Goal: Task Accomplishment & Management: Use online tool/utility

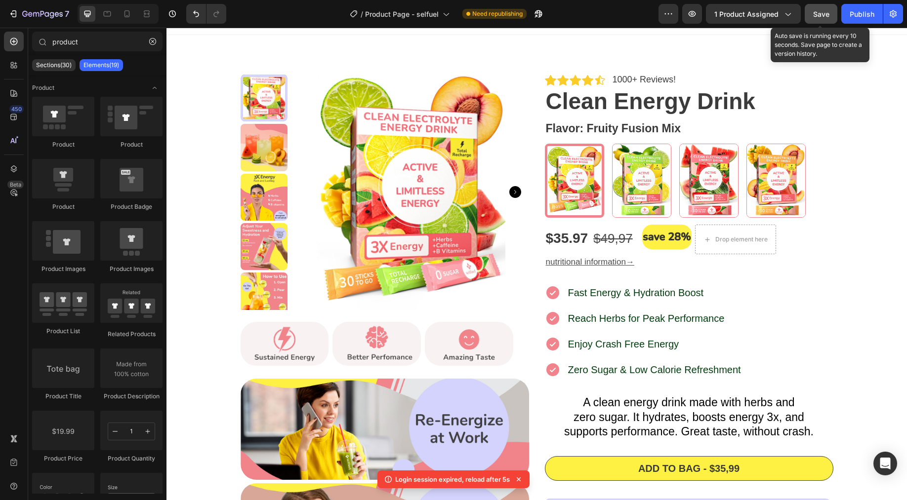
click at [821, 15] on span "Save" at bounding box center [821, 14] width 16 height 8
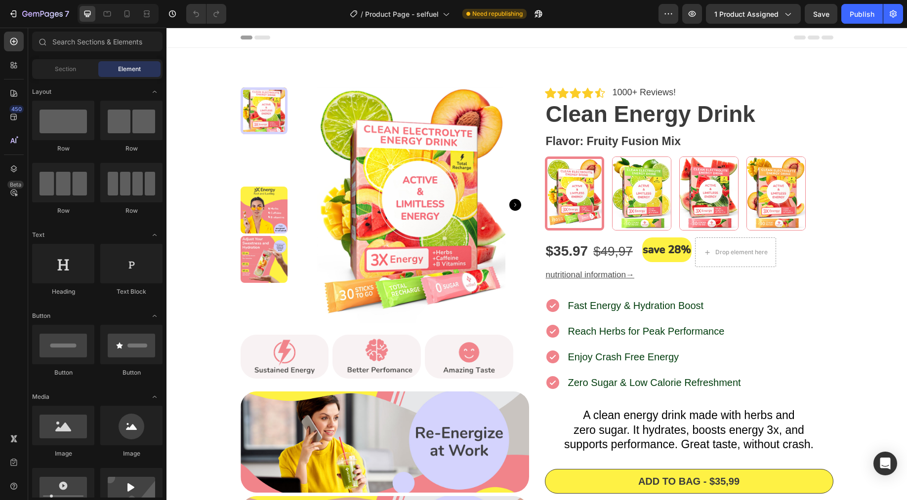
radio input "false"
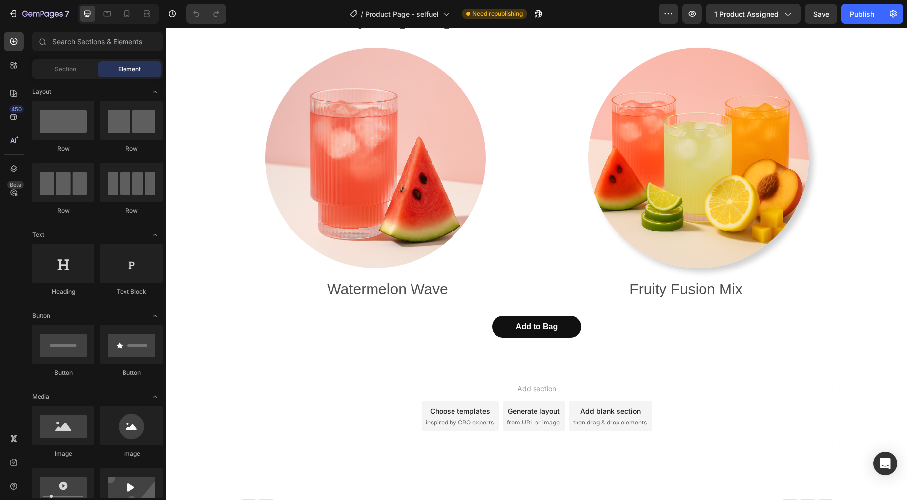
scroll to position [4400, 0]
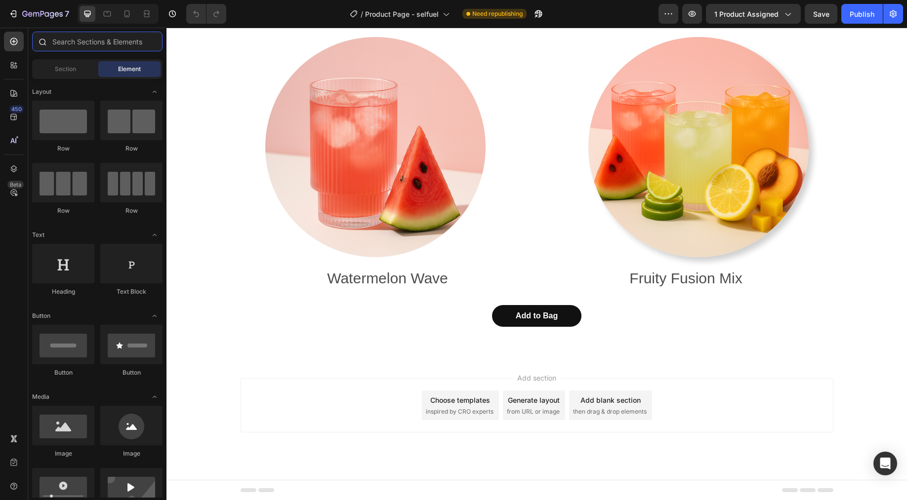
click at [68, 45] on input "text" at bounding box center [97, 42] width 130 height 20
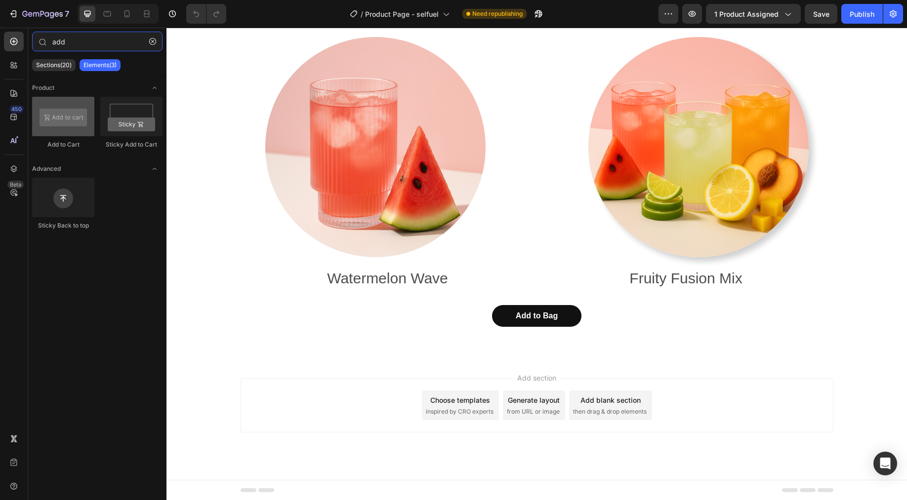
type input "add"
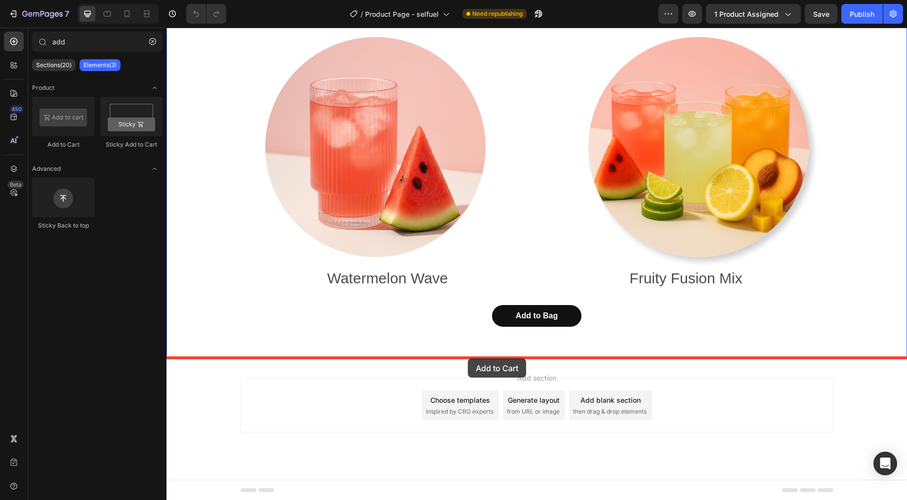
drag, startPoint x: 258, startPoint y: 152, endPoint x: 468, endPoint y: 359, distance: 294.4
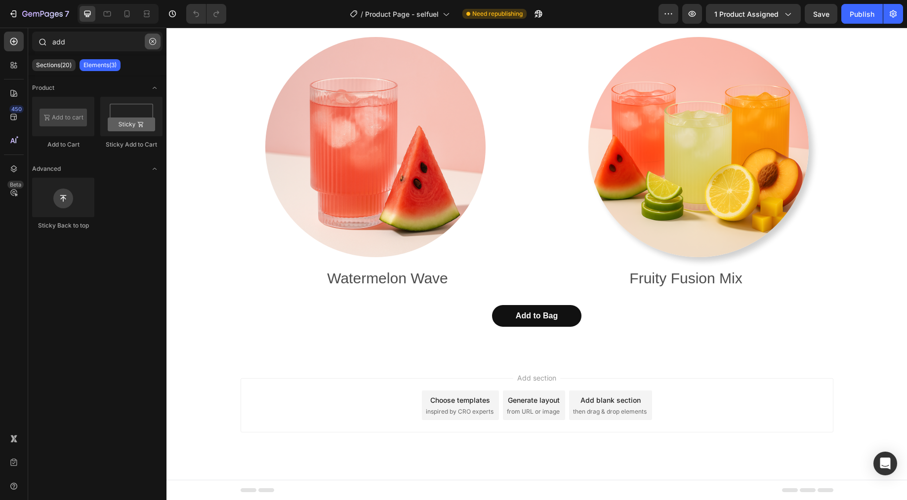
click at [148, 47] on button "button" at bounding box center [153, 42] width 16 height 16
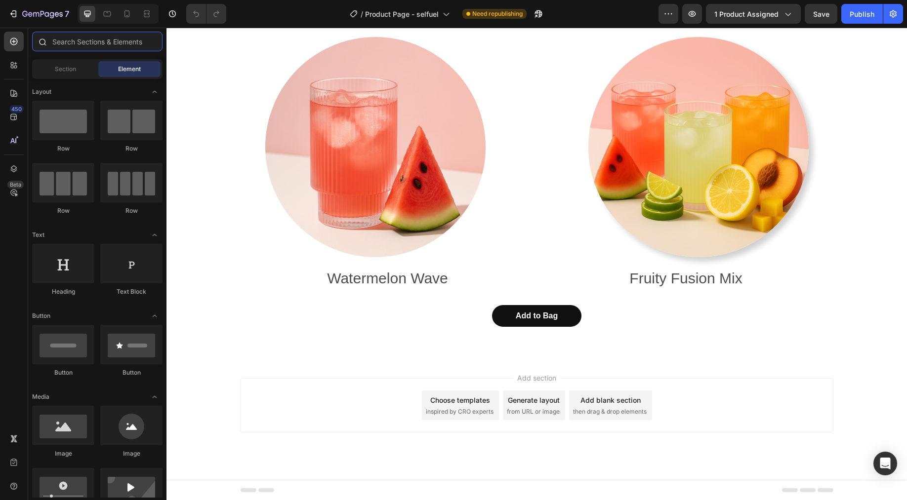
click at [76, 41] on input "text" at bounding box center [97, 42] width 130 height 20
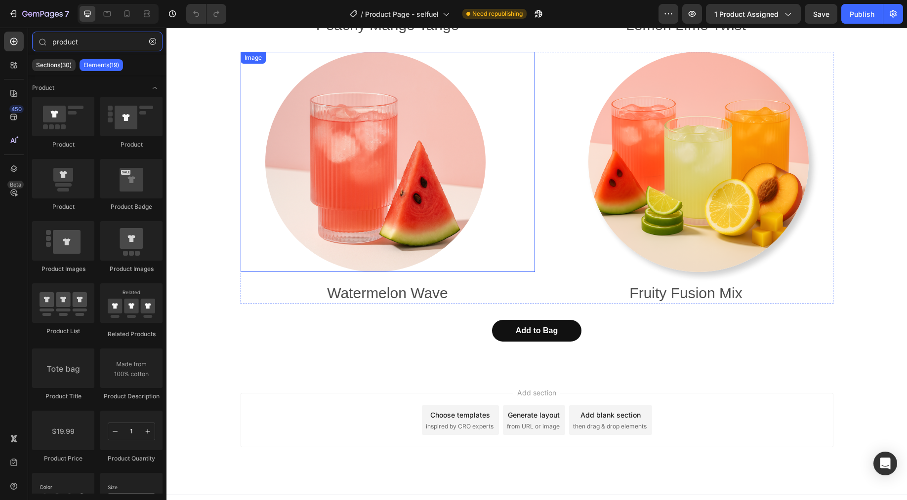
scroll to position [4384, 0]
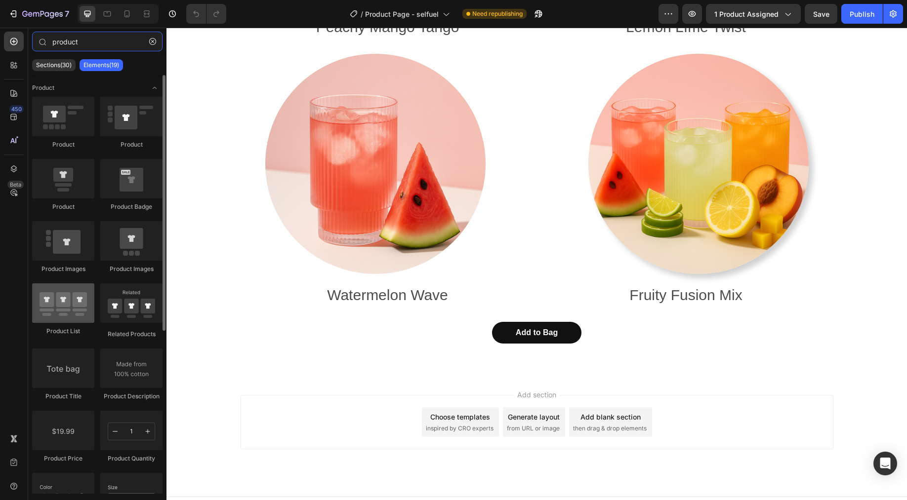
type input "product"
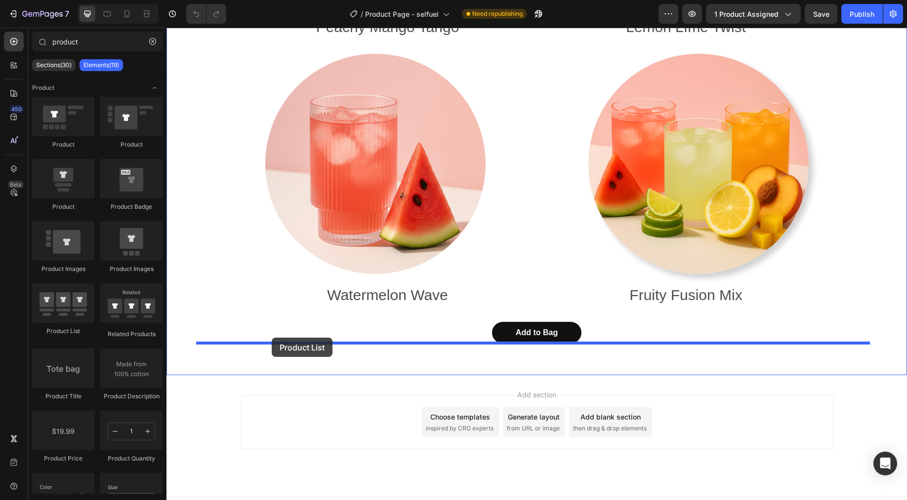
drag, startPoint x: 224, startPoint y: 332, endPoint x: 272, endPoint y: 338, distance: 48.3
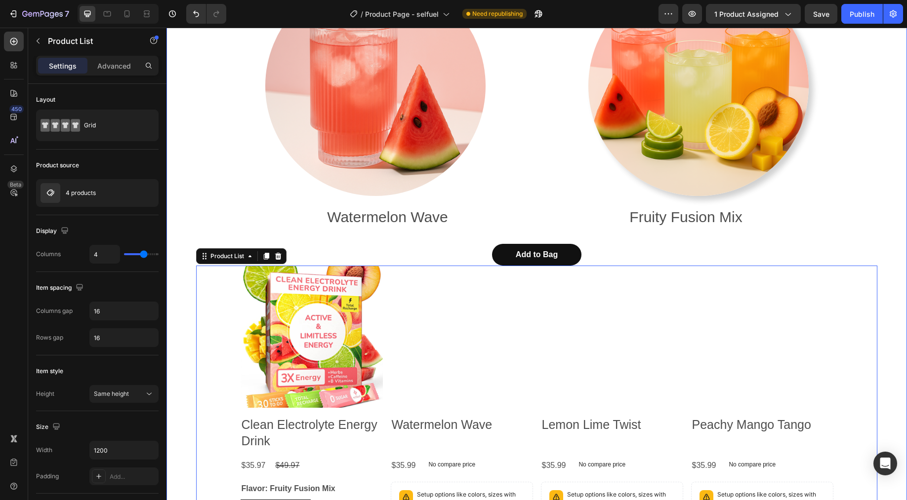
scroll to position [4666, 0]
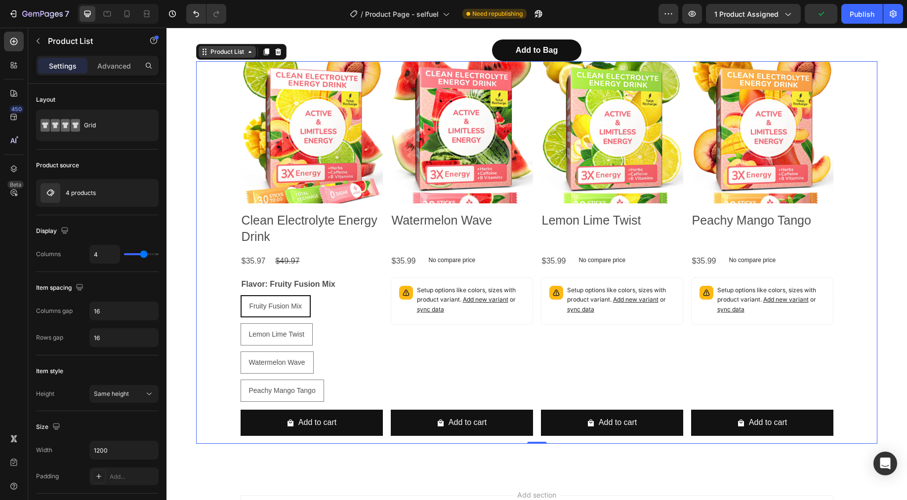
click at [247, 67] on icon at bounding box center [250, 71] width 8 height 8
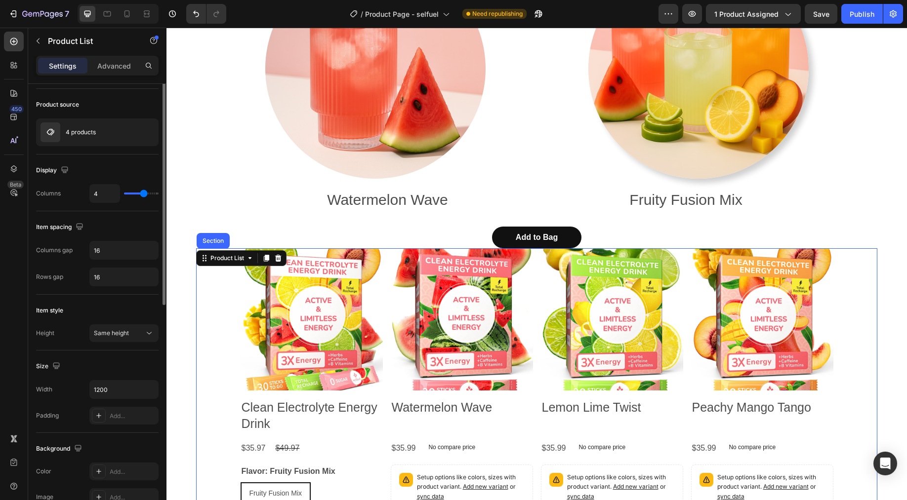
scroll to position [0, 0]
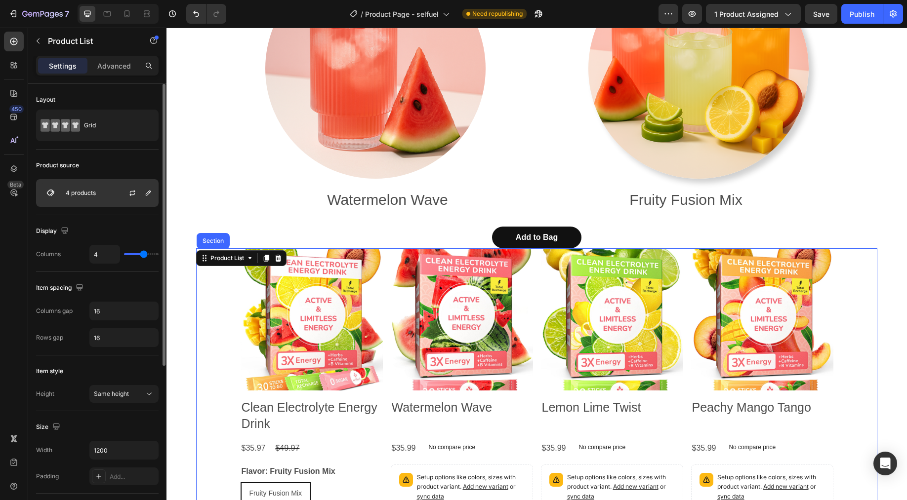
click at [108, 196] on div "4 products" at bounding box center [97, 193] width 122 height 28
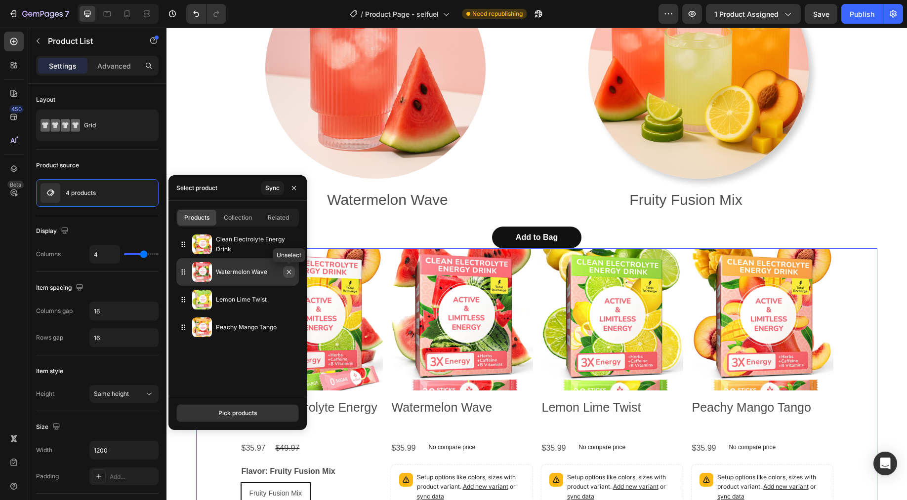
click at [292, 273] on icon "button" at bounding box center [289, 272] width 8 height 8
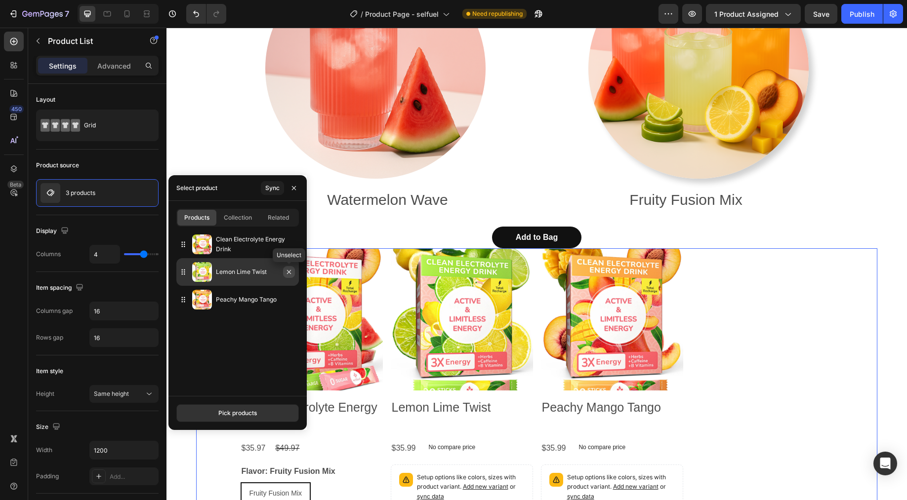
click at [289, 274] on icon "button" at bounding box center [289, 272] width 8 height 8
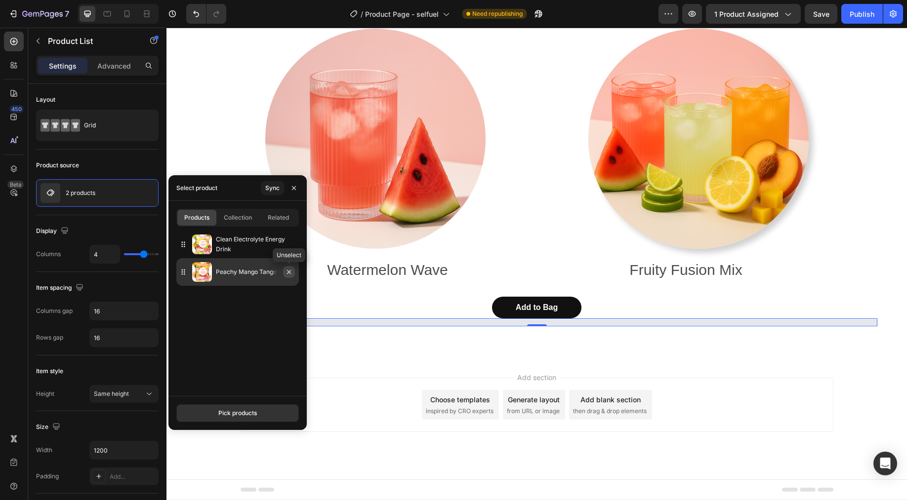
click at [288, 276] on icon "button" at bounding box center [289, 272] width 8 height 8
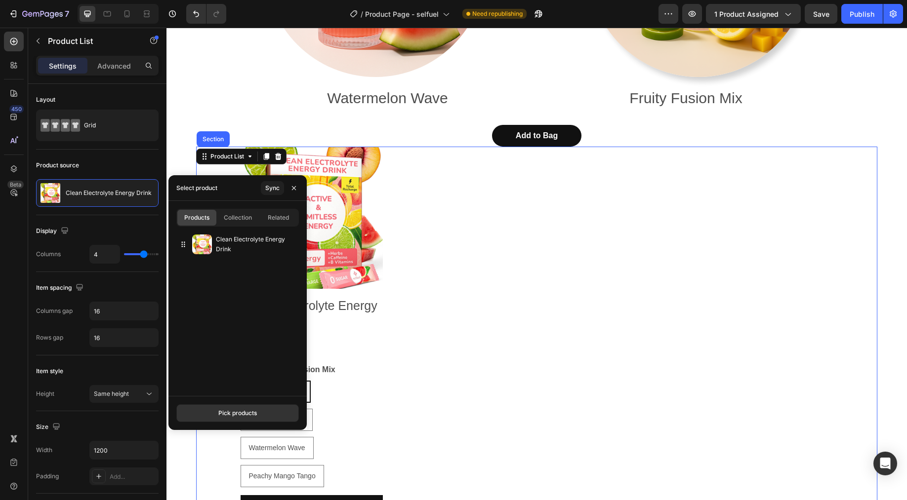
scroll to position [4594, 0]
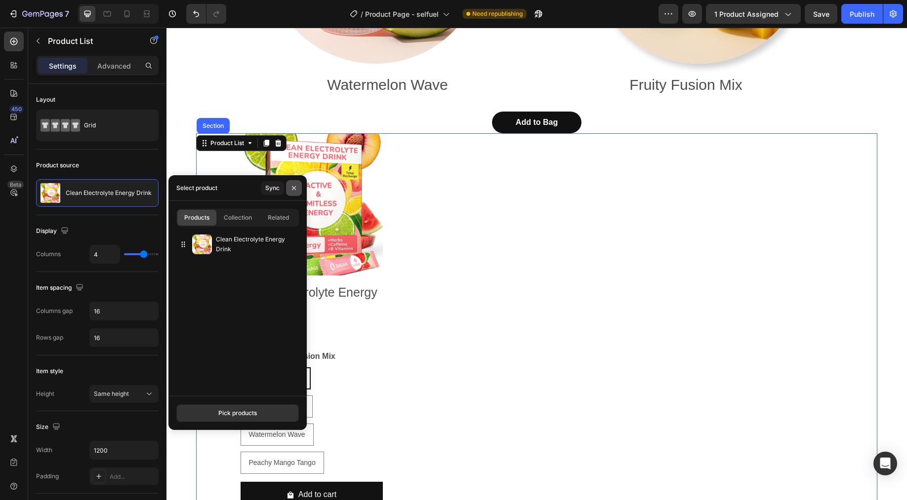
click at [290, 187] on icon "button" at bounding box center [294, 188] width 8 height 8
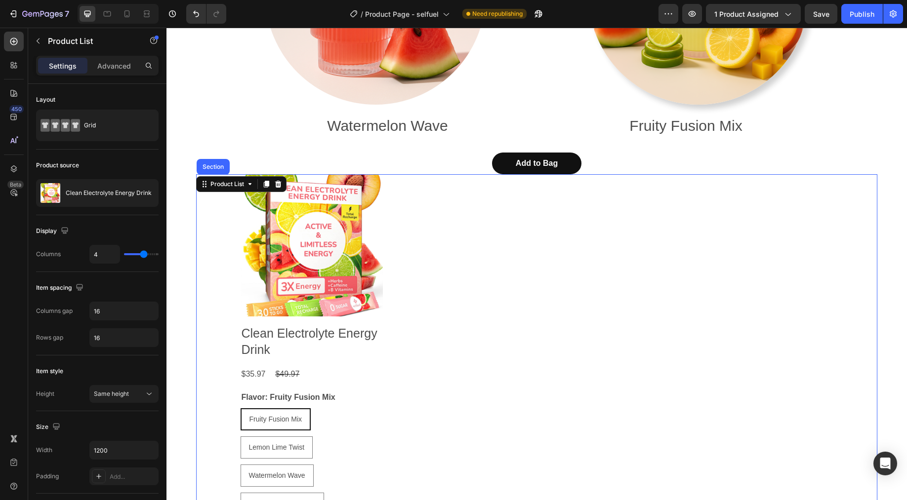
scroll to position [4536, 0]
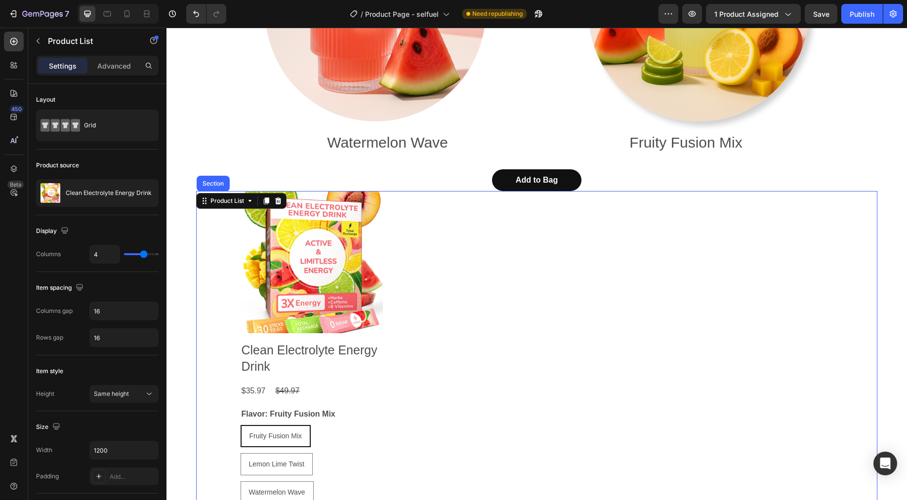
click at [271, 332] on img at bounding box center [311, 262] width 142 height 142
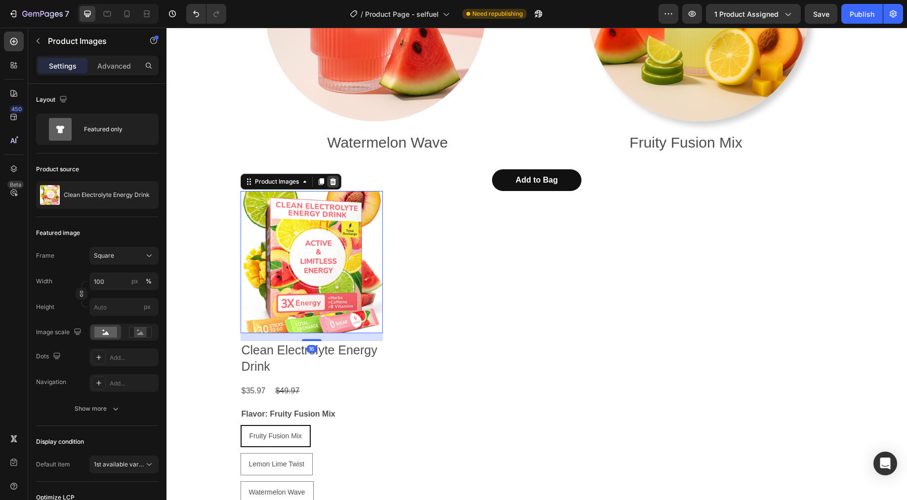
click at [329, 180] on icon at bounding box center [333, 182] width 8 height 8
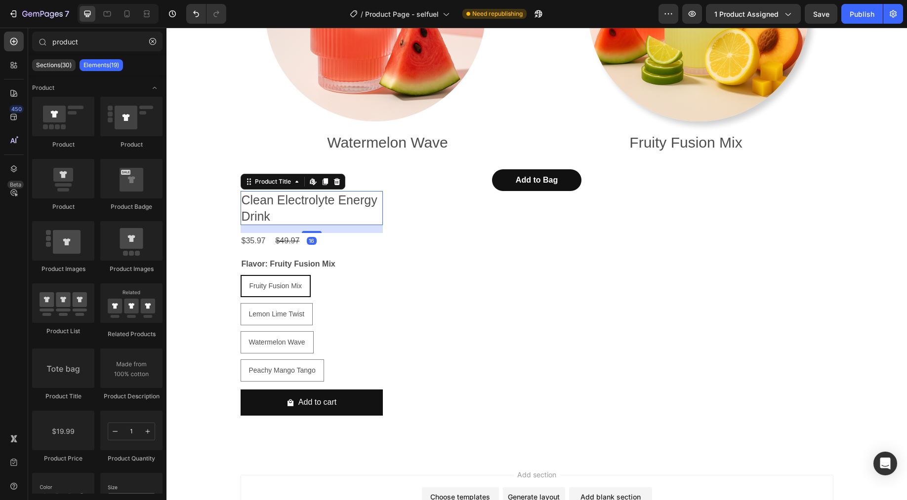
click at [319, 208] on h2 "Clean Electrolyte Energy Drink" at bounding box center [311, 208] width 142 height 34
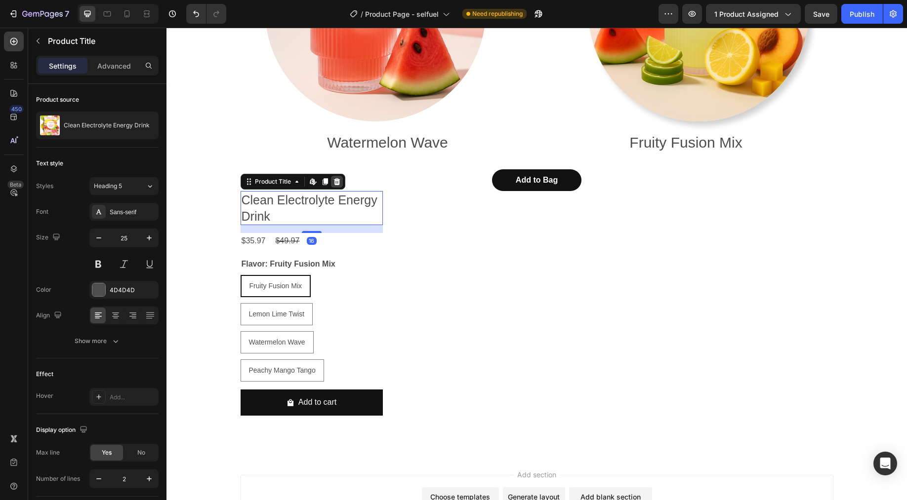
click at [334, 186] on div at bounding box center [337, 182] width 12 height 12
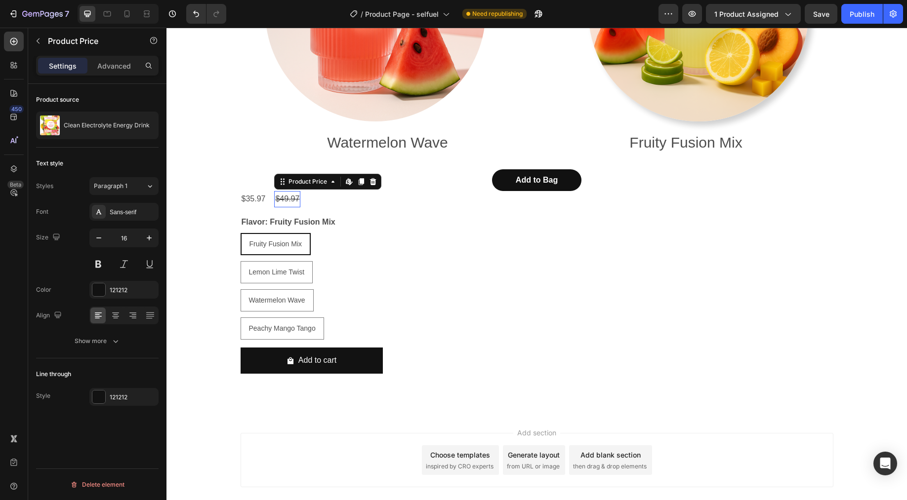
click at [278, 196] on div "$49.97" at bounding box center [287, 199] width 26 height 16
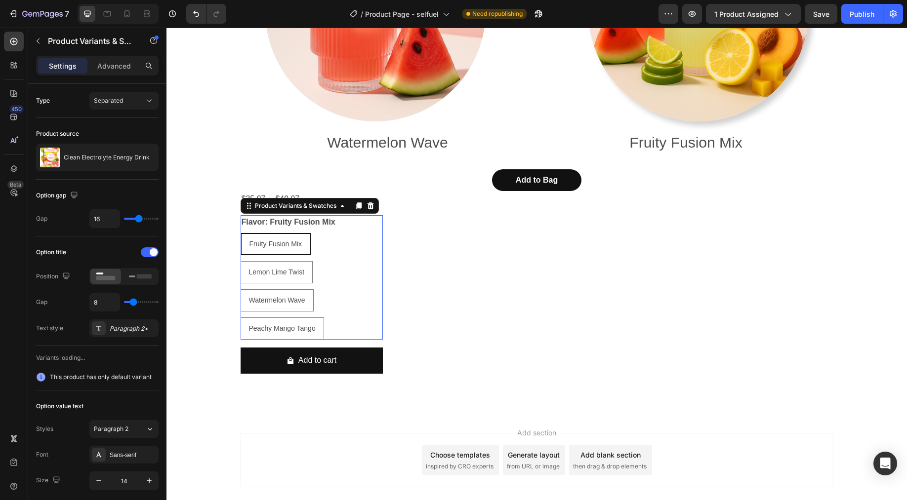
click at [271, 221] on legend "Flavor: Fruity Fusion Mix" at bounding box center [288, 222] width 96 height 14
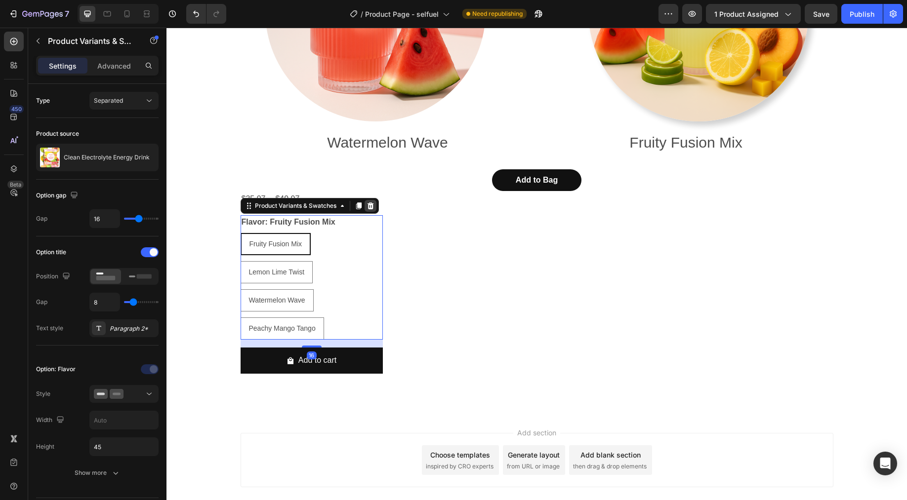
click at [367, 206] on icon at bounding box center [370, 205] width 6 height 7
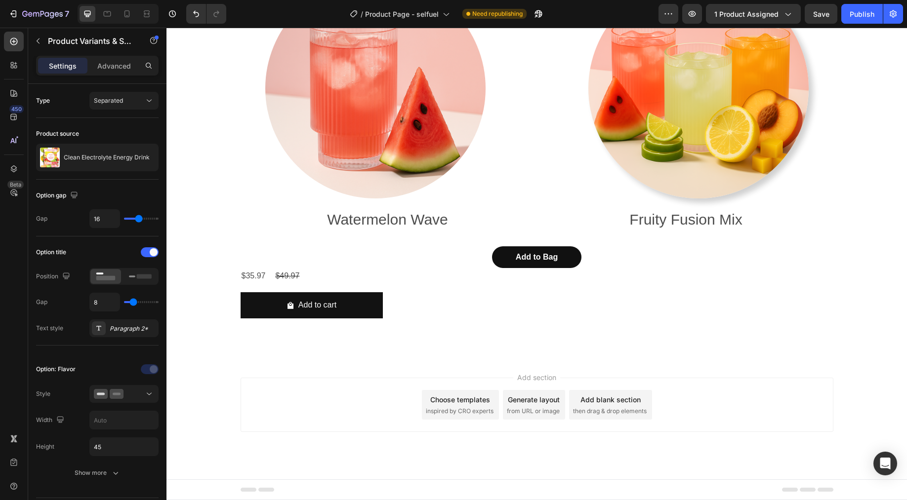
scroll to position [4459, 0]
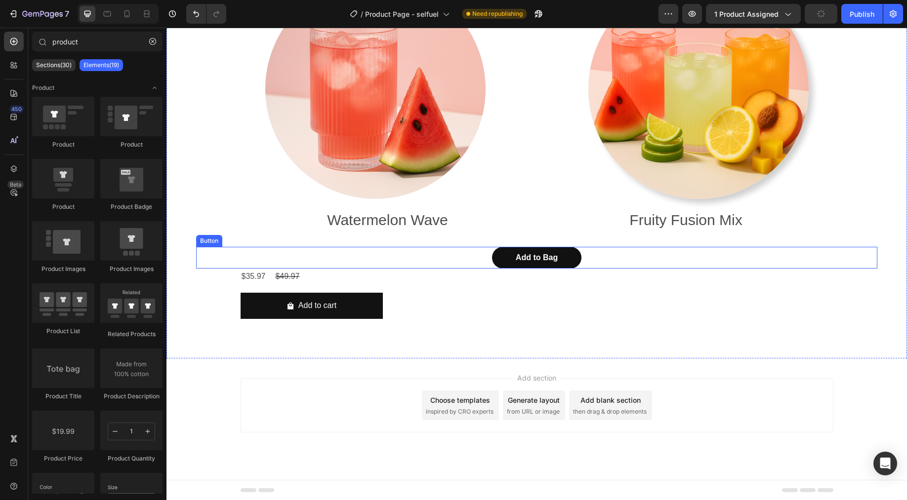
click at [240, 255] on div "Add to Bag Button" at bounding box center [536, 258] width 681 height 22
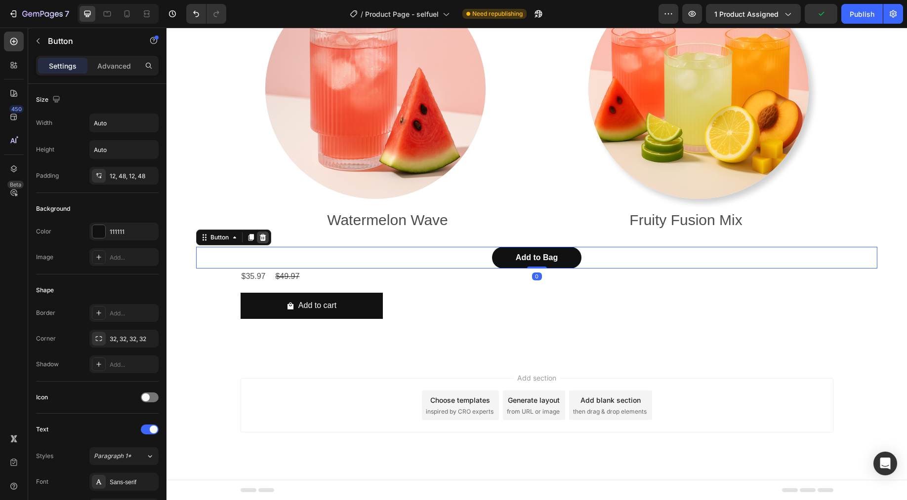
click at [265, 239] on icon at bounding box center [263, 237] width 6 height 7
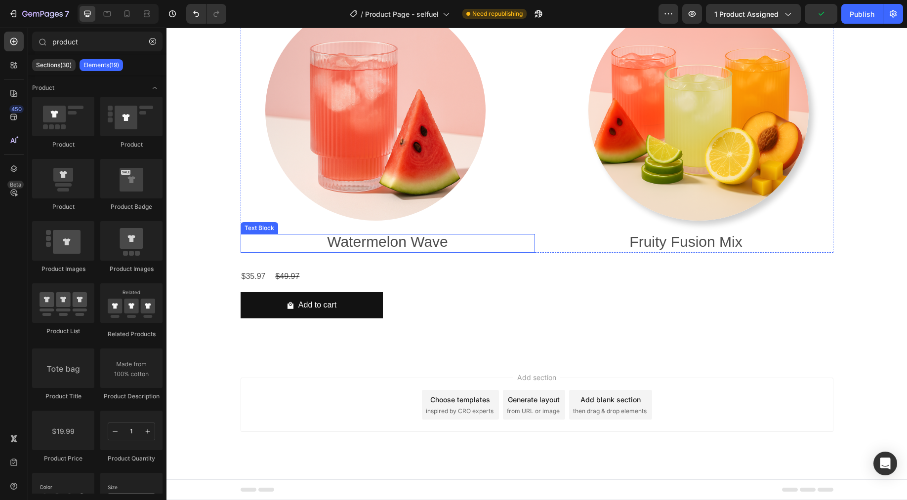
scroll to position [4436, 0]
click at [274, 275] on div "$49.97" at bounding box center [287, 277] width 26 height 16
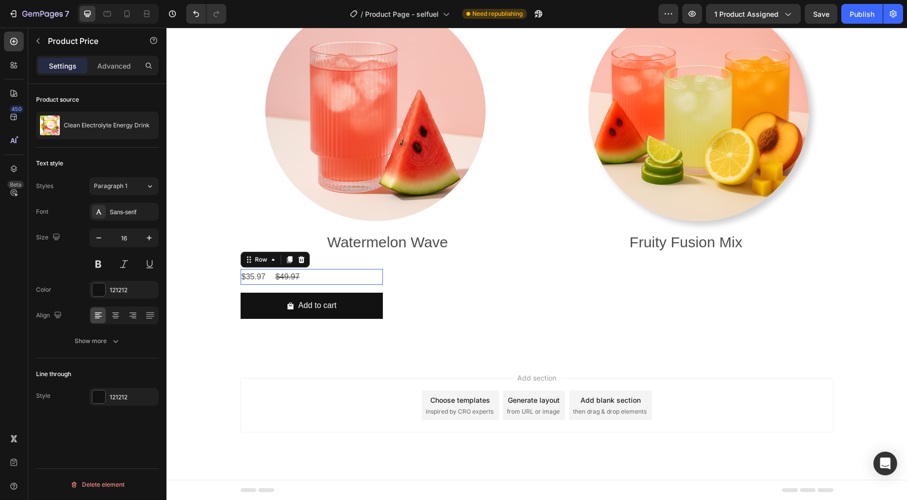
click at [310, 276] on div "$35.97 Product Price Product Price $49.97 Product Price Product Price Row 0" at bounding box center [311, 277] width 142 height 16
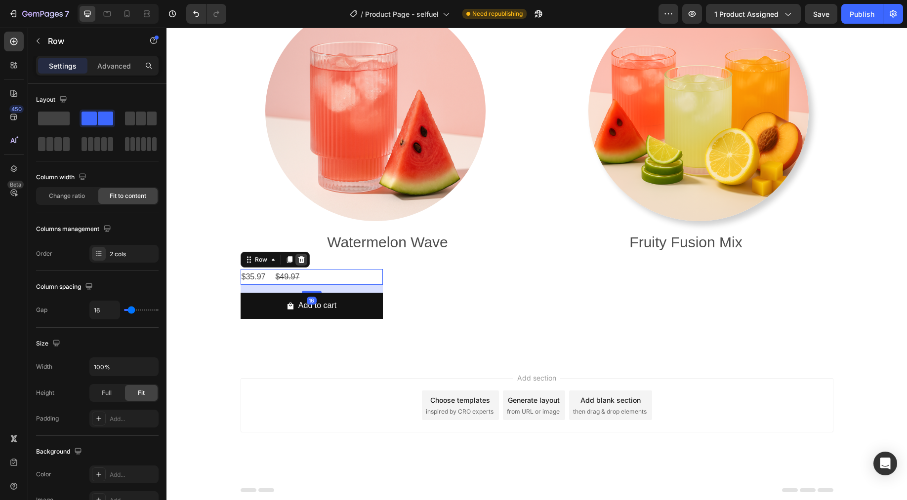
click at [298, 262] on icon at bounding box center [301, 259] width 6 height 7
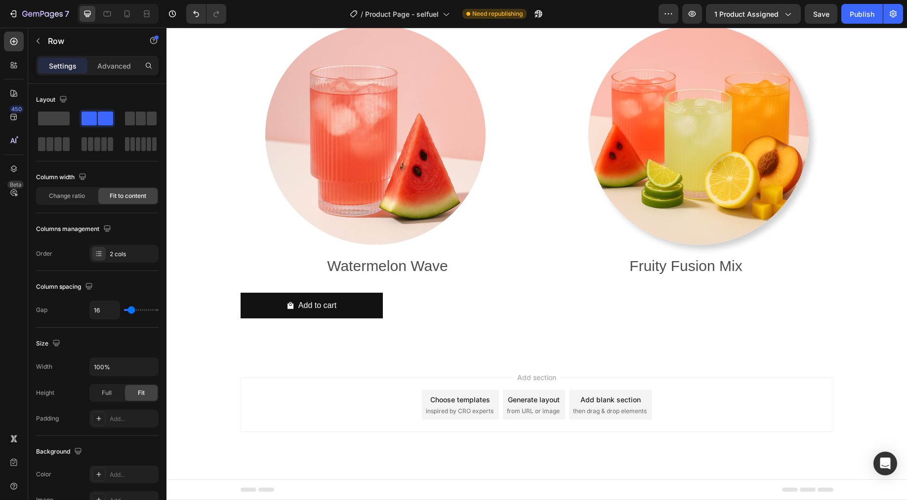
scroll to position [4412, 0]
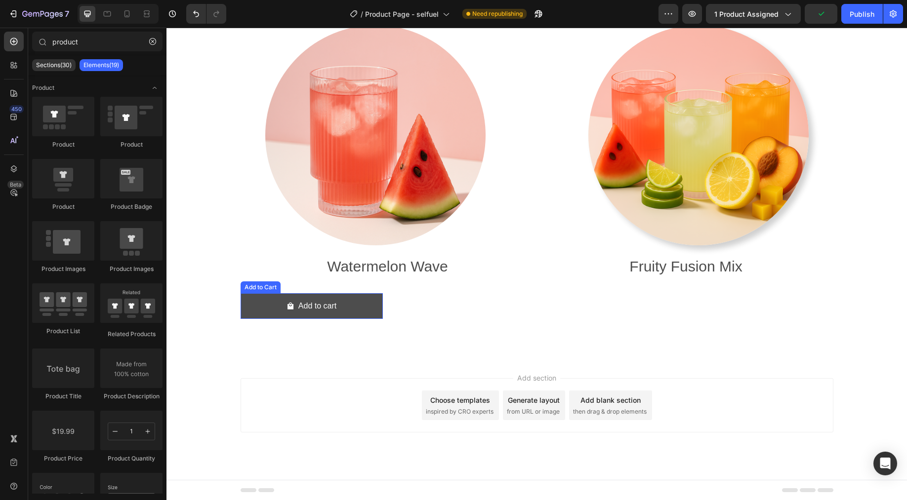
click at [371, 305] on button "Add to cart" at bounding box center [311, 306] width 142 height 26
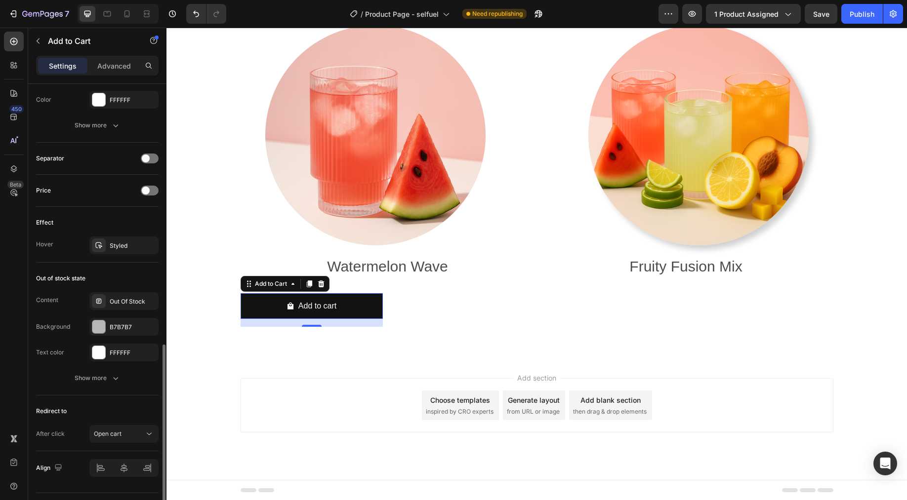
scroll to position [692, 0]
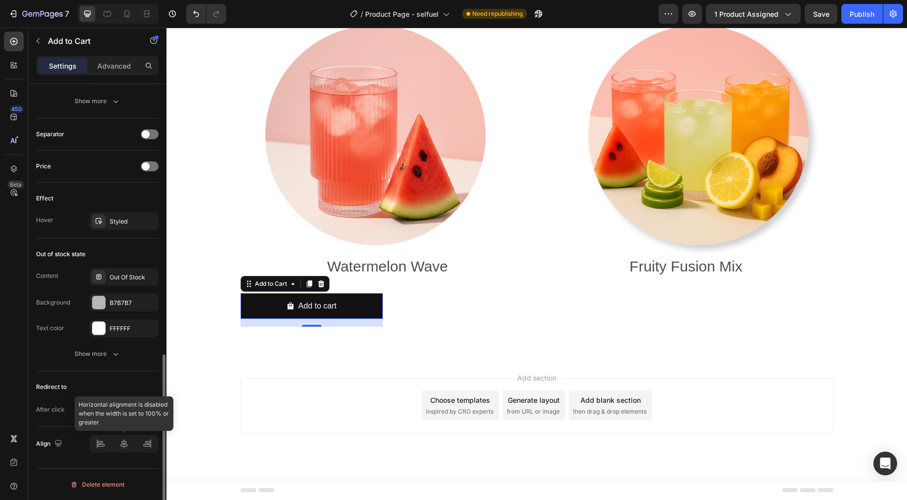
click at [116, 439] on div at bounding box center [123, 444] width 69 height 18
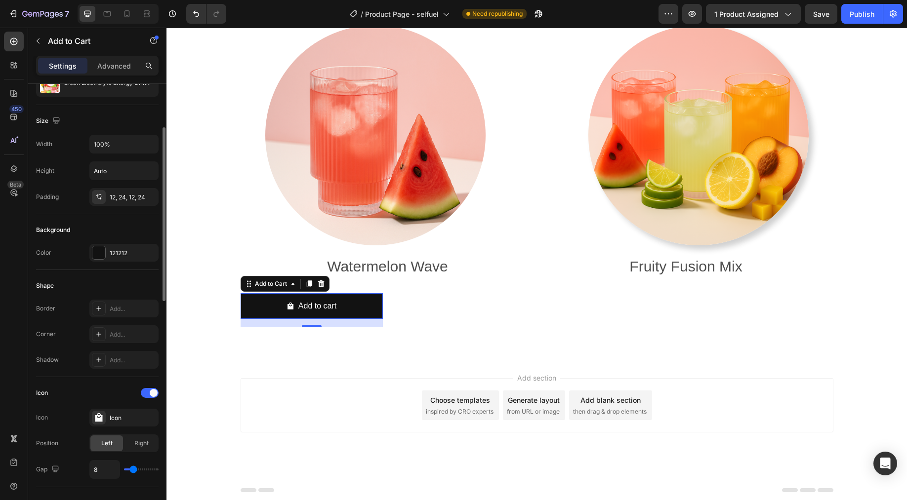
scroll to position [67, 0]
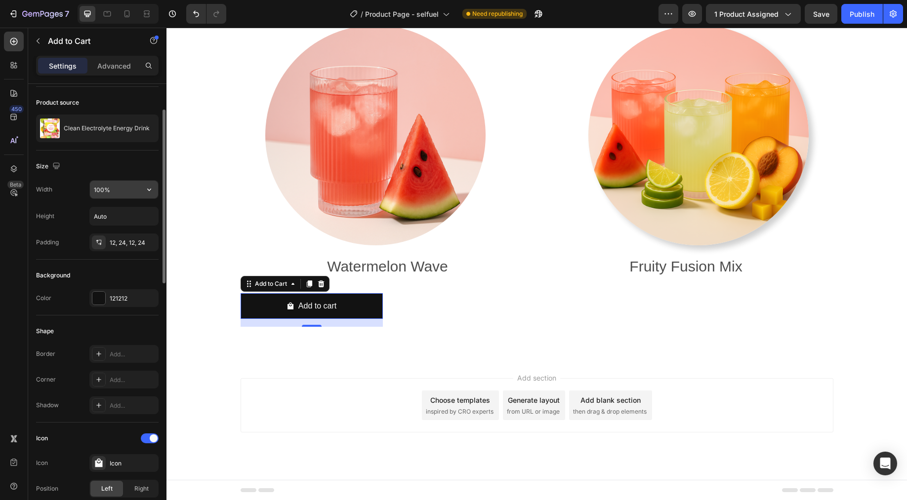
click at [131, 191] on input "100%" at bounding box center [124, 190] width 68 height 18
click at [142, 189] on button "button" at bounding box center [149, 190] width 18 height 18
click at [124, 218] on p "Fit content Auto" at bounding box center [121, 214] width 56 height 9
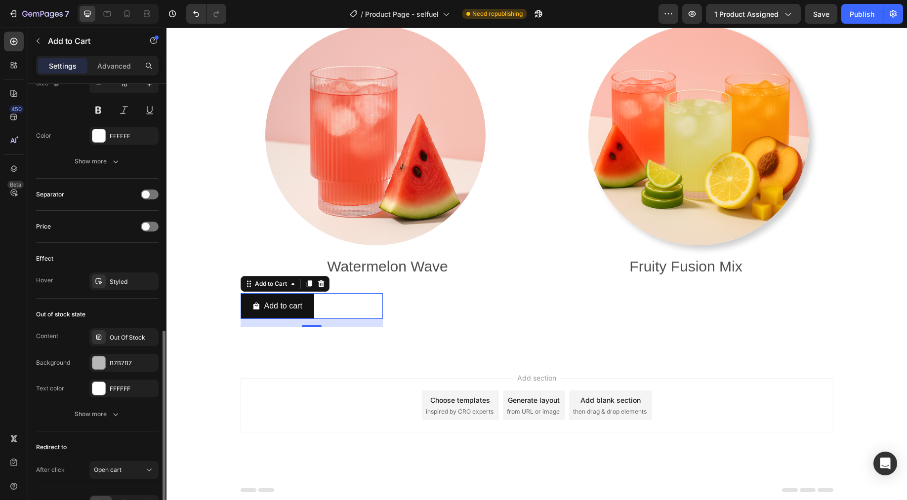
scroll to position [692, 0]
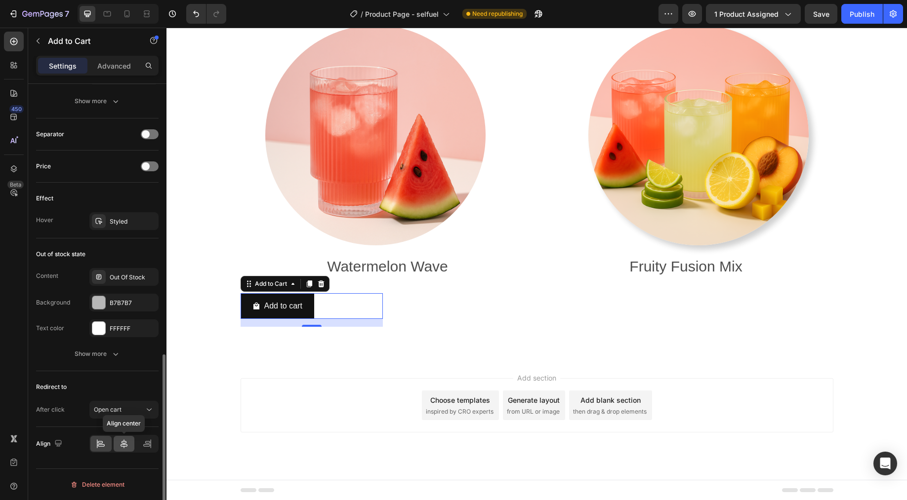
click at [122, 446] on icon at bounding box center [124, 444] width 10 height 10
click at [103, 445] on icon at bounding box center [101, 444] width 10 height 10
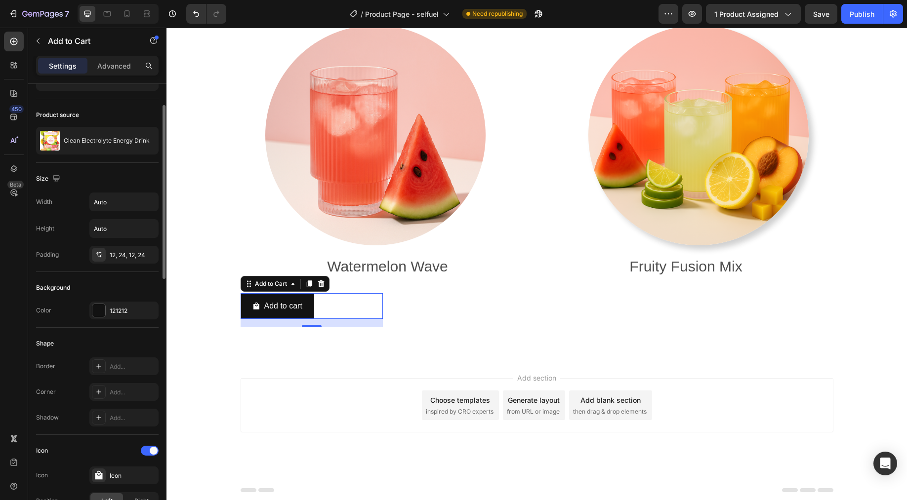
scroll to position [0, 0]
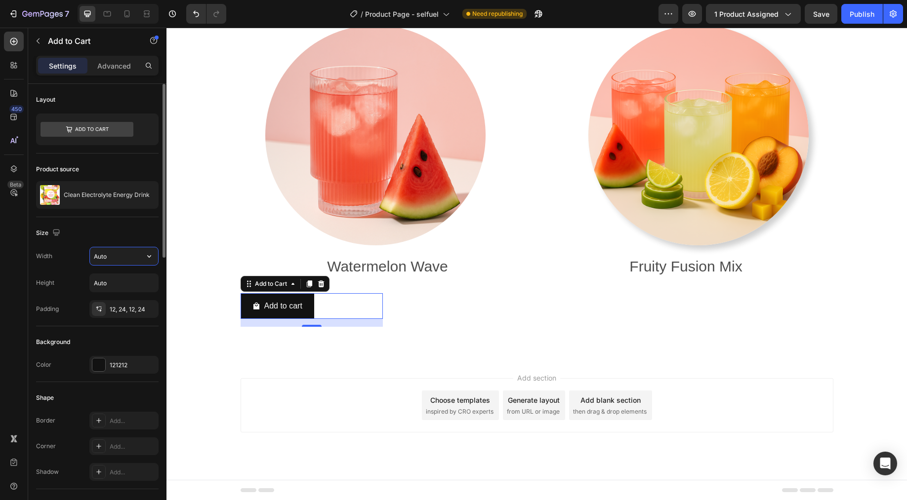
click at [129, 262] on input "Auto" at bounding box center [124, 256] width 68 height 18
click at [144, 257] on icon "button" at bounding box center [149, 256] width 10 height 10
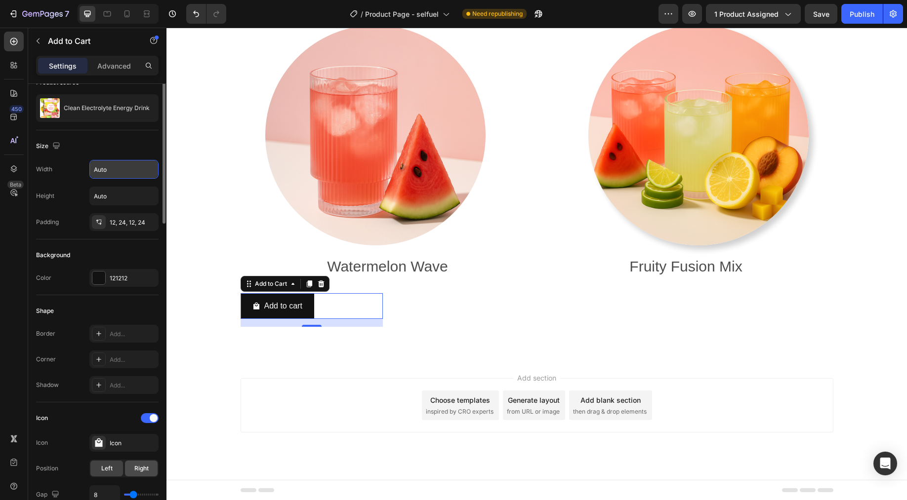
scroll to position [38, 0]
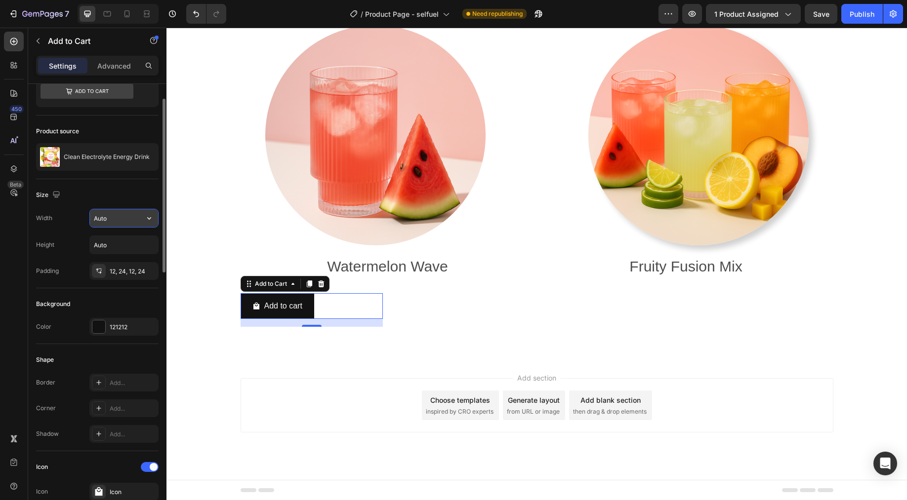
click at [127, 223] on input "Auto" at bounding box center [124, 218] width 68 height 18
click at [152, 219] on icon "button" at bounding box center [149, 218] width 10 height 10
click at [120, 259] on p "Full 100%" at bounding box center [121, 262] width 56 height 9
type input "100%"
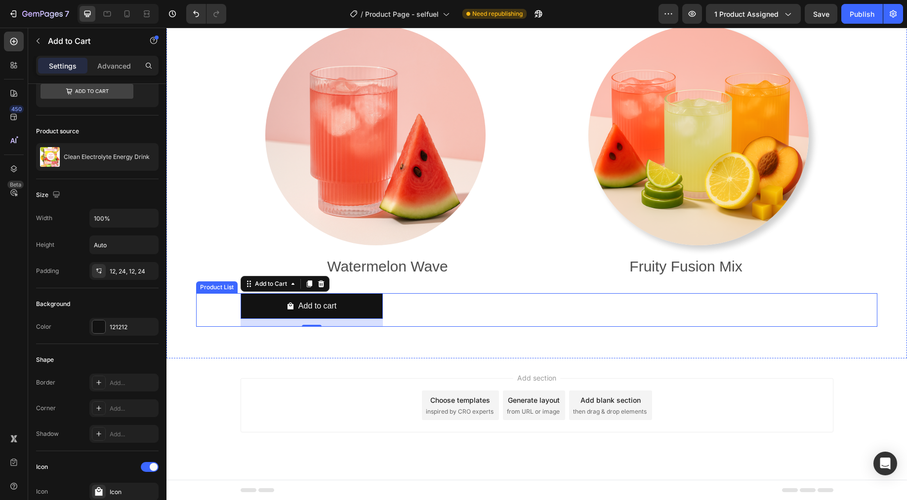
click at [396, 306] on div "Add to cart Add to Cart 16 Row Product List" at bounding box center [536, 310] width 593 height 34
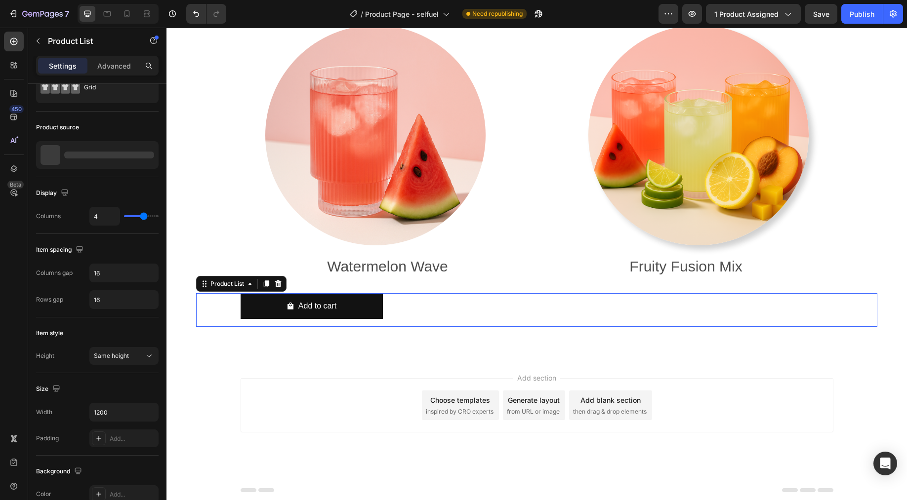
scroll to position [0, 0]
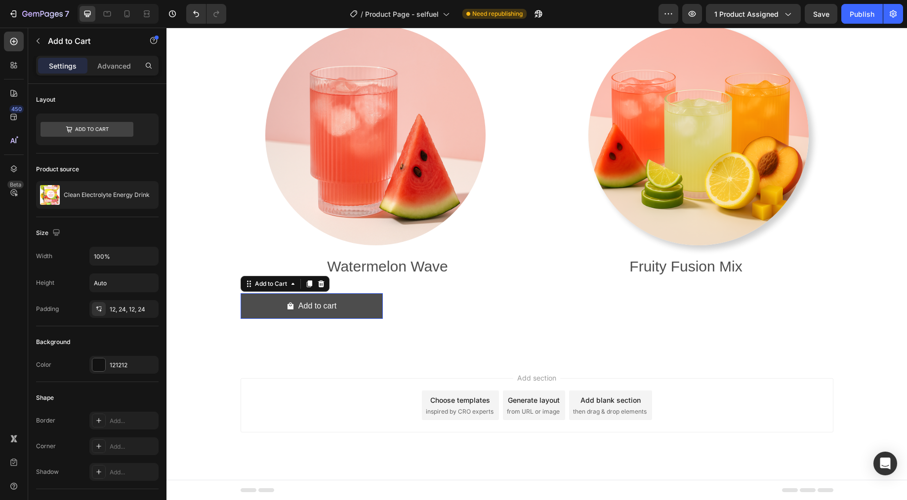
click at [351, 306] on button "Add to cart" at bounding box center [311, 306] width 142 height 26
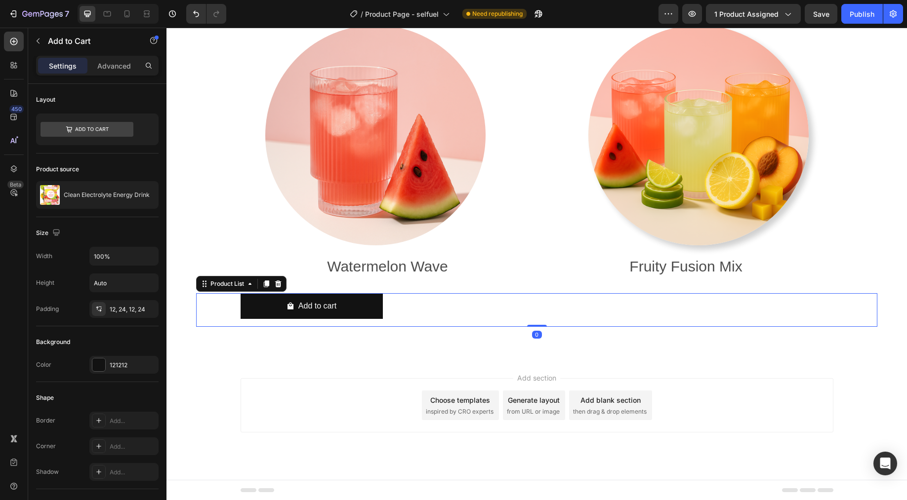
click at [398, 310] on div "Add to cart Add to Cart Row Product List 0" at bounding box center [536, 310] width 593 height 34
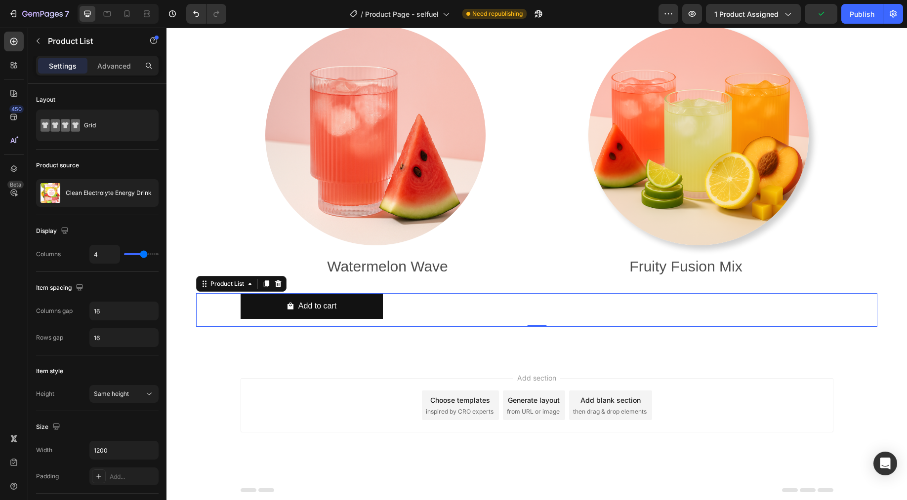
drag, startPoint x: 113, startPoint y: 78, endPoint x: 113, endPoint y: 72, distance: 5.9
click at [113, 78] on div "Settings Advanced" at bounding box center [97, 70] width 138 height 28
click at [113, 72] on div "Advanced" at bounding box center [113, 66] width 49 height 16
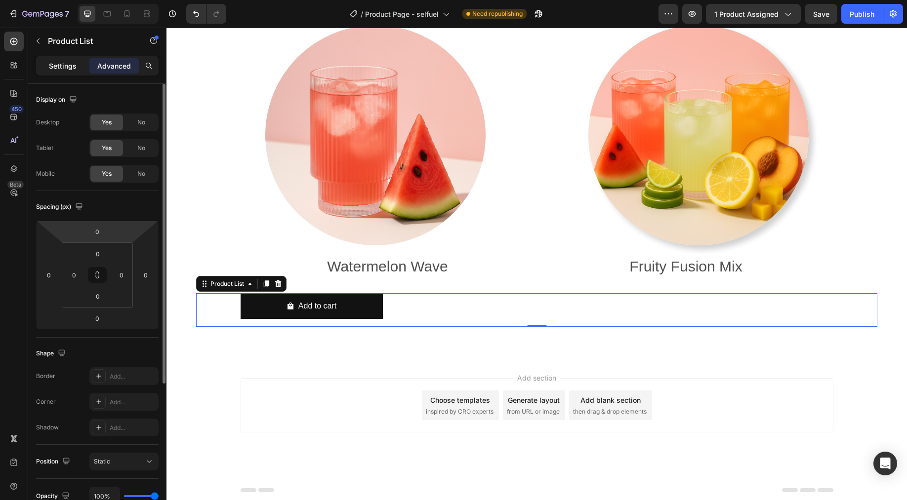
click at [60, 58] on div "Settings" at bounding box center [62, 66] width 49 height 16
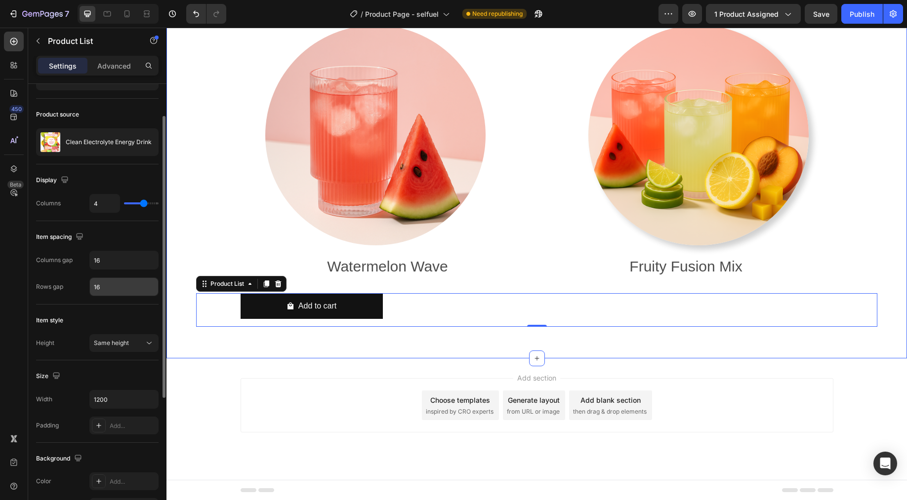
scroll to position [253, 0]
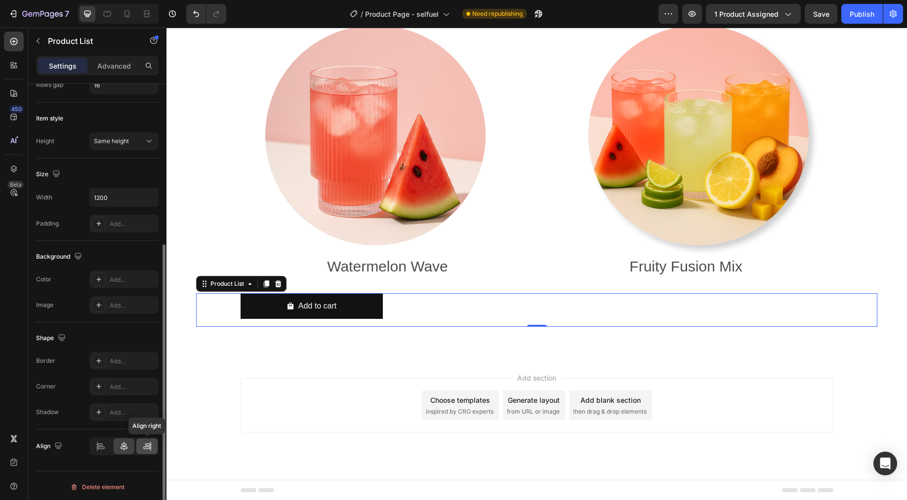
click at [144, 449] on icon at bounding box center [147, 446] width 10 height 10
click at [123, 448] on icon at bounding box center [123, 446] width 7 height 9
click at [144, 446] on icon at bounding box center [147, 446] width 10 height 10
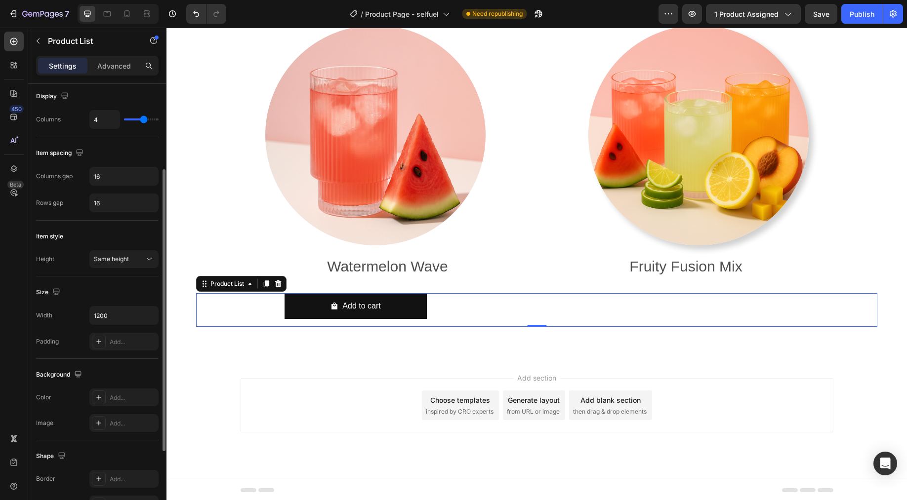
scroll to position [0, 0]
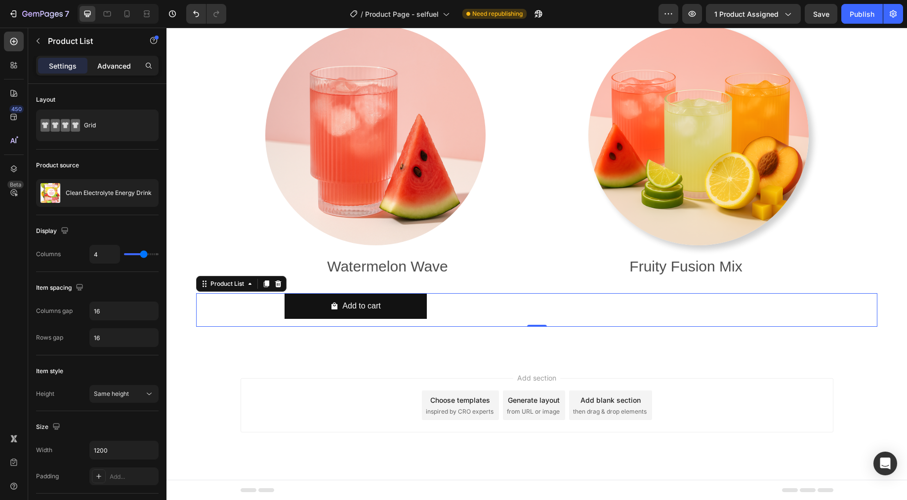
click at [108, 73] on div "Advanced" at bounding box center [113, 66] width 49 height 16
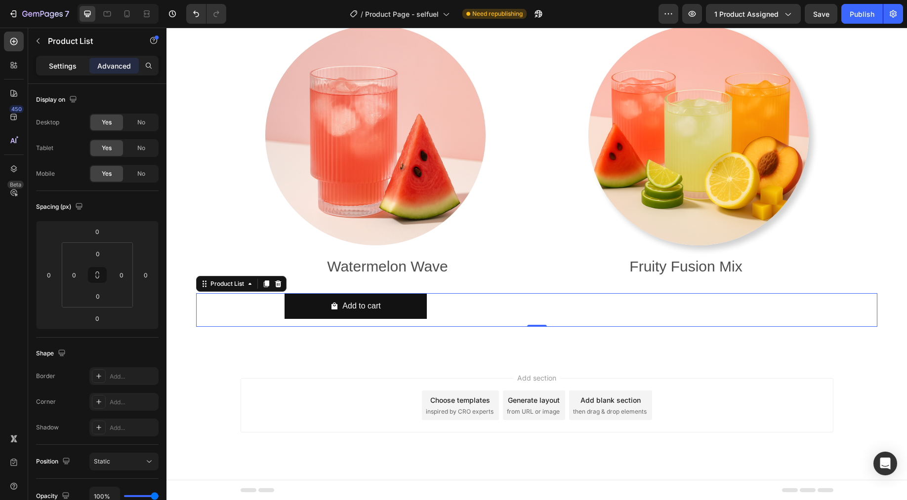
click at [81, 73] on div "Settings" at bounding box center [62, 66] width 49 height 16
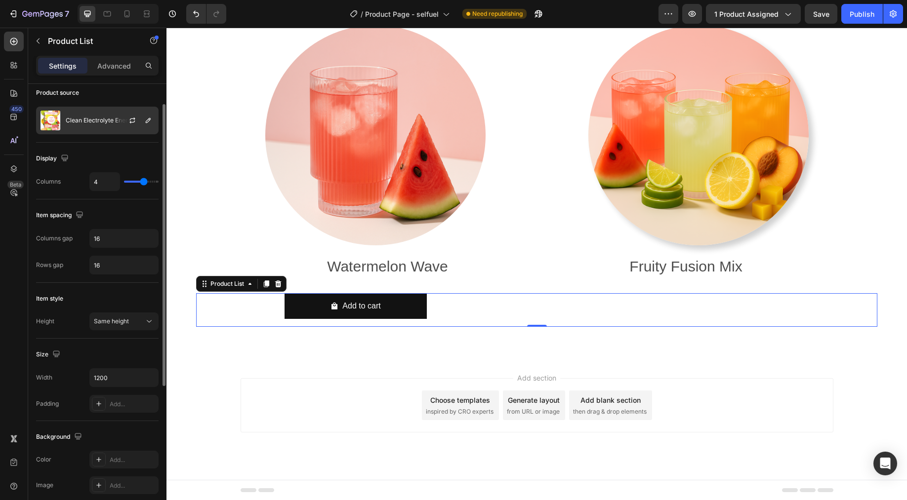
scroll to position [95, 0]
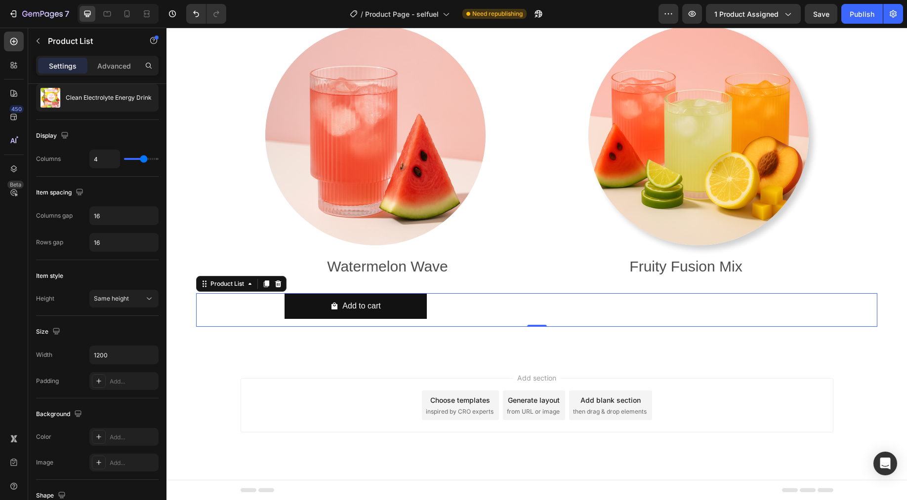
click at [442, 315] on div "Add to cart Add to Cart Row Product List 0" at bounding box center [580, 310] width 593 height 34
click at [108, 72] on div "Advanced" at bounding box center [113, 66] width 49 height 16
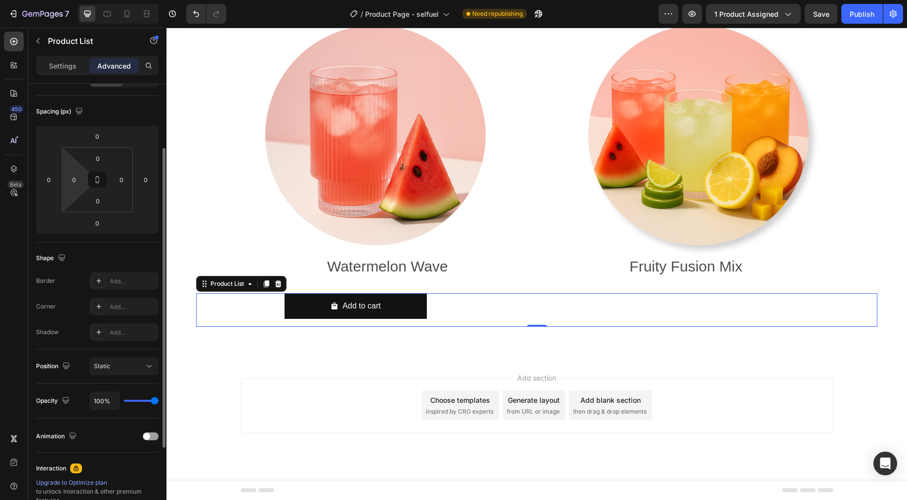
click at [77, 0] on html "7 Version history / Product Page - selfuel Need republishing Preview 1 product …" at bounding box center [453, 0] width 907 height 0
click at [79, 185] on input "0" at bounding box center [74, 179] width 15 height 15
type input "1"
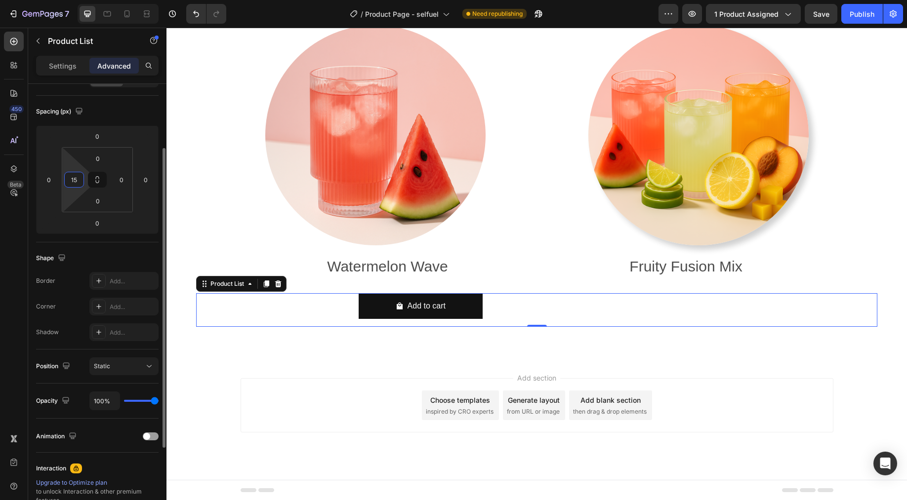
type input "1"
type input "2"
type input "3"
type input "4"
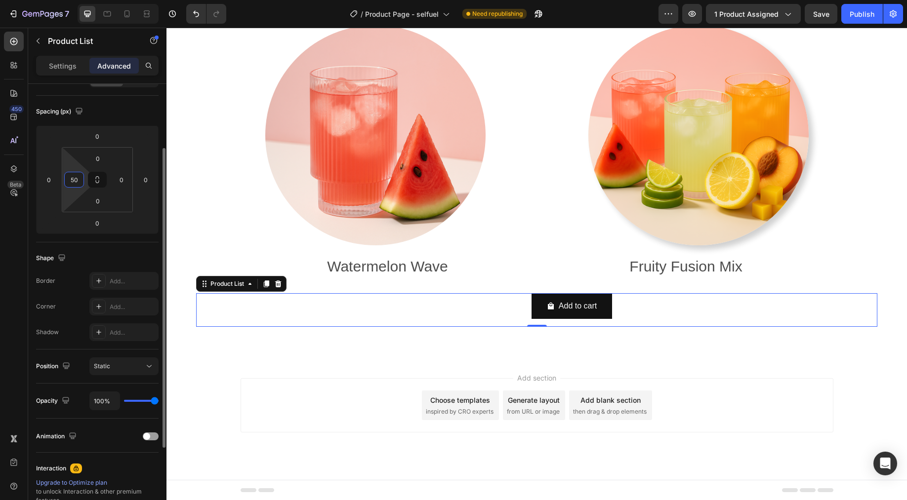
type input "5"
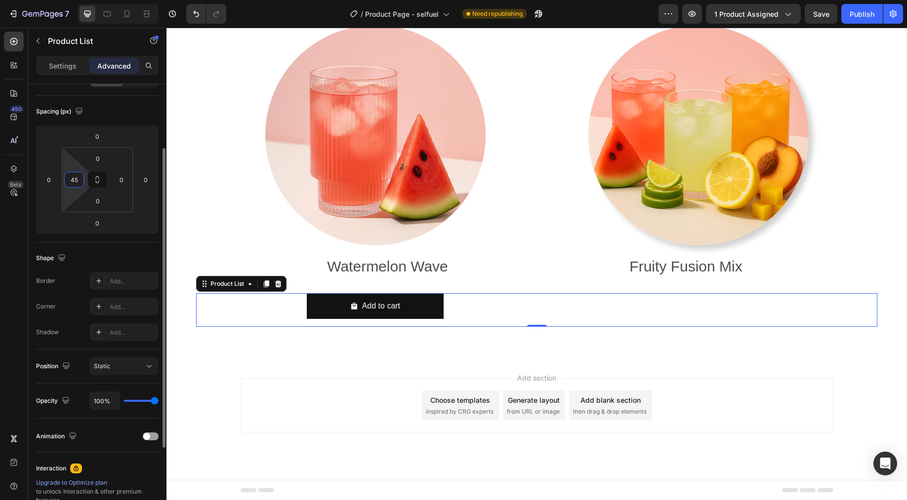
type input "450"
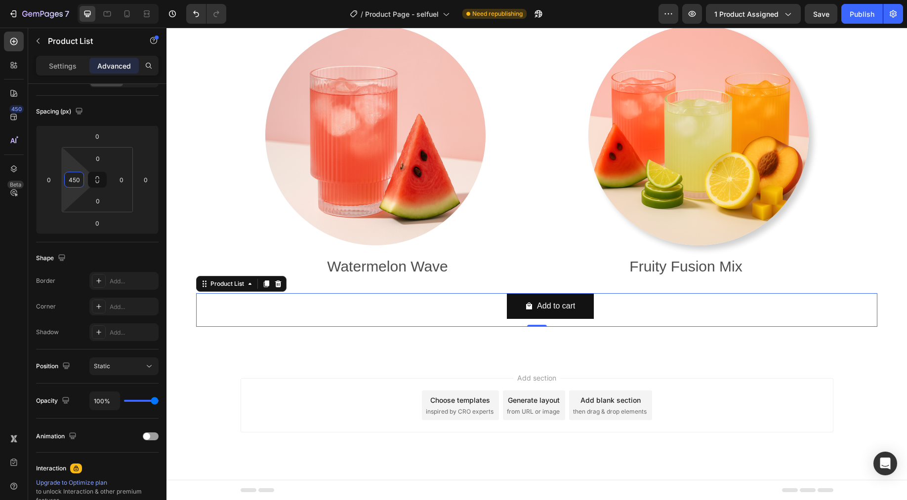
click at [759, 357] on div "Ready to Fuel Up the Healthy Way? Heading Image Peachy Mango Tango Text Block R…" at bounding box center [536, 20] width 740 height 678
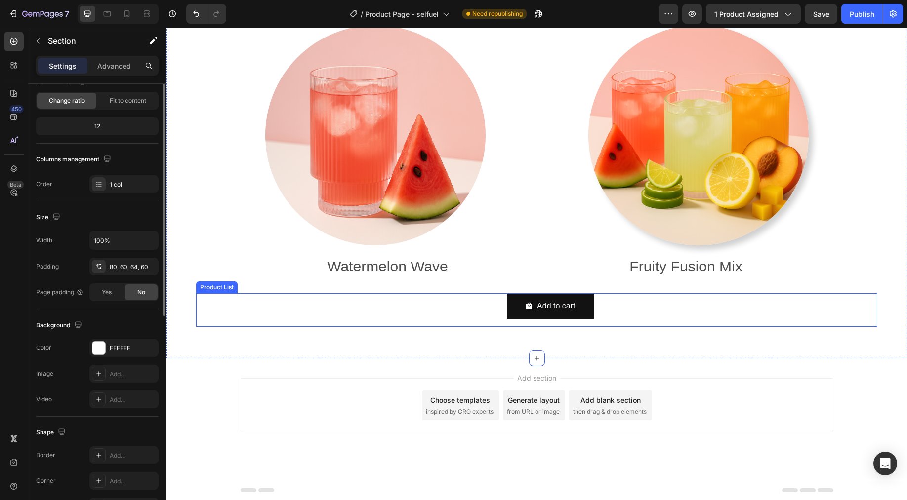
scroll to position [0, 0]
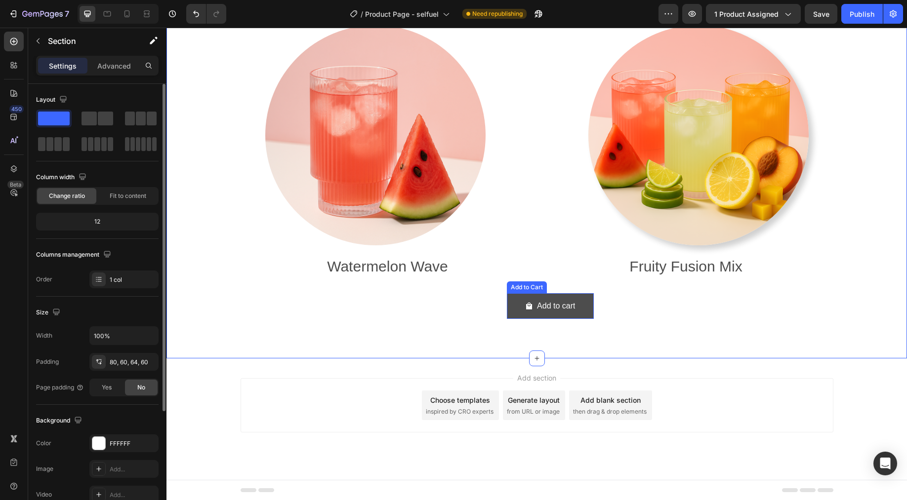
click at [507, 302] on button "Add to cart" at bounding box center [550, 306] width 87 height 26
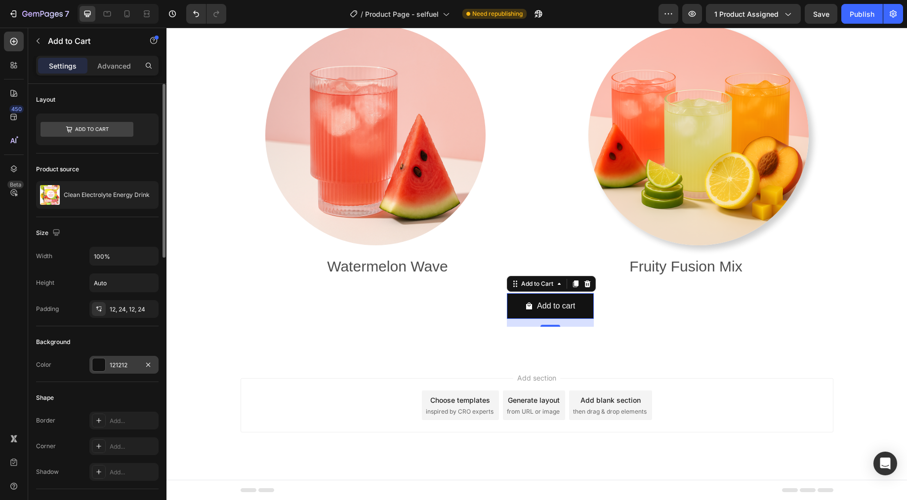
click at [94, 367] on div at bounding box center [98, 365] width 13 height 13
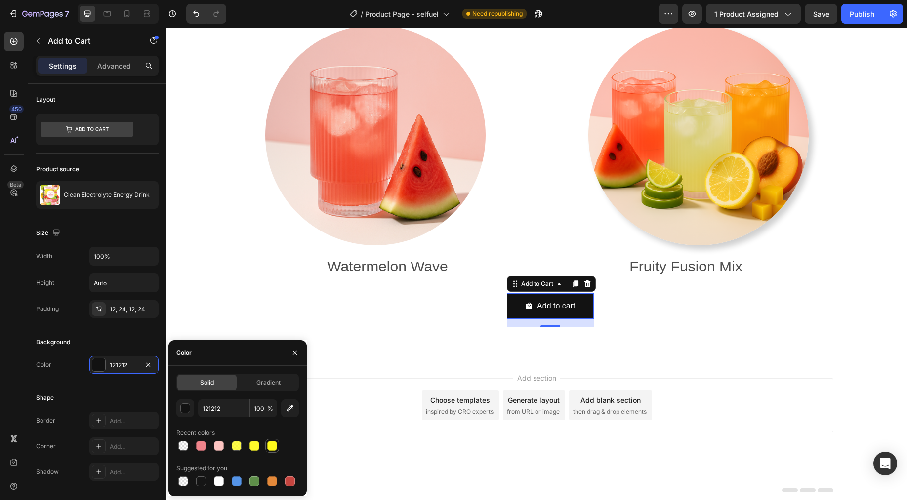
click at [275, 446] on div at bounding box center [272, 446] width 10 height 10
click at [258, 449] on div at bounding box center [254, 446] width 10 height 10
click at [201, 447] on div at bounding box center [201, 446] width 10 height 10
type input "F0848B"
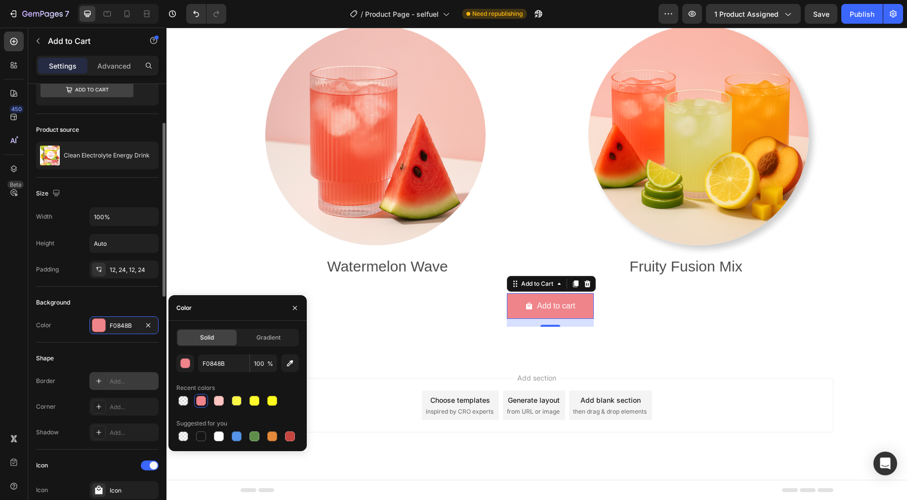
scroll to position [57, 0]
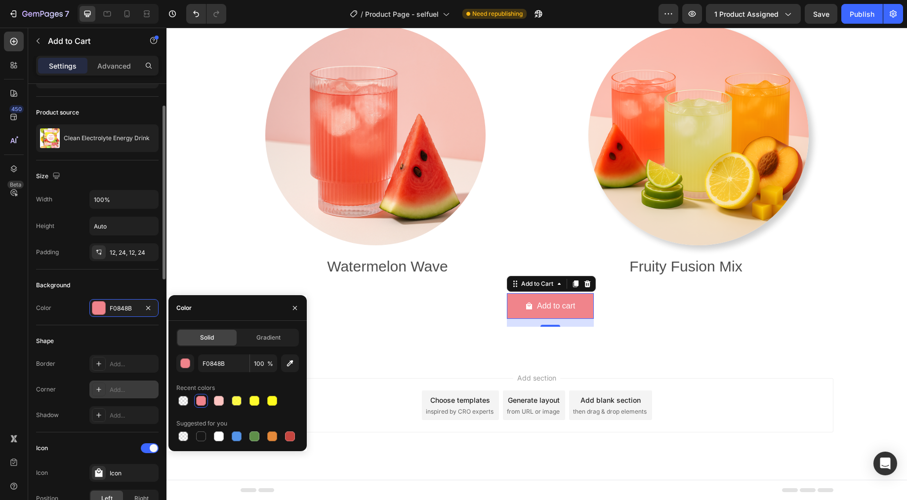
click at [132, 382] on div "Add..." at bounding box center [123, 390] width 69 height 18
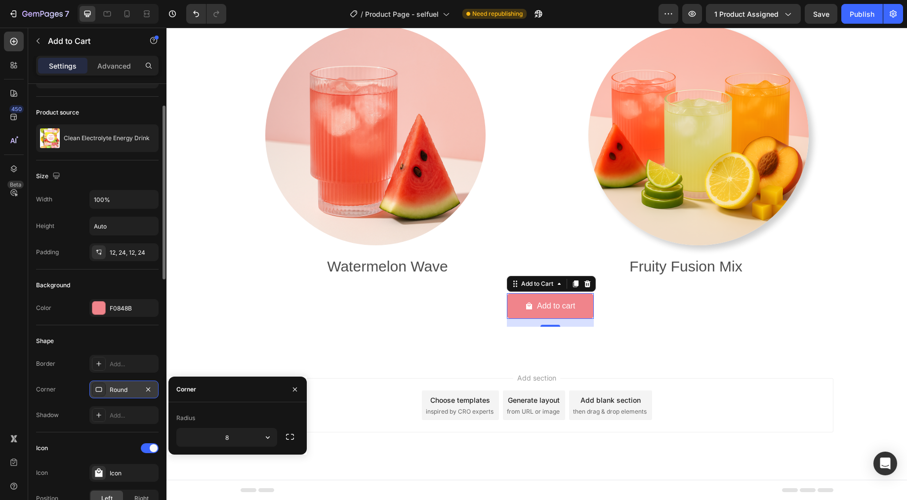
click at [130, 390] on div "Round" at bounding box center [124, 390] width 29 height 9
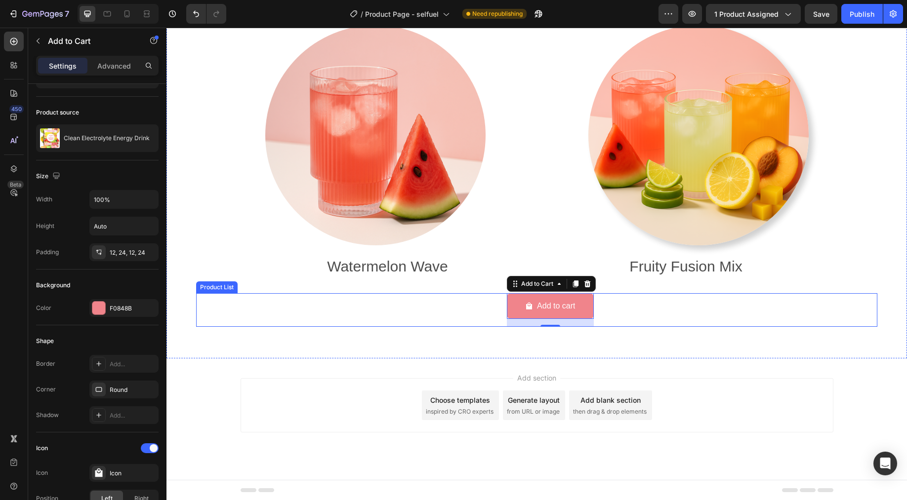
click at [681, 325] on div "Add to cart Add to Cart 16 Row Product List" at bounding box center [692, 310] width 370 height 34
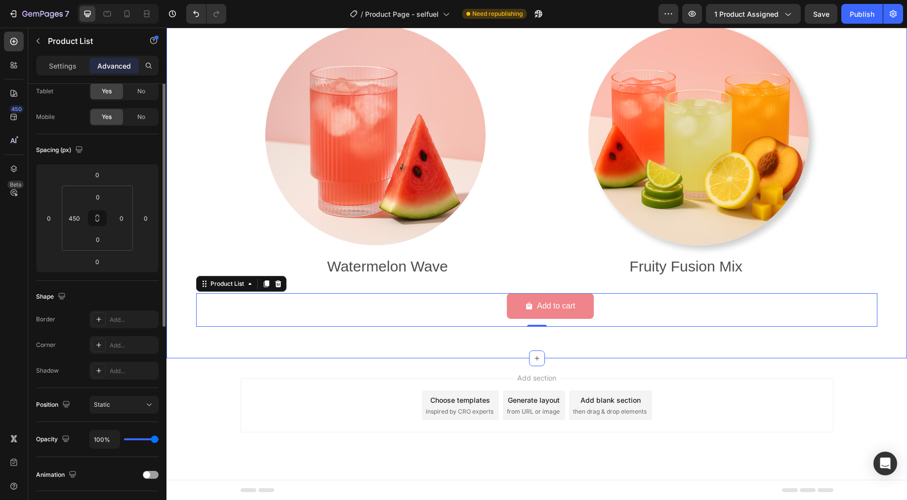
scroll to position [0, 0]
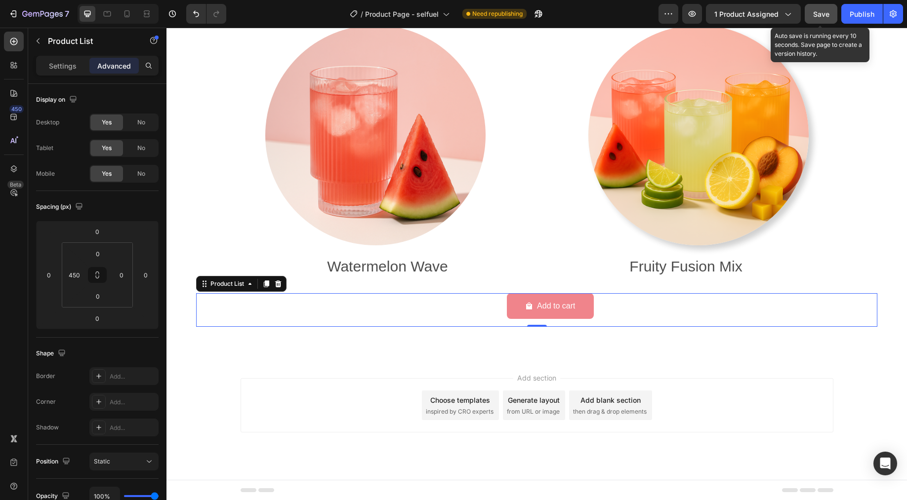
click at [826, 9] on div "Save" at bounding box center [821, 14] width 16 height 10
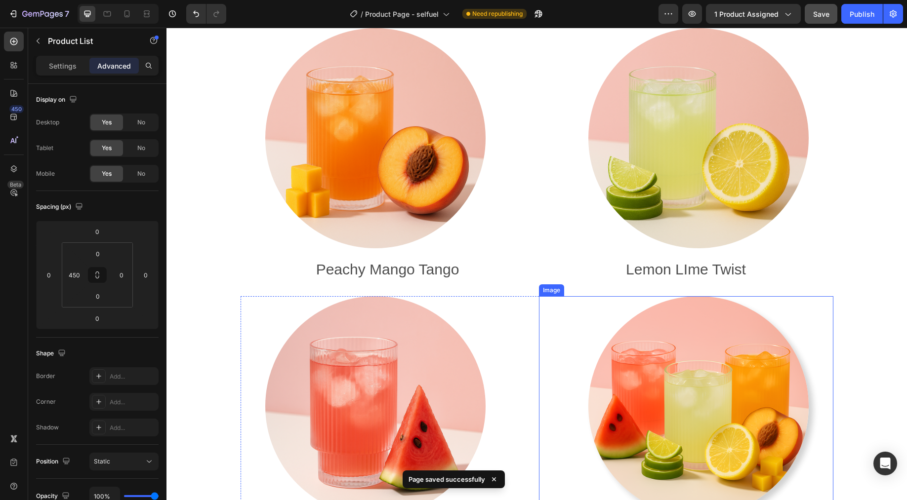
scroll to position [4412, 0]
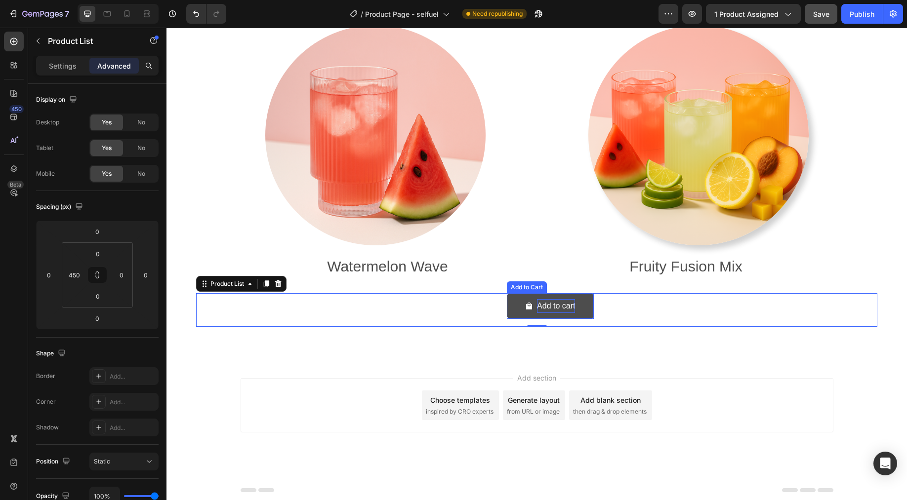
click at [544, 308] on div "Add to cart" at bounding box center [556, 306] width 38 height 14
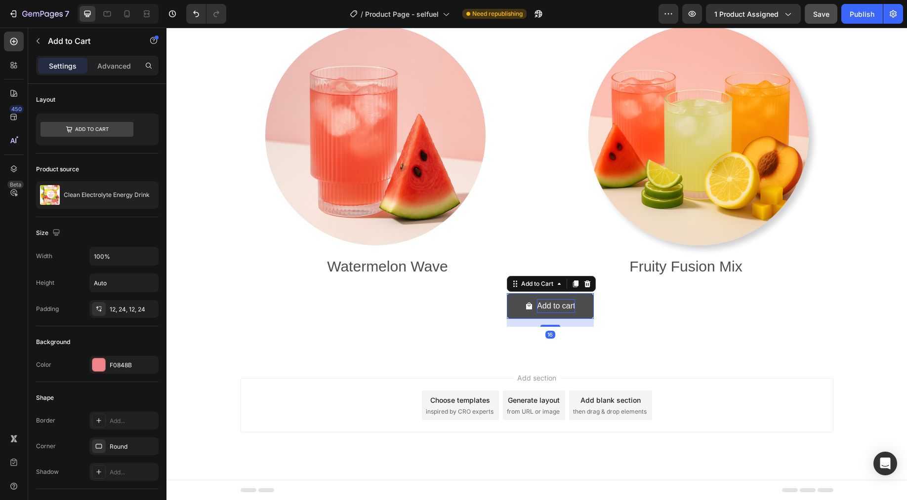
click at [547, 306] on div "Add to cart" at bounding box center [556, 306] width 38 height 14
click at [547, 306] on p "Add to cart" at bounding box center [556, 306] width 38 height 14
drag, startPoint x: 566, startPoint y: 306, endPoint x: 528, endPoint y: 306, distance: 38.5
click at [528, 306] on div "Add to cart" at bounding box center [550, 306] width 50 height 14
click at [563, 307] on p "Add to cart" at bounding box center [556, 306] width 38 height 14
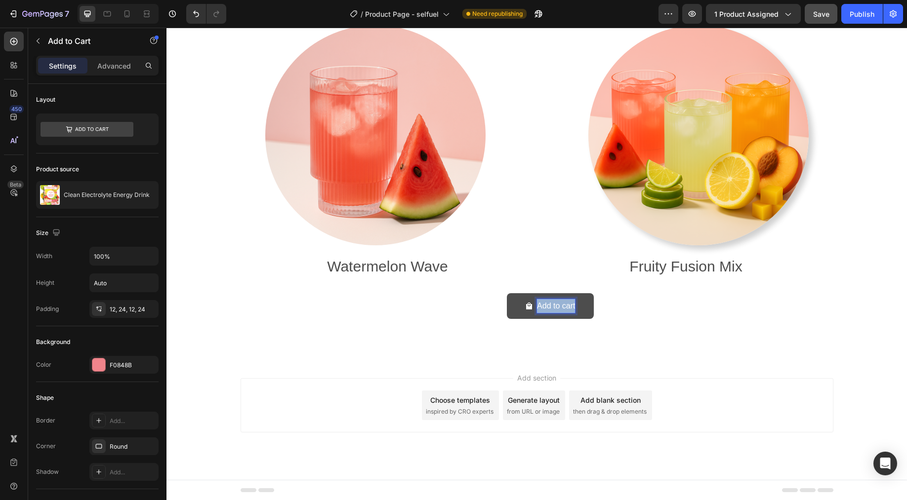
drag, startPoint x: 567, startPoint y: 305, endPoint x: 522, endPoint y: 306, distance: 45.4
click at [525, 306] on div "Add to cart" at bounding box center [550, 306] width 50 height 14
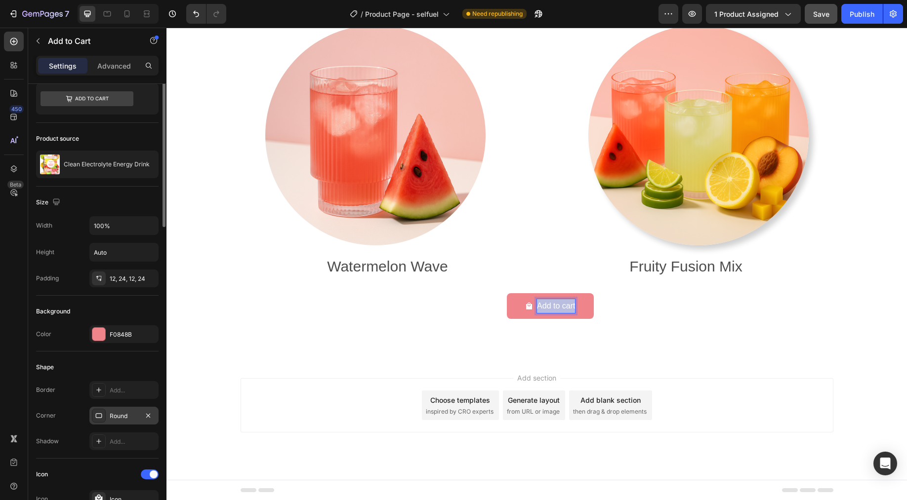
scroll to position [0, 0]
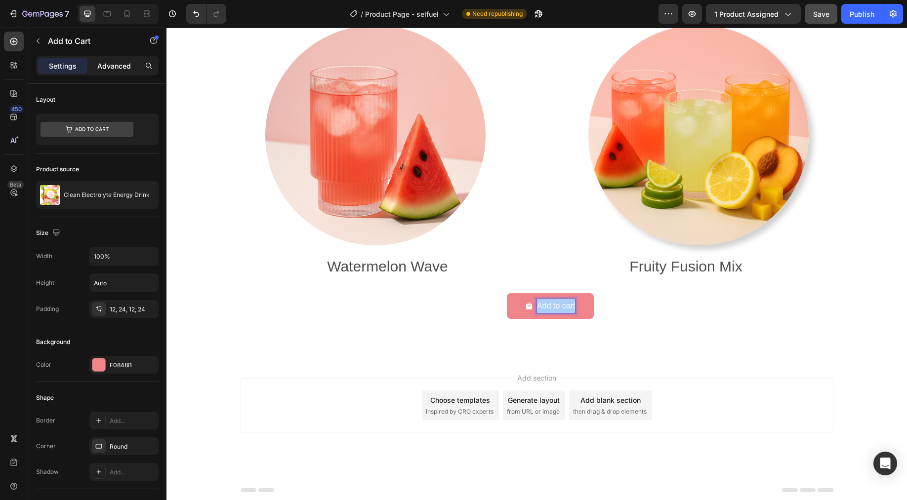
click at [111, 64] on p "Advanced" at bounding box center [114, 66] width 34 height 10
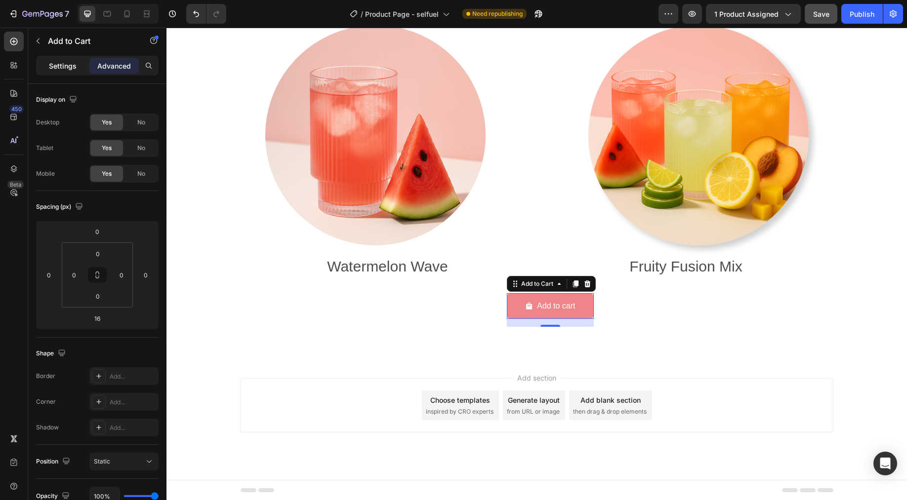
drag, startPoint x: 57, startPoint y: 66, endPoint x: 86, endPoint y: 89, distance: 37.2
click at [57, 66] on p "Settings" at bounding box center [63, 66] width 28 height 10
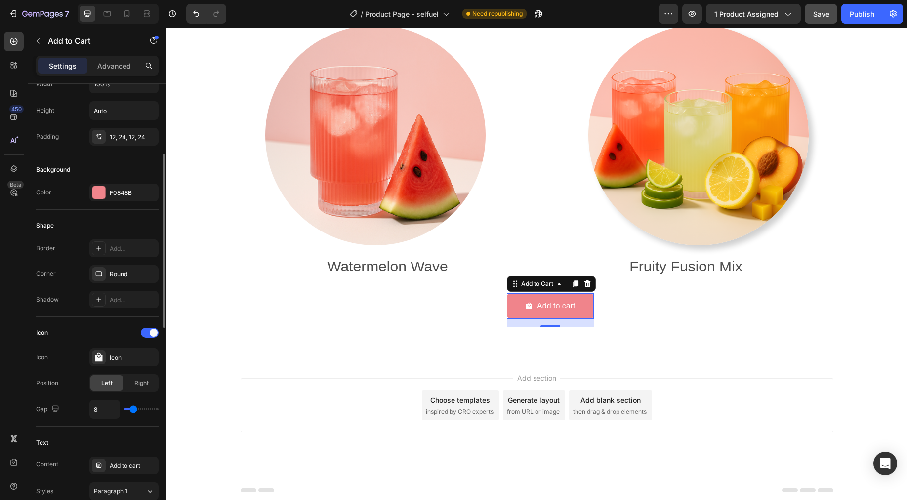
scroll to position [251, 0]
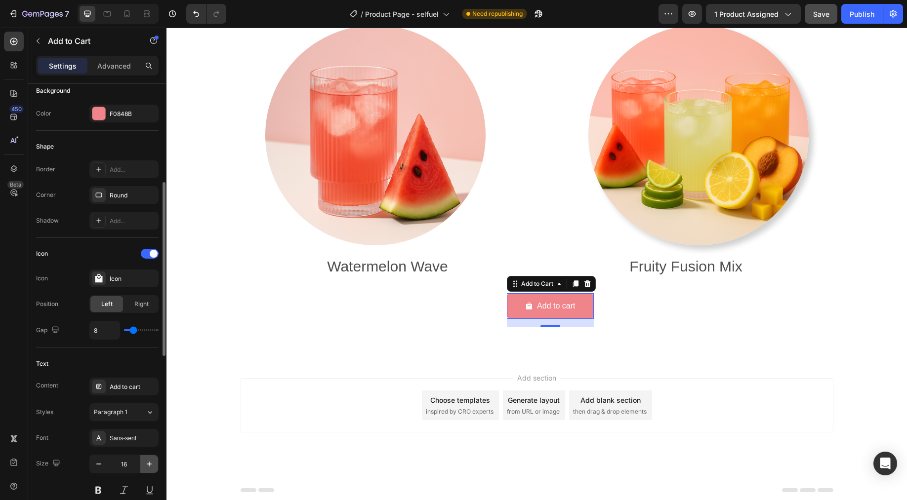
click at [152, 464] on icon "button" at bounding box center [149, 464] width 10 height 10
click at [152, 463] on icon "button" at bounding box center [149, 464] width 10 height 10
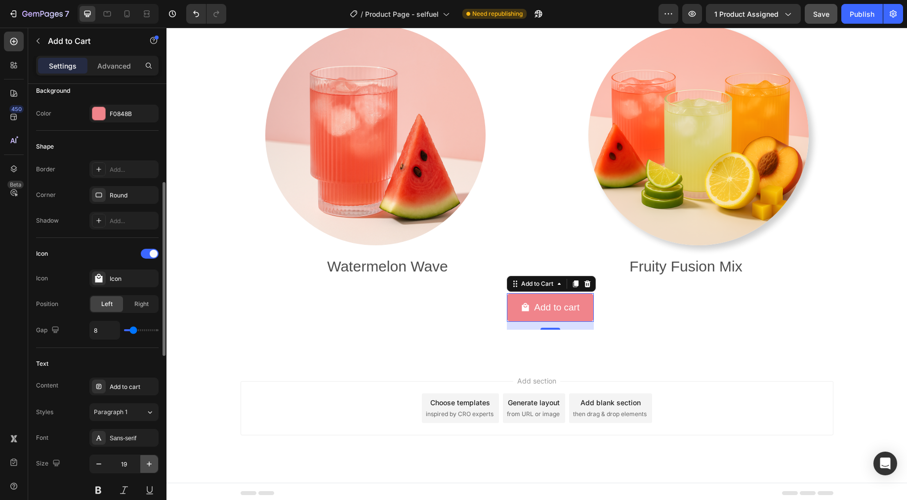
click at [152, 463] on icon "button" at bounding box center [149, 464] width 10 height 10
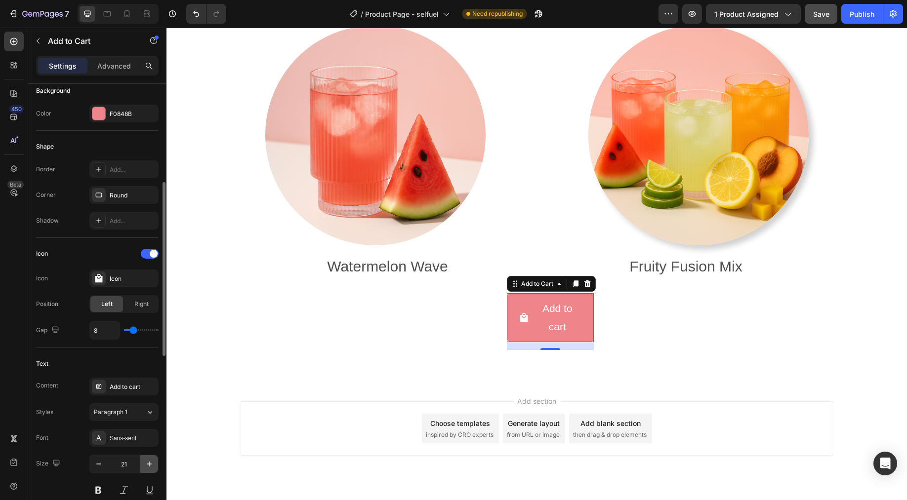
click at [152, 463] on icon "button" at bounding box center [149, 464] width 10 height 10
click at [101, 464] on icon "button" at bounding box center [99, 464] width 10 height 10
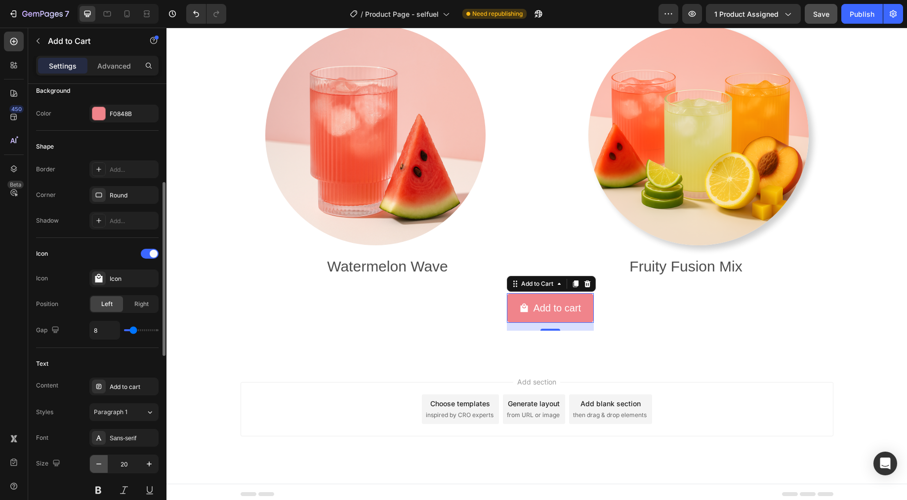
click at [101, 464] on icon "button" at bounding box center [99, 464] width 10 height 10
click at [142, 462] on button "button" at bounding box center [149, 464] width 18 height 18
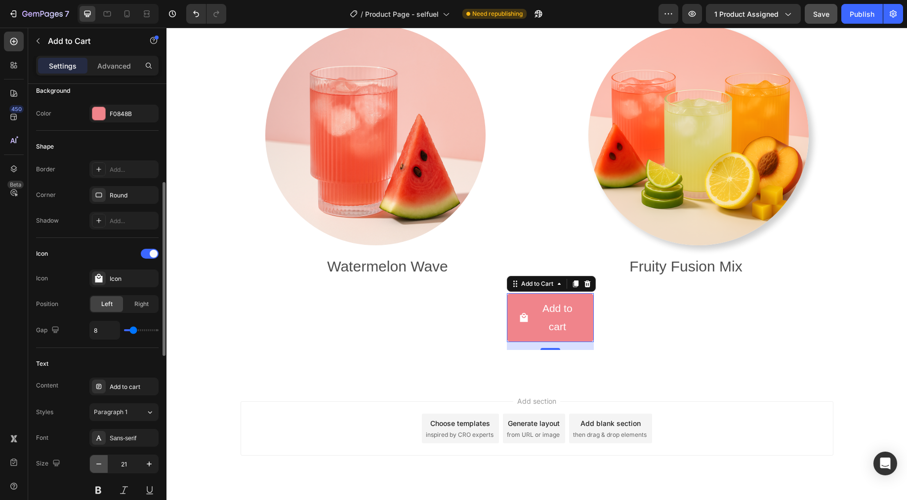
click at [102, 468] on icon "button" at bounding box center [99, 464] width 10 height 10
type input "20"
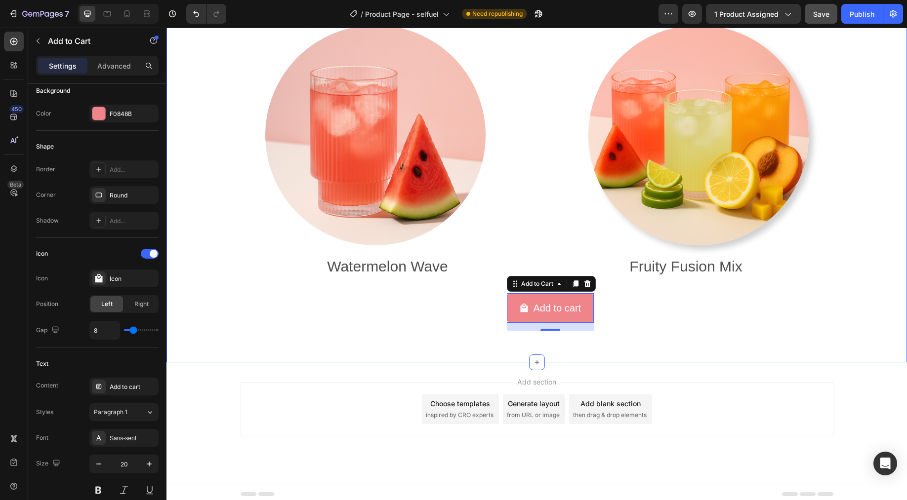
click at [732, 337] on div "Ready to Fuel Up the Healthy Way? Heading Image Peachy Mango Tango Text Block R…" at bounding box center [536, 21] width 740 height 681
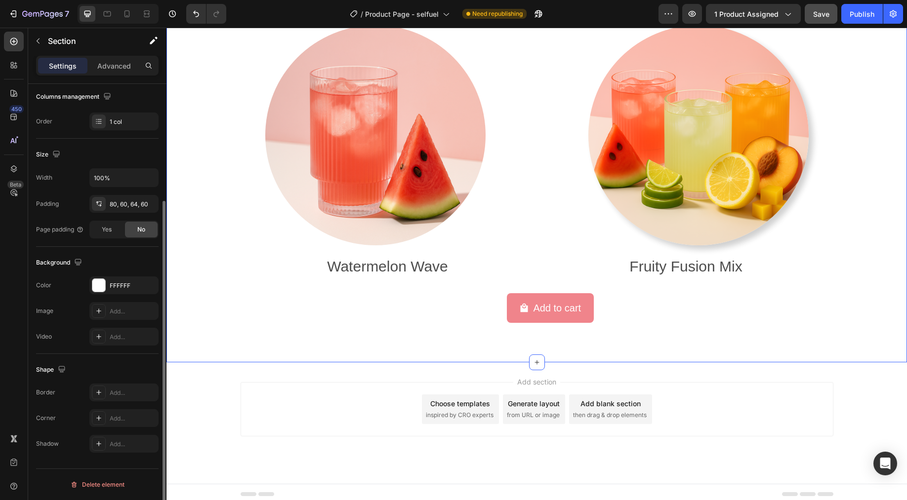
scroll to position [0, 0]
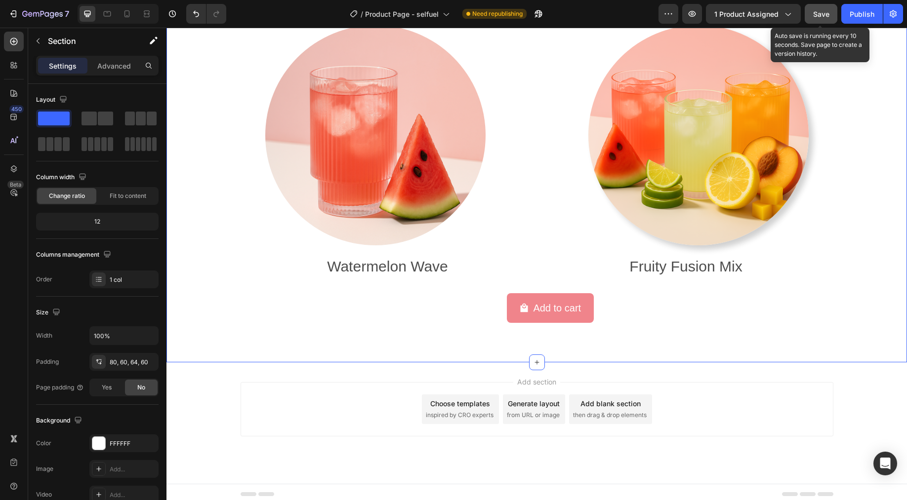
click at [822, 20] on button "Save" at bounding box center [820, 14] width 33 height 20
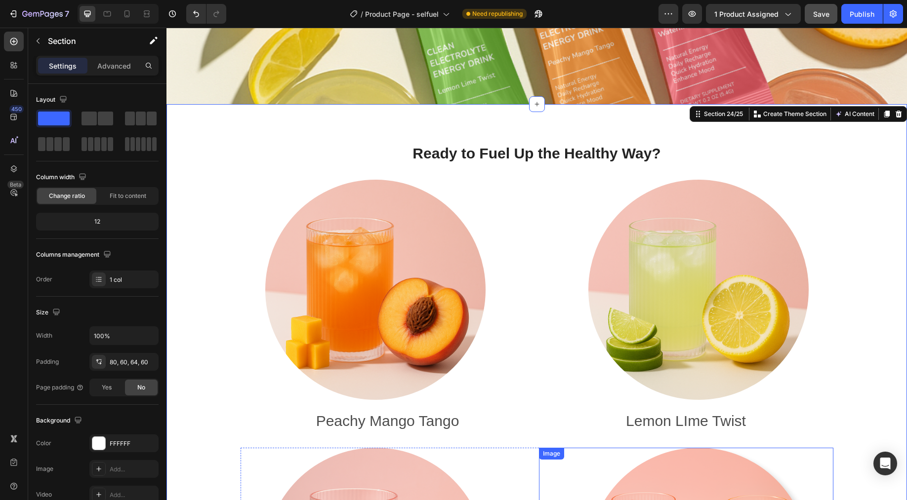
scroll to position [3943, 0]
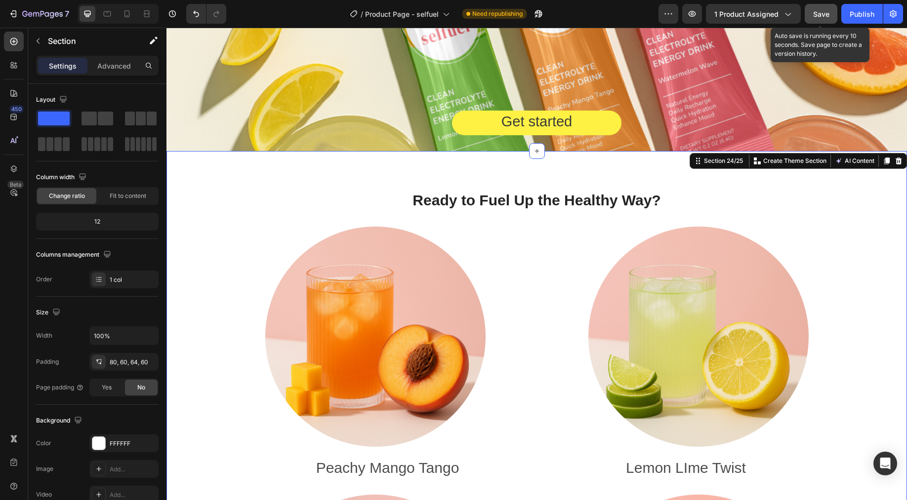
click at [829, 15] on button "Save" at bounding box center [820, 14] width 33 height 20
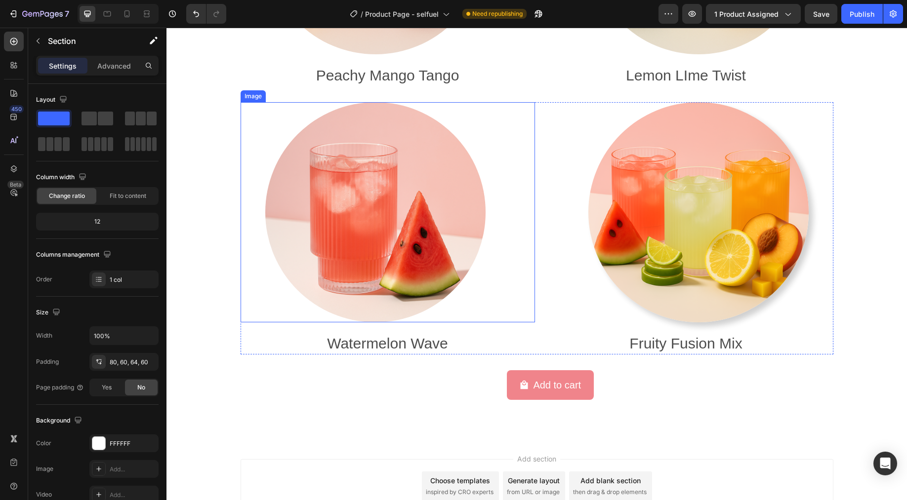
scroll to position [4387, 0]
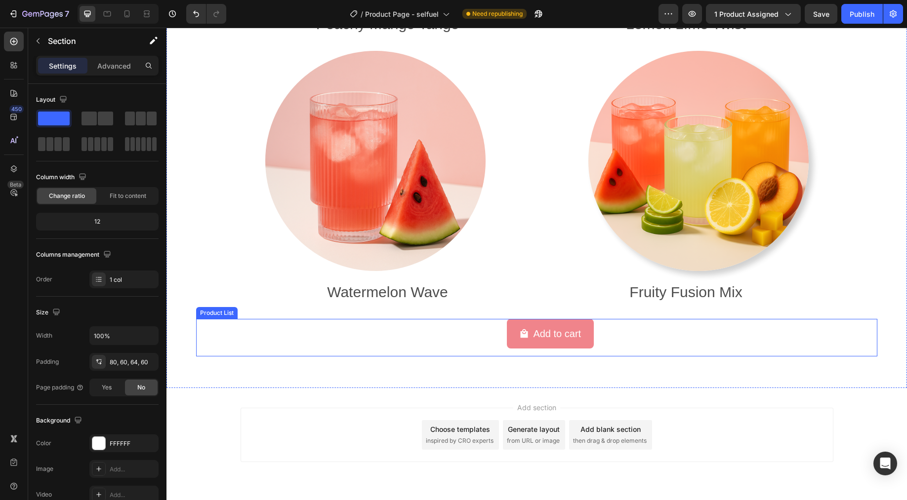
click at [306, 330] on div "Add to cart Add to Cart Row Product List" at bounding box center [580, 338] width 593 height 38
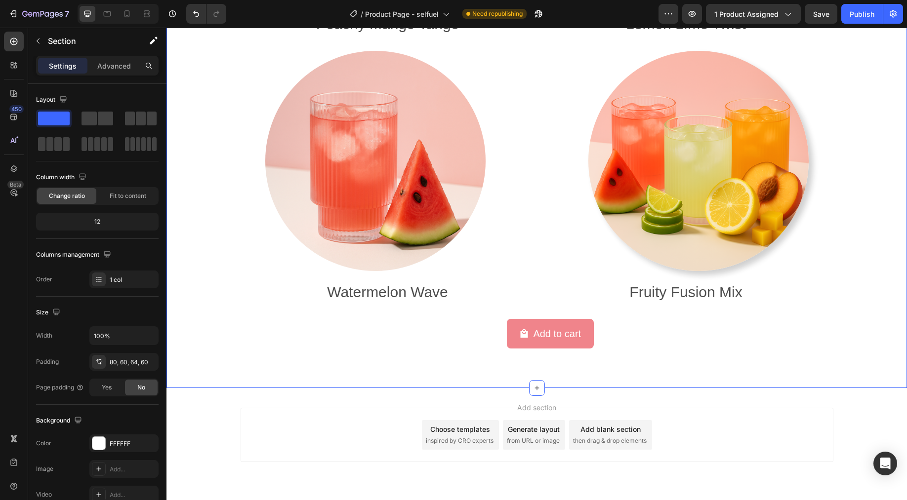
click at [255, 363] on div "Ready to Fuel Up the Healthy Way? Heading Image Peachy Mango Tango Text Block R…" at bounding box center [536, 47] width 740 height 681
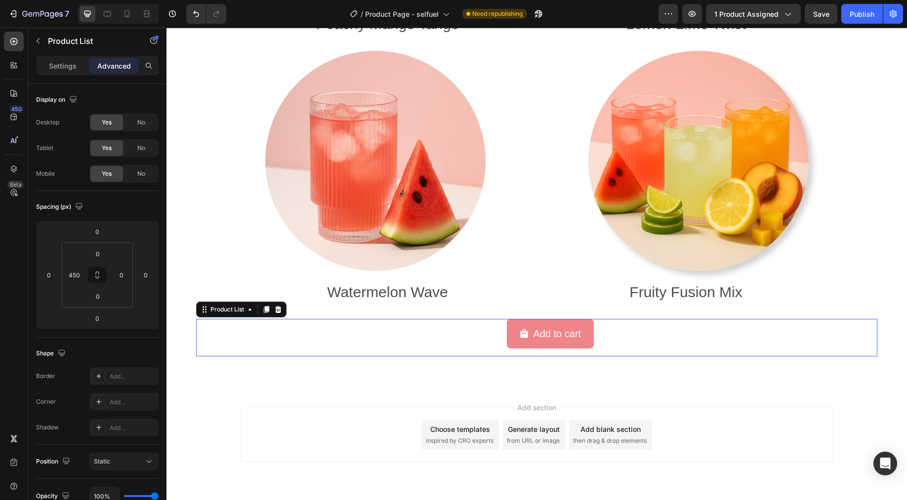
click at [284, 343] on div "Add to cart Add to Cart Row Product List 0" at bounding box center [580, 338] width 593 height 38
click at [111, 19] on div at bounding box center [107, 14] width 16 height 16
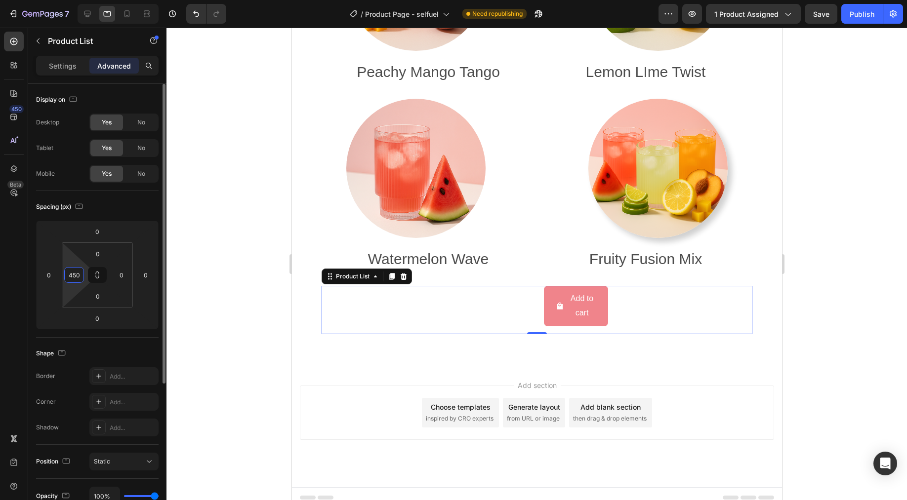
click at [79, 278] on input "450" at bounding box center [74, 275] width 15 height 15
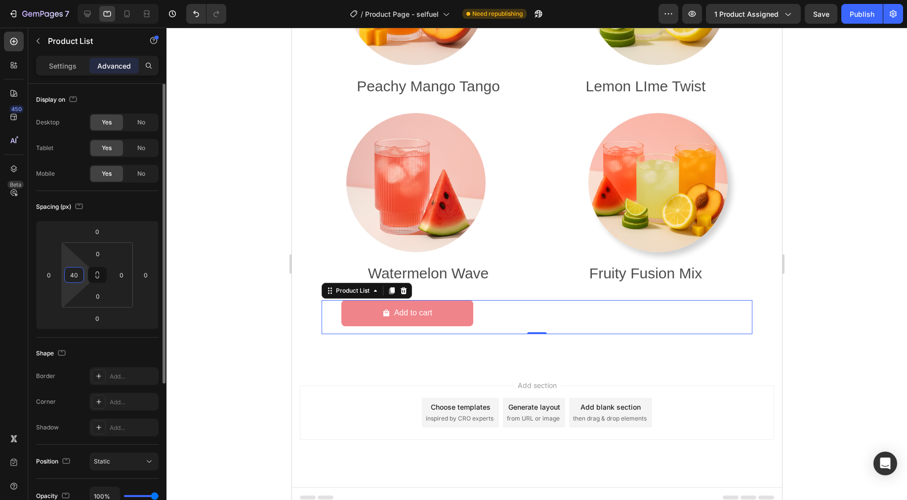
type input "4"
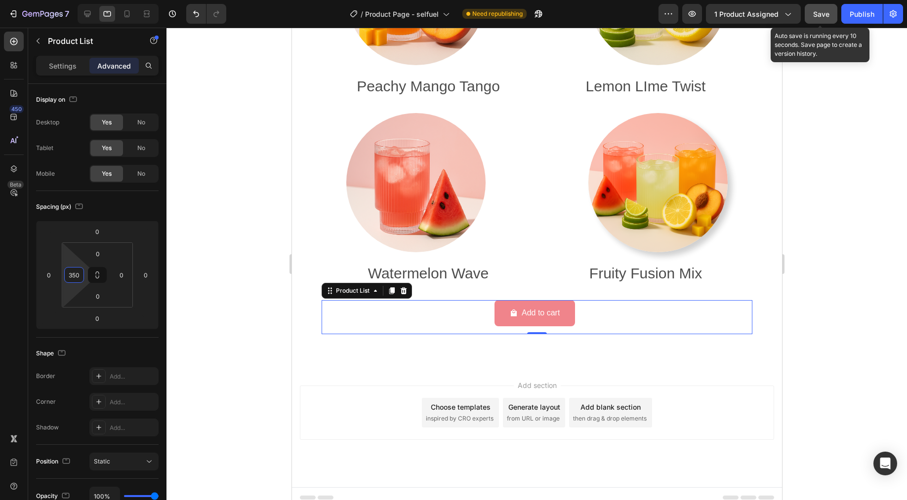
type input "350"
click at [831, 20] on button "Save" at bounding box center [820, 14] width 33 height 20
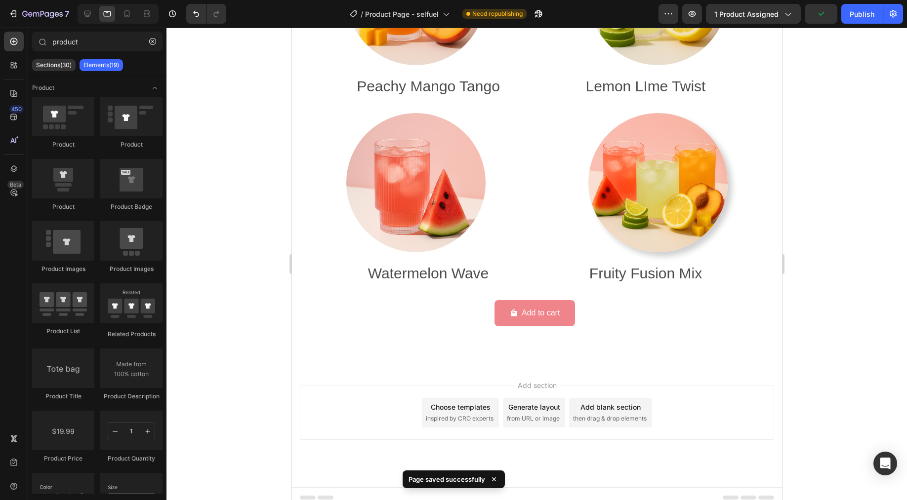
click at [716, 401] on div "Add section Choose templates inspired by CRO experts Generate layout from URL o…" at bounding box center [536, 413] width 474 height 54
click at [85, 14] on icon at bounding box center [87, 14] width 6 height 6
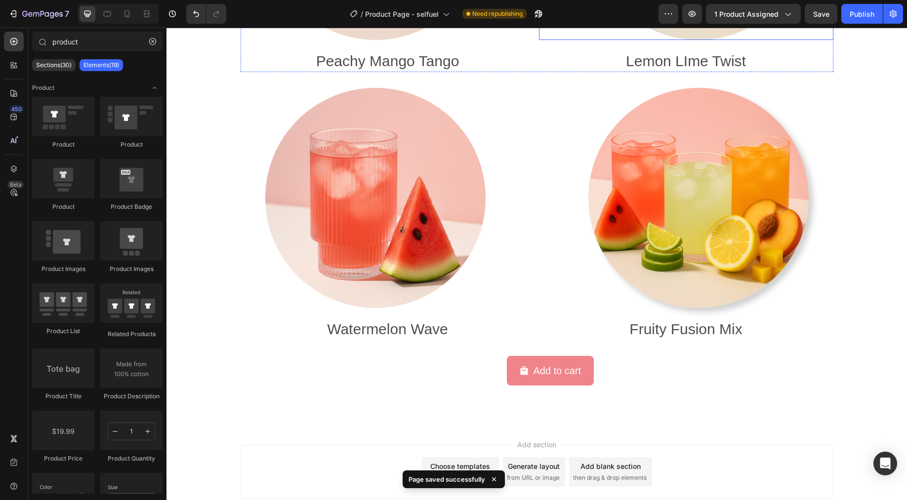
scroll to position [4513, 0]
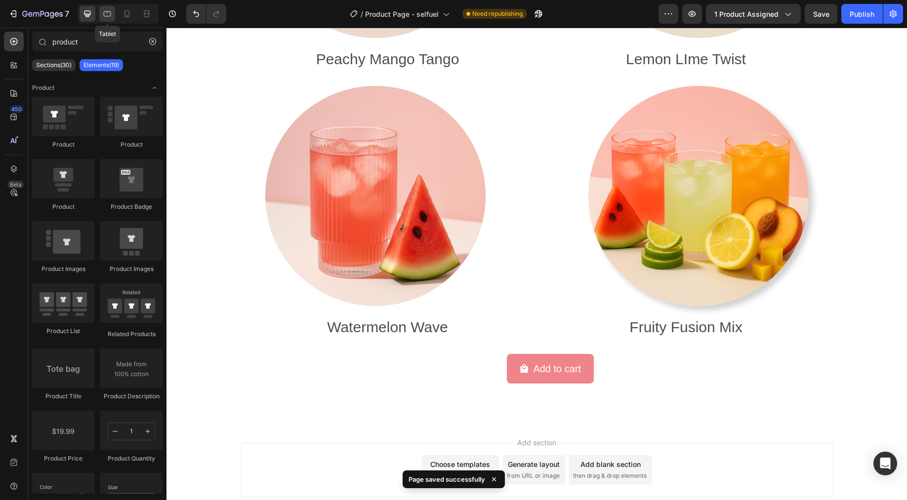
click at [105, 16] on icon at bounding box center [107, 13] width 7 height 5
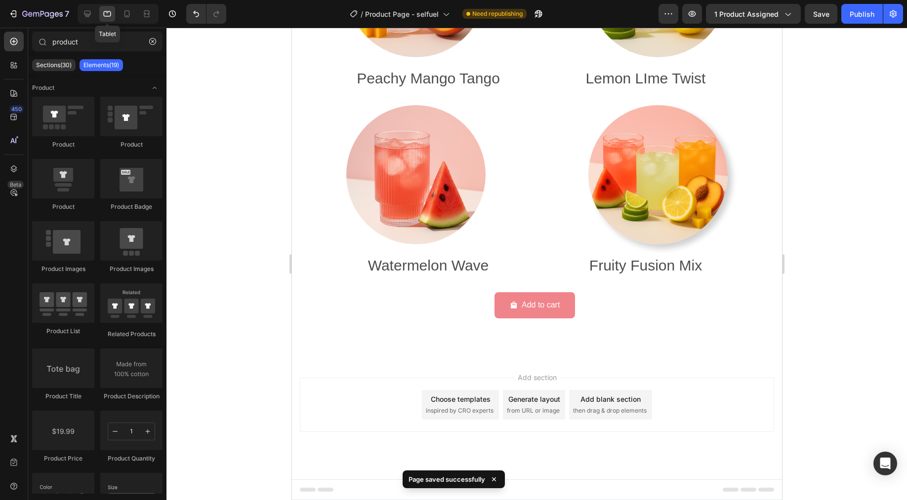
scroll to position [4230, 0]
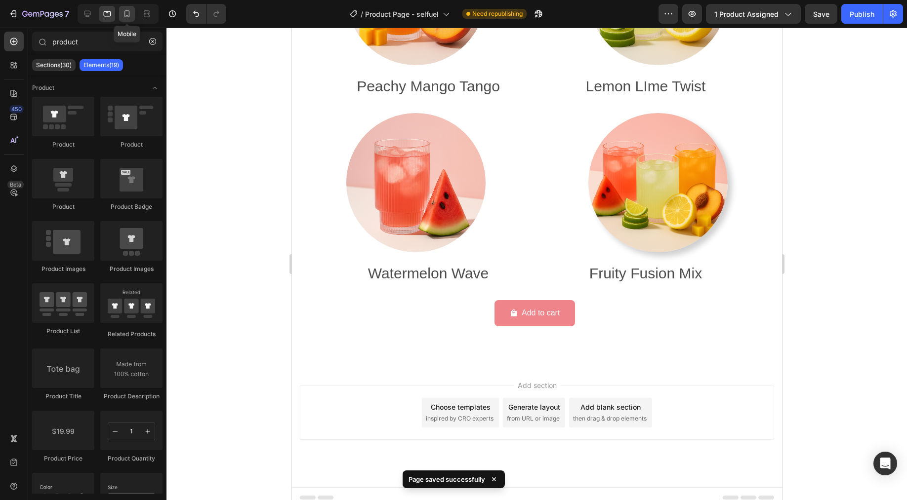
click at [120, 14] on div at bounding box center [127, 14] width 16 height 16
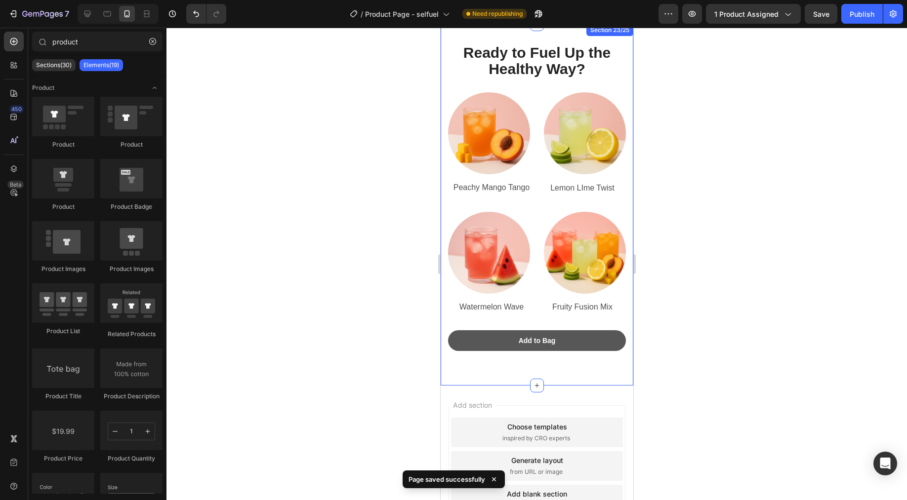
scroll to position [4317, 0]
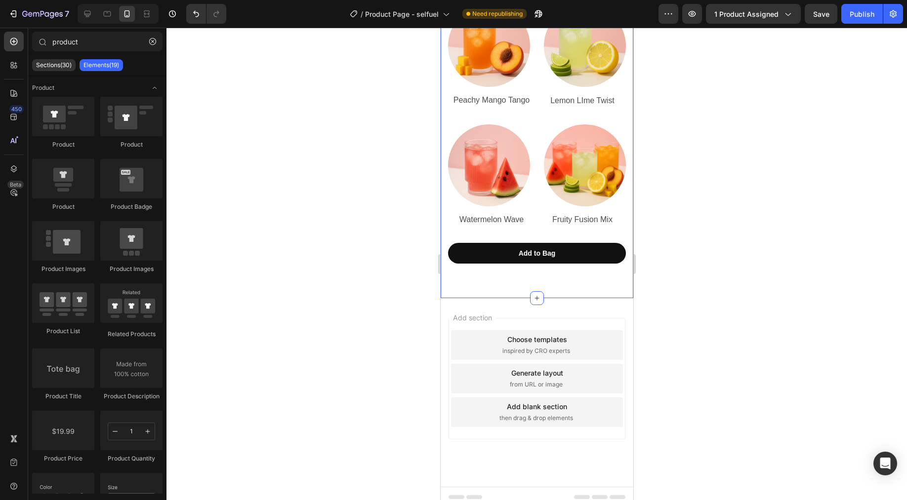
click at [558, 282] on div "Ready to Fuel Up the Healthy Way? Heading Image Peachy Mango Tango Text Block R…" at bounding box center [536, 117] width 193 height 361
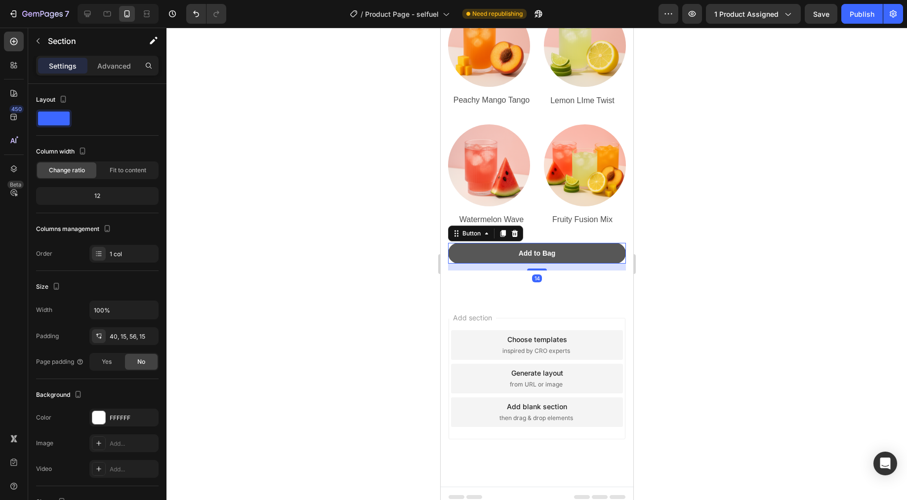
click at [562, 250] on button "Add to Bag" at bounding box center [536, 253] width 178 height 21
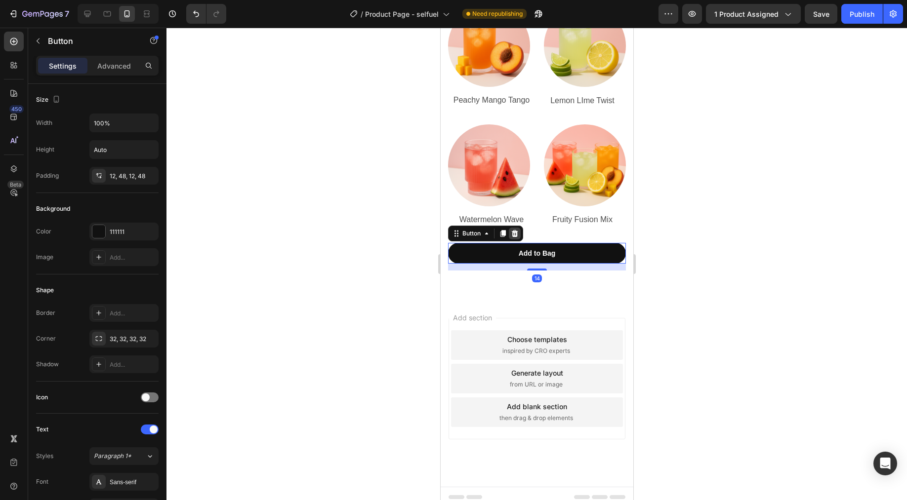
click at [513, 230] on icon at bounding box center [514, 233] width 6 height 7
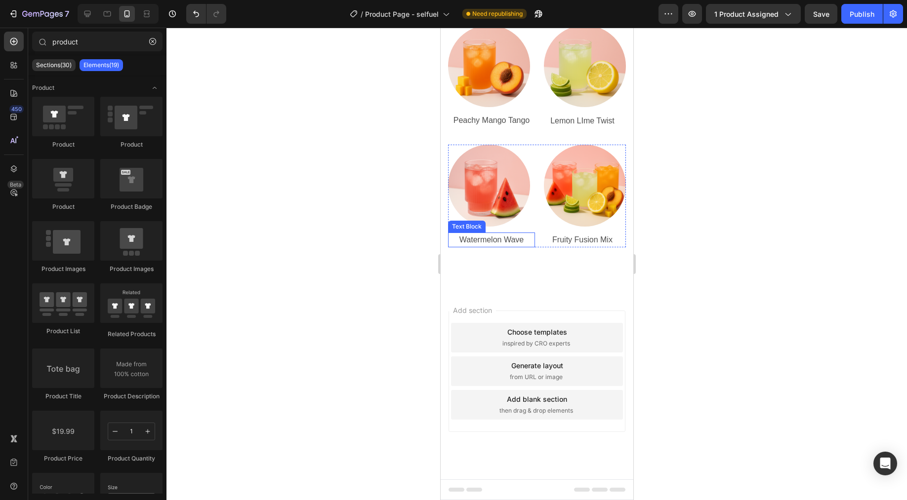
scroll to position [4289, 0]
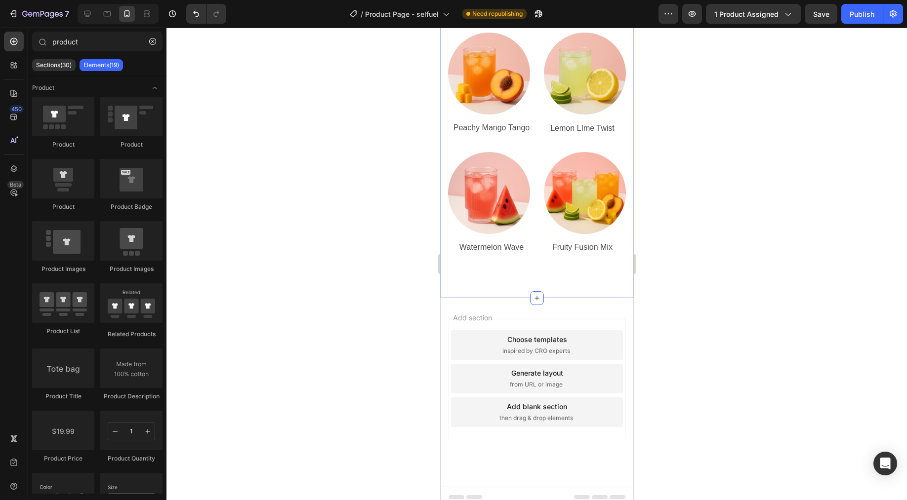
click at [505, 269] on div "Ready to Fuel Up the Healthy Way? Heading Image Peachy Mango Tango Text Block R…" at bounding box center [536, 131] width 193 height 334
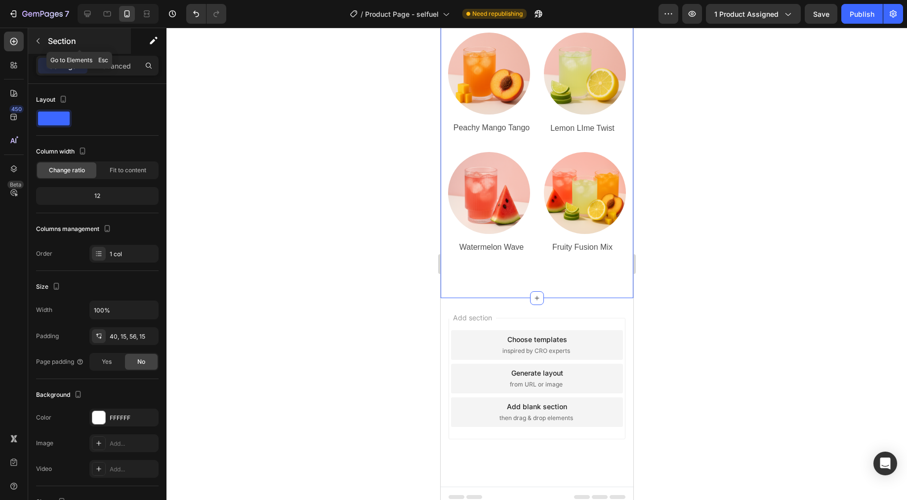
click at [40, 41] on icon "button" at bounding box center [38, 41] width 8 height 8
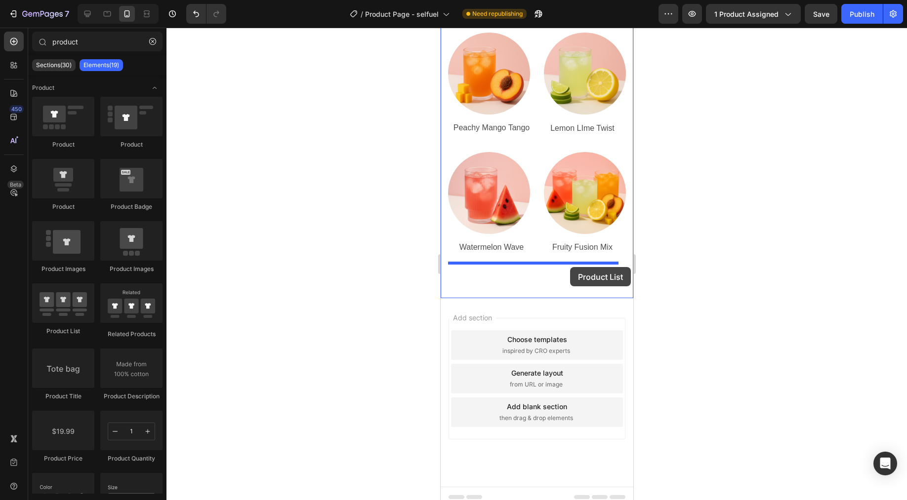
drag, startPoint x: 506, startPoint y: 336, endPoint x: 569, endPoint y: 267, distance: 93.3
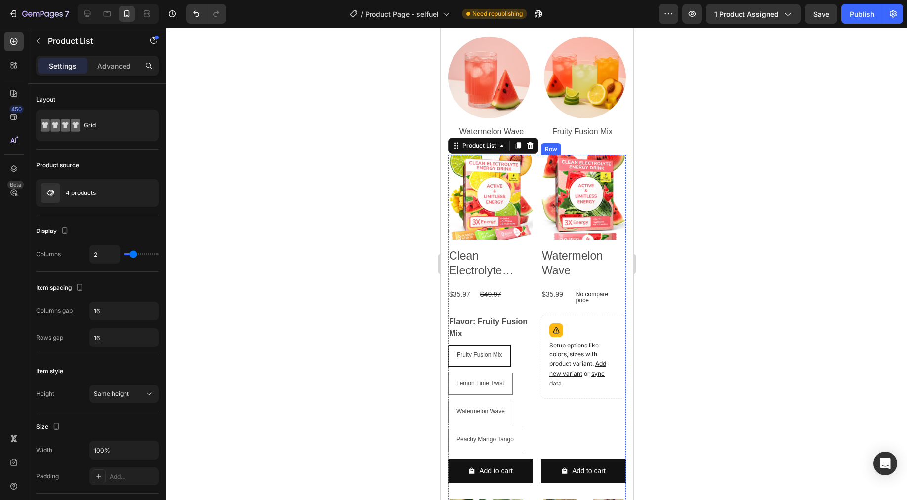
scroll to position [4405, 0]
click at [577, 210] on img at bounding box center [582, 197] width 85 height 85
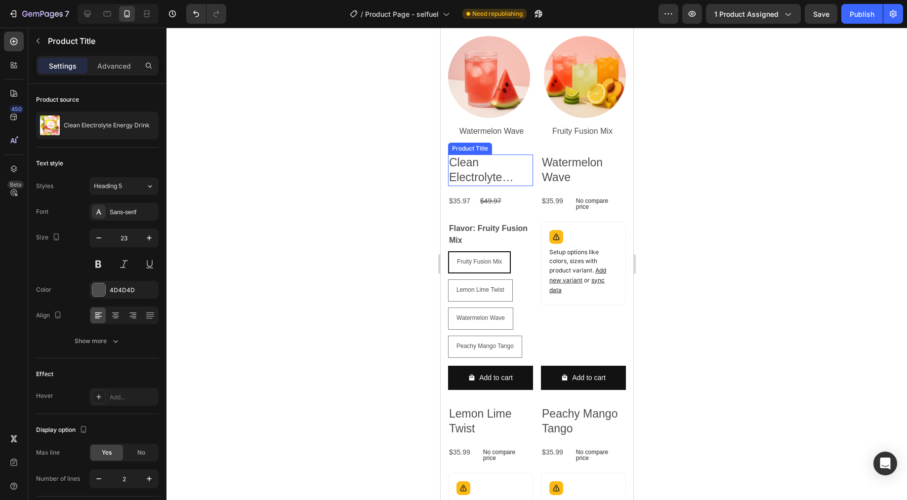
click at [485, 165] on h2 "Clean Electrolyte Energy Drink" at bounding box center [489, 171] width 85 height 32
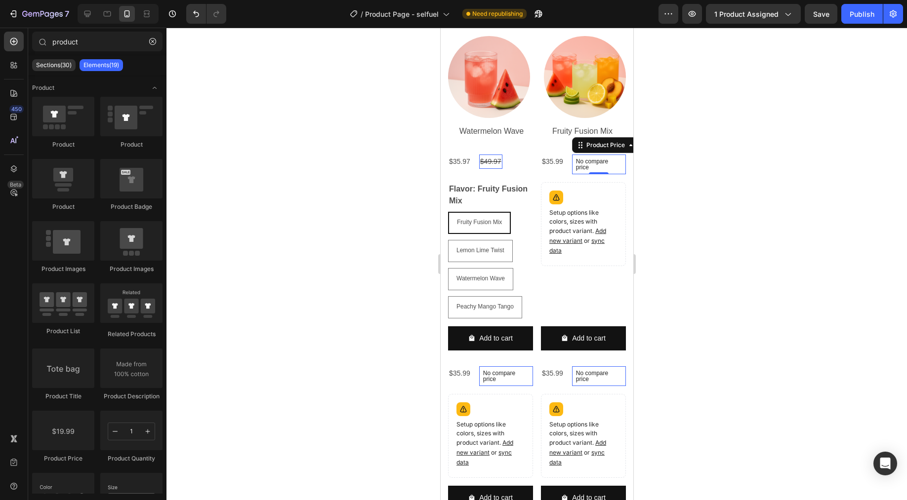
click at [575, 161] on p "No compare price" at bounding box center [598, 165] width 46 height 12
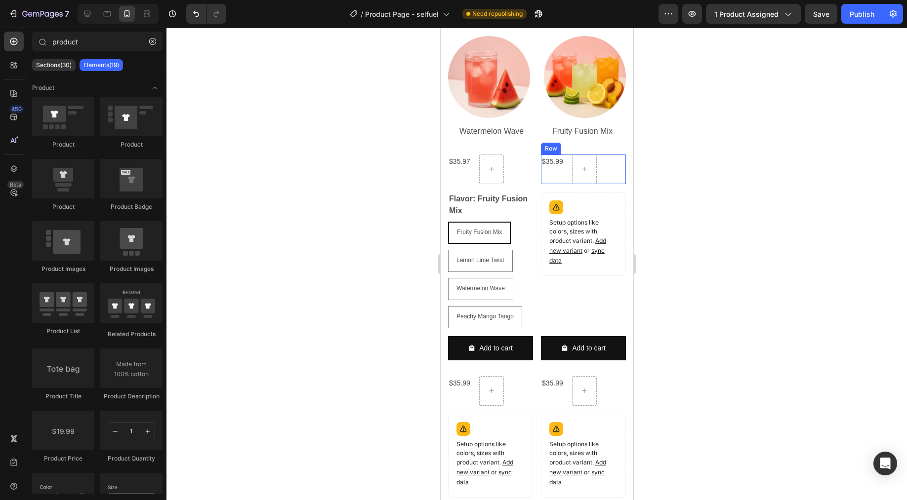
click at [532, 160] on div "$35.99 Product Price Product Price Row" at bounding box center [489, 170] width 85 height 30
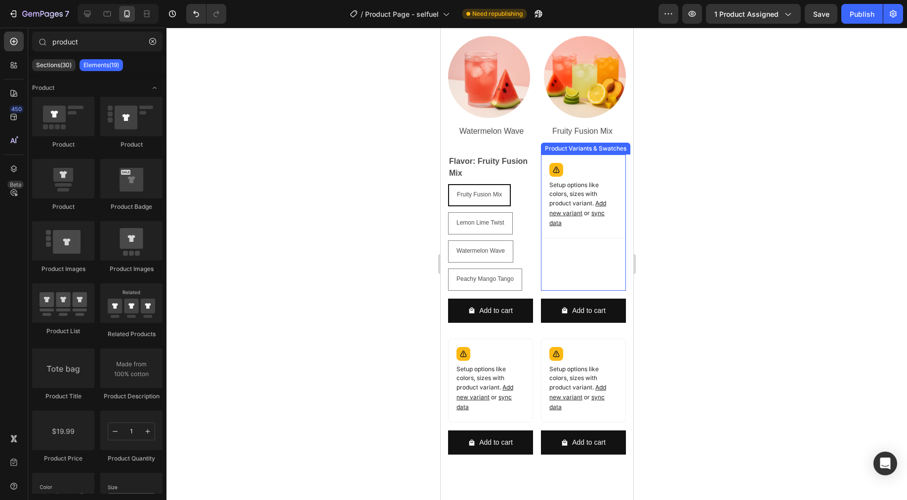
click at [516, 159] on legend "Flavor: Fruity Fusion Mix" at bounding box center [489, 168] width 85 height 26
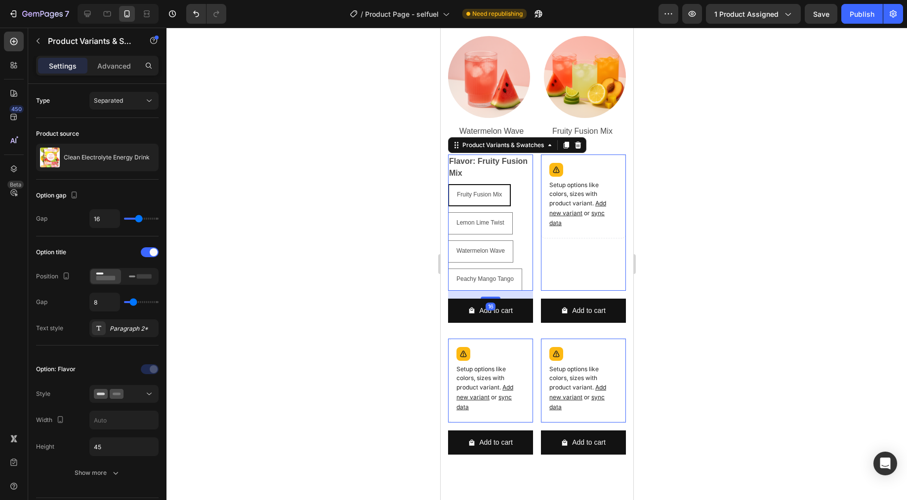
click at [566, 163] on div "Setup options like colors, sizes with product variant. Add new variant or sync …" at bounding box center [583, 196] width 76 height 75
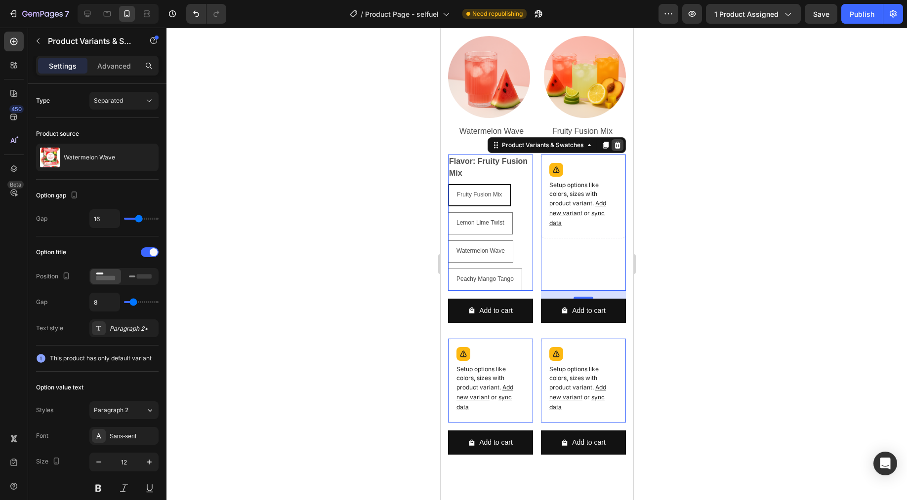
click at [440, 28] on icon at bounding box center [440, 28] width 0 height 0
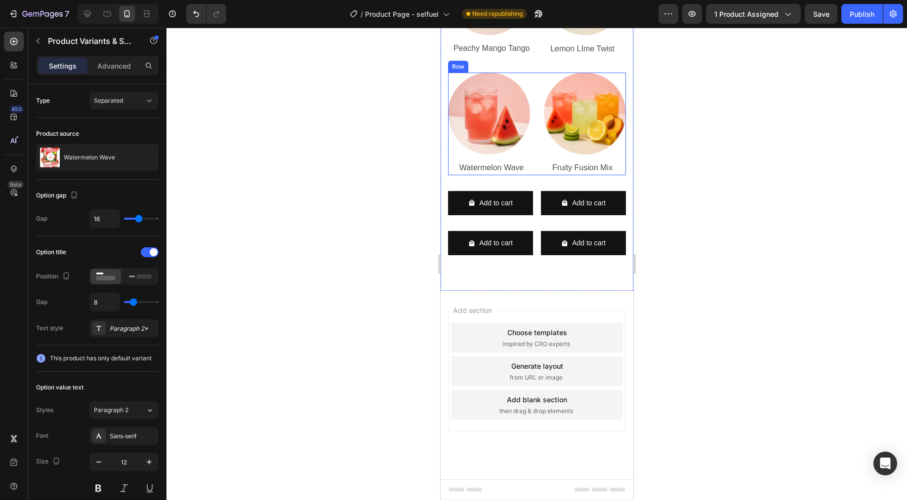
scroll to position [4361, 0]
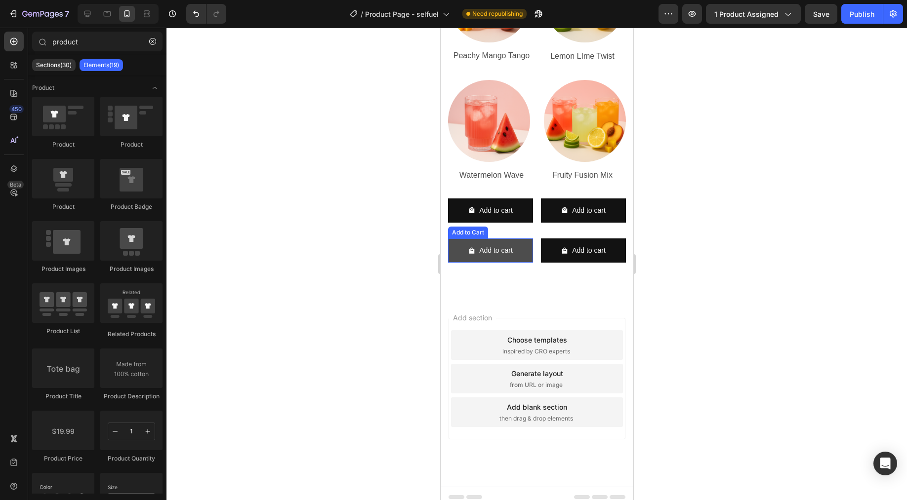
click at [516, 223] on button "Add to cart" at bounding box center [489, 211] width 85 height 24
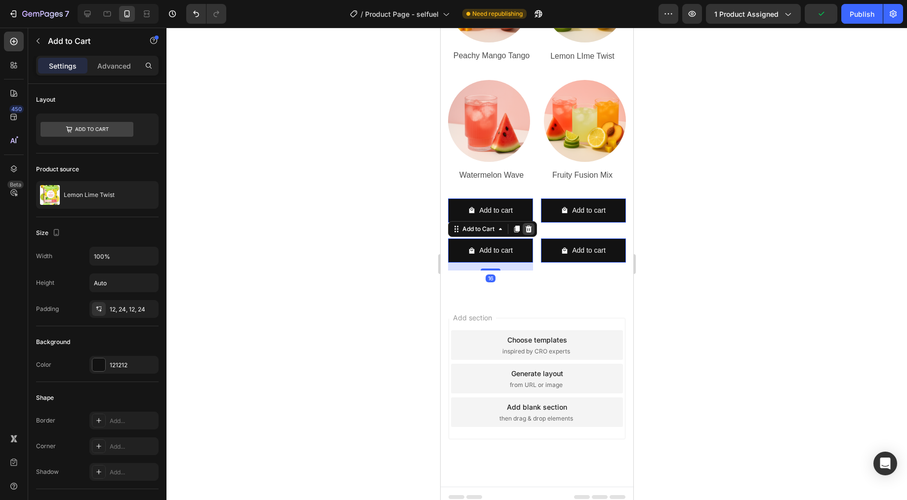
click at [440, 28] on icon at bounding box center [440, 28] width 0 height 0
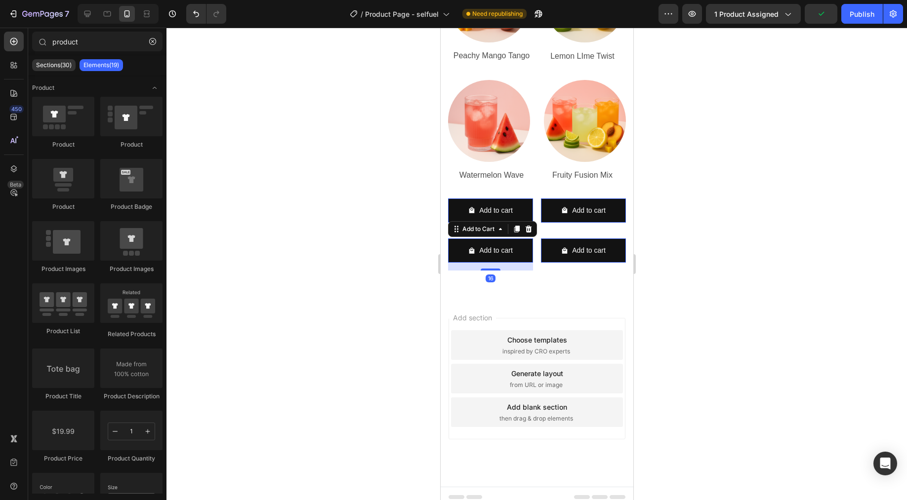
scroll to position [4356, 0]
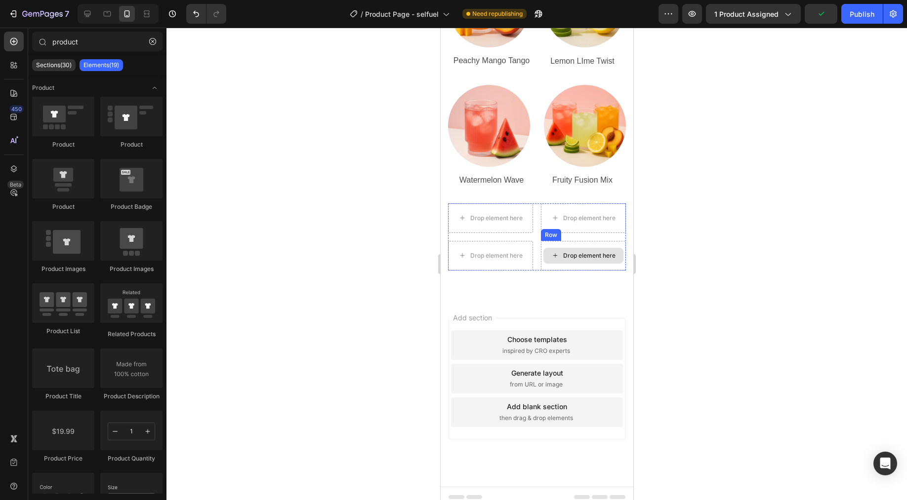
click at [555, 251] on div "Drop element here" at bounding box center [583, 256] width 80 height 16
click at [509, 214] on div "Drop element here" at bounding box center [496, 218] width 52 height 8
click at [193, 14] on icon "Undo/Redo" at bounding box center [196, 14] width 10 height 10
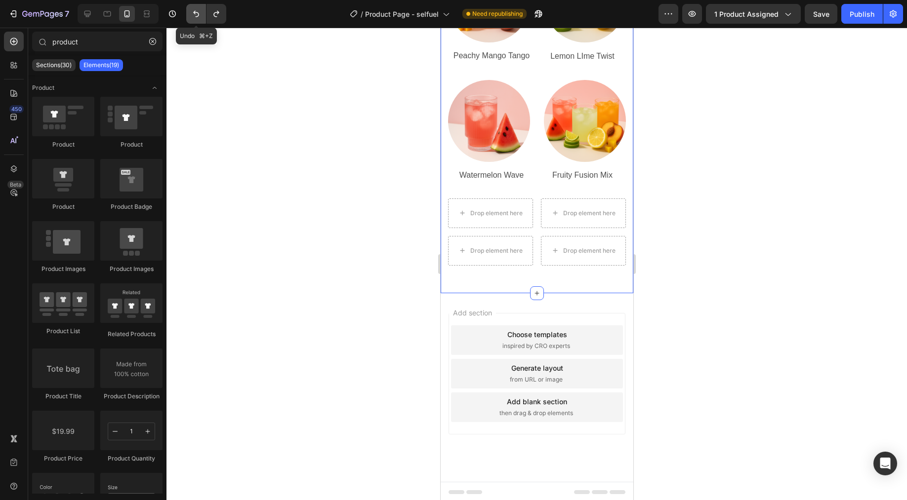
click at [193, 14] on icon "Undo/Redo" at bounding box center [196, 14] width 10 height 10
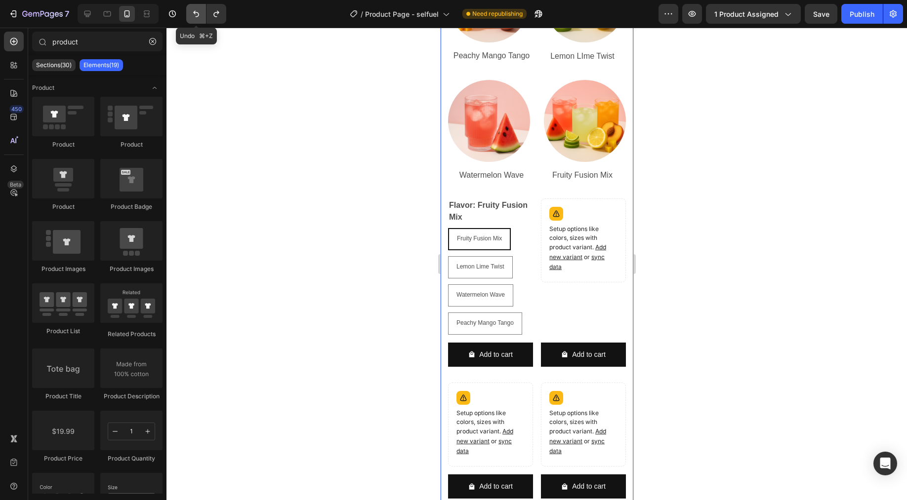
click at [193, 14] on icon "Undo/Redo" at bounding box center [196, 14] width 10 height 10
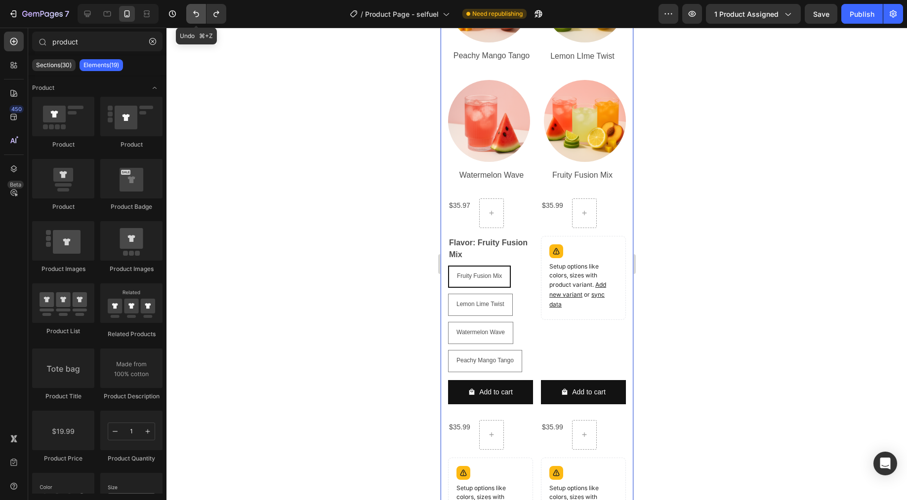
click at [193, 14] on icon "Undo/Redo" at bounding box center [196, 14] width 10 height 10
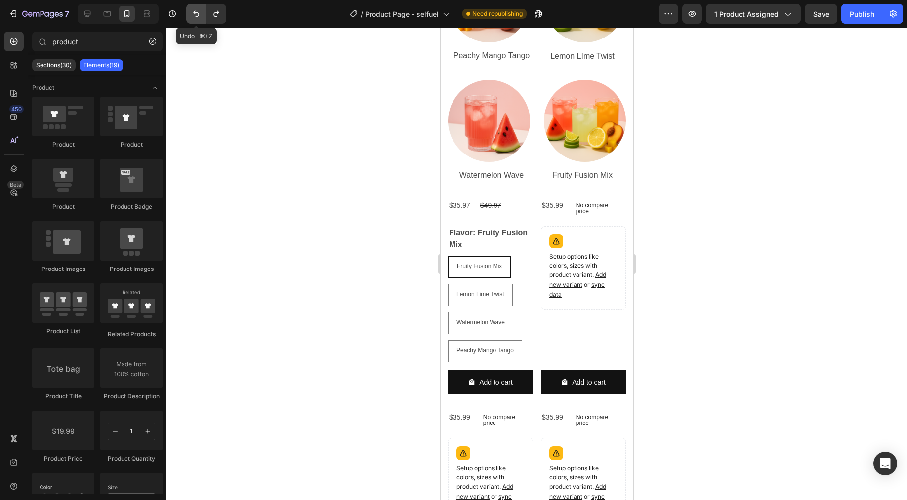
click at [193, 14] on icon "Undo/Redo" at bounding box center [196, 14] width 10 height 10
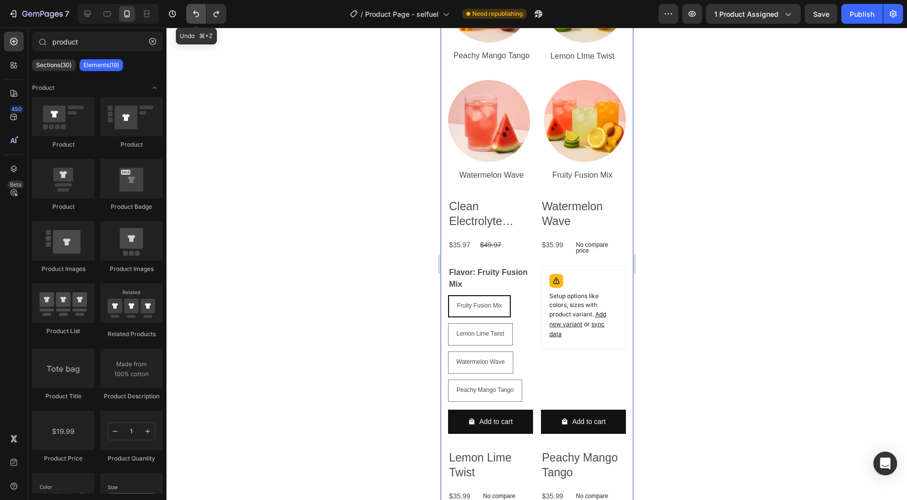
click at [193, 14] on icon "Undo/Redo" at bounding box center [196, 14] width 10 height 10
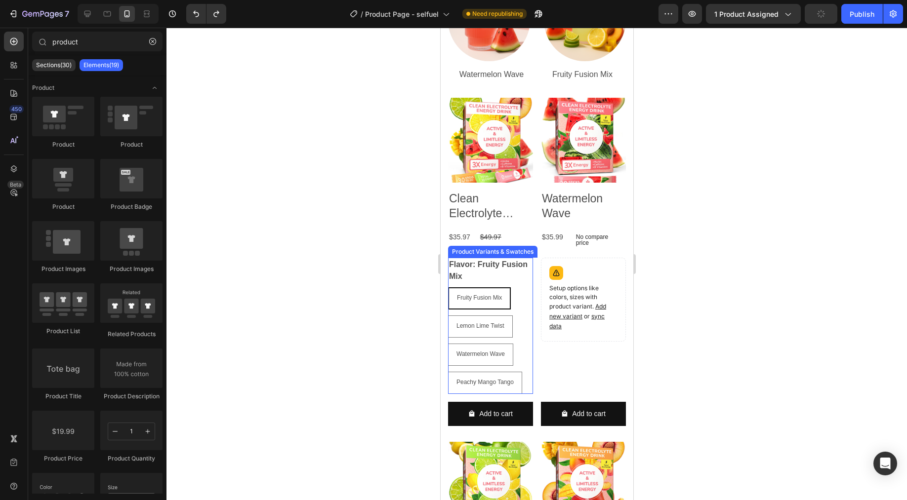
scroll to position [4413, 0]
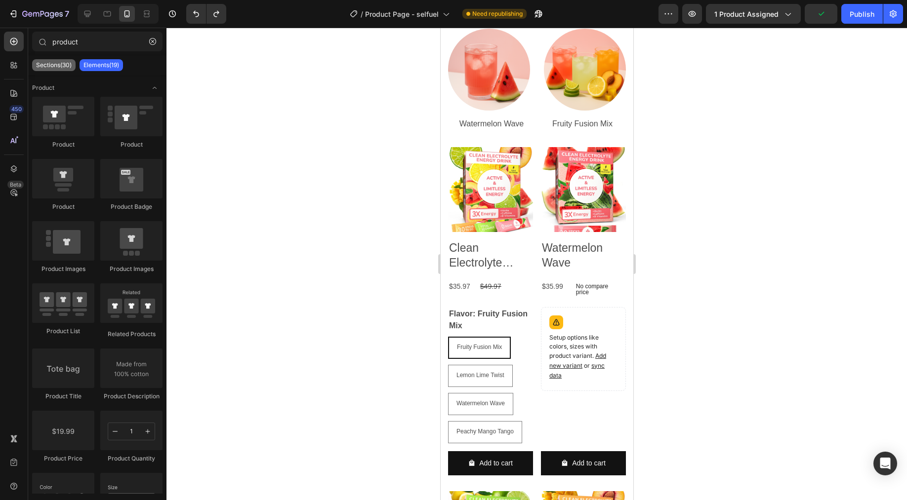
click at [62, 67] on p "Sections(30)" at bounding box center [54, 65] width 36 height 8
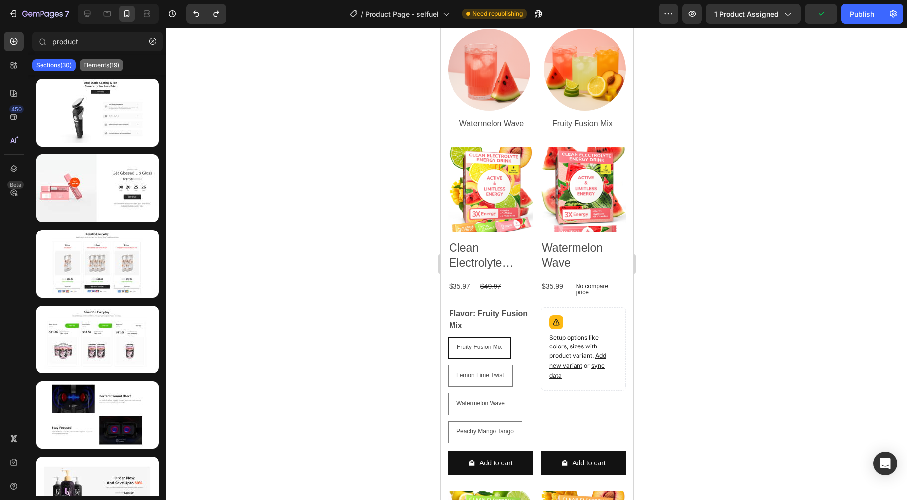
click at [105, 64] on p "Elements(19)" at bounding box center [101, 65] width 36 height 8
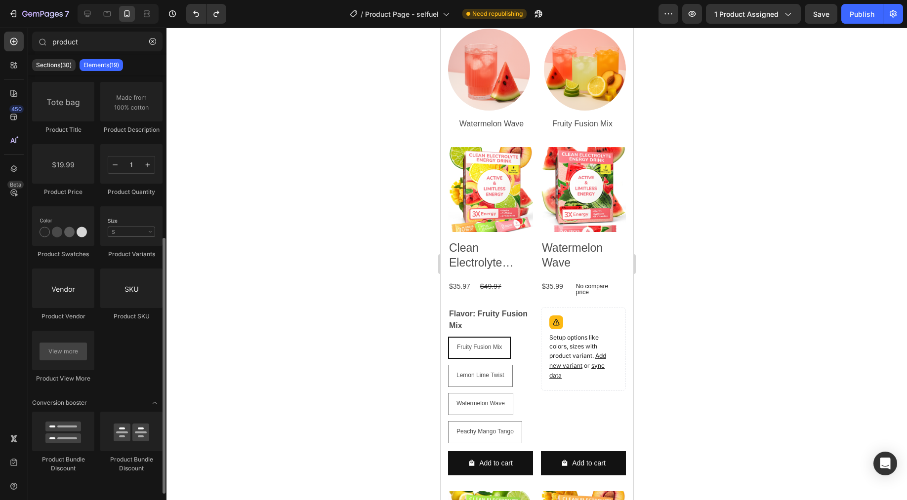
scroll to position [0, 0]
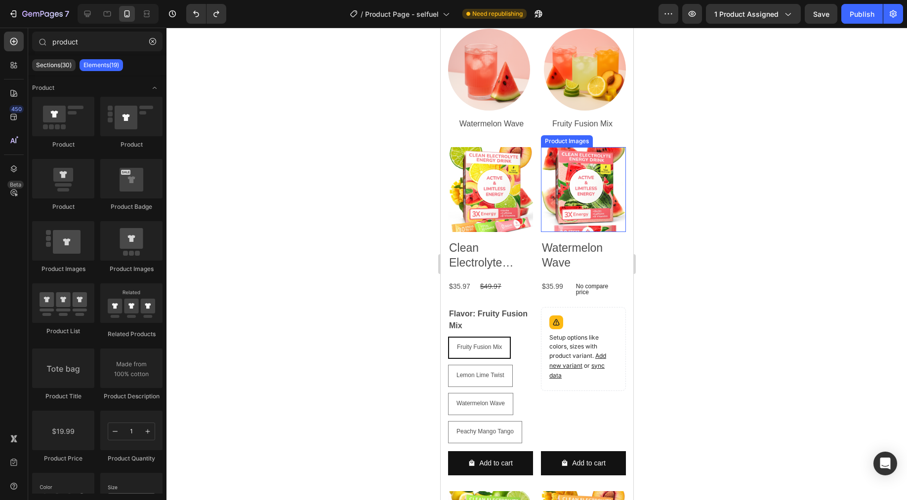
click at [571, 182] on img at bounding box center [582, 189] width 85 height 85
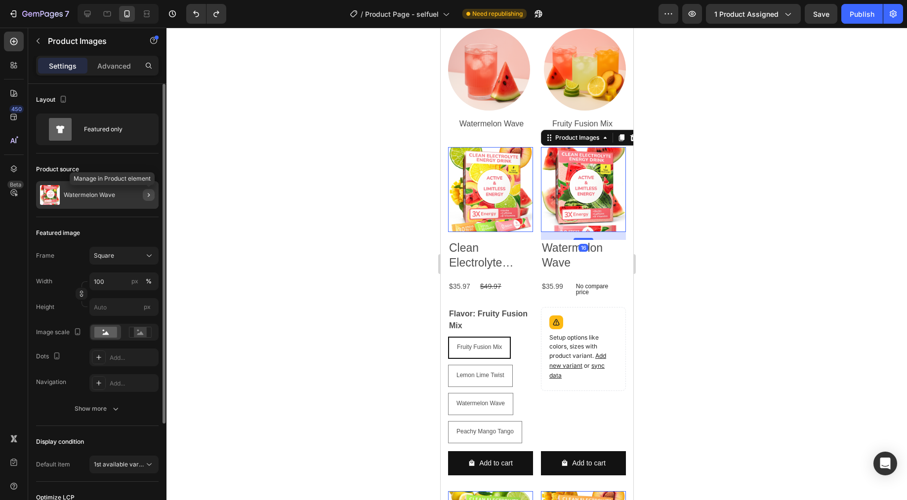
click at [145, 195] on icon "button" at bounding box center [149, 195] width 8 height 8
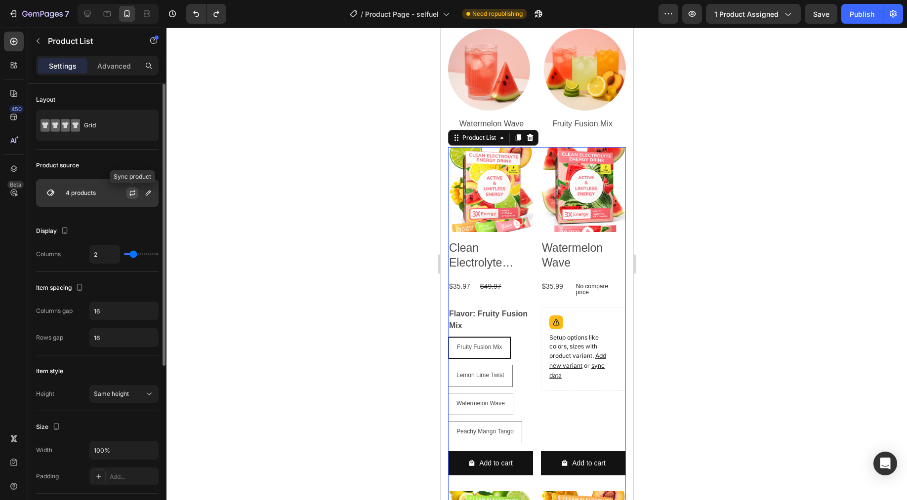
click at [128, 193] on icon "button" at bounding box center [132, 193] width 8 height 8
click at [85, 197] on div "4 products" at bounding box center [97, 193] width 122 height 28
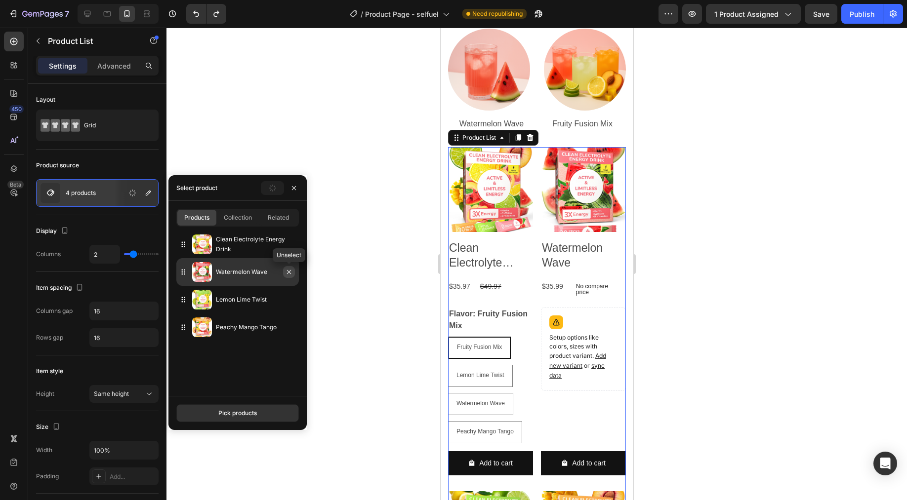
click at [287, 274] on icon "button" at bounding box center [289, 272] width 8 height 8
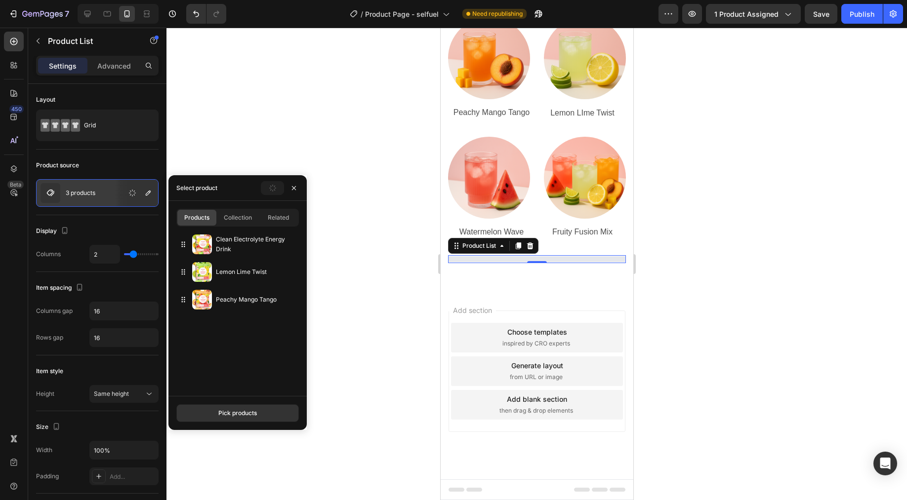
scroll to position [4297, 0]
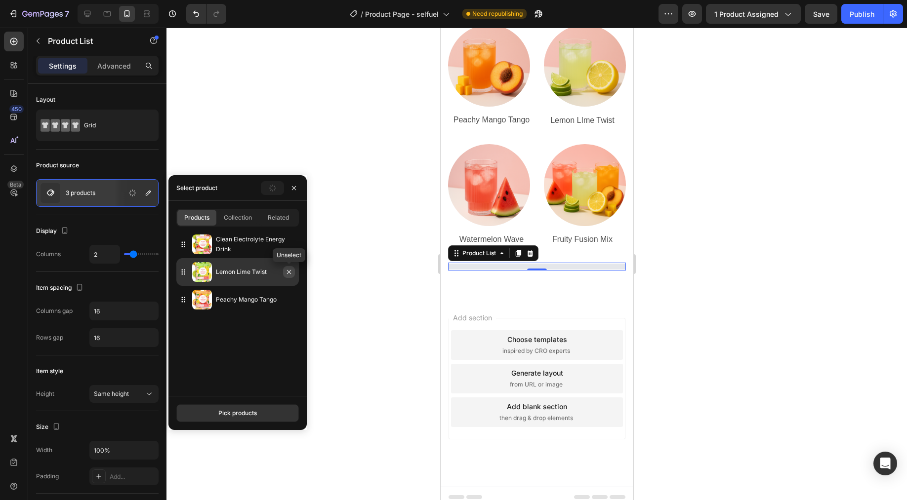
click at [288, 275] on icon "button" at bounding box center [289, 272] width 8 height 8
click at [0, 0] on icon "button" at bounding box center [0, 0] width 0 height 0
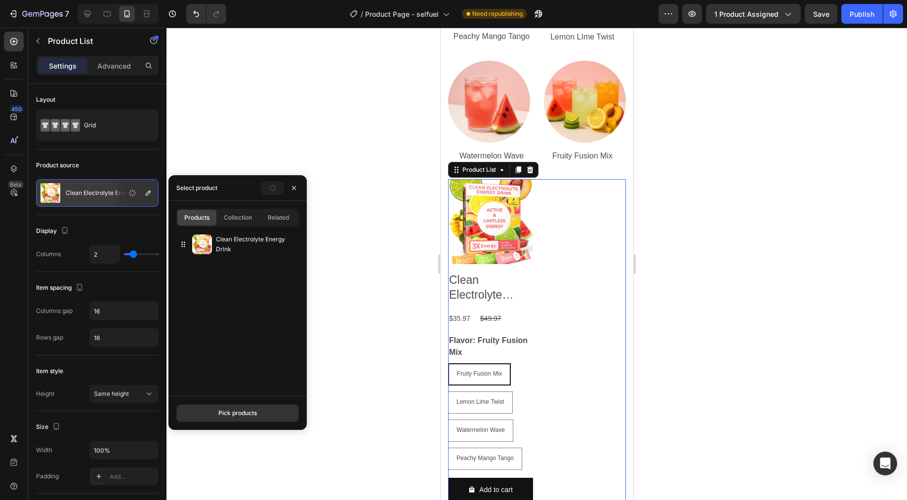
scroll to position [4331, 0]
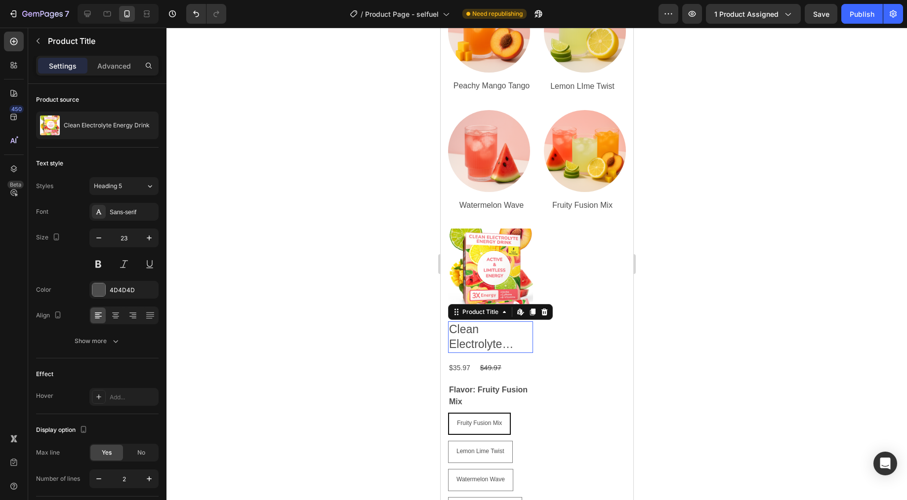
click at [484, 328] on h2 "Clean Electrolyte Energy Drink" at bounding box center [489, 337] width 85 height 32
click at [493, 244] on img at bounding box center [489, 271] width 85 height 85
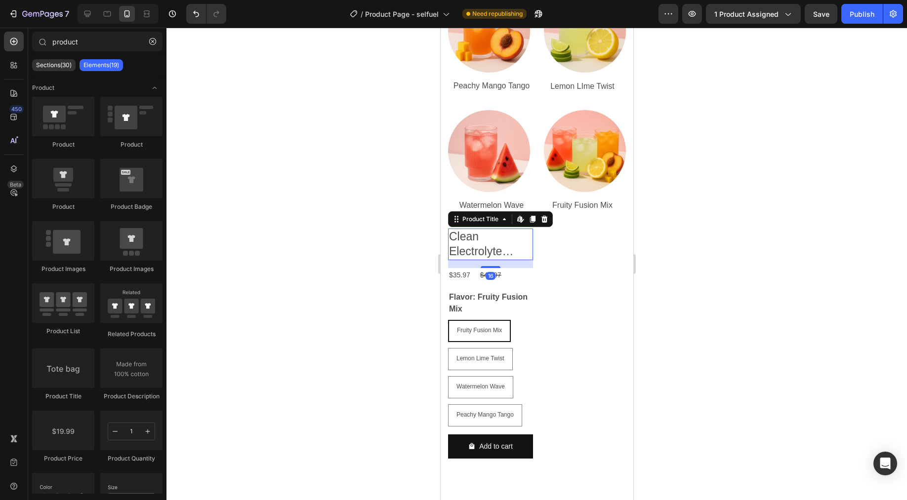
click at [464, 231] on h2 "Clean Electrolyte Energy Drink" at bounding box center [489, 245] width 85 height 32
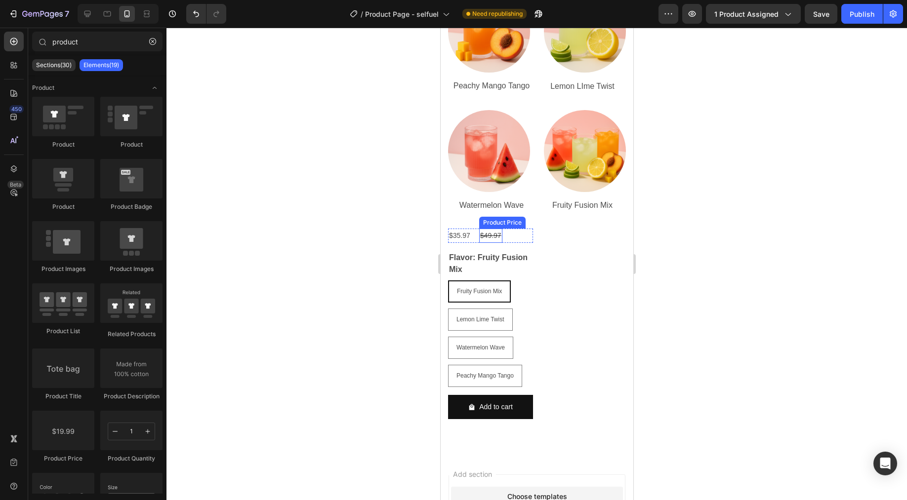
click at [498, 237] on div "$35.97 Product Price Product Price $49.97 Product Price Product Price Row Flavo…" at bounding box center [489, 328] width 85 height 199
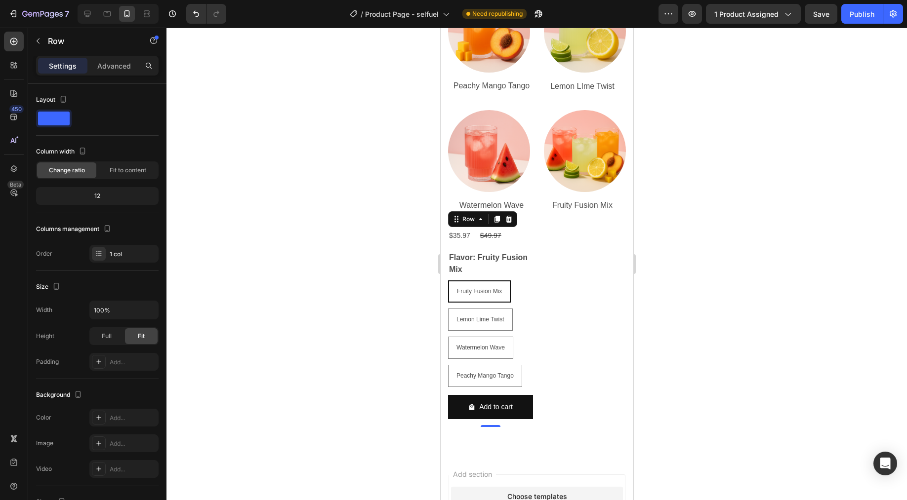
click at [496, 254] on legend "Flavor: Fruity Fusion Mix" at bounding box center [489, 264] width 85 height 26
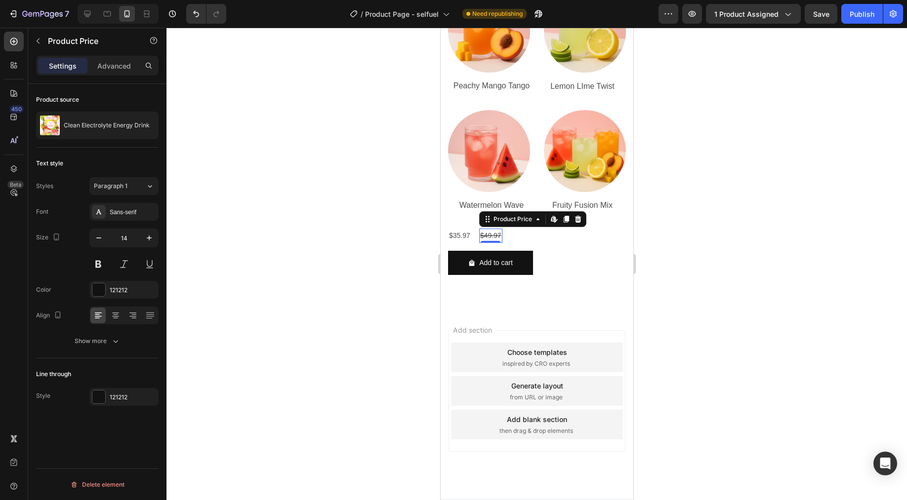
click at [498, 232] on div "$49.97" at bounding box center [490, 236] width 23 height 14
click at [574, 215] on icon at bounding box center [577, 219] width 8 height 8
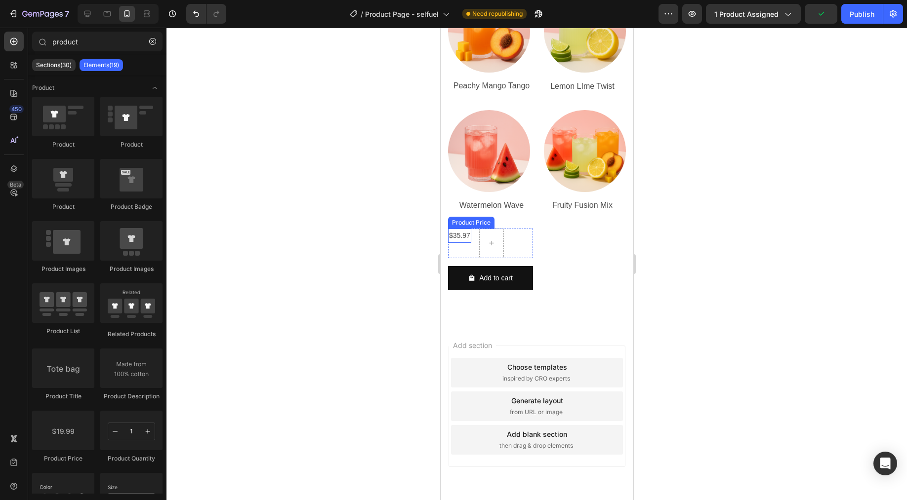
click at [464, 229] on div "$35.97" at bounding box center [458, 236] width 23 height 14
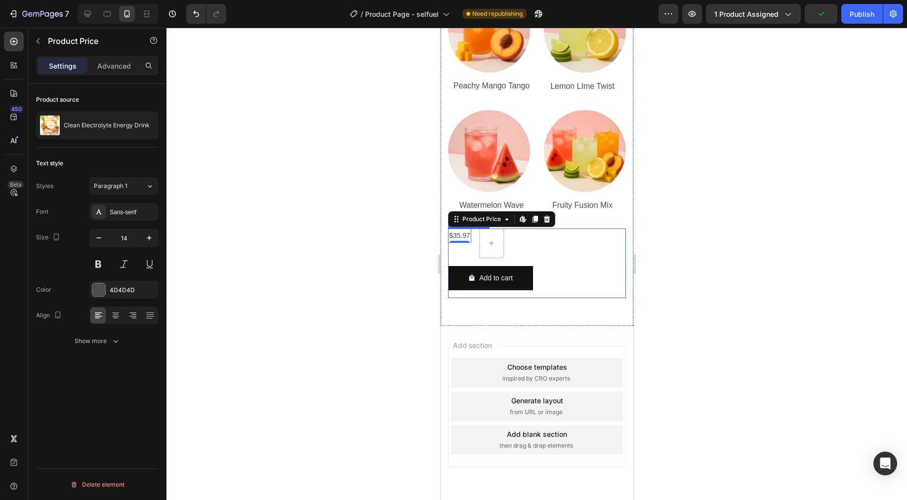
click at [530, 233] on div "$35.97 Product Price Edit content in Shopify 0 Product Price Edit content in Sh…" at bounding box center [536, 264] width 178 height 70
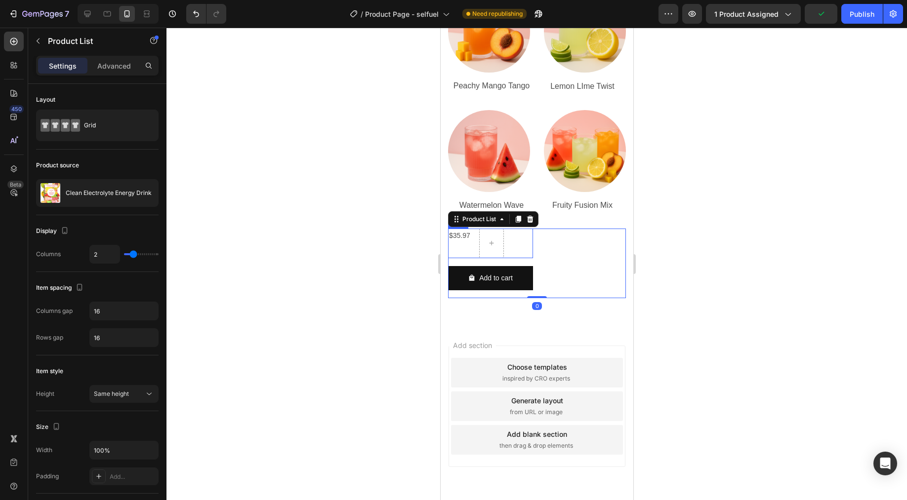
click at [512, 238] on div "$35.97 Product Price Product Price Row" at bounding box center [489, 244] width 85 height 30
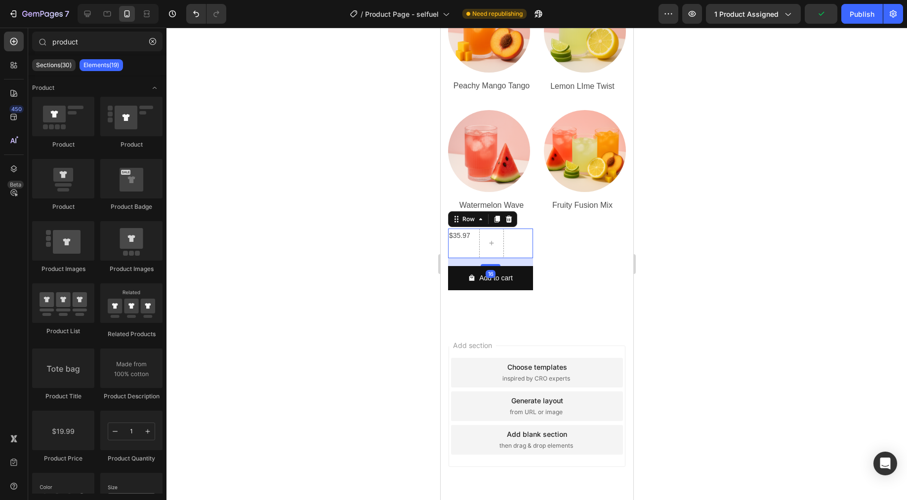
scroll to position [4321, 0]
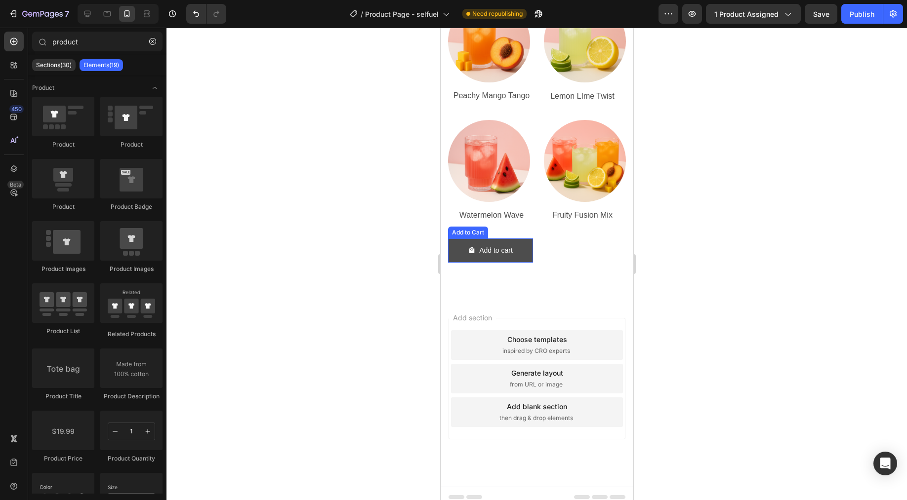
click at [516, 240] on button "Add to cart" at bounding box center [489, 251] width 85 height 24
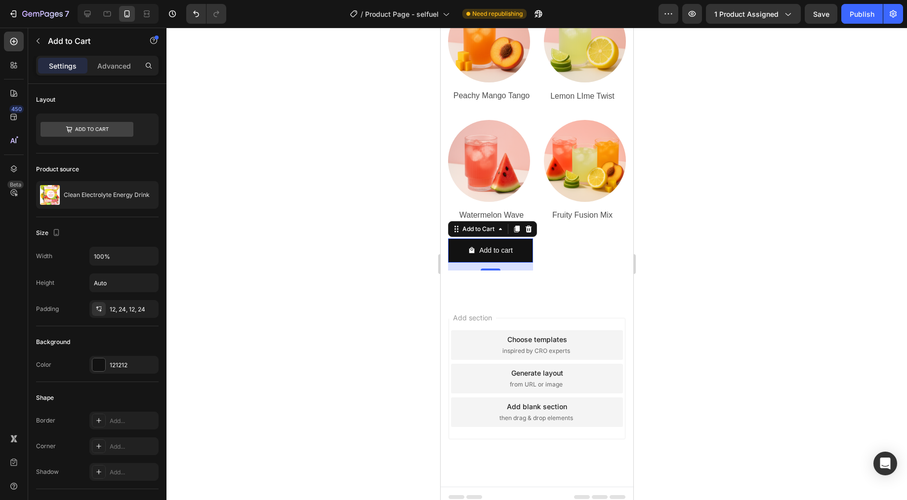
click at [765, 237] on div at bounding box center [536, 264] width 740 height 473
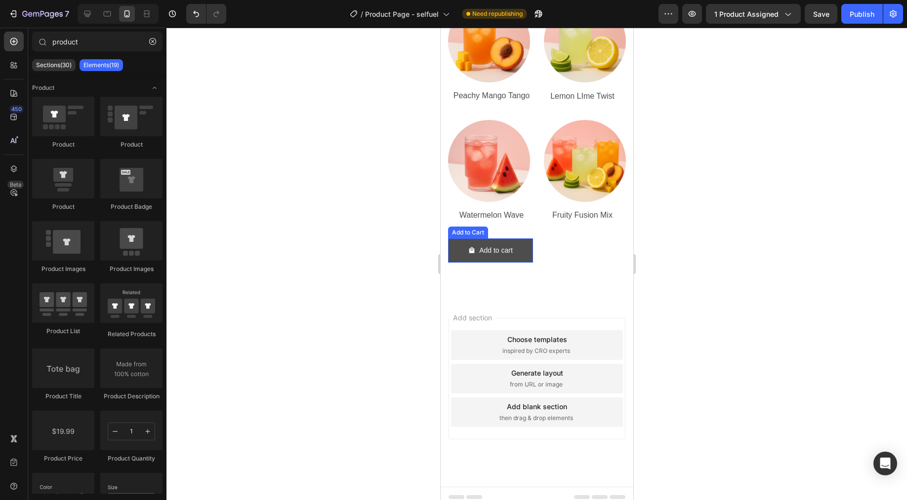
click at [448, 240] on button "Add to cart" at bounding box center [489, 251] width 85 height 24
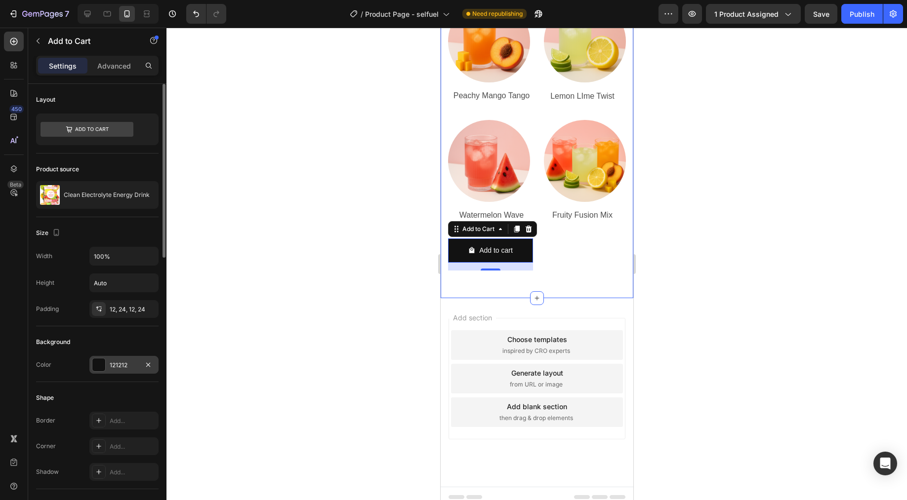
click at [98, 368] on div at bounding box center [98, 365] width 13 height 13
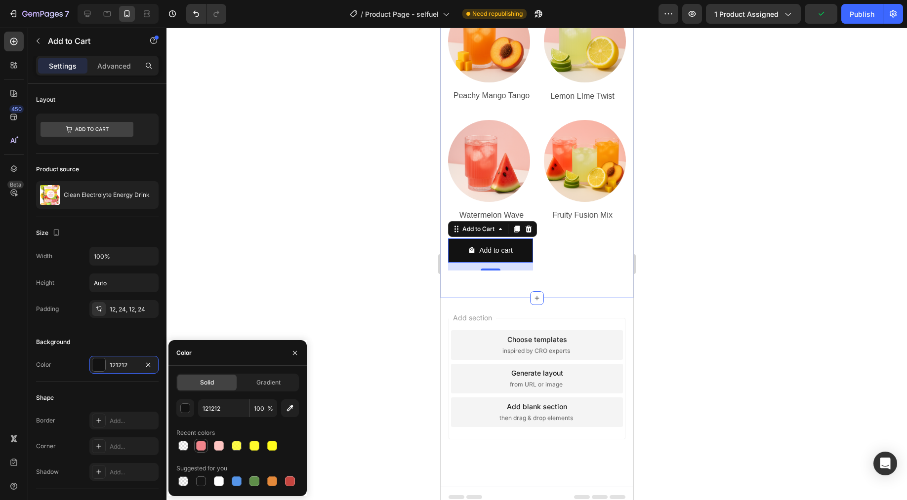
click at [201, 448] on div at bounding box center [201, 446] width 10 height 10
type input "F0848B"
click at [781, 270] on div at bounding box center [536, 264] width 740 height 473
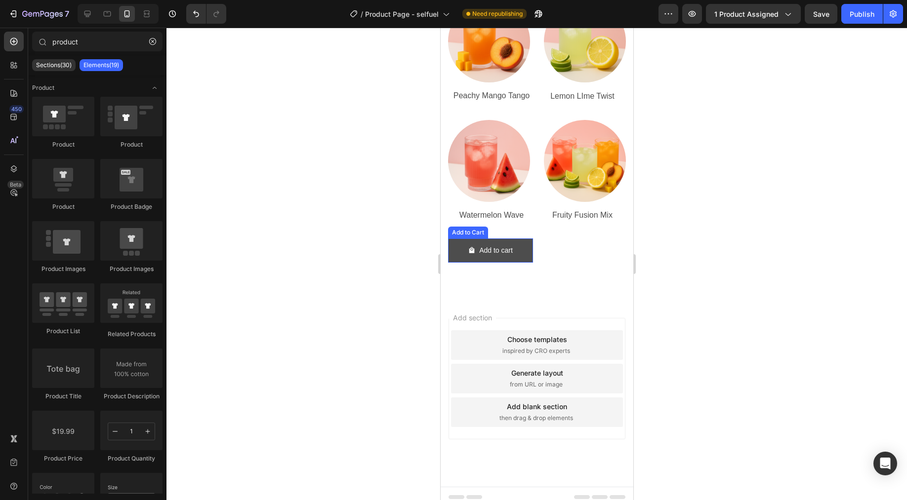
click at [447, 239] on button "Add to cart" at bounding box center [489, 251] width 85 height 24
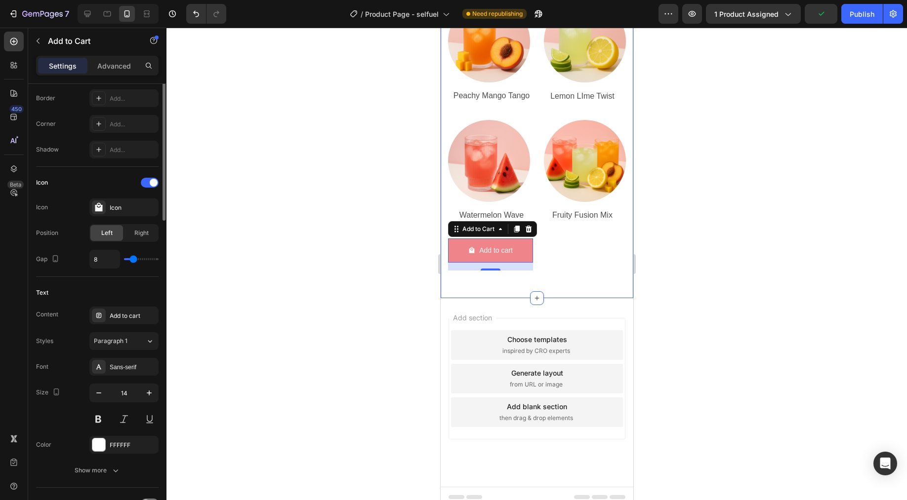
scroll to position [205, 0]
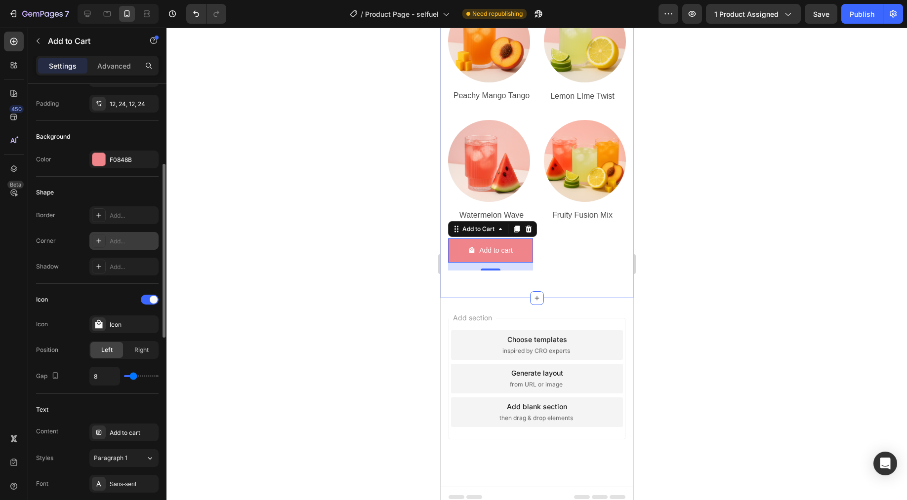
click at [139, 244] on div "Add..." at bounding box center [133, 241] width 46 height 9
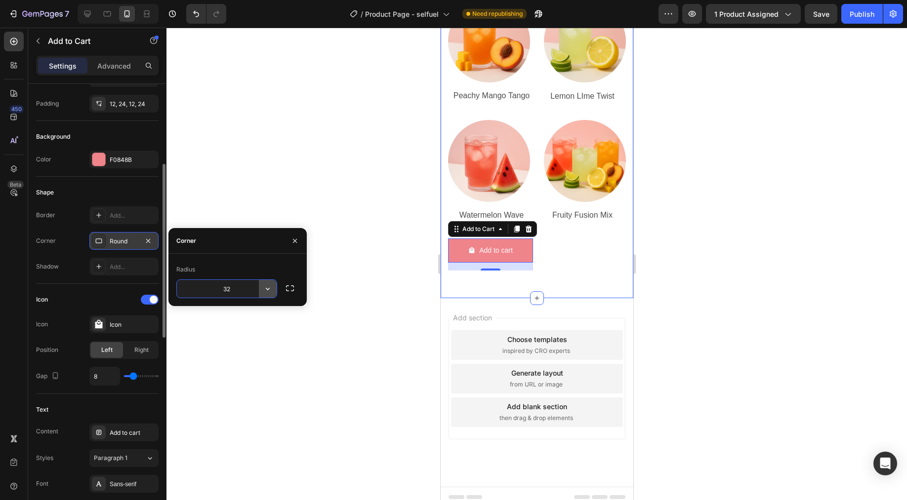
type input "32"
click at [864, 272] on div at bounding box center [536, 264] width 740 height 473
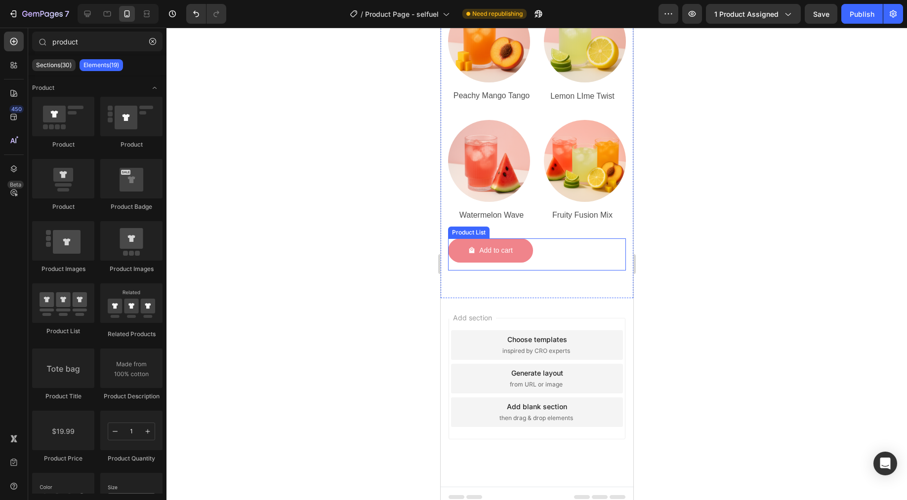
click at [587, 240] on div "Add to cart Add to Cart Row Product List" at bounding box center [536, 255] width 178 height 32
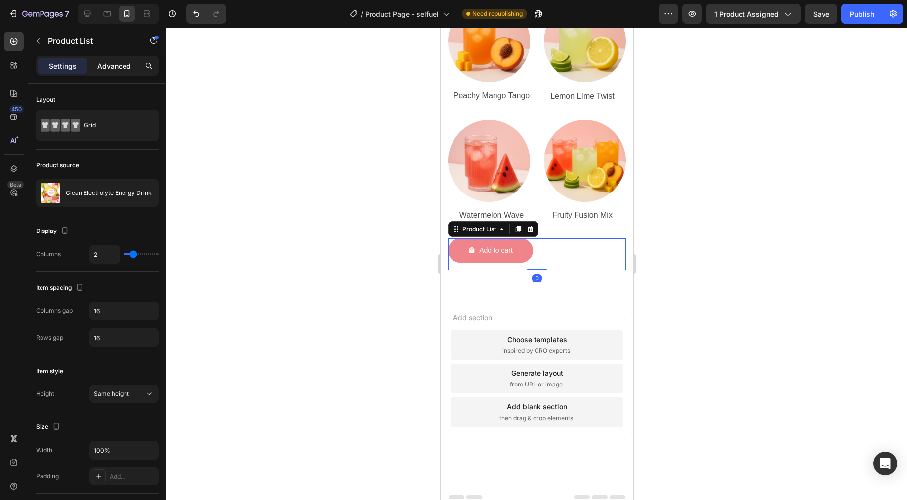
click at [116, 61] on p "Advanced" at bounding box center [114, 66] width 34 height 10
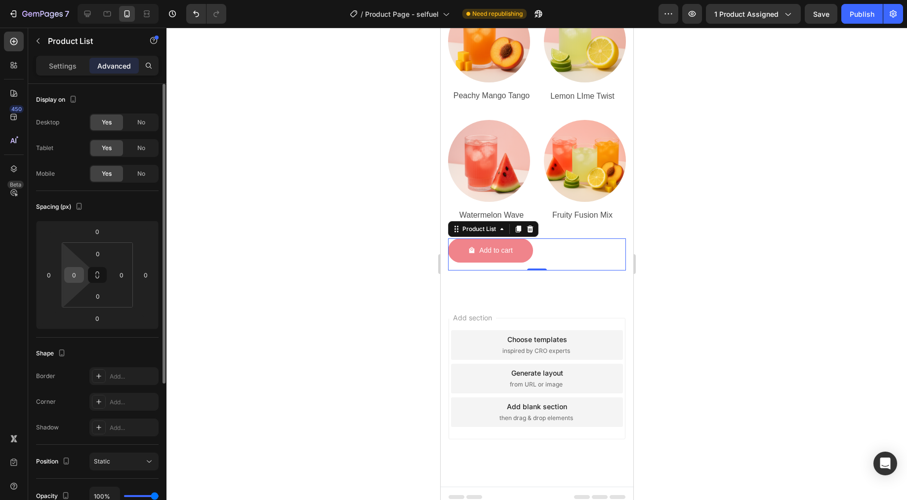
click at [78, 271] on input "0" at bounding box center [74, 275] width 15 height 15
type input "1"
type input "5"
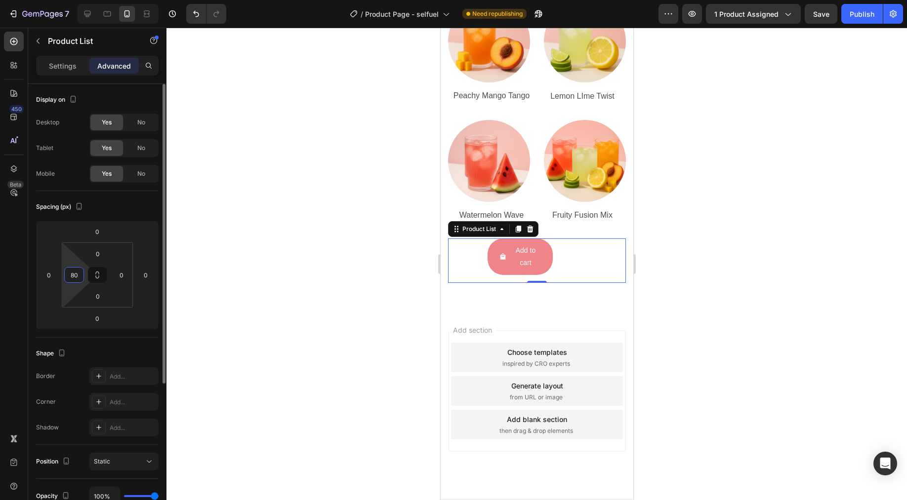
type input "8"
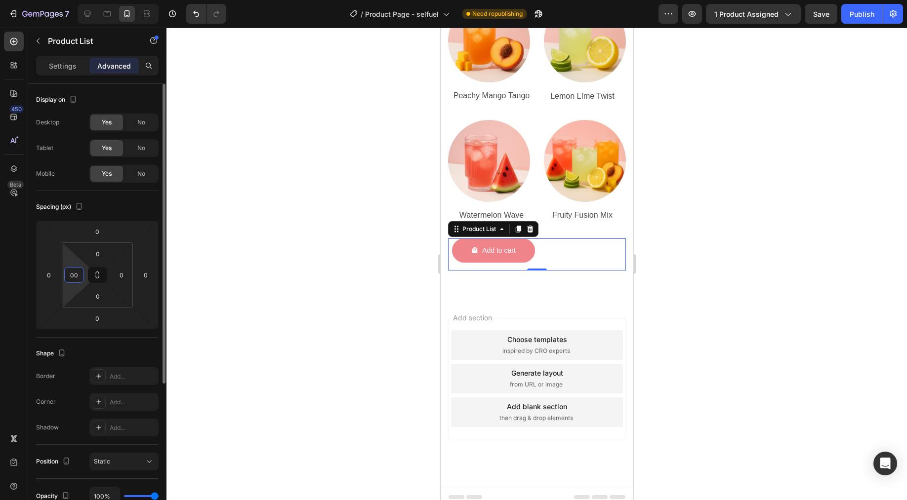
type input "0"
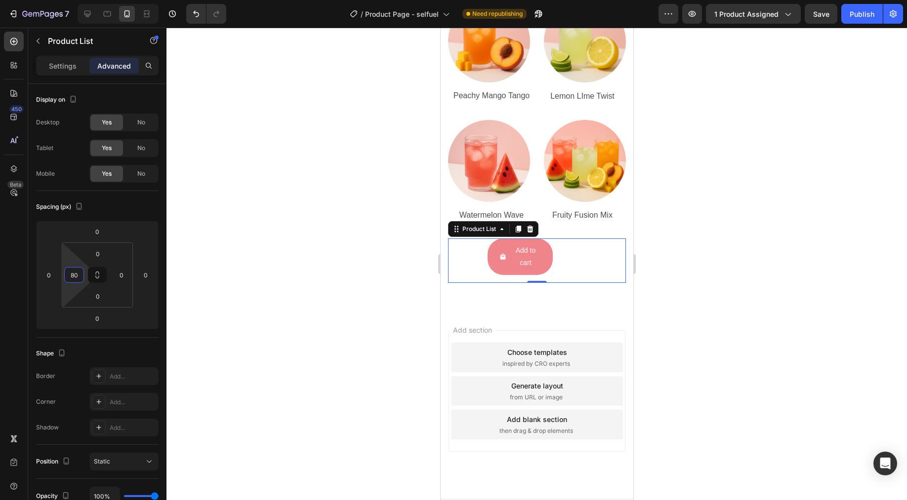
type input "80"
click at [133, 356] on div "Shape" at bounding box center [97, 354] width 122 height 16
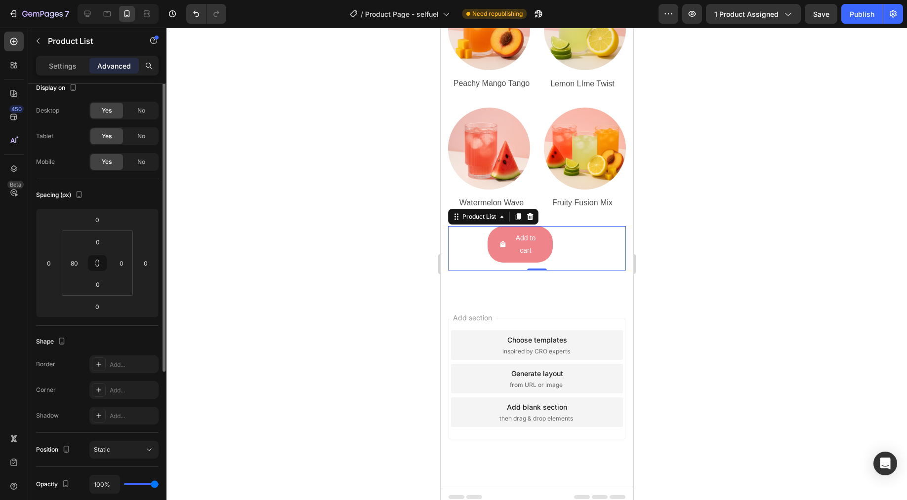
scroll to position [0, 0]
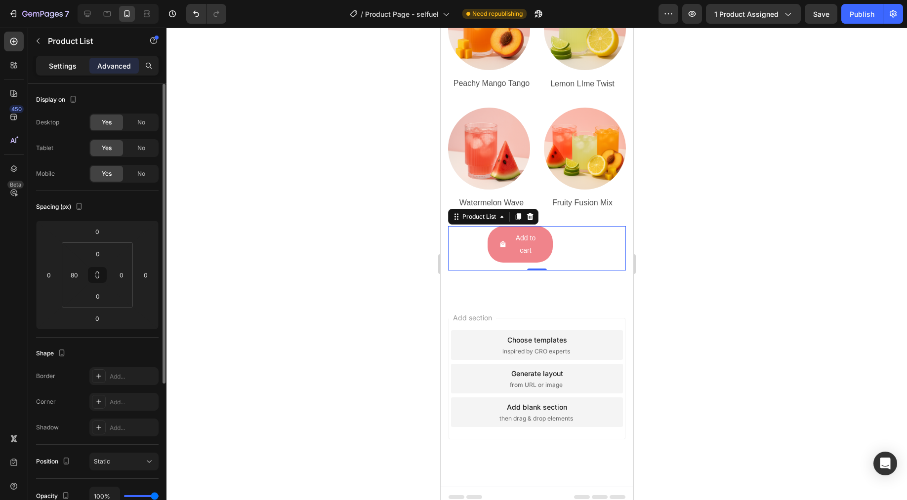
click at [58, 68] on p "Settings" at bounding box center [63, 66] width 28 height 10
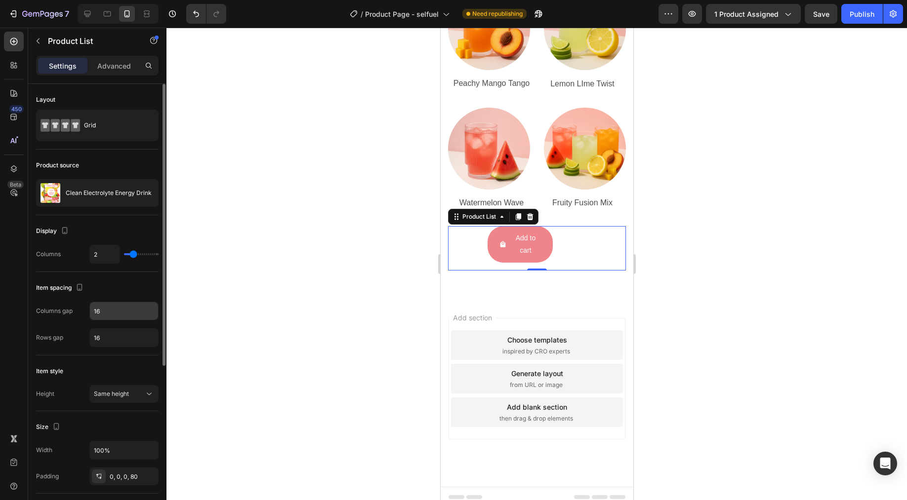
click at [135, 309] on input "16" at bounding box center [124, 311] width 68 height 18
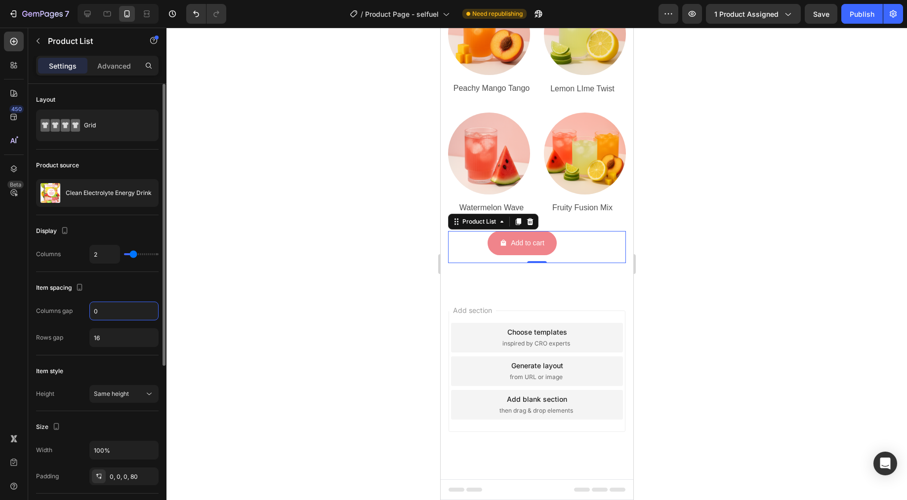
type input "0"
click at [43, 344] on div "Rows gap" at bounding box center [49, 338] width 27 height 16
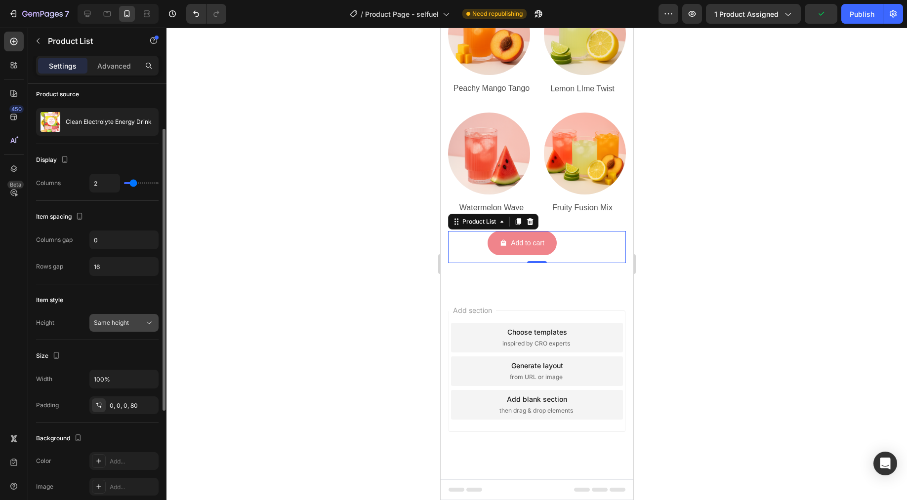
scroll to position [73, 0]
click at [146, 317] on icon at bounding box center [149, 321] width 10 height 10
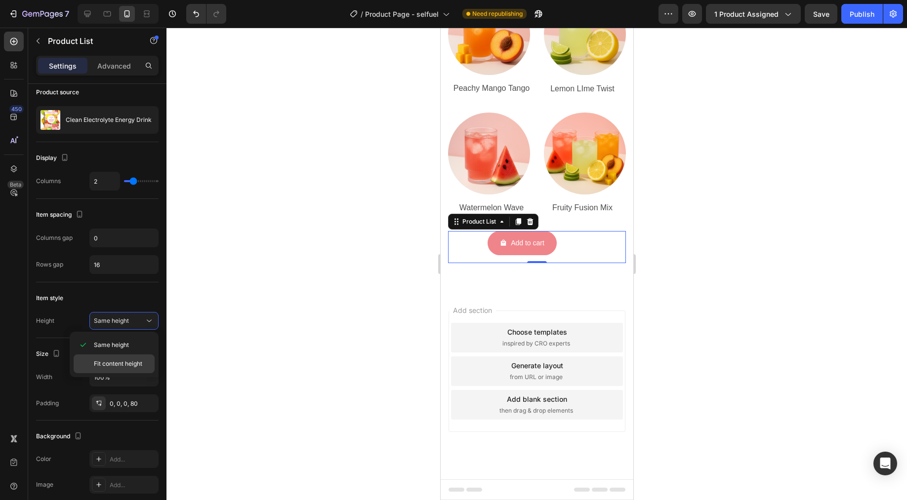
click at [122, 366] on span "Fit content height" at bounding box center [118, 363] width 48 height 9
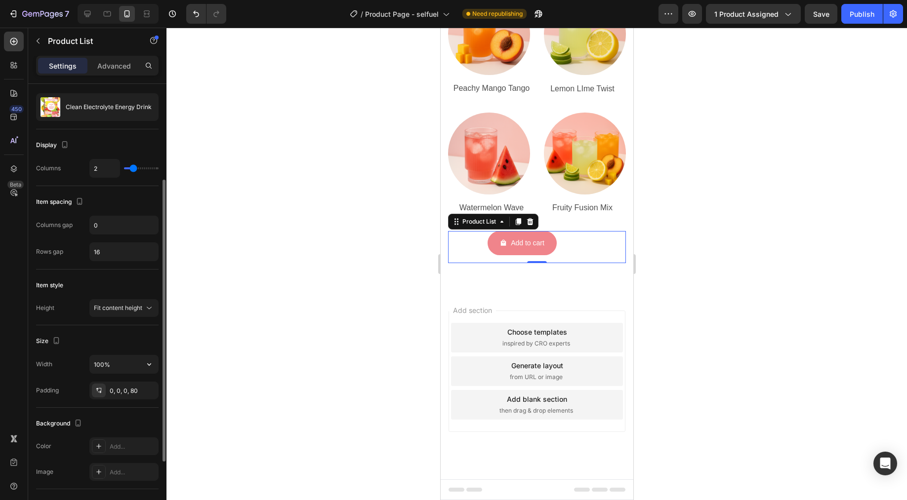
scroll to position [111, 0]
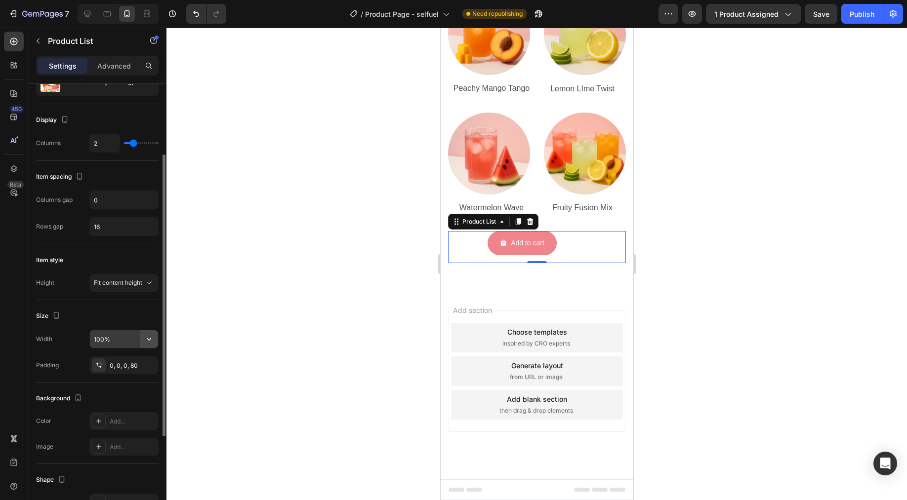
click at [141, 330] on button "button" at bounding box center [149, 339] width 18 height 18
click at [120, 364] on div "0, 0, 0, 80" at bounding box center [124, 365] width 29 height 9
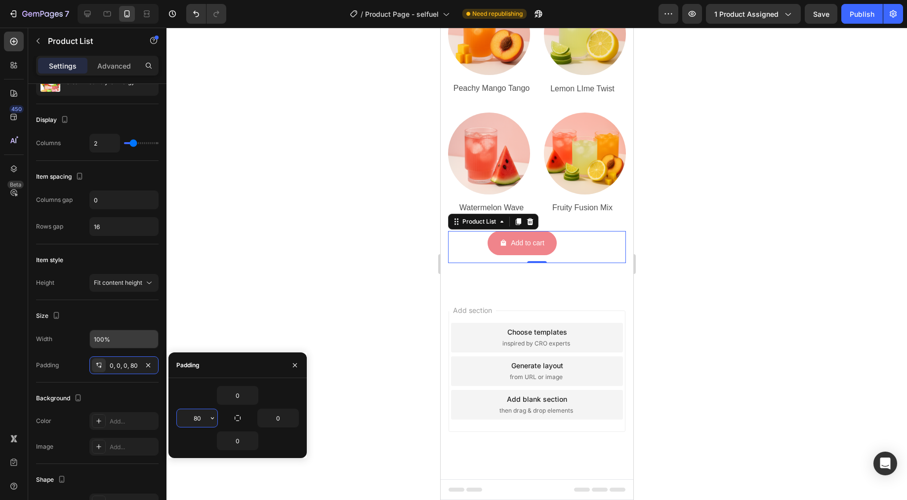
click at [193, 419] on input "80" at bounding box center [197, 418] width 40 height 18
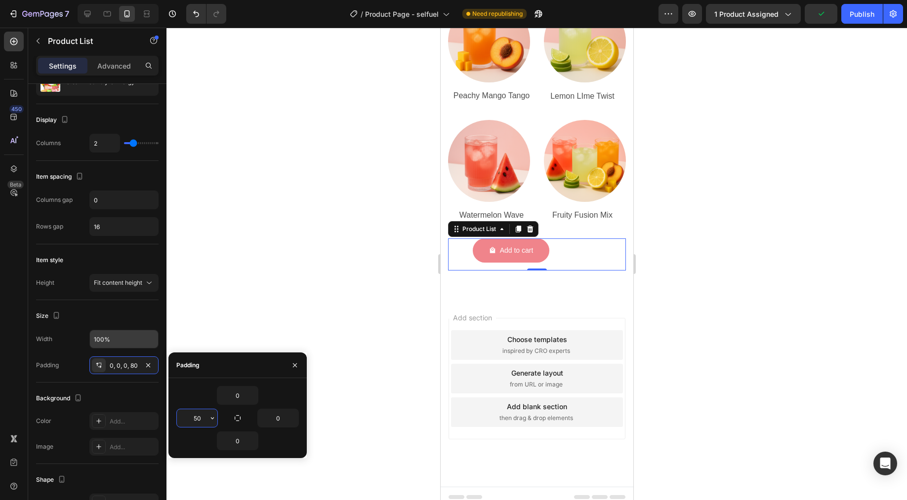
type input "5"
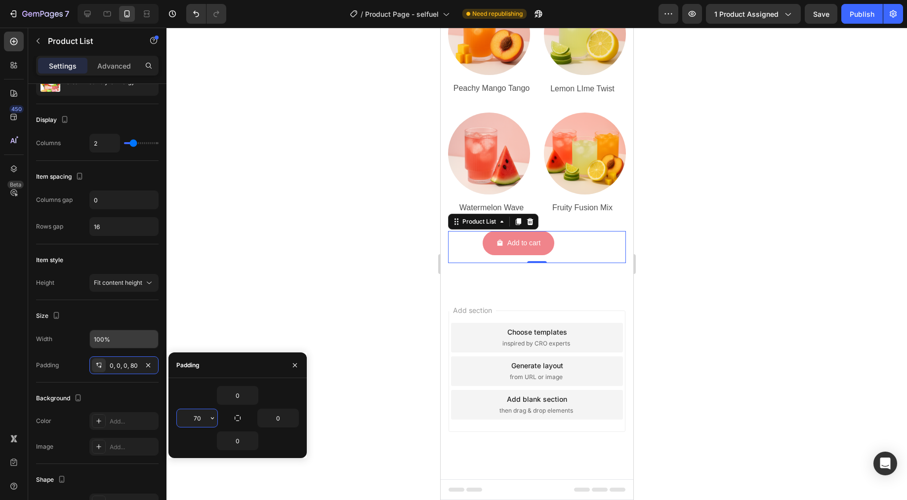
type input "7"
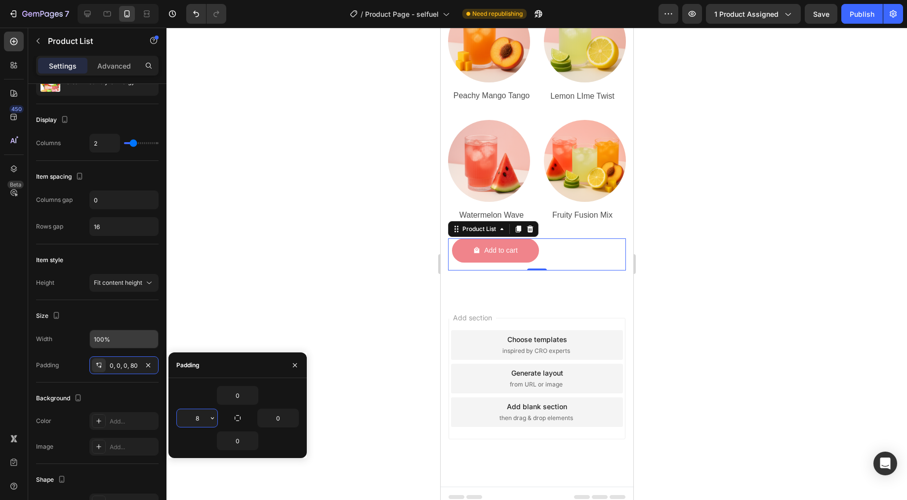
type input "80"
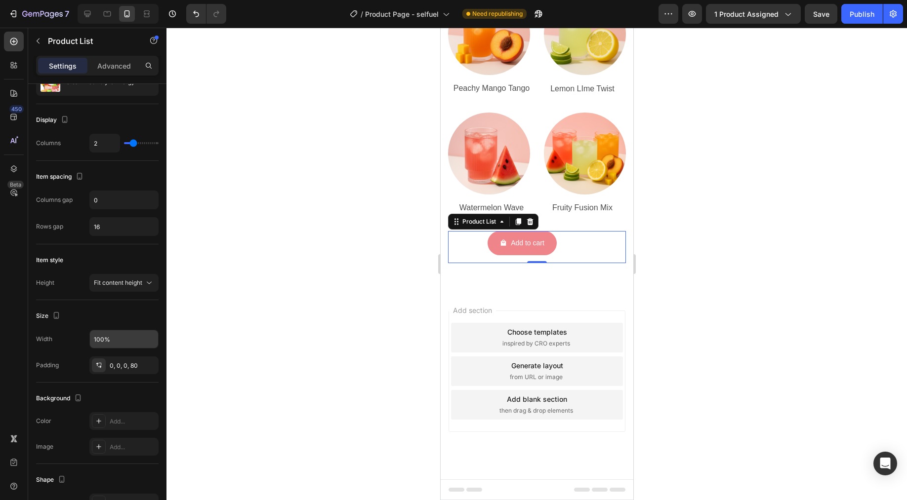
click at [376, 270] on div at bounding box center [536, 264] width 740 height 473
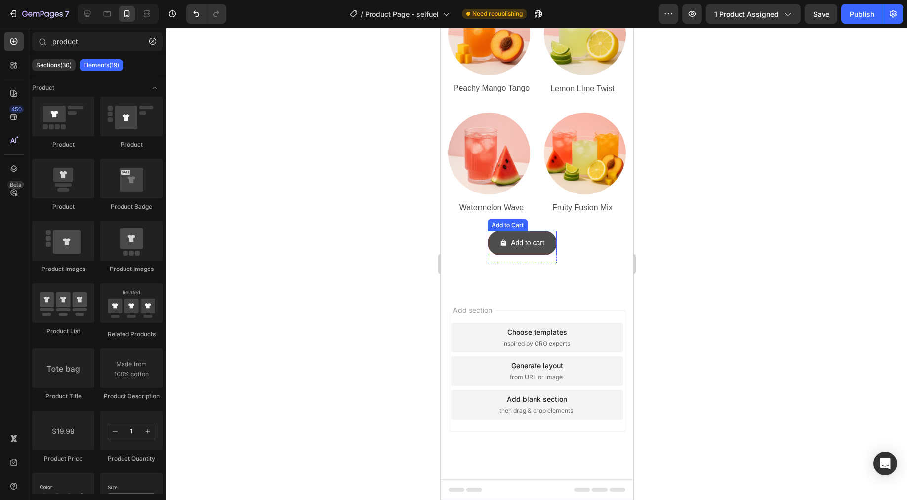
click at [501, 246] on span "Add to cart" at bounding box center [502, 243] width 7 height 12
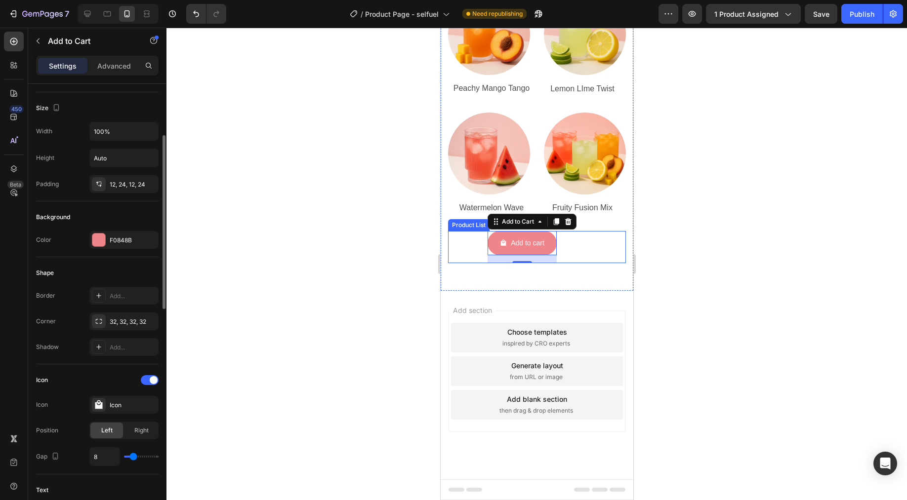
scroll to position [134, 0]
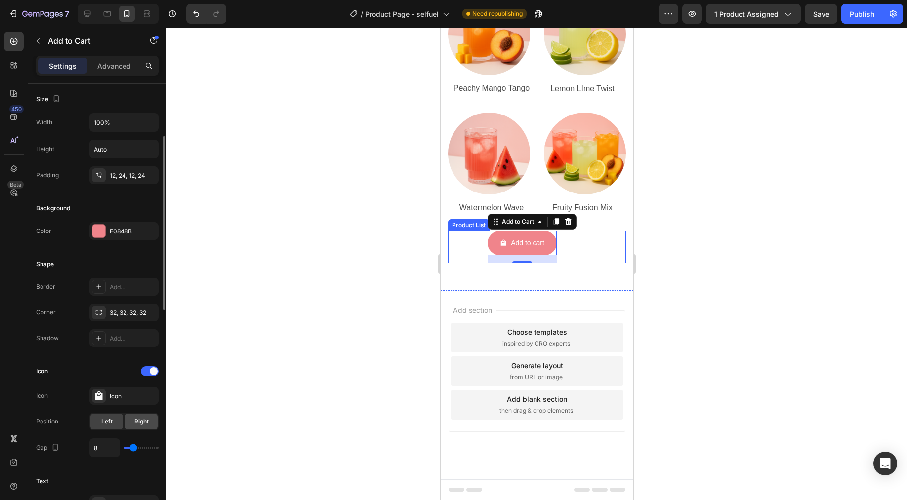
click at [145, 422] on span "Right" at bounding box center [141, 421] width 14 height 9
click at [141, 425] on span "Right" at bounding box center [141, 421] width 14 height 9
click at [96, 427] on div "Left" at bounding box center [106, 422] width 33 height 16
click at [143, 426] on span "Right" at bounding box center [141, 421] width 14 height 9
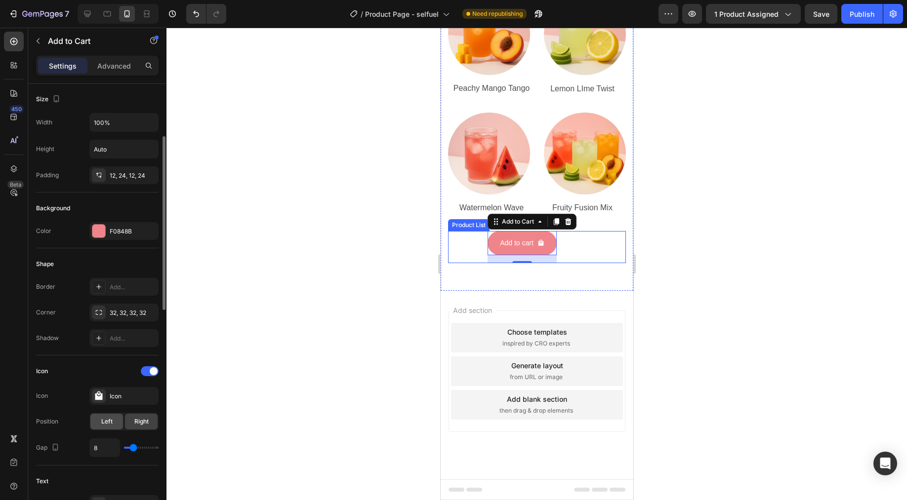
click at [114, 427] on div "Left" at bounding box center [106, 422] width 33 height 16
type input "9"
type input "11"
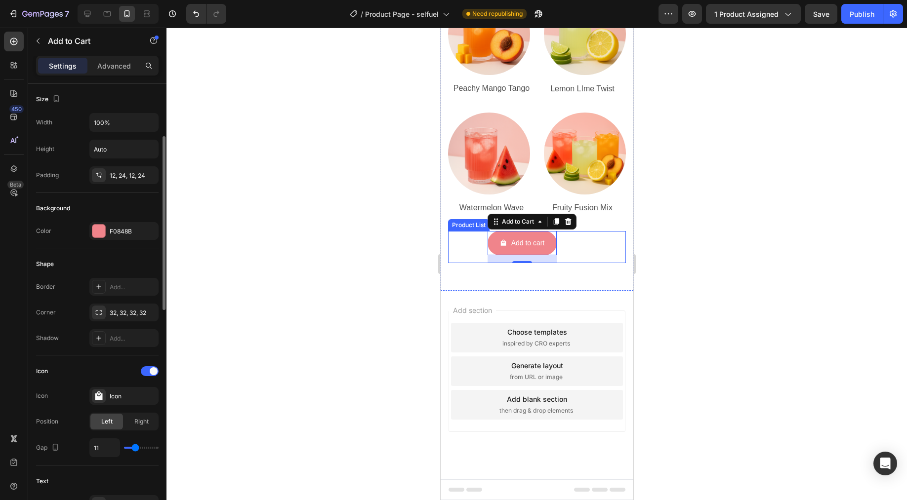
type input "12"
type input "13"
type input "14"
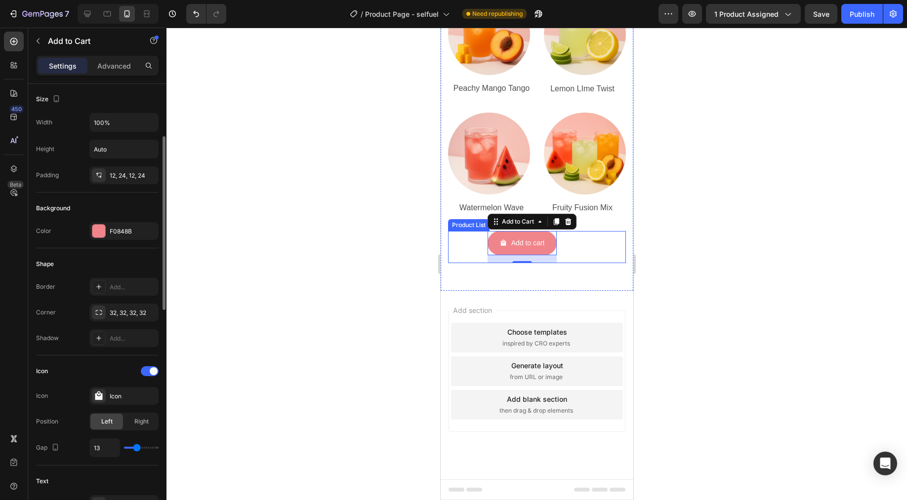
type input "14"
type input "15"
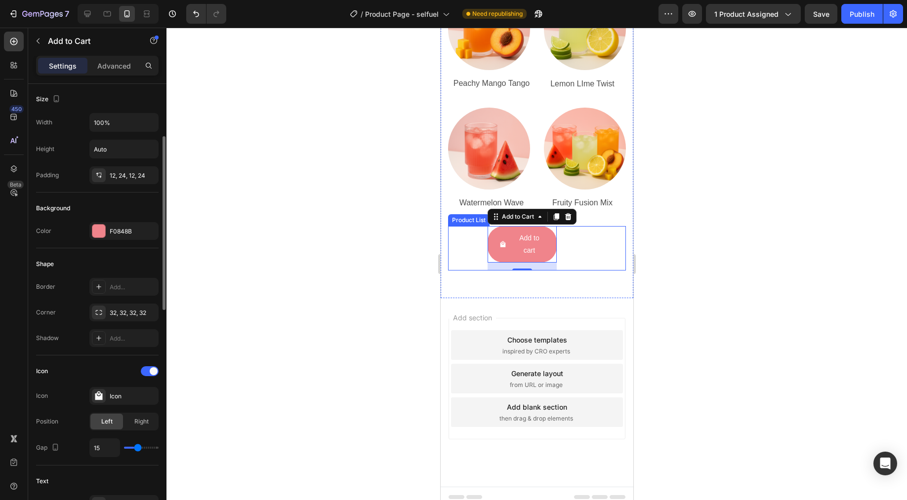
type input "16"
type input "17"
type input "18"
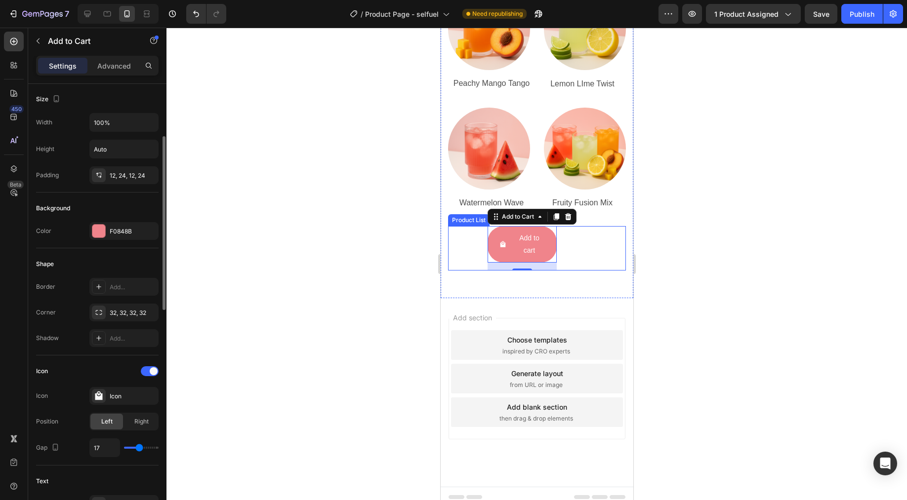
type input "18"
type input "17"
type input "16"
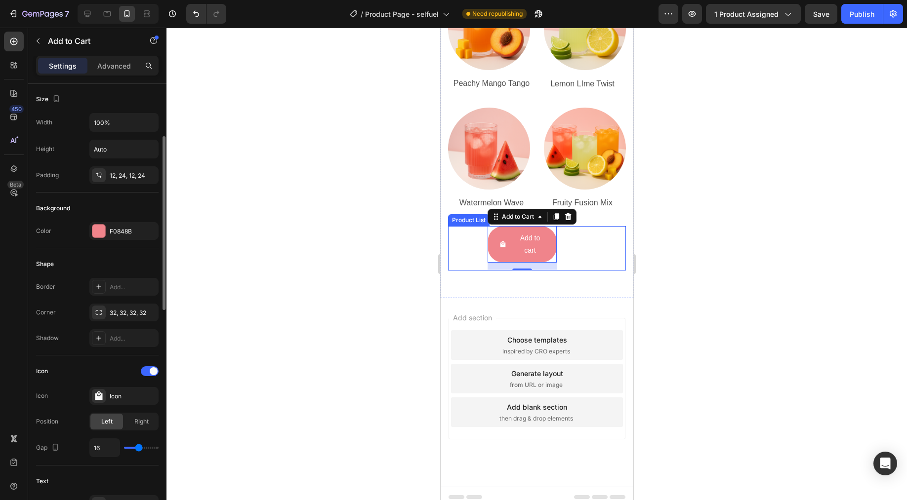
type input "15"
type input "14"
type input "13"
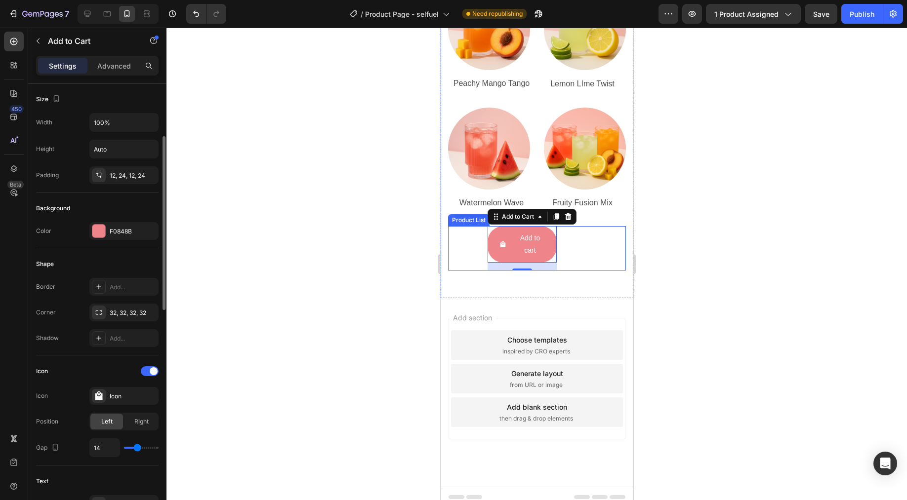
type input "13"
type input "12"
type input "11"
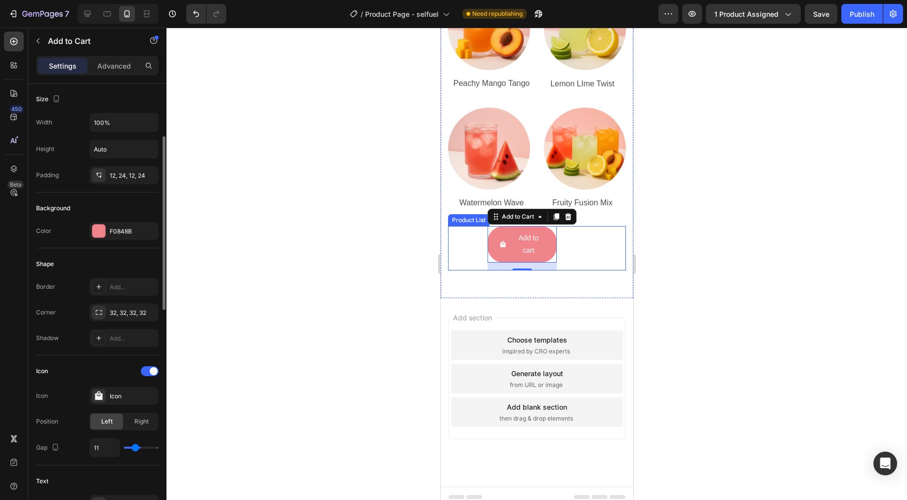
type input "10"
type input "9"
type input "8"
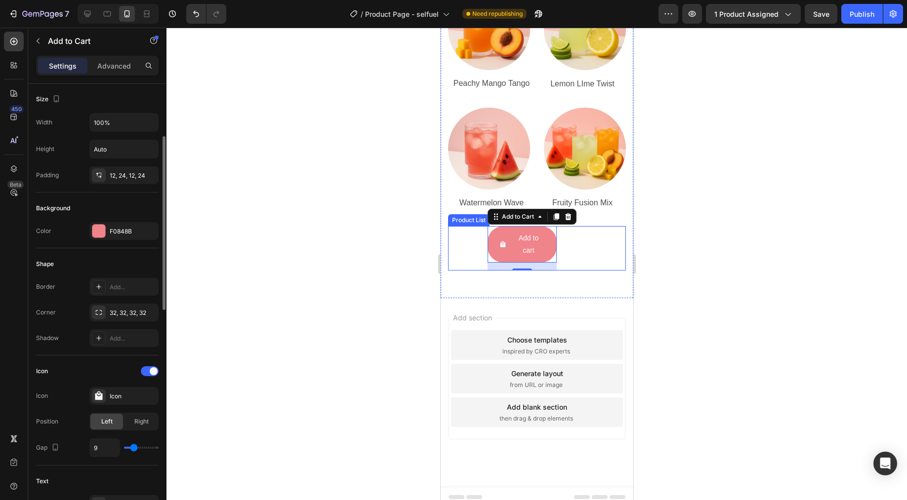
type input "8"
type input "7"
type input "6"
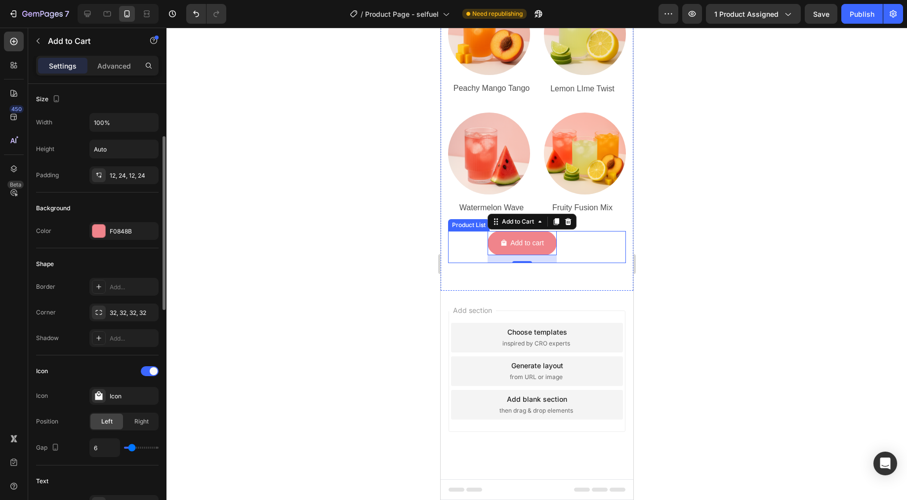
type input "5"
type input "4"
type input "3"
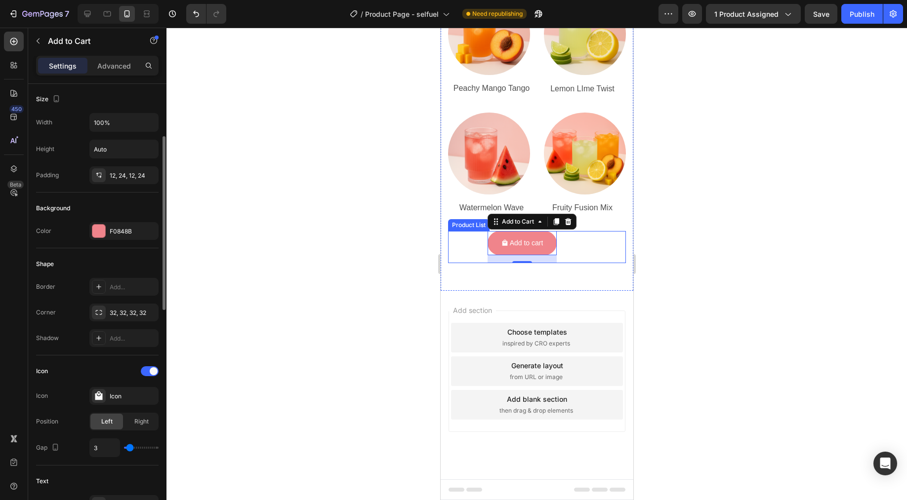
type input "3"
click at [130, 449] on input "range" at bounding box center [141, 448] width 35 height 2
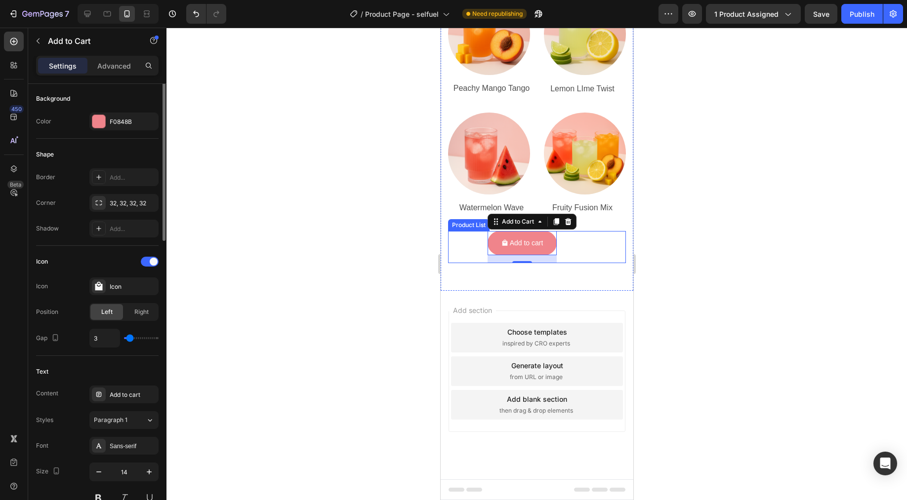
scroll to position [321, 0]
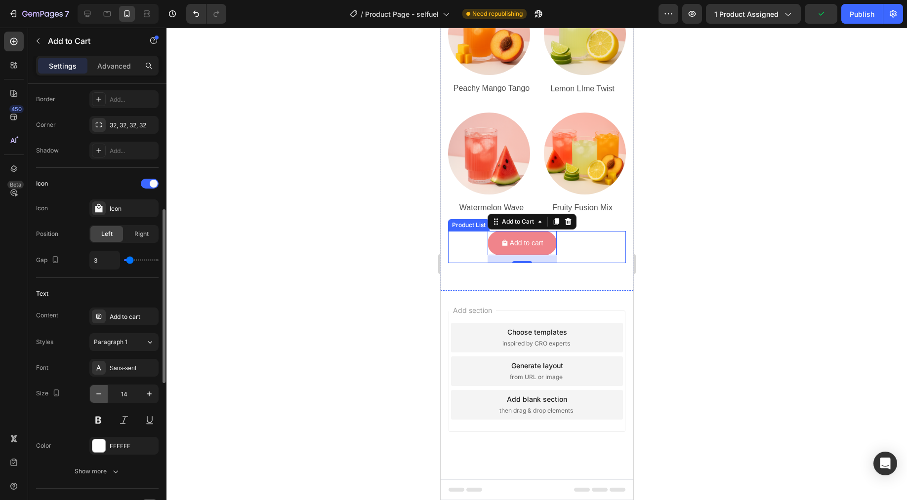
click at [100, 397] on icon "button" at bounding box center [99, 394] width 10 height 10
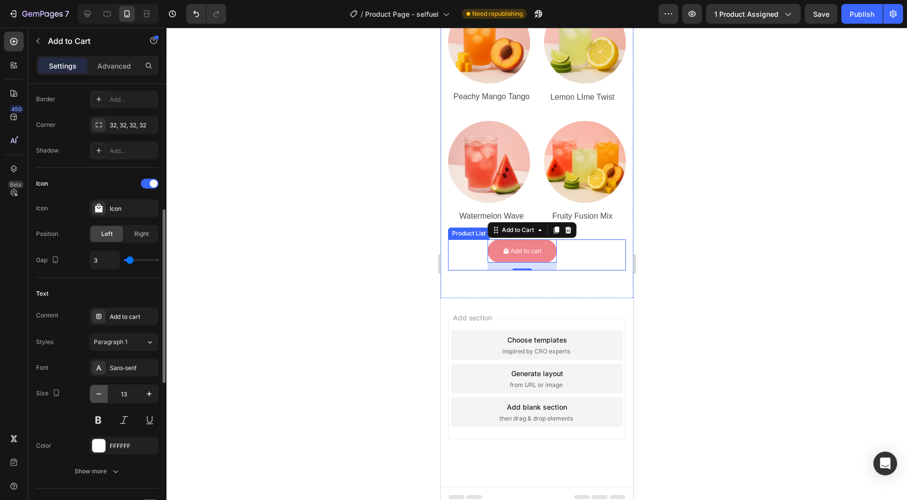
click at [100, 397] on icon "button" at bounding box center [99, 394] width 10 height 10
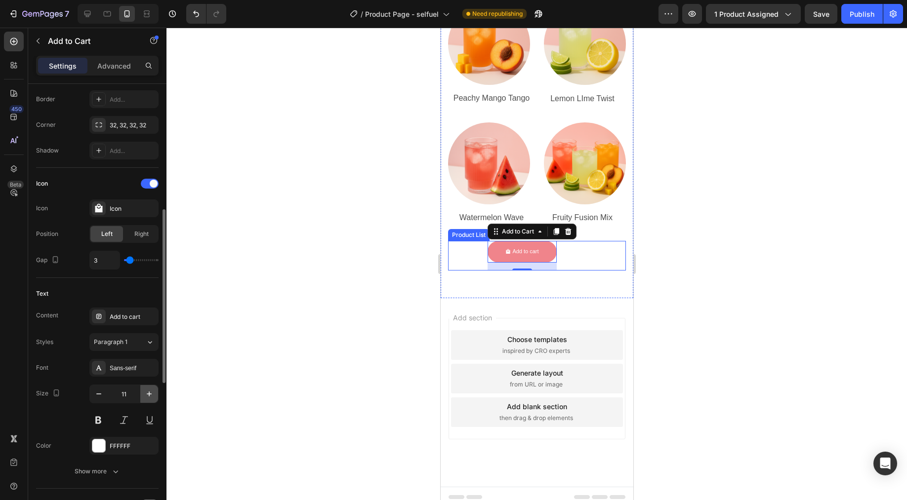
click at [146, 396] on icon "button" at bounding box center [149, 394] width 10 height 10
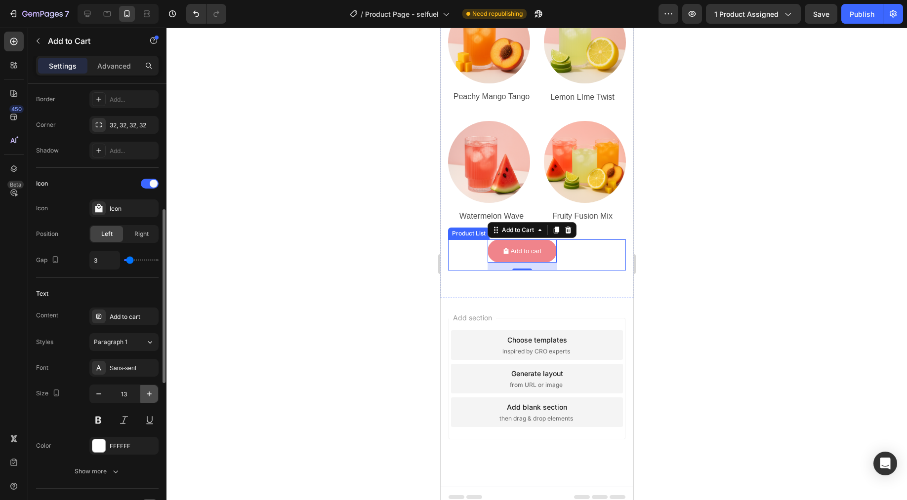
click at [146, 396] on icon "button" at bounding box center [149, 394] width 10 height 10
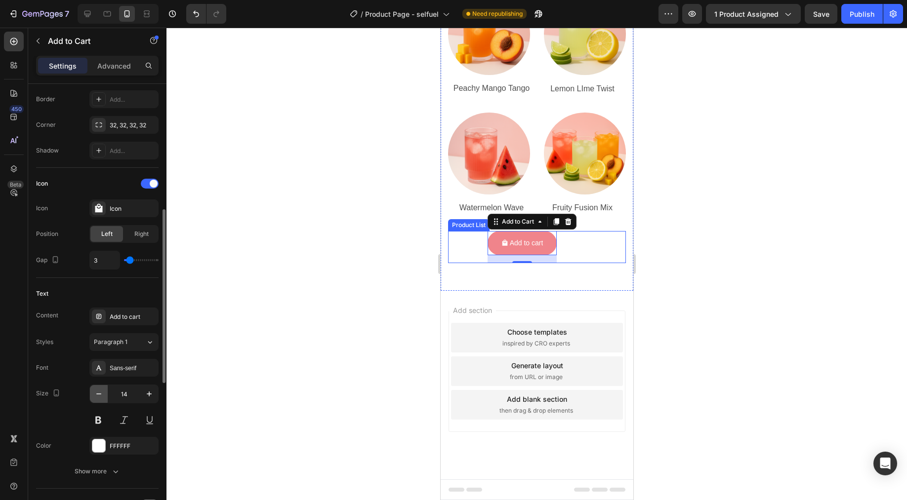
click at [104, 397] on button "button" at bounding box center [99, 394] width 18 height 18
type input "13"
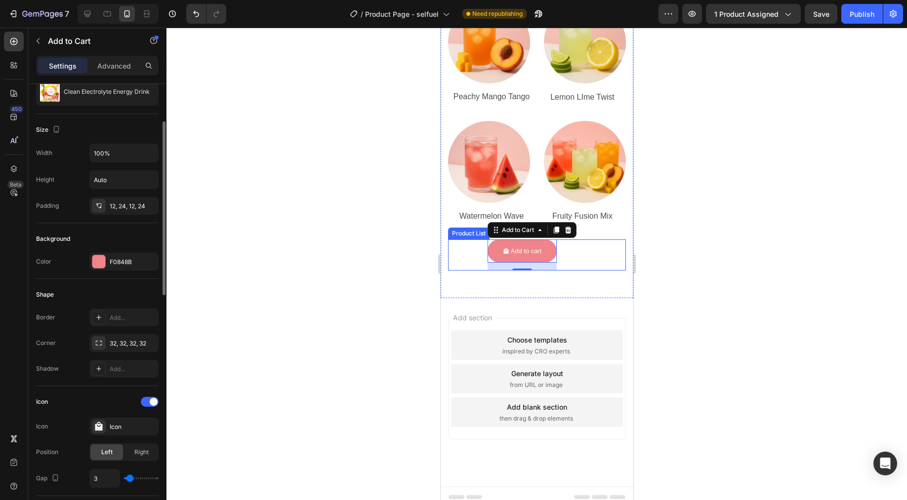
scroll to position [0, 0]
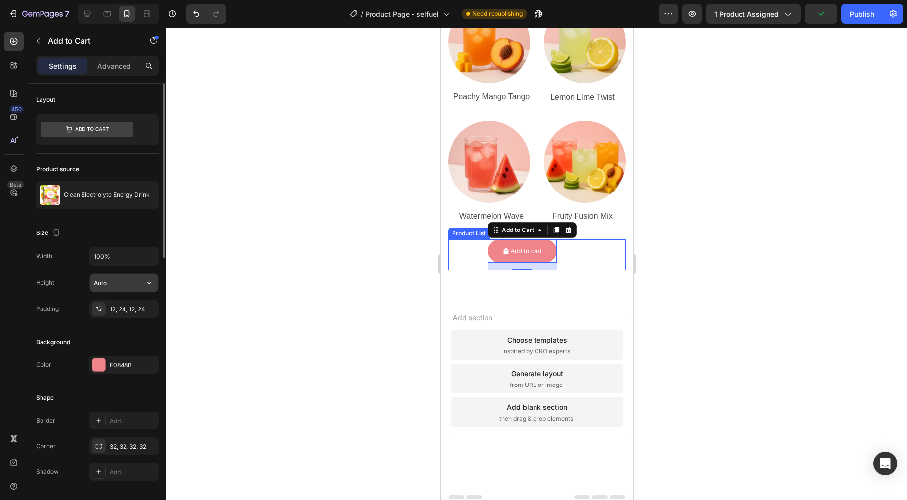
click at [122, 282] on input "Auto" at bounding box center [124, 283] width 68 height 18
click at [151, 284] on icon "button" at bounding box center [149, 283] width 10 height 10
click at [125, 307] on p "Fit content Auto" at bounding box center [121, 308] width 56 height 9
click at [130, 262] on input "100%" at bounding box center [124, 256] width 68 height 18
click at [157, 255] on button "button" at bounding box center [149, 256] width 18 height 18
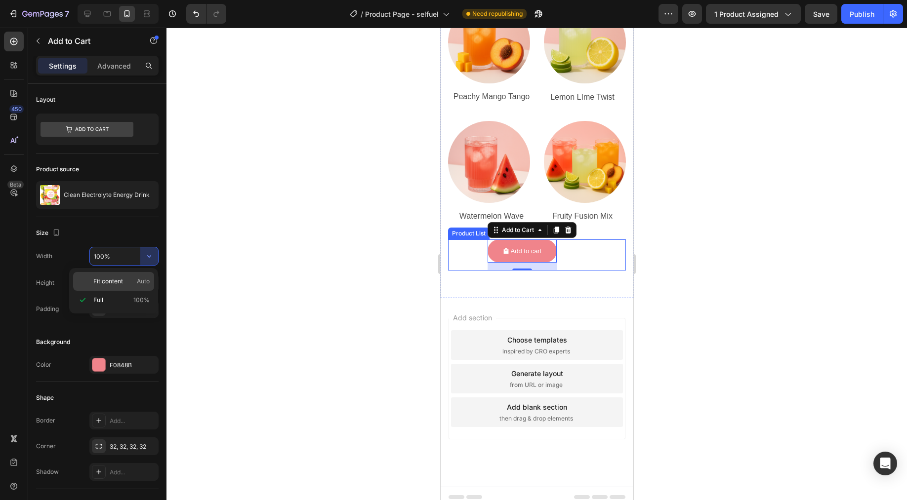
click at [139, 277] on span "Auto" at bounding box center [143, 281] width 13 height 9
type input "Auto"
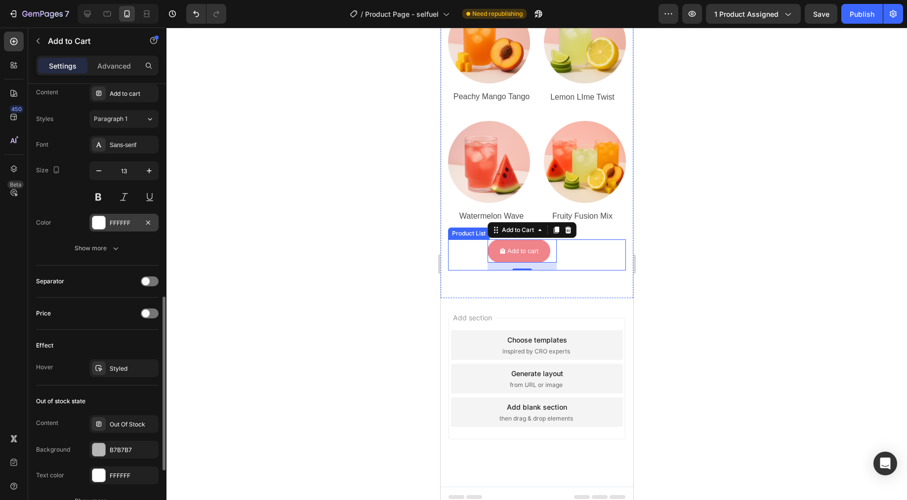
scroll to position [362, 0]
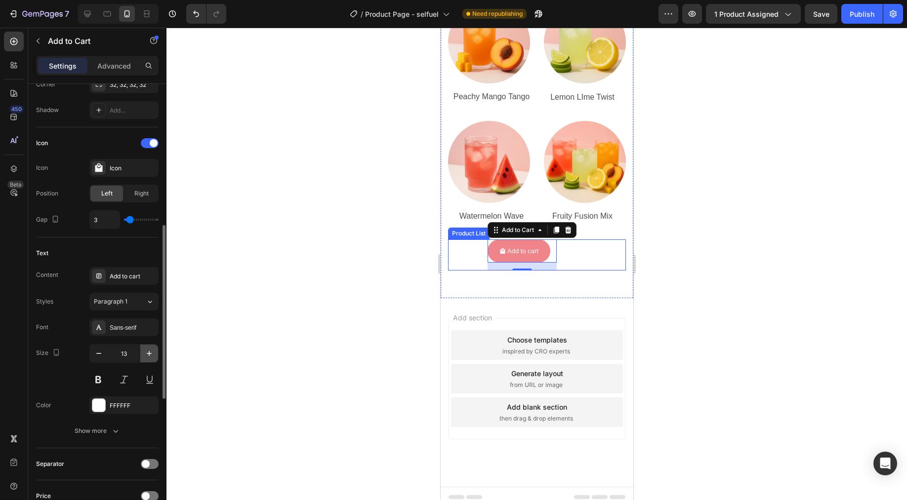
click at [150, 353] on icon "button" at bounding box center [149, 353] width 5 height 5
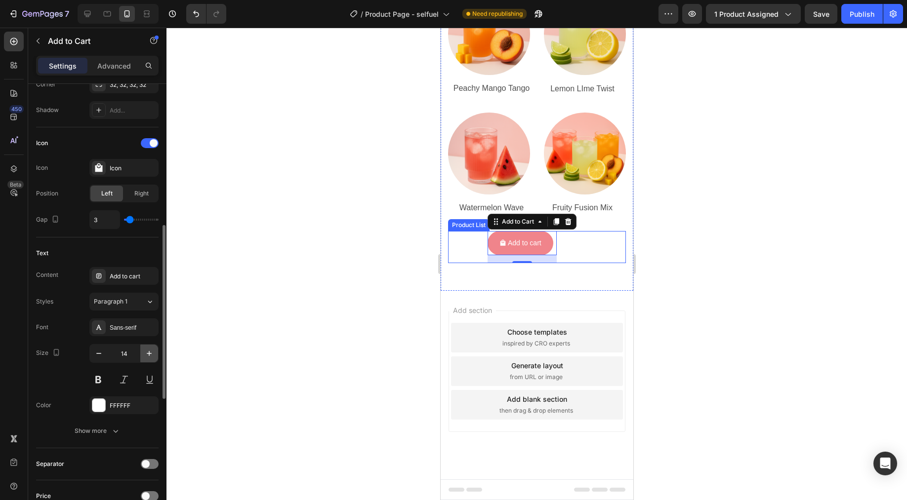
click at [150, 353] on icon "button" at bounding box center [149, 353] width 5 height 5
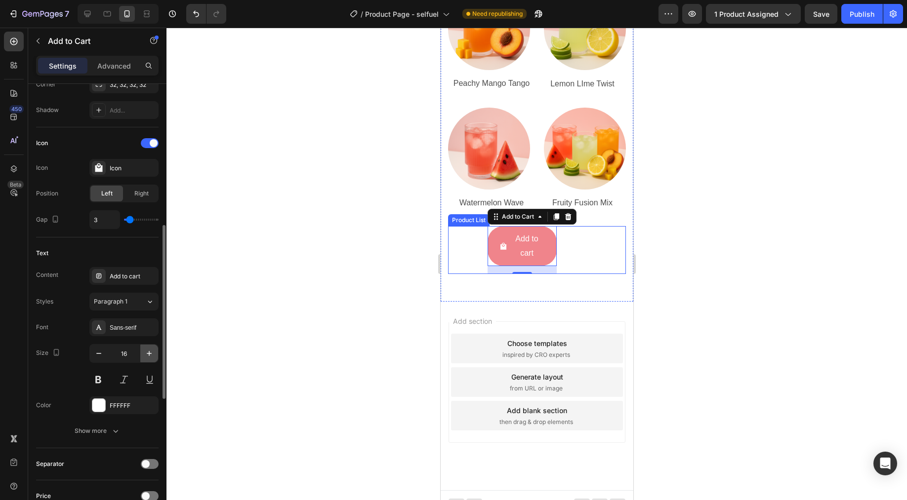
click at [150, 353] on icon "button" at bounding box center [149, 353] width 5 height 5
type input "20"
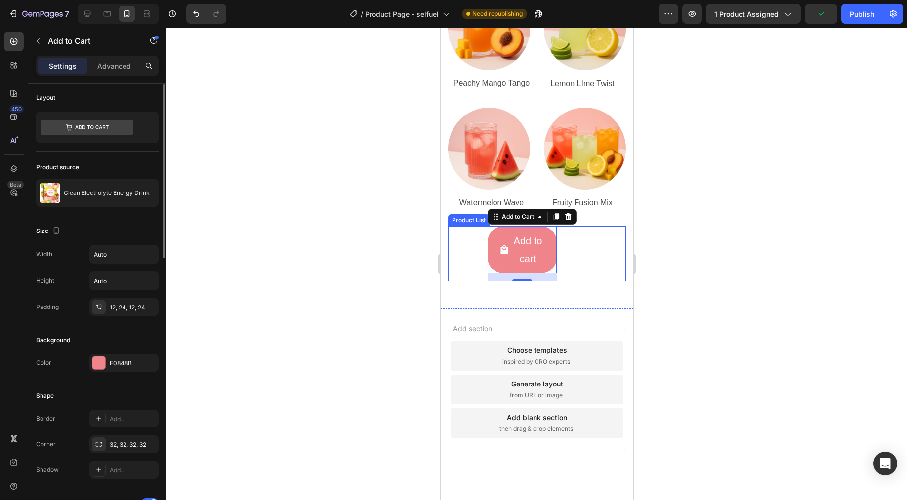
scroll to position [0, 0]
click at [114, 257] on input "Auto" at bounding box center [124, 256] width 68 height 18
click at [148, 257] on icon "button" at bounding box center [149, 256] width 10 height 10
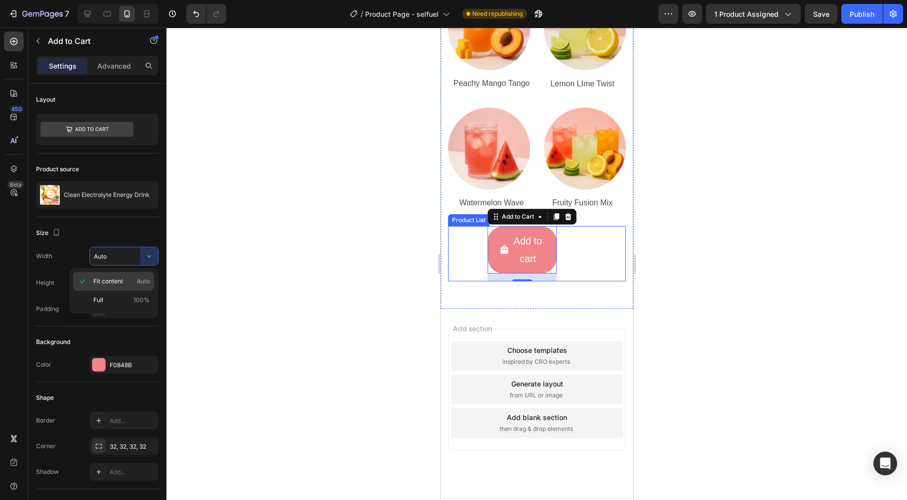
click at [125, 291] on div "Fit content Auto" at bounding box center [113, 300] width 81 height 19
click at [137, 279] on input "Auto" at bounding box center [124, 283] width 68 height 18
click at [142, 283] on button "button" at bounding box center [149, 283] width 18 height 18
click at [132, 301] on div "Fit content Auto" at bounding box center [113, 308] width 81 height 19
click at [126, 73] on div "Advanced" at bounding box center [113, 66] width 49 height 16
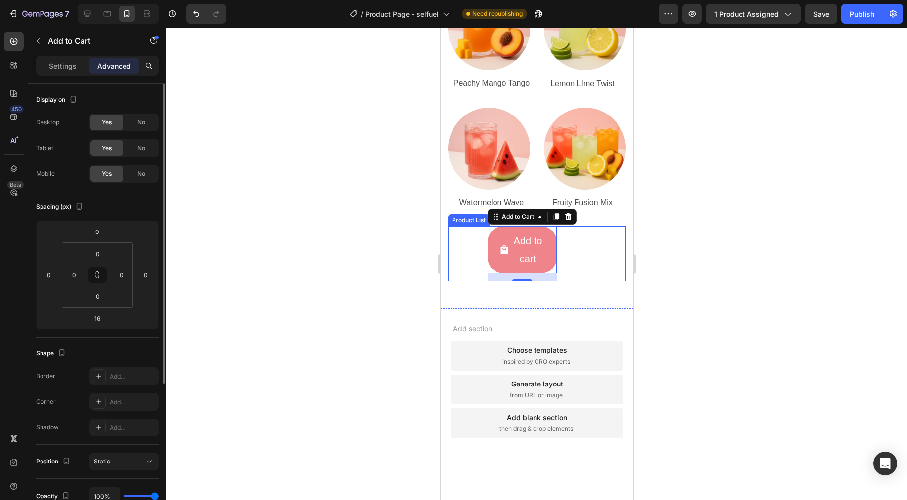
click at [50, 56] on div "Settings Advanced" at bounding box center [97, 66] width 122 height 20
click at [51, 62] on p "Settings" at bounding box center [63, 66] width 28 height 10
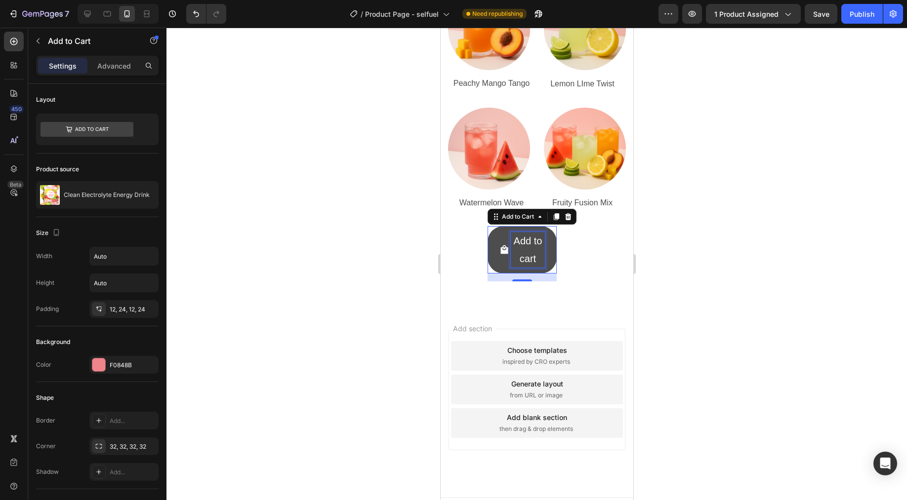
click at [527, 241] on div "Add to cart" at bounding box center [527, 250] width 34 height 36
drag, startPoint x: 533, startPoint y: 251, endPoint x: 511, endPoint y: 234, distance: 28.5
click at [511, 234] on p "Add to cart" at bounding box center [527, 250] width 34 height 36
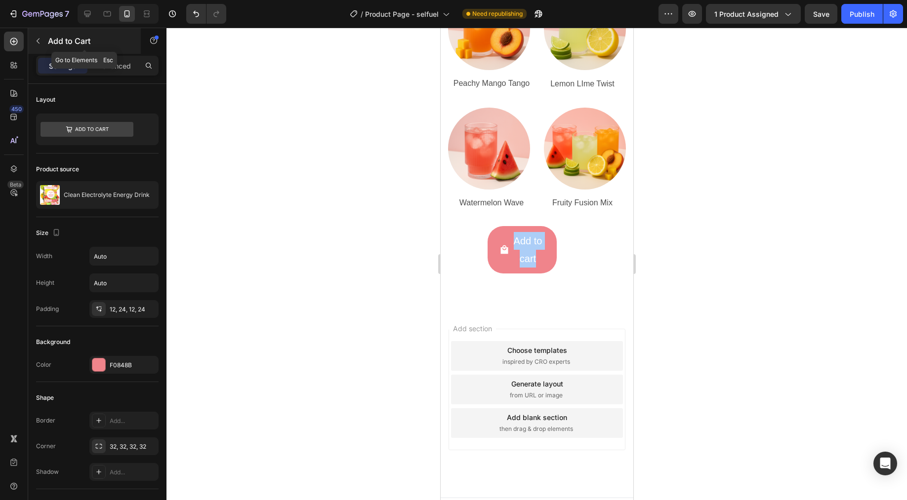
click at [42, 42] on button "button" at bounding box center [38, 41] width 16 height 16
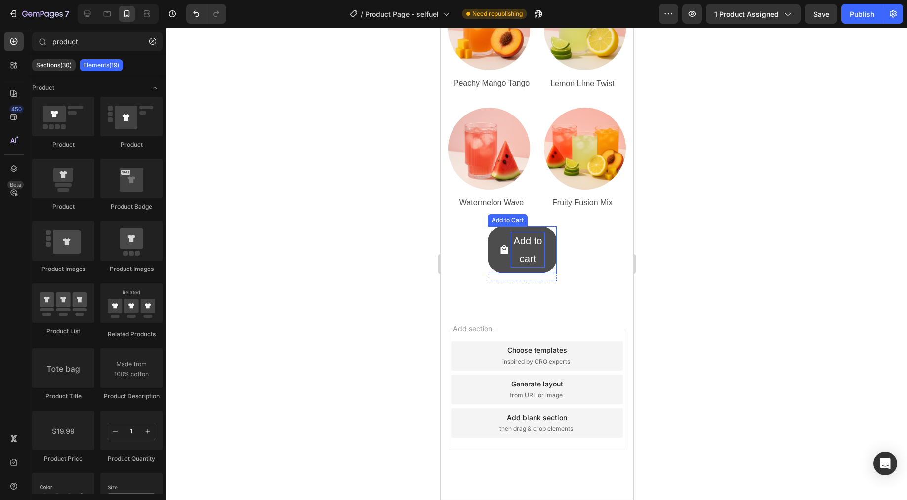
click at [536, 245] on p "Add to cart" at bounding box center [527, 250] width 34 height 36
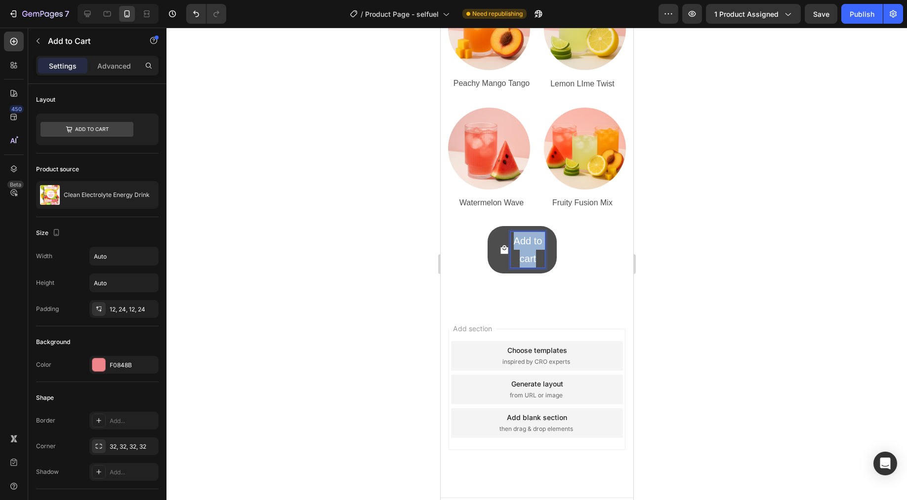
drag, startPoint x: 534, startPoint y: 252, endPoint x: 506, endPoint y: 232, distance: 34.7
click at [506, 232] on div "Add to cart" at bounding box center [521, 250] width 45 height 36
click at [123, 68] on p "Advanced" at bounding box center [114, 66] width 34 height 10
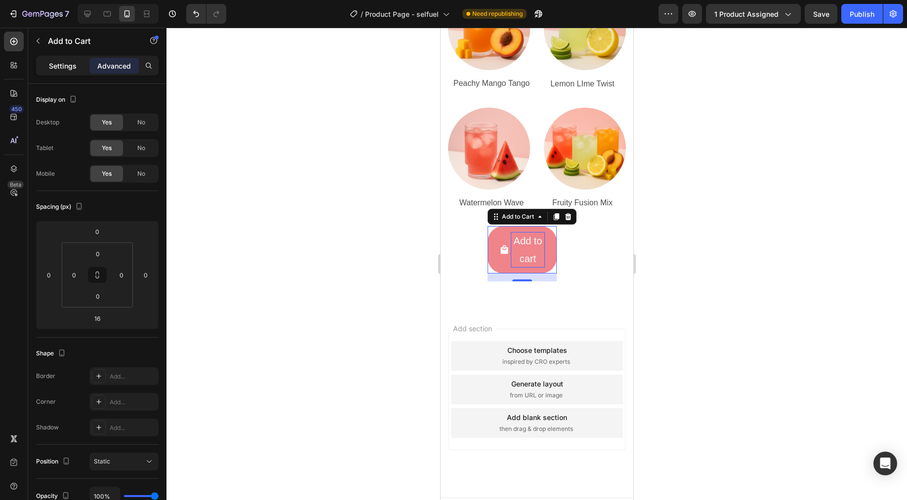
click at [55, 71] on div "Settings" at bounding box center [62, 66] width 49 height 16
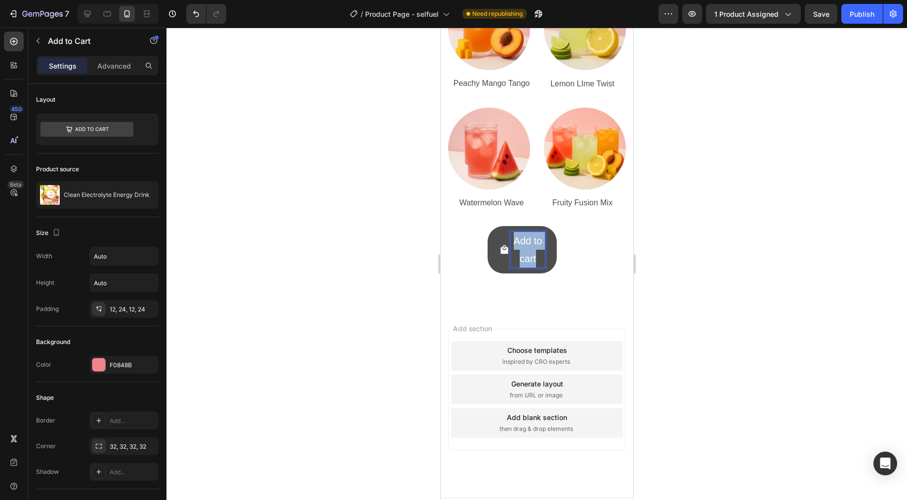
drag, startPoint x: 533, startPoint y: 250, endPoint x: 509, endPoint y: 235, distance: 28.6
click at [509, 235] on div "Add to cart" at bounding box center [521, 250] width 45 height 36
click at [517, 234] on p "Add to cart" at bounding box center [527, 250] width 34 height 36
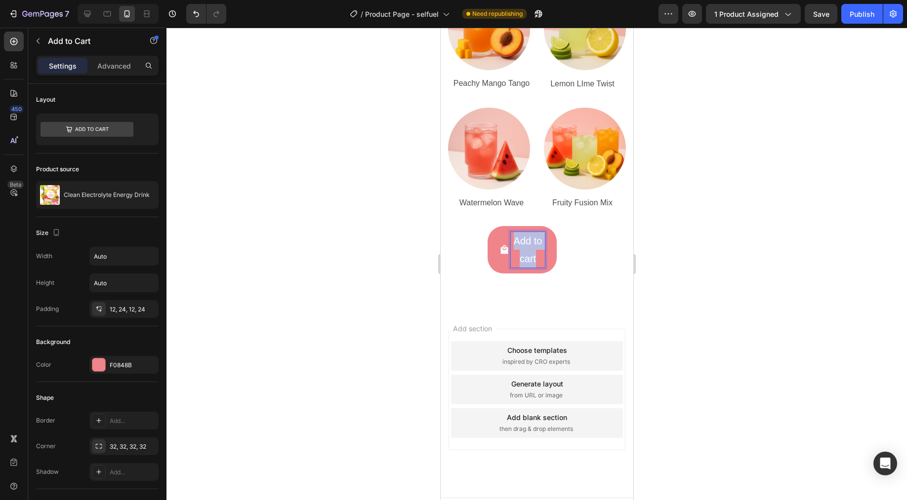
drag, startPoint x: 539, startPoint y: 255, endPoint x: 511, endPoint y: 231, distance: 36.8
click at [511, 232] on p "Add to cart" at bounding box center [527, 250] width 34 height 36
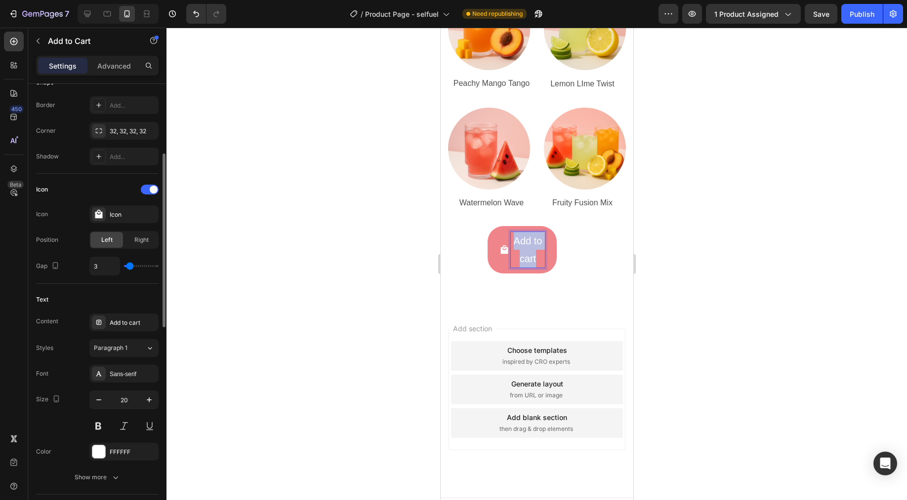
scroll to position [359, 0]
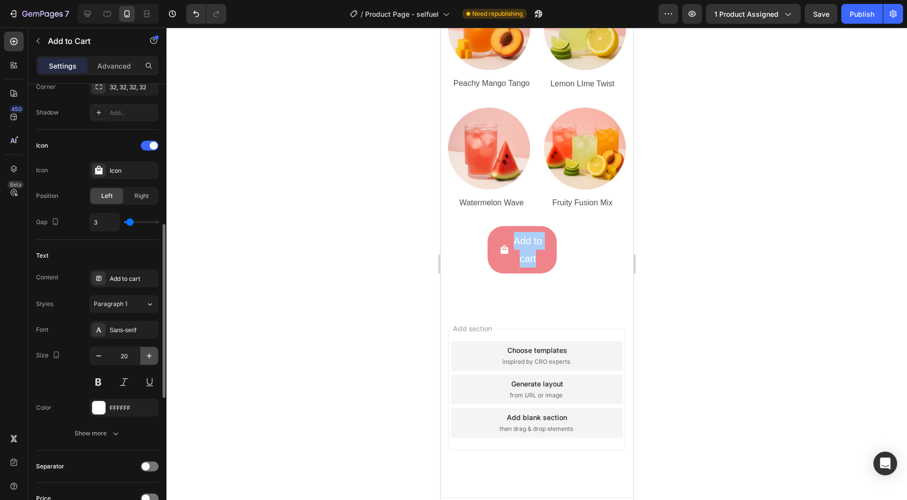
click at [147, 363] on button "button" at bounding box center [149, 356] width 18 height 18
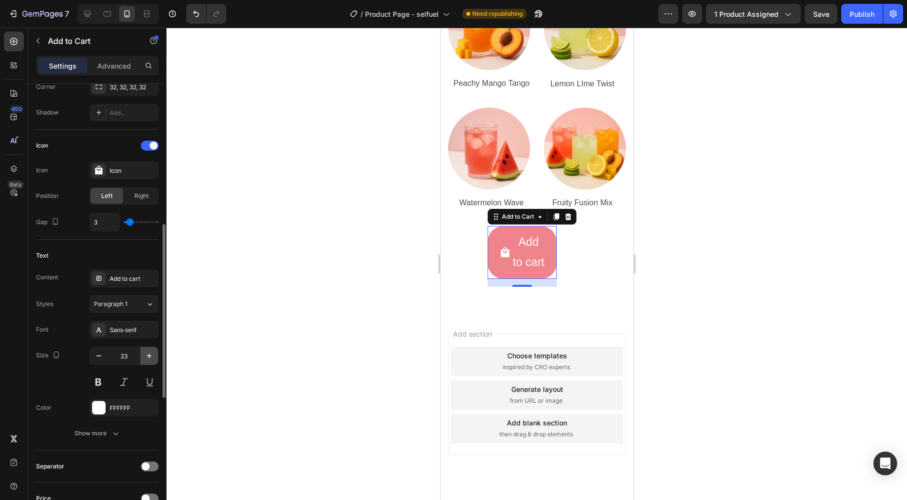
click at [149, 360] on icon "button" at bounding box center [149, 356] width 10 height 10
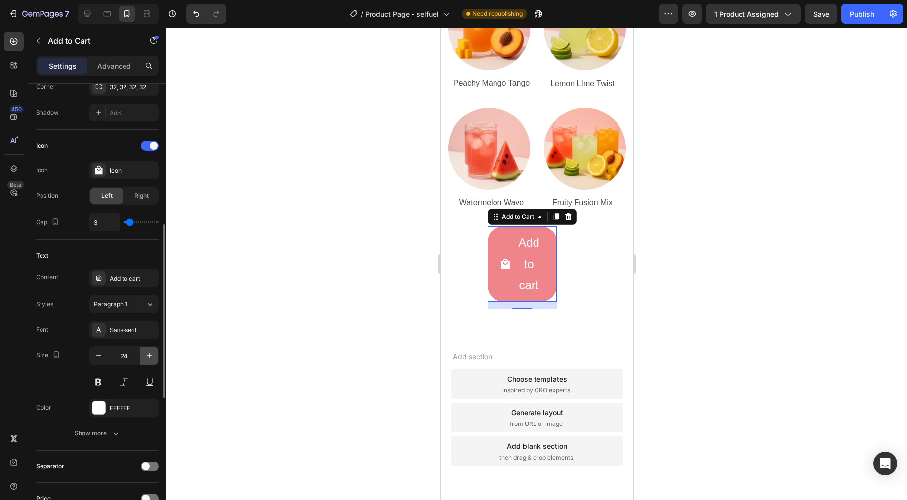
click at [149, 360] on icon "button" at bounding box center [149, 356] width 10 height 10
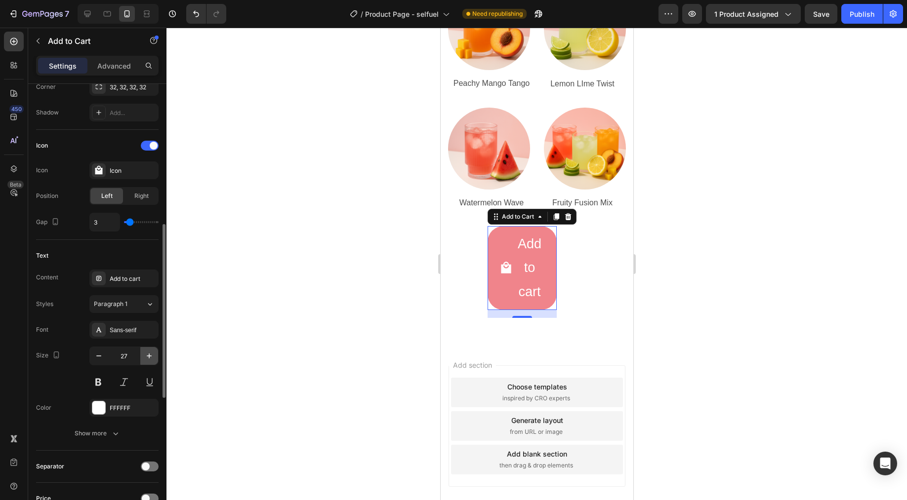
type input "28"
click at [114, 432] on icon "button" at bounding box center [116, 434] width 10 height 10
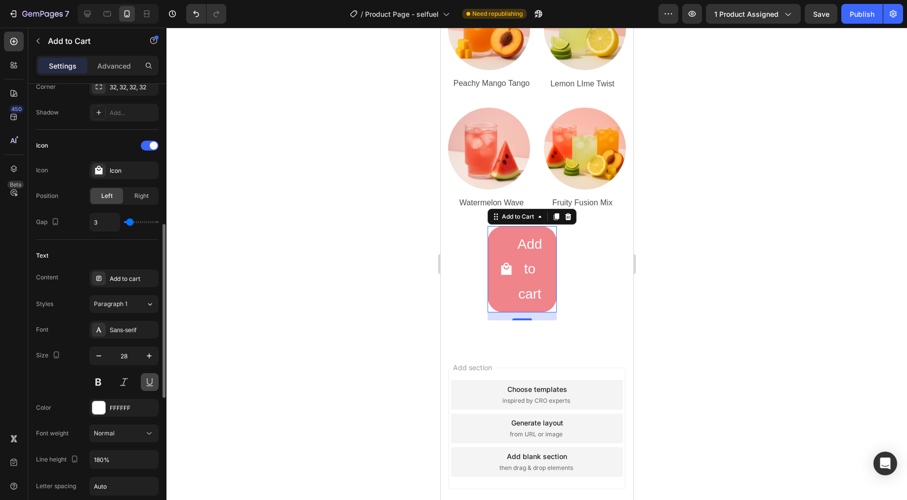
scroll to position [377, 0]
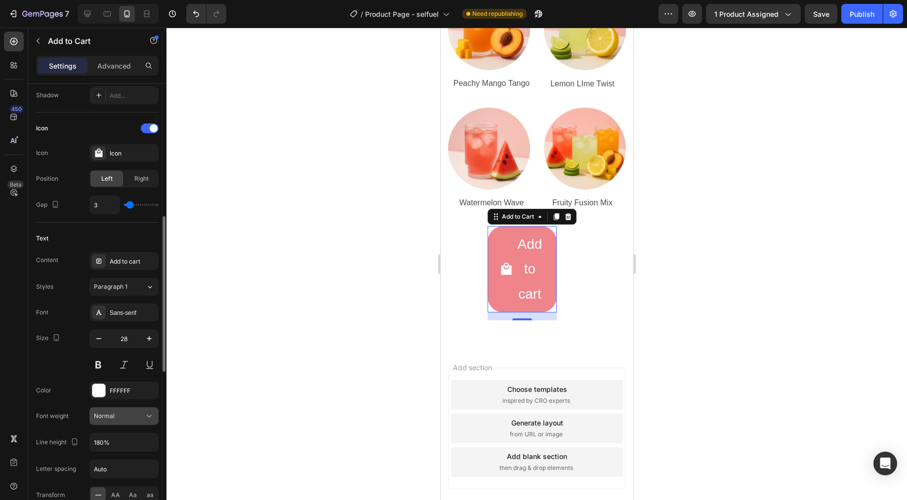
click at [138, 413] on div "Normal" at bounding box center [119, 416] width 50 height 9
click at [136, 440] on input "180%" at bounding box center [124, 443] width 68 height 18
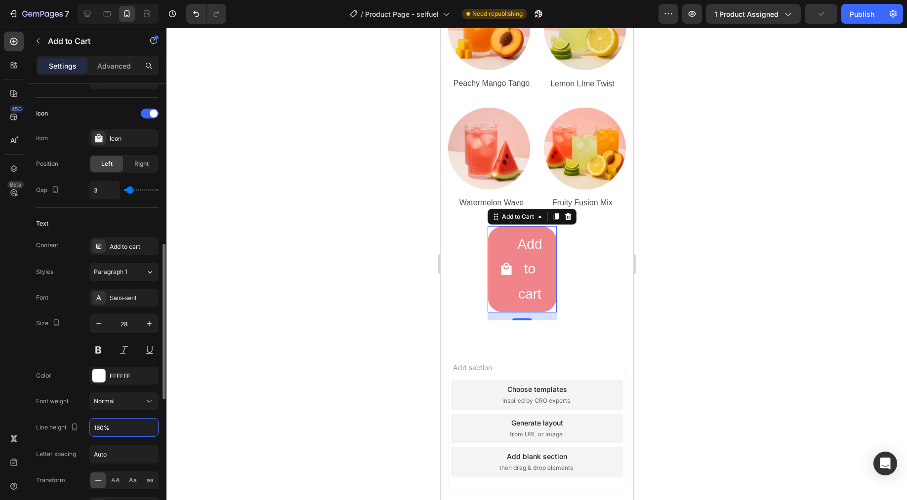
scroll to position [408, 0]
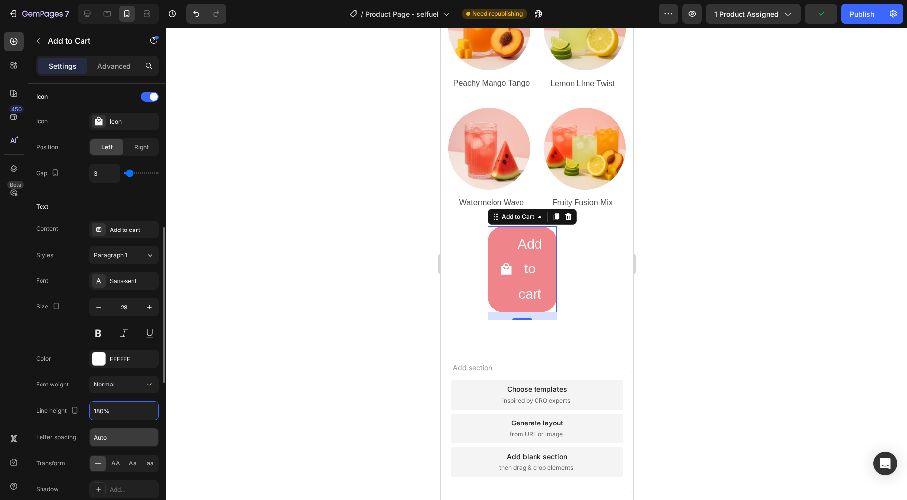
click at [130, 440] on input "Auto" at bounding box center [124, 438] width 68 height 18
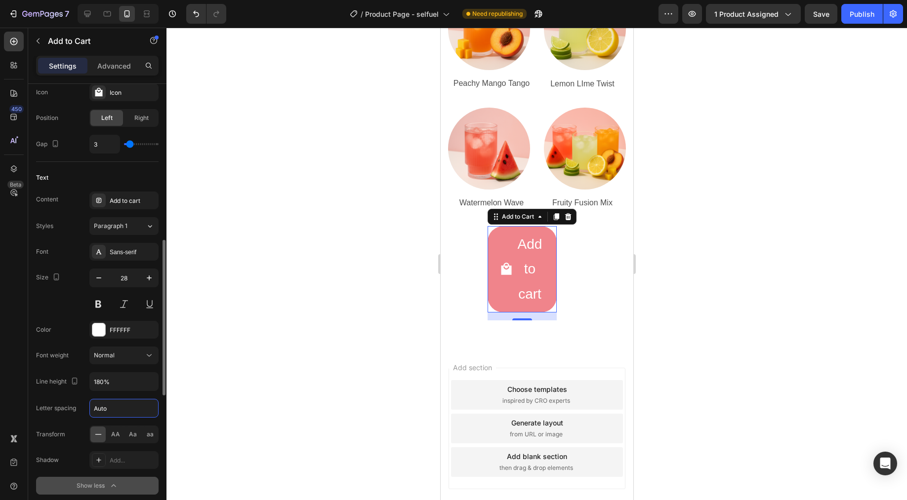
scroll to position [492, 0]
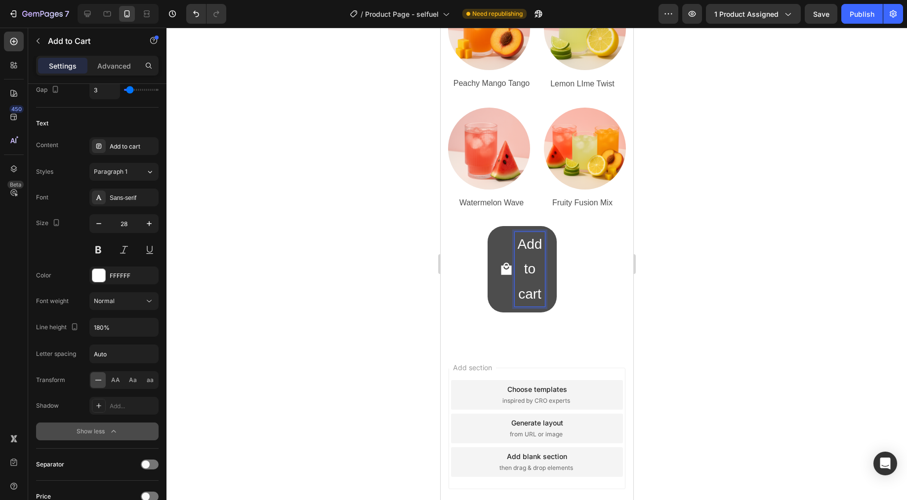
click at [525, 266] on p "Add to cart" at bounding box center [529, 269] width 30 height 75
click at [524, 266] on p "Add to cart" at bounding box center [529, 269] width 30 height 75
click at [523, 265] on p "Add to cart" at bounding box center [529, 269] width 30 height 75
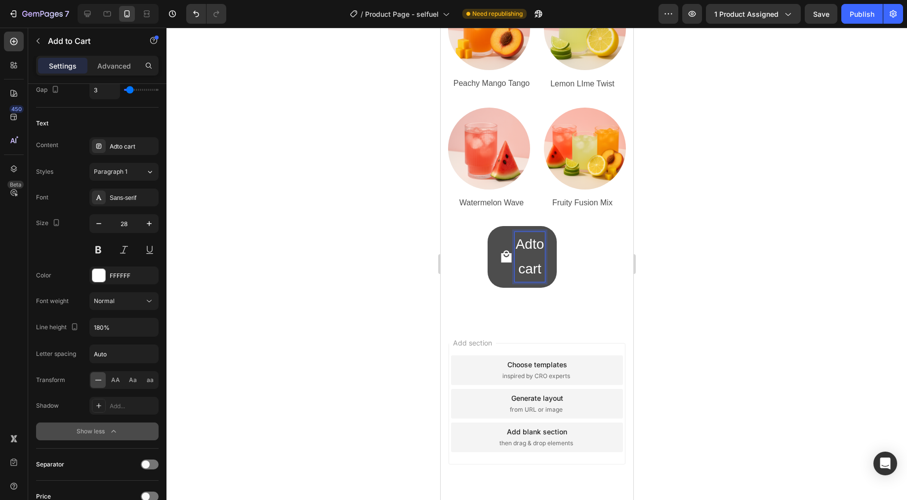
click at [487, 226] on button "Adto cart" at bounding box center [521, 257] width 69 height 62
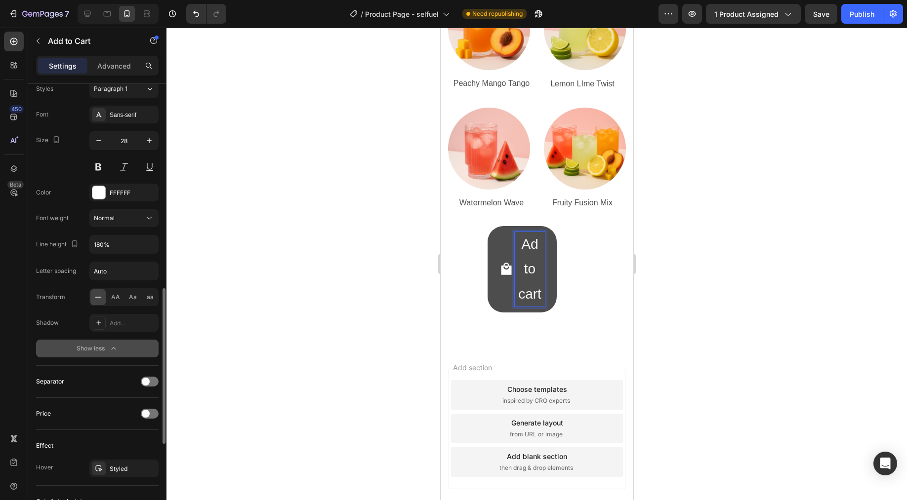
scroll to position [577, 0]
click at [150, 412] on div at bounding box center [150, 412] width 18 height 10
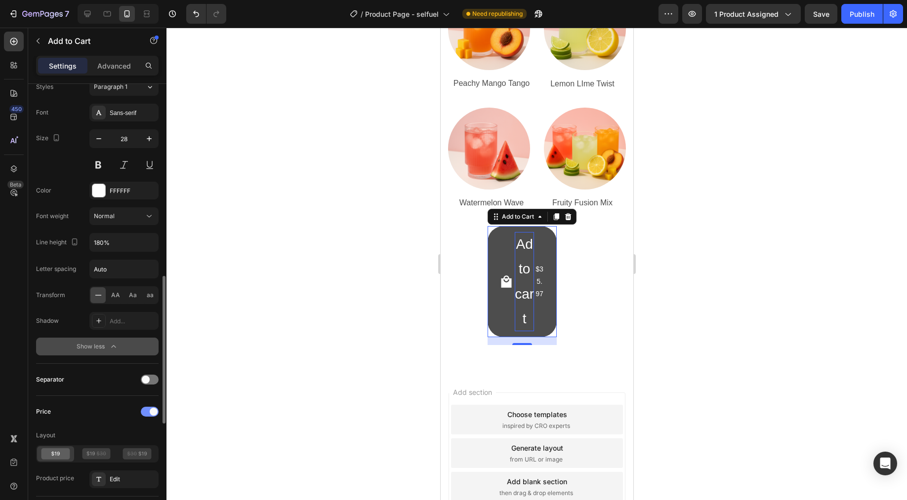
click at [147, 410] on div at bounding box center [150, 412] width 18 height 10
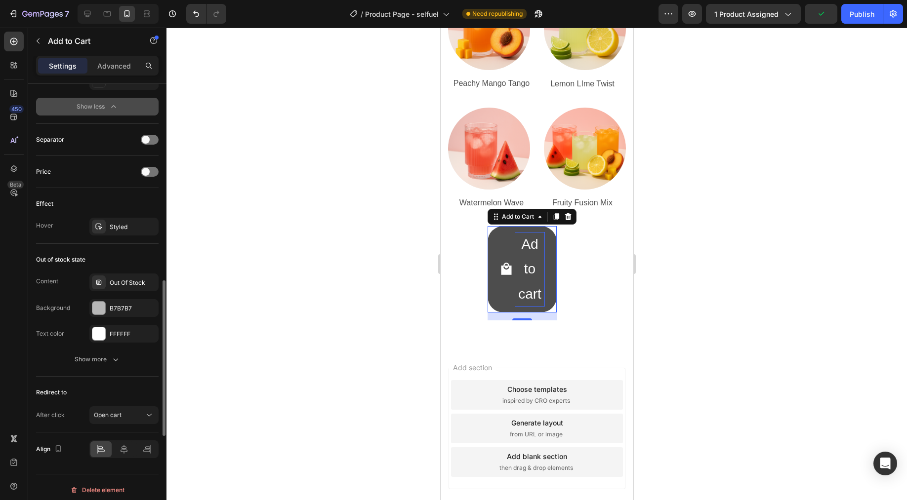
scroll to position [822, 0]
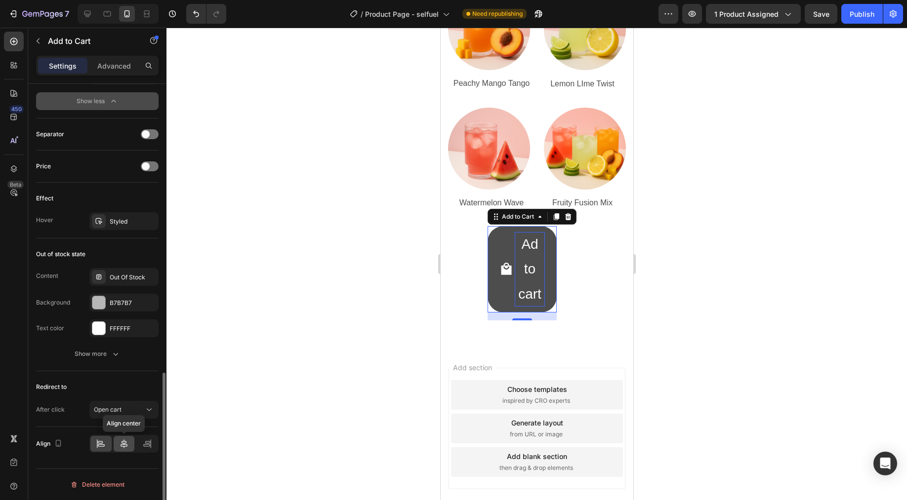
click at [116, 438] on div at bounding box center [124, 444] width 21 height 16
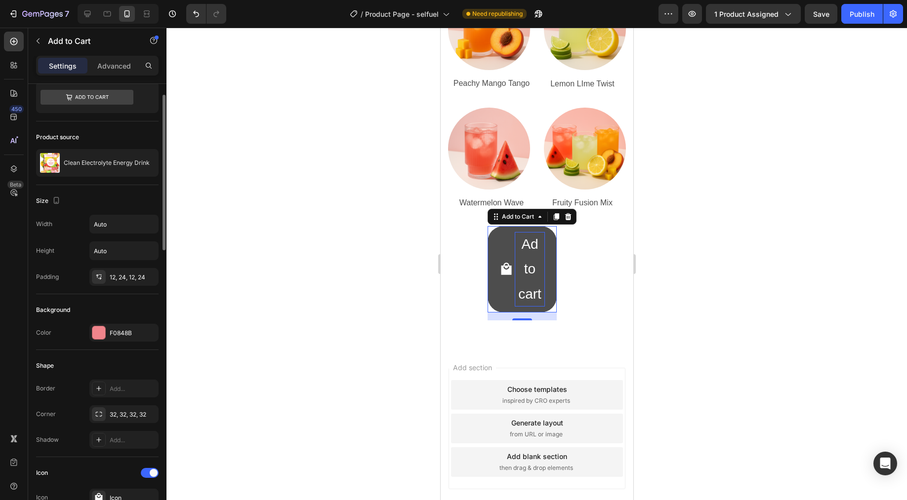
scroll to position [0, 0]
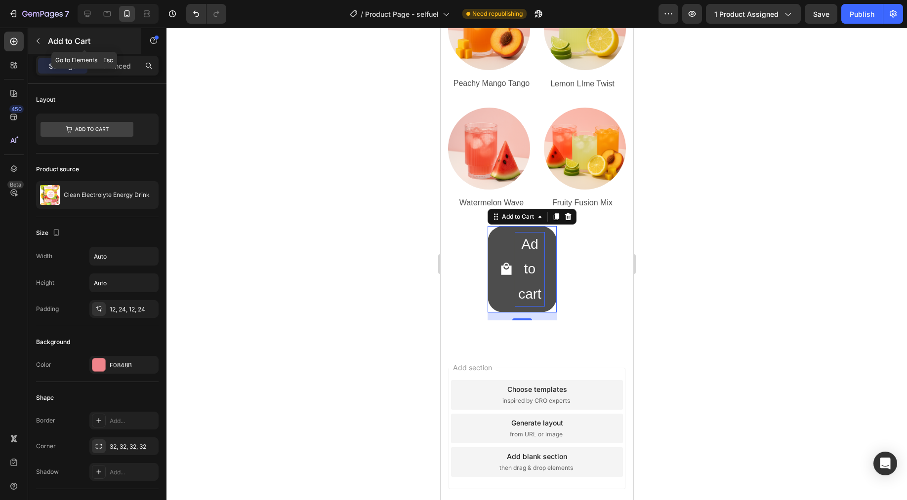
click at [39, 42] on icon "button" at bounding box center [38, 41] width 8 height 8
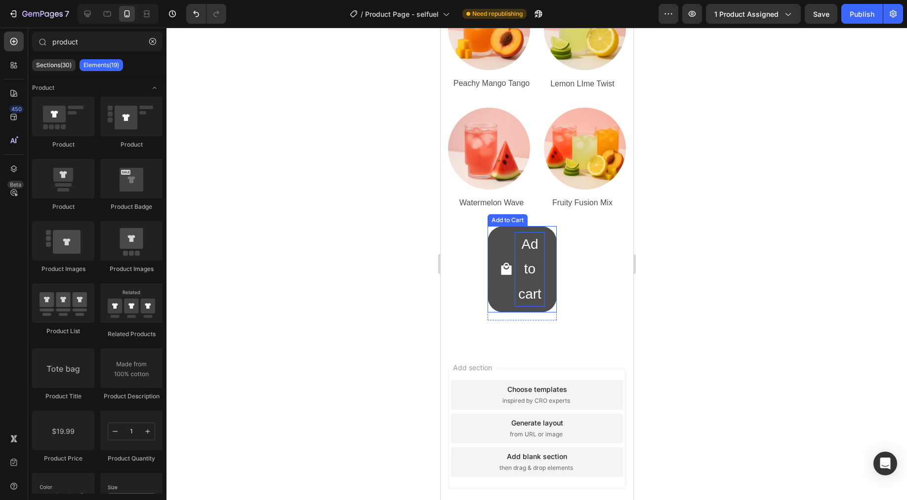
click at [504, 232] on span "Ad to cart" at bounding box center [506, 269] width 14 height 75
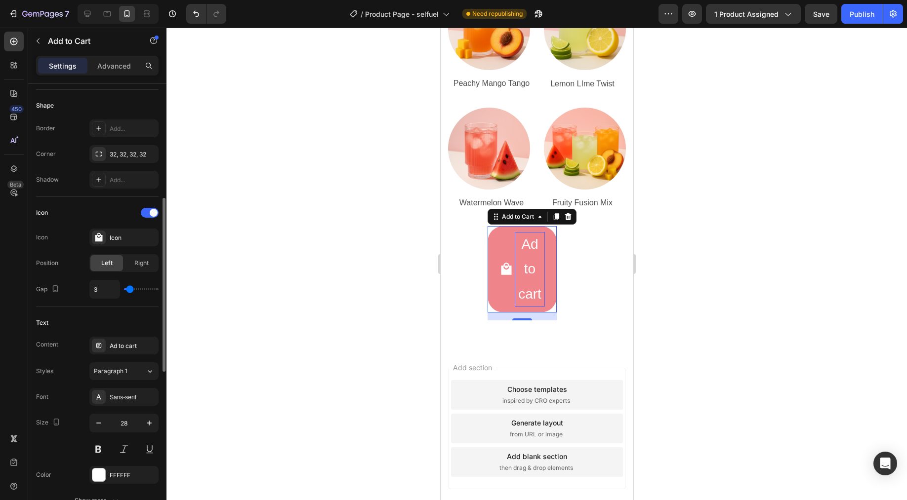
scroll to position [342, 0]
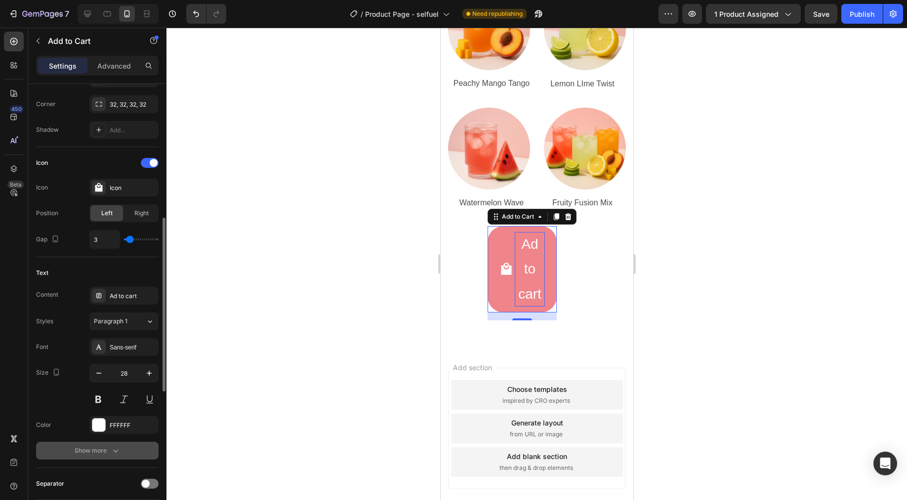
click at [115, 446] on icon "button" at bounding box center [116, 451] width 10 height 10
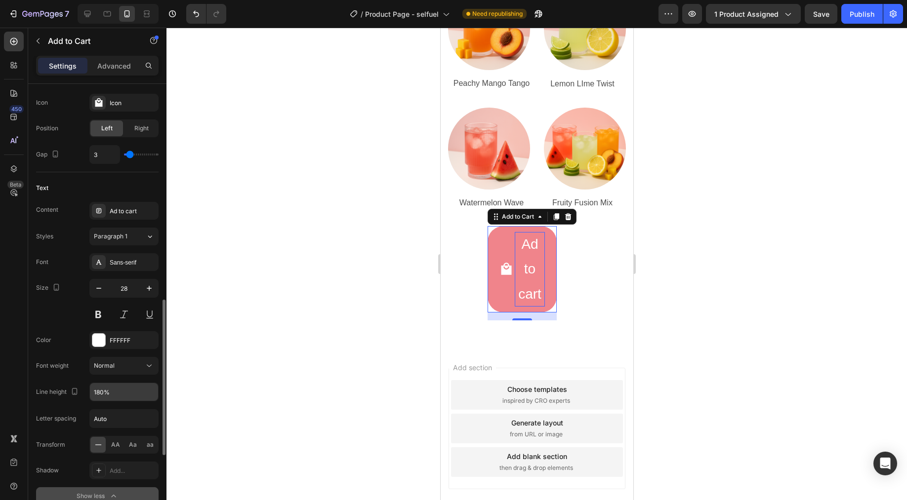
scroll to position [476, 0]
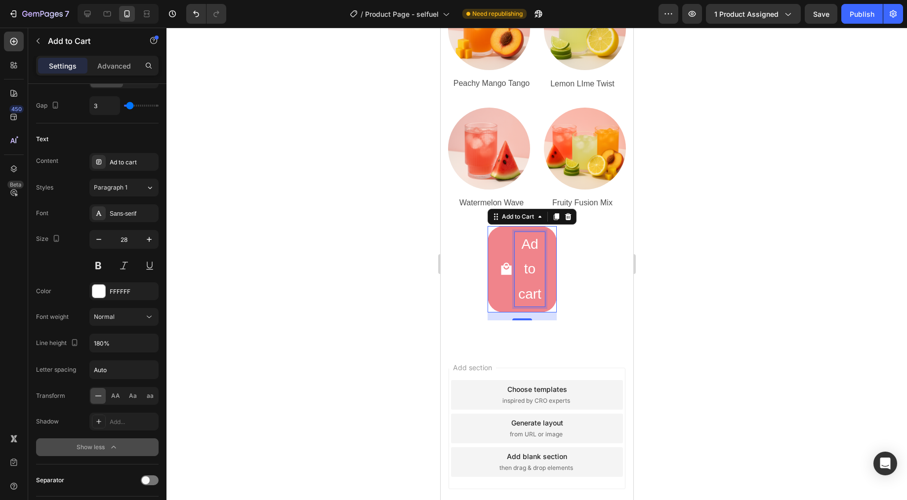
click at [529, 272] on p "Ad to cart" at bounding box center [529, 269] width 30 height 75
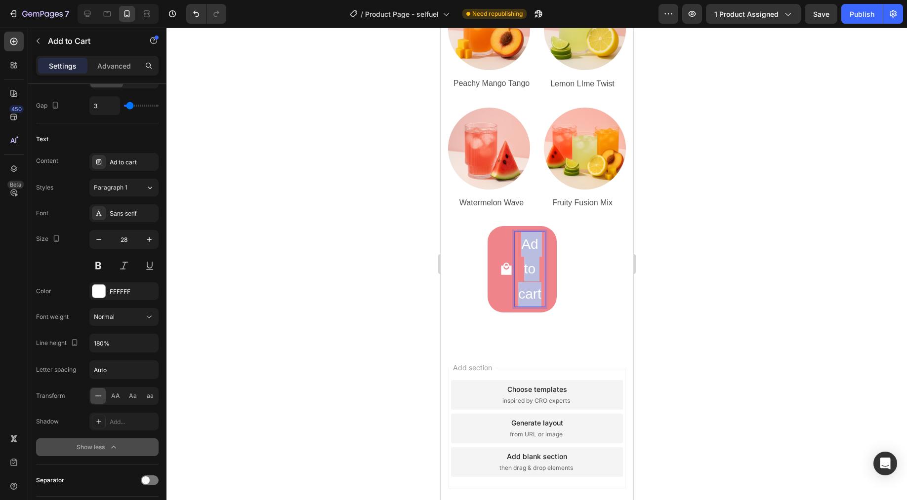
click at [529, 272] on p "Ad to cart" at bounding box center [529, 269] width 30 height 75
click at [122, 163] on div "Ad to cart" at bounding box center [133, 162] width 46 height 9
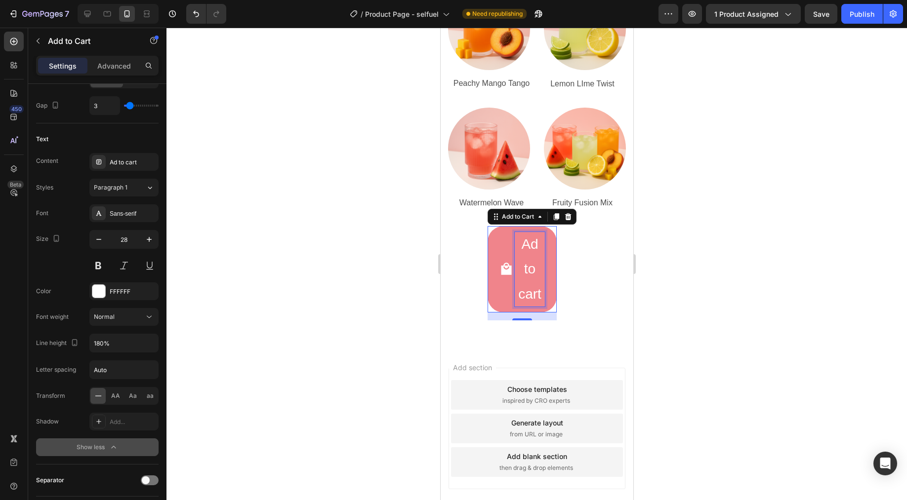
click at [521, 255] on p "Ad to cart" at bounding box center [529, 269] width 30 height 75
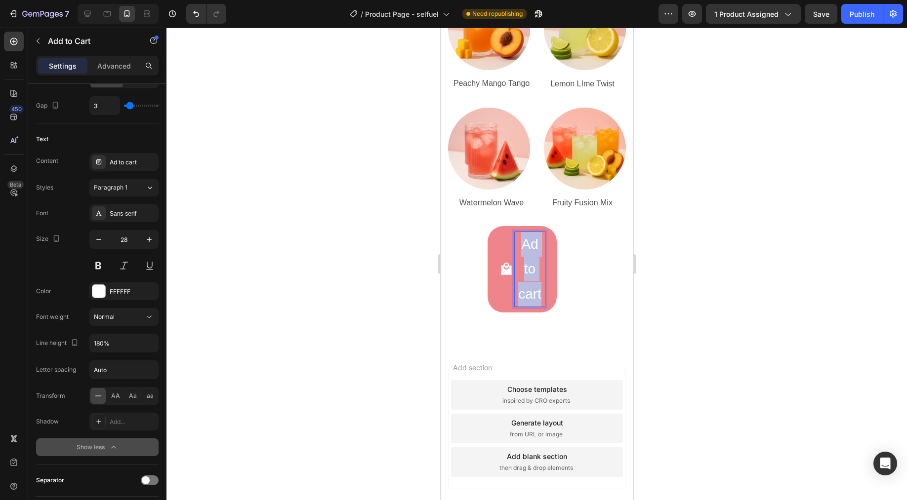
click at [521, 255] on p "Ad to cart" at bounding box center [529, 269] width 30 height 75
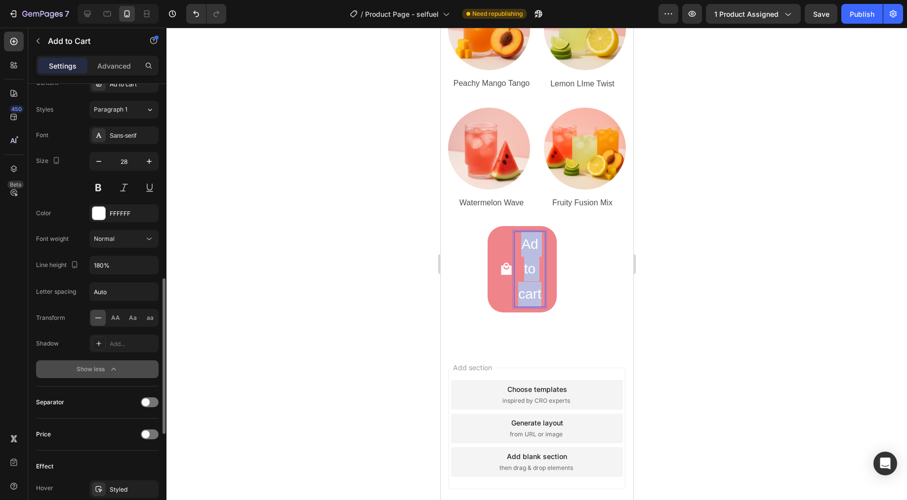
scroll to position [355, 0]
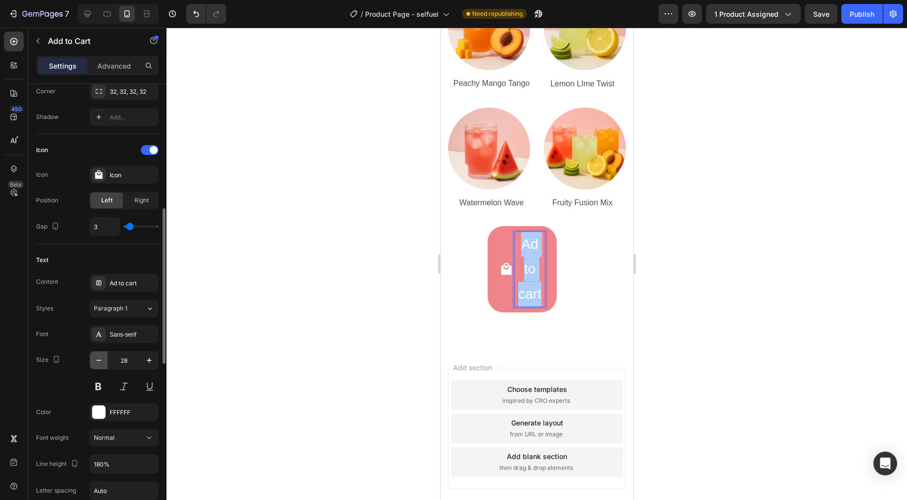
click at [98, 362] on icon "button" at bounding box center [99, 361] width 10 height 10
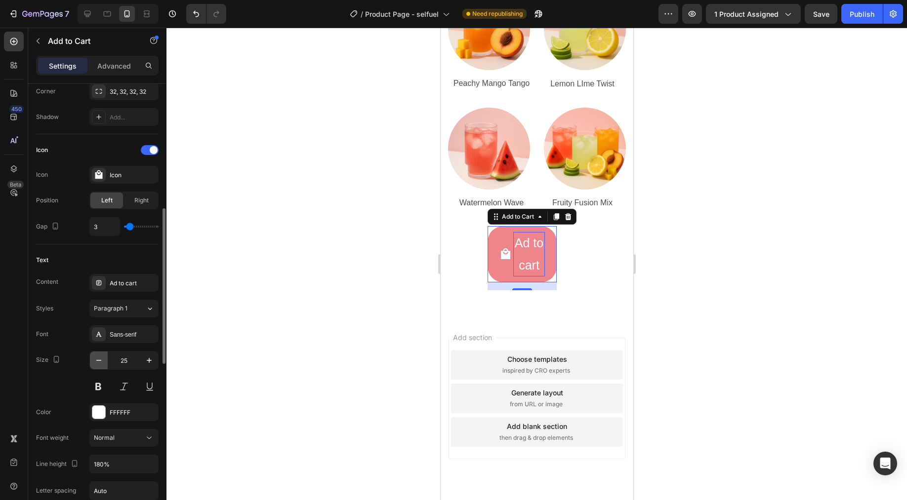
click at [98, 362] on icon "button" at bounding box center [99, 361] width 10 height 10
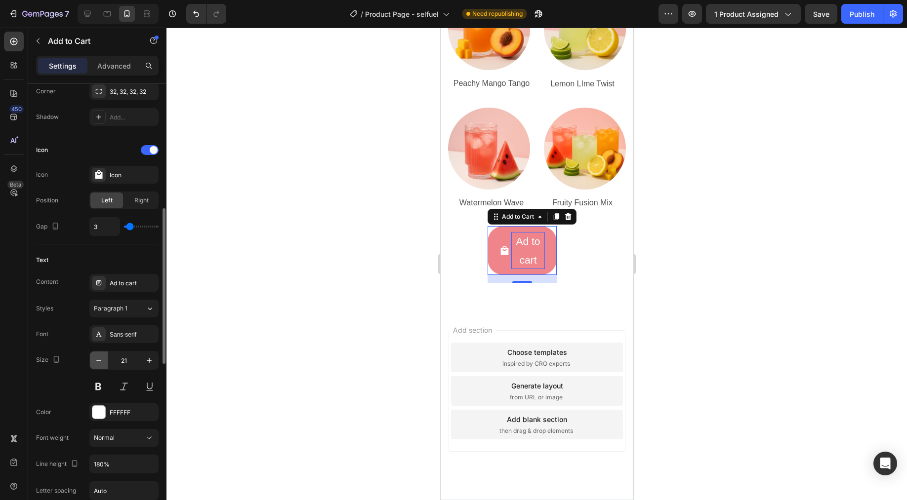
click at [98, 362] on icon "button" at bounding box center [99, 361] width 10 height 10
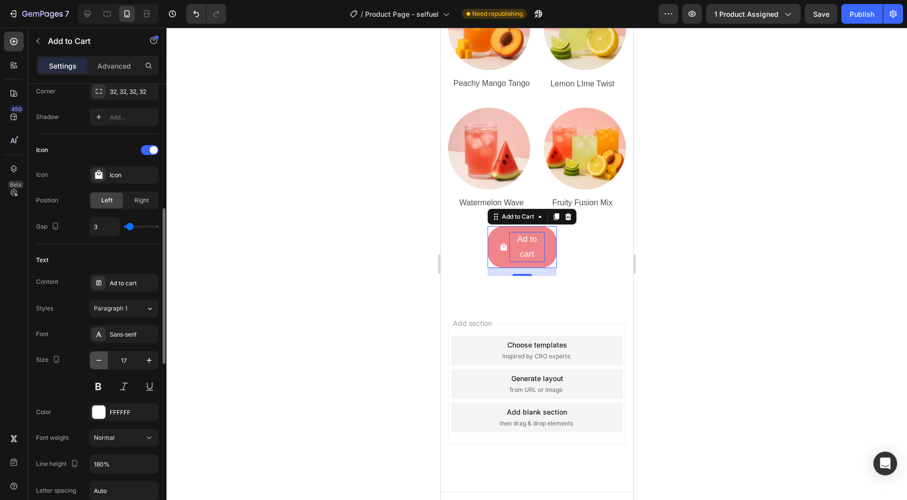
click at [98, 362] on icon "button" at bounding box center [99, 361] width 10 height 10
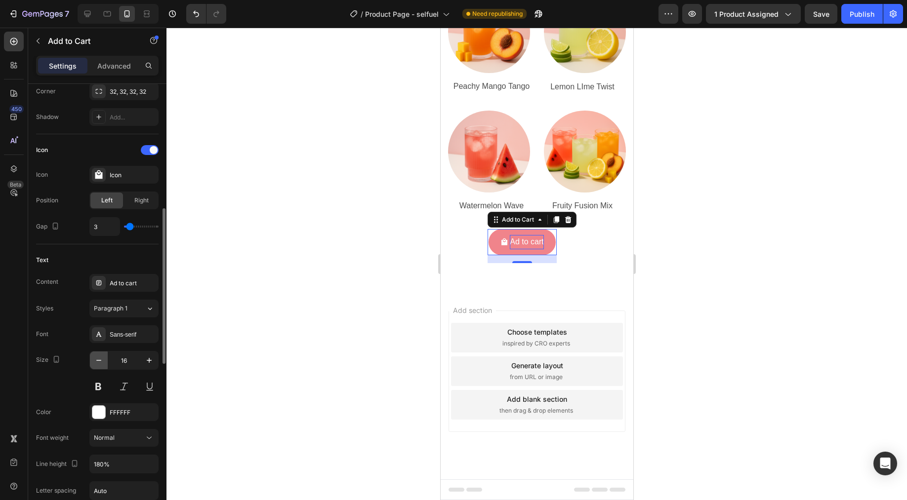
click at [98, 362] on icon "button" at bounding box center [99, 361] width 10 height 10
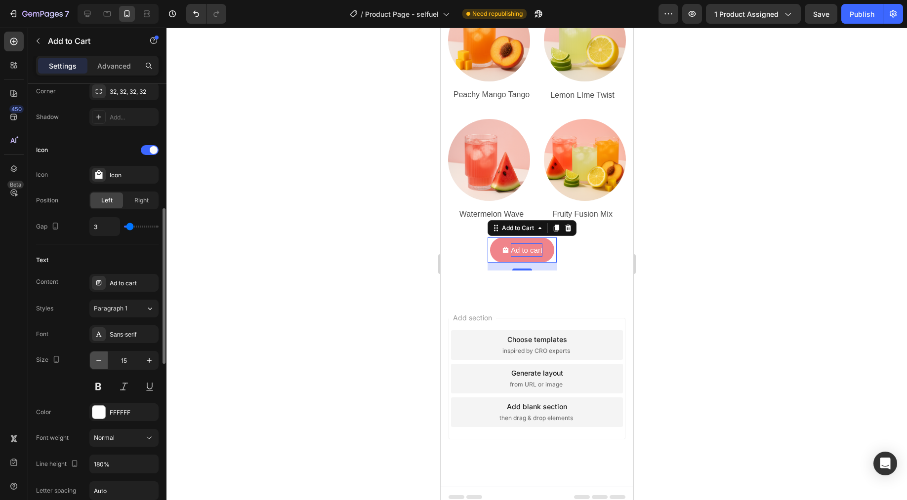
click at [98, 362] on icon "button" at bounding box center [99, 361] width 10 height 10
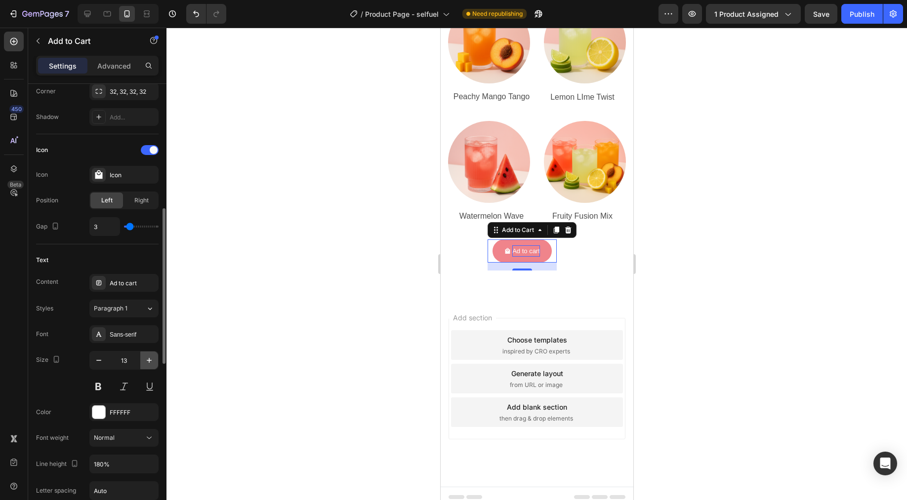
click at [145, 362] on icon "button" at bounding box center [149, 361] width 10 height 10
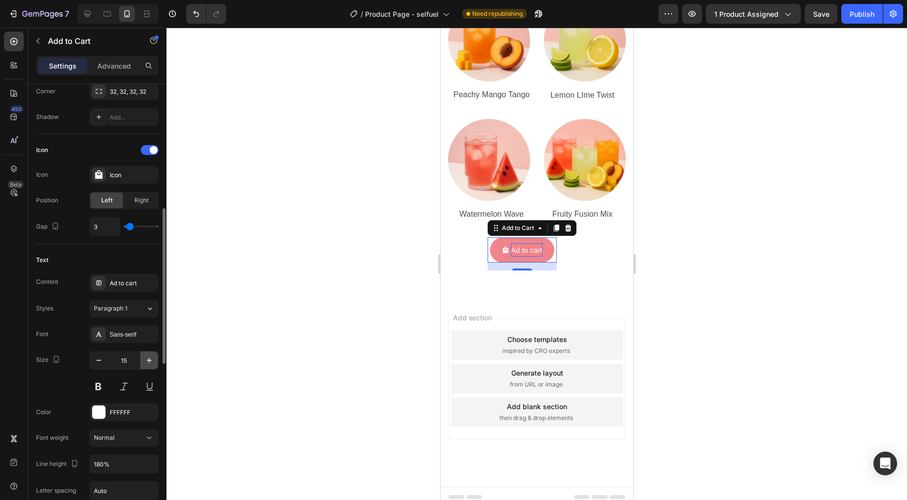
click at [145, 362] on icon "button" at bounding box center [149, 361] width 10 height 10
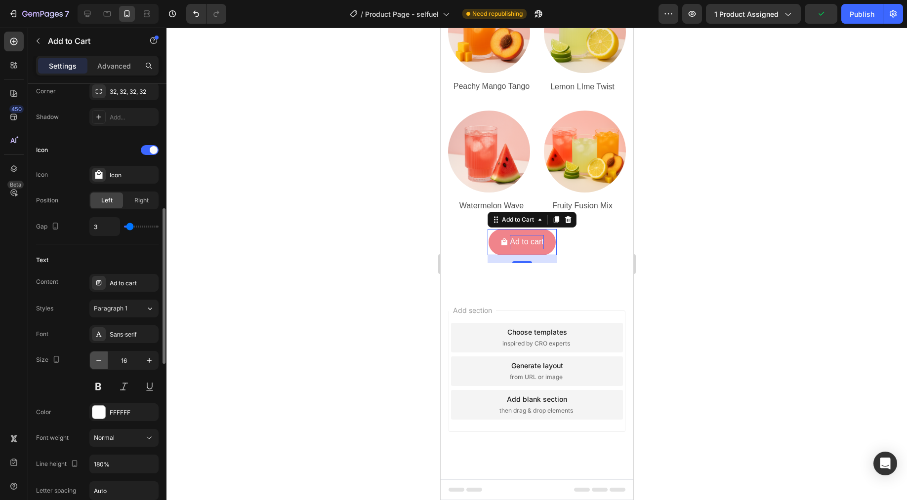
click at [103, 359] on icon "button" at bounding box center [99, 361] width 10 height 10
type input "15"
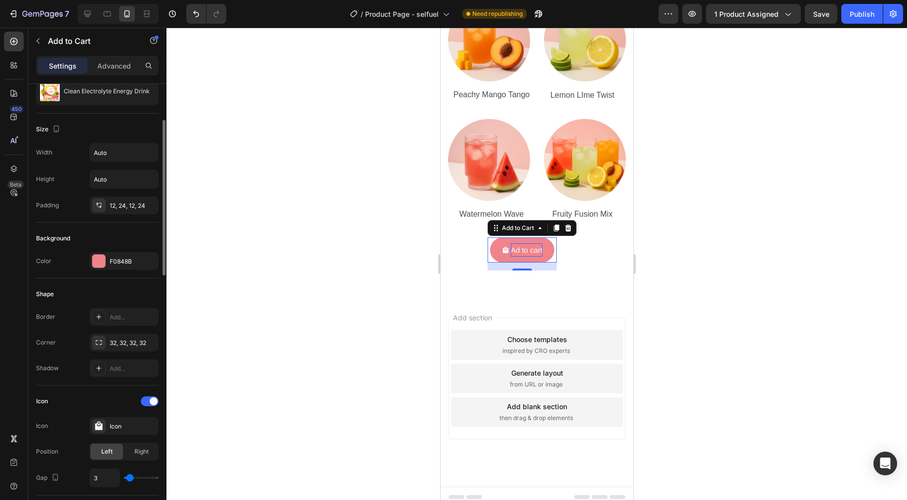
scroll to position [12, 0]
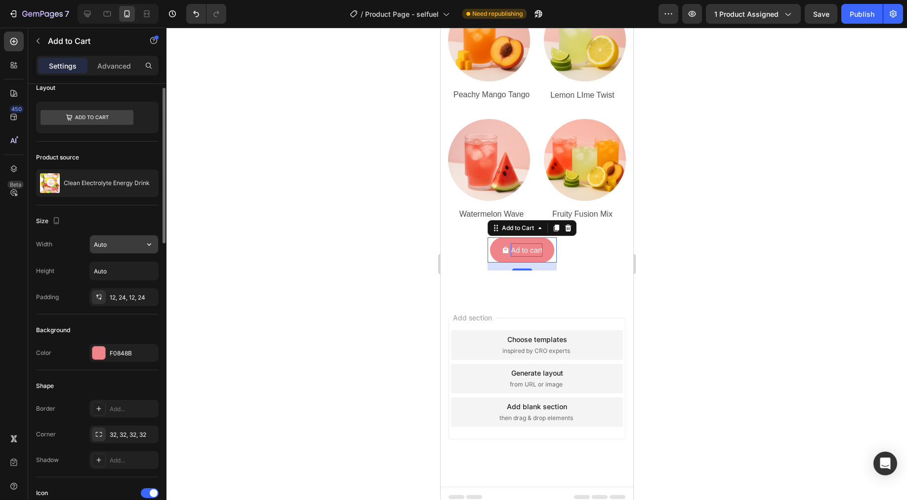
click at [136, 248] on input "Auto" at bounding box center [124, 245] width 68 height 18
click at [151, 244] on icon "button" at bounding box center [149, 245] width 10 height 10
click at [121, 287] on p "Full 100%" at bounding box center [121, 288] width 56 height 9
type input "100%"
click at [128, 276] on input "Auto" at bounding box center [124, 271] width 68 height 18
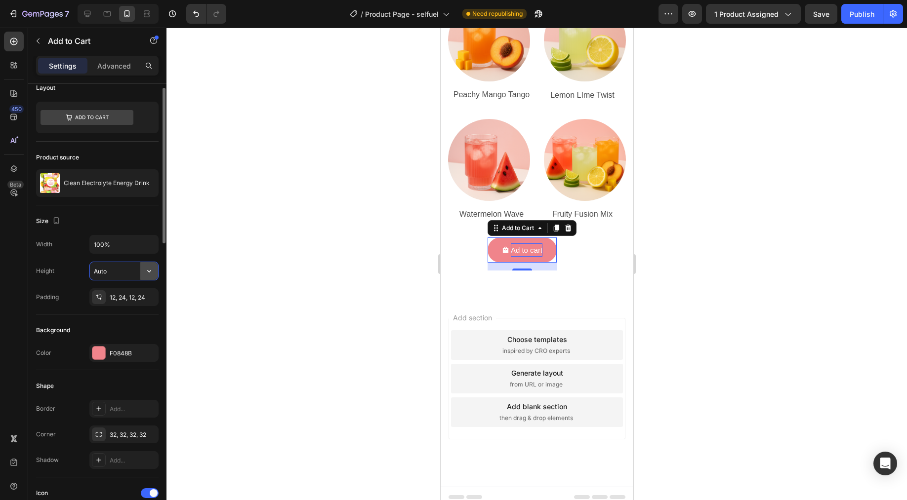
click at [150, 273] on icon "button" at bounding box center [149, 271] width 10 height 10
click at [127, 293] on p "Fit content Auto" at bounding box center [121, 296] width 56 height 9
click at [528, 243] on p "Ad to cart" at bounding box center [526, 249] width 32 height 13
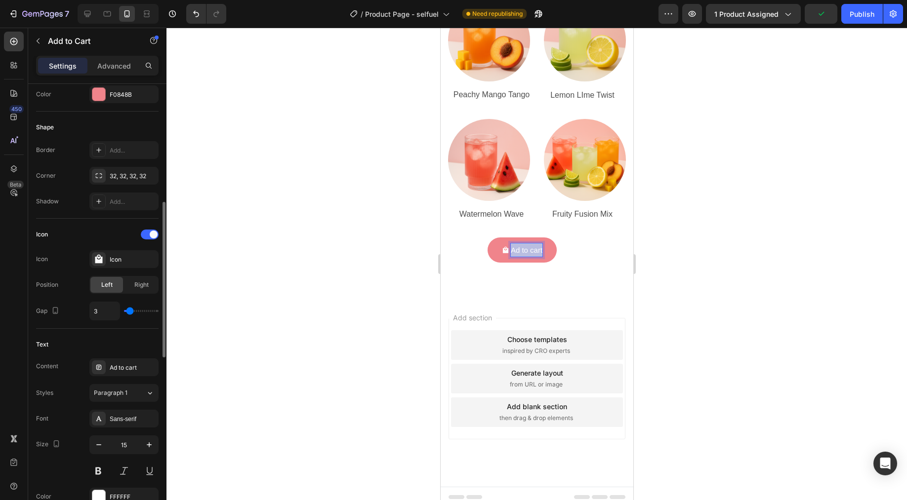
scroll to position [341, 0]
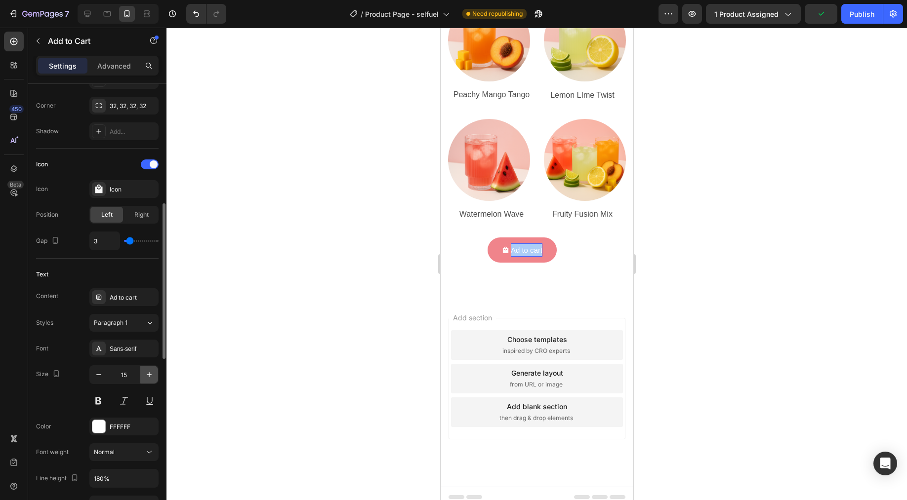
click at [148, 376] on icon "button" at bounding box center [149, 375] width 10 height 10
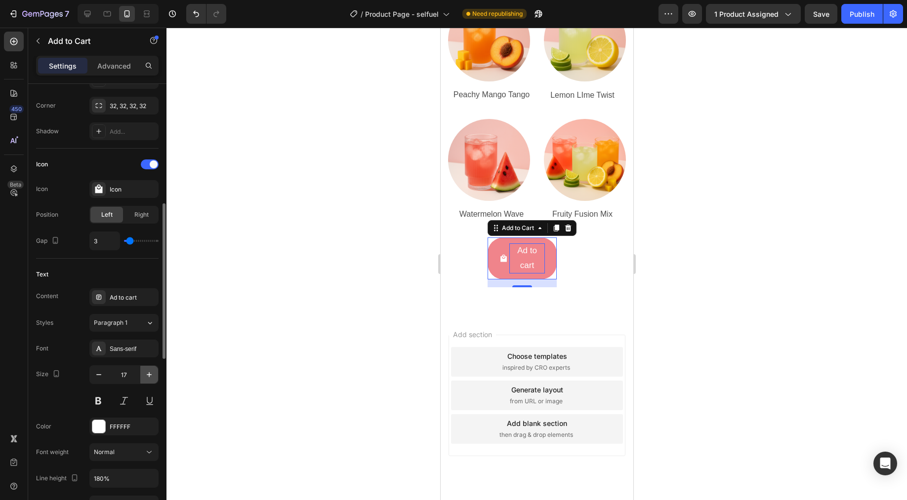
click at [148, 376] on icon "button" at bounding box center [149, 375] width 10 height 10
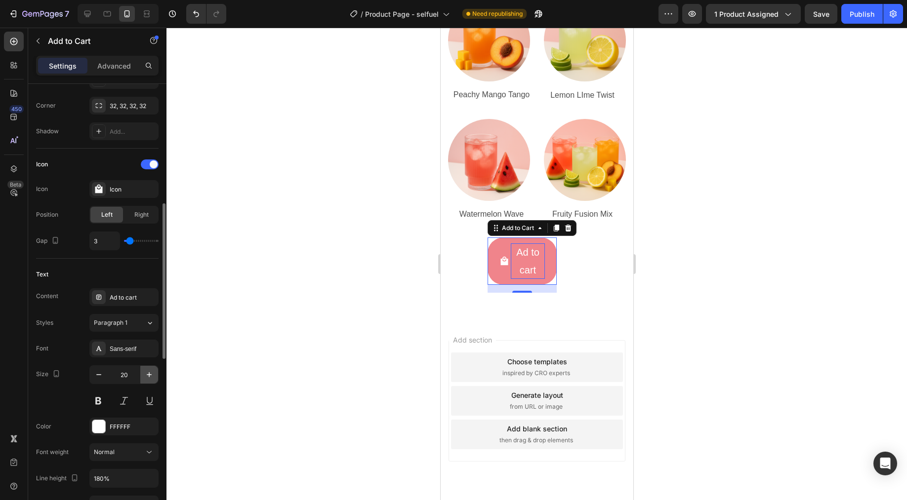
type input "21"
click at [567, 251] on div "Ad to cart Add to Cart 16 Row Product List" at bounding box center [556, 266] width 138 height 57
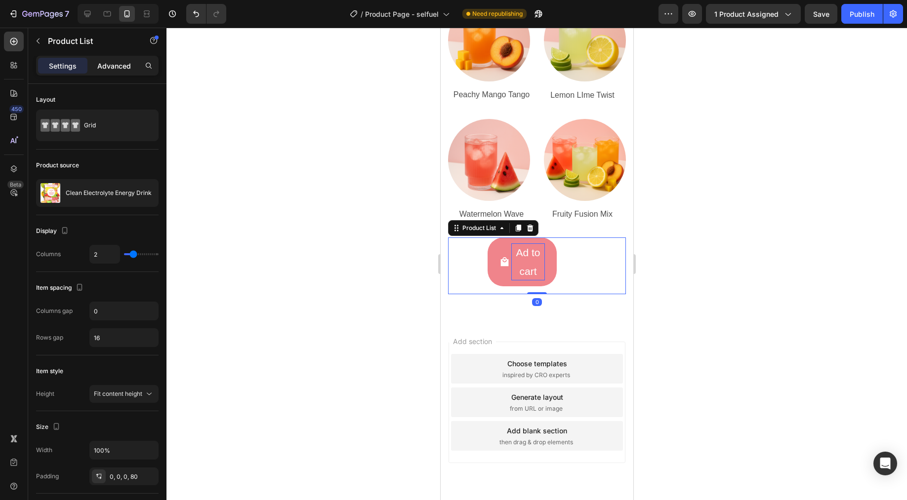
click at [111, 69] on p "Advanced" at bounding box center [114, 66] width 34 height 10
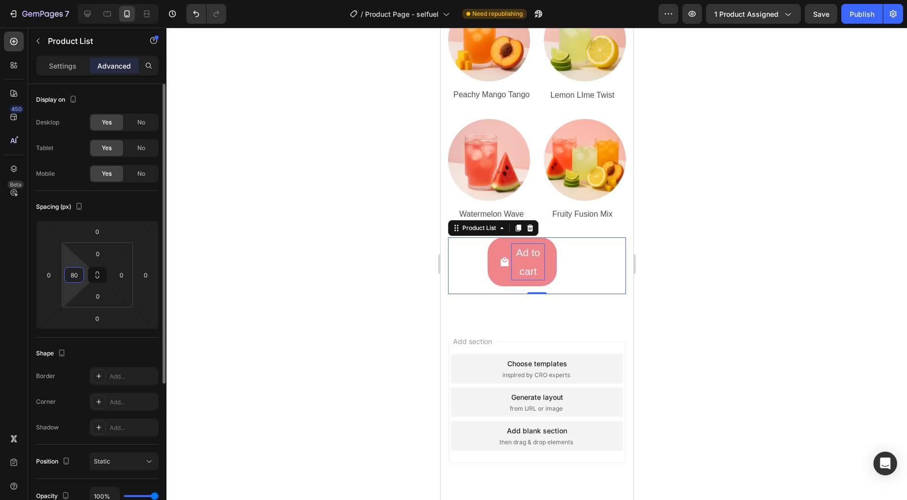
click at [78, 278] on input "80" at bounding box center [74, 275] width 15 height 15
type input "0"
click at [238, 304] on div at bounding box center [536, 264] width 740 height 473
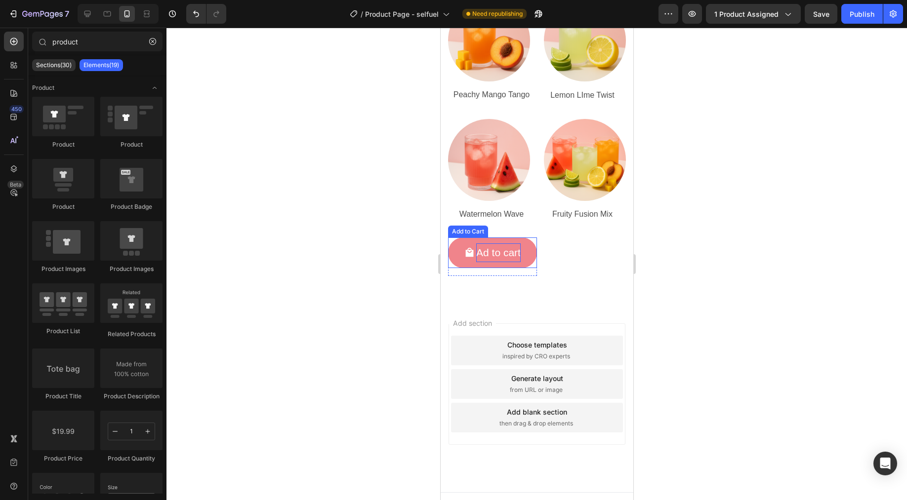
click at [485, 246] on p "Ad to cart" at bounding box center [498, 252] width 44 height 19
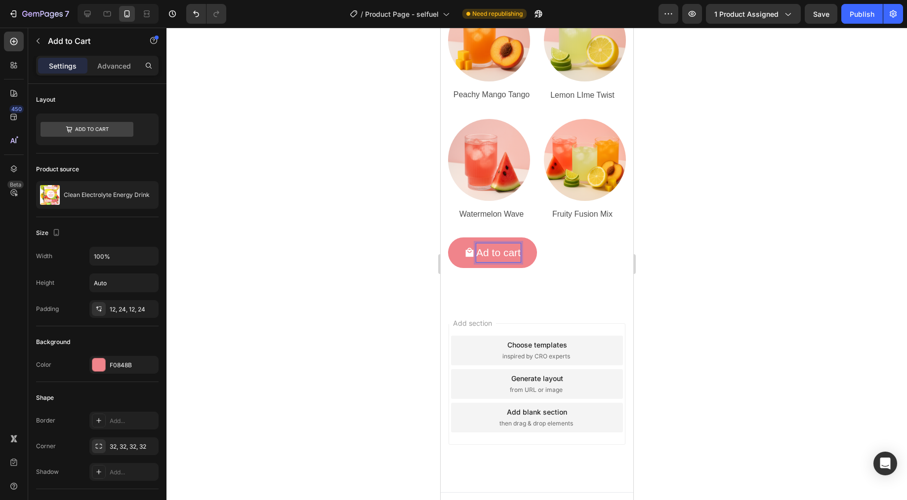
click at [484, 243] on p "Ad to cart" at bounding box center [498, 252] width 44 height 19
click at [481, 243] on p "Add to cart" at bounding box center [498, 252] width 50 height 19
click at [701, 266] on div at bounding box center [536, 264] width 740 height 473
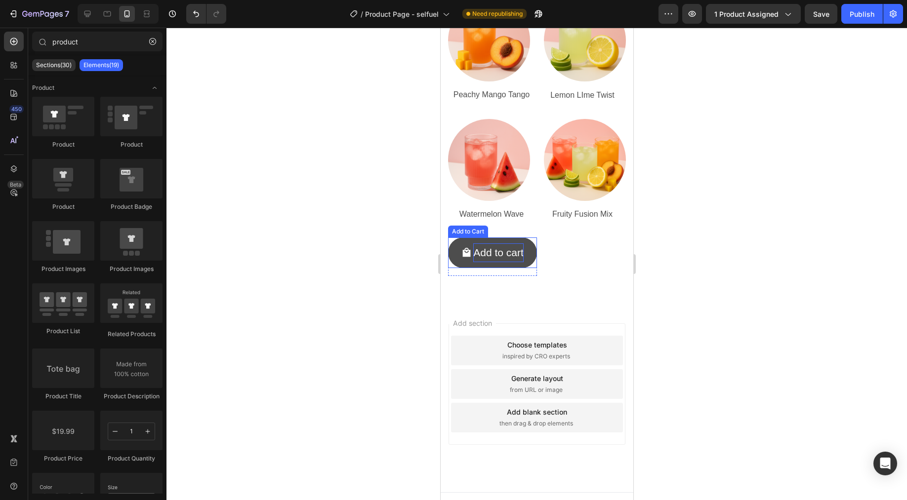
click at [504, 255] on p "Add to cart" at bounding box center [498, 252] width 50 height 19
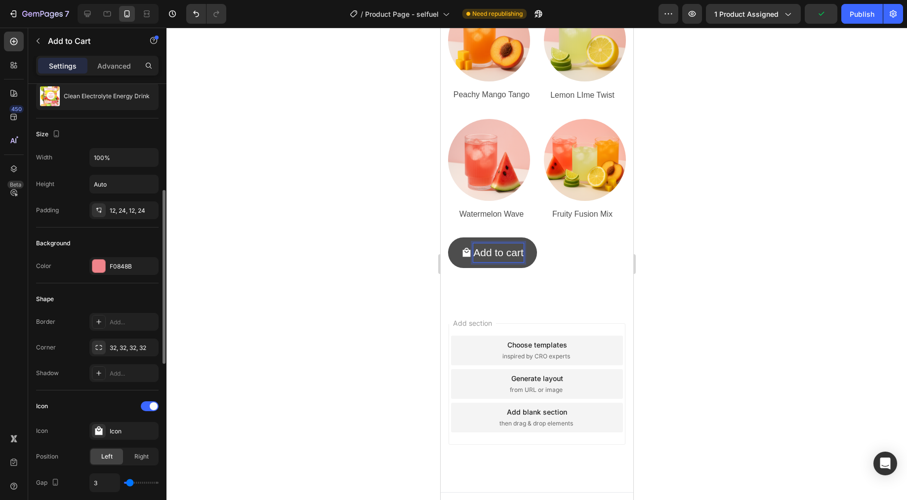
scroll to position [315, 0]
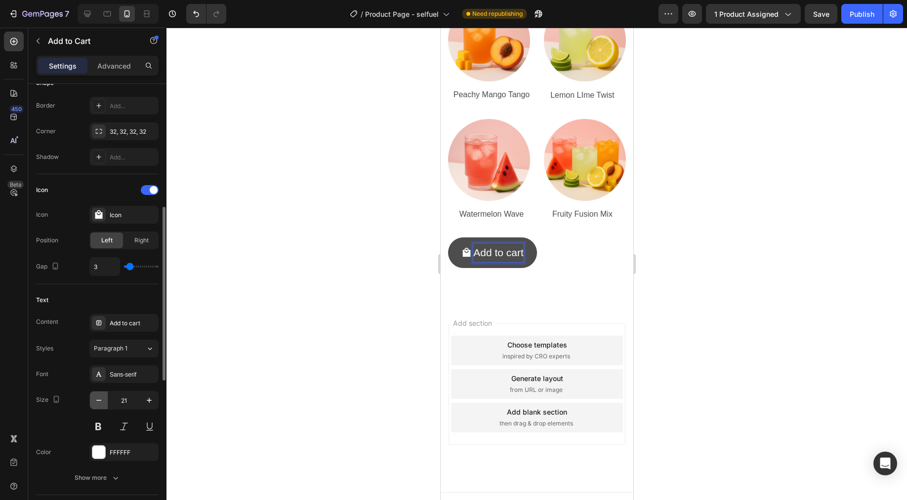
click at [95, 400] on icon "button" at bounding box center [99, 401] width 10 height 10
type input "20"
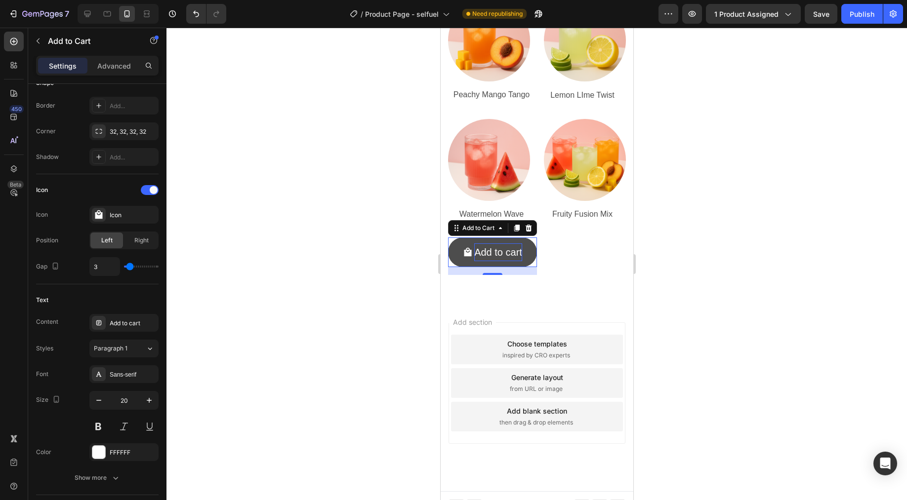
click at [732, 300] on div at bounding box center [536, 264] width 740 height 473
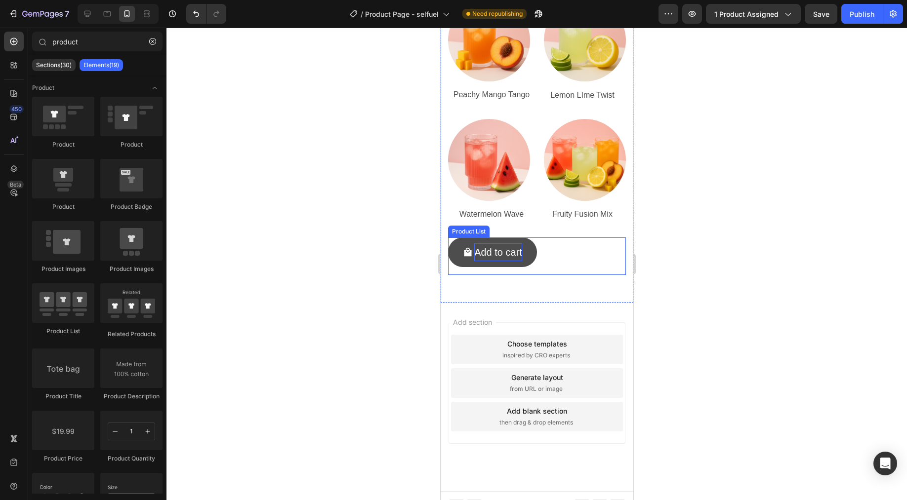
click at [563, 242] on div "Add to cart Add to Cart Row Product List" at bounding box center [536, 257] width 178 height 38
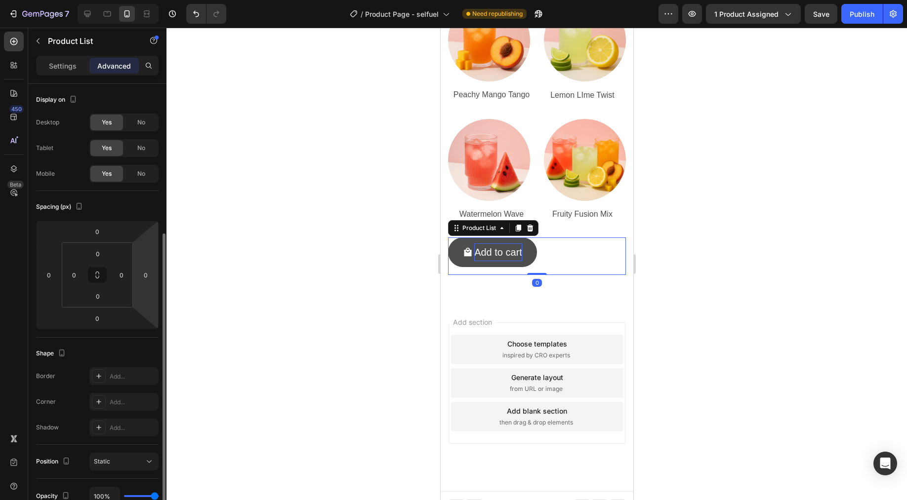
scroll to position [214, 0]
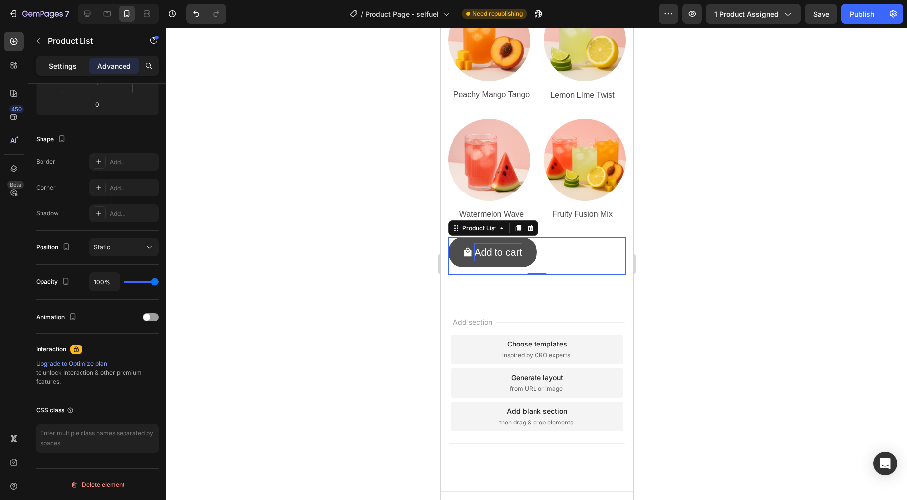
click at [78, 68] on div "Settings" at bounding box center [62, 66] width 49 height 16
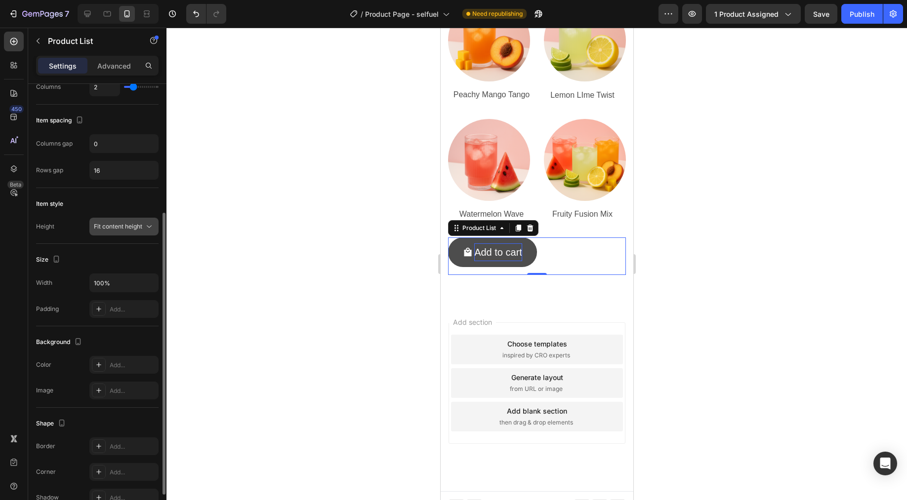
scroll to position [115, 0]
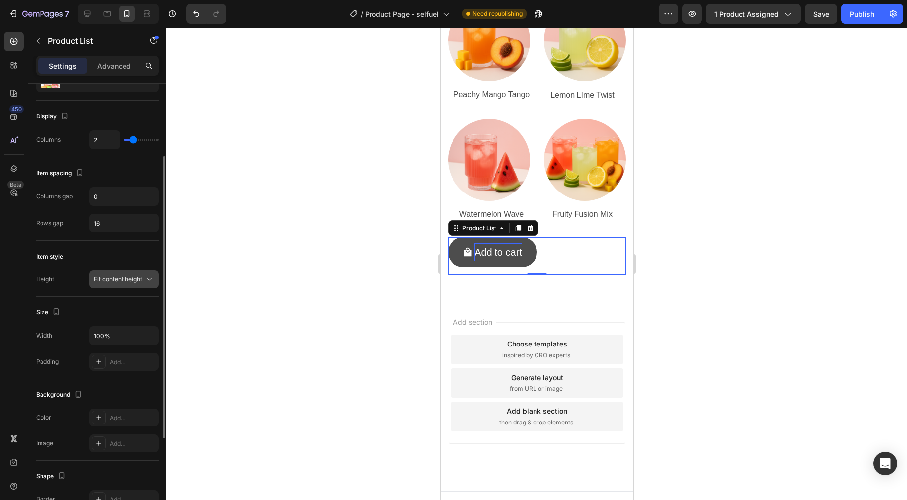
click at [144, 276] on icon at bounding box center [149, 280] width 10 height 10
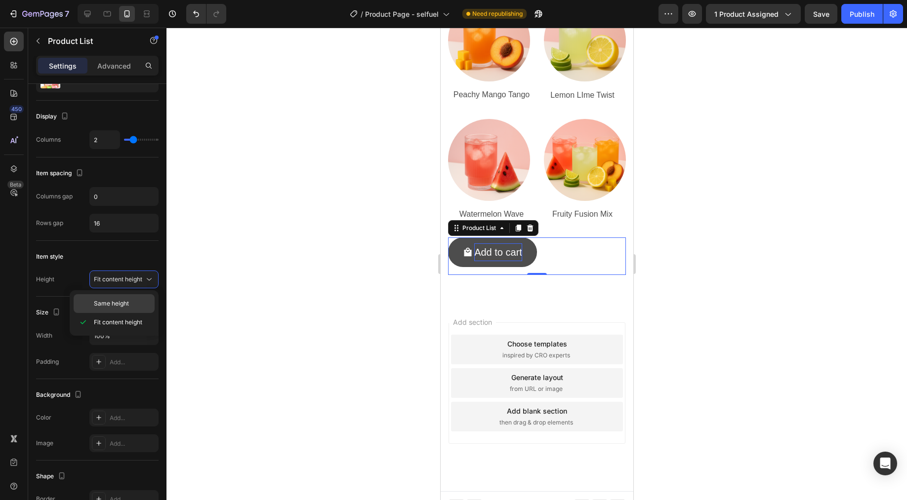
click at [123, 307] on span "Same height" at bounding box center [111, 303] width 35 height 9
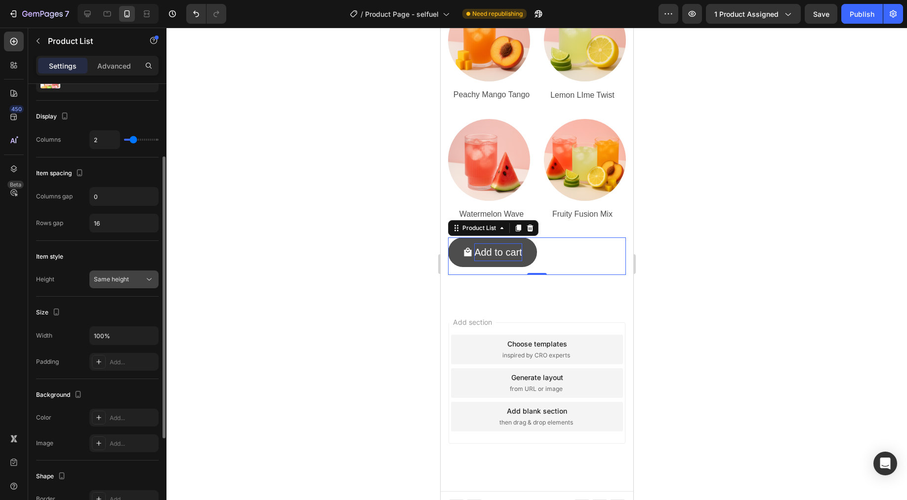
click at [135, 281] on div "Same height" at bounding box center [119, 279] width 50 height 9
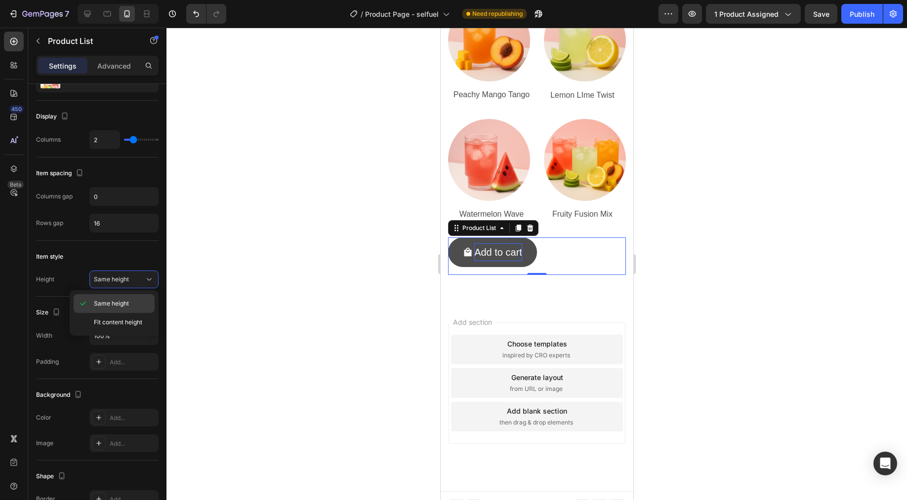
click at [130, 299] on p "Same height" at bounding box center [122, 303] width 56 height 9
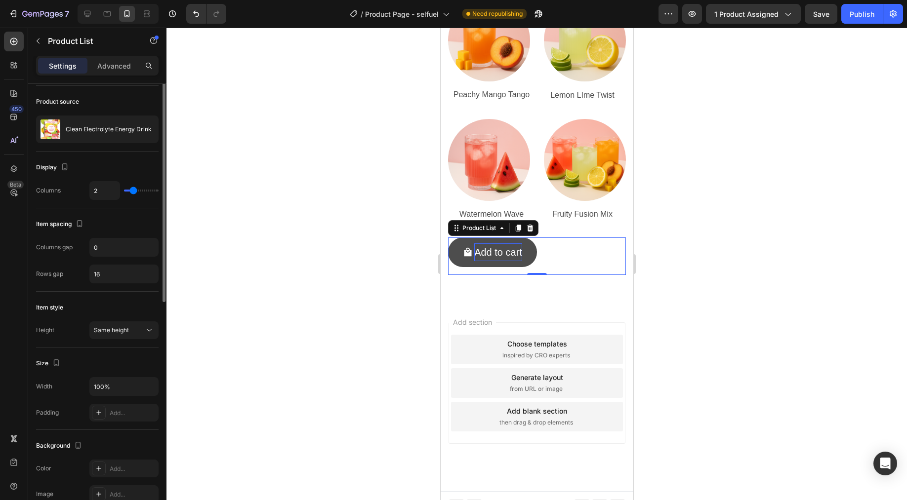
scroll to position [0, 0]
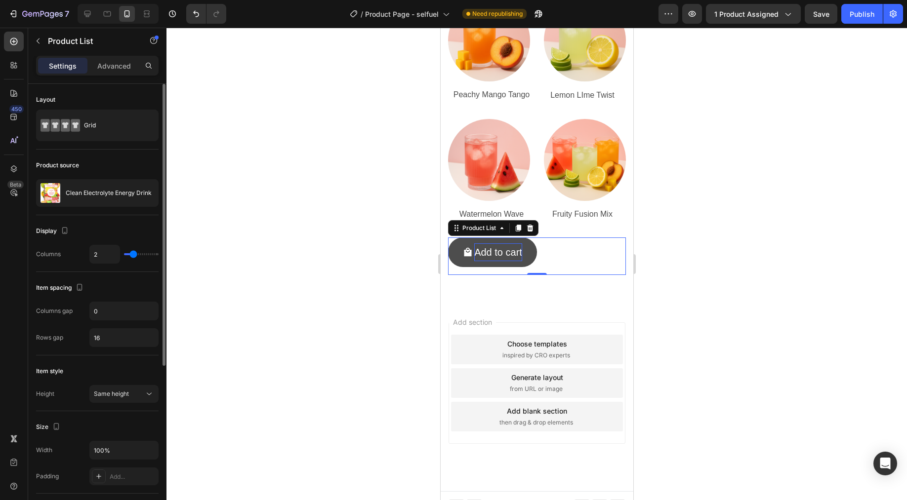
click at [767, 274] on div at bounding box center [536, 264] width 740 height 473
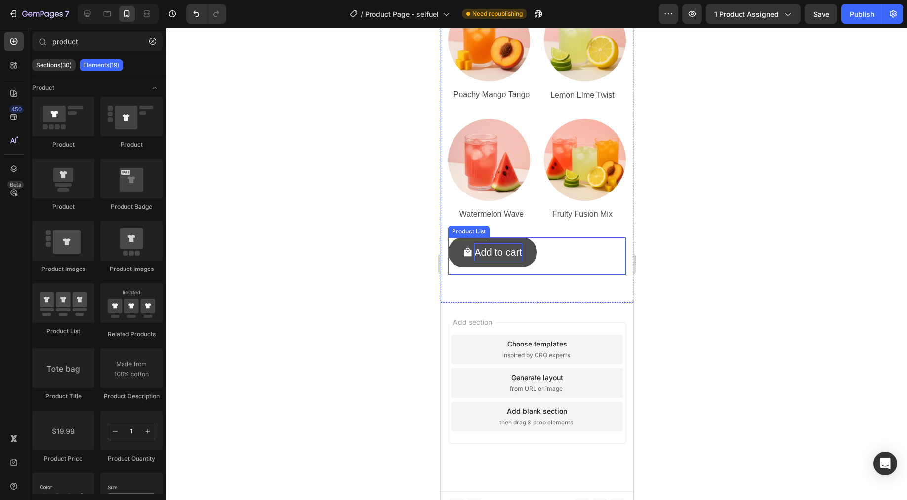
click at [581, 251] on div "Add to cart Add to Cart Row Product List" at bounding box center [536, 257] width 178 height 38
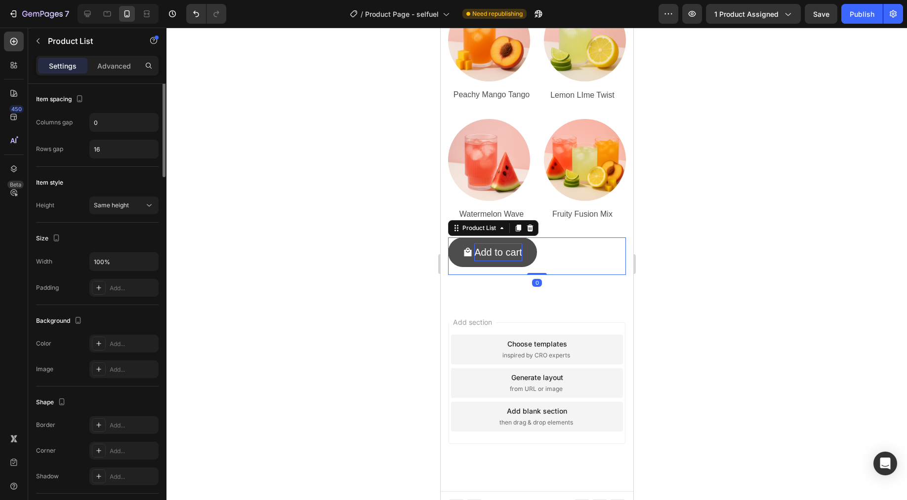
scroll to position [255, 0]
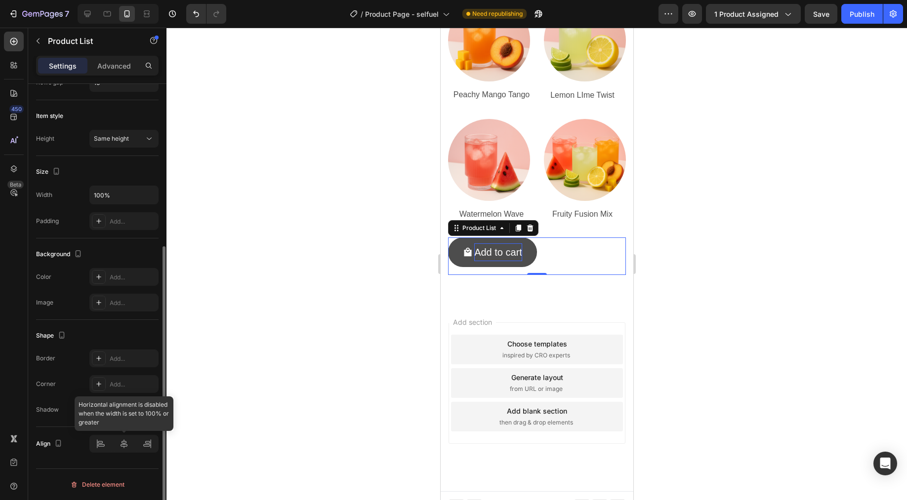
click at [134, 445] on div at bounding box center [123, 444] width 69 height 18
click at [126, 442] on div at bounding box center [123, 444] width 69 height 18
click at [119, 203] on input "100%" at bounding box center [124, 195] width 68 height 18
click at [147, 189] on button "button" at bounding box center [149, 195] width 18 height 18
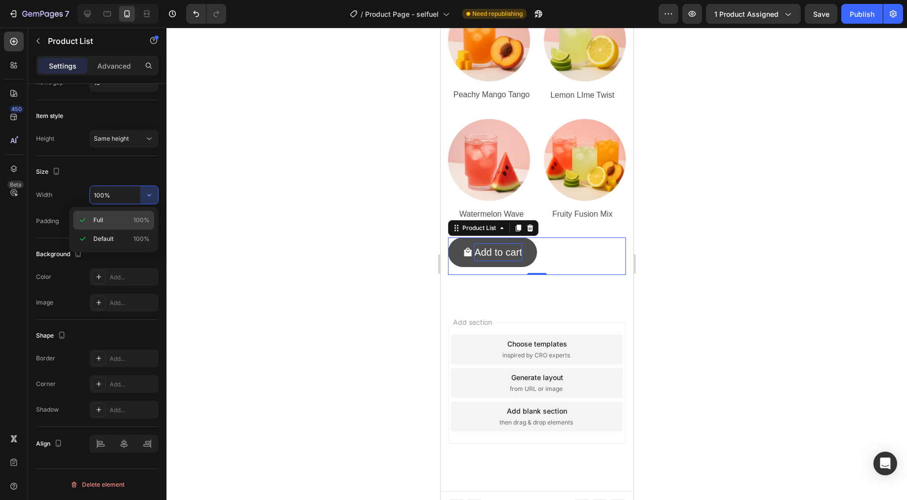
click at [125, 230] on div "Full 100%" at bounding box center [113, 239] width 81 height 19
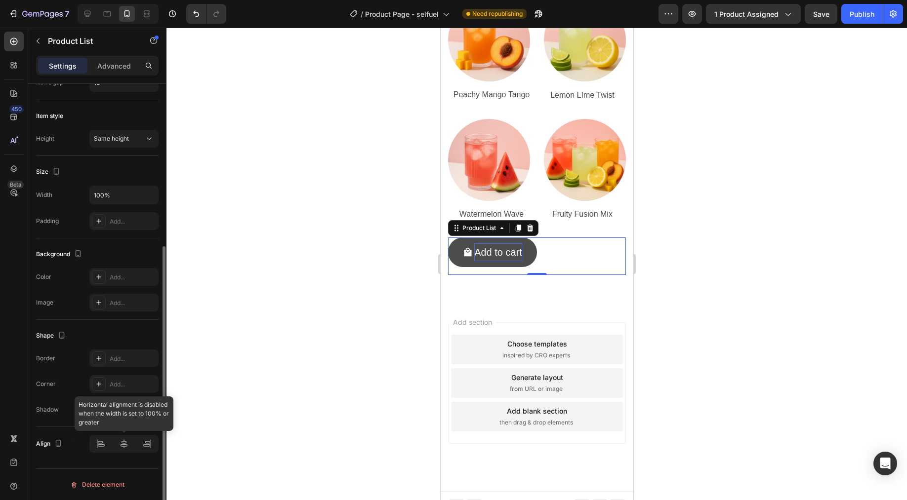
click at [120, 442] on div at bounding box center [123, 444] width 69 height 18
click at [121, 201] on input "100%" at bounding box center [124, 195] width 68 height 18
drag, startPoint x: 140, startPoint y: 192, endPoint x: 145, endPoint y: 193, distance: 5.5
click at [140, 192] on button "button" at bounding box center [149, 195] width 18 height 18
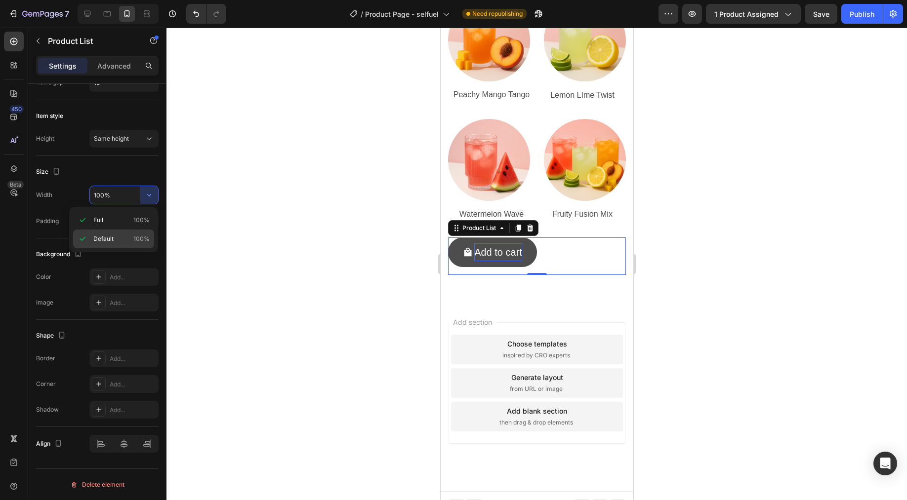
click at [113, 240] on span "Default" at bounding box center [103, 239] width 20 height 9
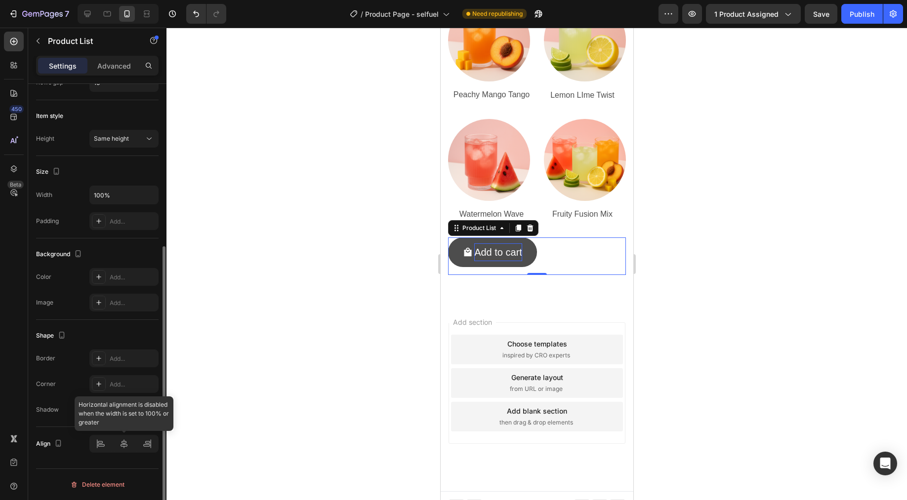
click at [126, 447] on div at bounding box center [123, 444] width 69 height 18
click at [136, 192] on input "100%" at bounding box center [124, 195] width 68 height 18
click at [148, 195] on icon "button" at bounding box center [149, 195] width 4 height 2
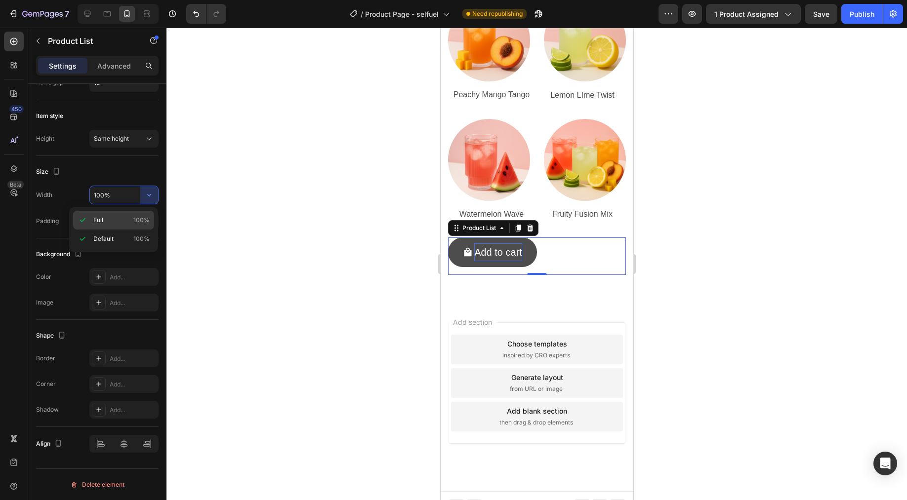
click at [117, 217] on p "Full 100%" at bounding box center [121, 220] width 56 height 9
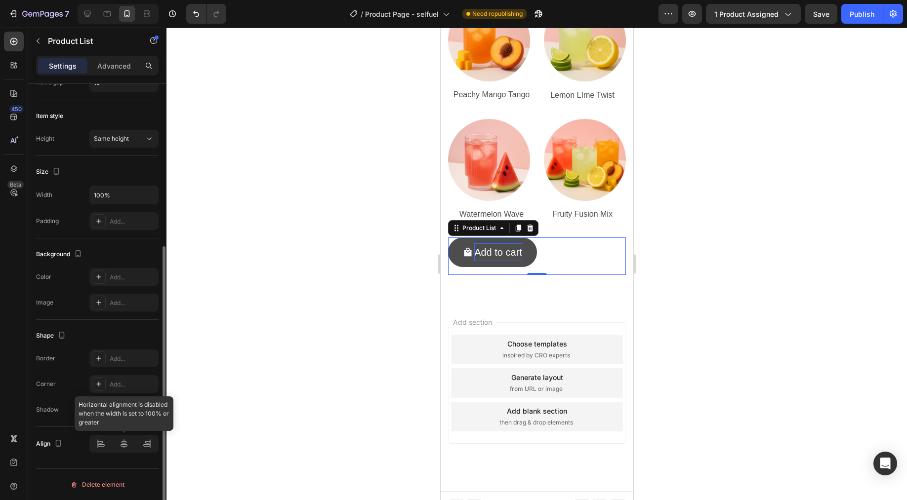
click at [129, 439] on div at bounding box center [123, 444] width 69 height 18
click at [669, 230] on div at bounding box center [536, 264] width 740 height 473
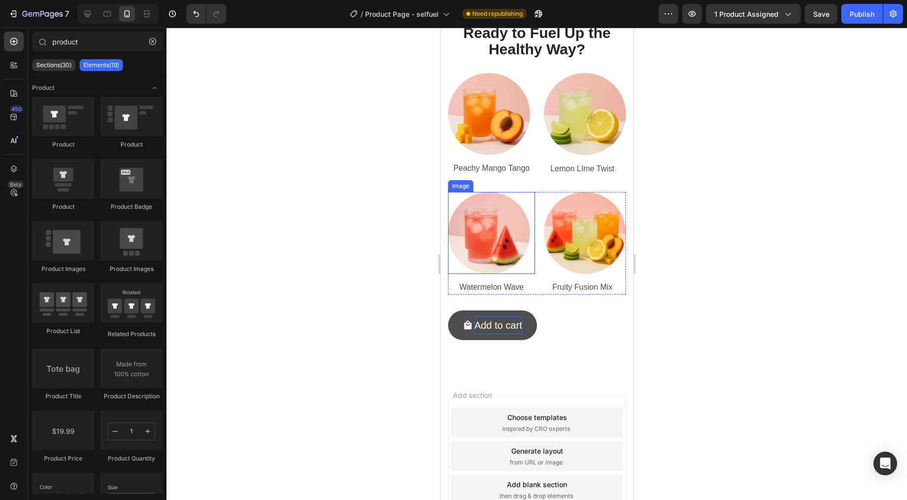
scroll to position [4177, 0]
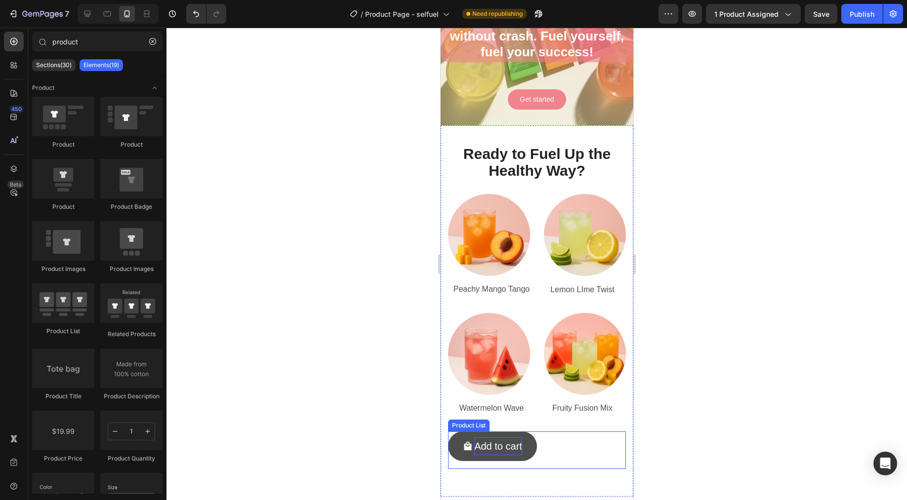
click at [566, 438] on div "Add to cart Add to Cart Row Product List" at bounding box center [536, 451] width 178 height 38
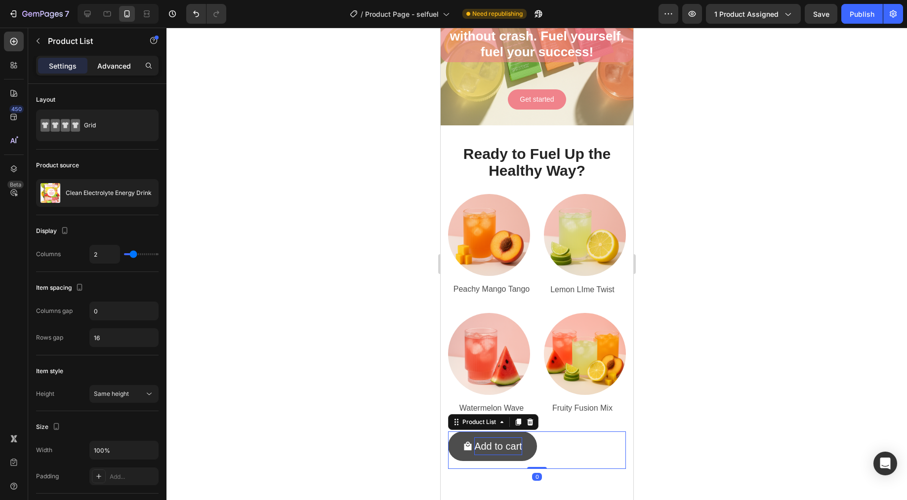
click at [118, 68] on p "Advanced" at bounding box center [114, 66] width 34 height 10
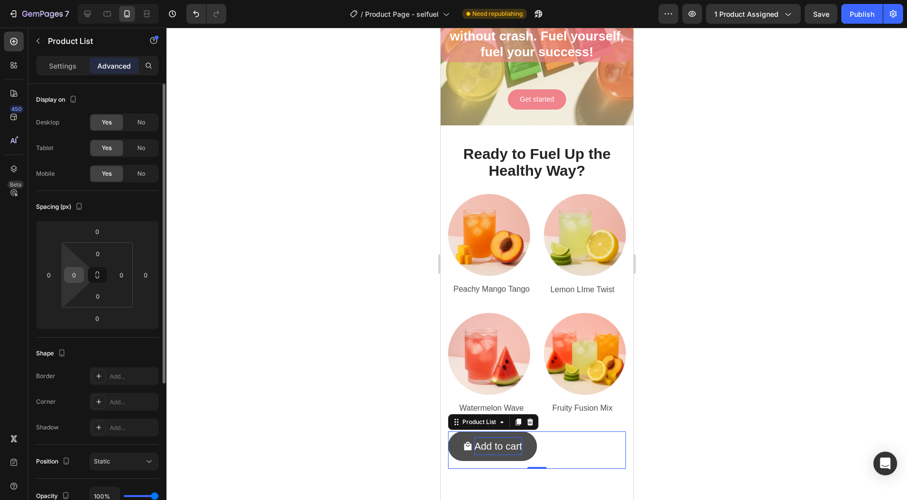
click at [80, 272] on input "0" at bounding box center [74, 275] width 15 height 15
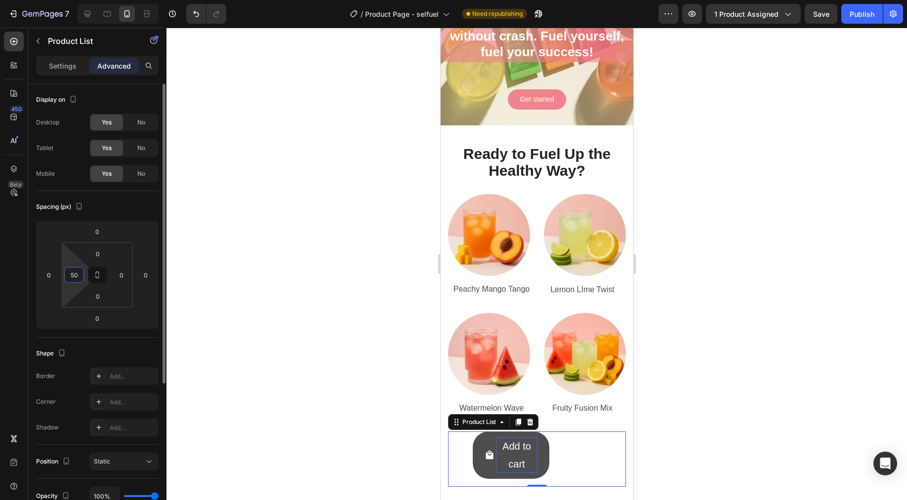
type input "5"
type input "1"
type input "4"
type input "3"
type input "2"
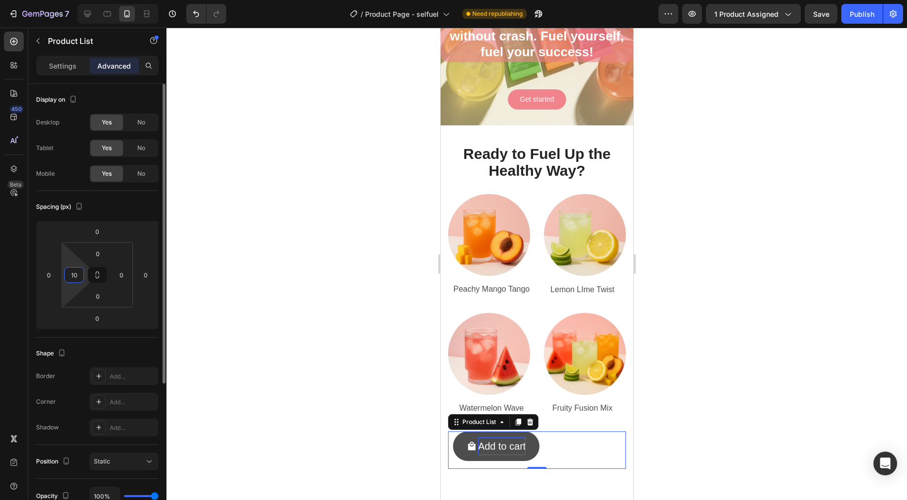
type input "1"
drag, startPoint x: 813, startPoint y: 327, endPoint x: 677, endPoint y: 401, distance: 155.4
click at [813, 327] on div at bounding box center [536, 264] width 740 height 473
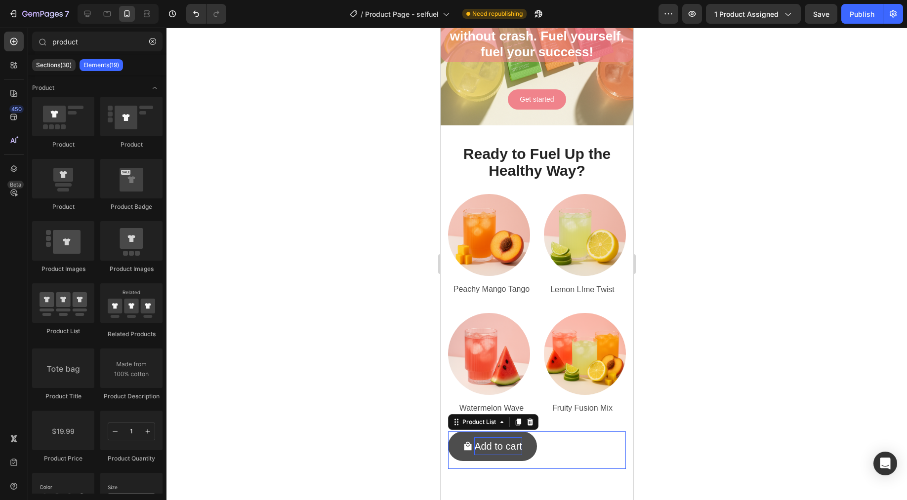
click at [567, 439] on div "Add to cart Add to Cart Row Product List 0" at bounding box center [536, 451] width 178 height 38
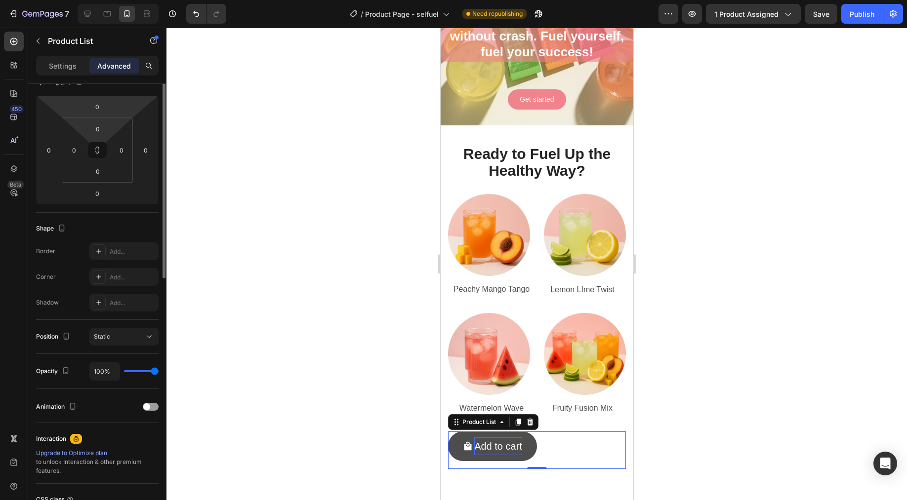
scroll to position [214, 0]
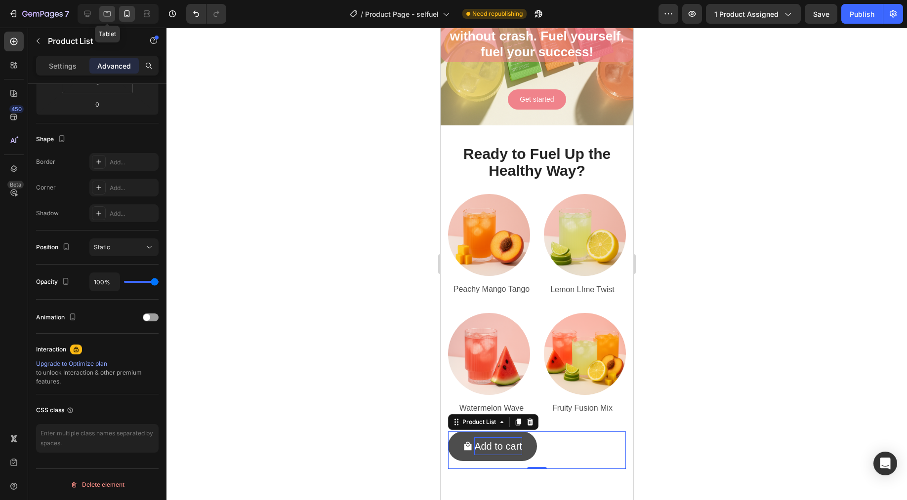
click at [105, 13] on icon at bounding box center [107, 14] width 10 height 10
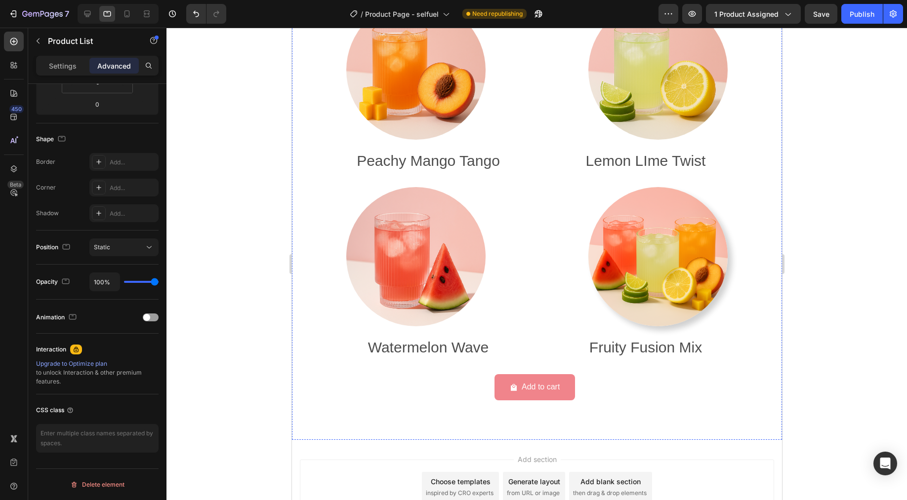
scroll to position [4198, 0]
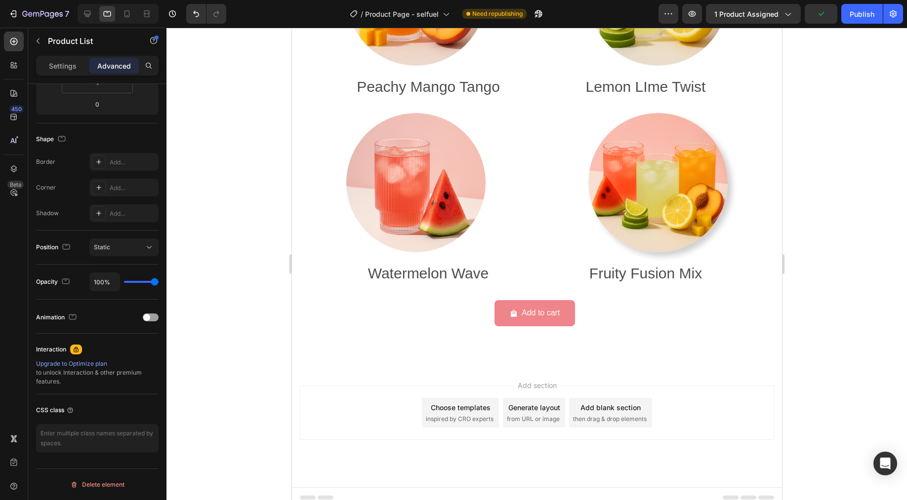
click at [80, 5] on div at bounding box center [118, 14] width 81 height 20
click at [94, 15] on div at bounding box center [88, 14] width 16 height 16
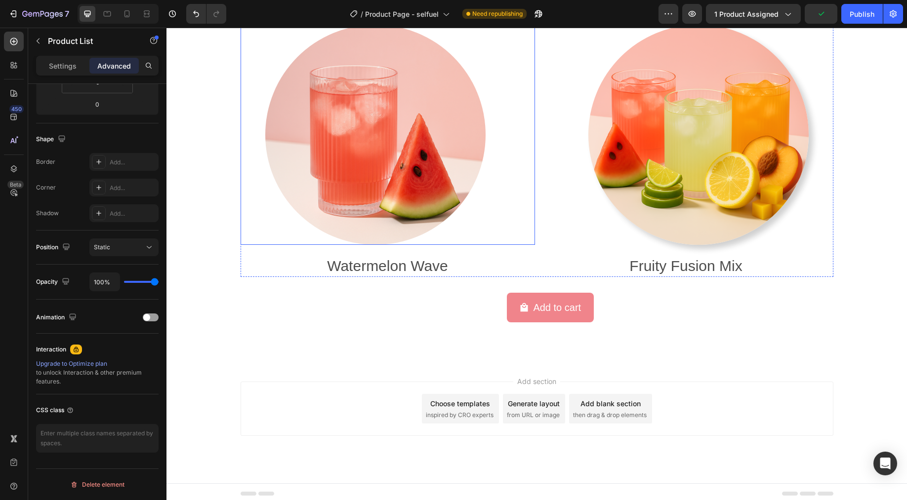
scroll to position [4444, 0]
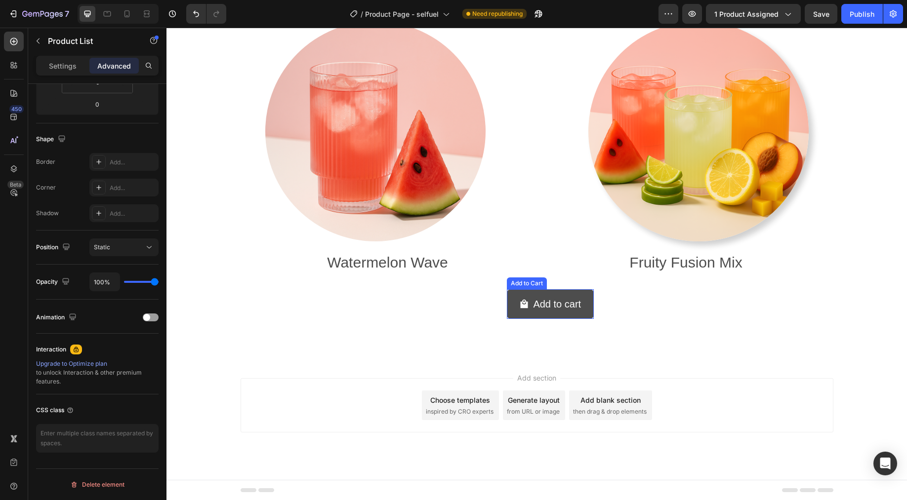
click at [507, 296] on button "Add to cart" at bounding box center [550, 304] width 87 height 30
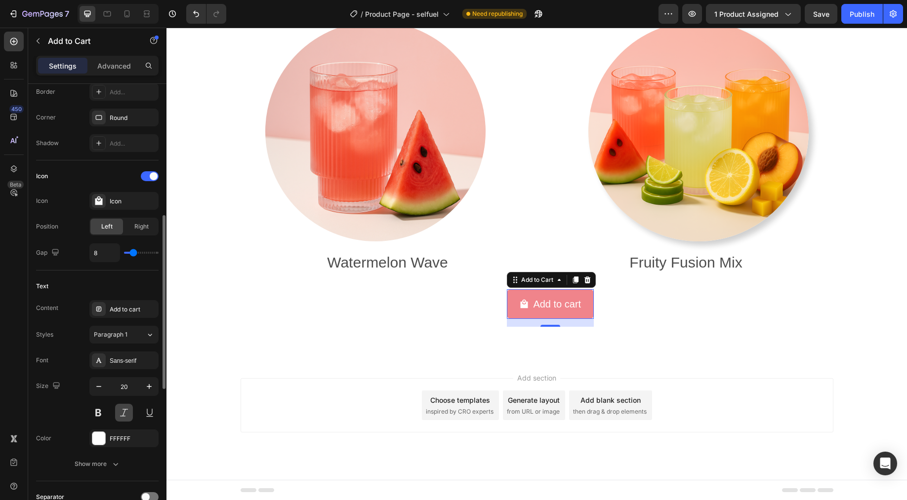
scroll to position [692, 0]
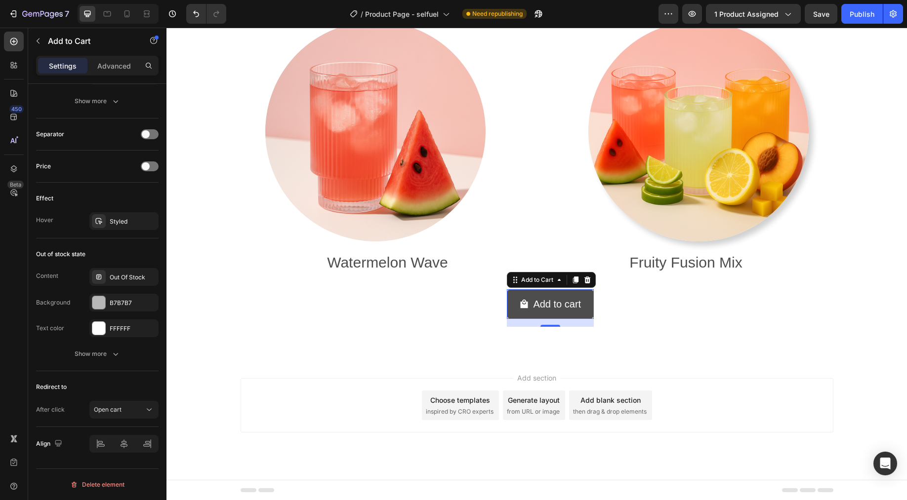
click at [507, 300] on button "Add to cart" at bounding box center [550, 304] width 87 height 30
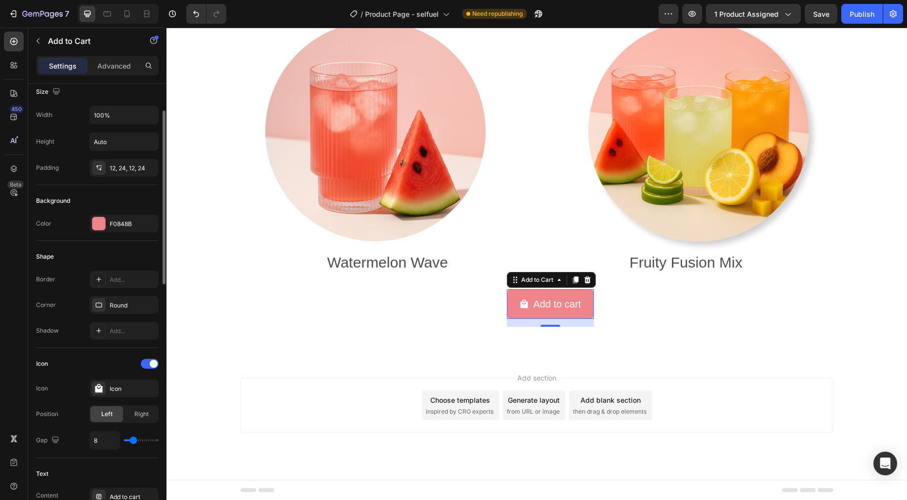
scroll to position [0, 0]
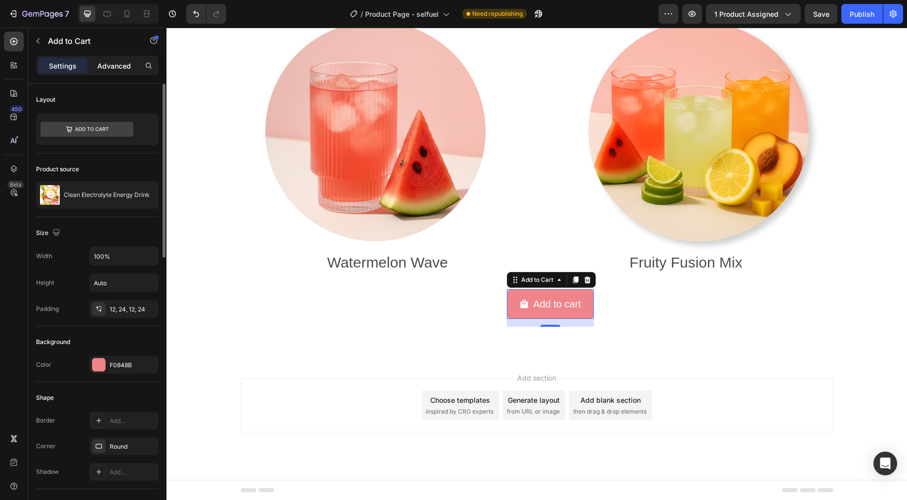
click at [115, 67] on p "Advanced" at bounding box center [114, 66] width 34 height 10
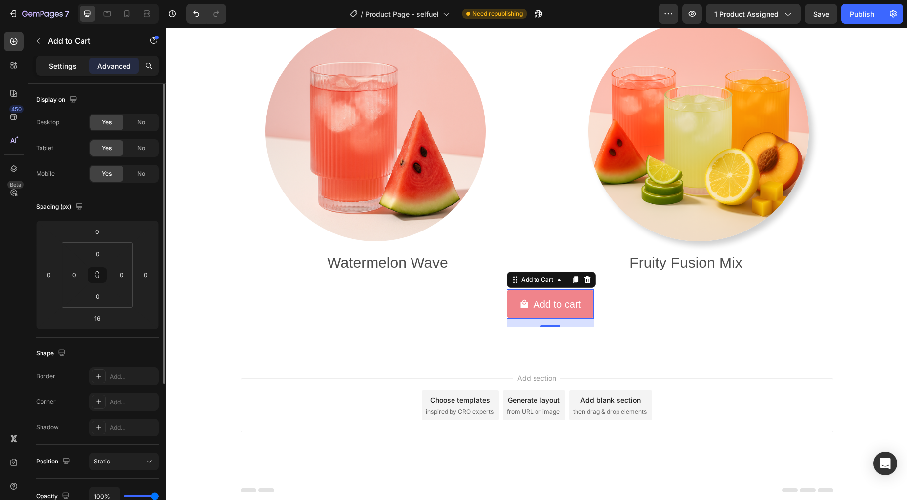
click at [64, 68] on p "Settings" at bounding box center [63, 66] width 28 height 10
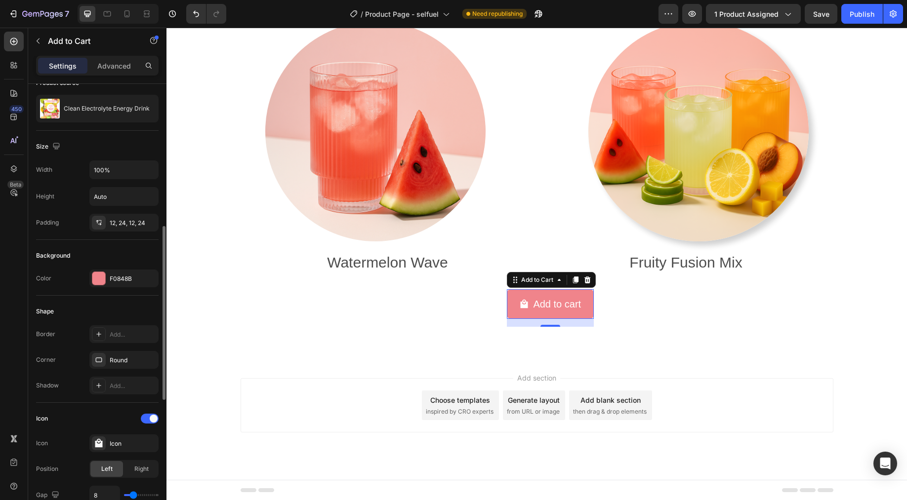
scroll to position [164, 0]
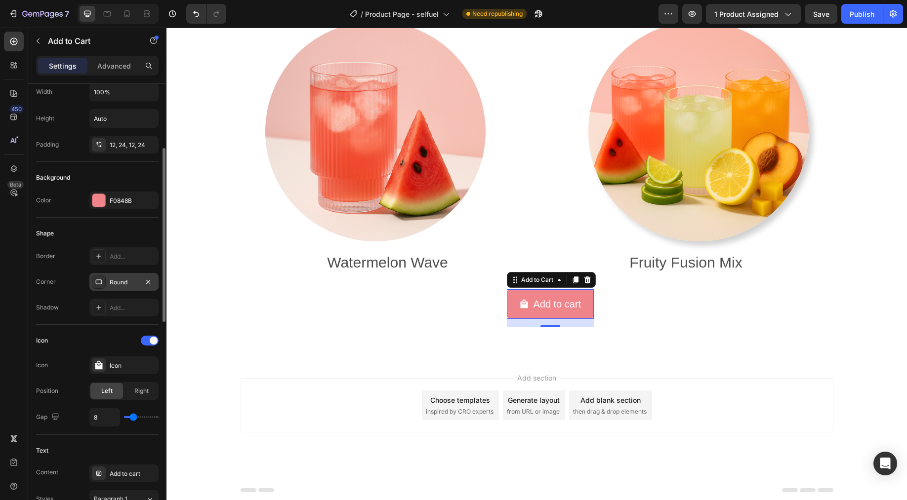
click at [122, 290] on div "Round" at bounding box center [123, 282] width 69 height 18
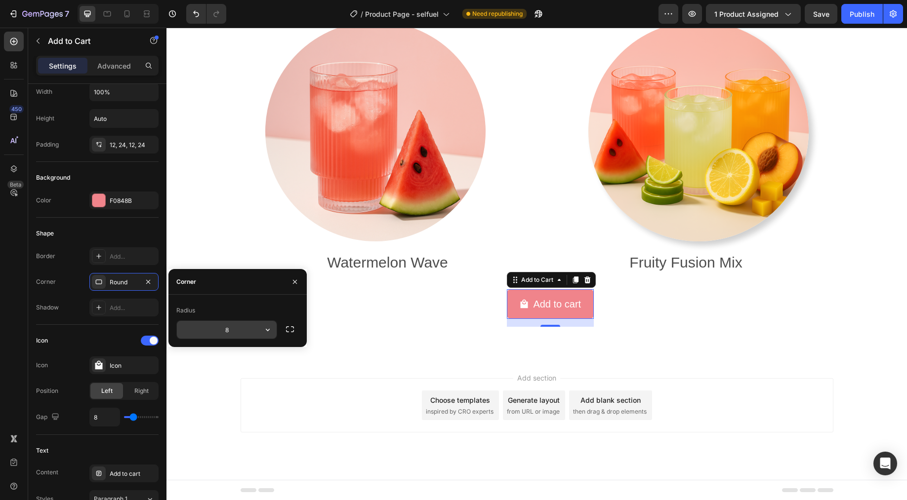
click at [240, 333] on input "8" at bounding box center [227, 330] width 100 height 18
type input "32"
click at [757, 366] on div "Add section Choose templates inspired by CRO experts Generate layout from URL o…" at bounding box center [536, 419] width 740 height 121
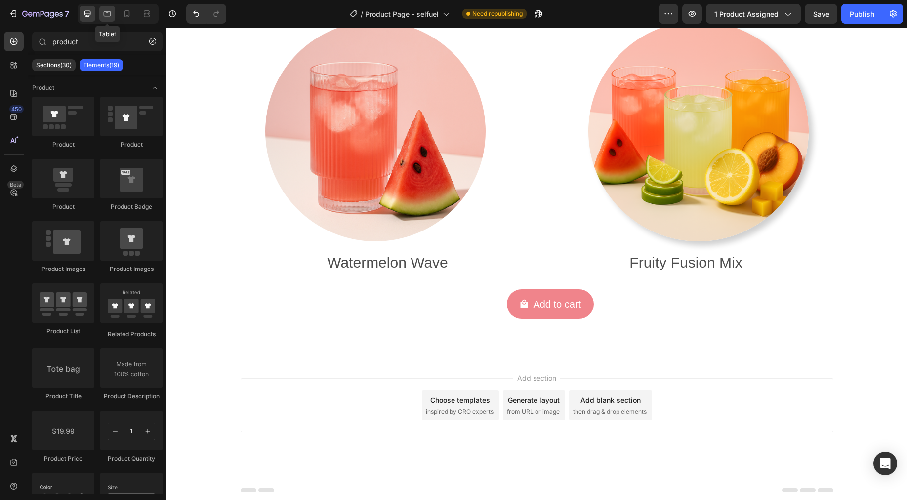
click at [113, 20] on div at bounding box center [107, 14] width 16 height 16
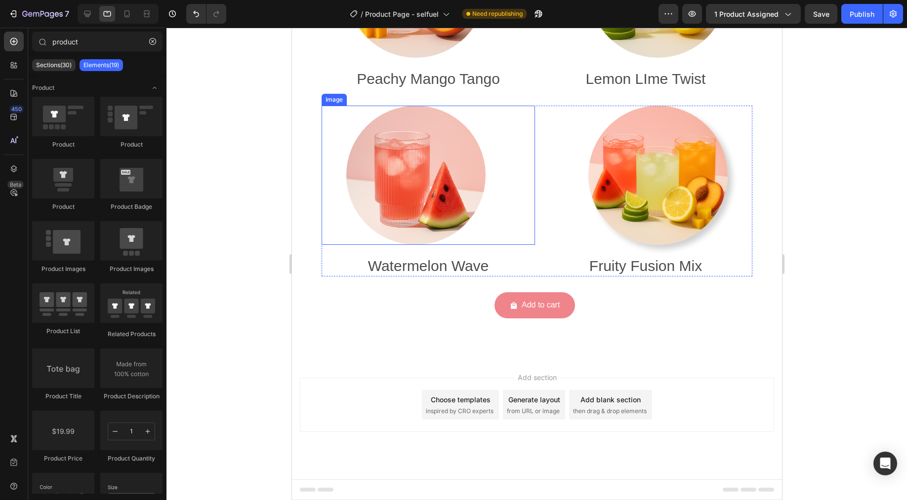
scroll to position [4081, 0]
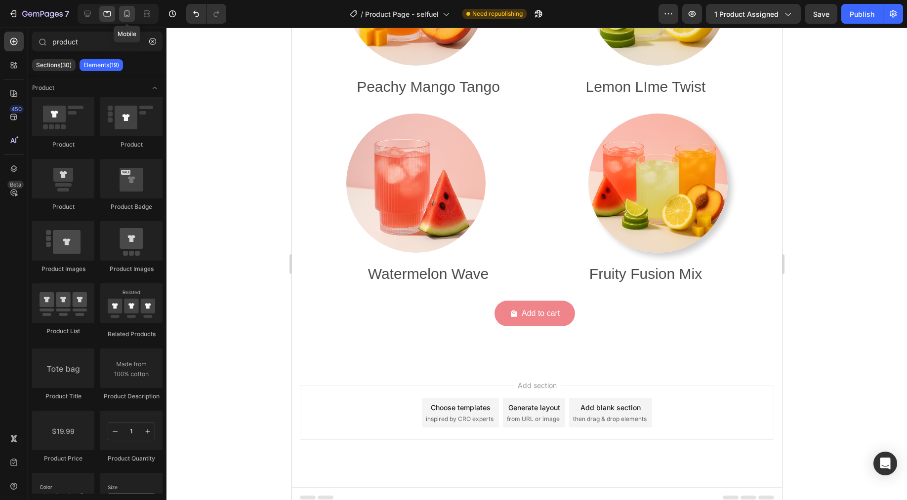
click at [130, 14] on icon at bounding box center [127, 14] width 10 height 10
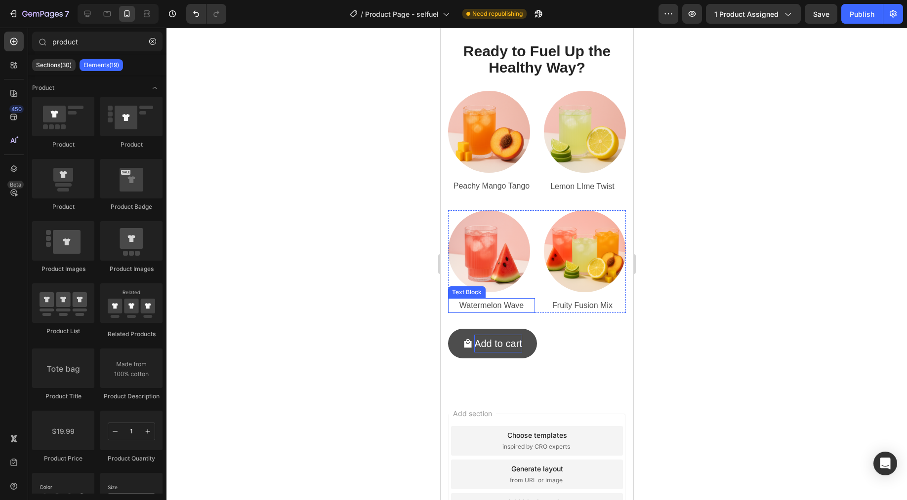
scroll to position [4177, 0]
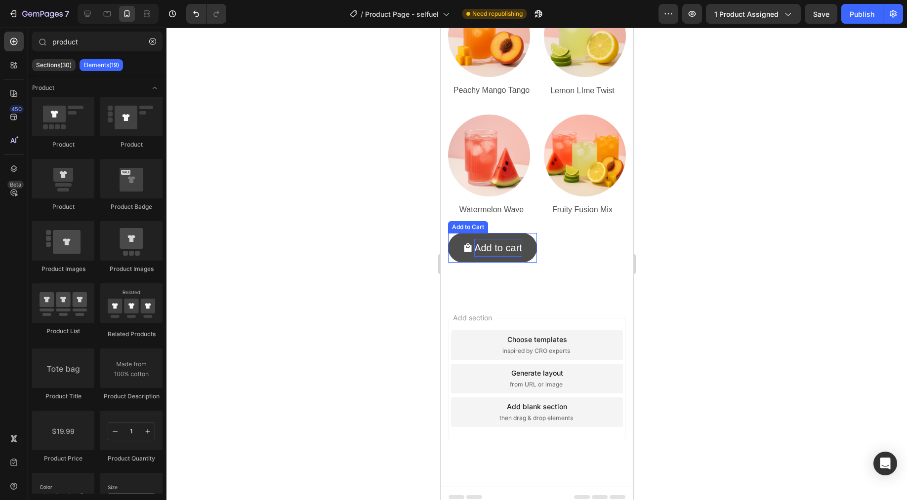
click at [460, 233] on button "Add to cart" at bounding box center [491, 248] width 89 height 30
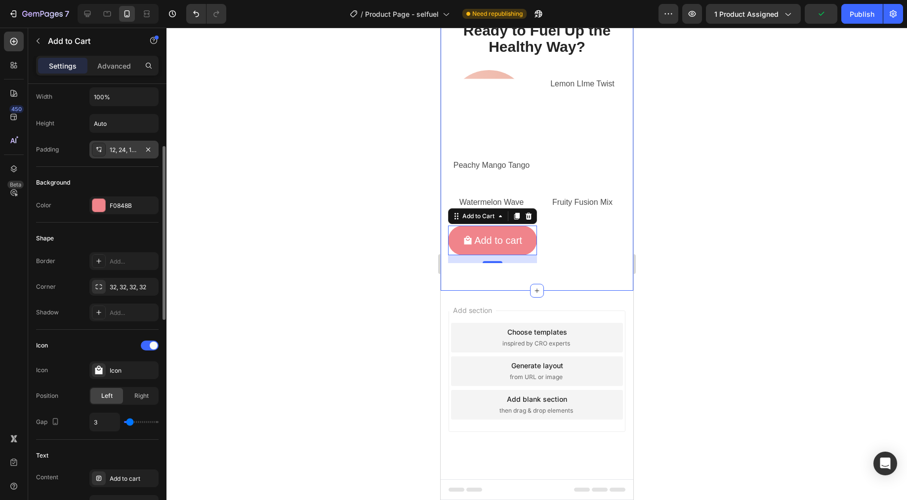
scroll to position [174, 0]
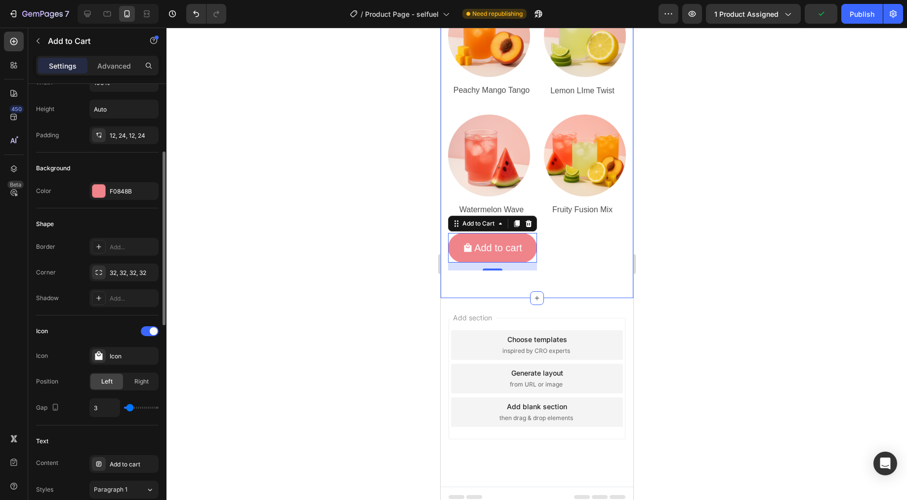
type input "2"
type input "0"
type input "1"
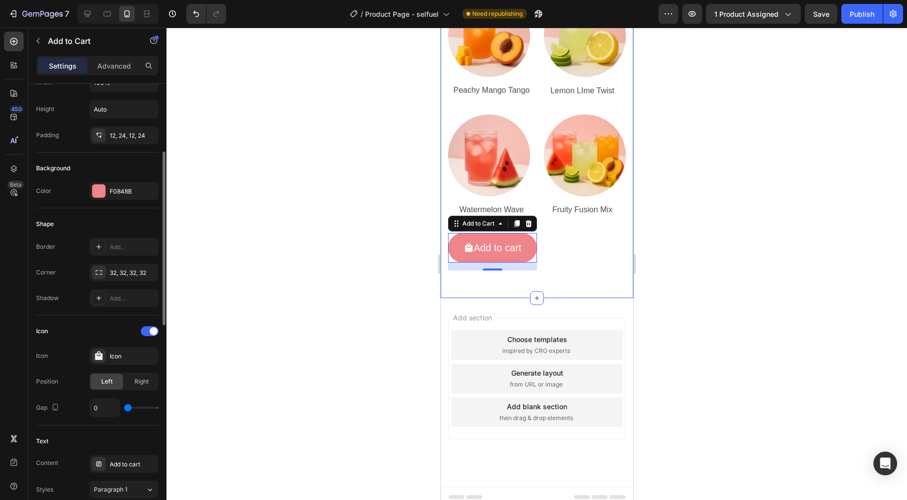
type input "1"
type input "8"
type input "9"
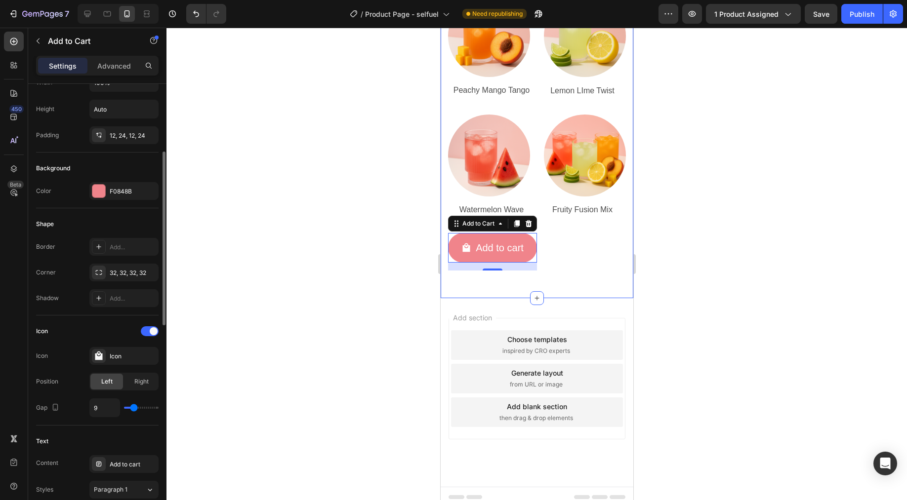
type input "8"
type input "7"
type input "6"
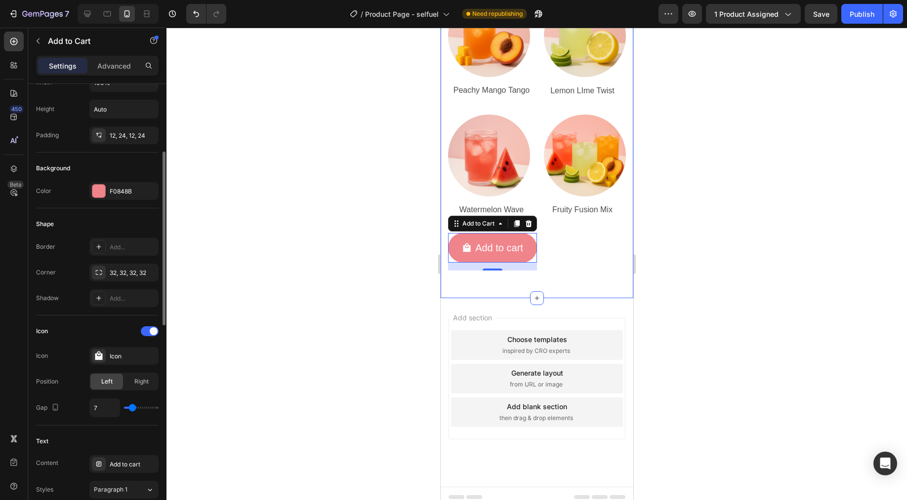
type input "6"
type input "5"
type input "4"
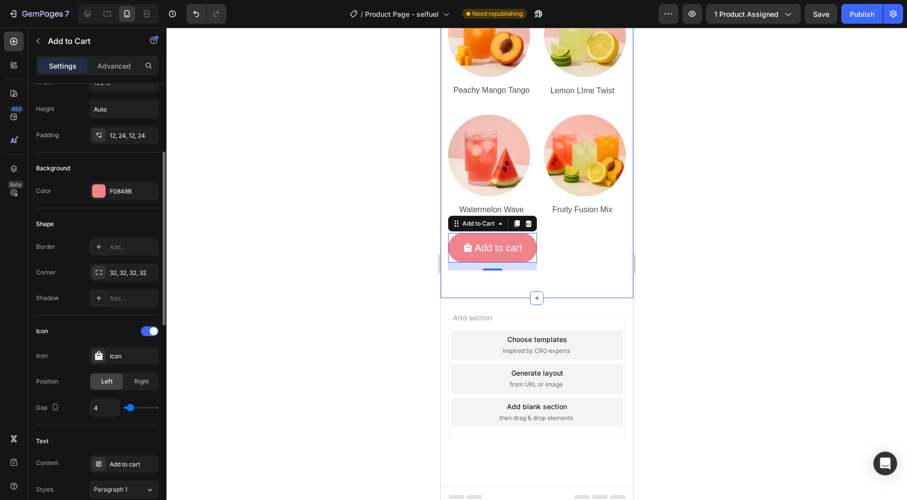
type input "3"
click at [130, 409] on input "range" at bounding box center [141, 408] width 35 height 2
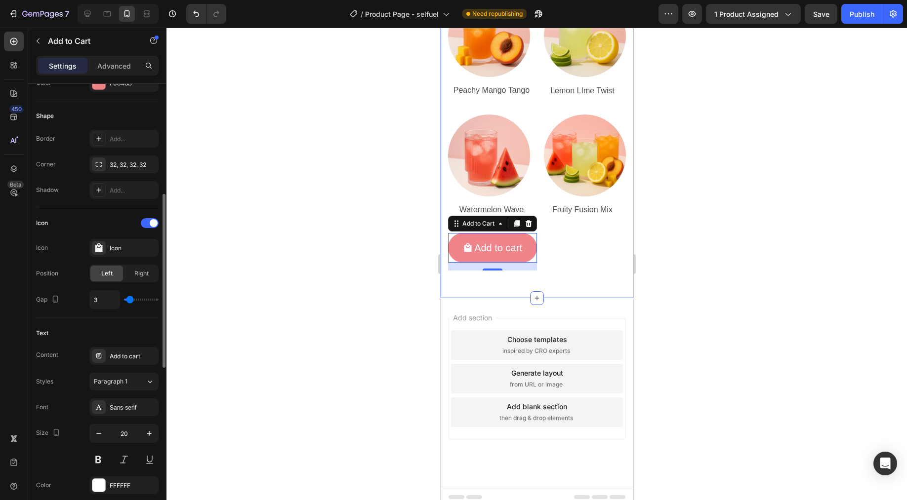
scroll to position [294, 0]
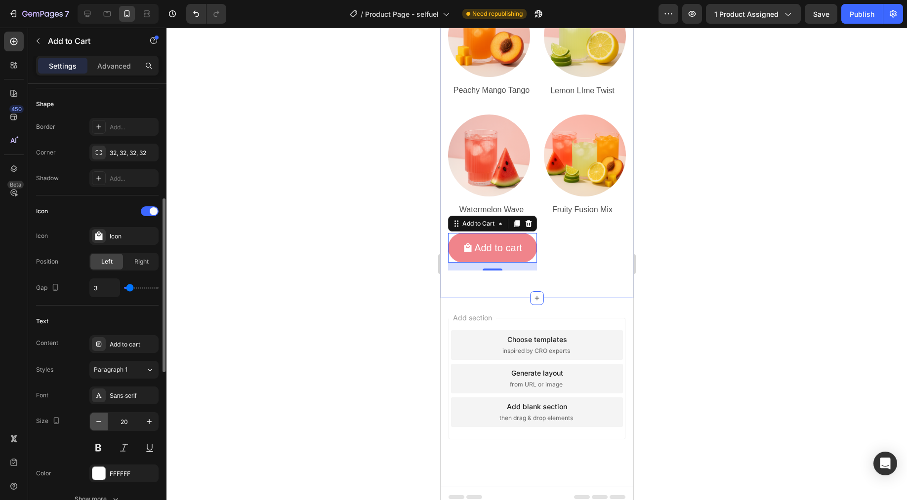
click at [104, 422] on button "button" at bounding box center [99, 422] width 18 height 18
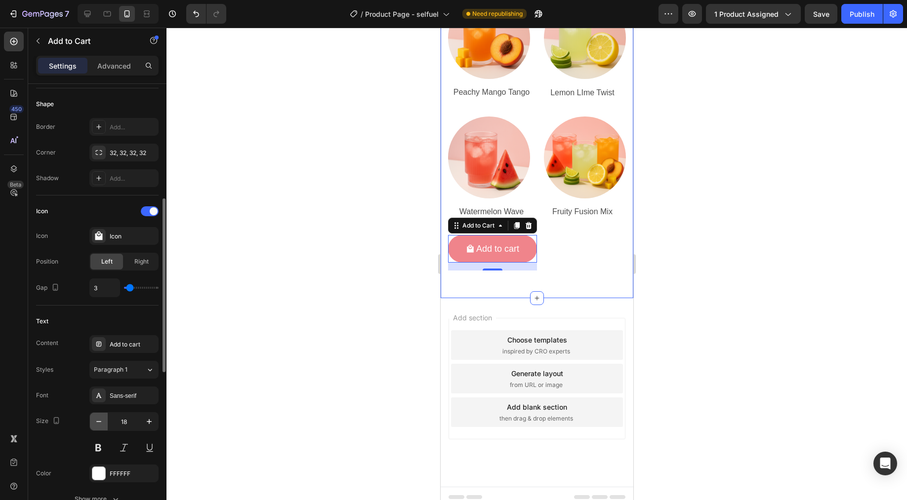
click at [104, 422] on button "button" at bounding box center [99, 422] width 18 height 18
click at [146, 424] on icon "button" at bounding box center [149, 422] width 10 height 10
type input "18"
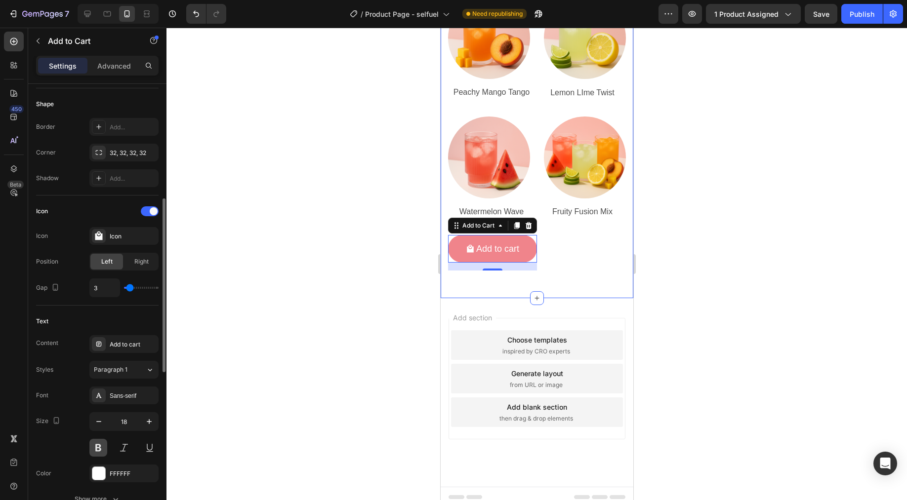
click at [101, 447] on button at bounding box center [98, 448] width 18 height 18
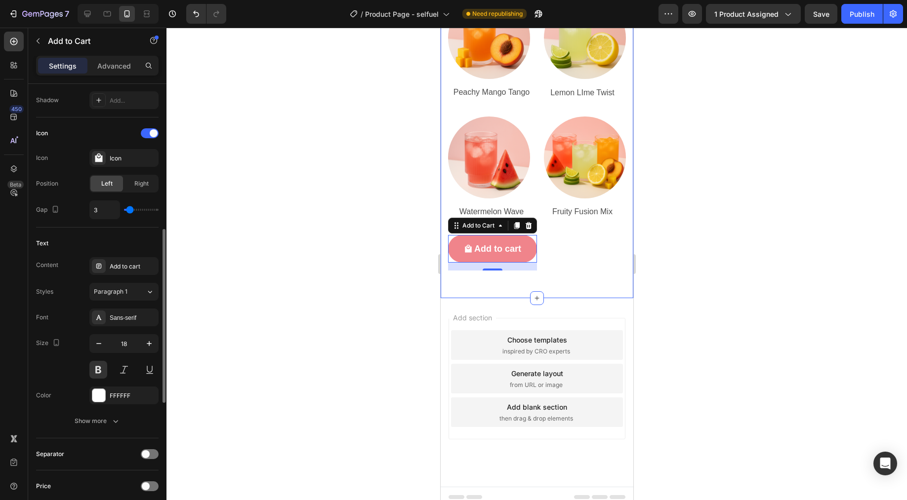
scroll to position [464, 0]
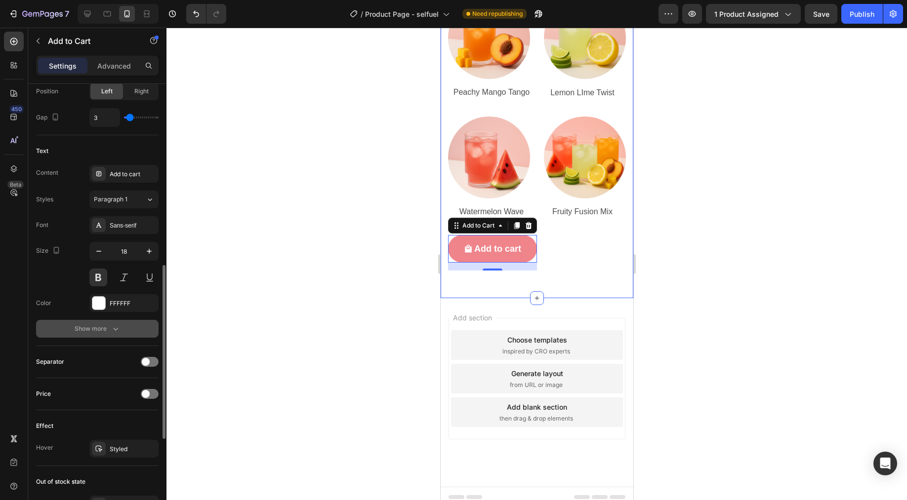
click at [115, 331] on icon "button" at bounding box center [116, 329] width 10 height 10
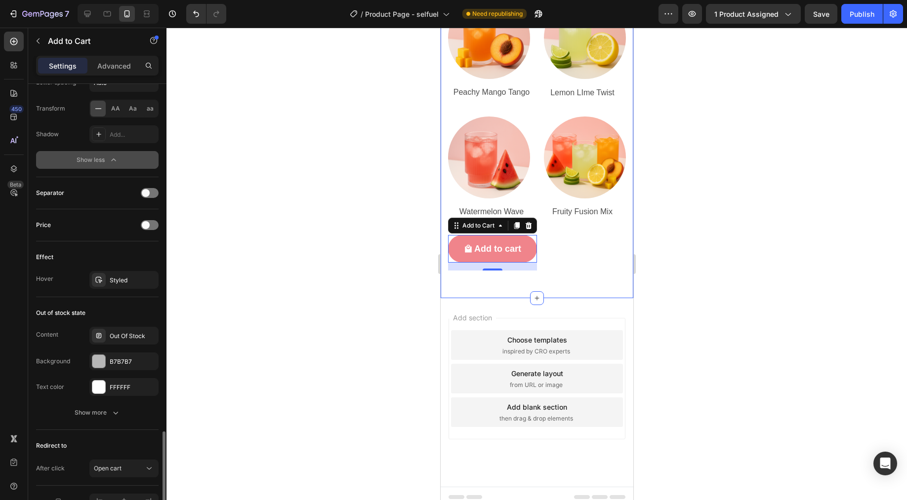
scroll to position [822, 0]
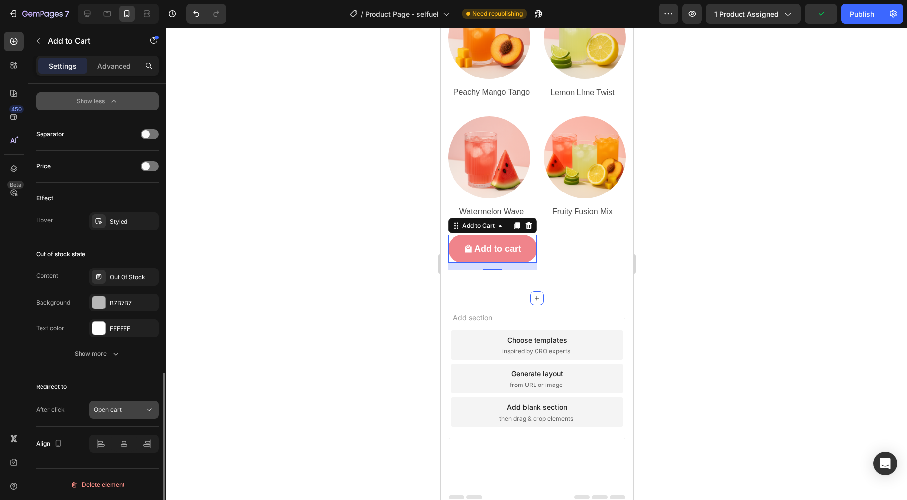
click at [148, 408] on icon at bounding box center [149, 410] width 10 height 10
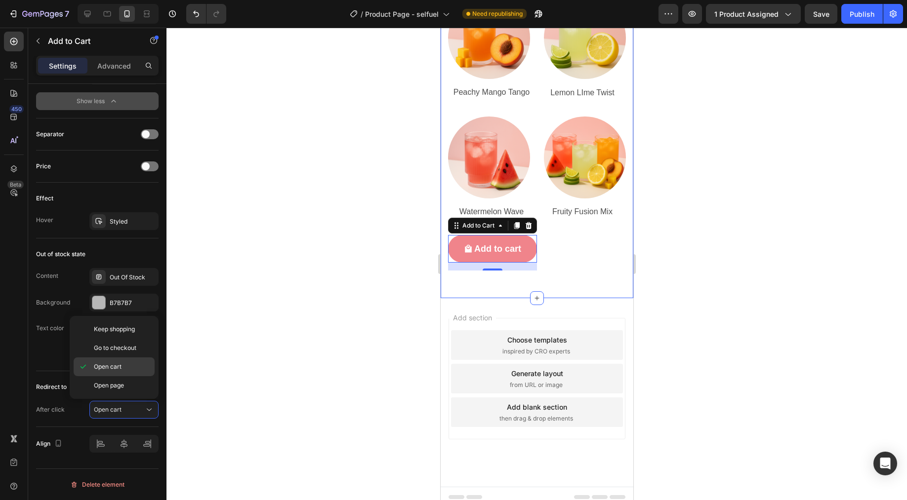
click at [131, 370] on p "Open cart" at bounding box center [122, 366] width 56 height 9
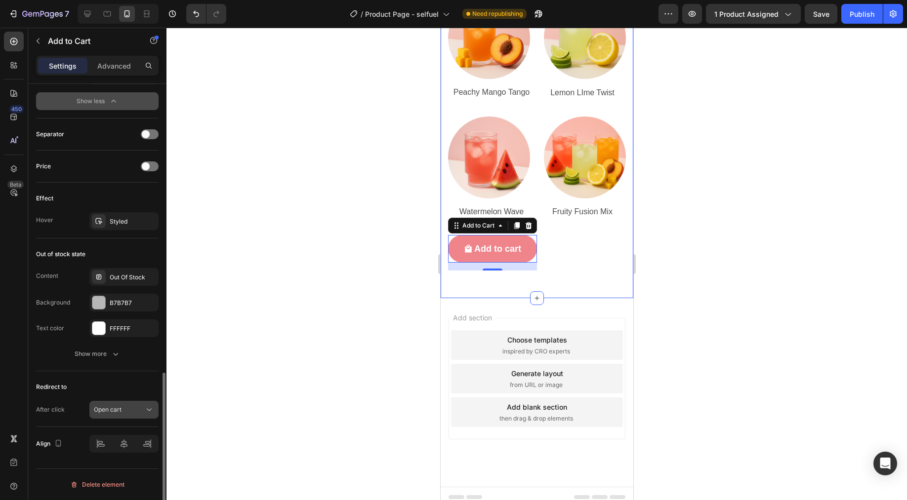
click at [149, 411] on icon at bounding box center [149, 410] width 10 height 10
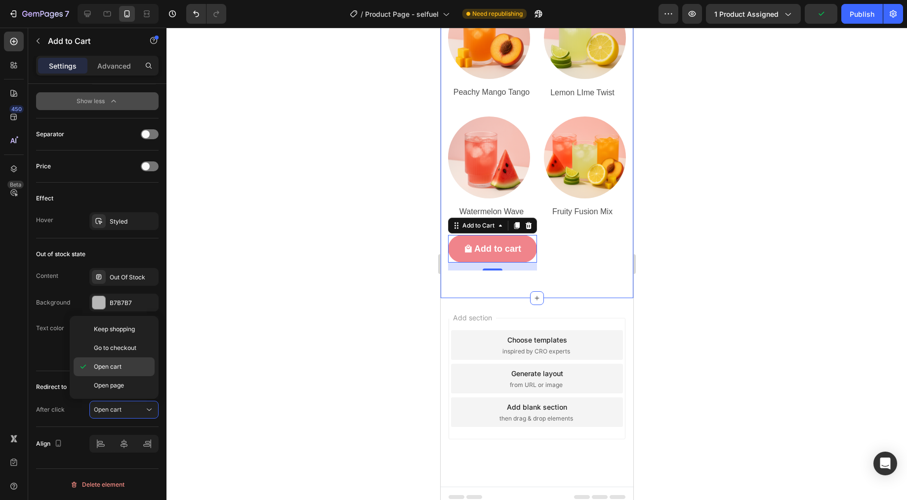
click at [115, 376] on div "Open cart" at bounding box center [114, 385] width 81 height 19
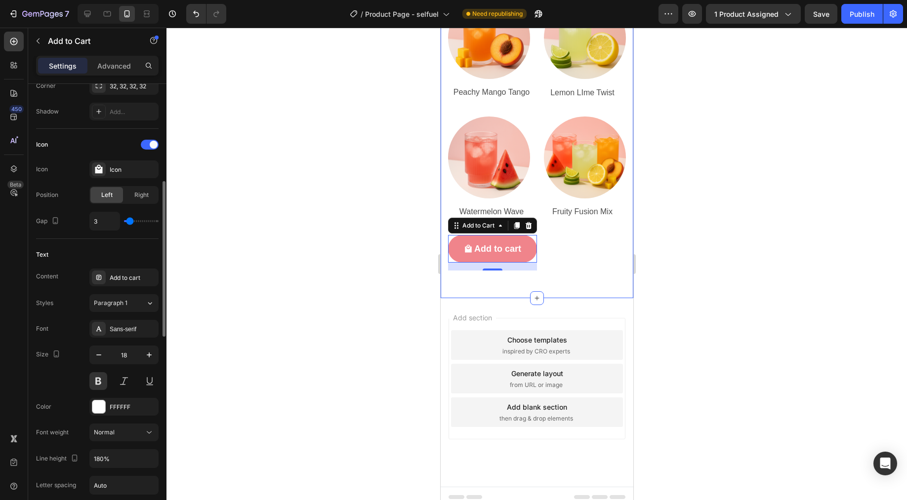
scroll to position [0, 0]
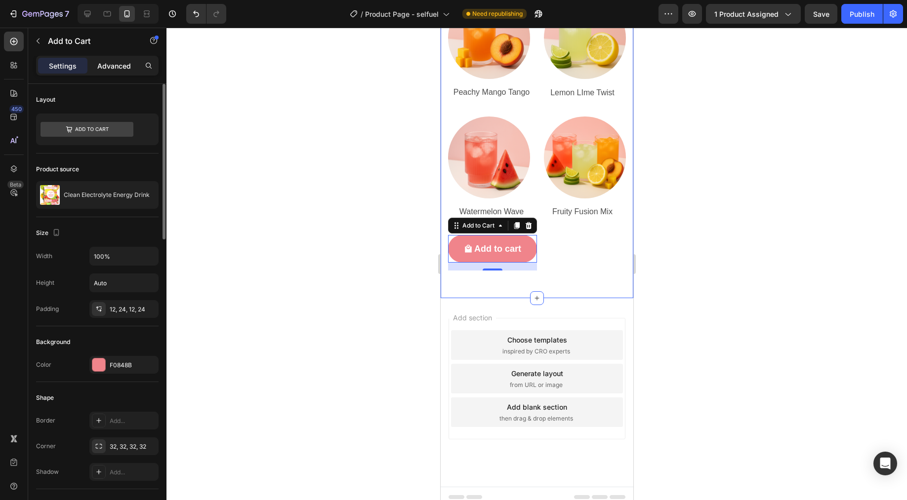
click at [127, 65] on p "Advanced" at bounding box center [114, 66] width 34 height 10
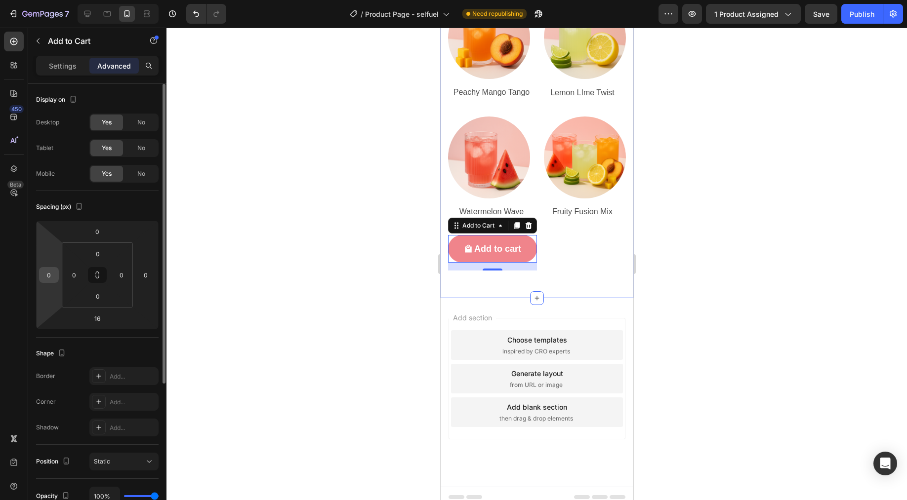
click at [50, 276] on input "0" at bounding box center [48, 275] width 15 height 15
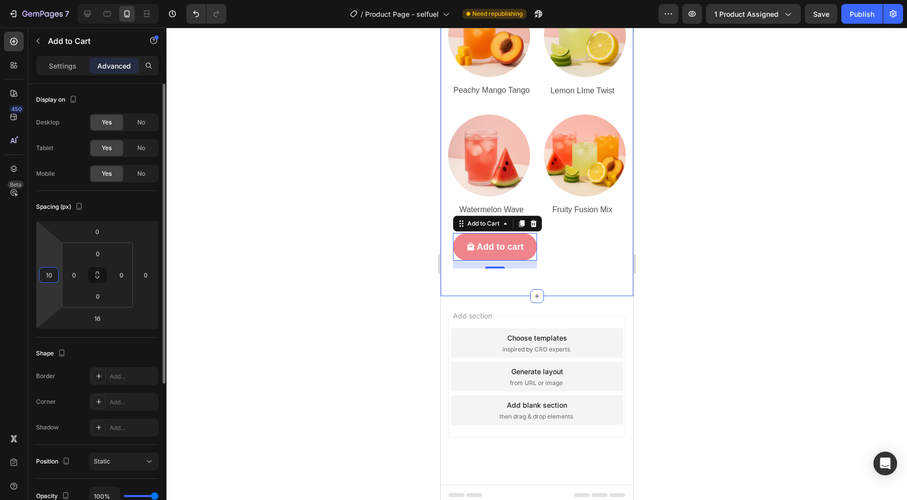
type input "1"
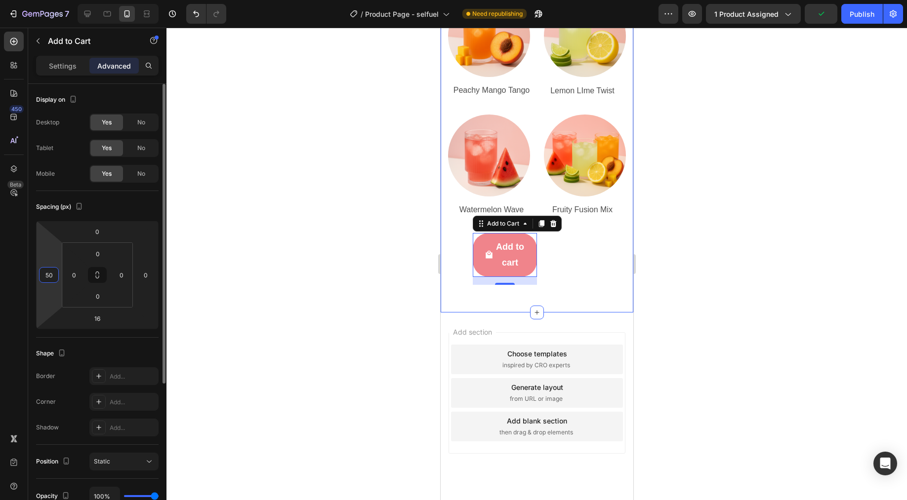
type input "5"
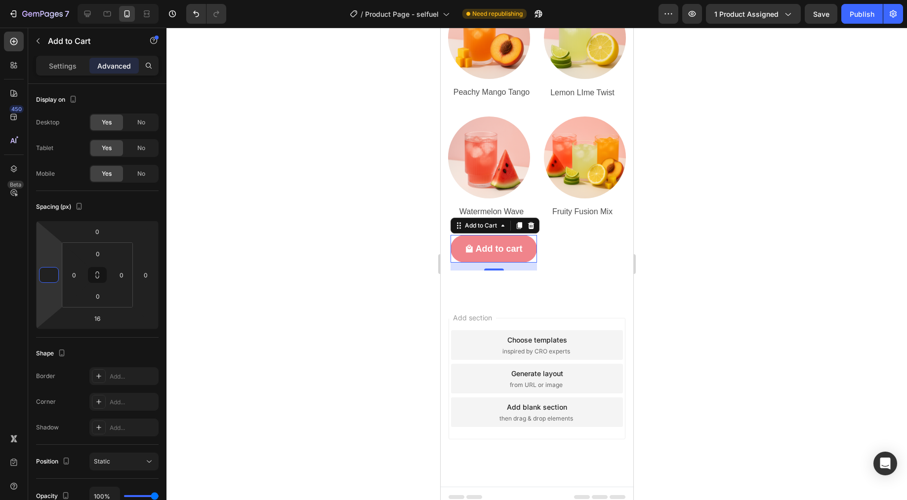
click at [758, 245] on div at bounding box center [536, 264] width 740 height 473
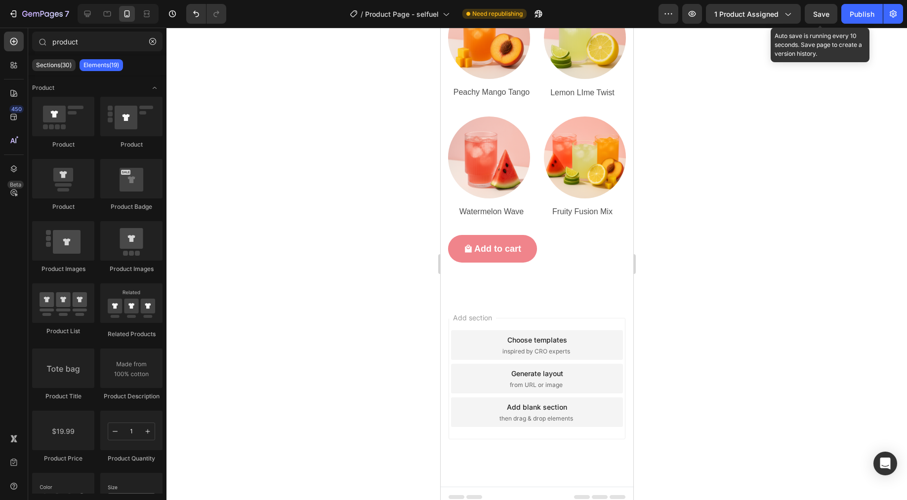
click at [833, 25] on div "7 Version history / Product Page - selfuel Need republishing Preview 1 product …" at bounding box center [453, 14] width 907 height 28
click at [830, 20] on button "Save" at bounding box center [820, 14] width 33 height 20
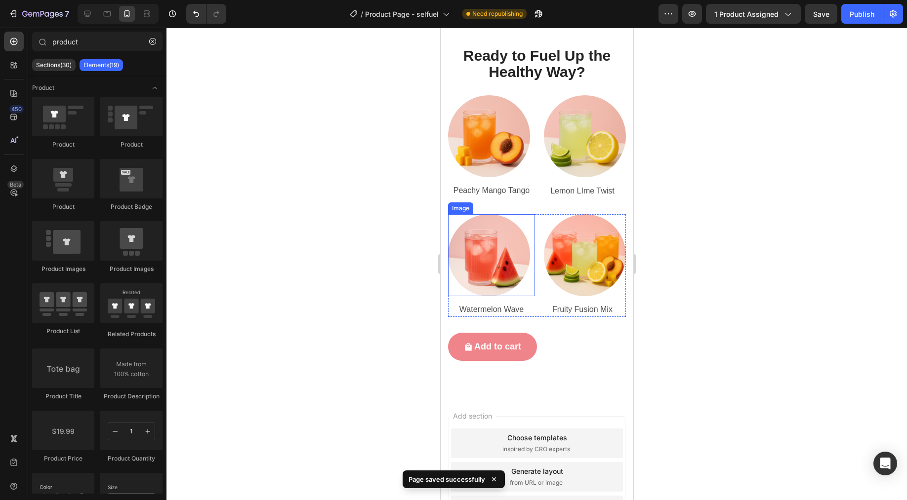
scroll to position [3772, 0]
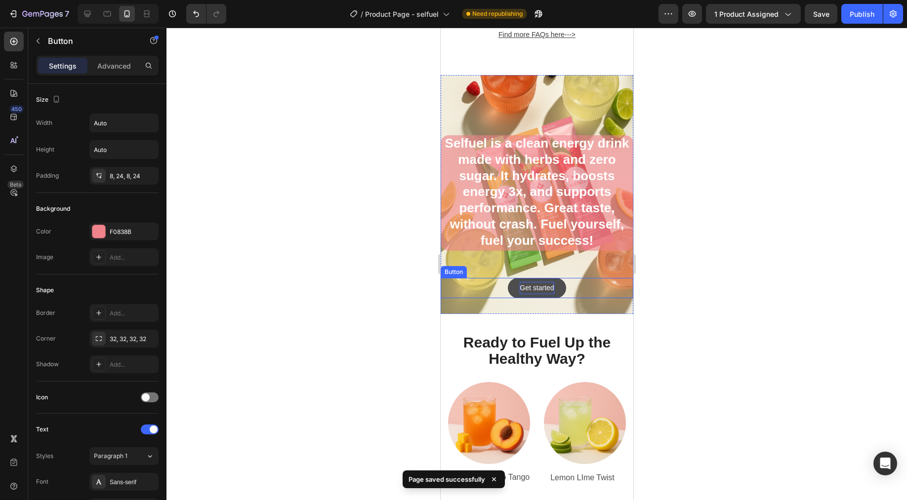
click at [543, 294] on p "Get started" at bounding box center [536, 288] width 34 height 12
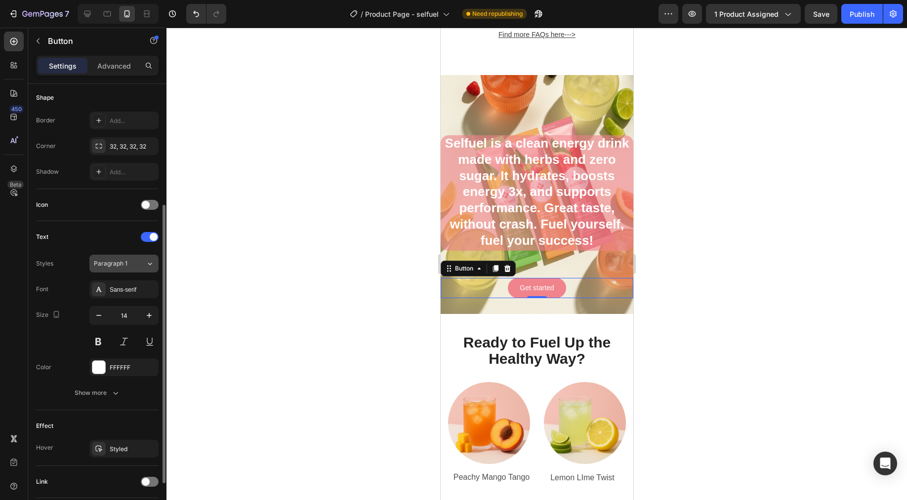
scroll to position [264, 0]
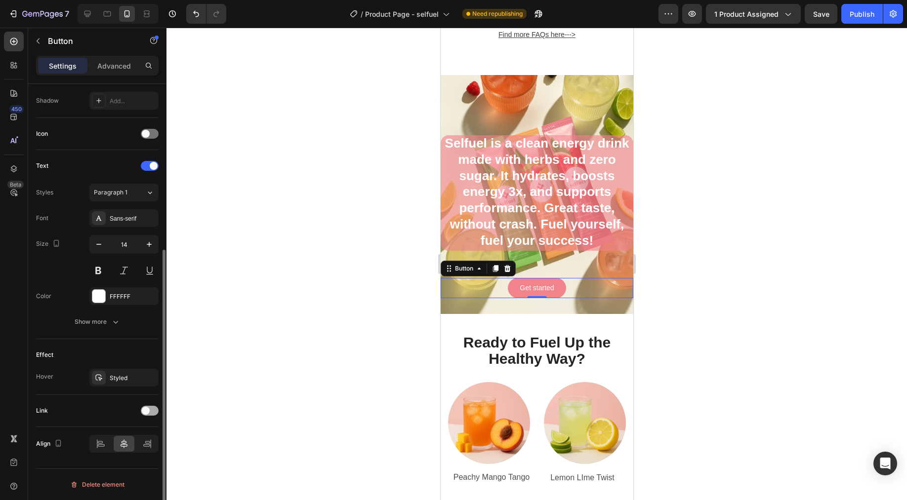
click at [153, 411] on div at bounding box center [150, 411] width 18 height 10
click at [145, 436] on icon at bounding box center [149, 436] width 10 height 10
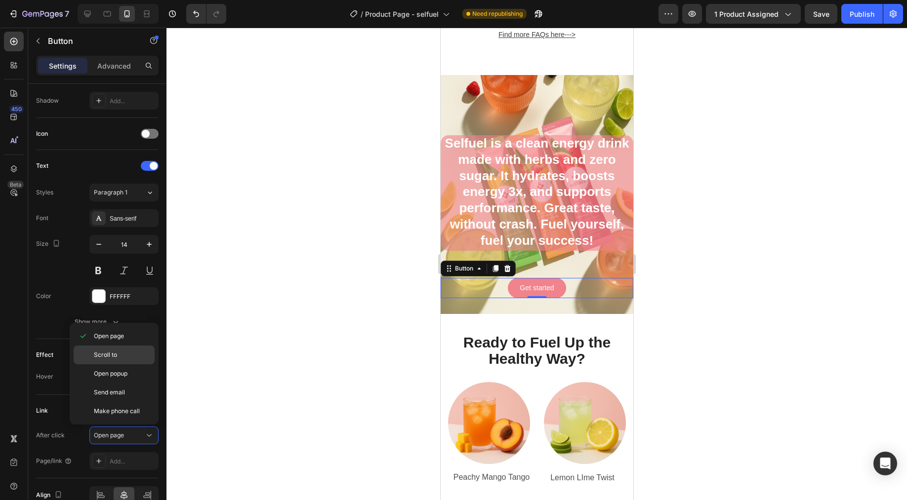
click at [113, 354] on span "Scroll to" at bounding box center [105, 355] width 23 height 9
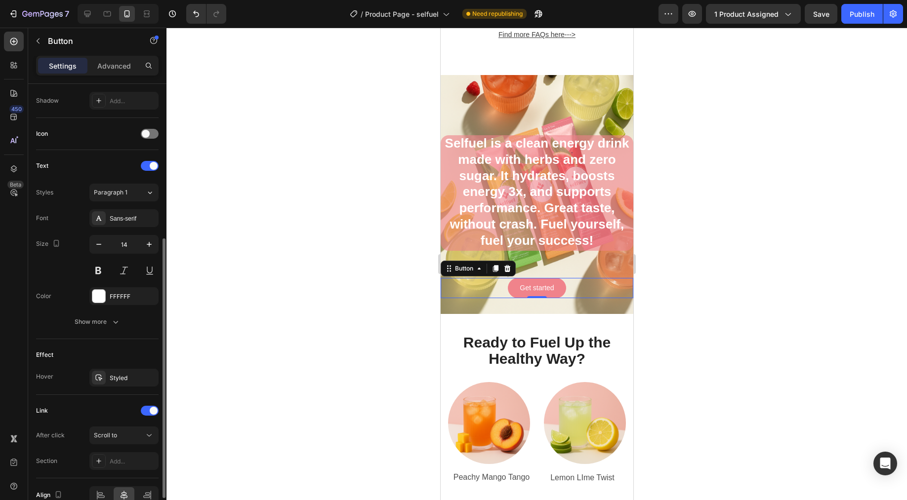
scroll to position [315, 0]
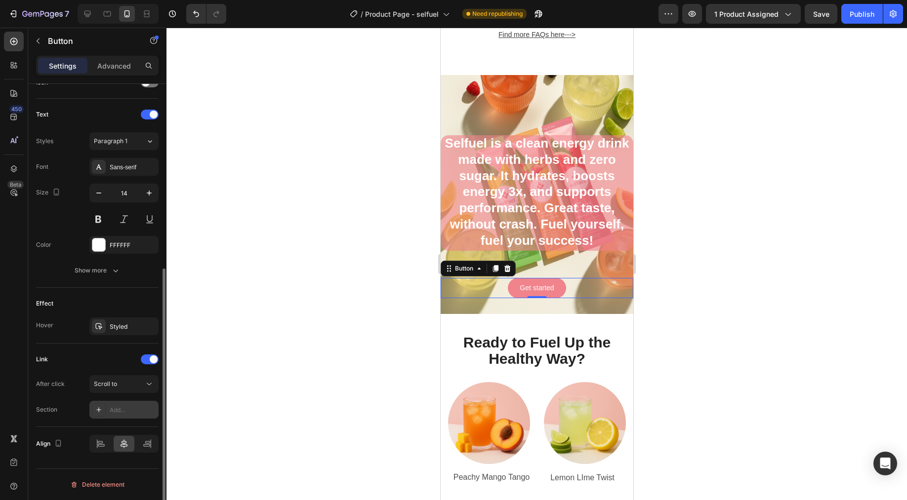
click at [135, 411] on div "Add..." at bounding box center [133, 410] width 46 height 9
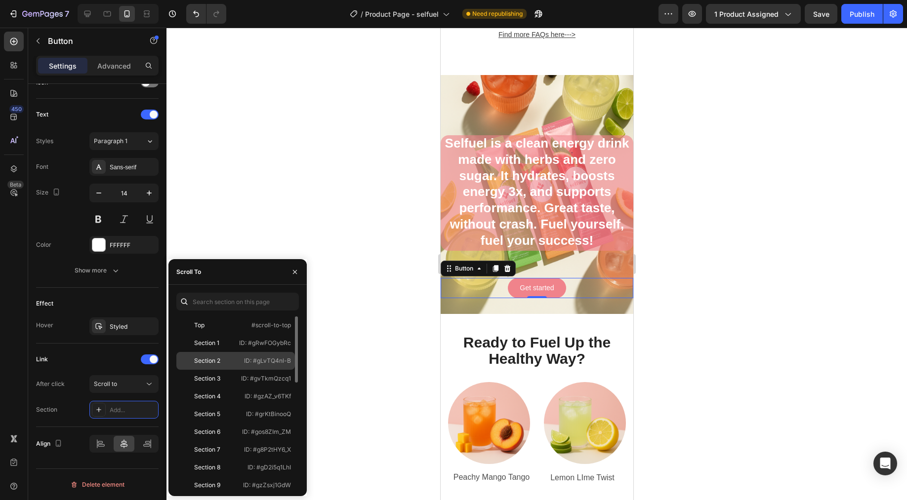
click at [231, 370] on div "Section 2 ID: #gLvTQ4nl-B" at bounding box center [235, 379] width 119 height 18
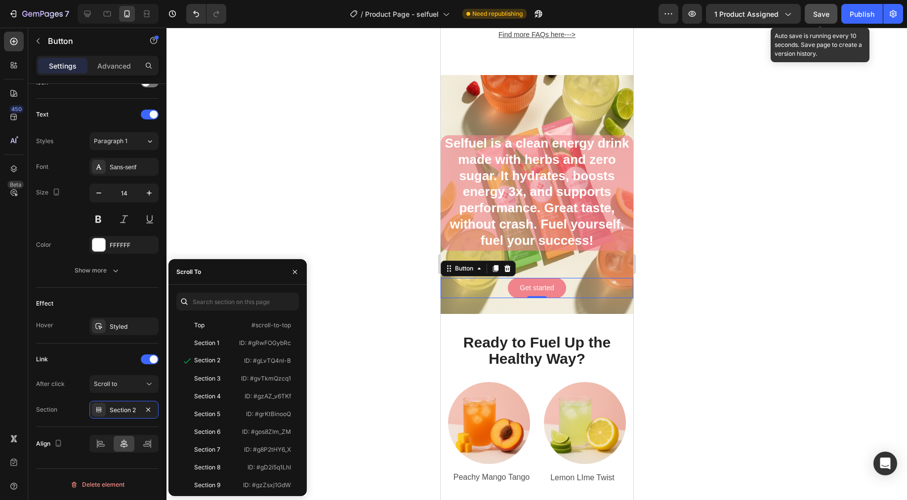
click at [822, 15] on span "Save" at bounding box center [821, 14] width 16 height 8
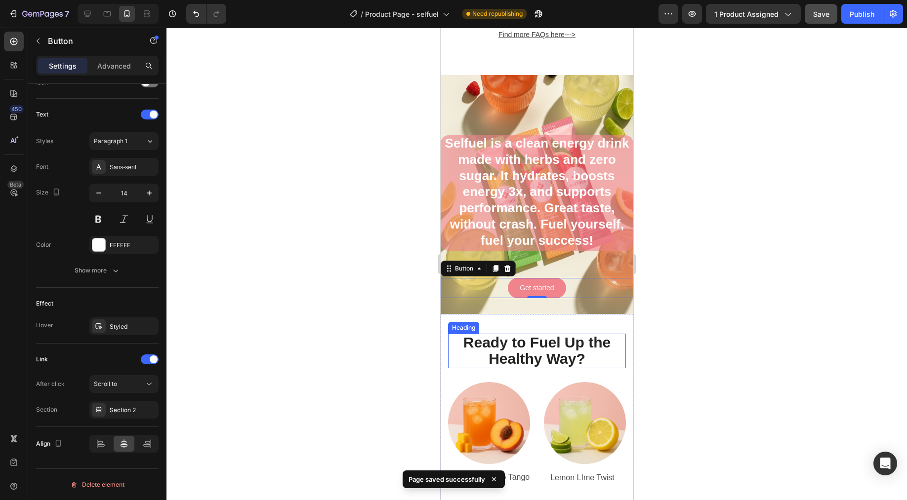
scroll to position [4166, 0]
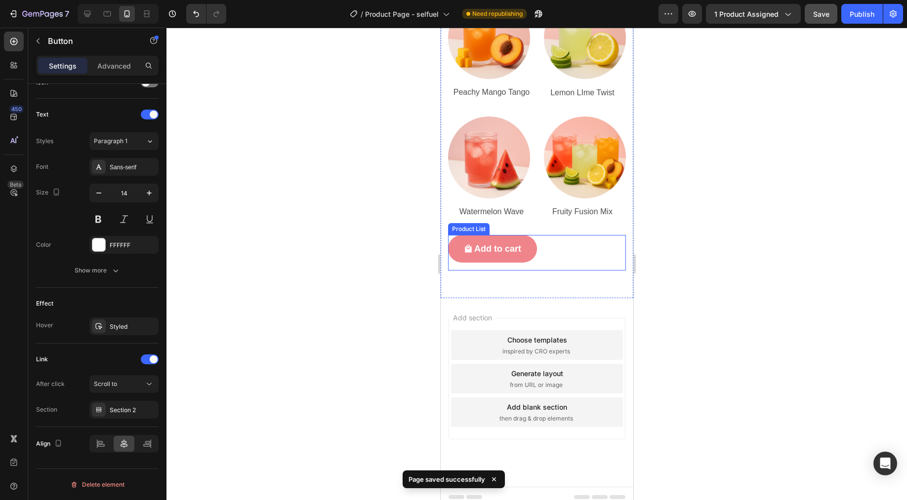
click at [580, 235] on div "Add to cart Add to Cart Row Product List" at bounding box center [536, 253] width 178 height 36
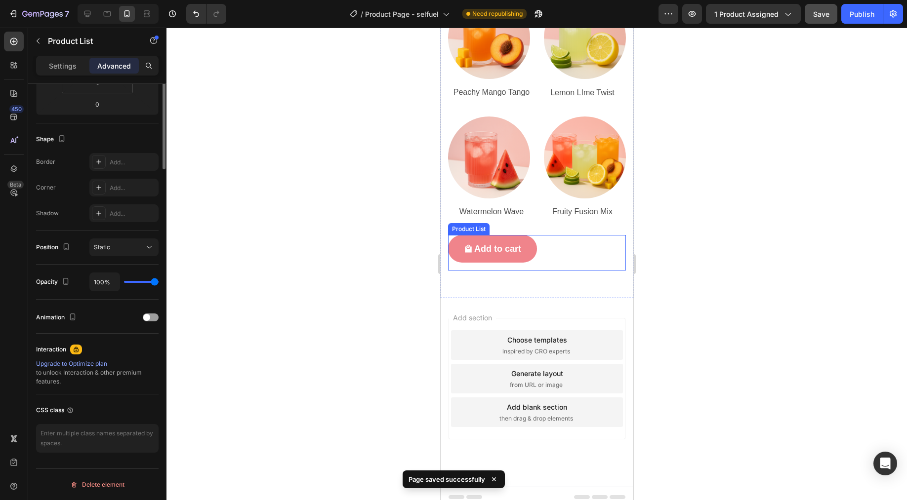
scroll to position [0, 0]
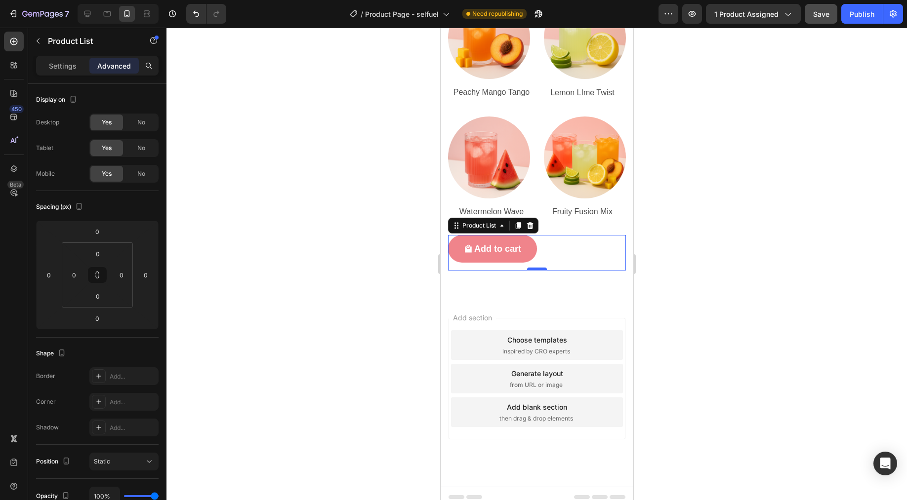
click at [540, 268] on div at bounding box center [536, 269] width 20 height 3
click at [497, 255] on div "Add to cart Add to Cart" at bounding box center [491, 249] width 89 height 28
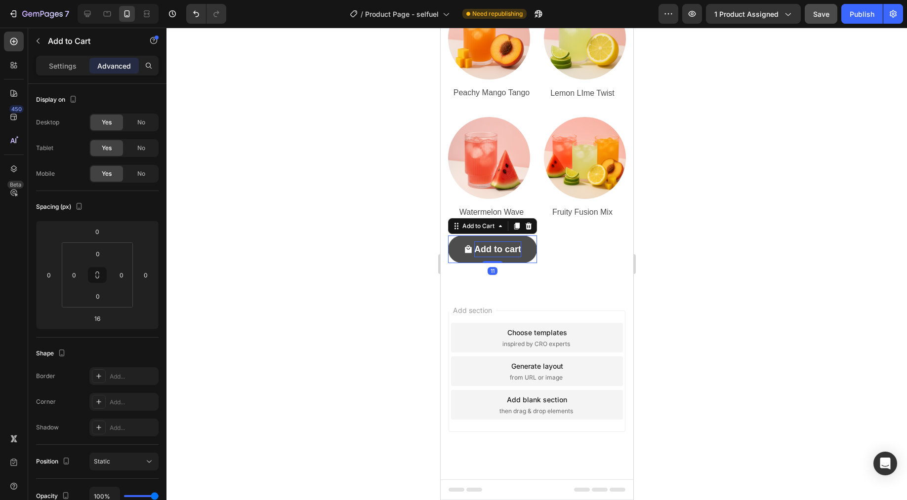
scroll to position [4158, 0]
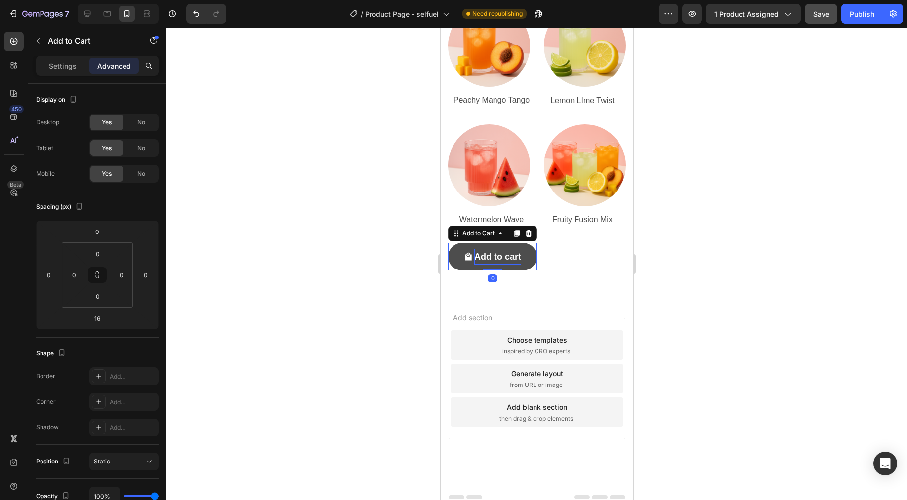
drag, startPoint x: 492, startPoint y: 262, endPoint x: 493, endPoint y: 253, distance: 9.5
click at [493, 253] on div "Add to cart Add to Cart 0" at bounding box center [491, 257] width 89 height 28
type input "0"
click at [566, 254] on div "Add to cart Add to Cart 0 Row Product List" at bounding box center [536, 257] width 178 height 28
click at [559, 246] on div "Add to cart Add to Cart Row Product List 0" at bounding box center [536, 257] width 178 height 28
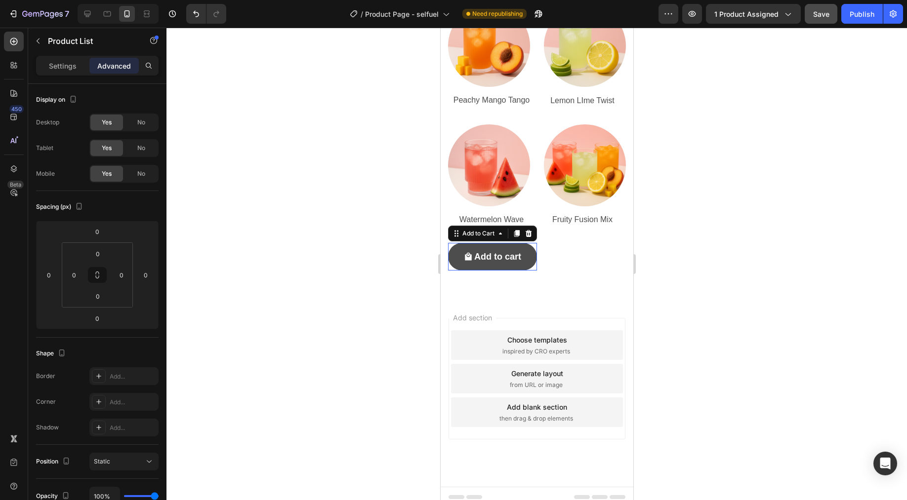
click at [515, 258] on button "Add to cart" at bounding box center [491, 257] width 89 height 28
click at [577, 251] on div "Add to cart Add to Cart 0 Row Product List" at bounding box center [536, 257] width 178 height 28
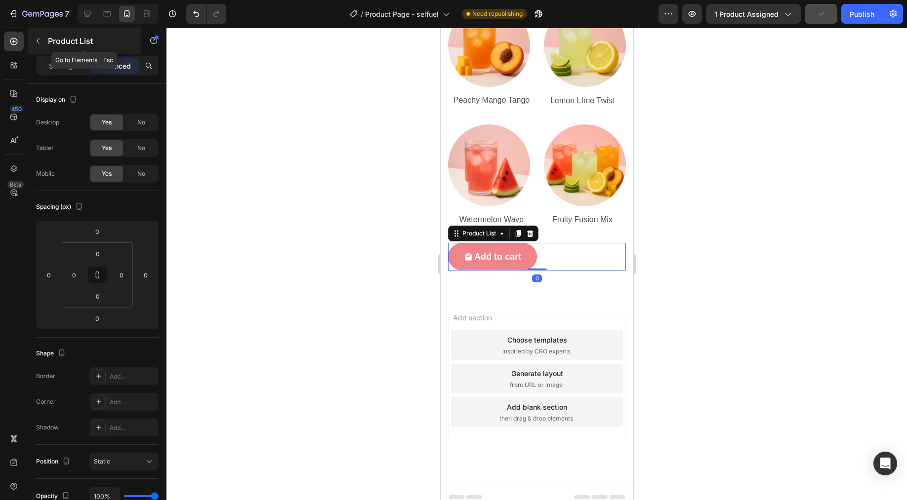
click at [38, 44] on icon "button" at bounding box center [38, 41] width 8 height 8
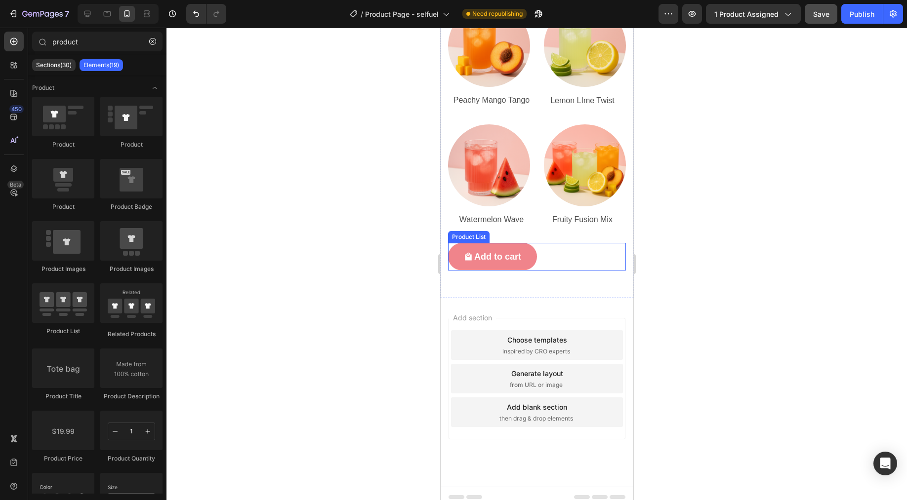
click at [598, 249] on div "Add to cart Add to Cart Row Product List" at bounding box center [536, 257] width 178 height 28
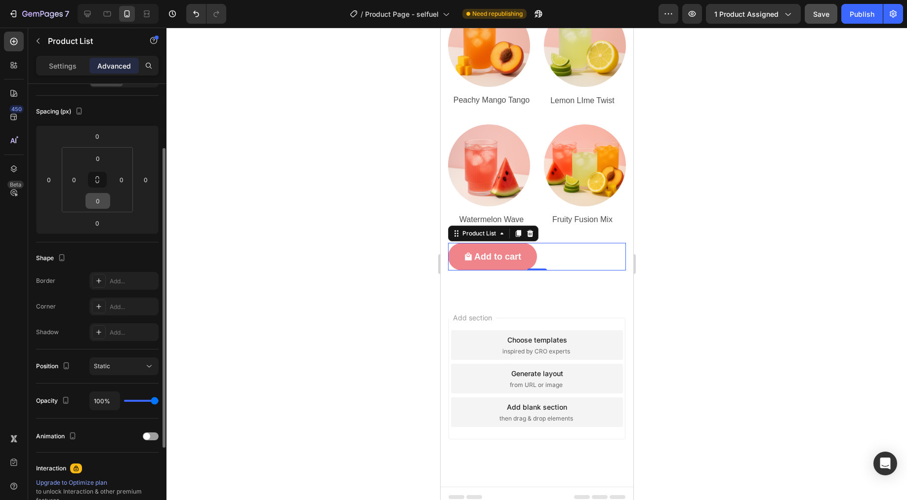
scroll to position [0, 0]
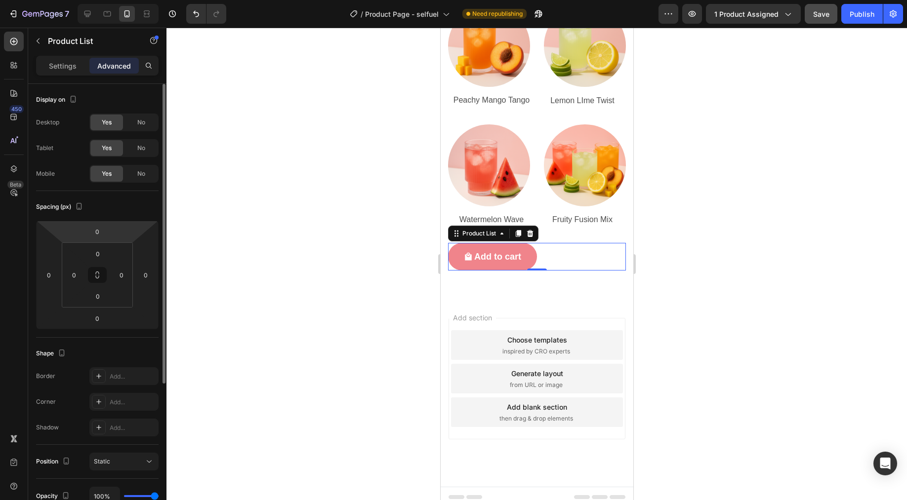
click at [74, 75] on div "Settings Advanced" at bounding box center [97, 66] width 122 height 20
click at [73, 61] on p "Settings" at bounding box center [63, 66] width 28 height 10
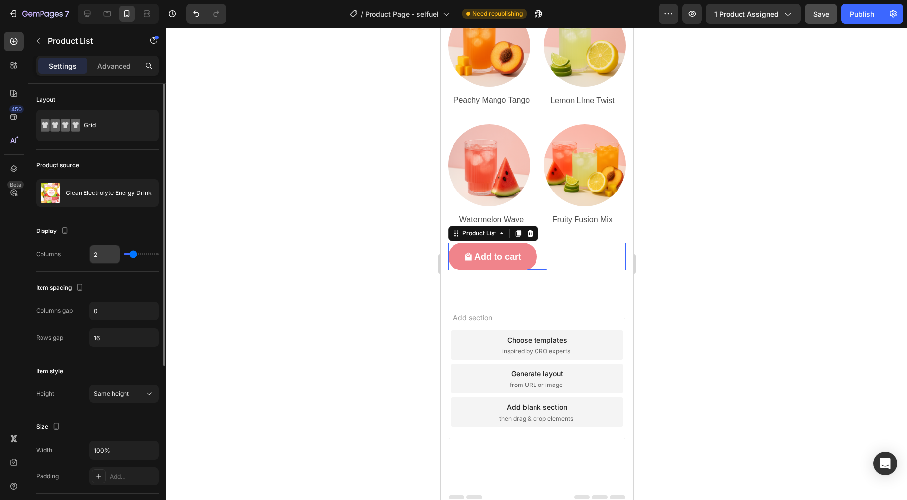
click at [103, 256] on input "2" at bounding box center [105, 254] width 30 height 18
type input "1"
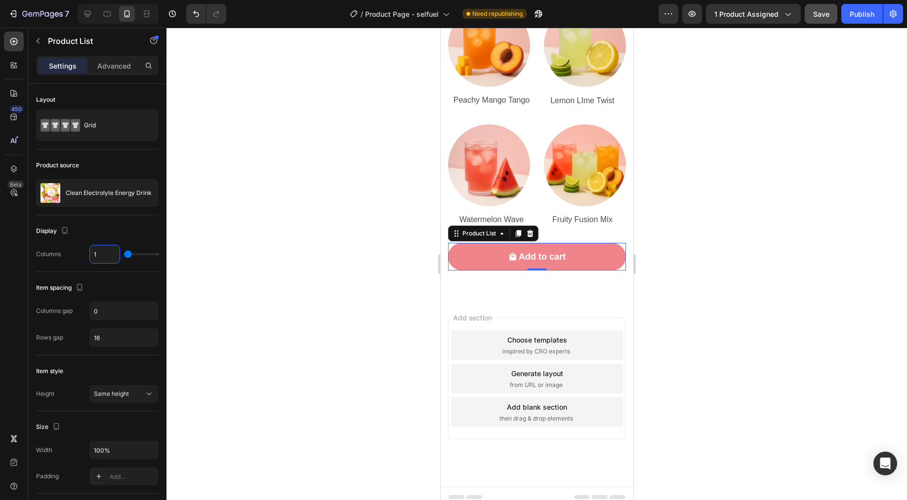
click at [746, 239] on div at bounding box center [536, 264] width 740 height 473
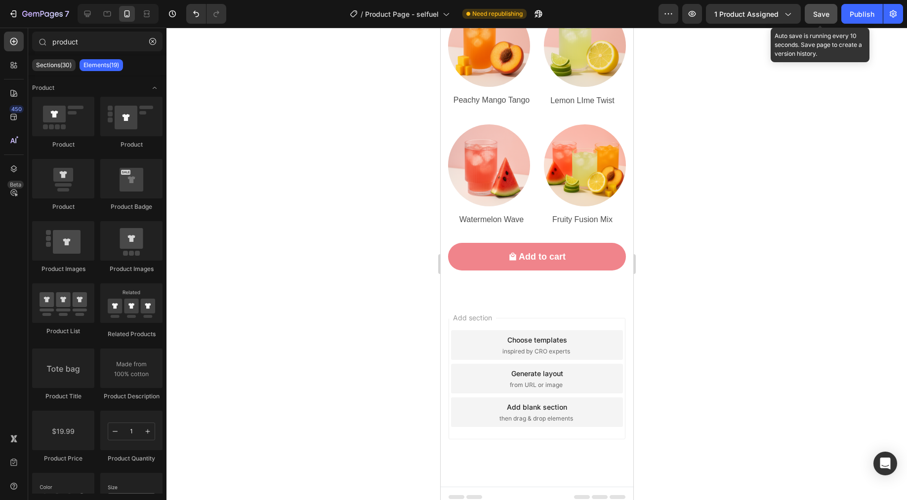
click at [818, 17] on span "Save" at bounding box center [821, 14] width 16 height 8
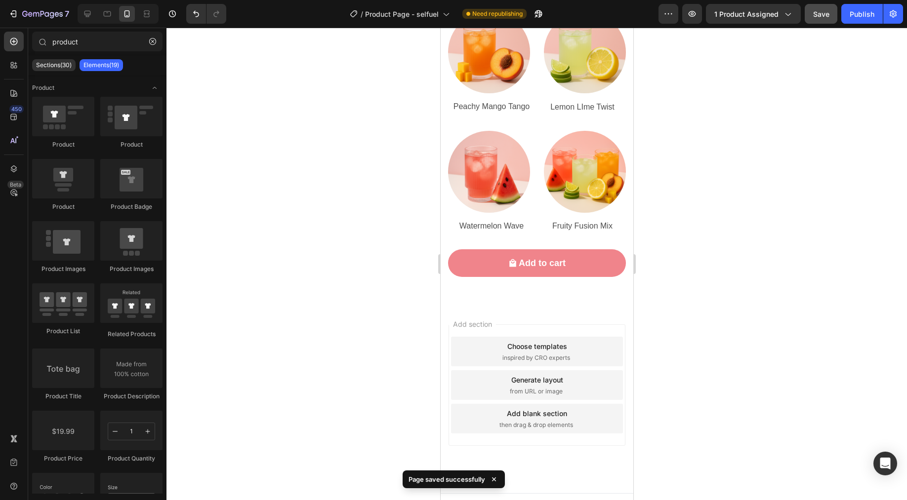
scroll to position [4145, 0]
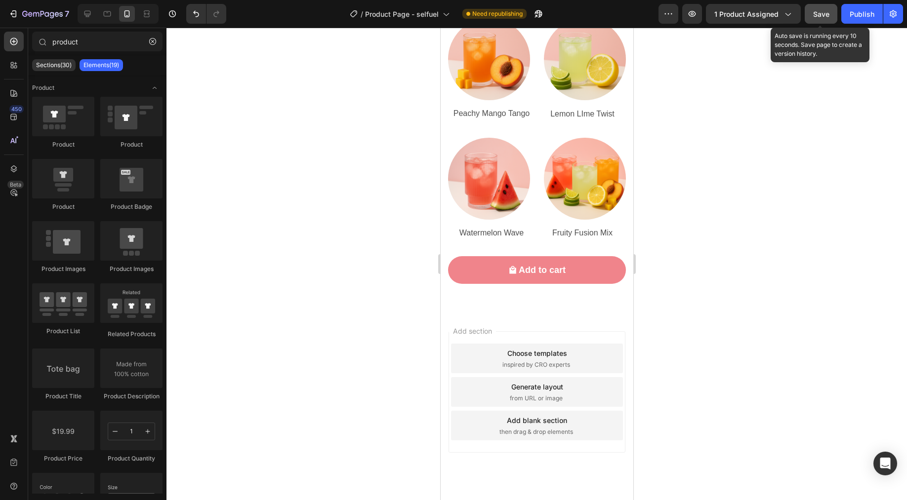
click at [817, 16] on span "Save" at bounding box center [821, 14] width 16 height 8
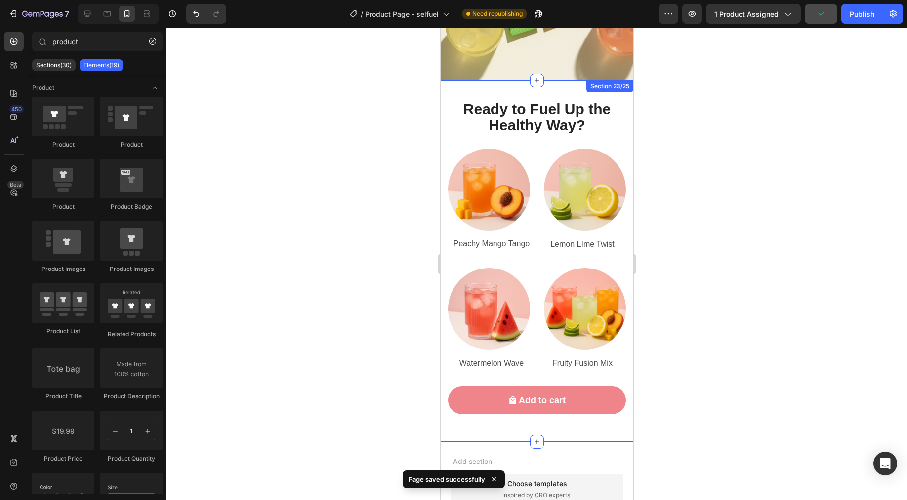
scroll to position [3994, 0]
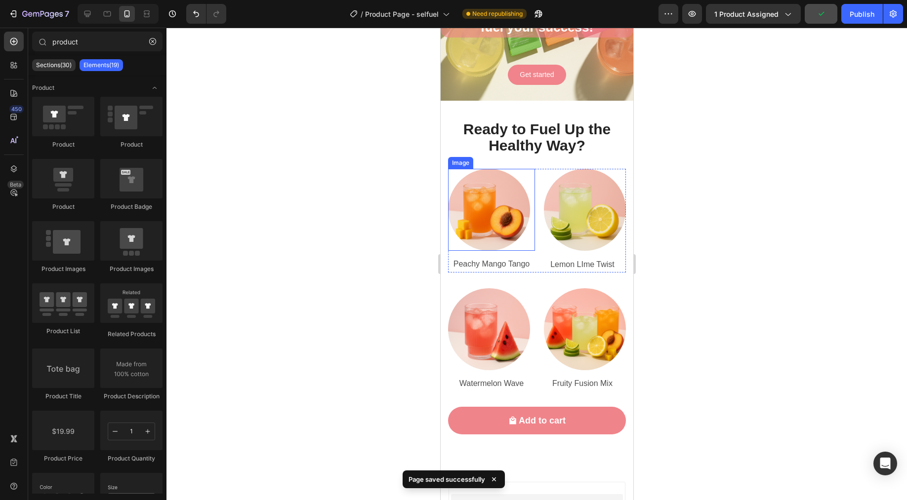
click at [494, 218] on img at bounding box center [488, 210] width 82 height 82
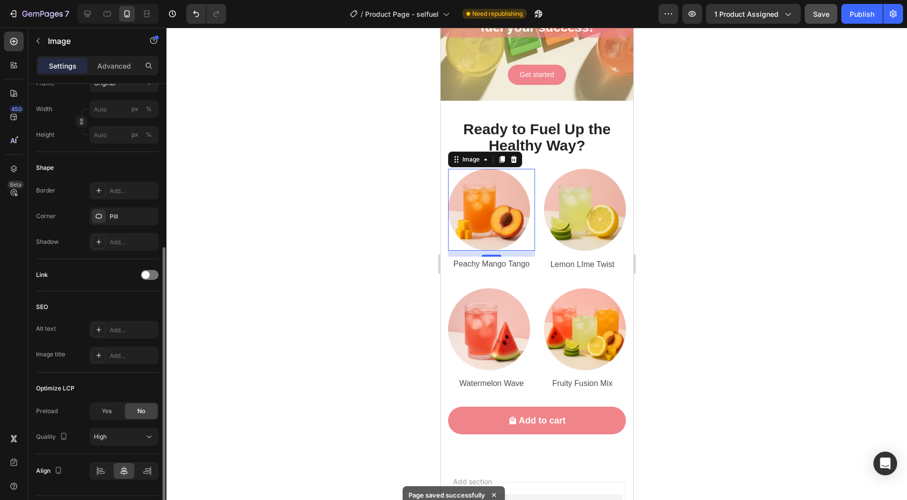
scroll to position [301, 0]
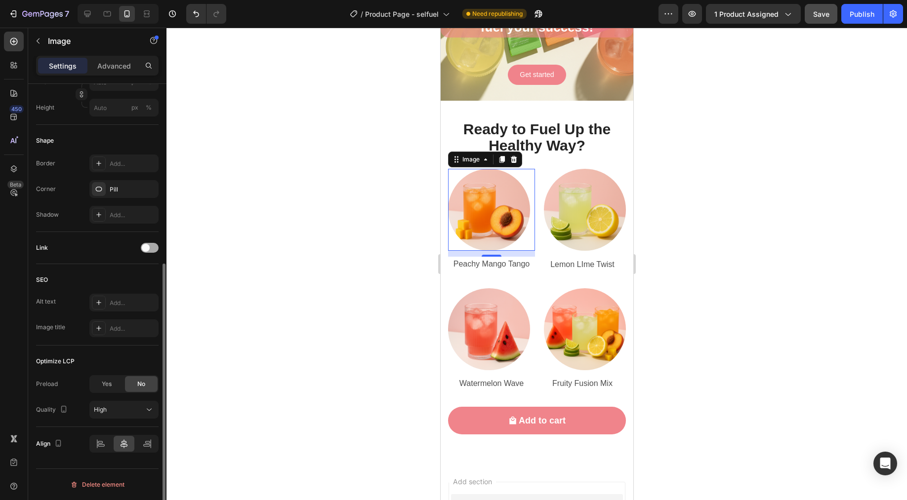
click at [157, 246] on div at bounding box center [150, 248] width 18 height 10
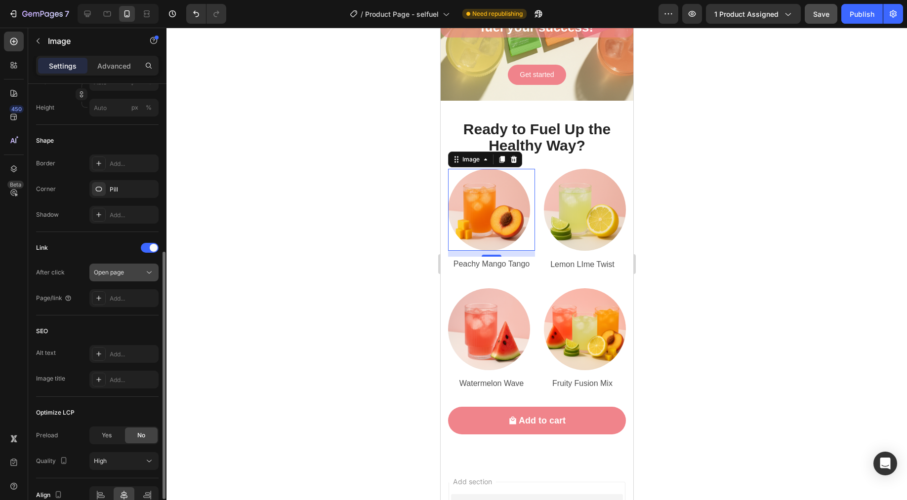
click at [130, 269] on div "Open page" at bounding box center [119, 272] width 50 height 9
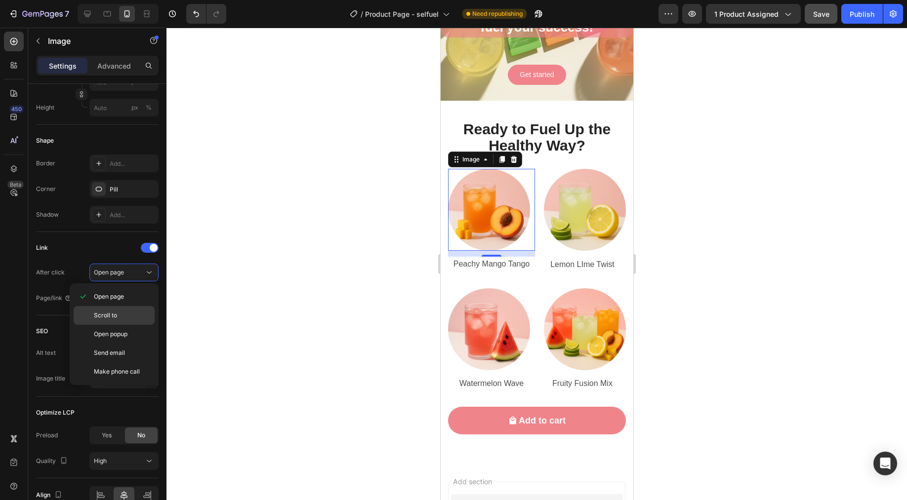
click at [124, 316] on p "Scroll to" at bounding box center [122, 315] width 56 height 9
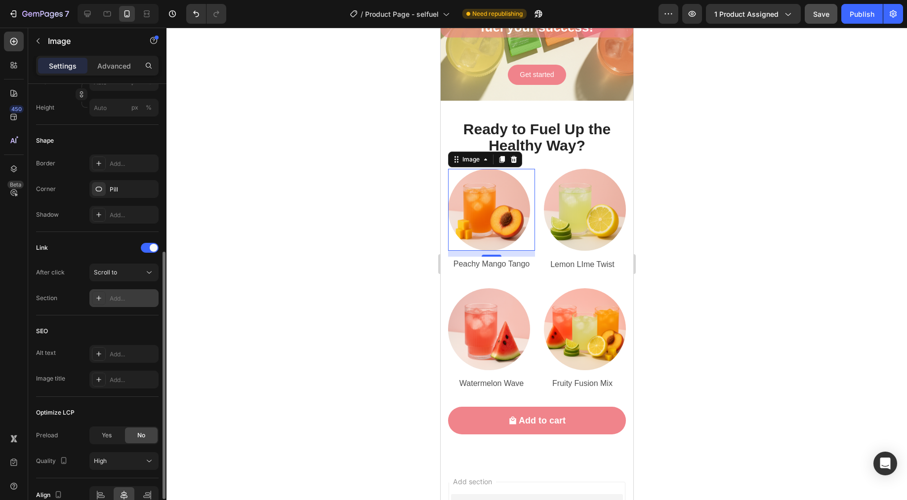
click at [137, 303] on div "Add..." at bounding box center [133, 298] width 46 height 9
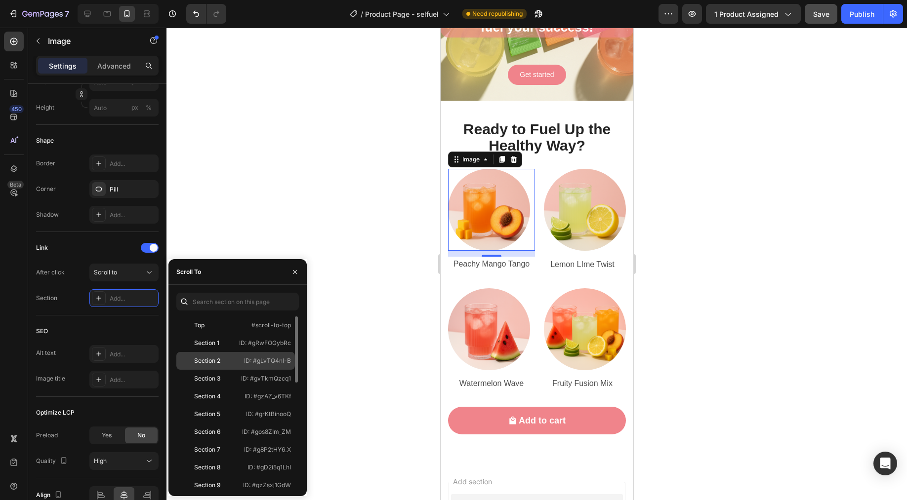
click at [223, 370] on div "Section 2 ID: #gLvTQ4nl-B" at bounding box center [235, 379] width 119 height 18
click at [552, 227] on img at bounding box center [584, 210] width 82 height 82
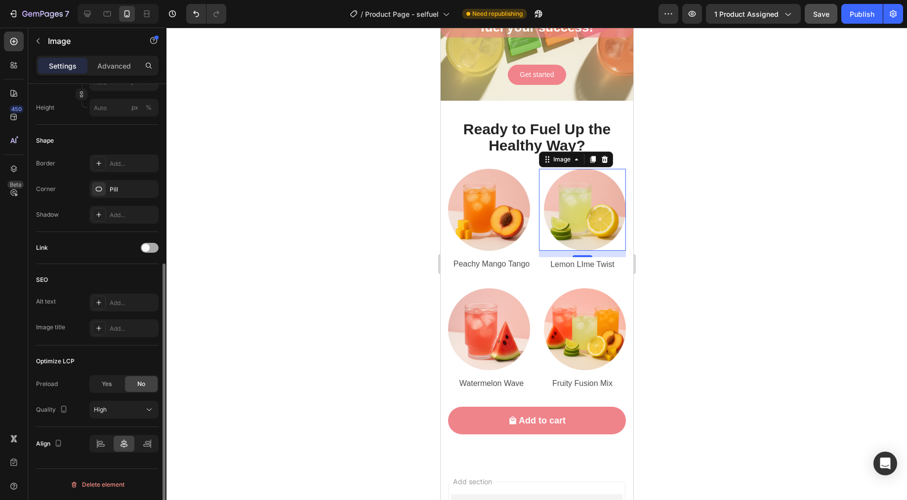
click at [155, 244] on div at bounding box center [150, 248] width 18 height 10
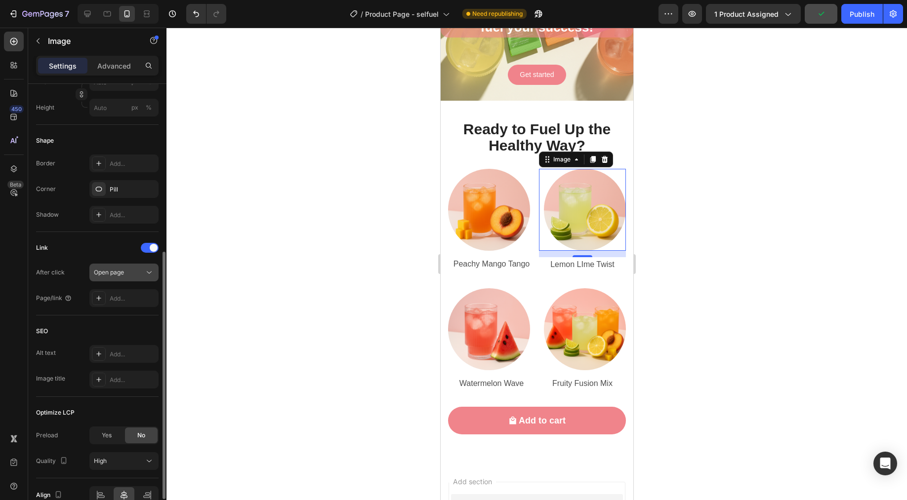
click at [138, 271] on div "Open page" at bounding box center [119, 272] width 50 height 9
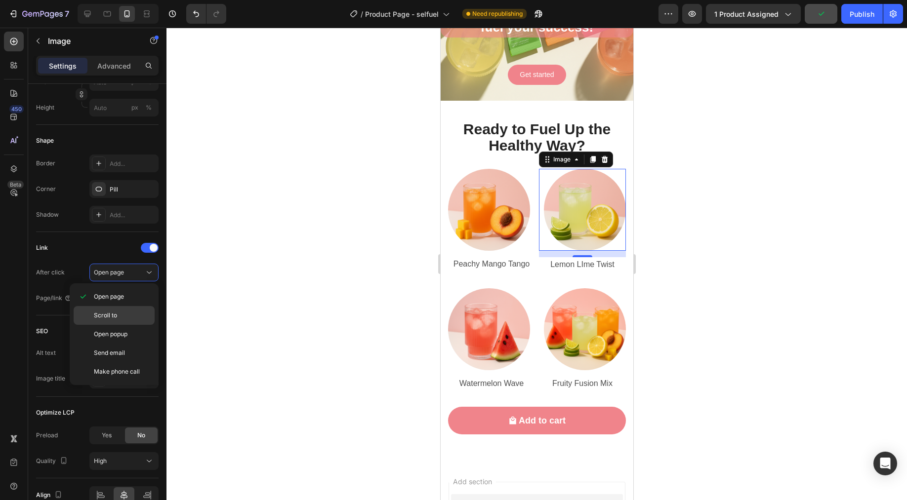
click at [115, 314] on span "Scroll to" at bounding box center [105, 315] width 23 height 9
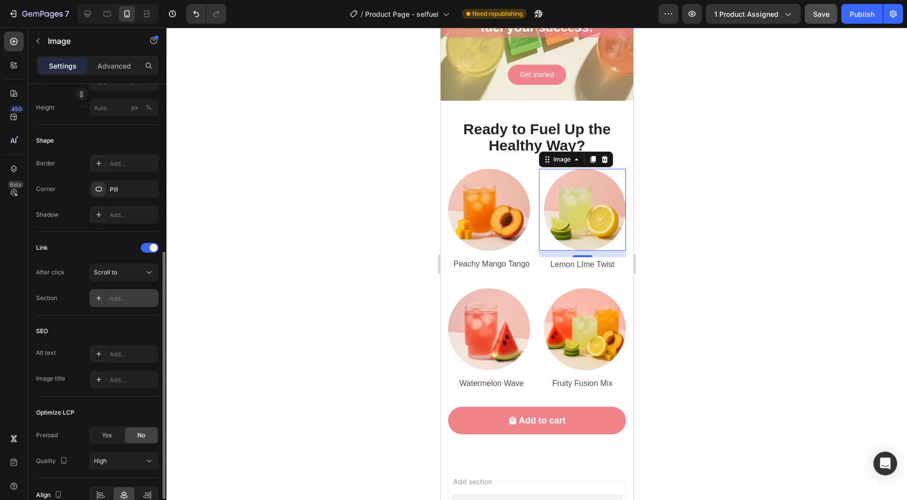
click at [130, 298] on div "Add..." at bounding box center [133, 298] width 46 height 9
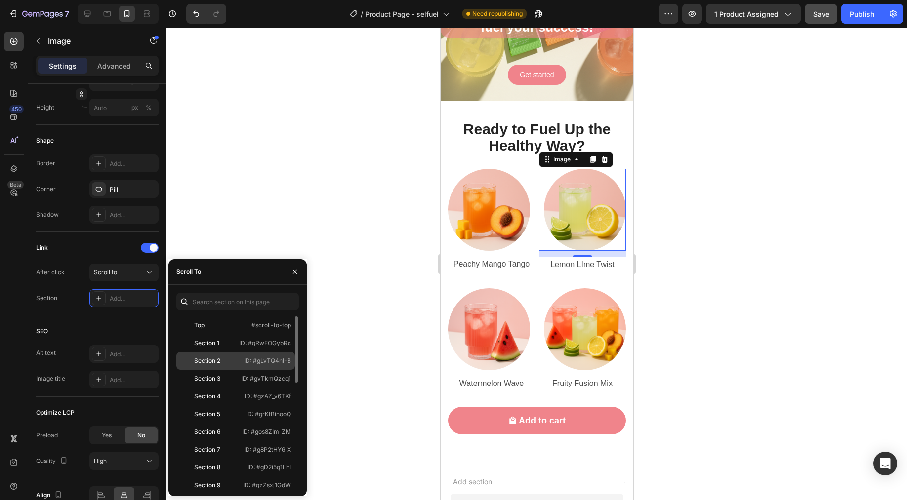
click at [199, 357] on div "Section 2" at bounding box center [207, 361] width 26 height 9
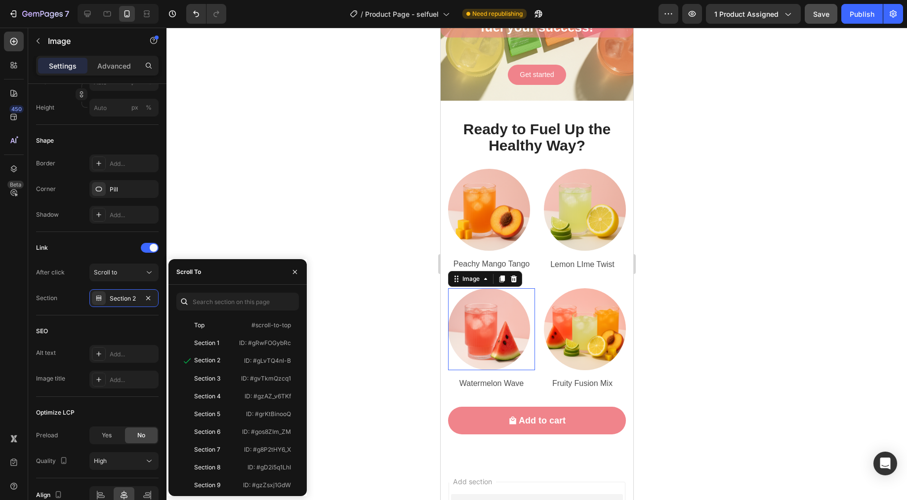
click at [500, 310] on img at bounding box center [488, 329] width 82 height 82
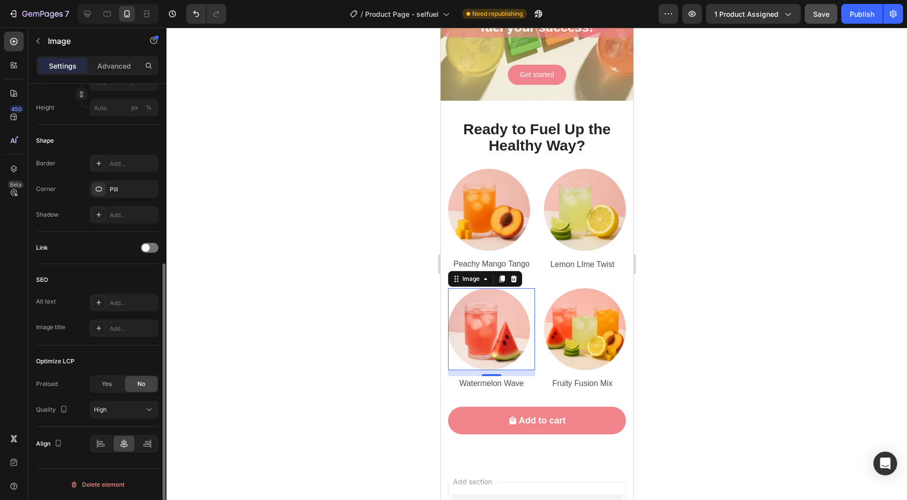
scroll to position [299, 0]
click at [151, 260] on div "Link" at bounding box center [97, 250] width 122 height 32
click at [154, 252] on div at bounding box center [150, 250] width 18 height 10
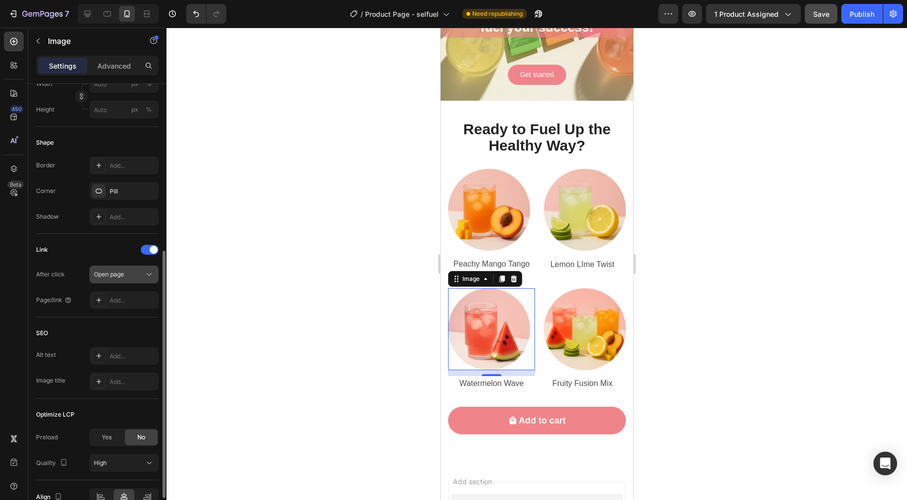
click at [132, 281] on button "Open page" at bounding box center [123, 275] width 69 height 18
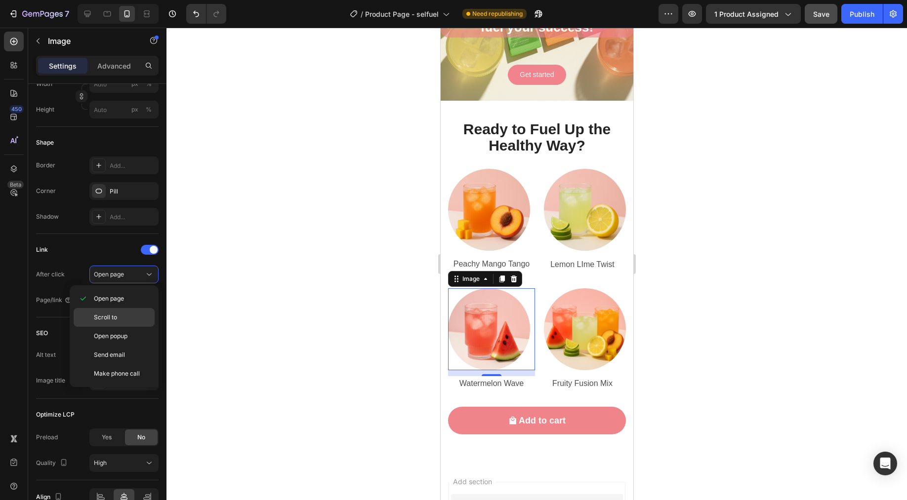
click at [120, 320] on p "Scroll to" at bounding box center [122, 317] width 56 height 9
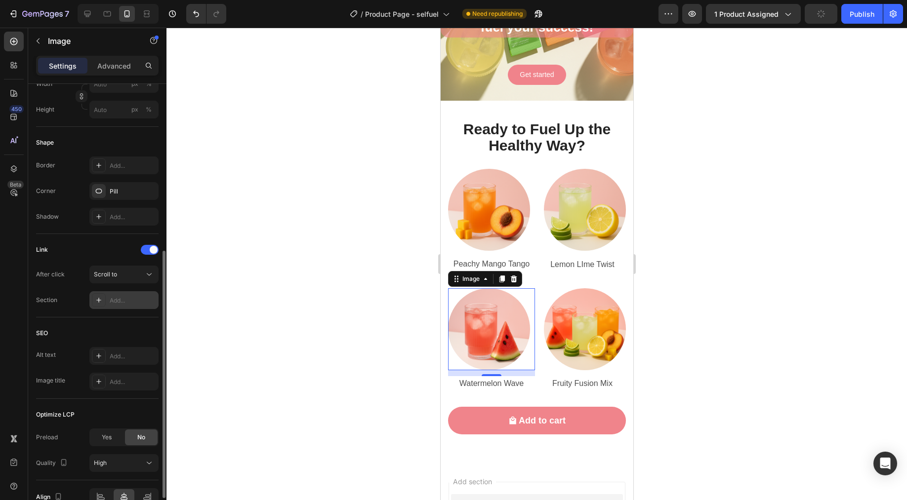
click at [139, 307] on div "Add..." at bounding box center [123, 300] width 69 height 18
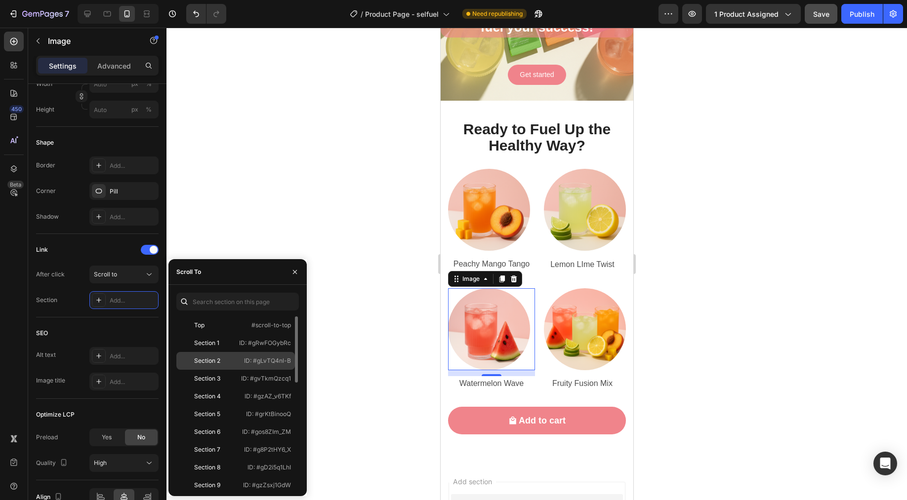
click at [215, 370] on div "Section 2 ID: #gLvTQ4nl-B" at bounding box center [235, 379] width 119 height 18
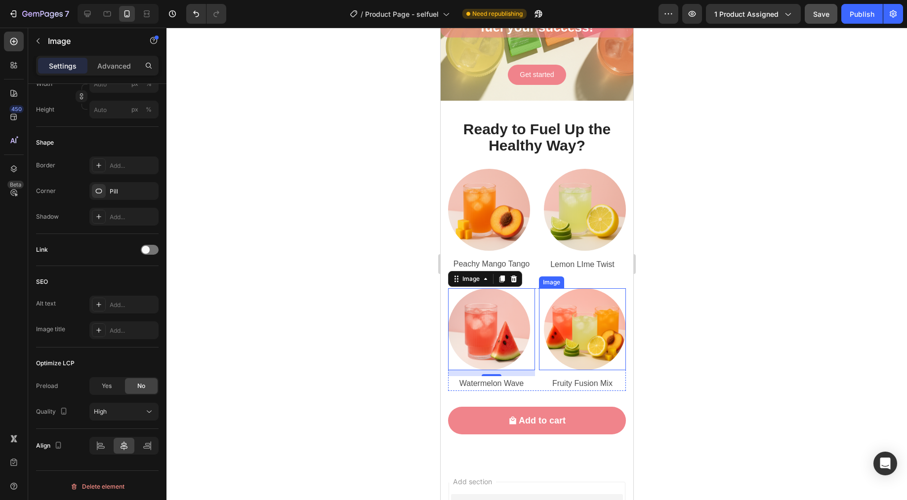
click at [568, 328] on img at bounding box center [584, 329] width 82 height 82
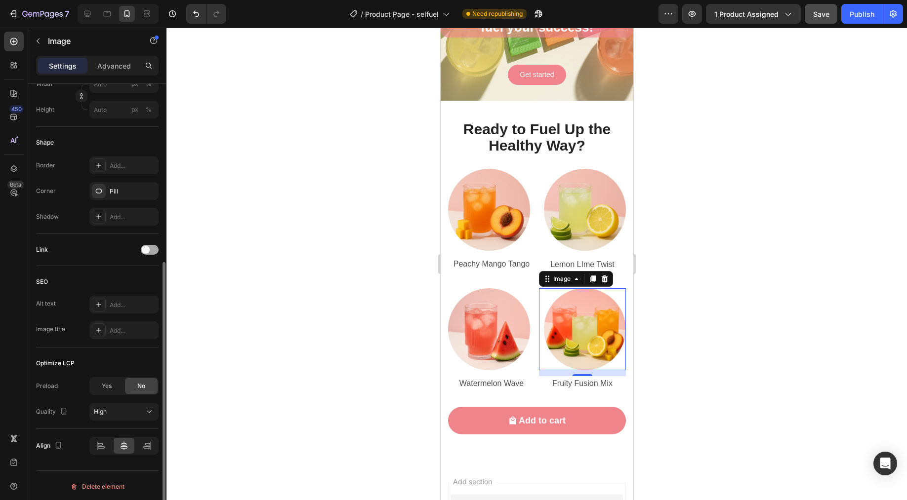
click at [154, 250] on div at bounding box center [150, 250] width 18 height 10
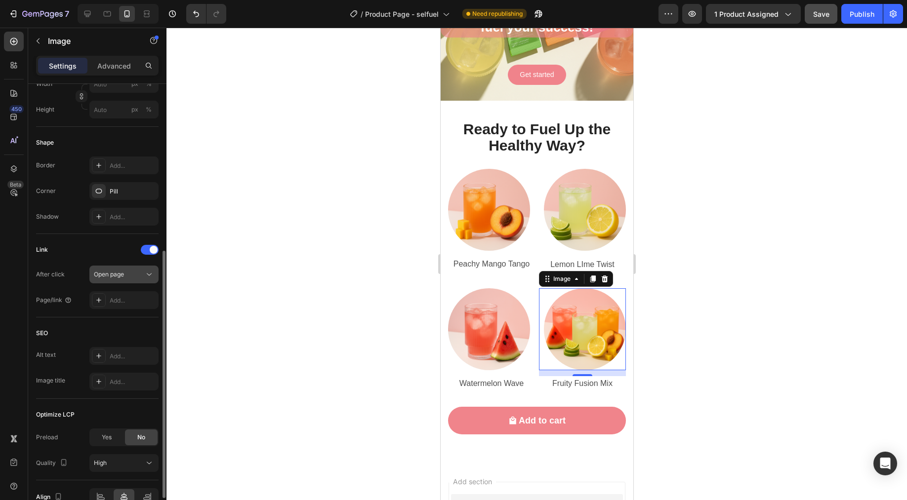
click at [148, 279] on icon at bounding box center [149, 275] width 10 height 10
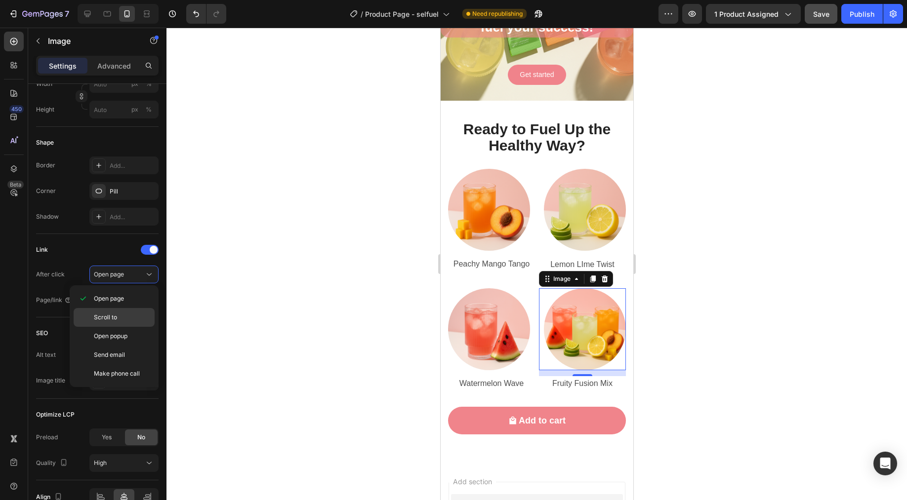
click at [128, 319] on p "Scroll to" at bounding box center [122, 317] width 56 height 9
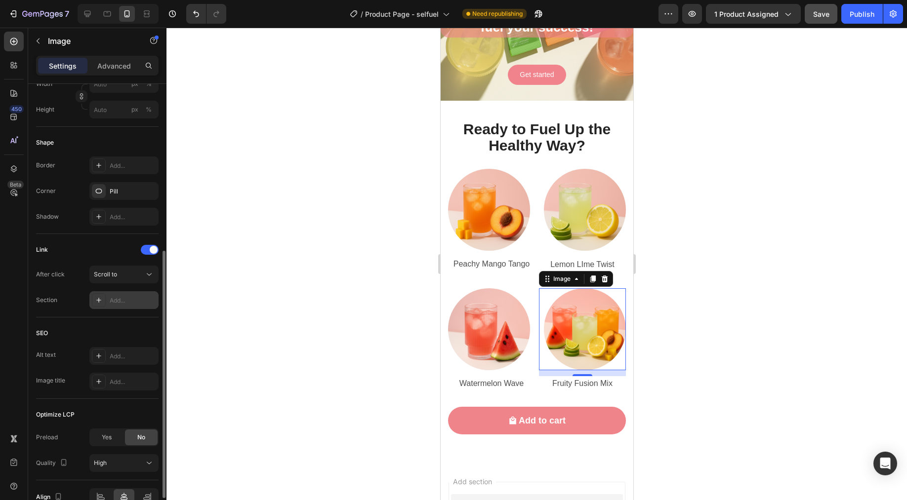
click at [141, 307] on div "Add..." at bounding box center [123, 300] width 69 height 18
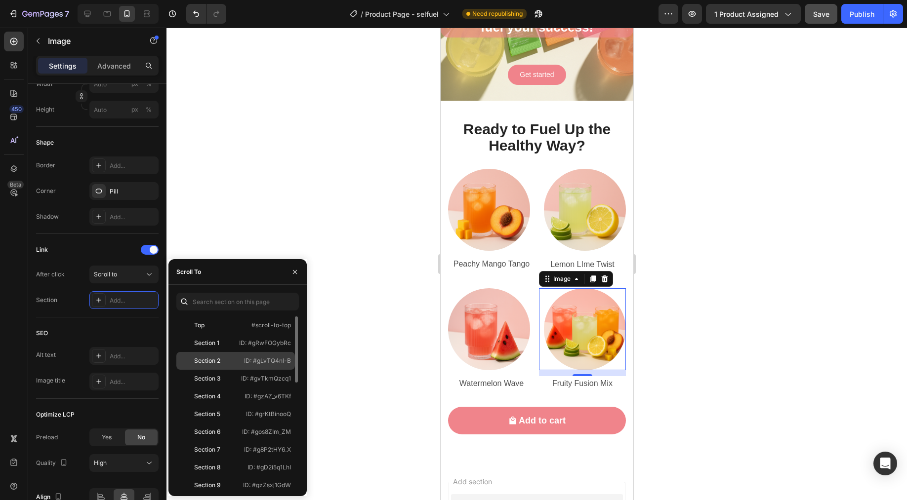
click at [213, 370] on div "Section 2 ID: #gLvTQ4nl-B" at bounding box center [235, 379] width 119 height 18
click at [679, 278] on div at bounding box center [536, 264] width 740 height 473
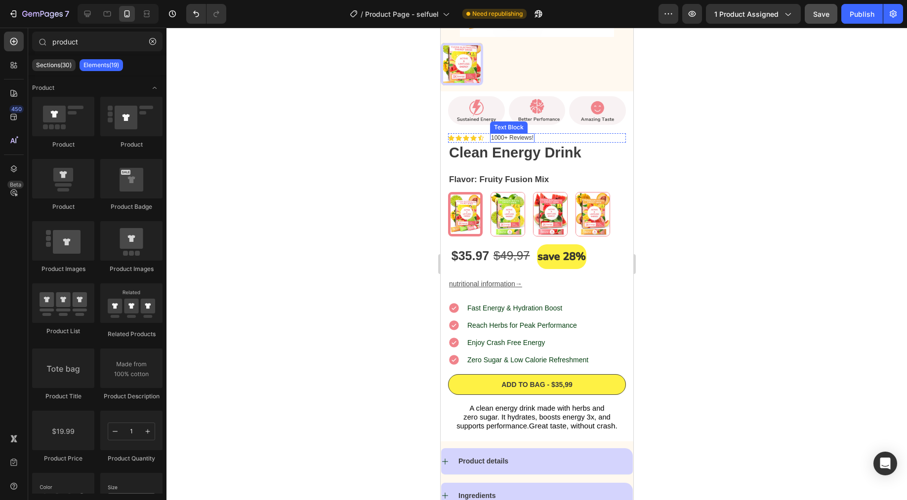
scroll to position [134, 0]
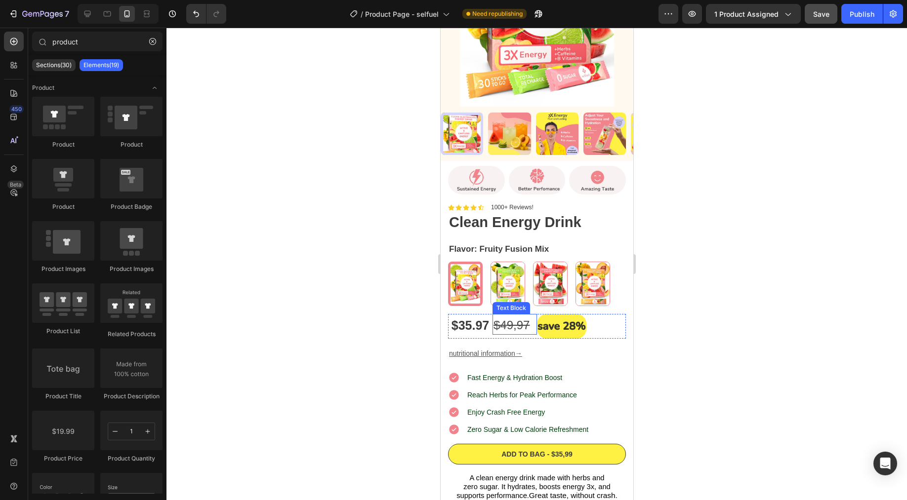
click at [514, 322] on s "9,97" at bounding box center [517, 325] width 23 height 13
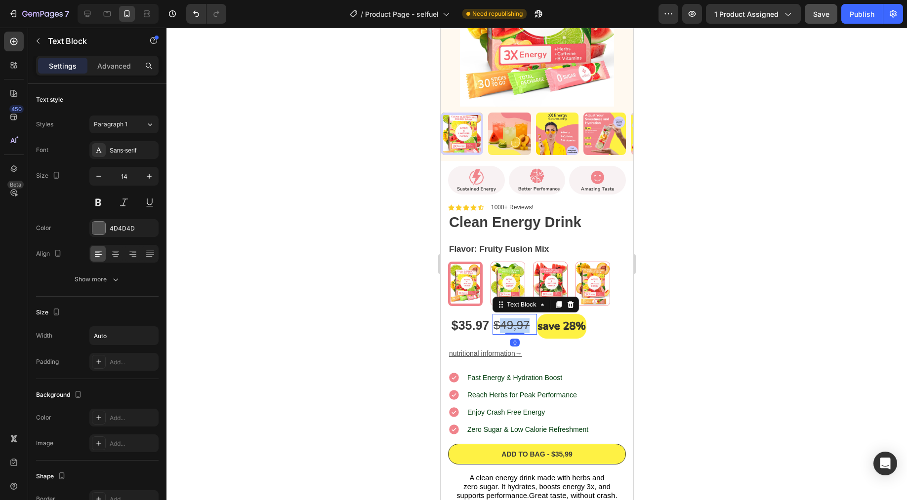
click at [514, 322] on s "9,97" at bounding box center [517, 325] width 23 height 13
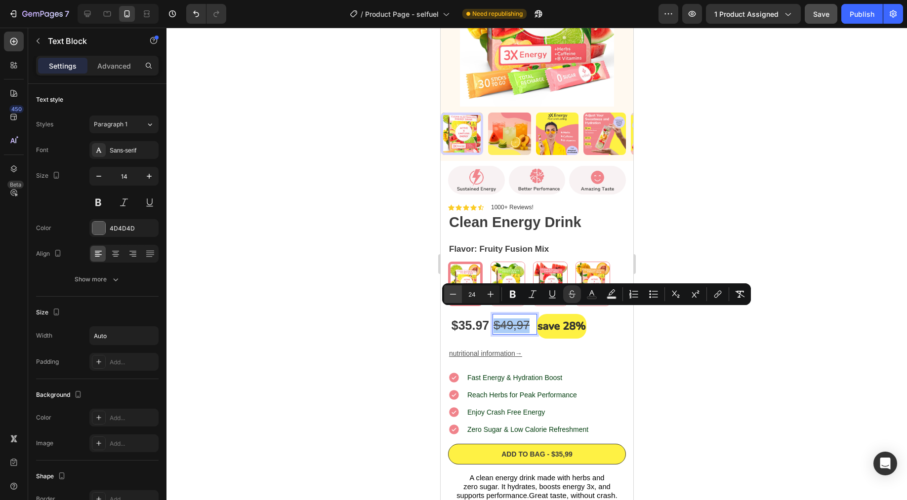
click at [452, 296] on icon "Editor contextual toolbar" at bounding box center [453, 294] width 10 height 10
type input "23"
click at [699, 342] on div at bounding box center [536, 264] width 740 height 473
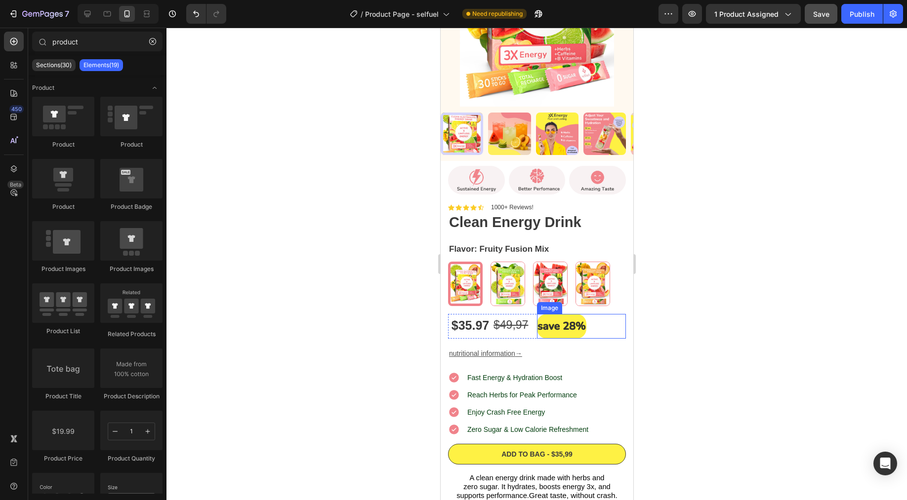
click at [557, 321] on img at bounding box center [560, 326] width 49 height 25
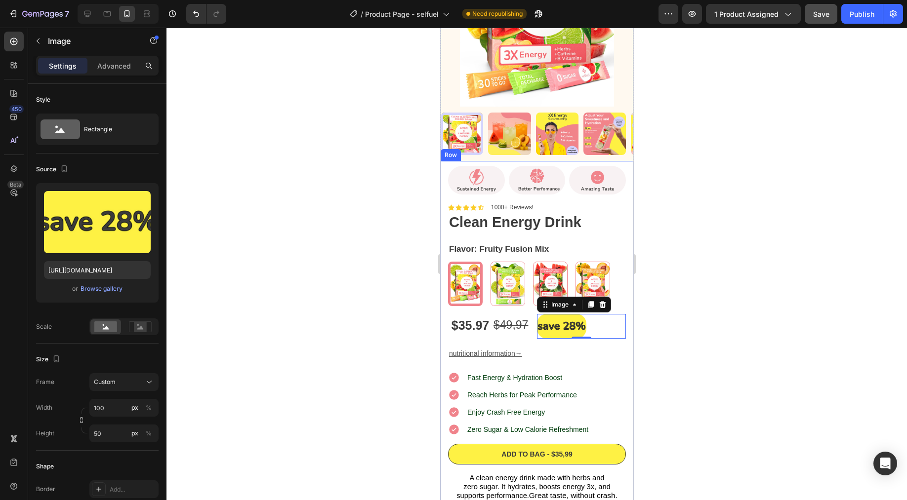
click at [623, 395] on div "Image Image Image Row Icon Icon Icon Icon Icon Icon List 1000+ Reviews! Text Bl…" at bounding box center [536, 336] width 193 height 350
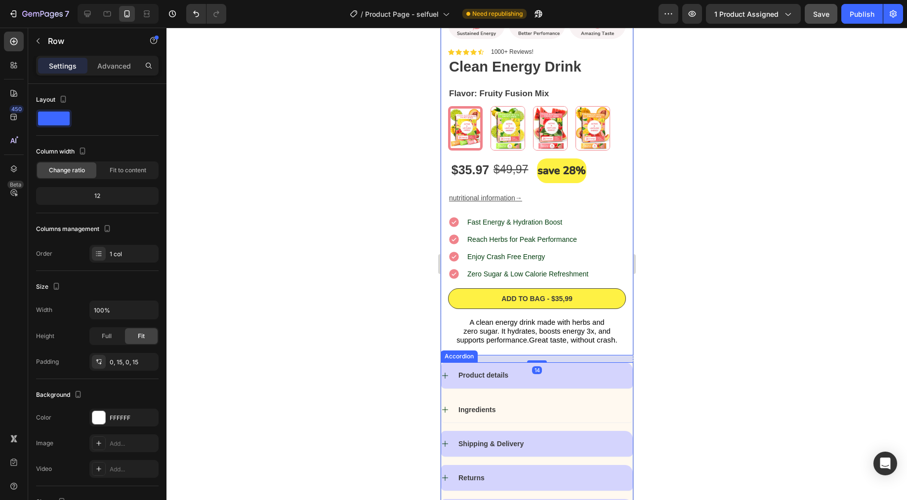
scroll to position [304, 0]
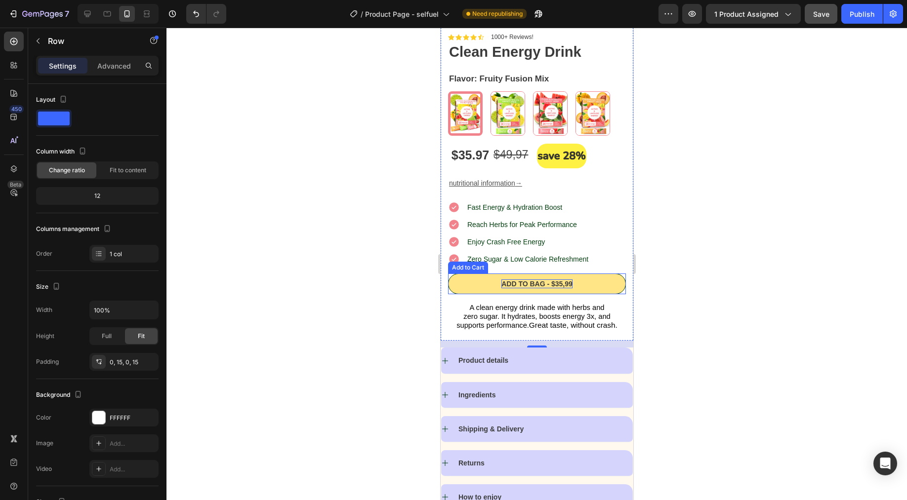
click at [566, 279] on div "Add to bag - $35,99" at bounding box center [536, 283] width 71 height 9
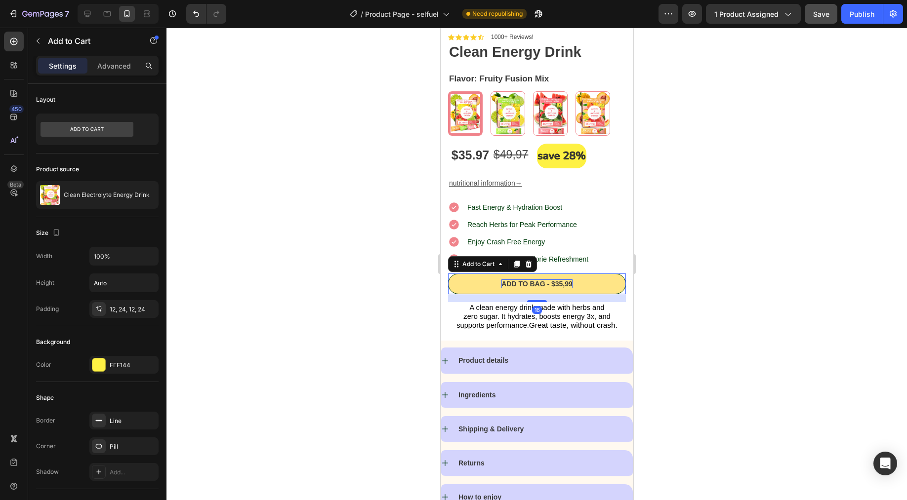
click at [565, 279] on div "Add to bag - $35,99" at bounding box center [536, 283] width 71 height 9
click at [565, 279] on p "Add to bag - $35,99" at bounding box center [536, 283] width 71 height 9
click at [691, 184] on div at bounding box center [536, 264] width 740 height 473
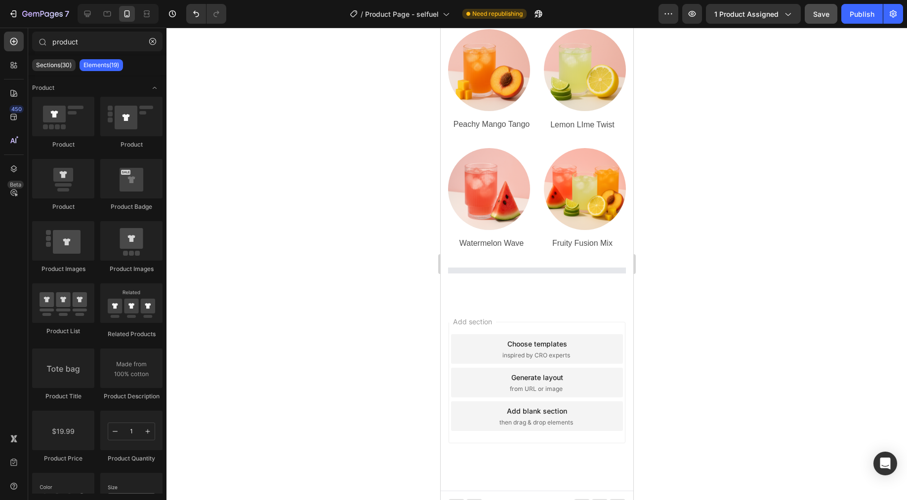
scroll to position [3951, 0]
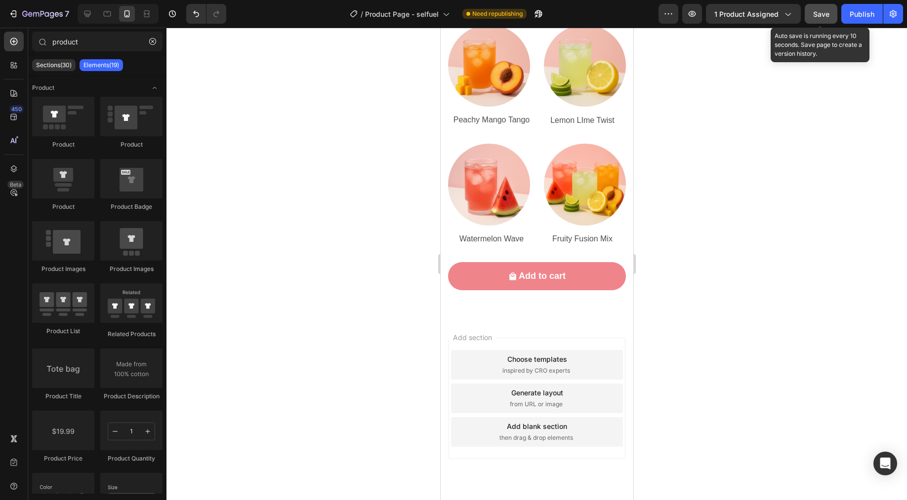
click at [827, 20] on button "Save" at bounding box center [820, 14] width 33 height 20
click at [104, 10] on icon at bounding box center [107, 14] width 10 height 10
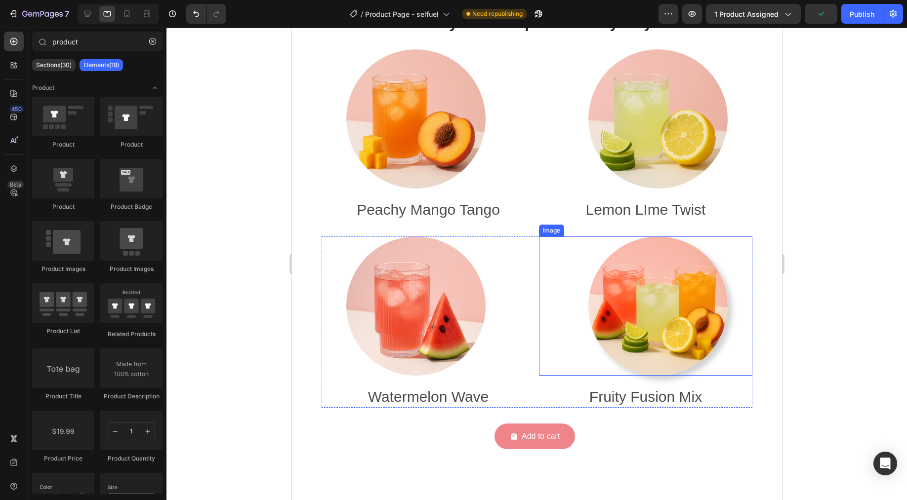
scroll to position [3962, 0]
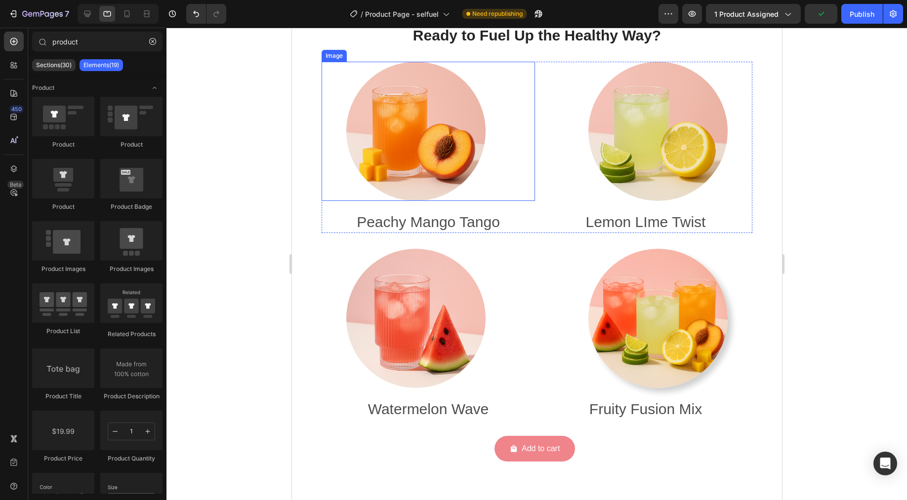
click at [408, 151] on img at bounding box center [415, 131] width 139 height 139
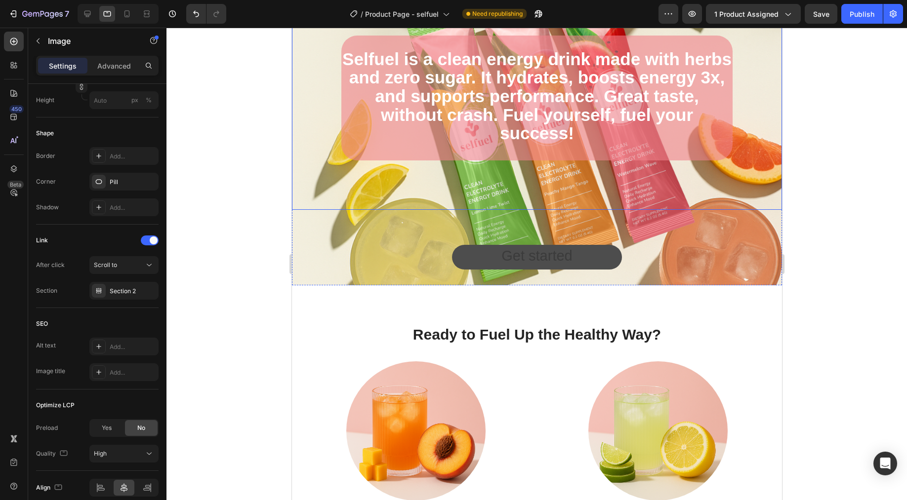
scroll to position [3713, 0]
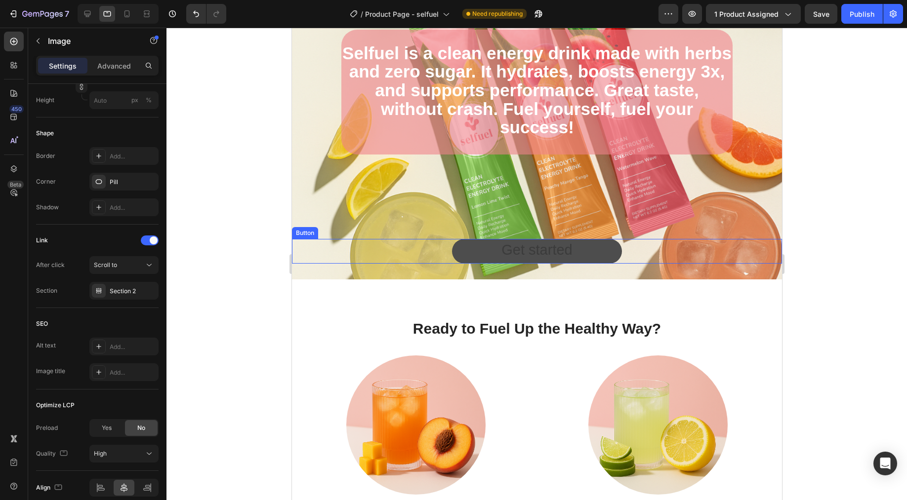
click at [495, 247] on link "Get started" at bounding box center [535, 251] width 169 height 25
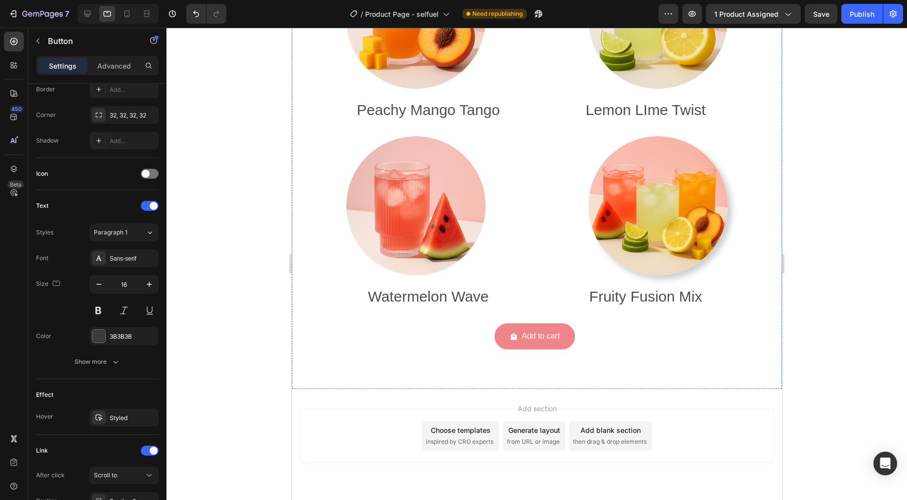
scroll to position [4139, 0]
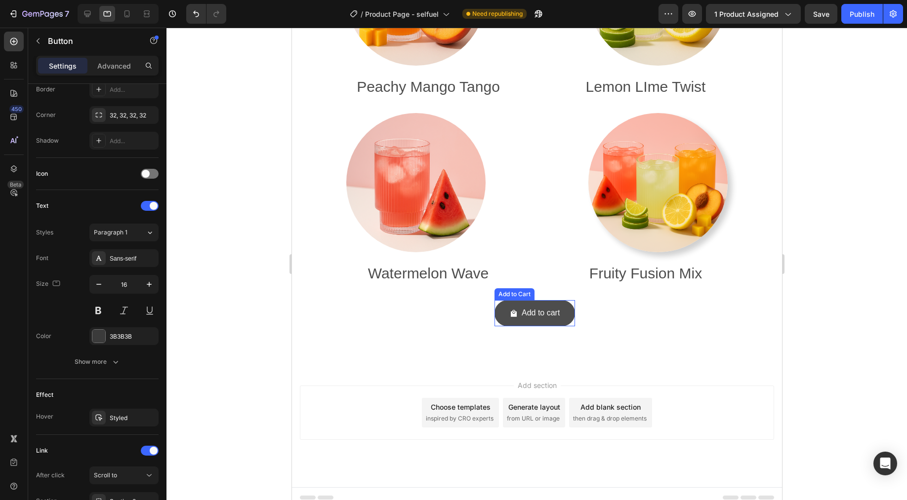
click at [558, 312] on button "Add to cart" at bounding box center [534, 313] width 80 height 26
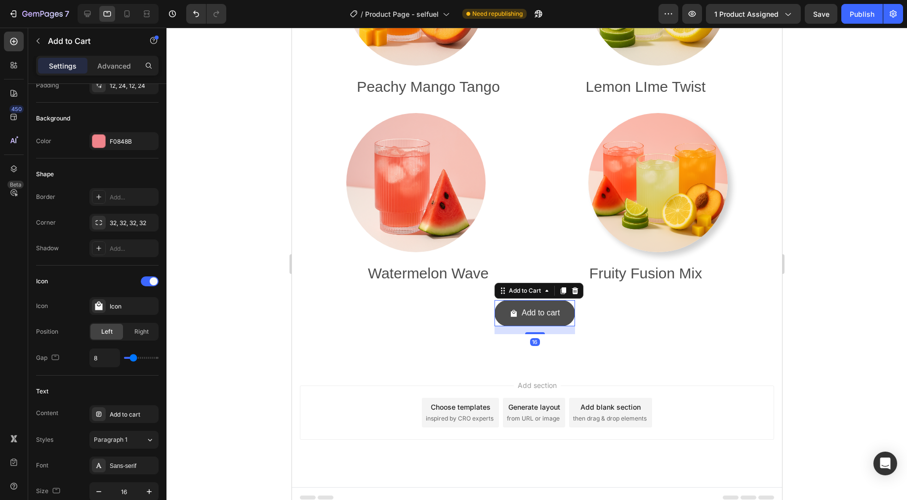
scroll to position [0, 0]
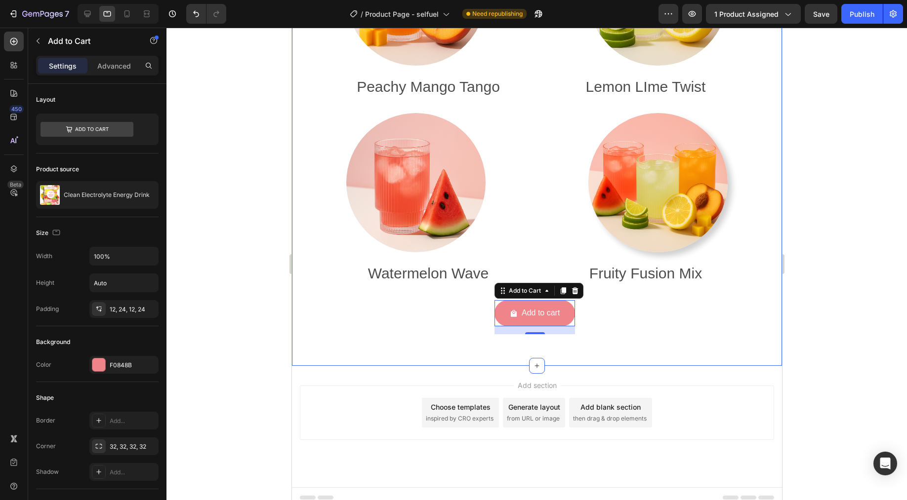
click at [533, 326] on div "Ready to Fuel Up the Healthy Way? Heading Image Peachy Mango Tango Text Block R…" at bounding box center [536, 108] width 490 height 516
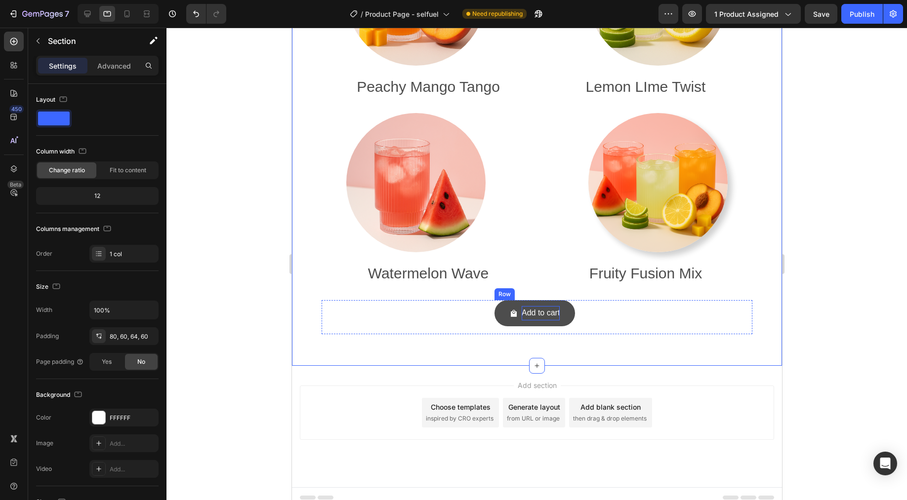
click at [535, 309] on div "Add to cart" at bounding box center [540, 313] width 38 height 14
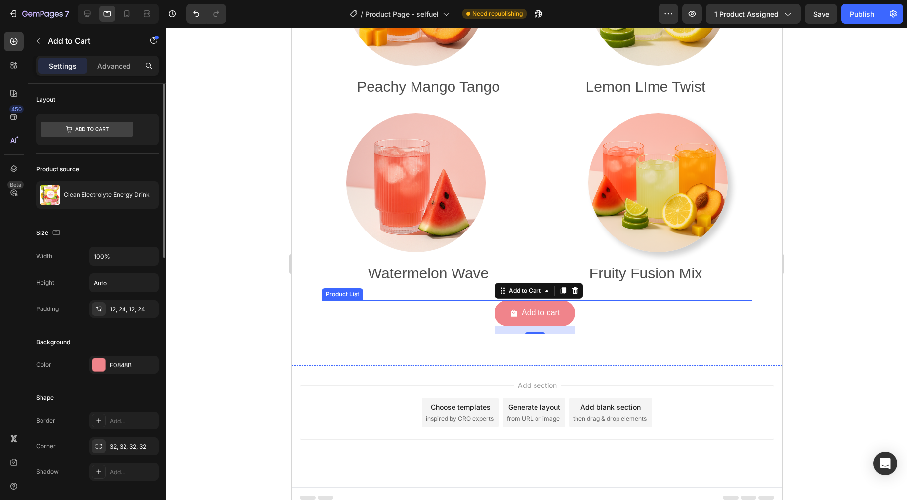
click at [457, 310] on div "Add to cart Add to Cart 16 Row Product List" at bounding box center [536, 317] width 431 height 34
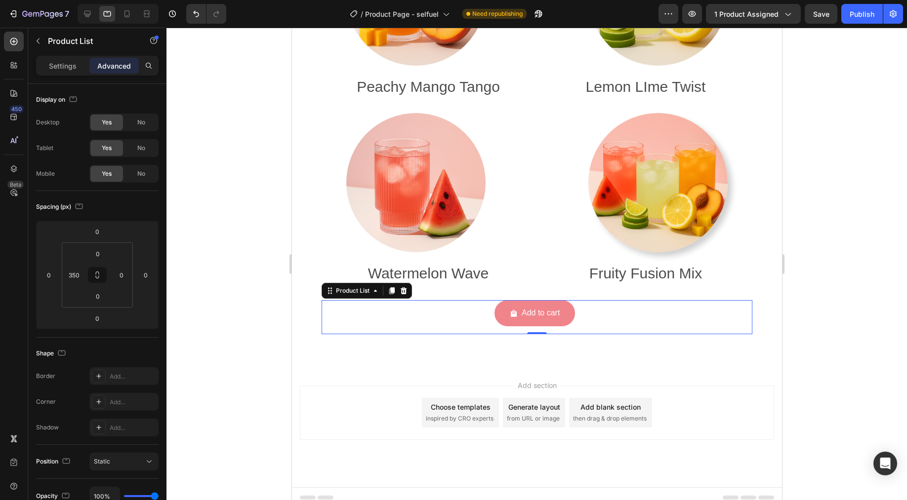
click at [388, 304] on div "Add to cart Add to Cart Row Product List 0" at bounding box center [536, 317] width 431 height 34
click at [64, 65] on p "Settings" at bounding box center [63, 66] width 28 height 10
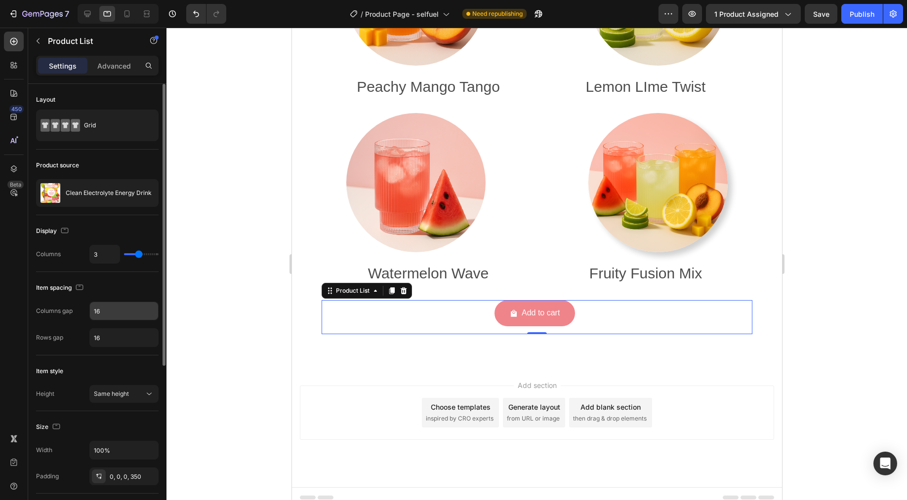
click at [112, 313] on input "16" at bounding box center [124, 311] width 68 height 18
type input "2"
type input "1"
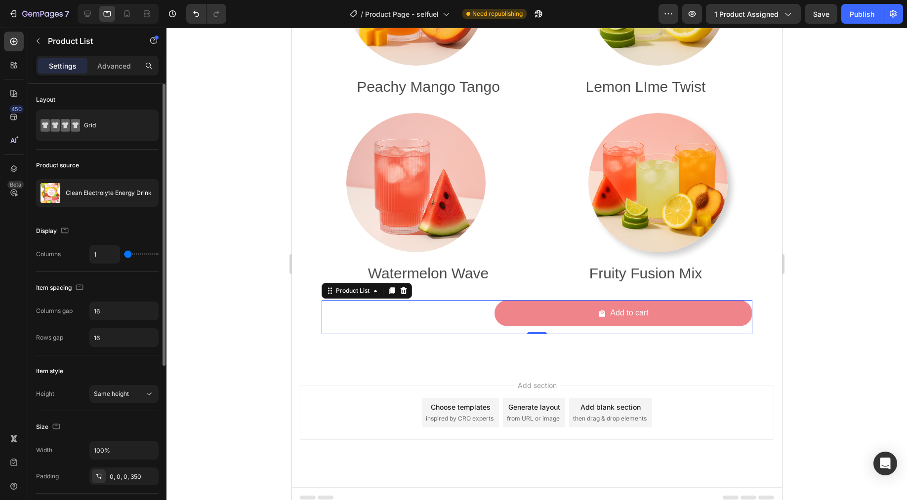
drag, startPoint x: 139, startPoint y: 256, endPoint x: 126, endPoint y: 255, distance: 12.4
type input "1"
click at [126, 255] on input "range" at bounding box center [141, 254] width 35 height 2
drag, startPoint x: 126, startPoint y: 254, endPoint x: 93, endPoint y: 251, distance: 33.7
click at [124, 253] on input "range" at bounding box center [141, 254] width 35 height 2
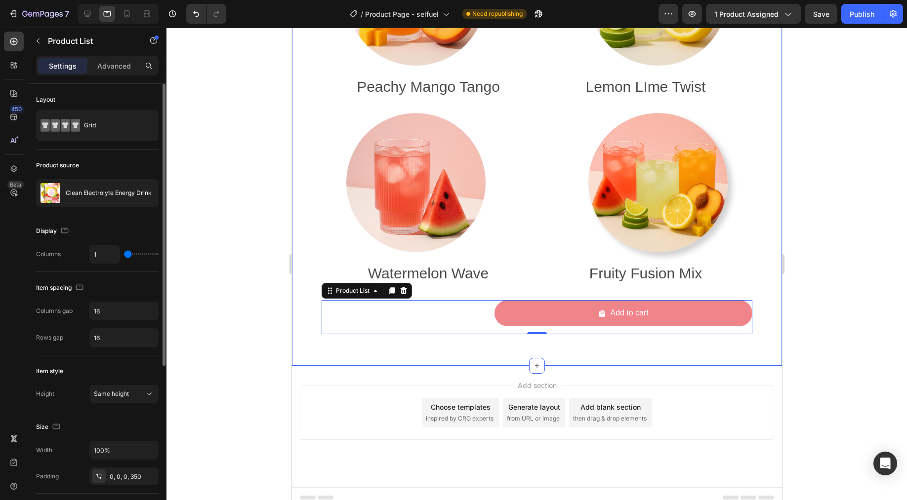
drag, startPoint x: 128, startPoint y: 255, endPoint x: 99, endPoint y: 234, distance: 36.1
click at [124, 254] on input "range" at bounding box center [141, 254] width 35 height 2
click at [122, 71] on div "Advanced" at bounding box center [113, 66] width 49 height 16
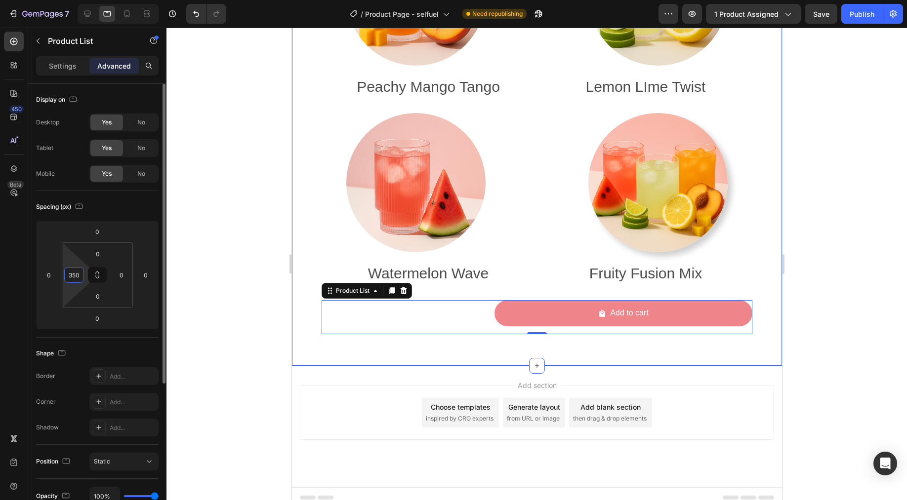
click at [76, 279] on input "350" at bounding box center [74, 275] width 15 height 15
type input "0"
click at [737, 386] on div "Add section Choose templates inspired by CRO experts Generate layout from URL o…" at bounding box center [536, 413] width 474 height 54
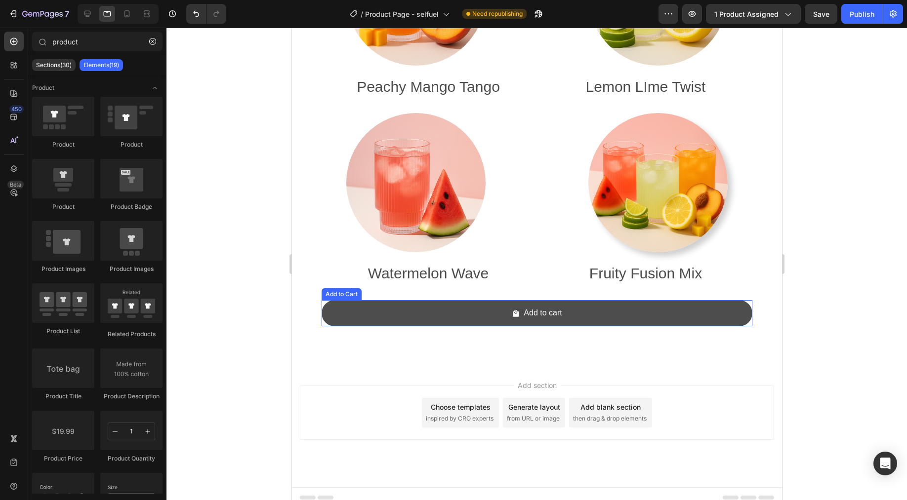
click at [425, 300] on button "Add to cart" at bounding box center [536, 313] width 431 height 26
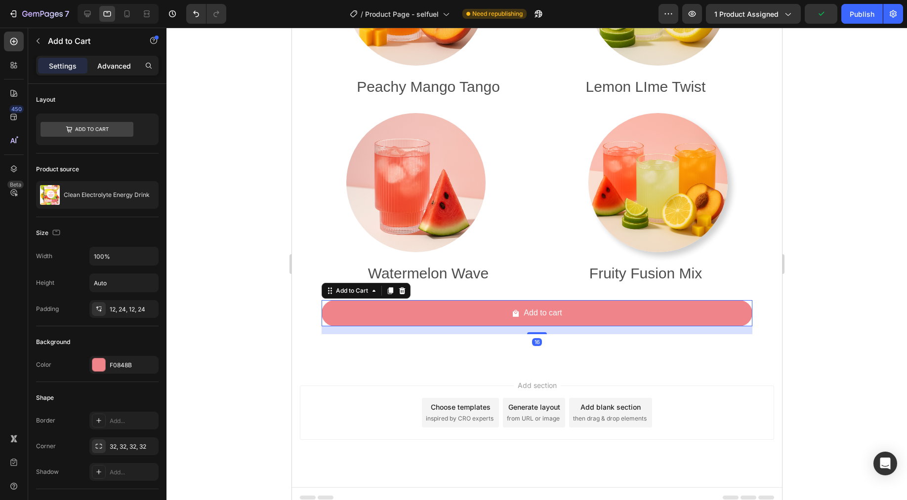
click at [111, 70] on p "Advanced" at bounding box center [114, 66] width 34 height 10
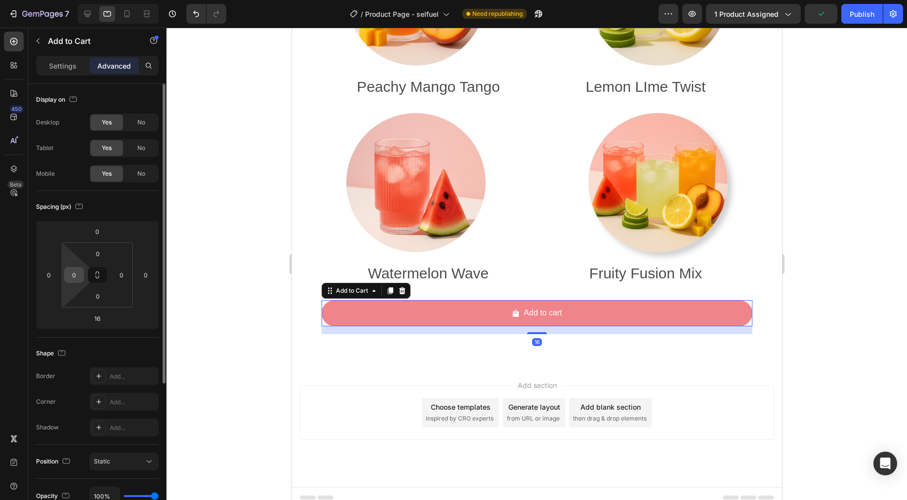
click at [72, 269] on input "0" at bounding box center [74, 275] width 15 height 15
click at [77, 273] on input "50" at bounding box center [74, 275] width 15 height 15
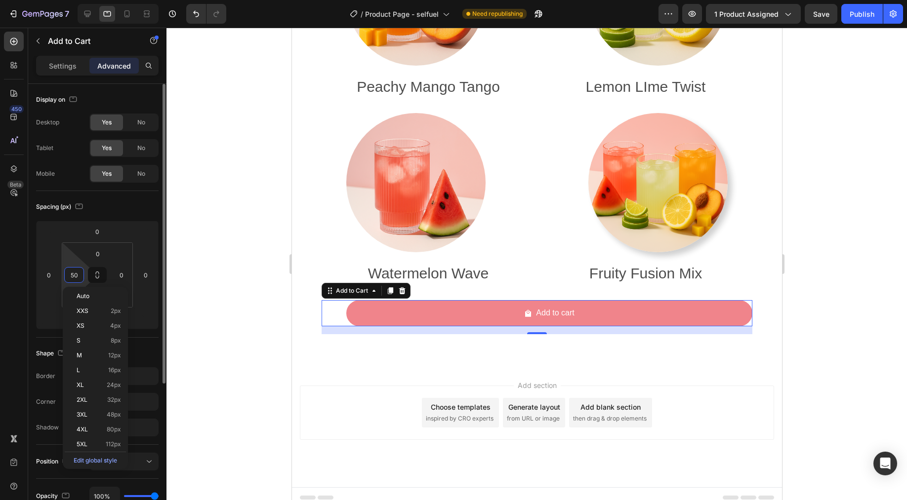
type input "5"
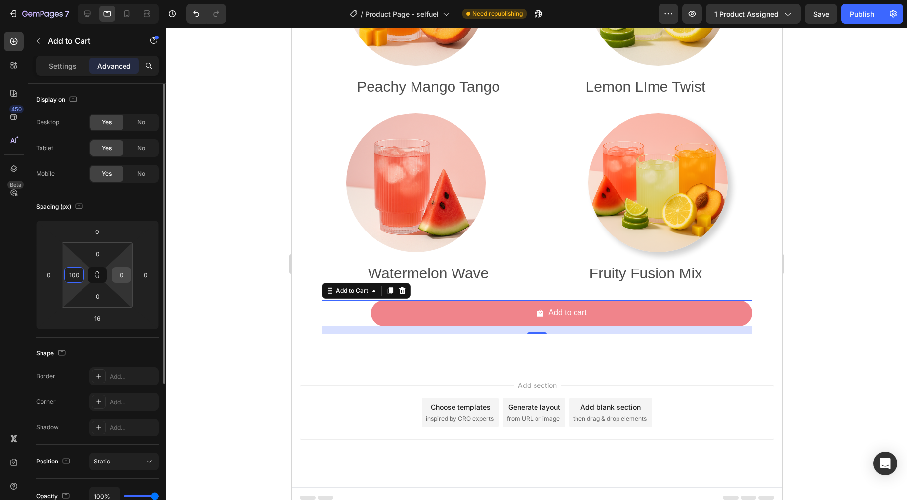
type input "100"
click at [127, 276] on input "0" at bounding box center [121, 275] width 15 height 15
type input "100"
click at [83, 275] on div "100" at bounding box center [74, 275] width 20 height 16
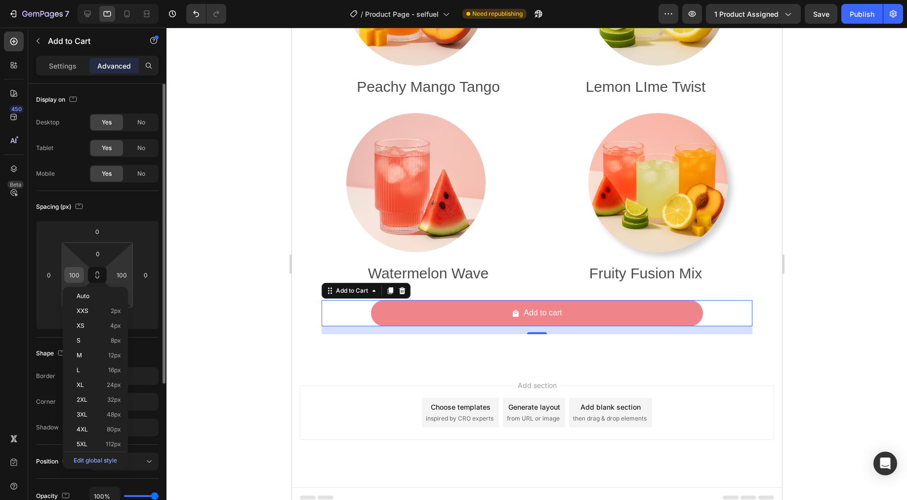
click at [77, 275] on input "100" at bounding box center [74, 275] width 15 height 15
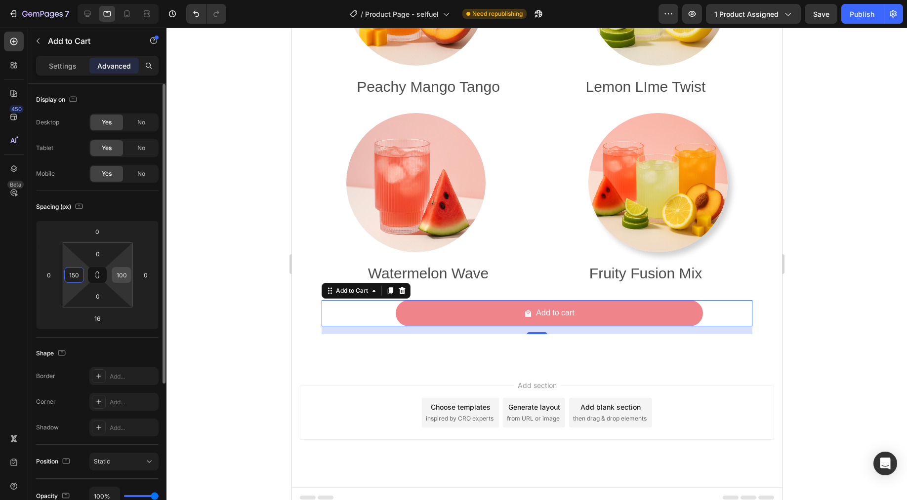
type input "150"
click at [127, 276] on input "100" at bounding box center [121, 275] width 15 height 15
type input "150"
click at [719, 349] on div "Ready to Fuel Up the Healthy Way? Heading Image Peachy Mango Tango Text Block R…" at bounding box center [536, 108] width 490 height 516
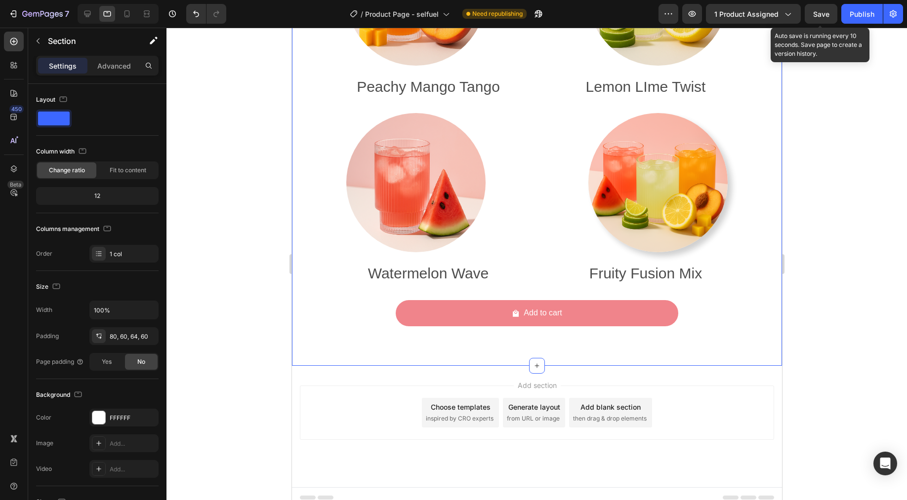
click at [826, 12] on span "Save" at bounding box center [821, 14] width 16 height 8
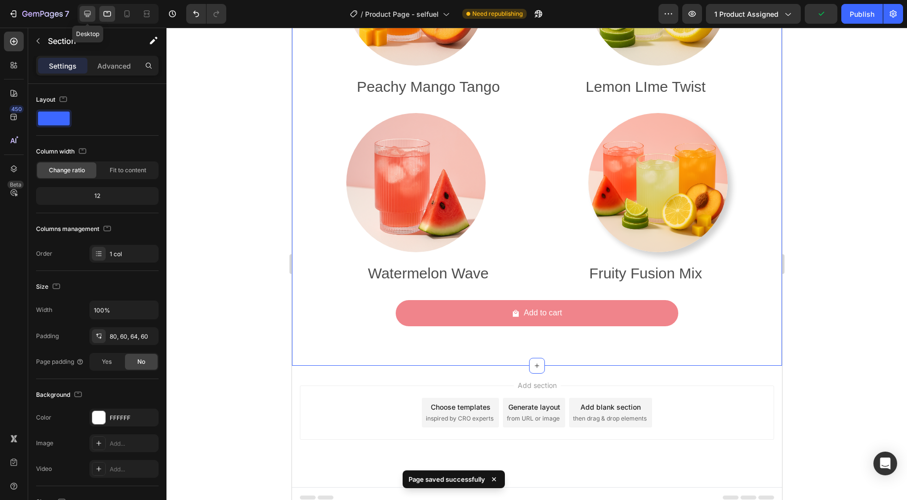
click at [87, 17] on icon at bounding box center [87, 14] width 10 height 10
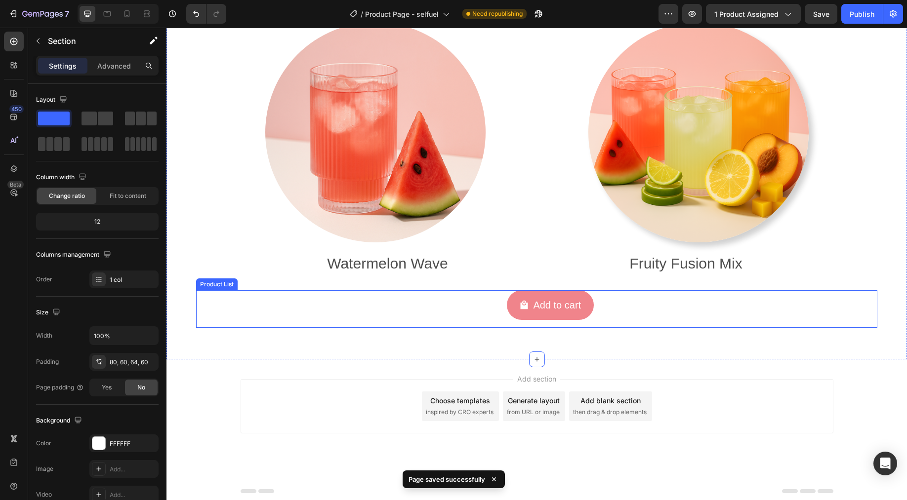
scroll to position [4487, 0]
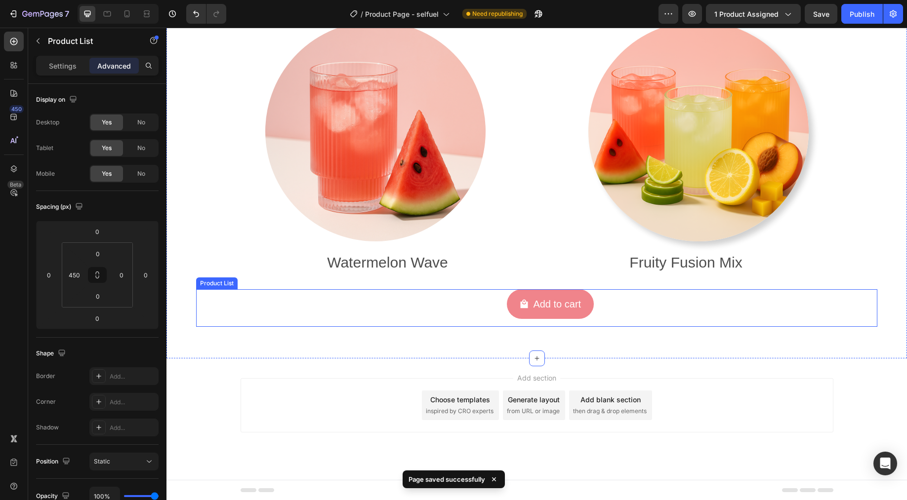
click at [418, 308] on div "Add to cart Add to Cart Row Product List" at bounding box center [580, 308] width 593 height 38
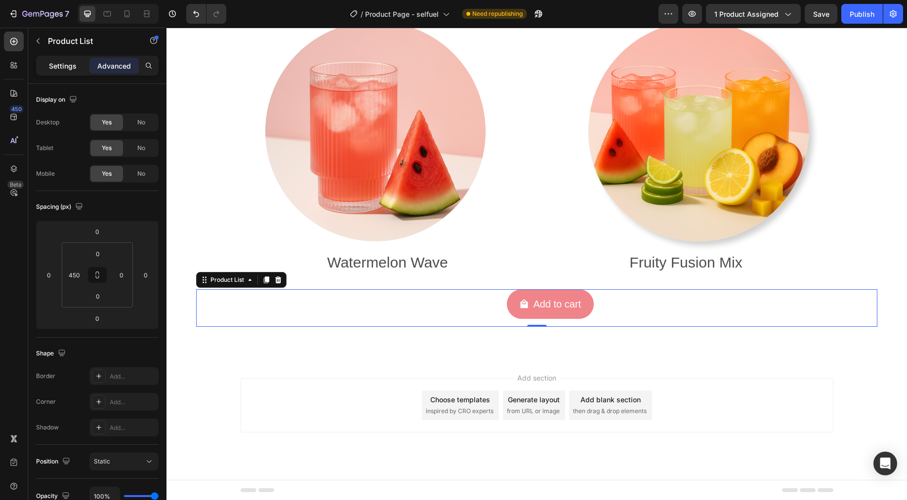
click at [45, 64] on div "Settings" at bounding box center [62, 66] width 49 height 16
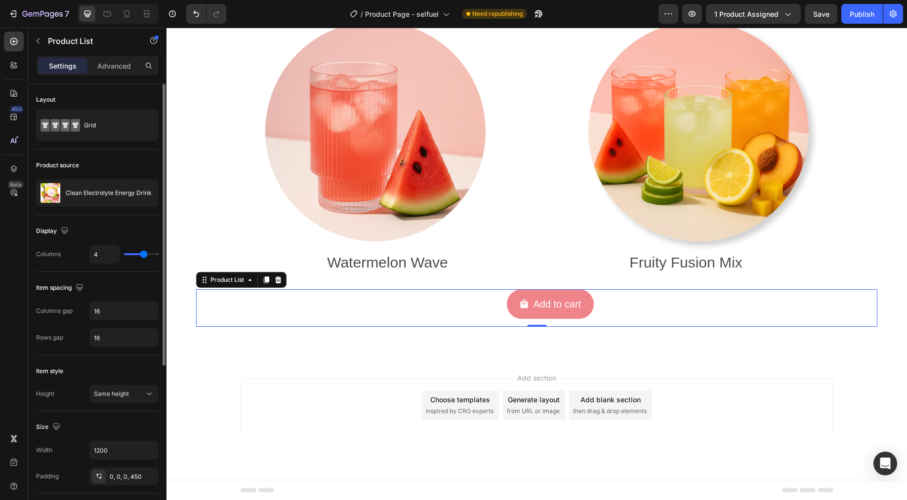
type input "3"
type input "2"
type input "1"
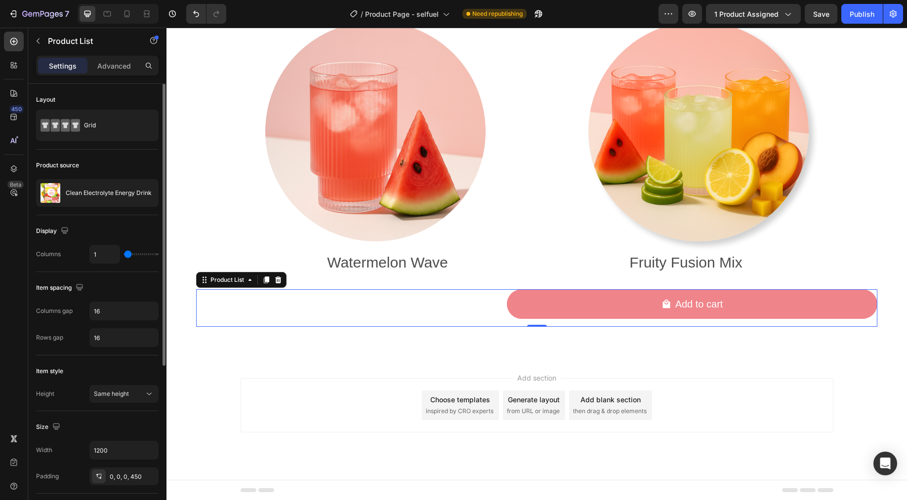
drag, startPoint x: 144, startPoint y: 256, endPoint x: 104, endPoint y: 254, distance: 40.0
type input "1"
click at [124, 254] on input "range" at bounding box center [141, 254] width 35 height 2
click at [112, 74] on div "Settings Advanced" at bounding box center [97, 66] width 122 height 20
click at [117, 61] on p "Advanced" at bounding box center [114, 66] width 34 height 10
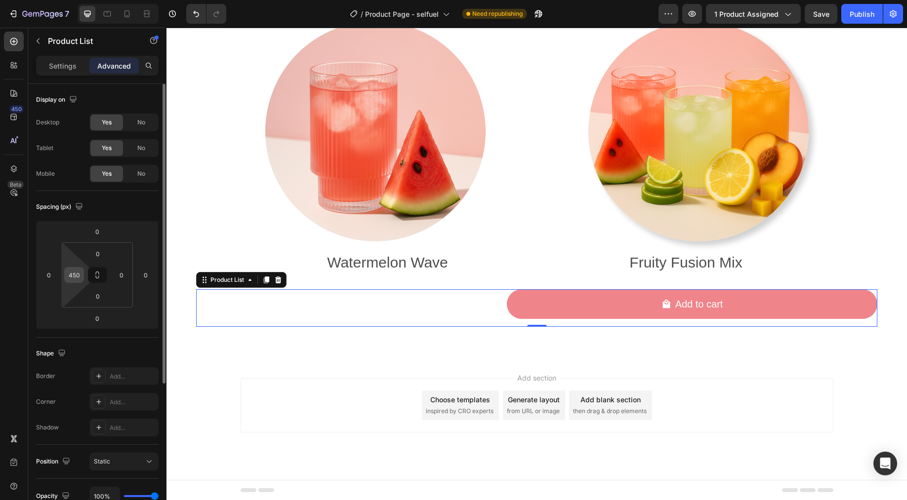
click at [79, 277] on input "450" at bounding box center [74, 275] width 15 height 15
type input "300"
click at [120, 275] on input "0" at bounding box center [121, 275] width 15 height 15
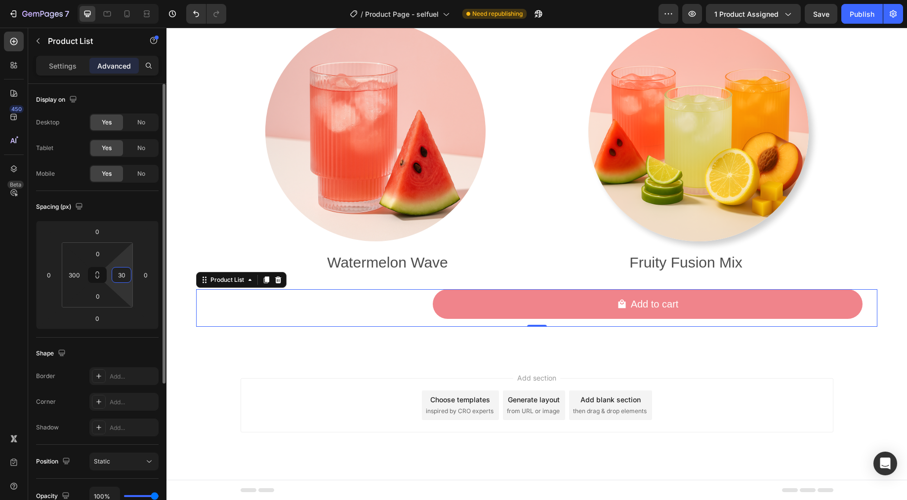
type input "300"
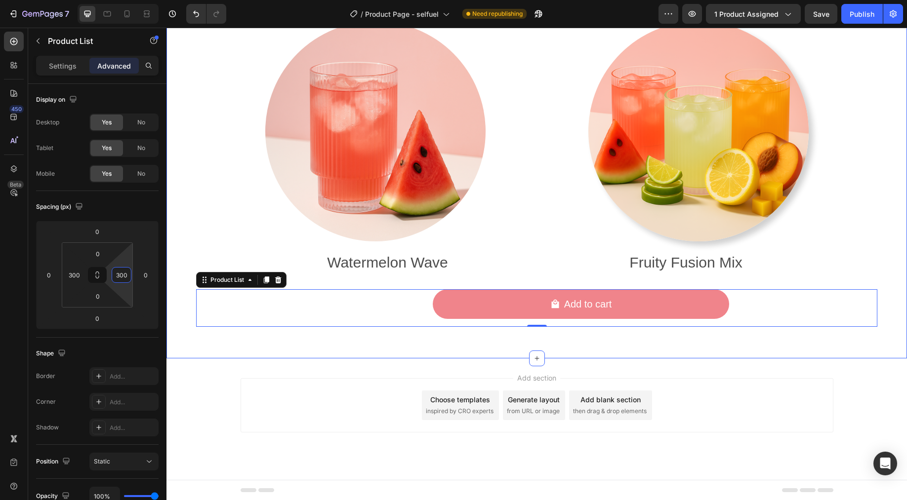
click at [382, 351] on div "Ready to Fuel Up the Healthy Way? Heading Image Peachy Mango Tango Text Block R…" at bounding box center [536, 18] width 740 height 681
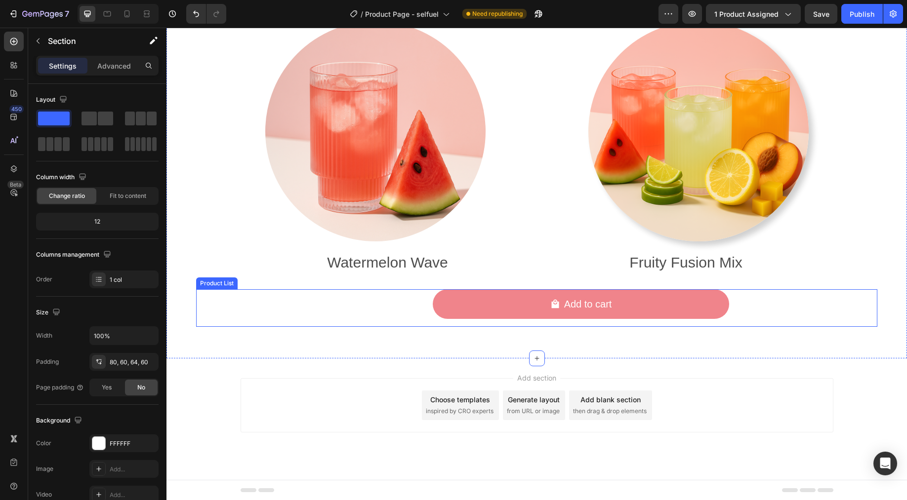
click at [368, 319] on div "Add to cart Add to Cart Row Product List" at bounding box center [580, 308] width 593 height 38
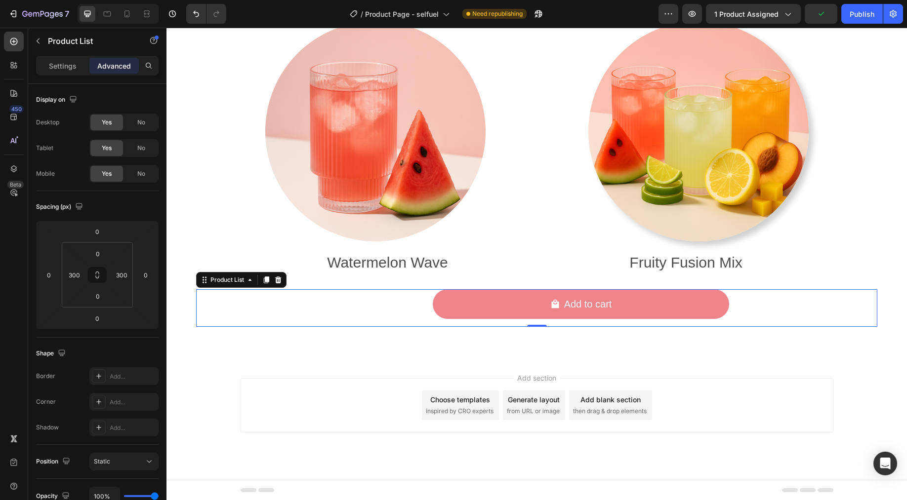
click at [844, 370] on div "Add section Choose templates inspired by CRO experts Generate layout from URL o…" at bounding box center [536, 419] width 740 height 121
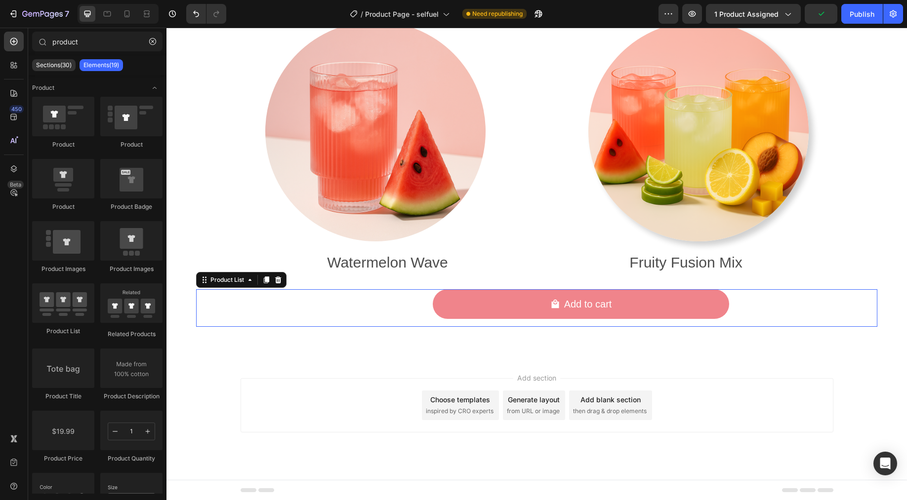
click at [378, 296] on div "Add to cart Add to Cart Row Product List 0" at bounding box center [580, 308] width 593 height 38
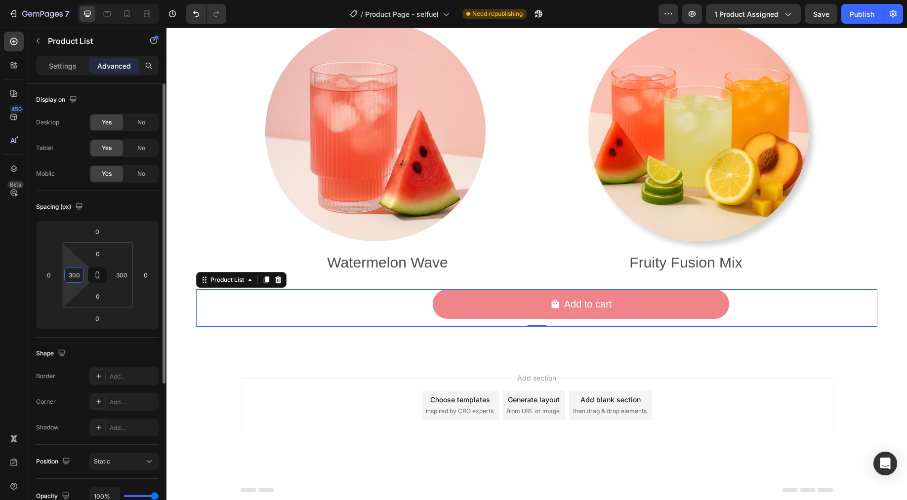
click at [79, 277] on input "300" at bounding box center [74, 275] width 15 height 15
type input "250"
click at [126, 278] on input "300" at bounding box center [121, 275] width 15 height 15
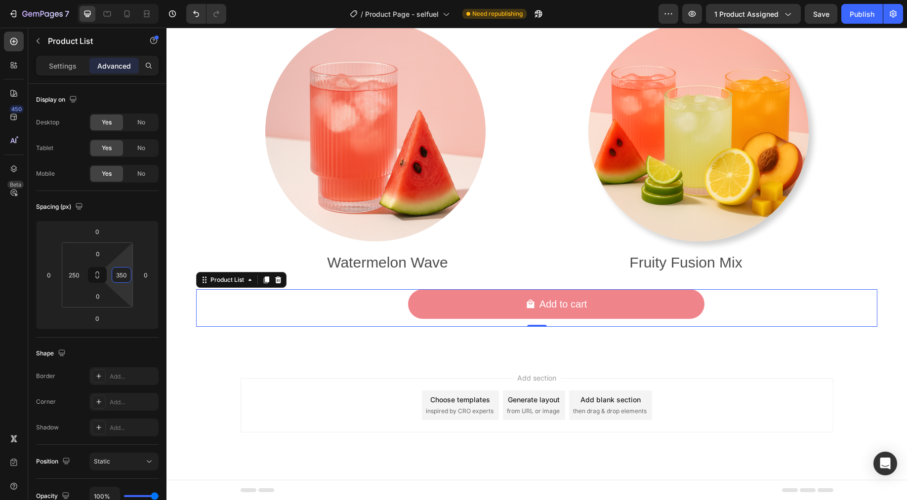
type input "350"
click at [821, 17] on span "Save" at bounding box center [821, 14] width 16 height 8
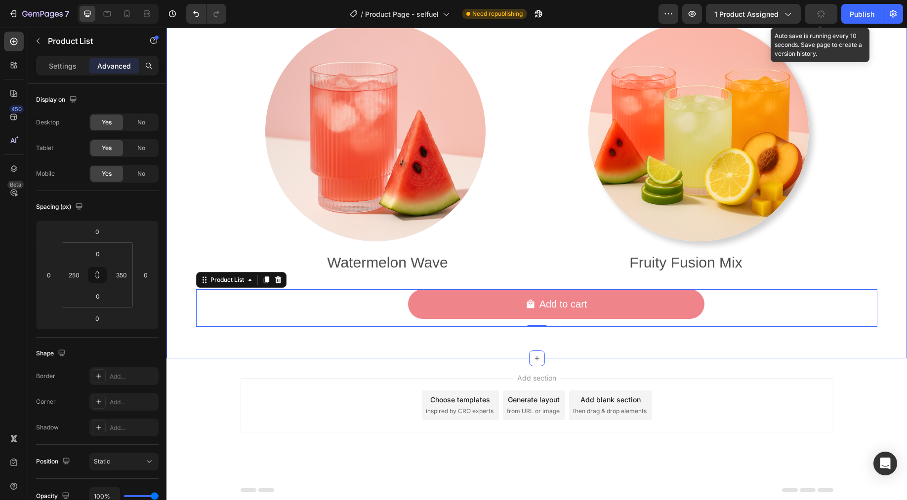
click at [841, 142] on div "Ready to Fuel Up the Healthy Way? Heading Image Peachy Mango Tango Text Block R…" at bounding box center [536, 22] width 681 height 610
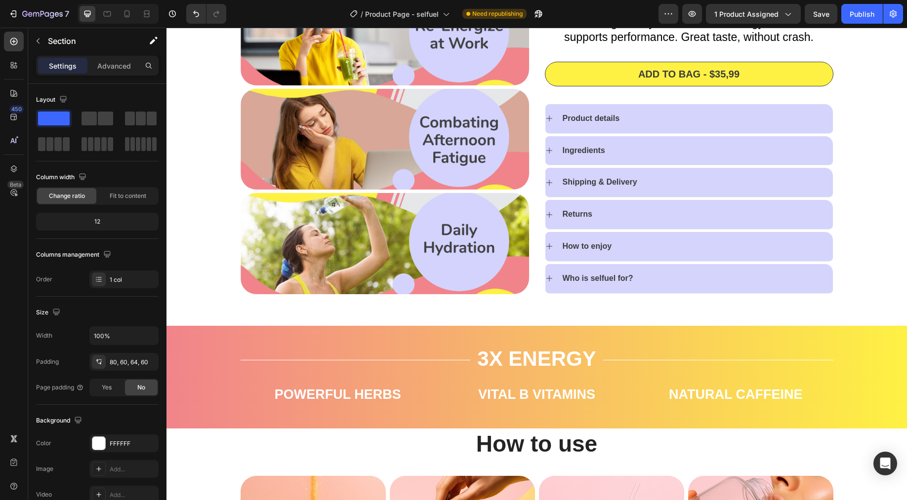
scroll to position [188, 0]
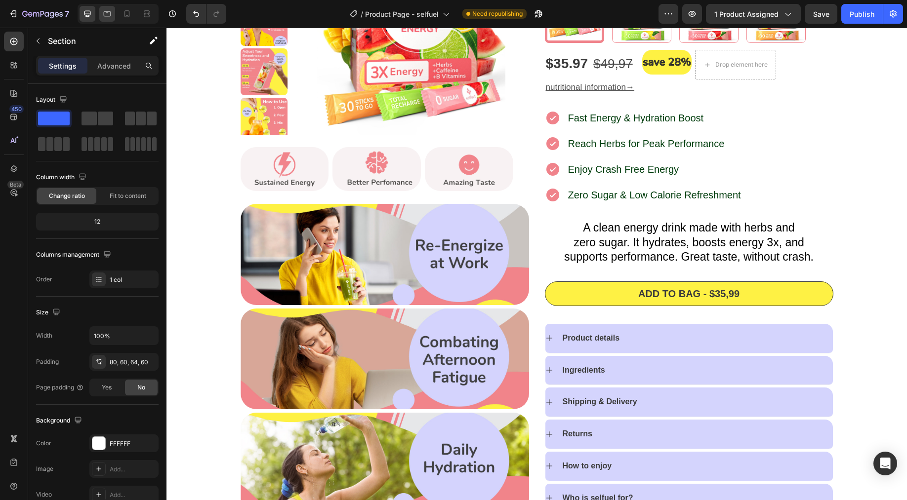
click at [108, 18] on icon at bounding box center [107, 14] width 10 height 10
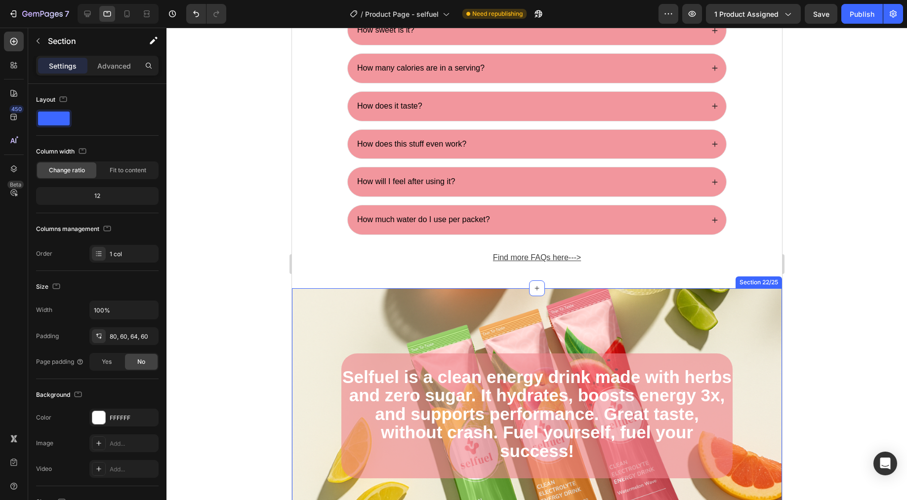
scroll to position [3696, 0]
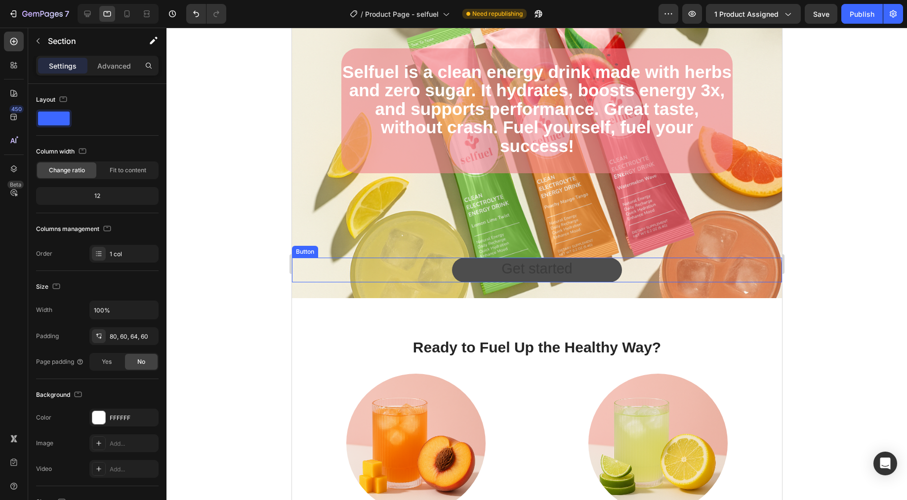
click at [571, 278] on link "Get started" at bounding box center [535, 270] width 169 height 25
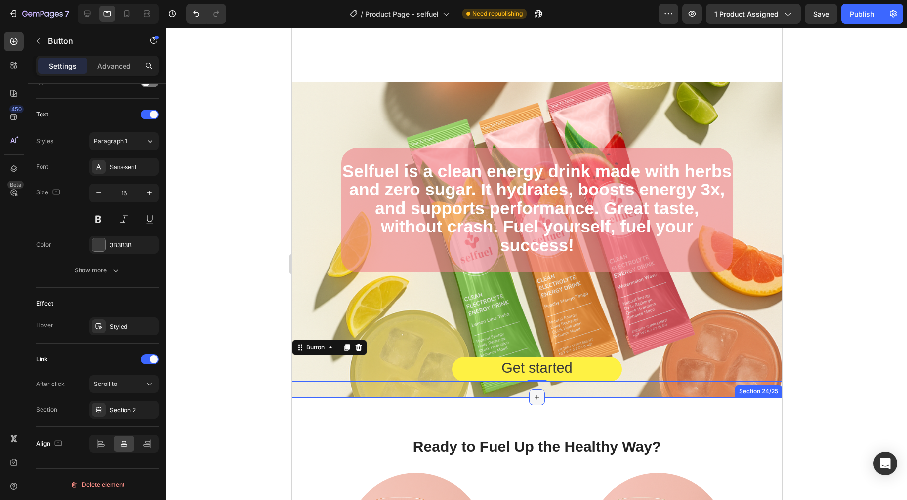
scroll to position [3576, 0]
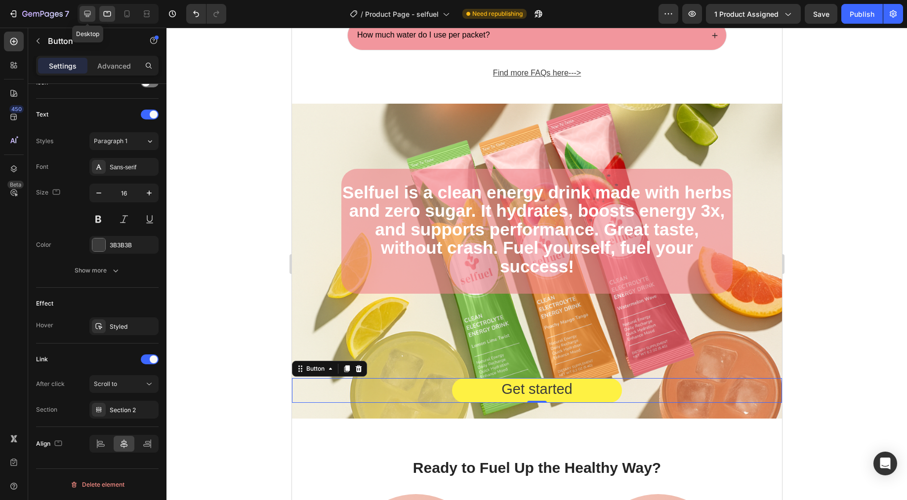
click at [91, 18] on icon at bounding box center [87, 14] width 10 height 10
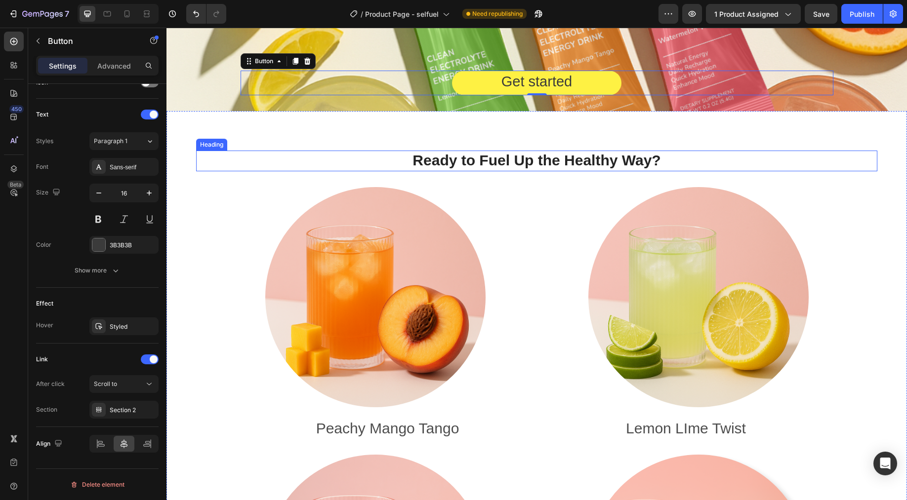
scroll to position [3980, 0]
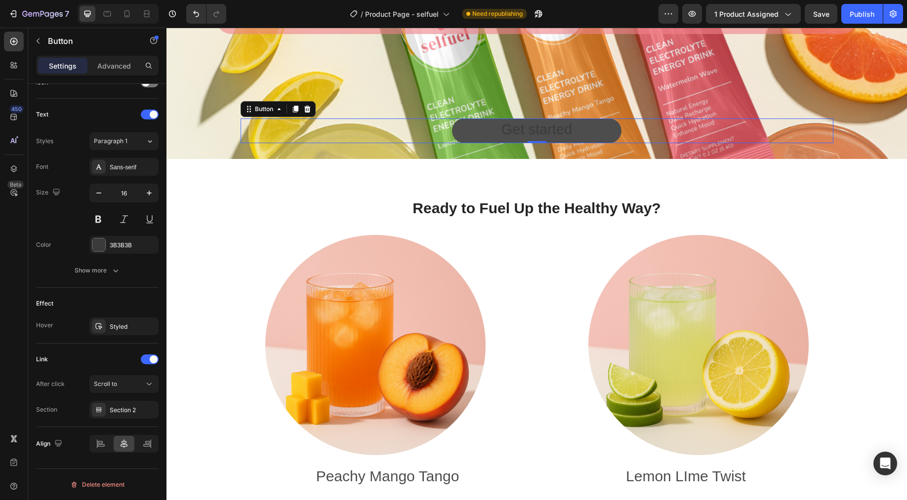
click at [593, 124] on link "Get started" at bounding box center [536, 131] width 169 height 25
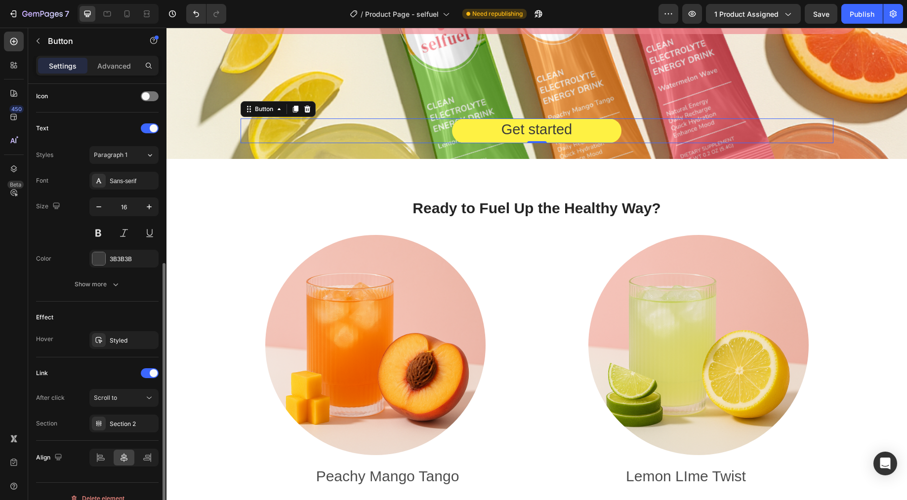
scroll to position [303, 0]
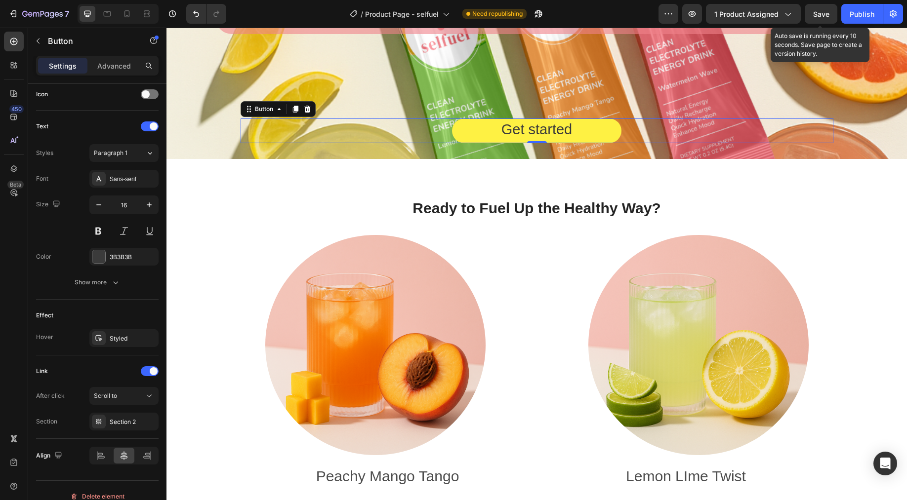
click at [821, 13] on span "Save" at bounding box center [821, 14] width 16 height 8
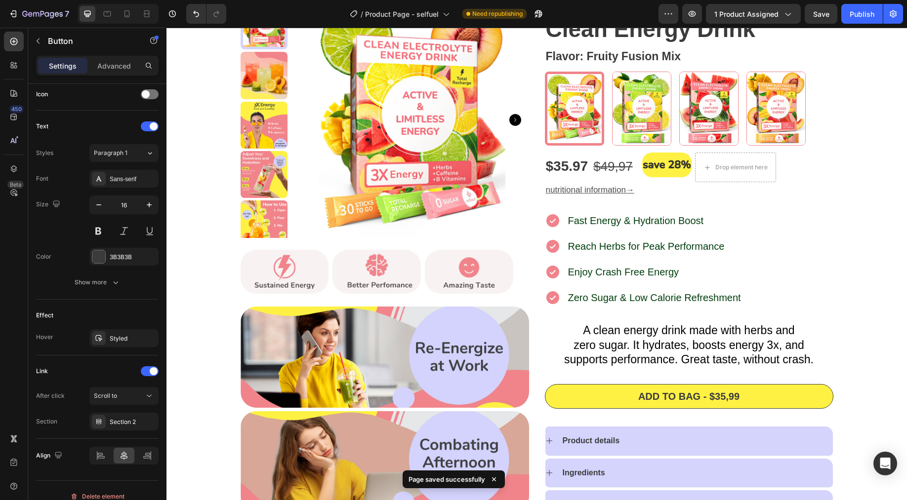
scroll to position [0, 0]
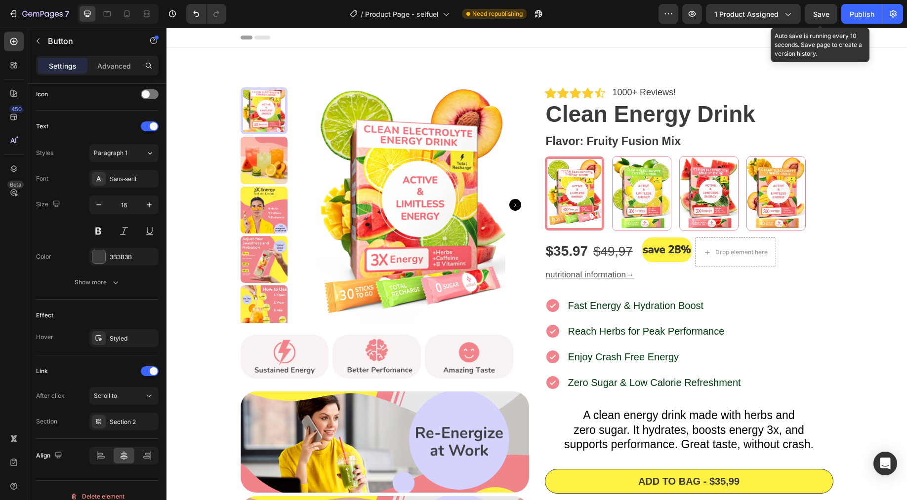
click at [816, 11] on span "Save" at bounding box center [821, 14] width 16 height 8
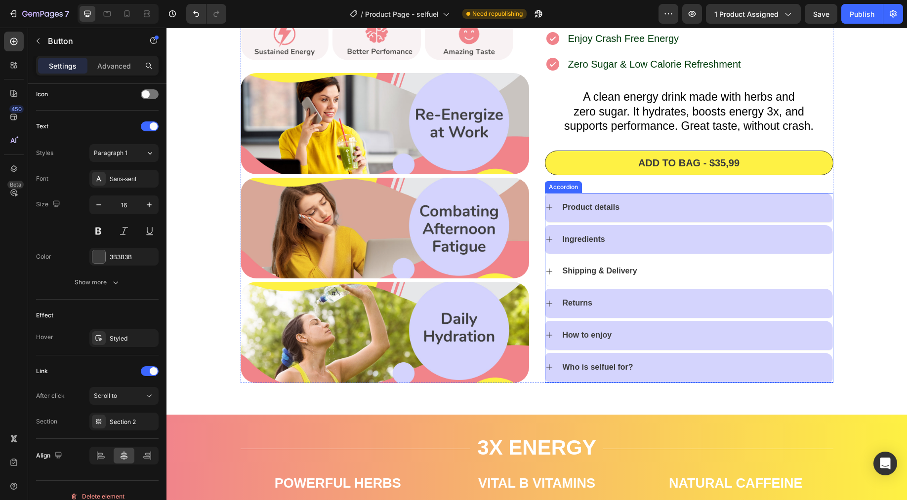
scroll to position [324, 0]
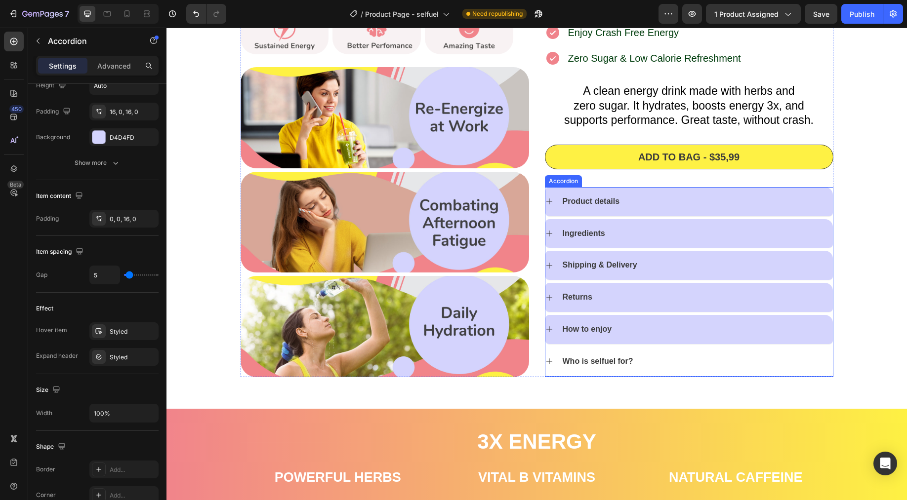
click at [611, 364] on p "Who is selfuel for?" at bounding box center [597, 362] width 71 height 10
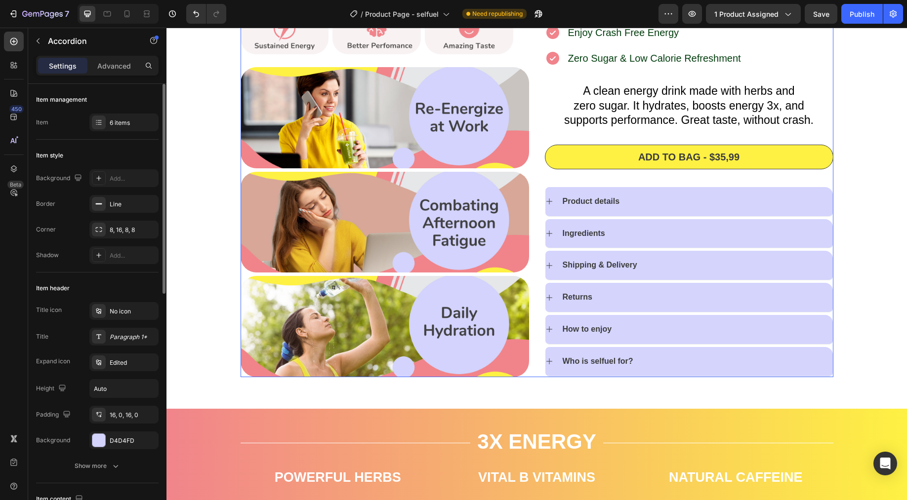
click at [538, 359] on div "Icon Icon Icon Icon Icon Icon List 1000+ Reviews! Text Block Row Clean Energy D…" at bounding box center [536, 70] width 593 height 614
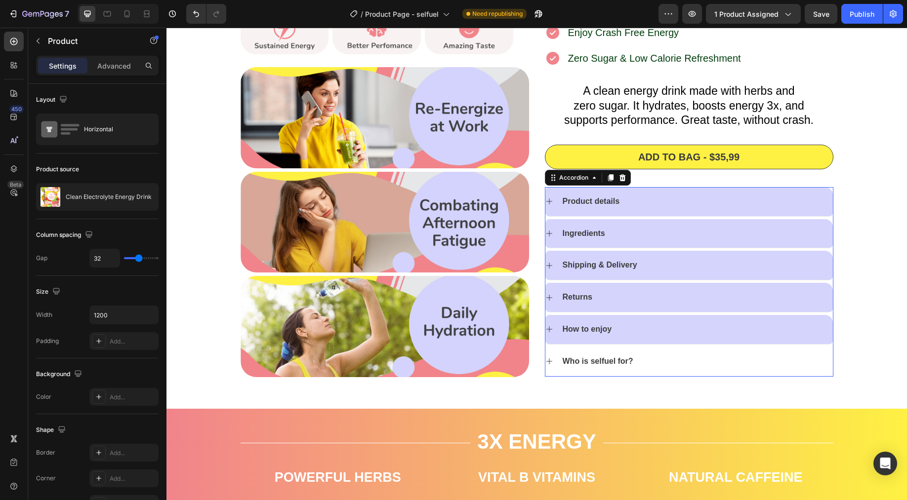
click at [545, 359] on icon at bounding box center [549, 362] width 8 height 8
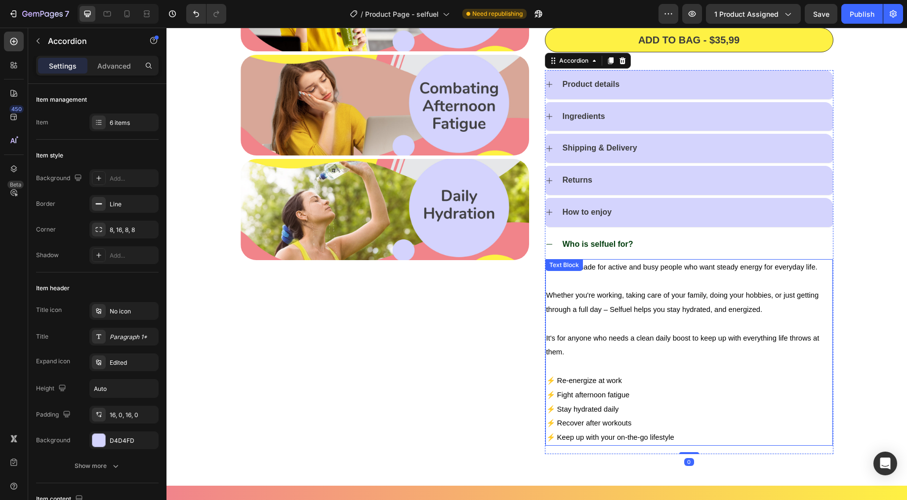
scroll to position [481, 0]
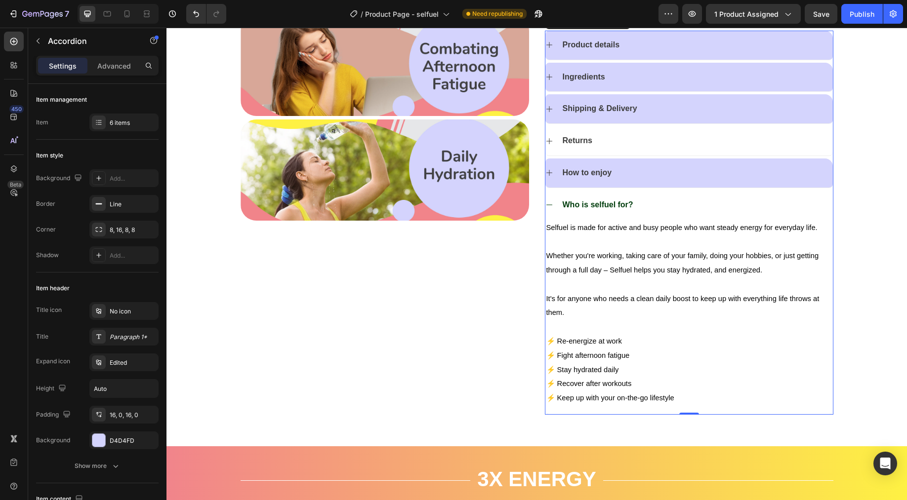
click at [551, 143] on div "Returns" at bounding box center [688, 140] width 287 height 29
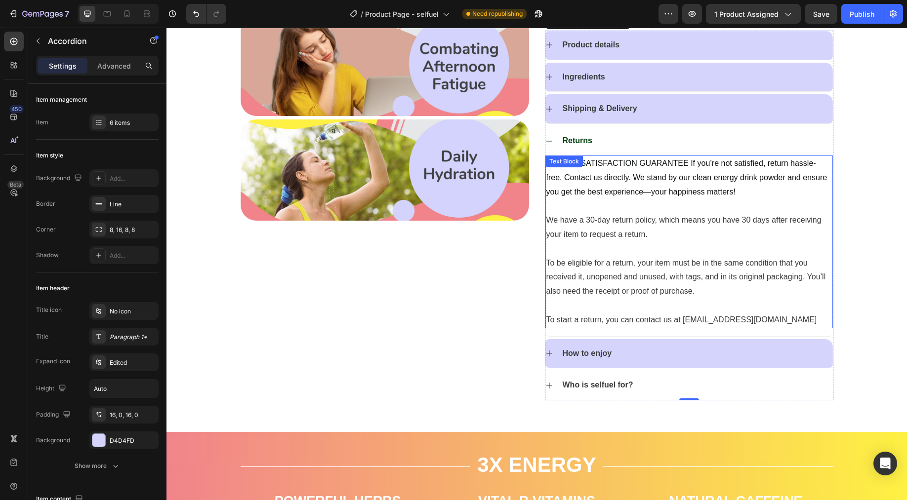
click at [613, 191] on span "⭐ 100% SATISFACTION GUARANTEE If you’re not satisfied, return hassle-free. Cont…" at bounding box center [686, 177] width 281 height 37
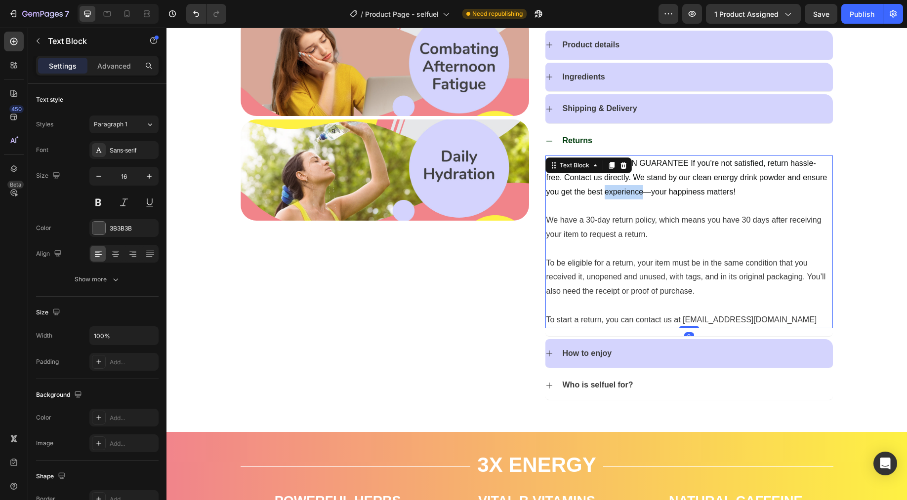
click at [613, 191] on span "⭐ 100% SATISFACTION GUARANTEE If you’re not satisfied, return hassle-free. Cont…" at bounding box center [686, 177] width 281 height 37
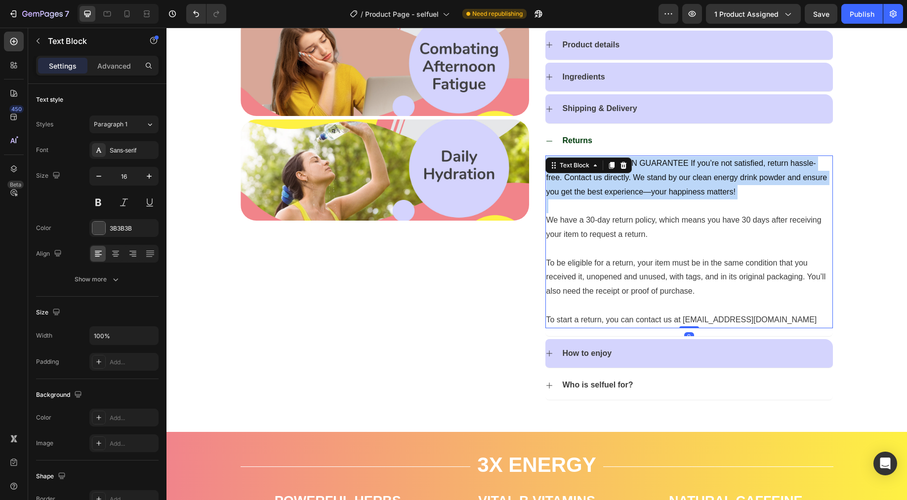
click at [613, 191] on span "⭐ 100% SATISFACTION GUARANTEE If you’re not satisfied, return hassle-free. Cont…" at bounding box center [686, 177] width 281 height 37
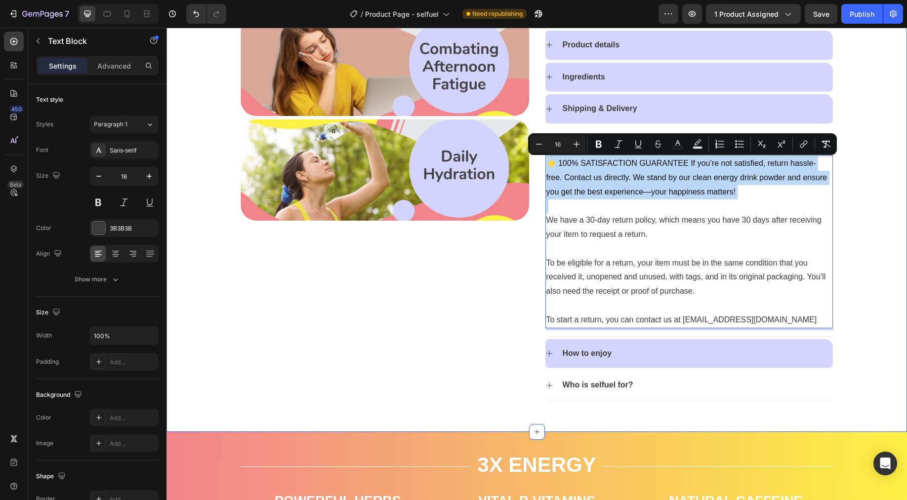
click at [844, 192] on div "Icon Icon Icon Icon Icon Icon List 1000+ Reviews! Text Block Row Clean Energy D…" at bounding box center [536, 7] width 725 height 802
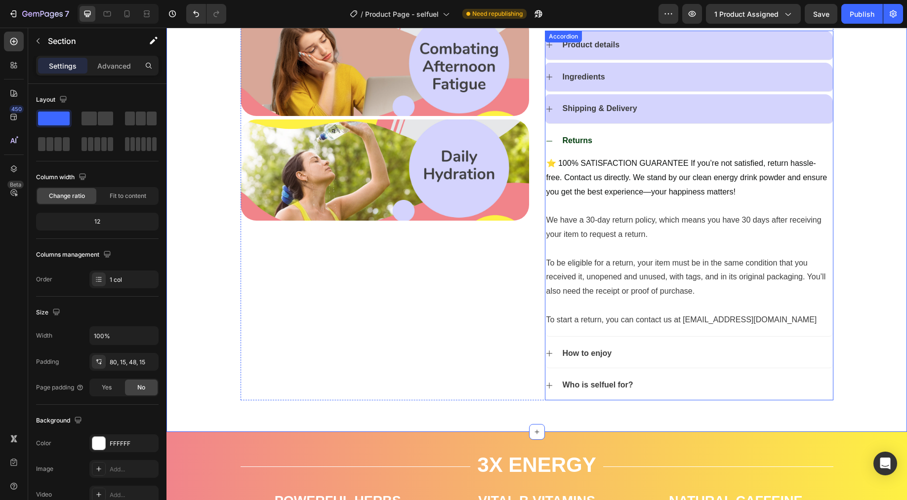
click at [547, 354] on icon at bounding box center [549, 354] width 6 height 6
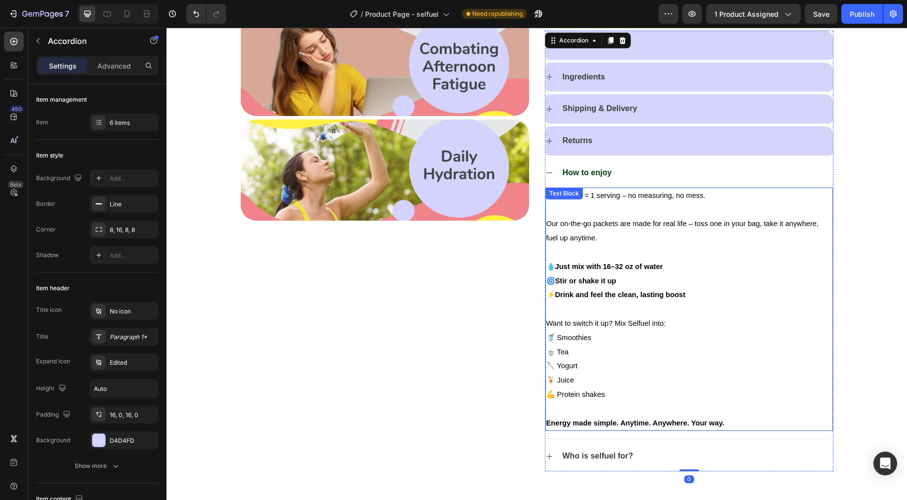
click at [629, 297] on strong "Drink and feel the clean, lasting boost" at bounding box center [620, 295] width 130 height 8
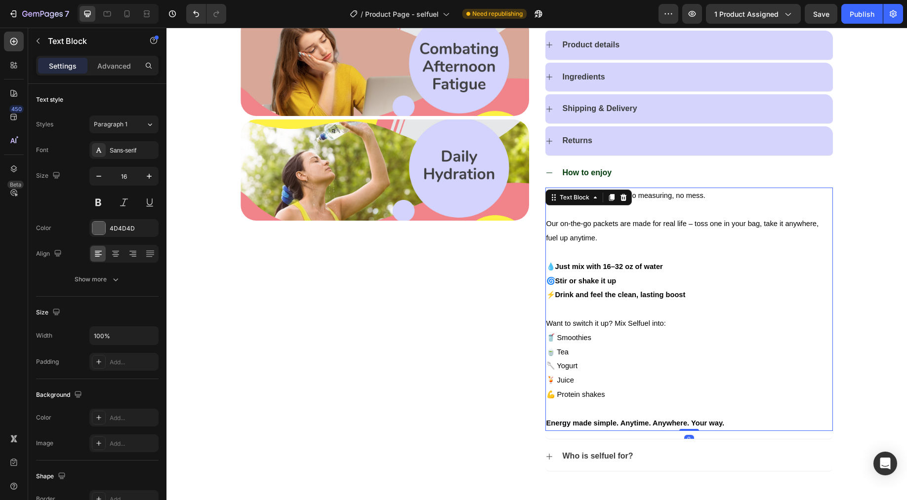
click at [629, 297] on strong "Drink and feel the clean, lasting boost" at bounding box center [620, 295] width 130 height 8
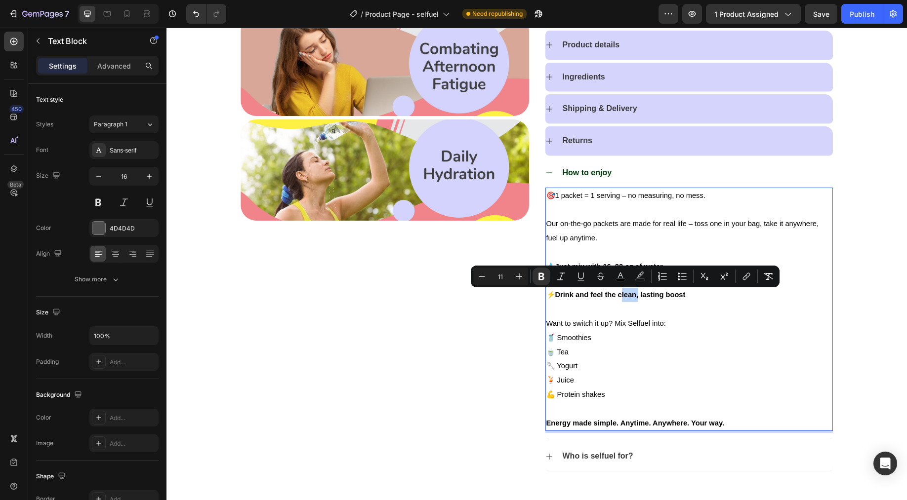
type input "16"
click at [729, 415] on p "Rich Text Editor. Editing area: main" at bounding box center [688, 409] width 285 height 14
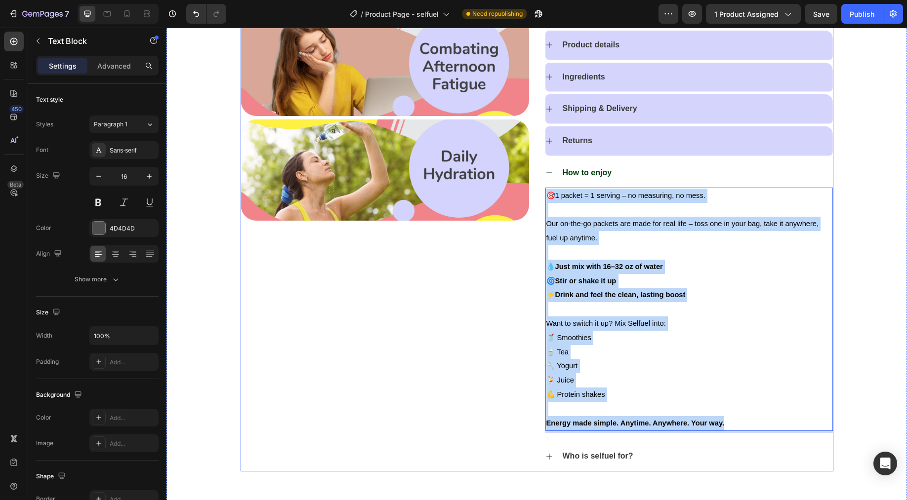
drag, startPoint x: 726, startPoint y: 421, endPoint x: 540, endPoint y: 190, distance: 297.1
click at [540, 190] on div "Icon Icon Icon Icon Icon Icon List 1000+ Reviews! Text Block Row Clean Energy D…" at bounding box center [536, 38] width 593 height 865
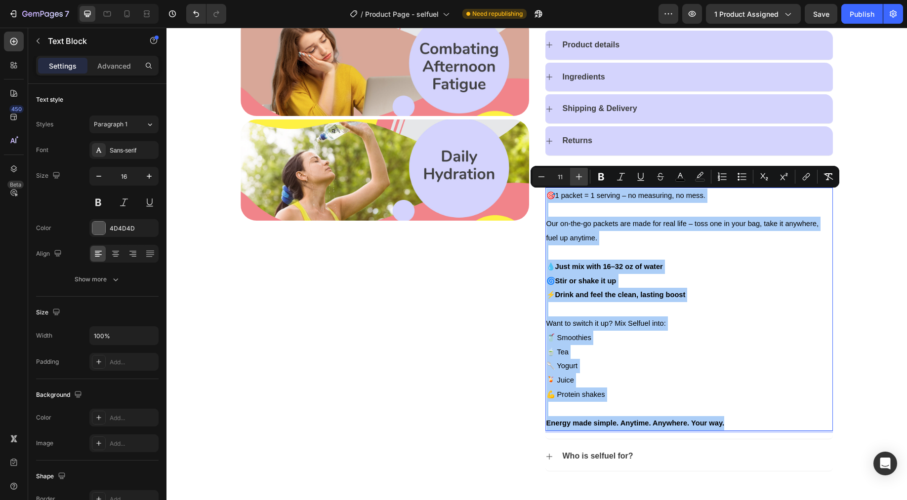
click at [572, 175] on button "Plus" at bounding box center [579, 177] width 18 height 18
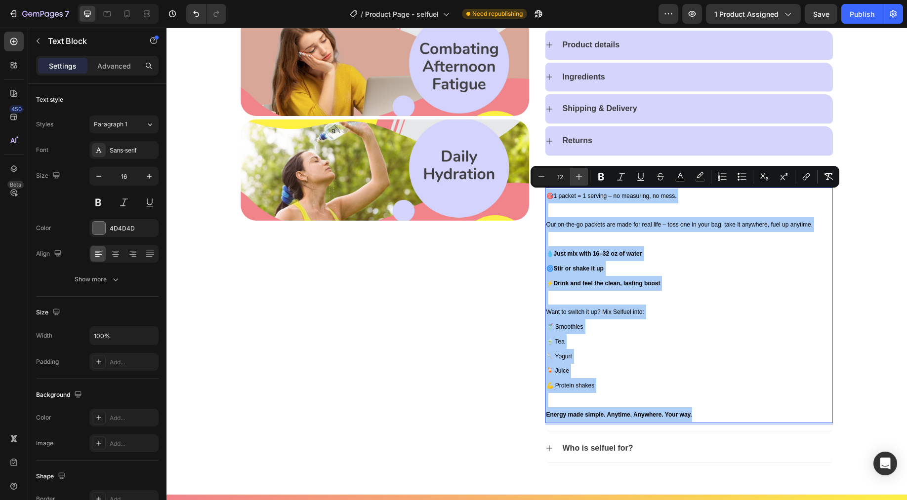
click at [572, 175] on button "Plus" at bounding box center [579, 177] width 18 height 18
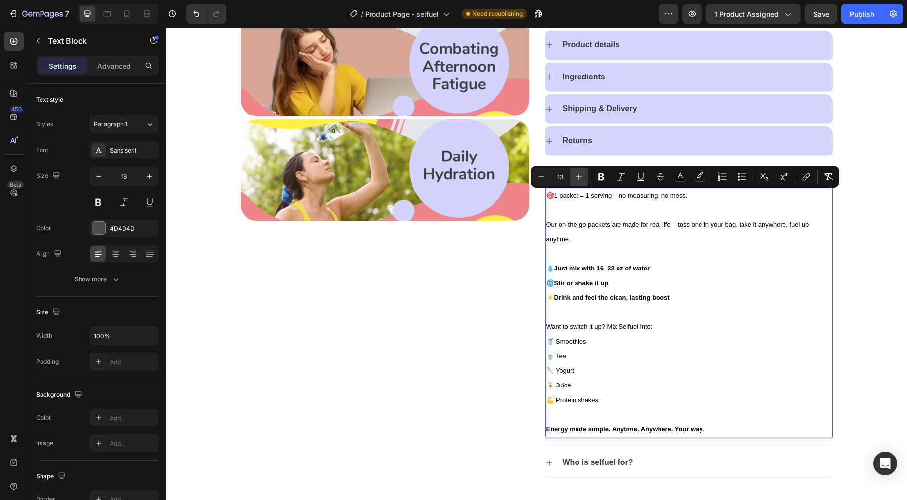
click at [572, 175] on button "Plus" at bounding box center [579, 177] width 18 height 18
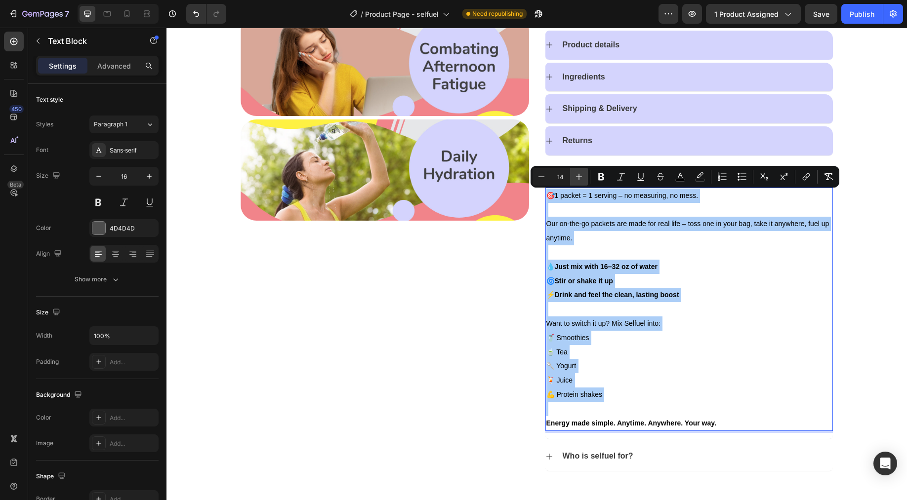
click at [572, 175] on button "Plus" at bounding box center [579, 177] width 18 height 18
click at [567, 172] on input "15" at bounding box center [560, 177] width 20 height 12
click at [576, 176] on icon "Editor contextual toolbar" at bounding box center [579, 177] width 10 height 10
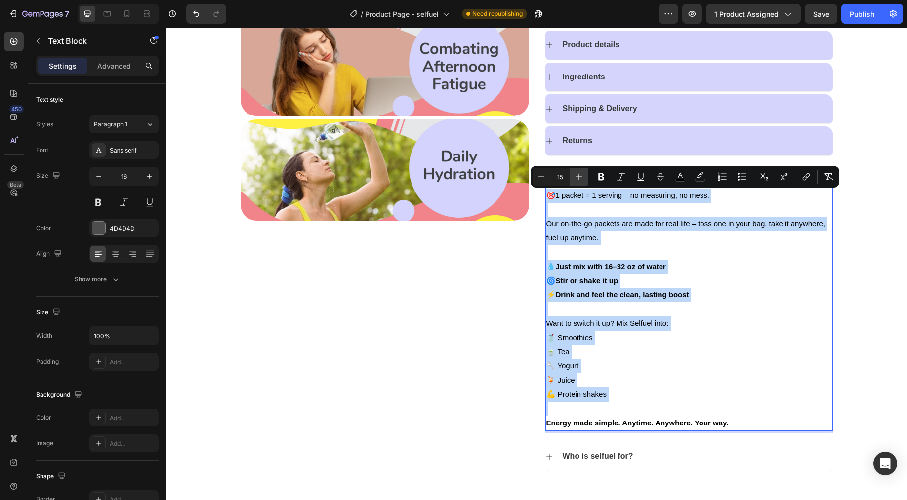
type input "16"
click at [829, 296] on div "Product details Ingredients Shipping & Delivery Returns How to enjoy 🎯1 packet …" at bounding box center [689, 251] width 288 height 441
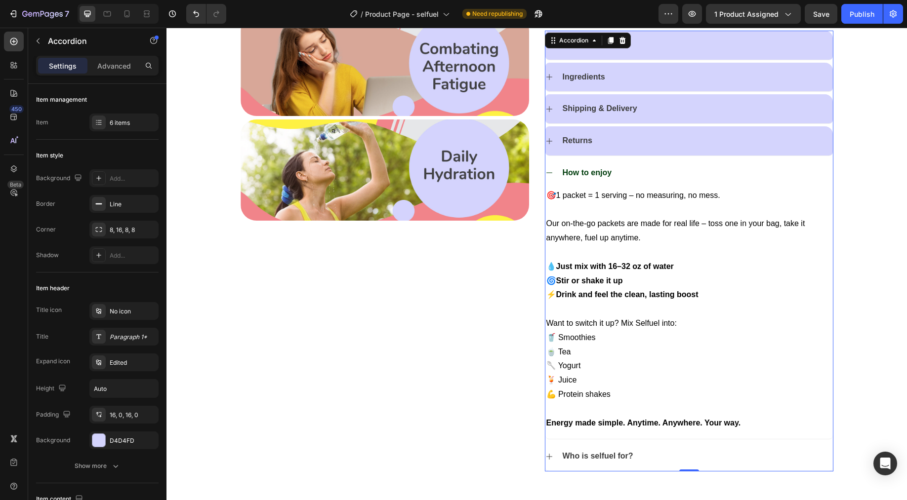
click at [547, 172] on icon at bounding box center [549, 173] width 8 height 8
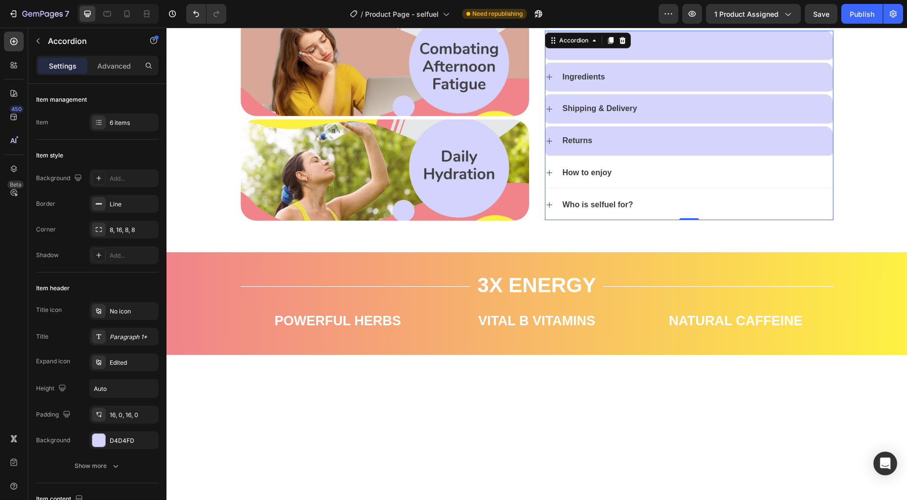
click at [546, 207] on icon at bounding box center [549, 205] width 8 height 8
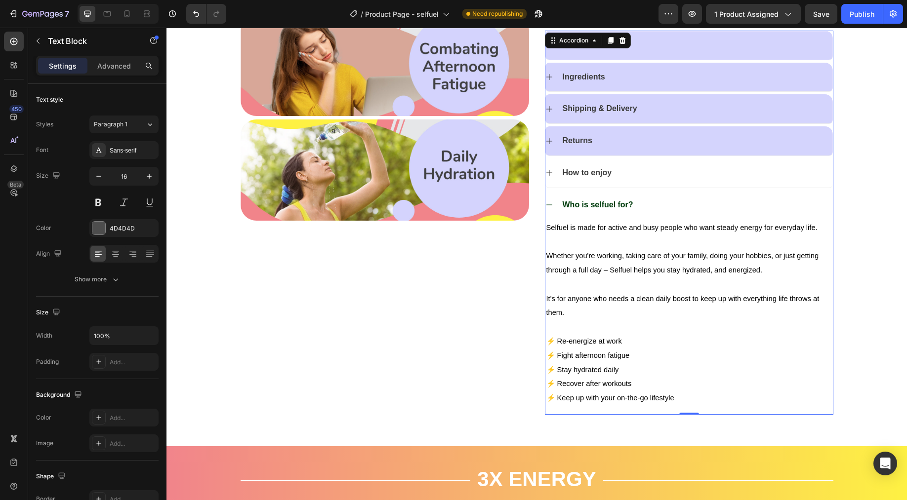
click at [698, 404] on p "⚡ Keep up with your on-the-go lifestyle" at bounding box center [688, 398] width 285 height 14
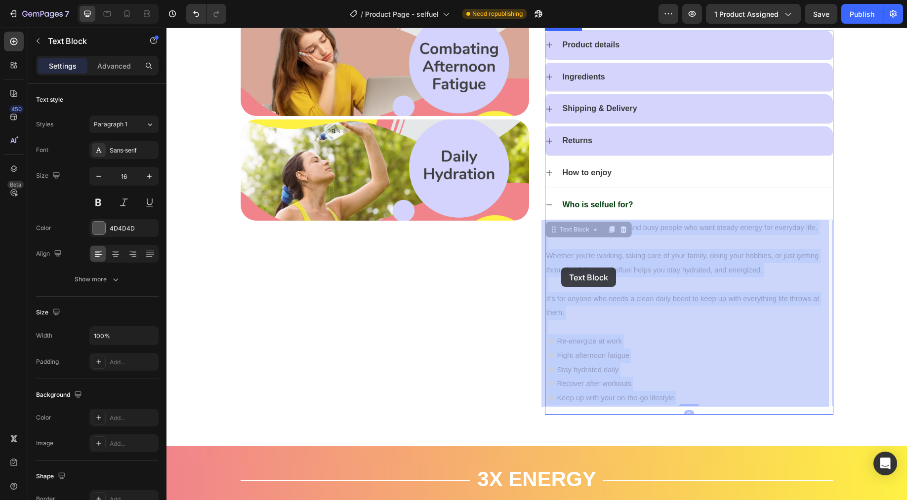
drag, startPoint x: 685, startPoint y: 396, endPoint x: 584, endPoint y: 284, distance: 151.0
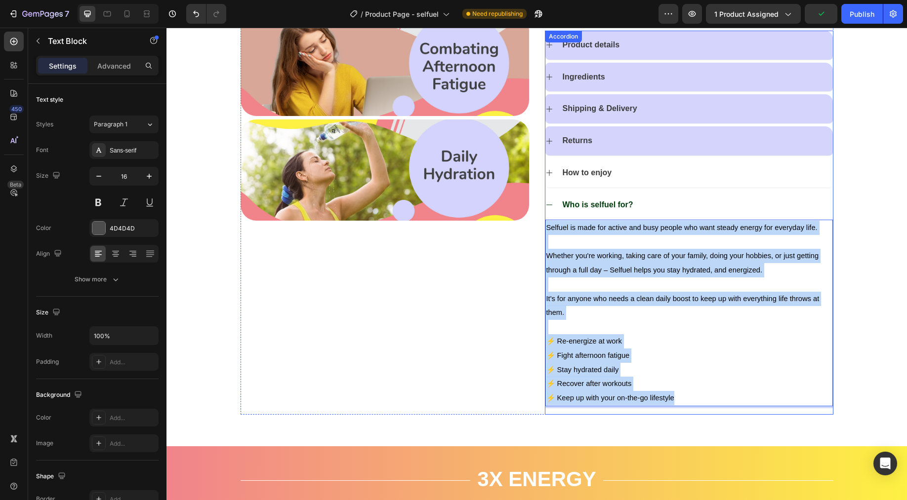
drag, startPoint x: 664, startPoint y: 392, endPoint x: 540, endPoint y: 229, distance: 204.4
click at [545, 229] on div "Product details Ingredients Shipping & Delivery Returns How to enjoy Who is sel…" at bounding box center [689, 223] width 288 height 384
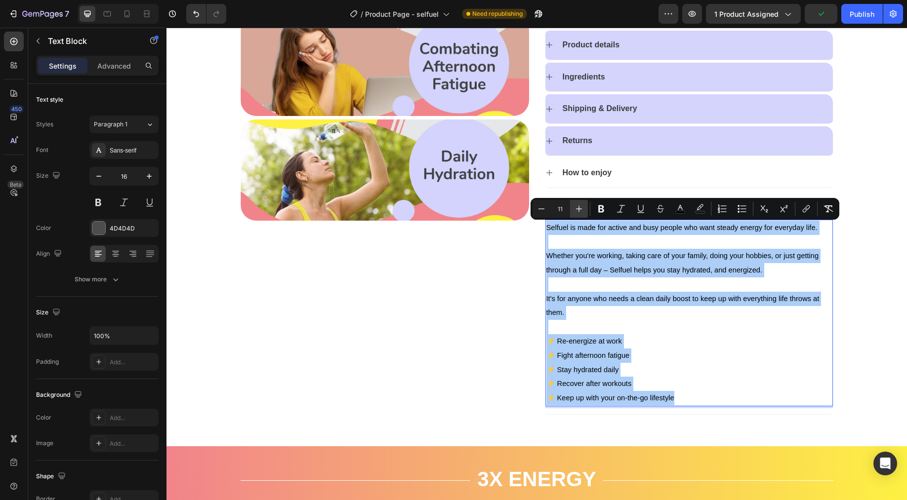
click at [578, 211] on icon "Editor contextual toolbar" at bounding box center [579, 209] width 10 height 10
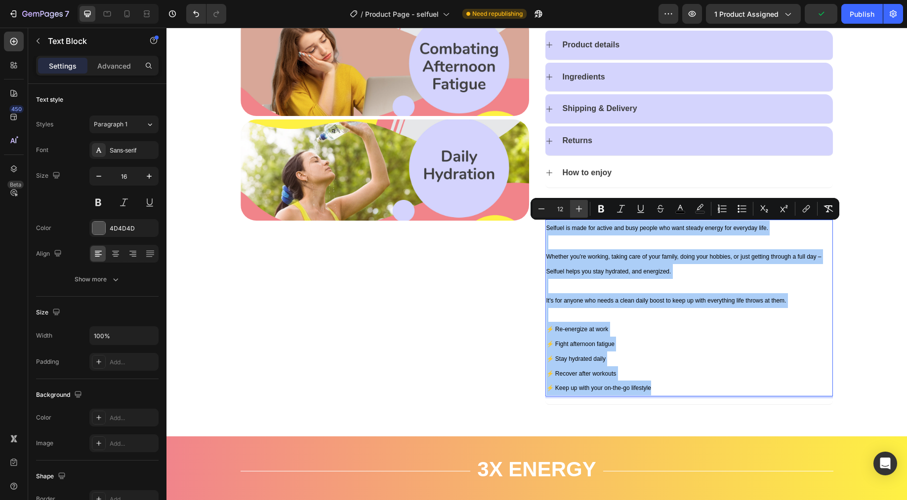
click at [578, 211] on icon "Editor contextual toolbar" at bounding box center [579, 209] width 10 height 10
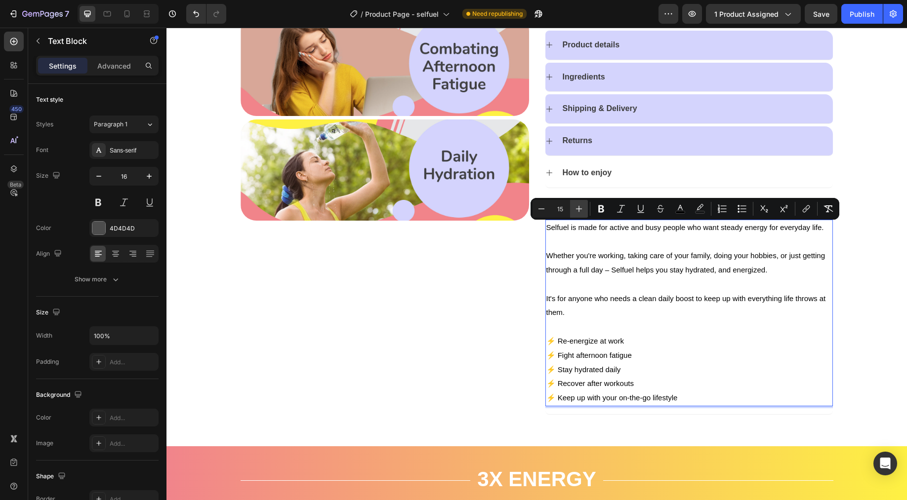
click at [578, 211] on icon "Editor contextual toolbar" at bounding box center [579, 209] width 10 height 10
type input "16"
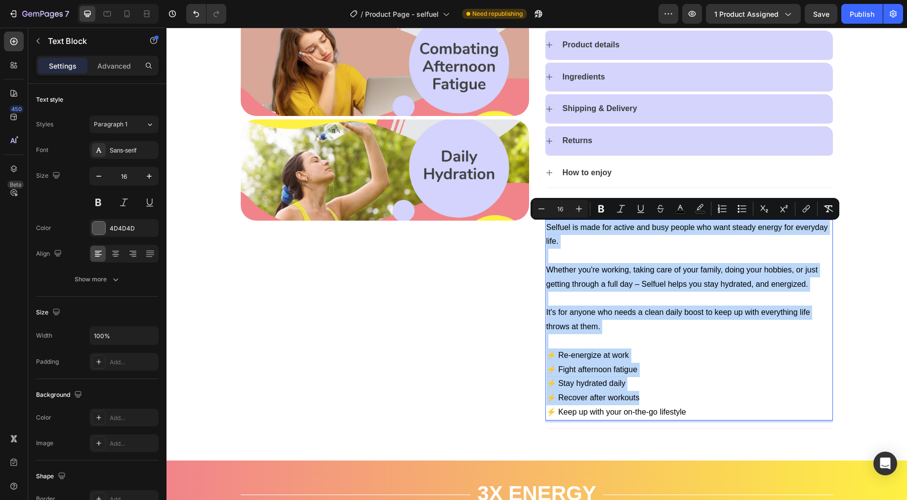
click at [608, 263] on p "Rich Text Editor. Editing area: main" at bounding box center [688, 256] width 285 height 14
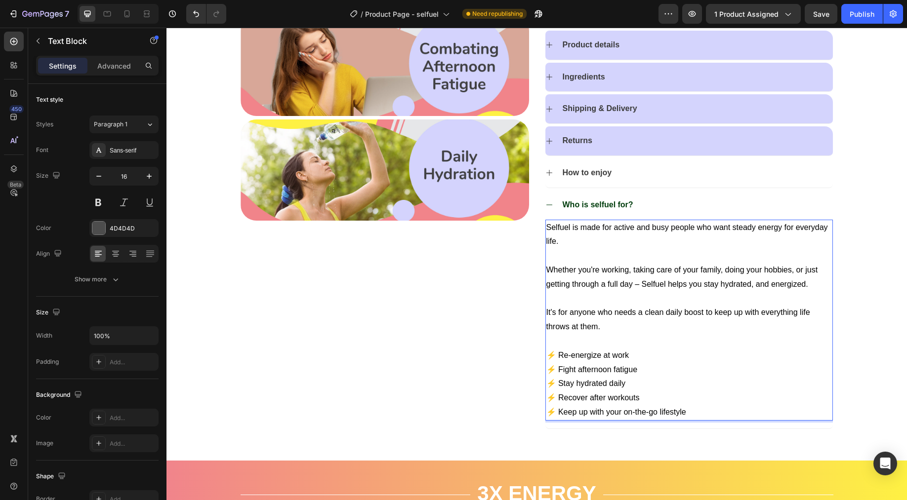
click at [547, 270] on span "Whether you're working, taking care of your family, doing your hobbies, or just…" at bounding box center [682, 277] width 272 height 23
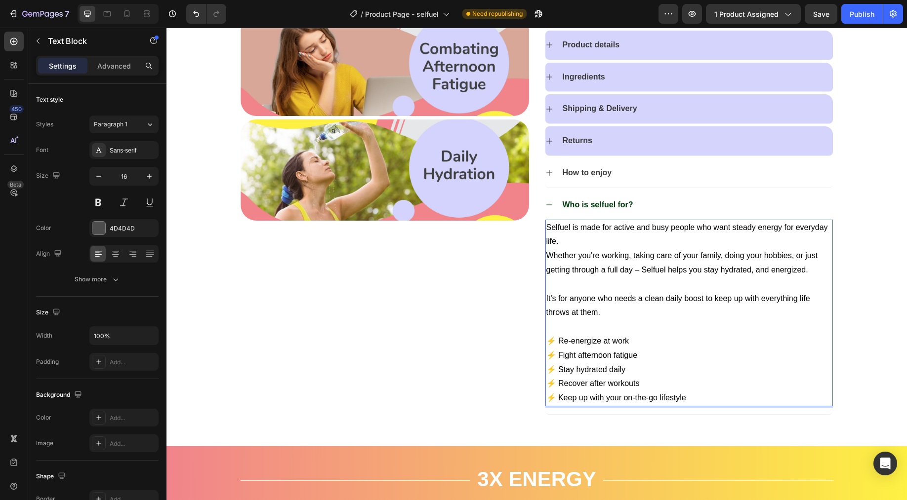
click at [546, 297] on span "It's for anyone who needs a clean daily boost to keep up with everything life t…" at bounding box center [678, 305] width 264 height 23
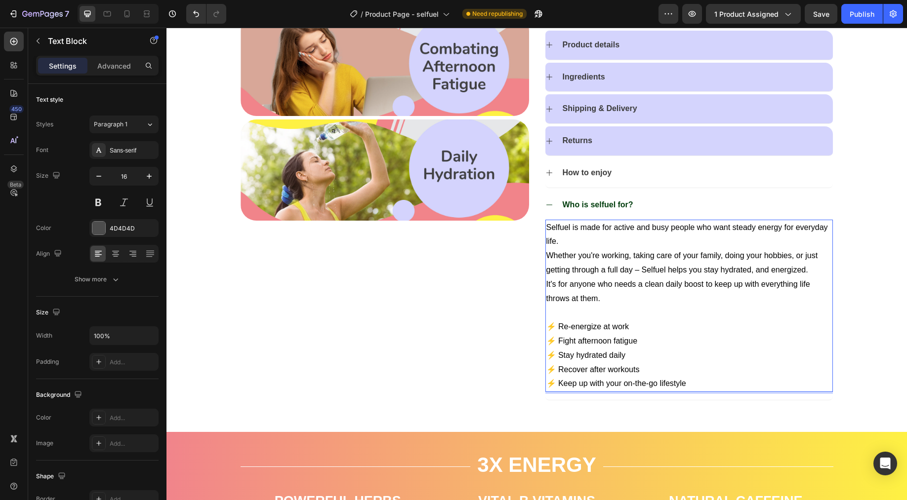
click at [769, 244] on p "Selfuel is made for active and busy people who want steady energy for everyday …" at bounding box center [688, 235] width 285 height 29
click at [781, 227] on span "Selfuel is made for active and busy people who want steady energy for everyday …" at bounding box center [686, 234] width 281 height 23
click at [743, 286] on span "It's for anyone who needs a clean daily boost to keep up with everything life t…" at bounding box center [678, 291] width 264 height 23
click at [801, 270] on span "Whether you're working, taking care of your family, doing your hobbies, or just…" at bounding box center [682, 262] width 272 height 23
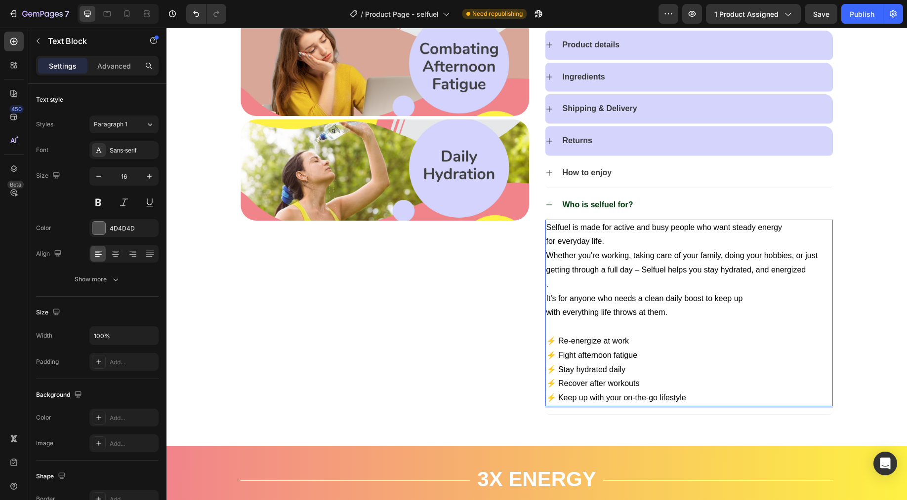
click at [555, 286] on p "." at bounding box center [688, 285] width 285 height 14
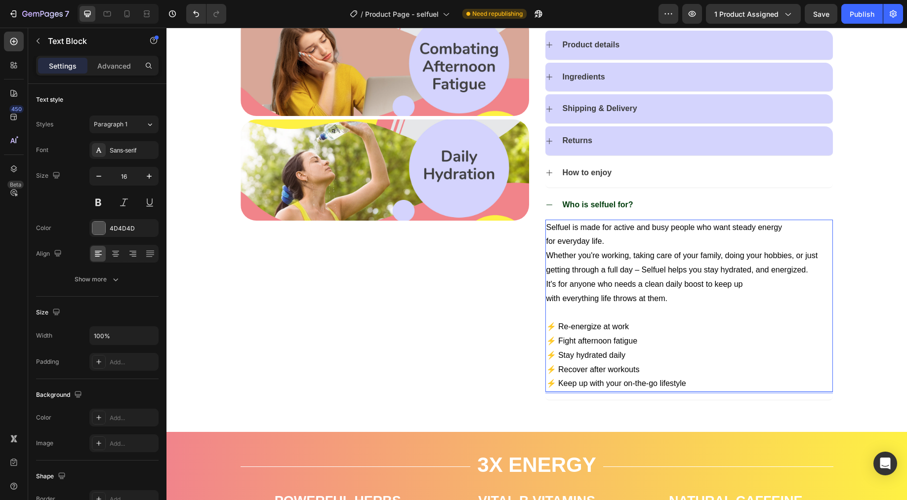
click at [630, 241] on p "for everyday life." at bounding box center [688, 242] width 285 height 14
click at [812, 272] on p "Whether you're working, taking care of your family, doing your hobbies, or just…" at bounding box center [688, 263] width 285 height 29
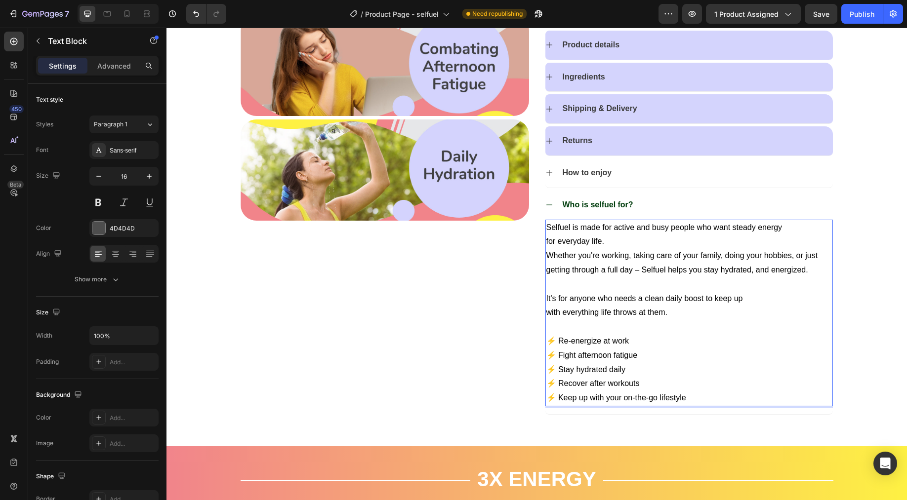
click at [790, 349] on p "⚡ Fight afternoon fatigue" at bounding box center [688, 356] width 285 height 14
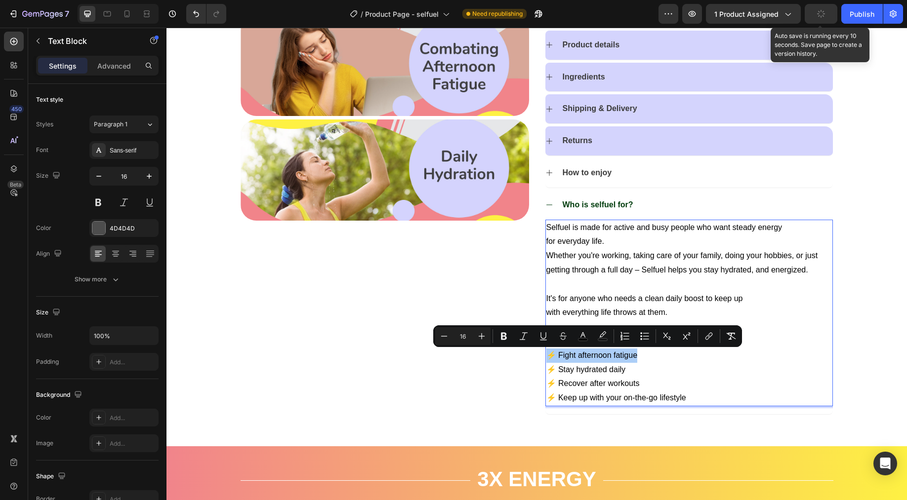
click at [822, 17] on icon "button" at bounding box center [820, 13] width 10 height 10
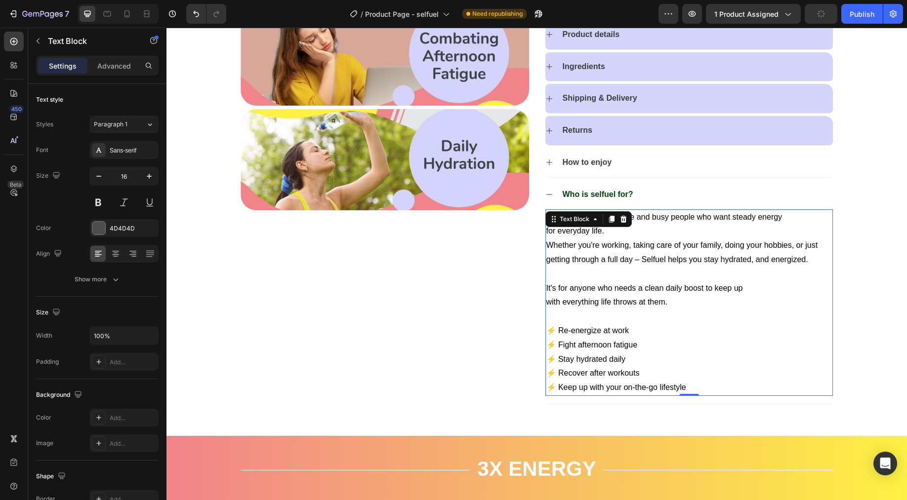
scroll to position [498, 0]
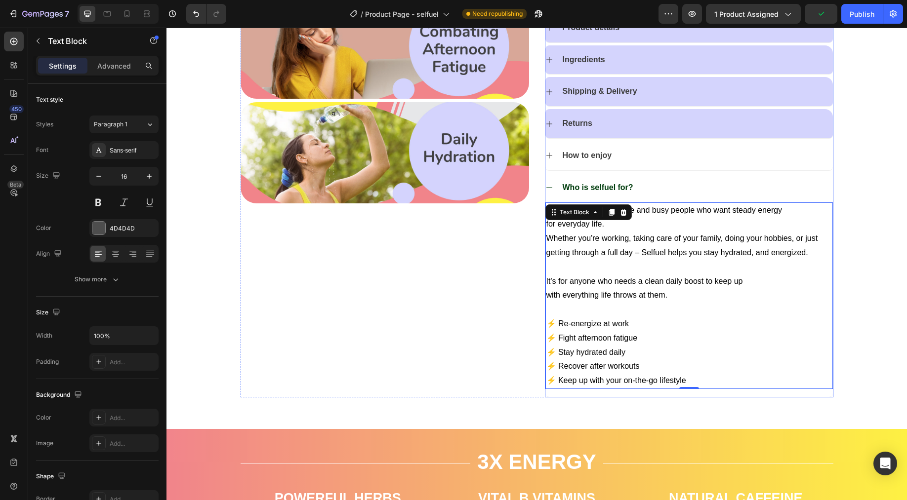
click at [546, 189] on icon at bounding box center [549, 188] width 8 height 8
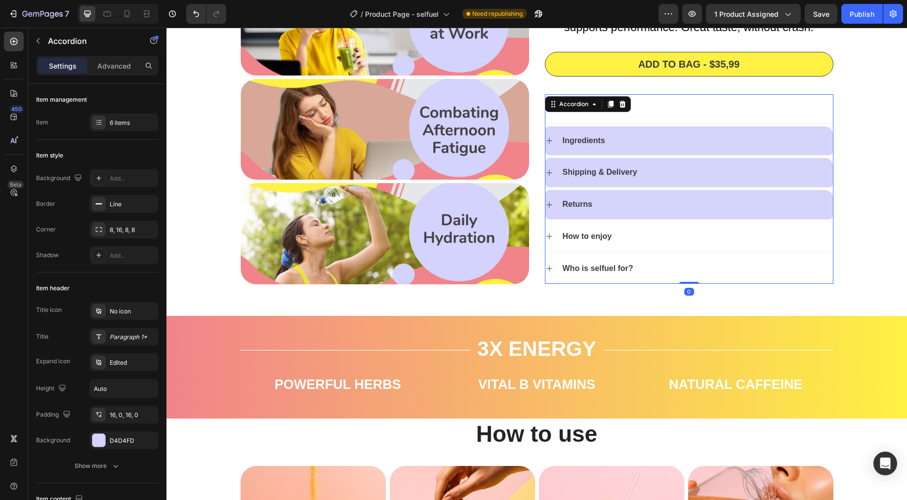
scroll to position [417, 0]
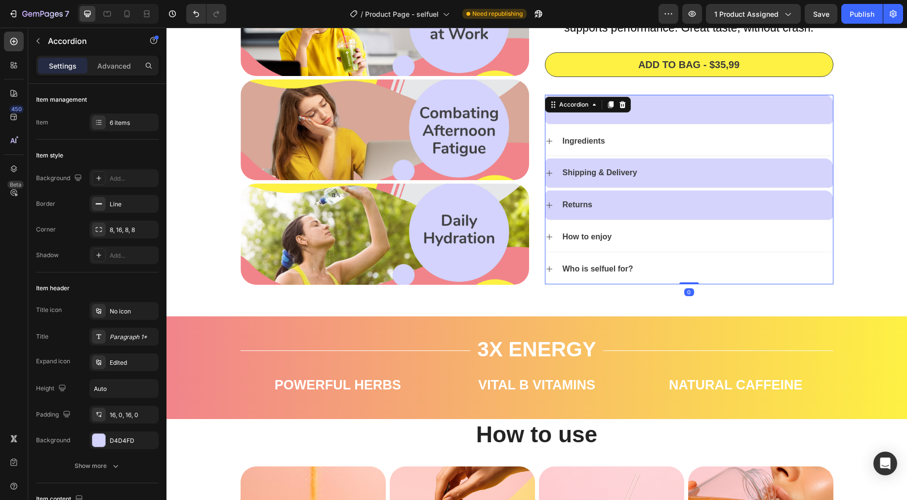
click at [551, 143] on div "Ingredients" at bounding box center [688, 141] width 287 height 29
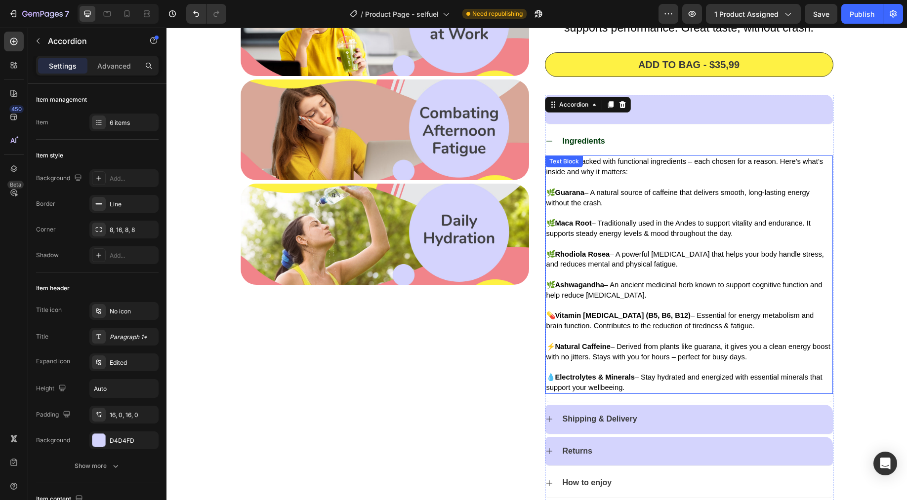
click at [686, 390] on p "💧 Electrolytes & Minerals – Stay hydrated and energized with essential minerals…" at bounding box center [688, 382] width 285 height 21
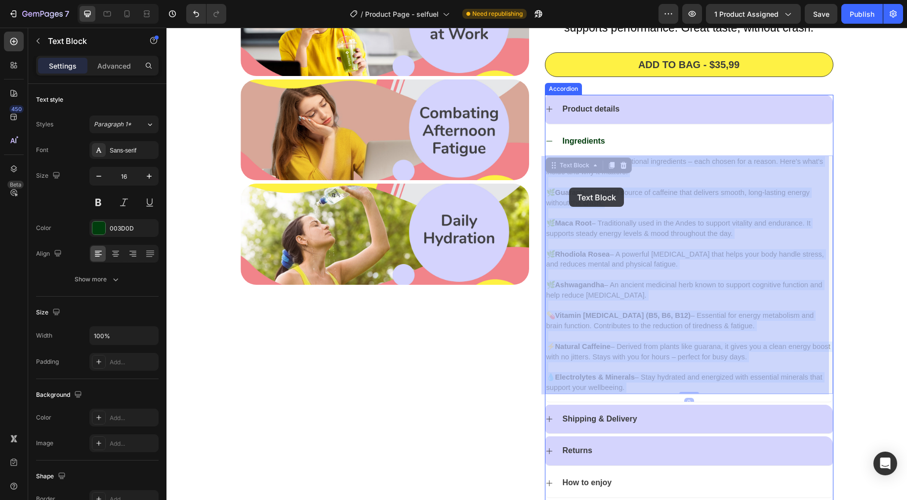
drag, startPoint x: 639, startPoint y: 387, endPoint x: 558, endPoint y: 175, distance: 227.1
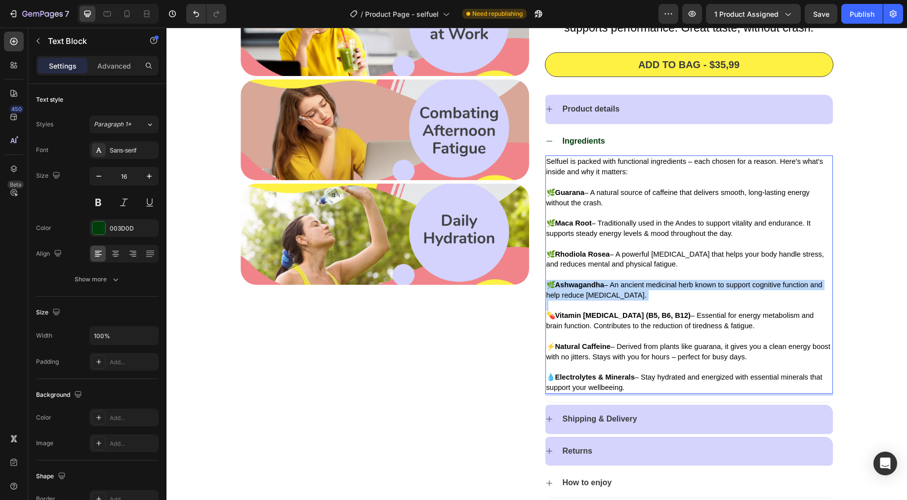
click at [638, 293] on span "🌿 Ashwagandha – An ancient medicinal herb known to support cognitive function a…" at bounding box center [684, 290] width 276 height 18
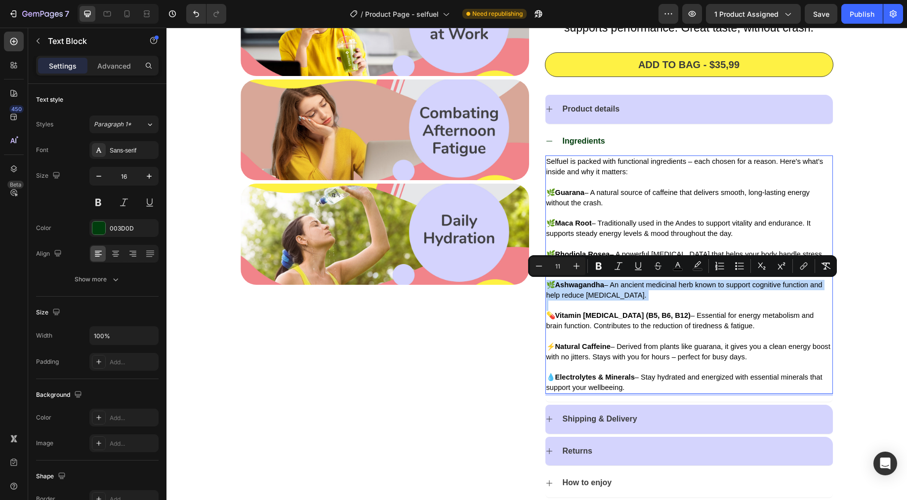
type input "16"
click at [592, 179] on p "Rich Text Editor. Editing area: main" at bounding box center [688, 182] width 285 height 10
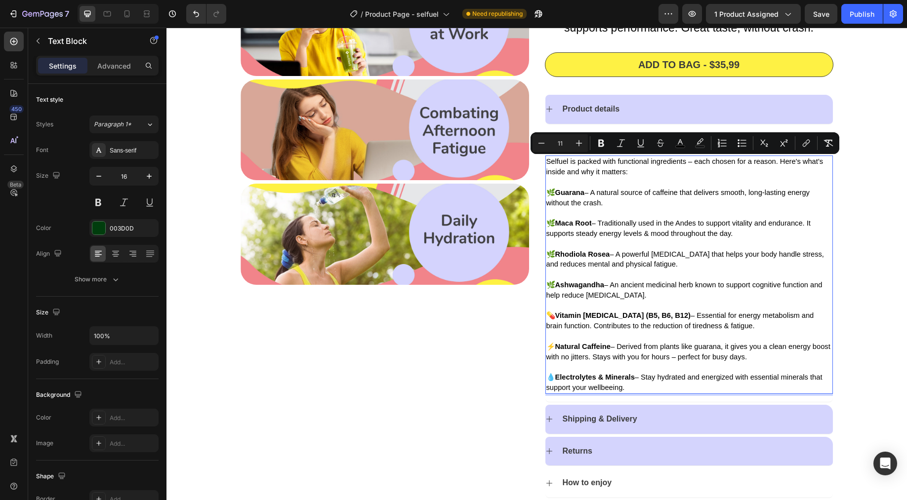
drag, startPoint x: 626, startPoint y: 387, endPoint x: 541, endPoint y: 162, distance: 240.0
click at [545, 162] on div "Selfuel is packed with functional ingredients – each chosen for a reason. Here'…" at bounding box center [688, 275] width 287 height 238
click at [578, 140] on icon "Editor contextual toolbar" at bounding box center [579, 143] width 10 height 10
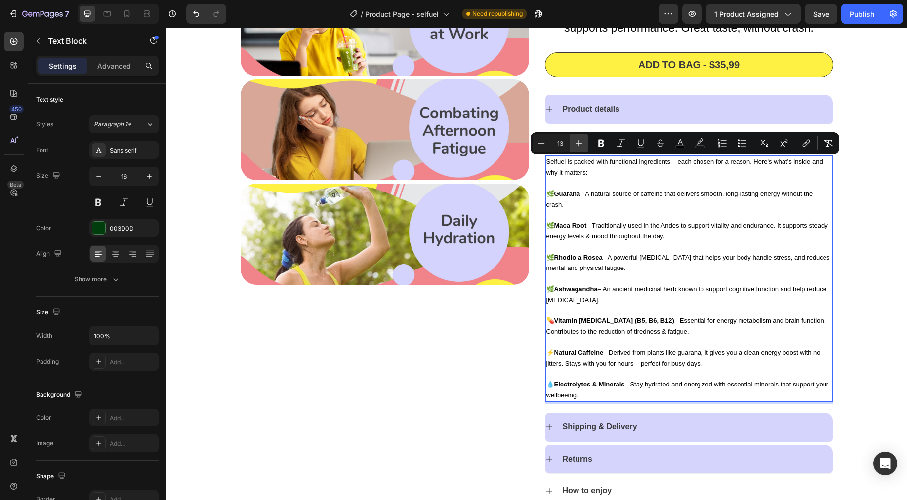
click at [578, 140] on icon "Editor contextual toolbar" at bounding box center [579, 143] width 10 height 10
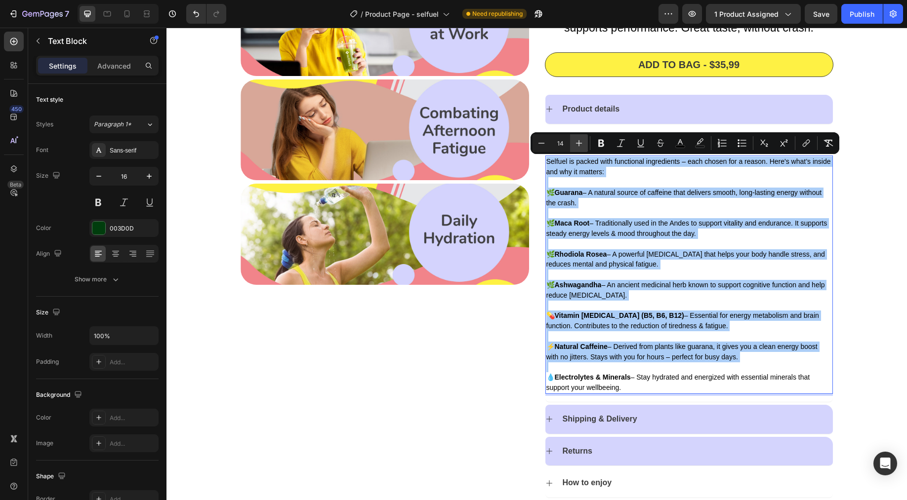
click at [578, 140] on icon "Editor contextual toolbar" at bounding box center [579, 143] width 10 height 10
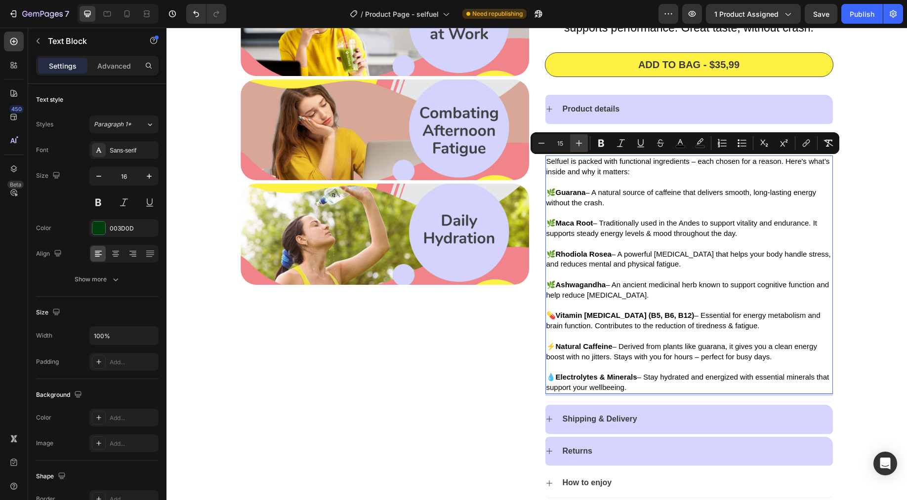
click at [578, 140] on icon "Editor contextual toolbar" at bounding box center [579, 143] width 10 height 10
type input "16"
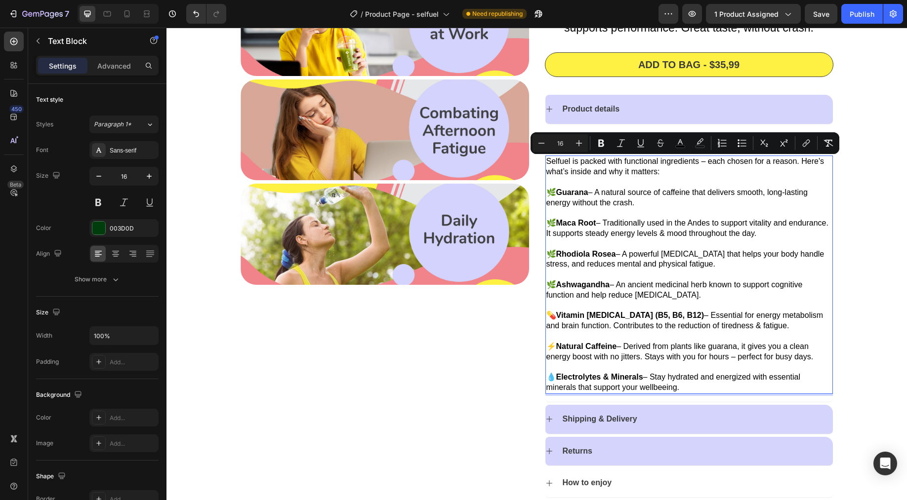
click at [669, 253] on span "🌿 Rhodiola Rosea – A powerful adaptogen that helps your body handle stress, and…" at bounding box center [685, 259] width 278 height 19
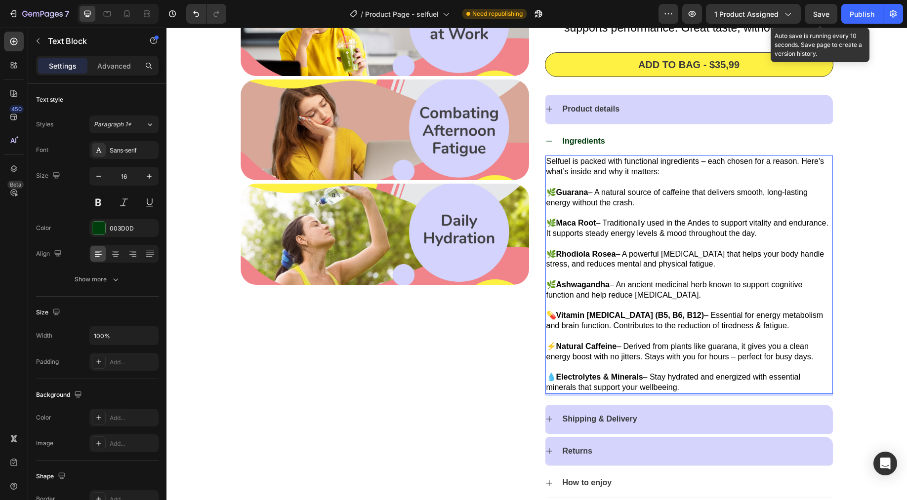
click at [813, 16] on span "Save" at bounding box center [821, 14] width 16 height 8
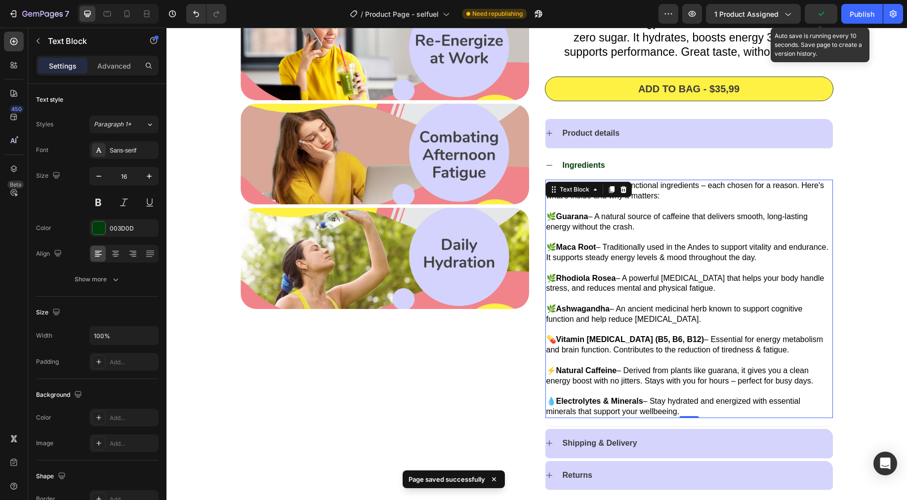
scroll to position [379, 0]
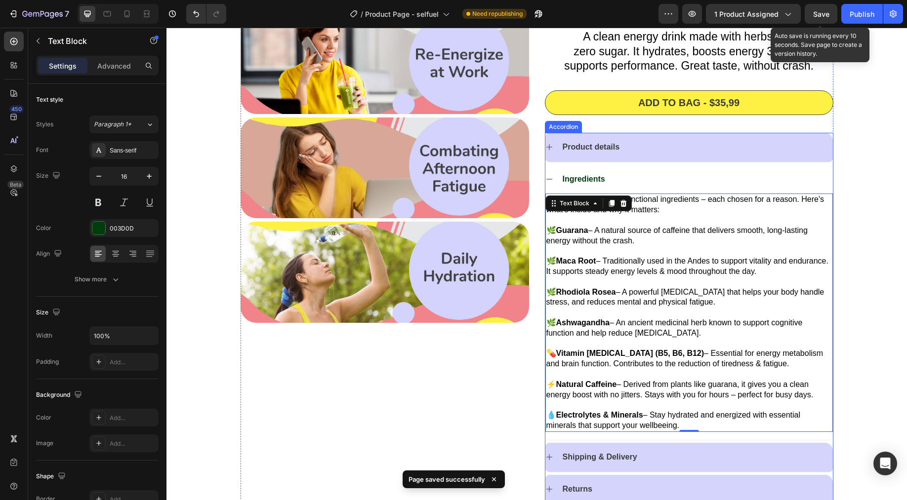
click at [545, 178] on icon at bounding box center [549, 179] width 8 height 8
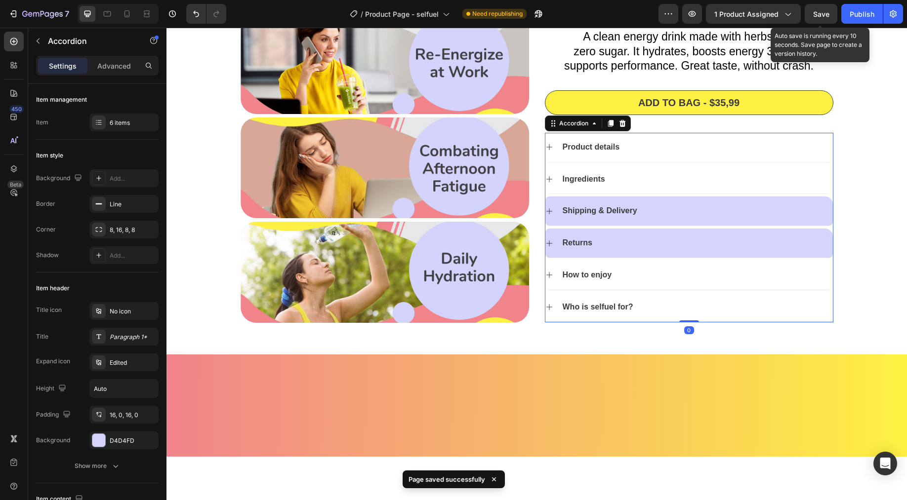
click at [600, 146] on p "Product details" at bounding box center [590, 147] width 57 height 10
click at [575, 148] on p "Product details" at bounding box center [590, 147] width 57 height 10
click at [545, 144] on icon at bounding box center [549, 147] width 8 height 8
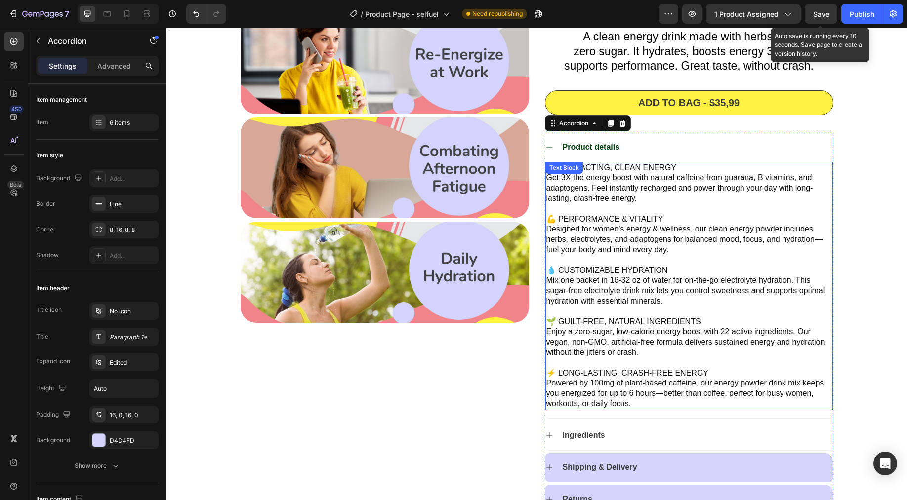
click at [630, 264] on p at bounding box center [688, 260] width 285 height 10
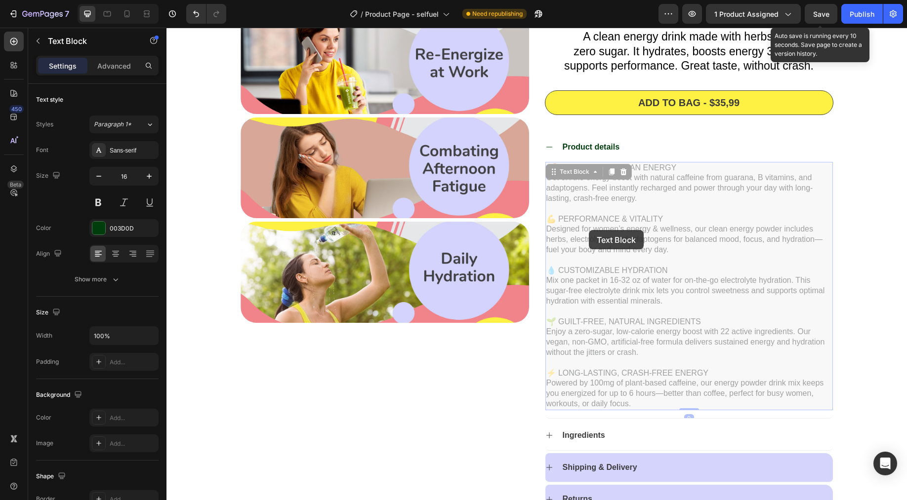
drag, startPoint x: 699, startPoint y: 246, endPoint x: 577, endPoint y: 229, distance: 123.2
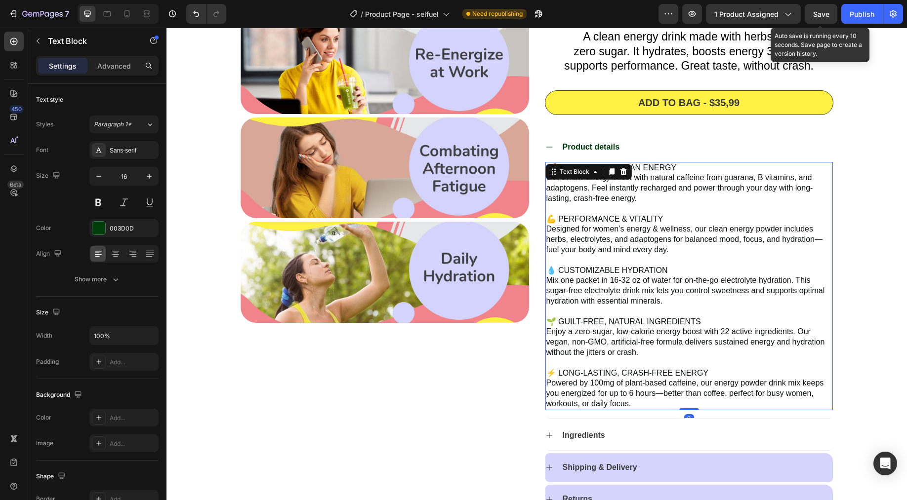
drag, startPoint x: 673, startPoint y: 244, endPoint x: 593, endPoint y: 226, distance: 82.1
click at [593, 226] on span "Designed for women’s energy & wellness, our clean energy powder includes herbs,…" at bounding box center [684, 239] width 276 height 29
click at [653, 243] on span "Designed for women’s energy & wellness, our clean energy powder includes herbs,…" at bounding box center [684, 239] width 276 height 29
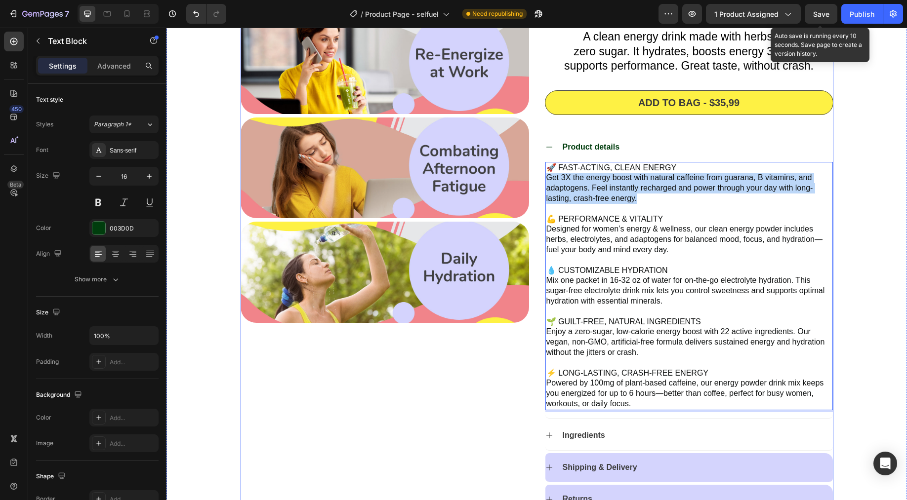
drag, startPoint x: 633, startPoint y: 200, endPoint x: 529, endPoint y: 179, distance: 105.8
click at [527, 179] on div "Icon Icon Icon Icon Icon Icon List 1000+ Reviews! Text Block Row Clean Energy D…" at bounding box center [536, 144] width 593 height 870
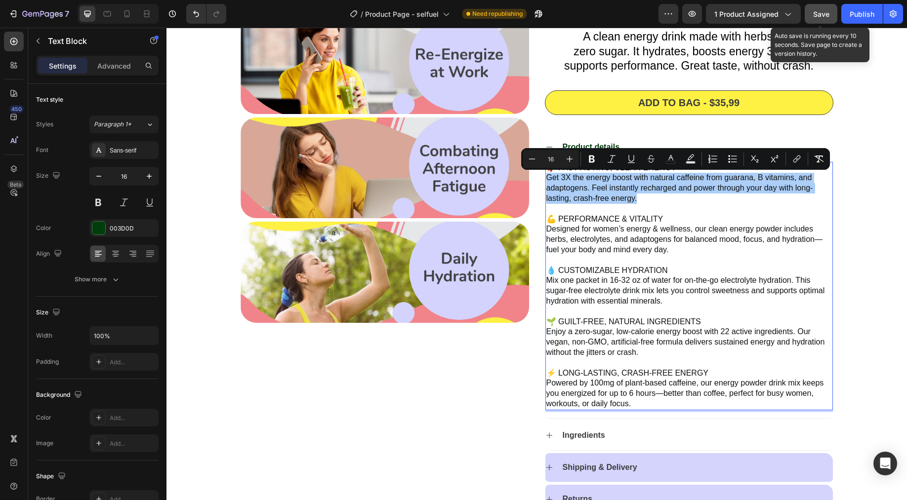
click at [828, 20] on button "Save" at bounding box center [820, 14] width 33 height 20
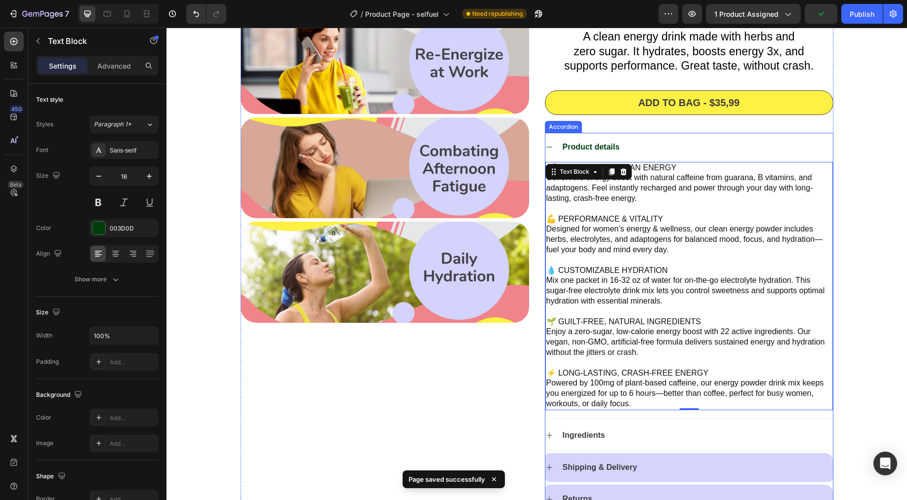
click at [548, 148] on icon at bounding box center [549, 147] width 8 height 8
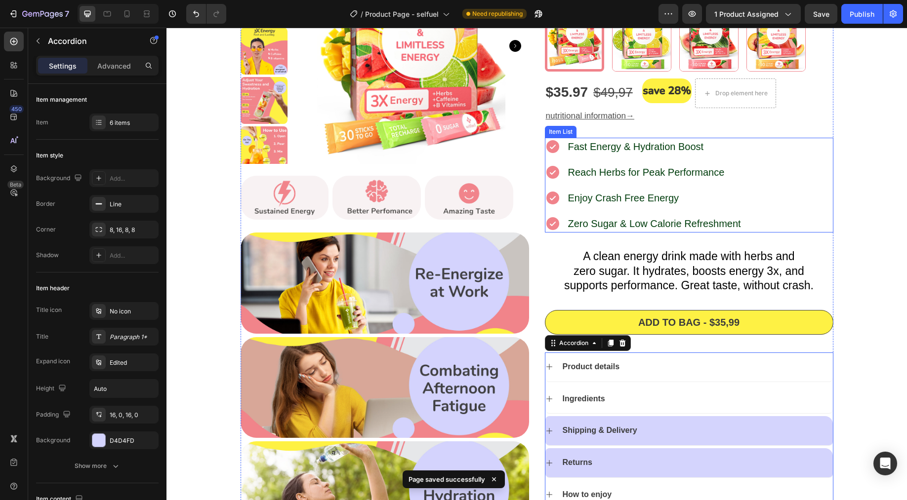
scroll to position [159, 0]
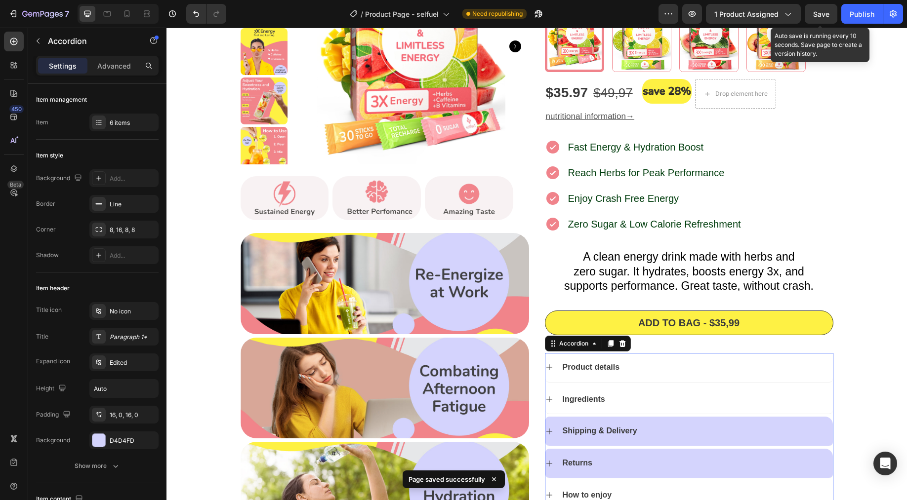
click at [817, 14] on span "Save" at bounding box center [821, 14] width 16 height 8
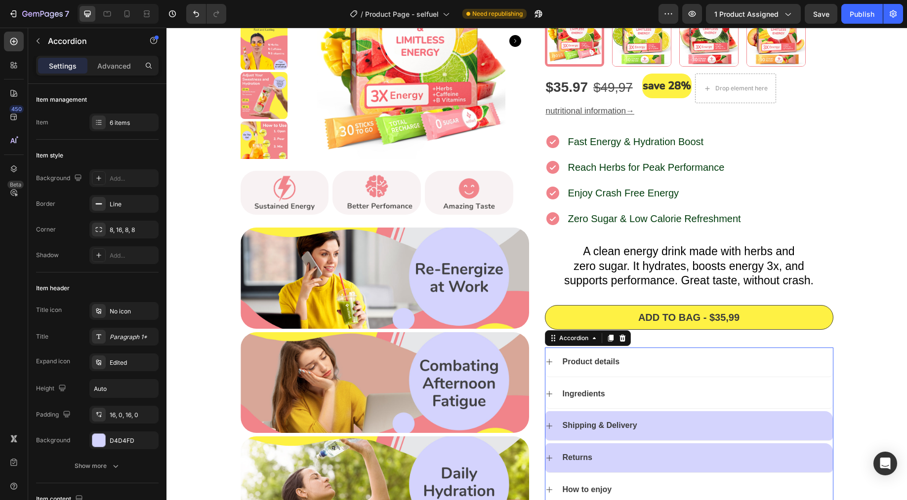
scroll to position [157, 0]
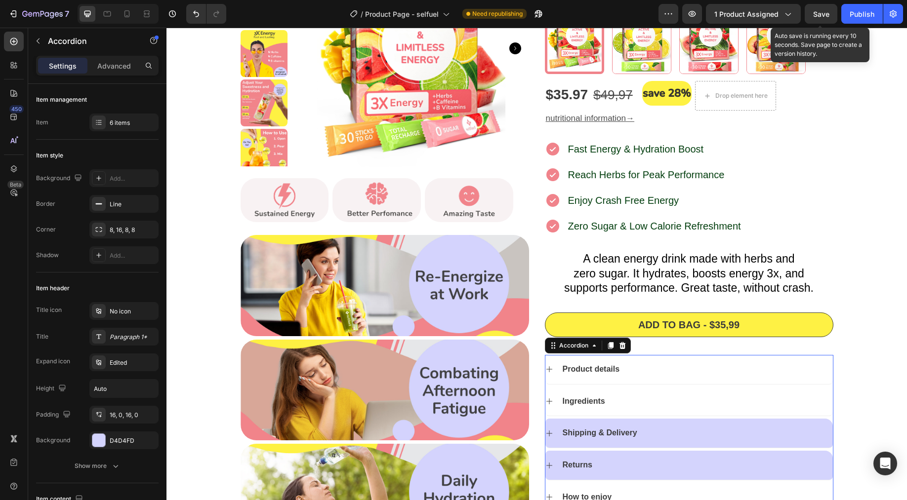
click at [819, 15] on span "Save" at bounding box center [821, 14] width 16 height 8
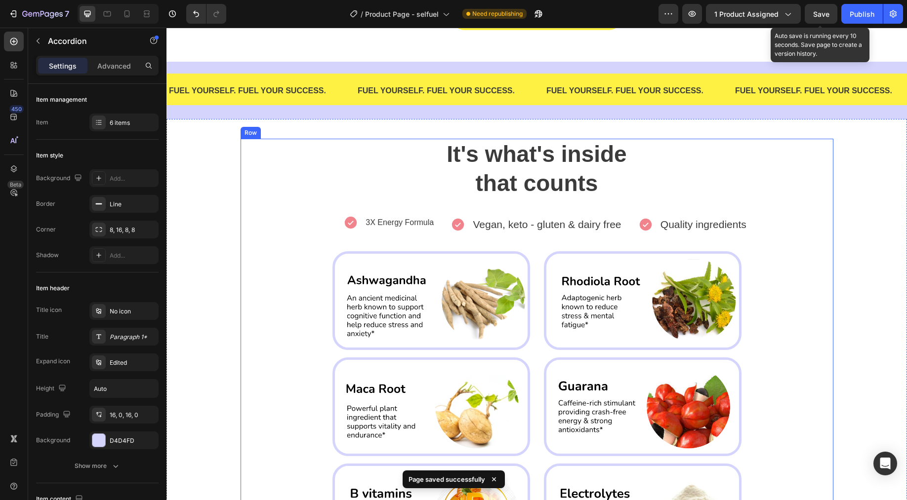
scroll to position [1077, 0]
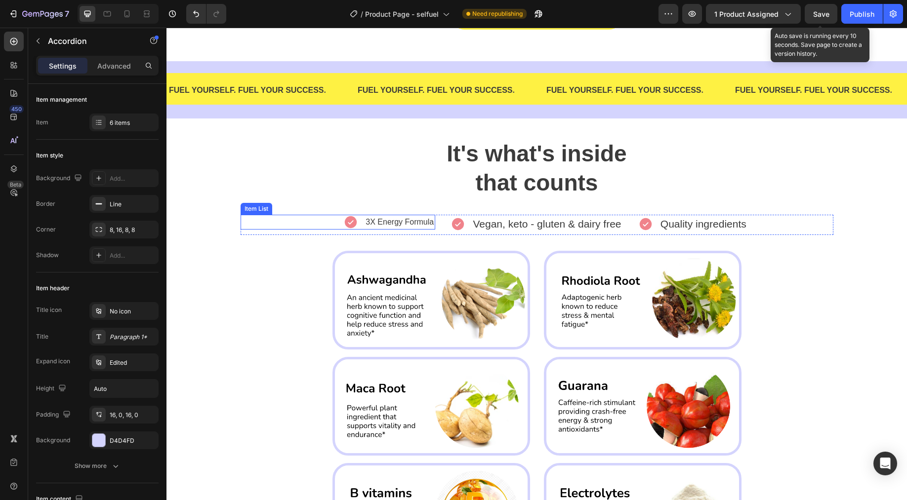
click at [389, 220] on p "3X Energy Formula" at bounding box center [399, 222] width 68 height 12
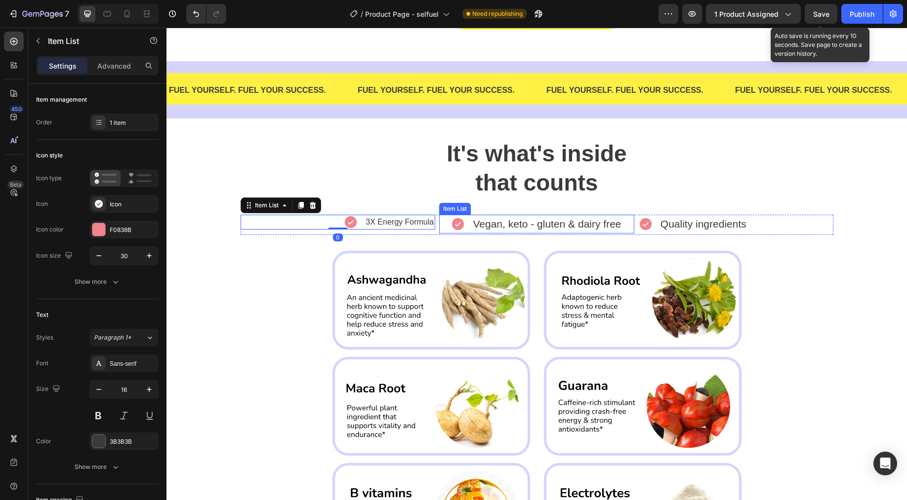
click at [523, 222] on span "Vegan, keto - gluten & dairy free" at bounding box center [547, 223] width 148 height 11
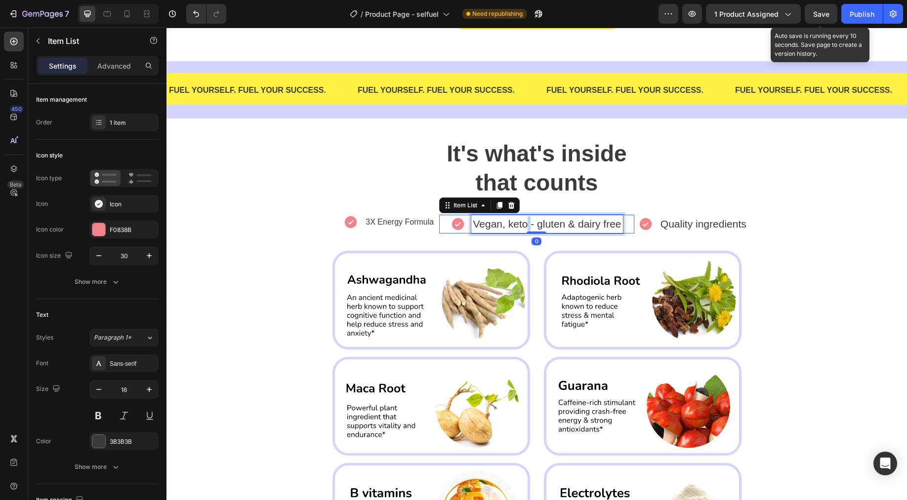
click at [523, 222] on span "Vegan, keto - gluten & dairy free" at bounding box center [547, 223] width 148 height 11
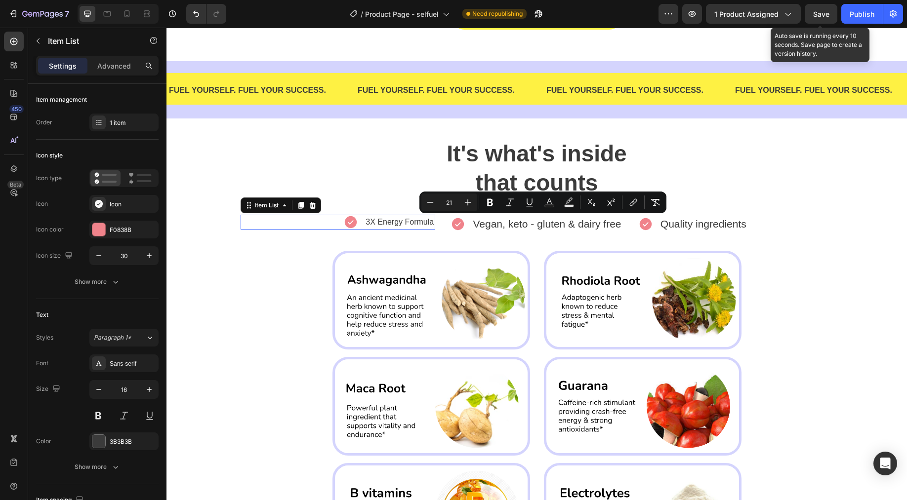
click at [428, 223] on p "3X Energy Formula" at bounding box center [399, 222] width 68 height 12
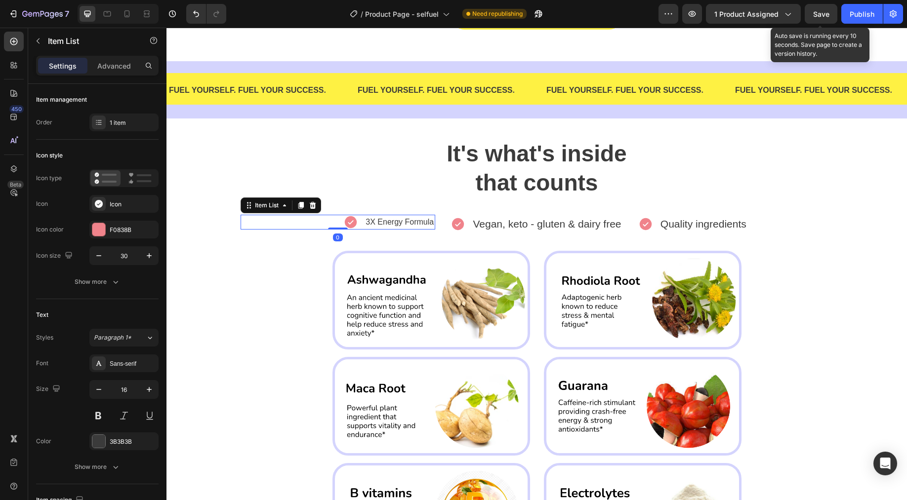
click at [420, 222] on p "3X Energy Formula" at bounding box center [399, 222] width 68 height 12
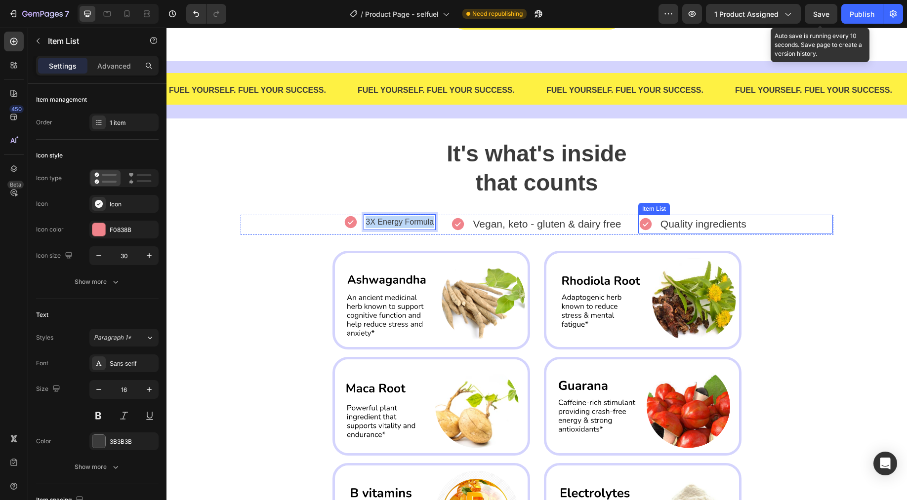
click at [673, 220] on span "Quality ingredients" at bounding box center [703, 223] width 86 height 11
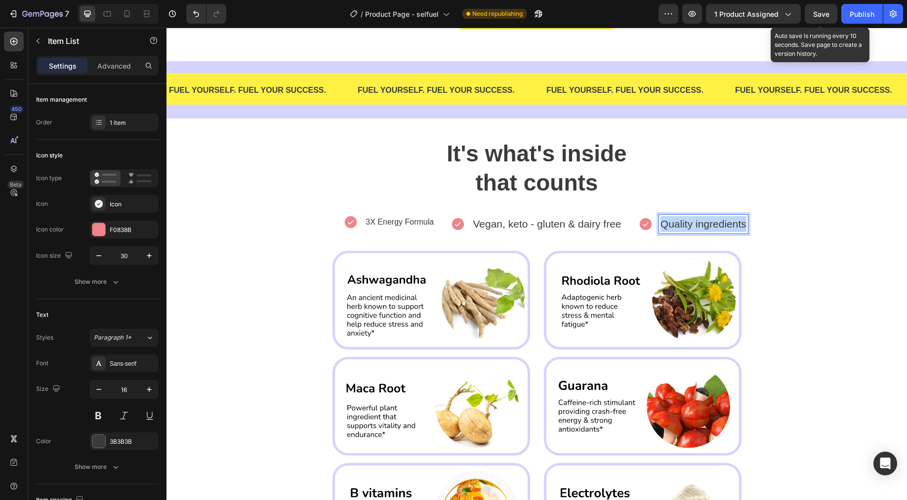
click at [673, 220] on span "Quality ingredients" at bounding box center [703, 223] width 86 height 11
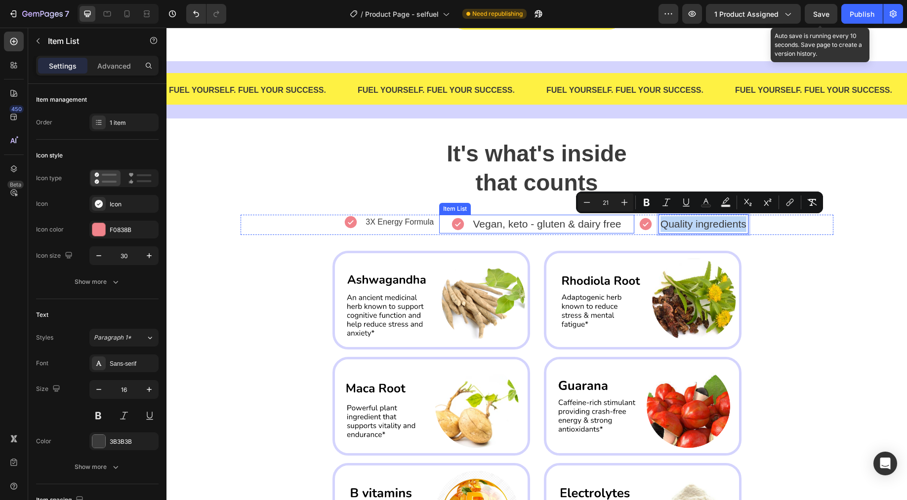
click at [570, 220] on span "Vegan, keto - gluten & dairy free" at bounding box center [547, 223] width 148 height 11
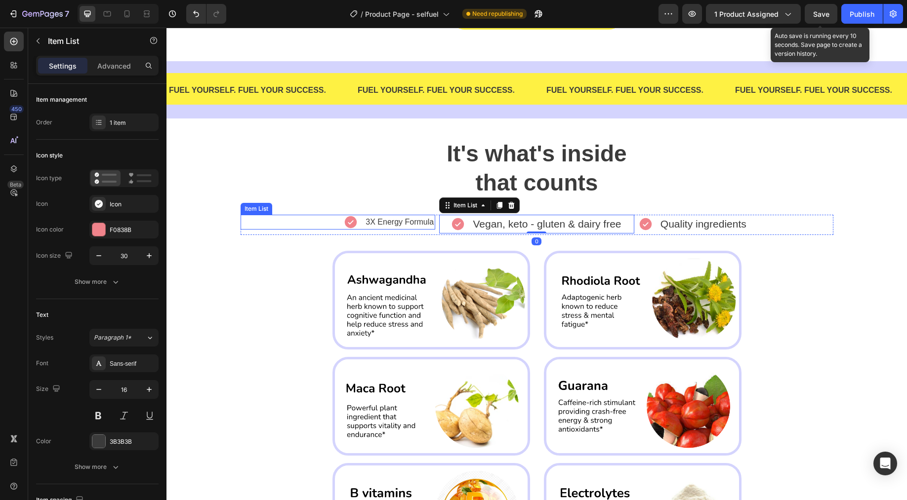
click at [415, 219] on p "3X Energy Formula" at bounding box center [399, 222] width 68 height 12
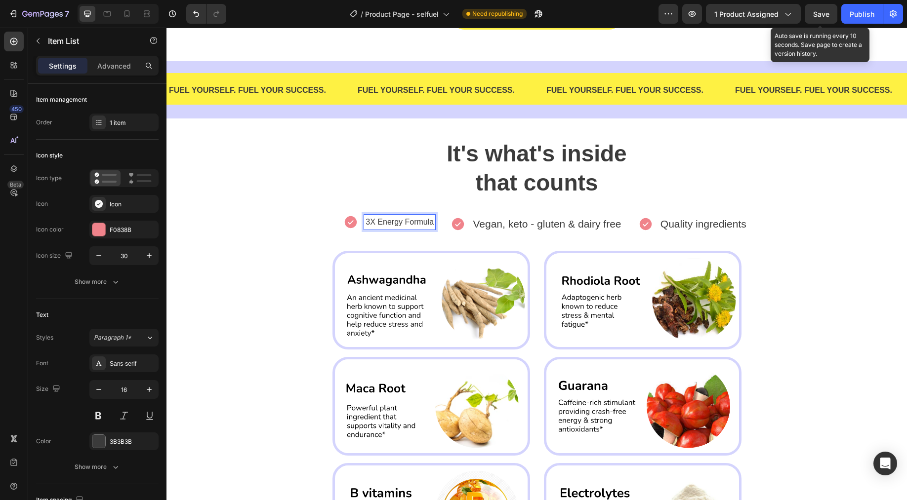
click at [415, 219] on p "3X Energy Formula" at bounding box center [399, 222] width 68 height 12
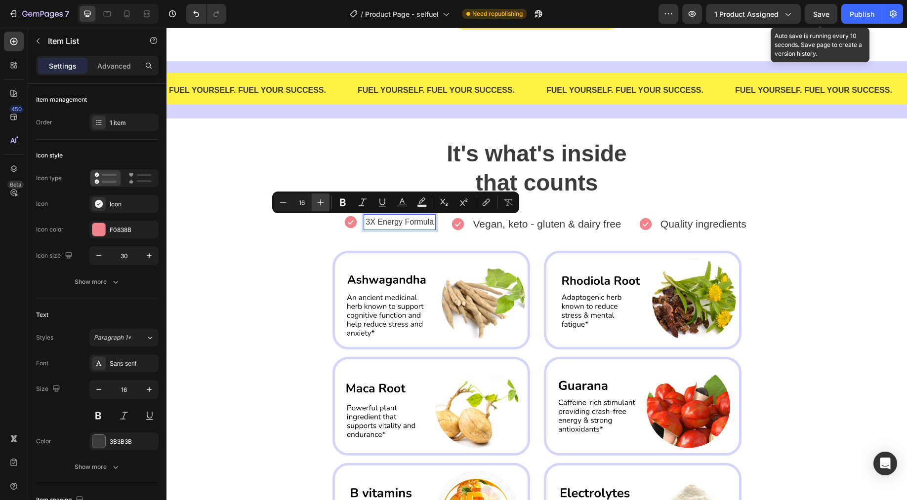
click at [318, 202] on icon "Editor contextual toolbar" at bounding box center [321, 203] width 10 height 10
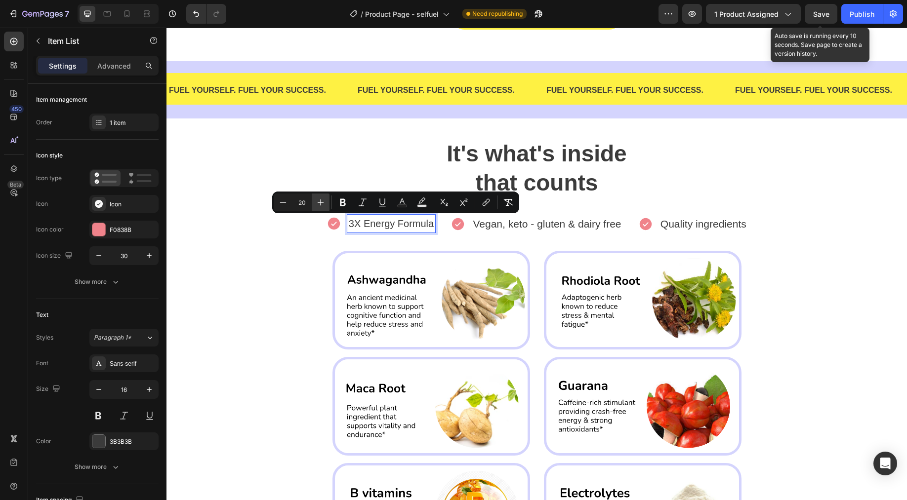
type input "21"
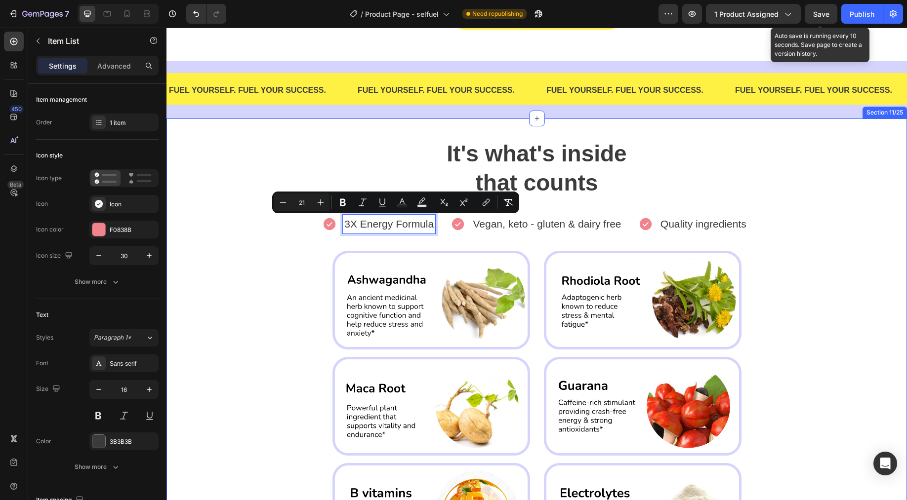
click at [850, 168] on div "It's what's inside that counts Heading 3X Energy Formula Item List 0 Vegan, ket…" at bounding box center [536, 369] width 725 height 463
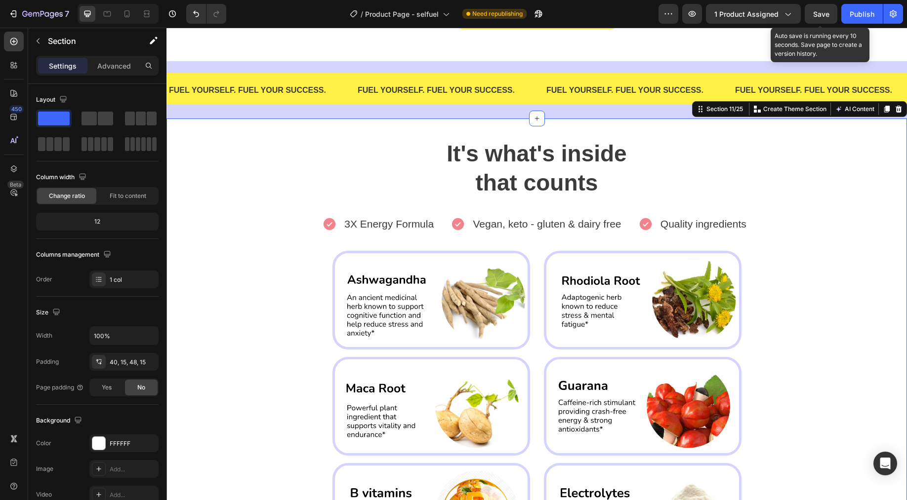
click at [822, 13] on span "Save" at bounding box center [821, 14] width 16 height 8
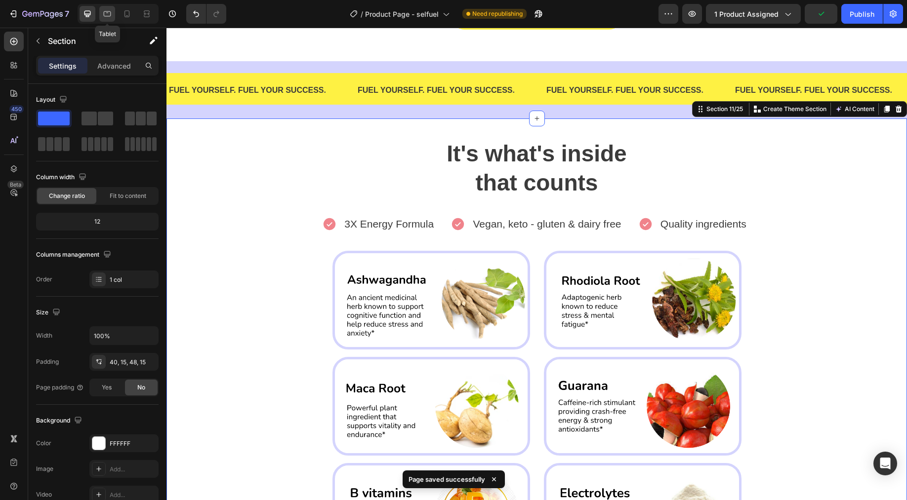
click at [107, 19] on div at bounding box center [107, 14] width 16 height 16
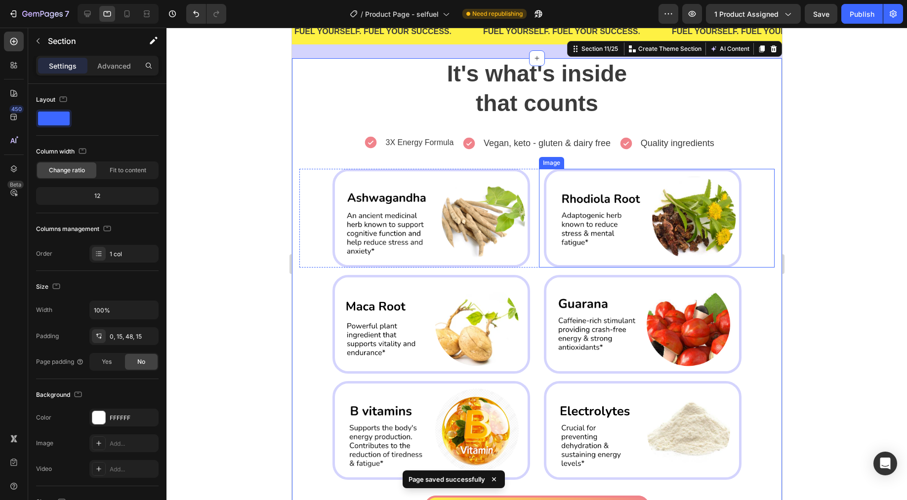
scroll to position [1064, 0]
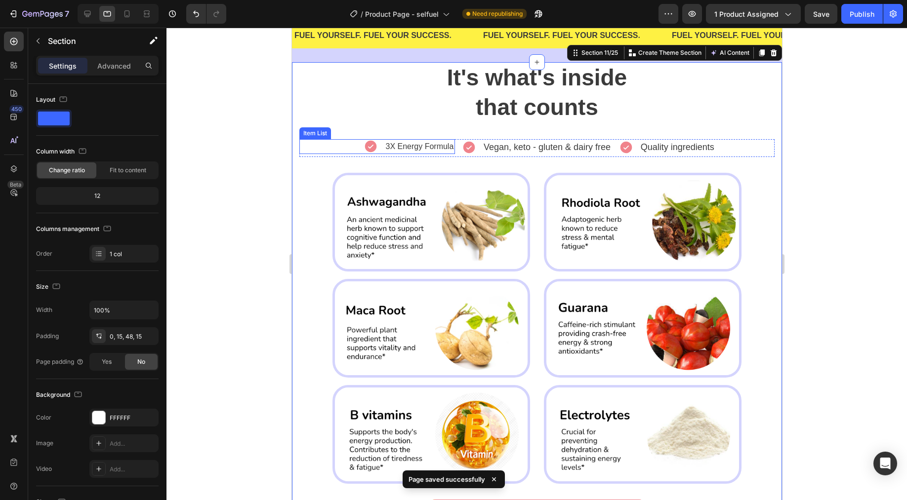
click at [418, 146] on p "3X Energy Formula" at bounding box center [419, 147] width 68 height 12
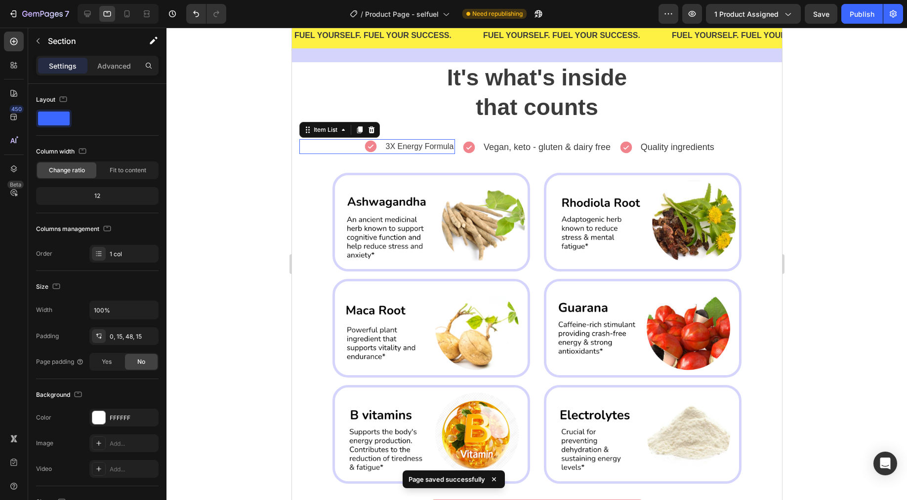
click at [418, 146] on p "3X Energy Formula" at bounding box center [419, 147] width 68 height 12
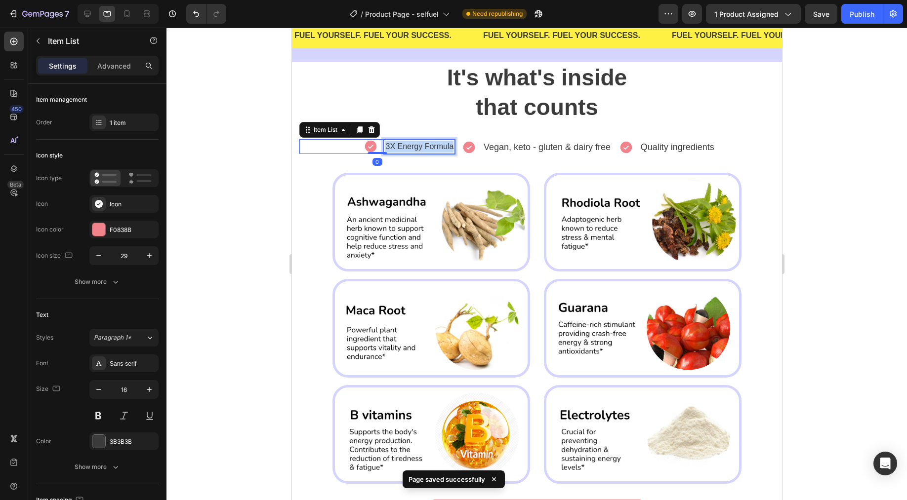
click at [418, 146] on p "3X Energy Formula" at bounding box center [419, 147] width 68 height 12
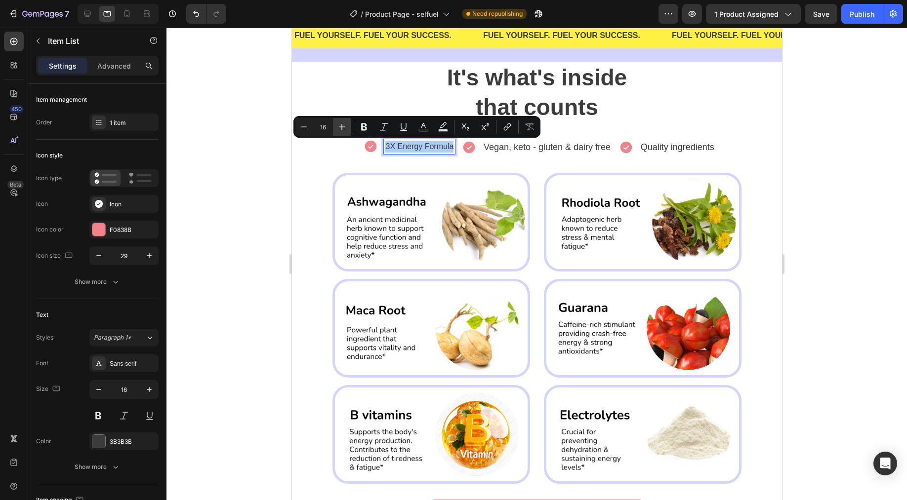
click at [339, 129] on icon "Editor contextual toolbar" at bounding box center [342, 127] width 10 height 10
type input "19"
click at [498, 153] on p "Vegan, keto - gluten & dairy free" at bounding box center [546, 147] width 127 height 13
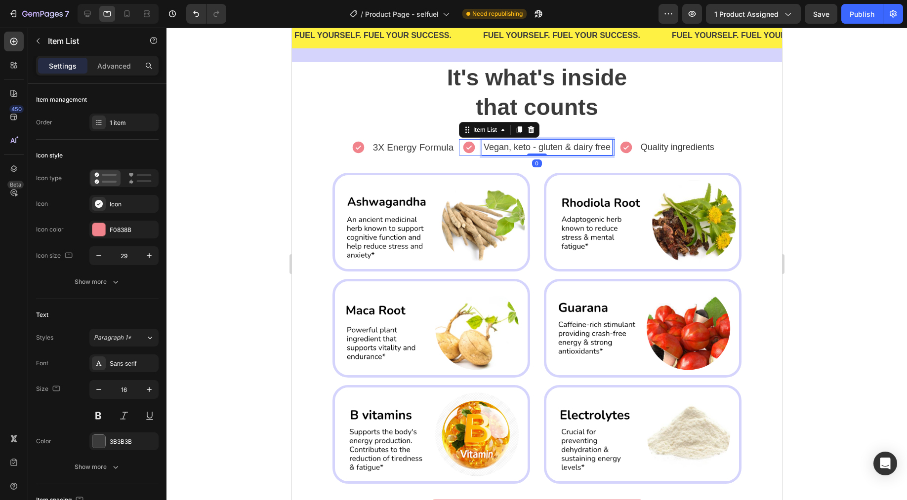
click at [507, 147] on span "Vegan, keto - gluten & dairy free" at bounding box center [546, 147] width 127 height 10
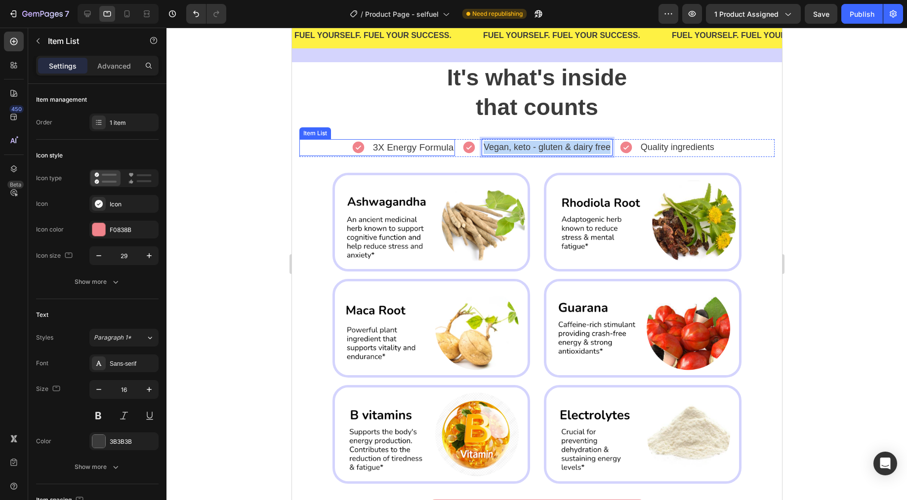
click at [420, 148] on span "3X Energy Formula" at bounding box center [412, 147] width 81 height 10
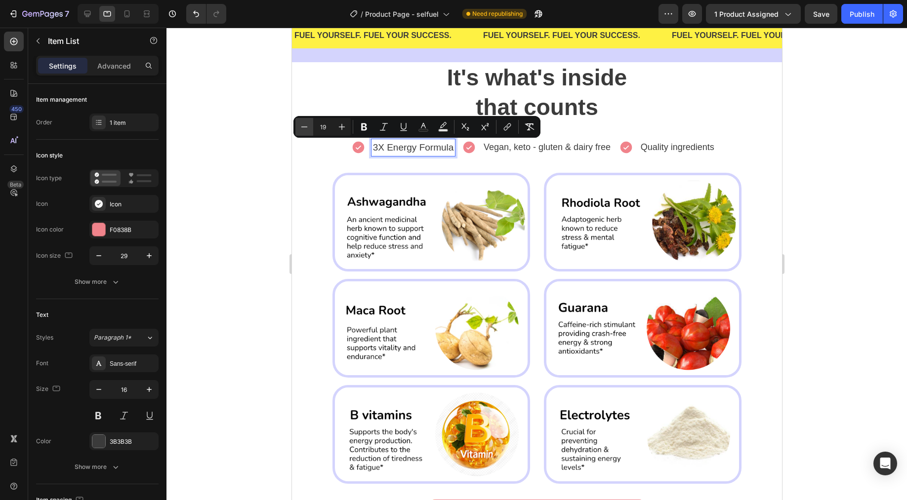
click at [308, 128] on icon "Editor contextual toolbar" at bounding box center [304, 127] width 10 height 10
type input "18"
click at [676, 117] on h2 "It's what's inside that counts" at bounding box center [536, 92] width 475 height 61
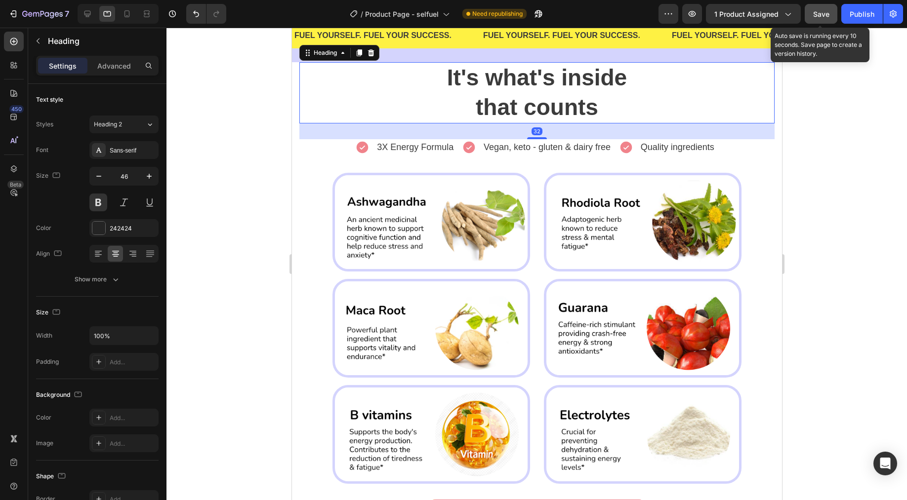
click at [827, 19] on button "Save" at bounding box center [820, 14] width 33 height 20
click at [816, 17] on span "Save" at bounding box center [821, 14] width 16 height 8
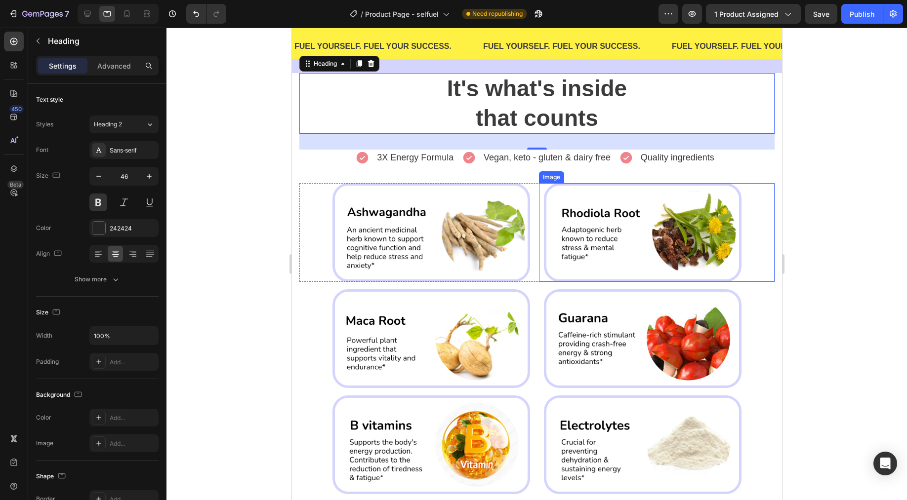
scroll to position [1018, 0]
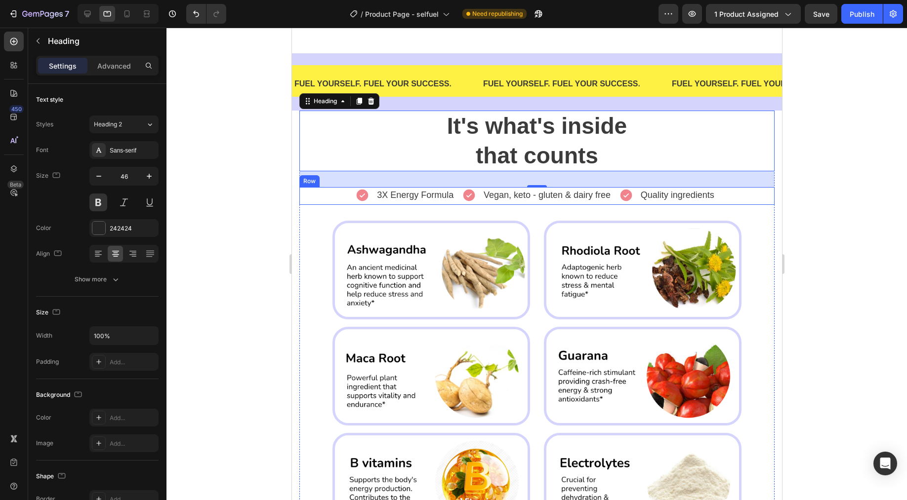
click at [755, 202] on div "Quality ingredients Item List" at bounding box center [696, 196] width 156 height 18
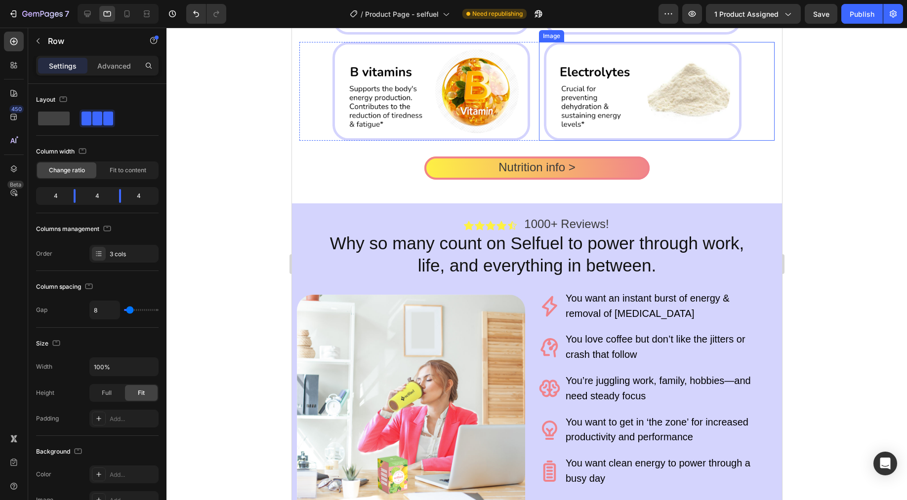
scroll to position [1418, 0]
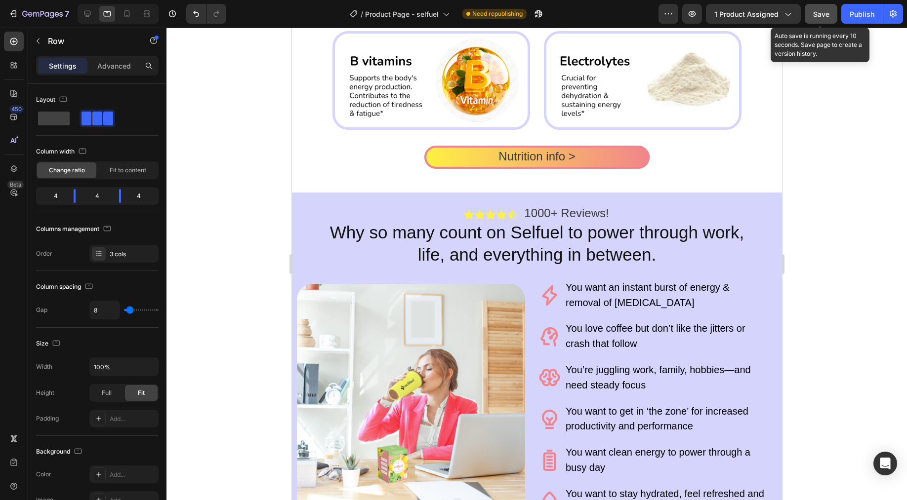
click at [823, 20] on button "Save" at bounding box center [820, 14] width 33 height 20
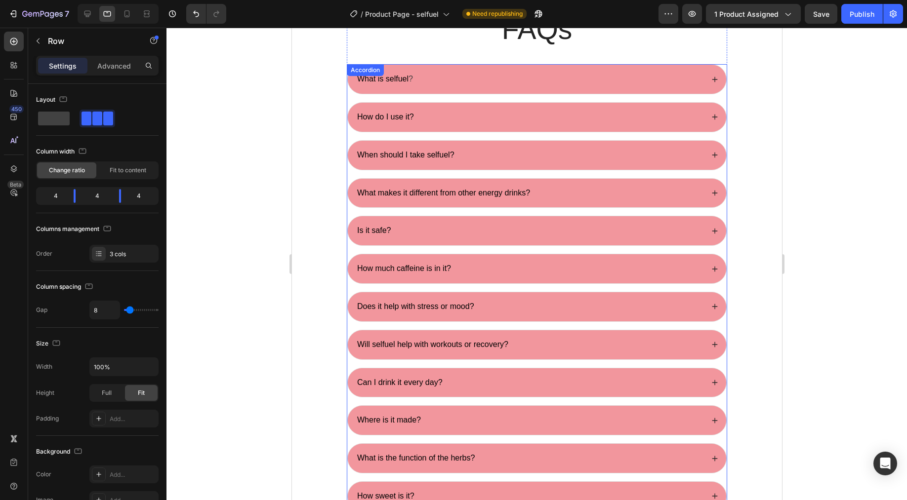
scroll to position [2756, 0]
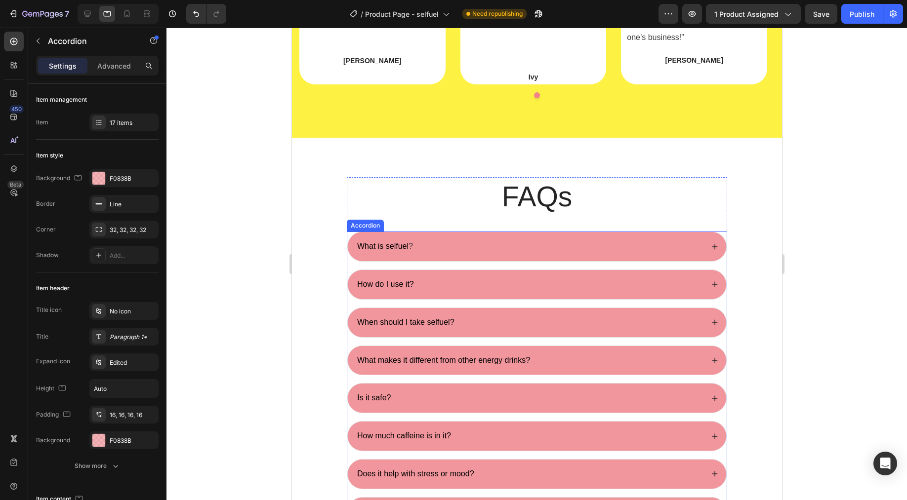
click at [719, 247] on div "What is selfuel ?" at bounding box center [536, 246] width 378 height 29
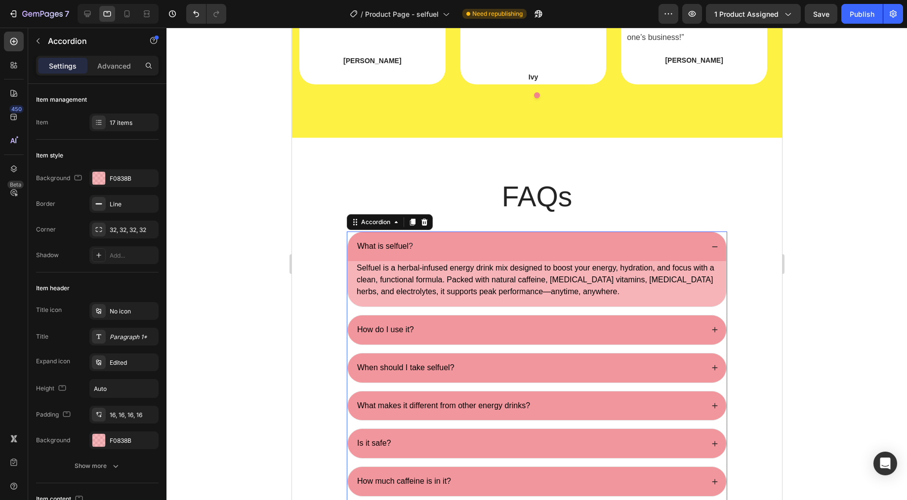
click at [713, 247] on icon at bounding box center [714, 246] width 7 height 7
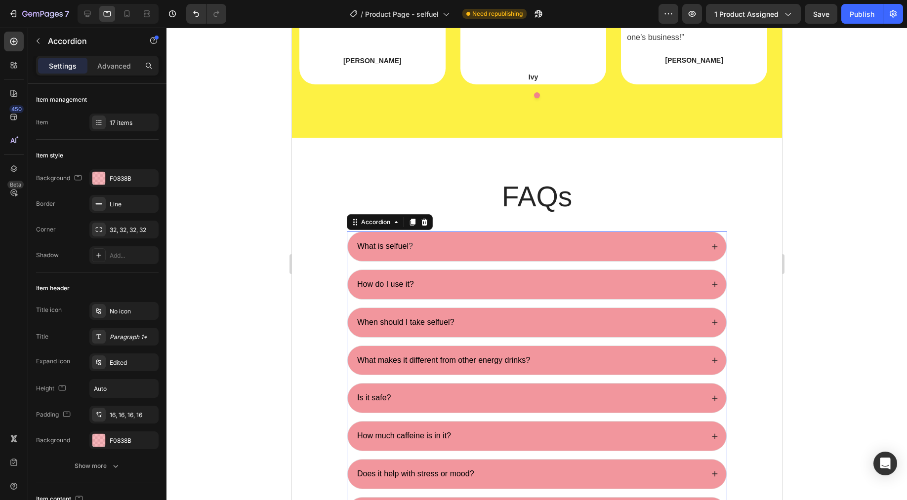
click at [711, 243] on icon at bounding box center [714, 246] width 7 height 7
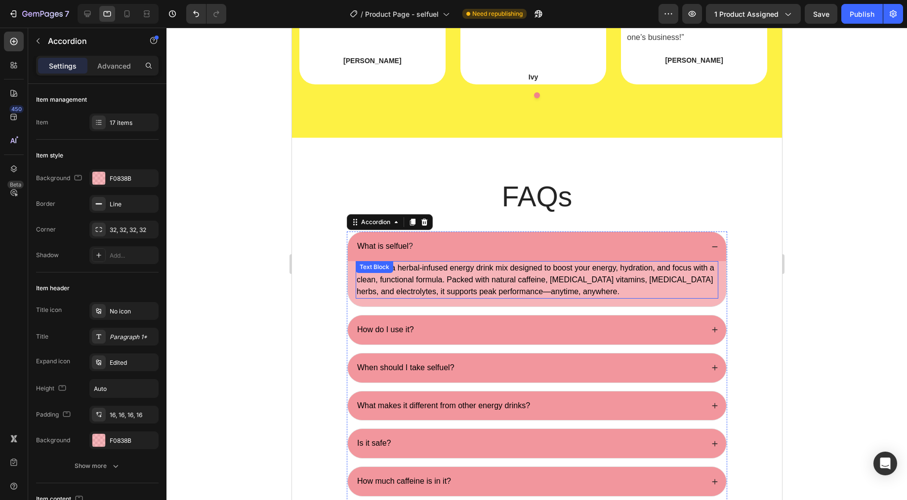
click at [413, 275] on div "Selfuel is a herbal-infused energy drink mix designed to boost your energy, hyd…" at bounding box center [536, 280] width 362 height 38
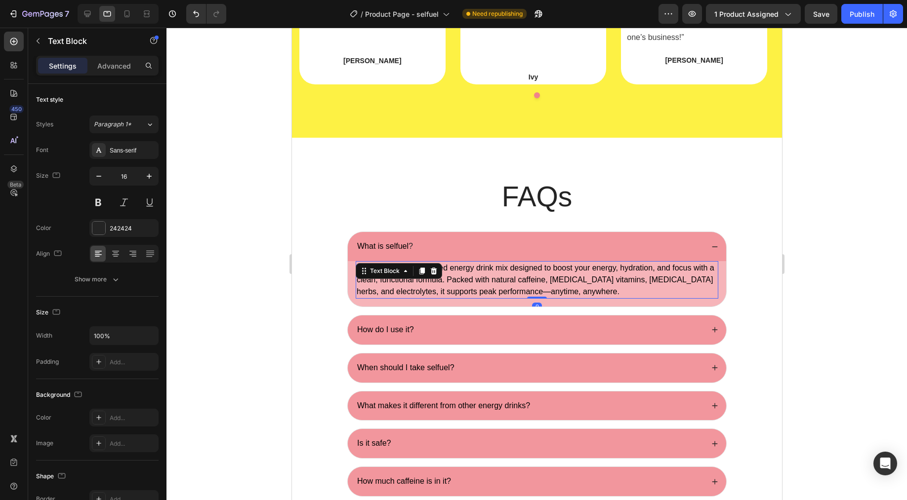
click at [474, 281] on span "Selfuel is a herbal-infused energy drink mix designed to boost your energy, hyd…" at bounding box center [535, 280] width 358 height 32
click at [356, 269] on span "Selfuel is a herbal-infused energy drink mix designed to boost your energy, hyd…" at bounding box center [535, 280] width 358 height 32
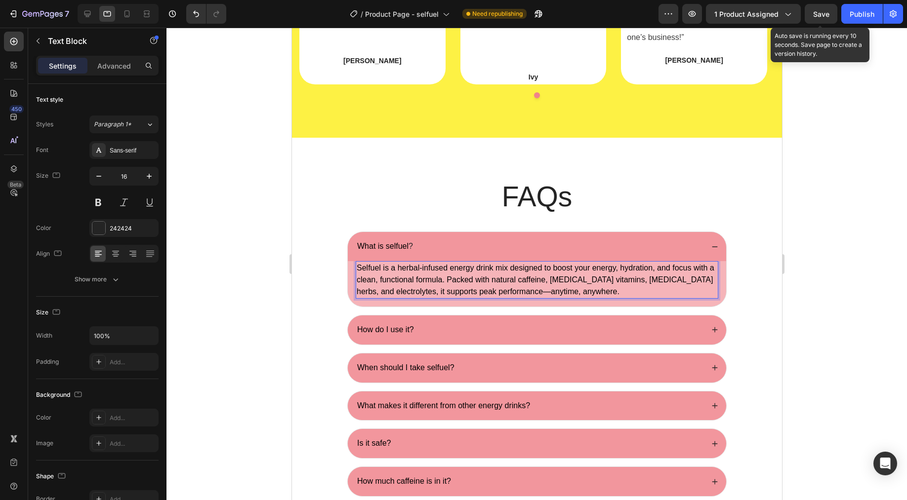
click at [818, 17] on span "Save" at bounding box center [821, 14] width 16 height 8
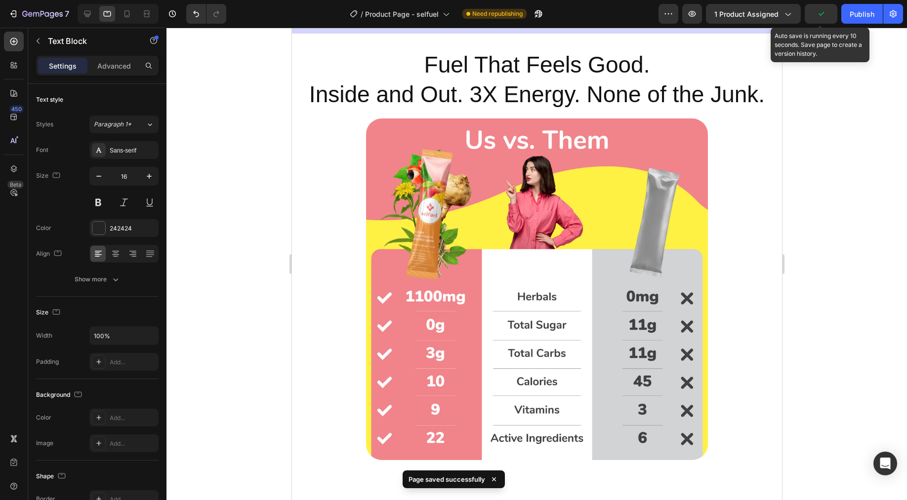
scroll to position [1891, 0]
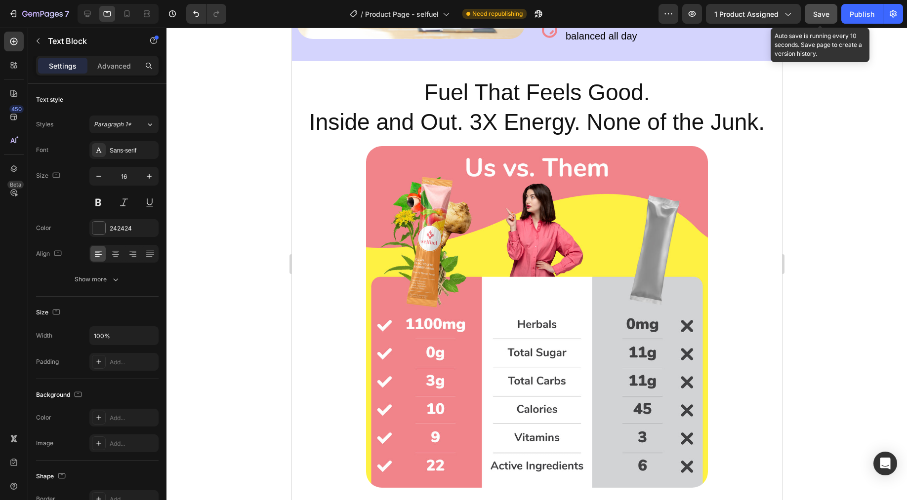
click at [823, 20] on button "Save" at bounding box center [820, 14] width 33 height 20
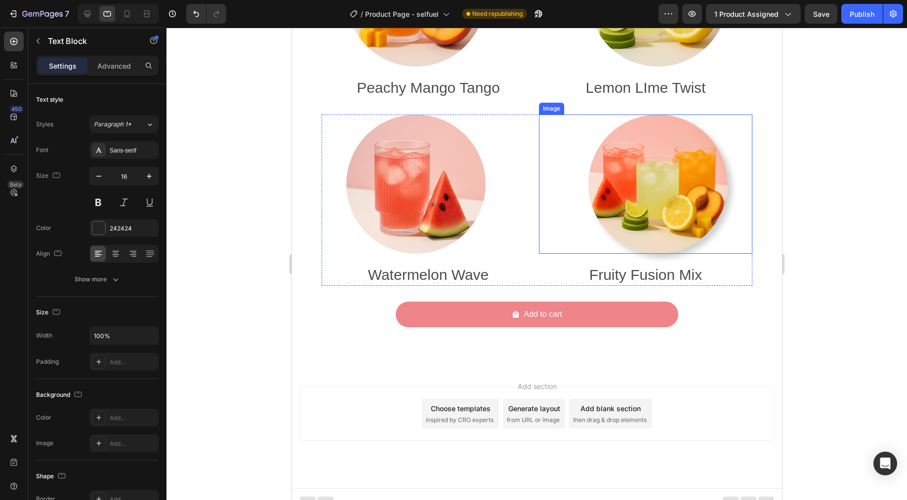
scroll to position [4140, 0]
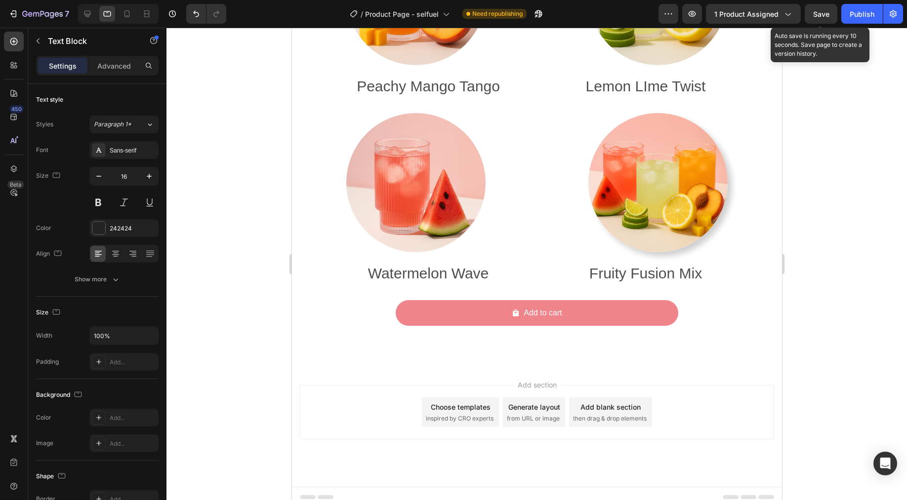
click at [821, 14] on span "Save" at bounding box center [821, 14] width 16 height 8
click at [867, 14] on div "Publish" at bounding box center [861, 14] width 25 height 10
click at [889, 17] on icon "button" at bounding box center [893, 14] width 10 height 10
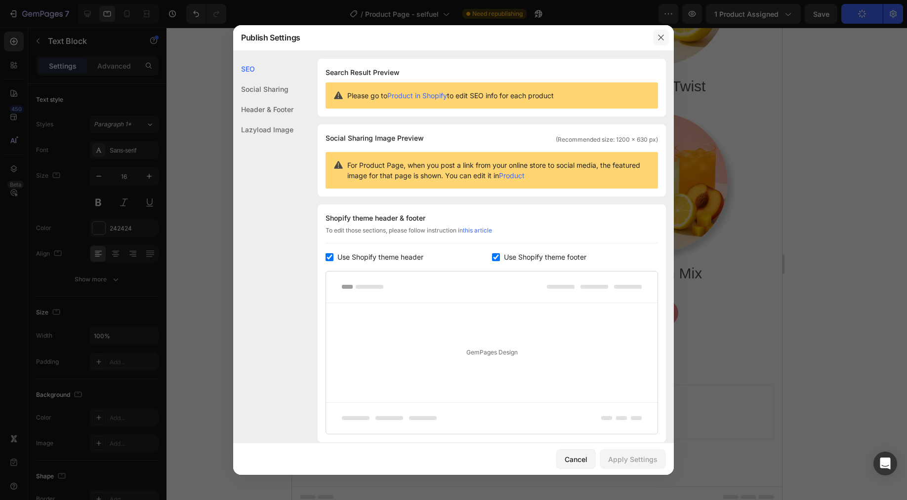
click at [665, 36] on button "button" at bounding box center [661, 38] width 16 height 16
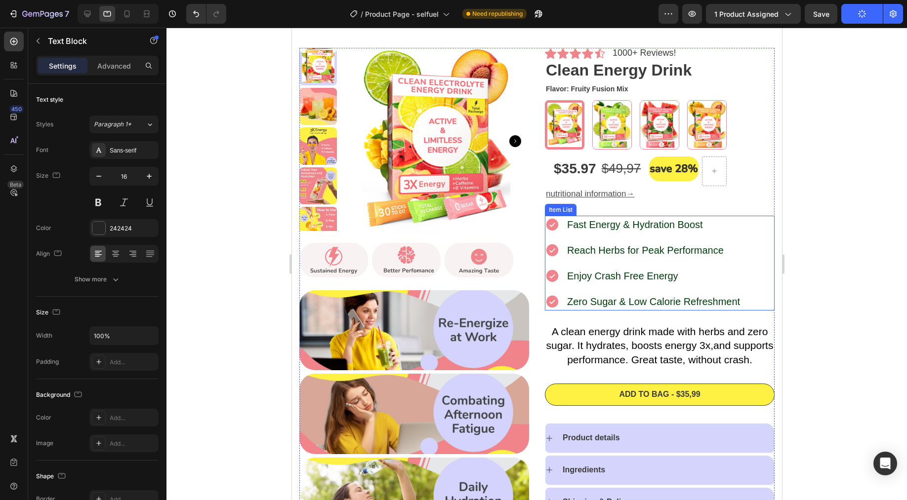
scroll to position [0, 0]
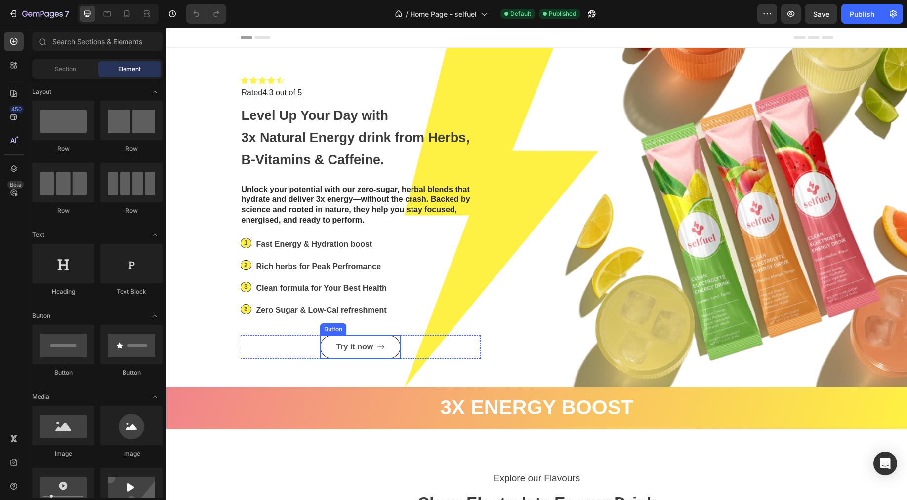
click at [380, 341] on span at bounding box center [381, 347] width 8 height 12
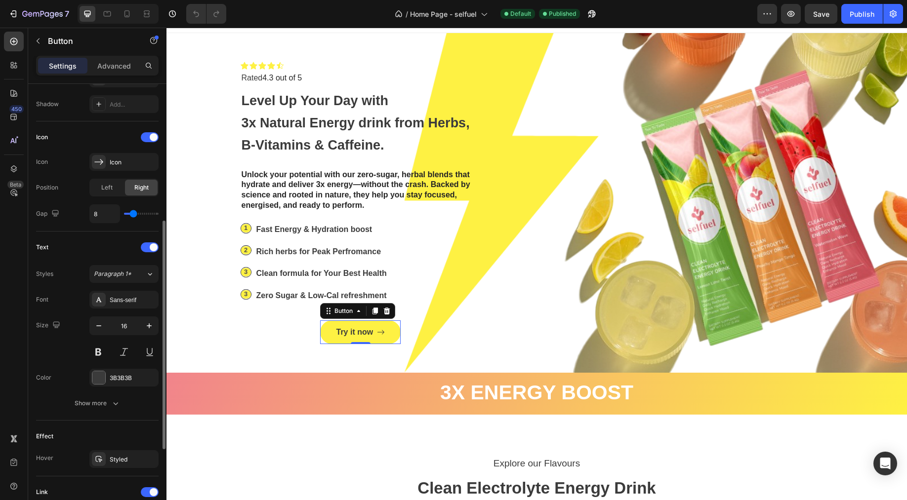
scroll to position [419, 0]
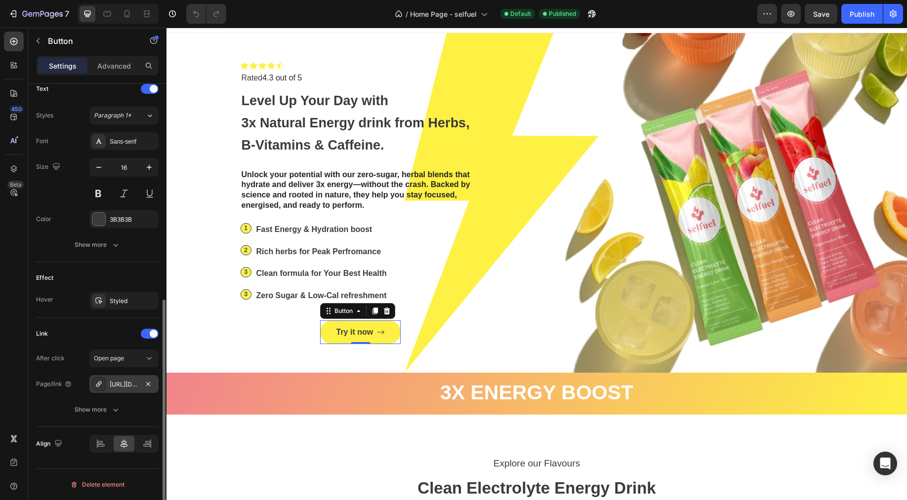
click at [130, 388] on div "https://www.selfuel.us/a/gempages?version=v7&shop_id=564224103939048243&theme_p…" at bounding box center [124, 384] width 29 height 9
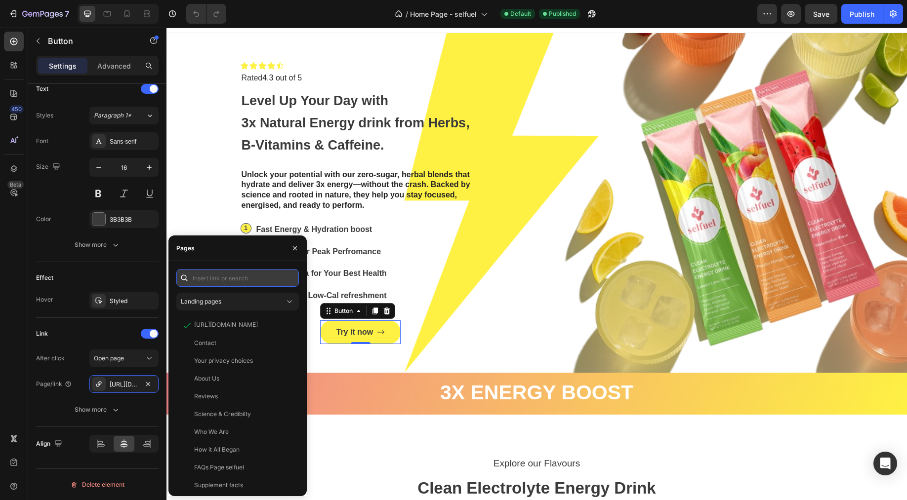
click at [217, 284] on input "text" at bounding box center [237, 278] width 122 height 18
paste input "https://www.selfuel.us/products/clean-electrolyte-energy-drink-mix-fruity-fuson…"
type input "https://www.selfuel.us/products/clean-electrolyte-energy-drink-mix-fruity-fuson…"
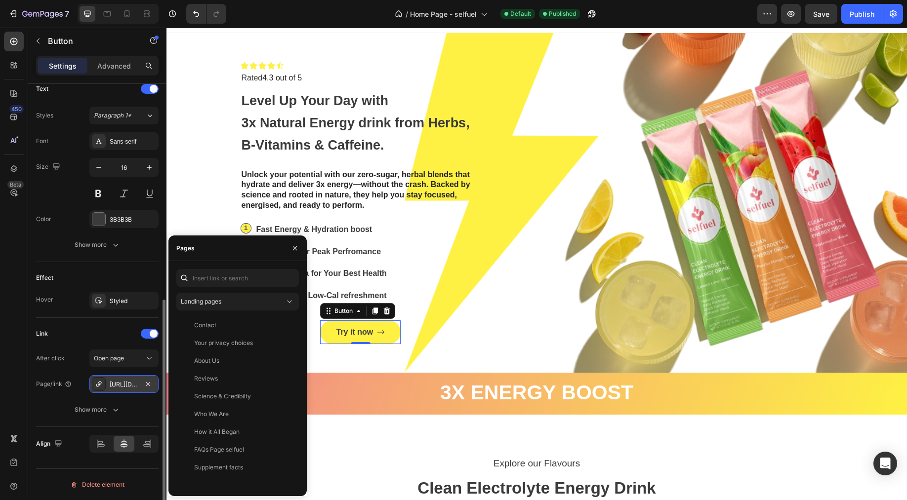
click at [114, 388] on div "https://www.selfuel.us/clean-electrolyte-energy-drink-mix-fruity-fuson-mix" at bounding box center [124, 384] width 29 height 9
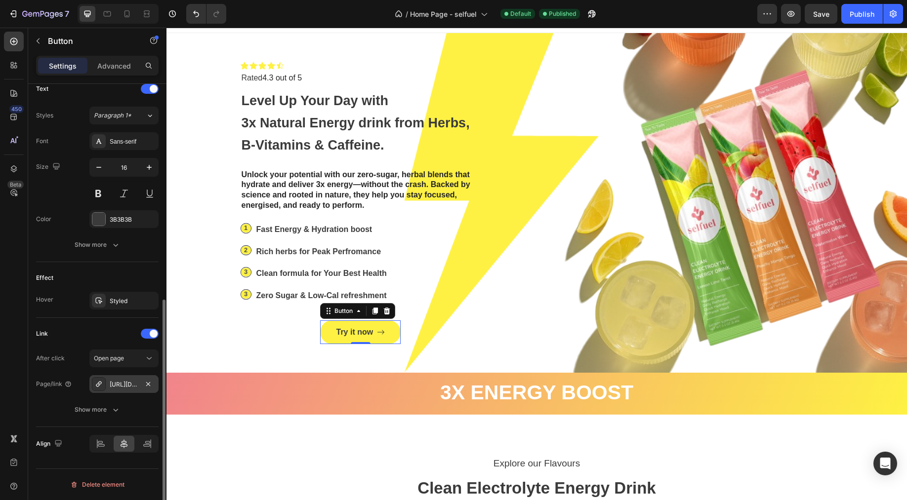
click at [119, 384] on div "https://www.selfuel.us/clean-electrolyte-energy-drink-mix-fruity-fuson-mix" at bounding box center [124, 384] width 29 height 9
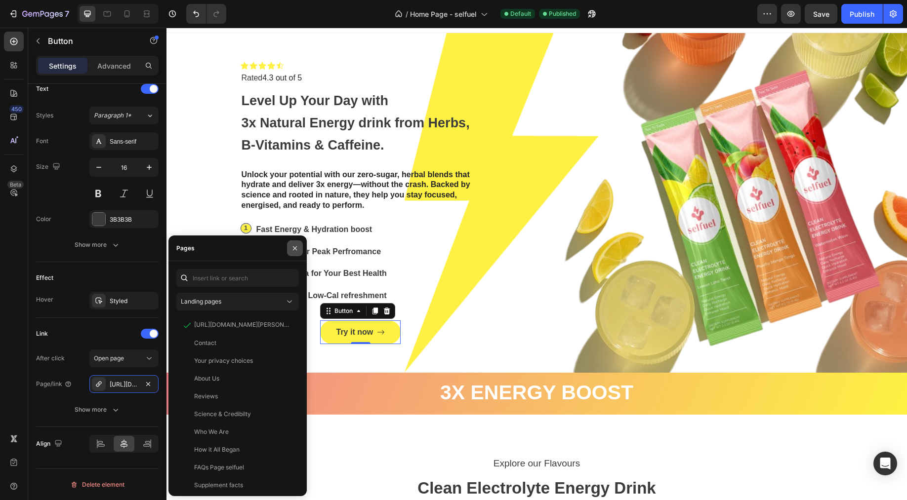
click at [291, 246] on icon "button" at bounding box center [295, 248] width 8 height 8
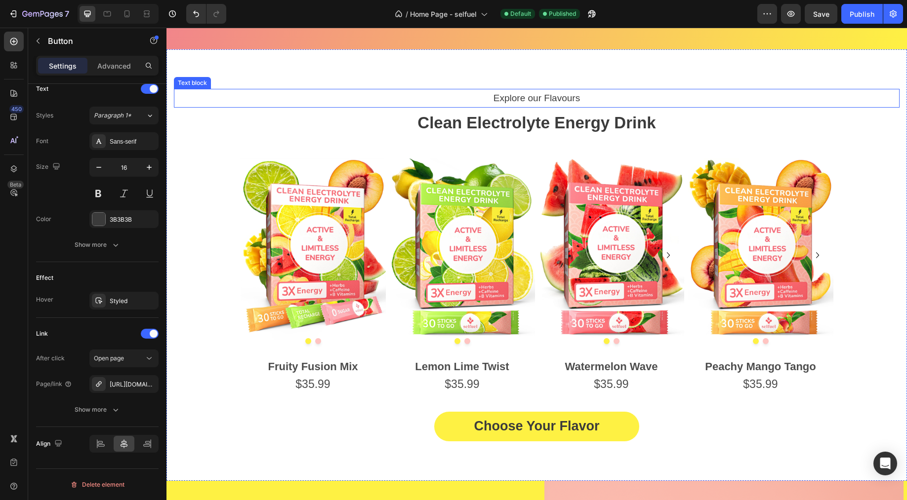
scroll to position [532, 0]
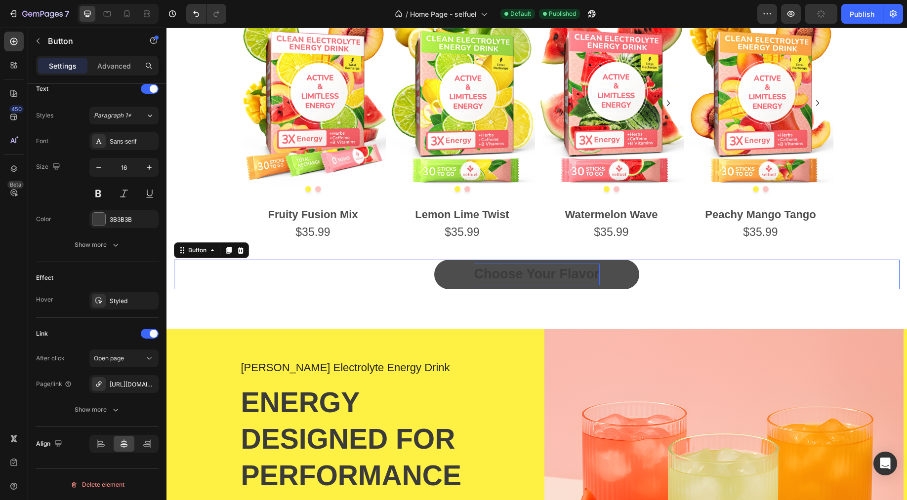
click at [575, 277] on strong "Choose Your Flavor" at bounding box center [536, 274] width 125 height 15
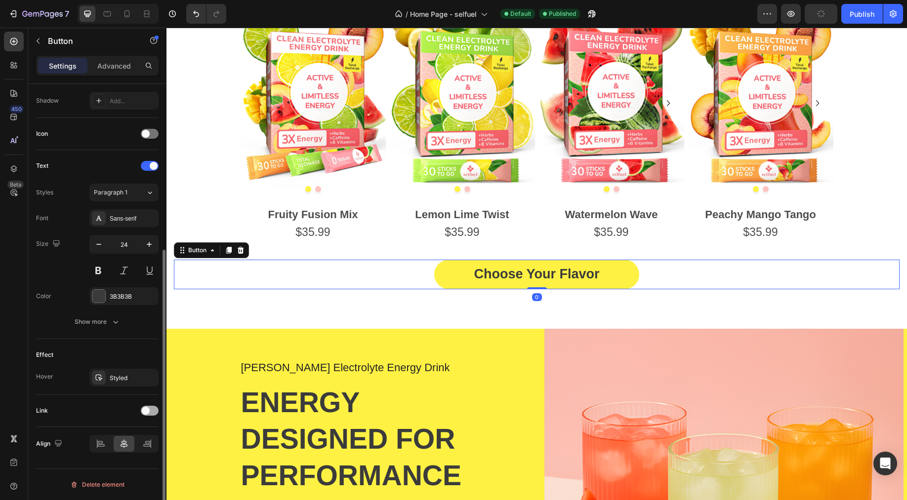
click at [155, 411] on div at bounding box center [150, 411] width 18 height 10
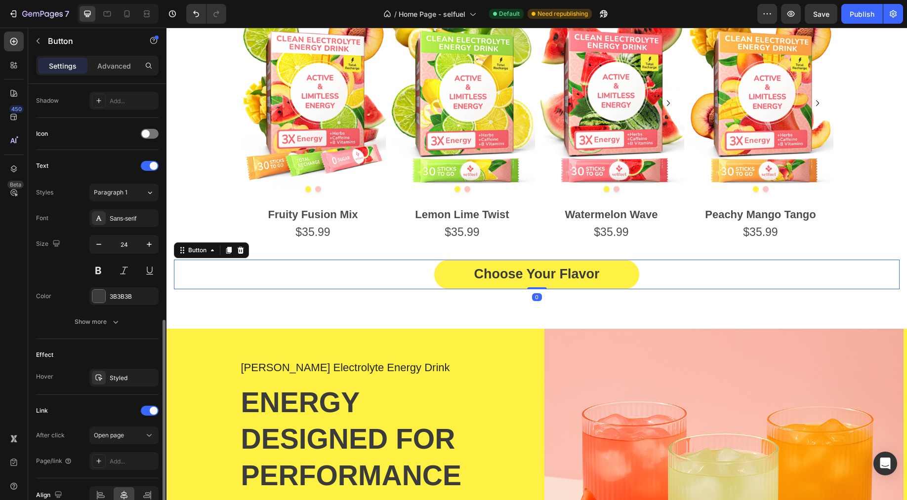
scroll to position [315, 0]
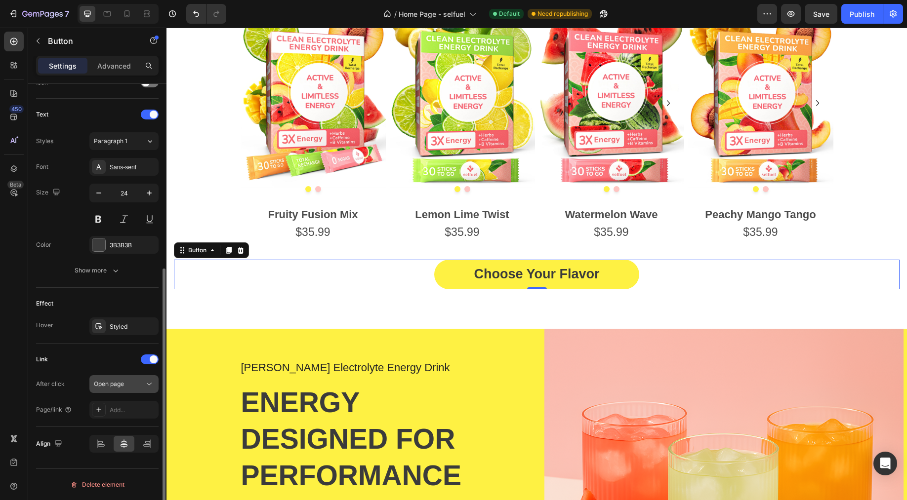
click at [140, 383] on div "Open page" at bounding box center [119, 384] width 50 height 9
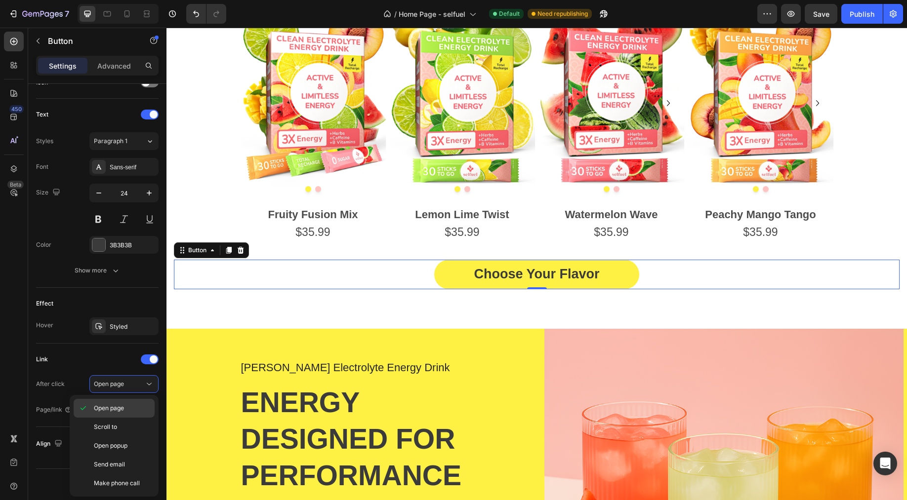
click at [129, 408] on p "Open page" at bounding box center [122, 408] width 56 height 9
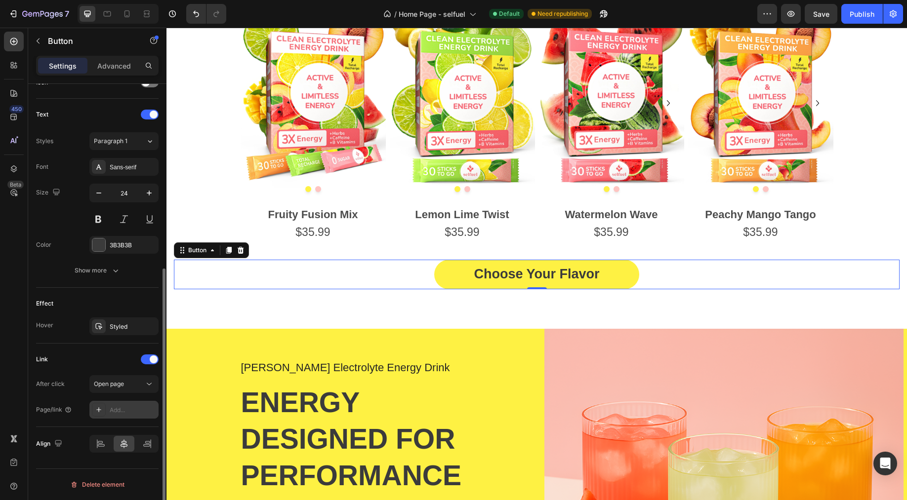
click at [121, 406] on div "Add..." at bounding box center [133, 410] width 46 height 9
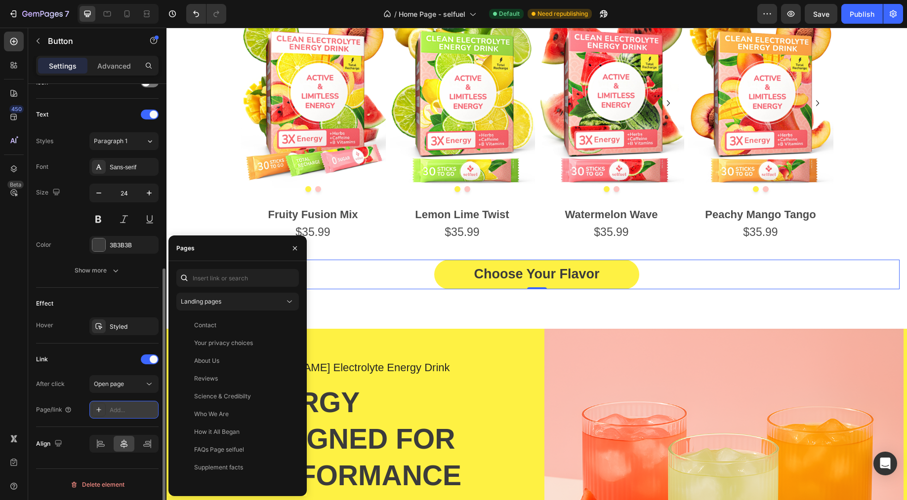
click at [121, 406] on div "Add..." at bounding box center [133, 410] width 46 height 9
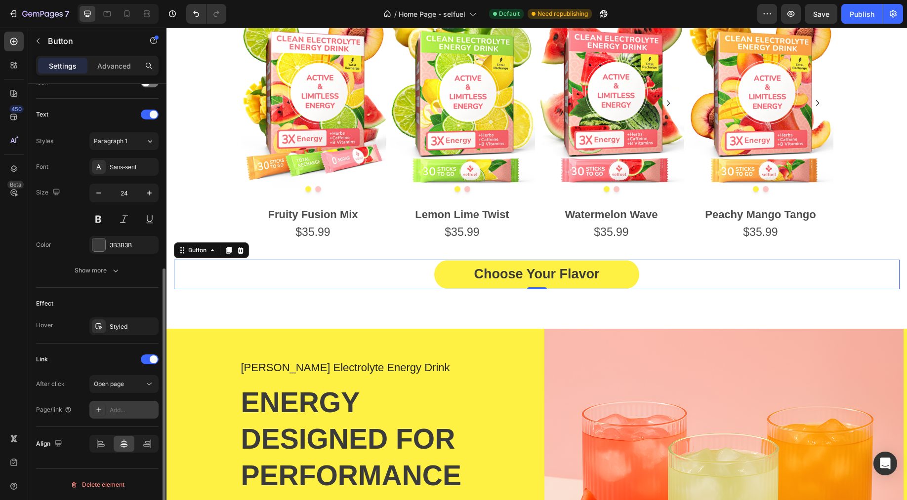
click at [125, 415] on div "Add..." at bounding box center [123, 410] width 69 height 18
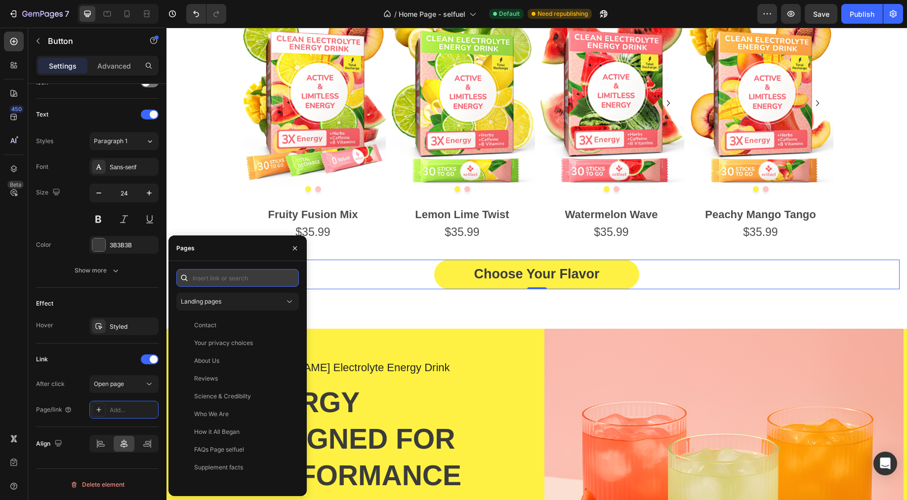
click at [211, 282] on input "text" at bounding box center [237, 278] width 122 height 18
paste input "https://www.selfuel.us/products/clean-electrolyte-energy-drink-mix-fruity-fuson…"
type input "https://www.selfuel.us/products/clean-electrolyte-energy-drink-mix-fruity-fuson…"
click at [279, 281] on input "https://www.selfuel.us/products/clean-electrolyte-energy-drink-mix-fruity-fuson…" at bounding box center [237, 278] width 122 height 18
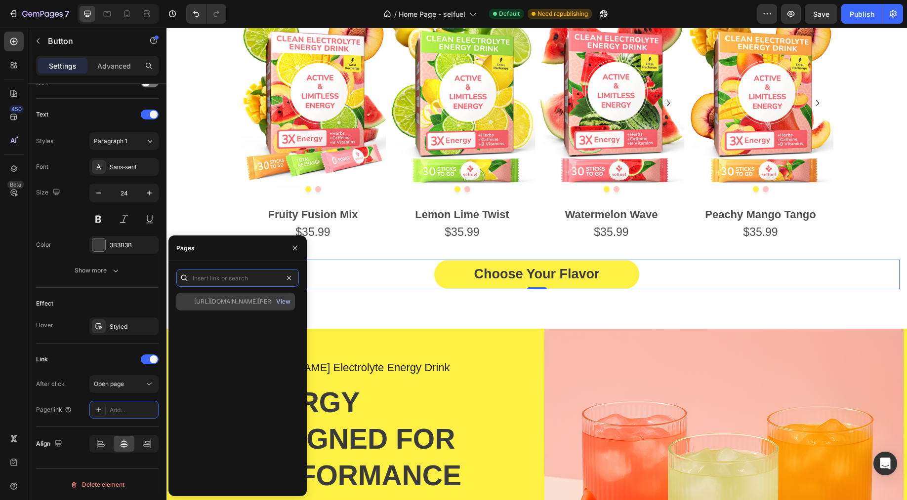
scroll to position [0, 0]
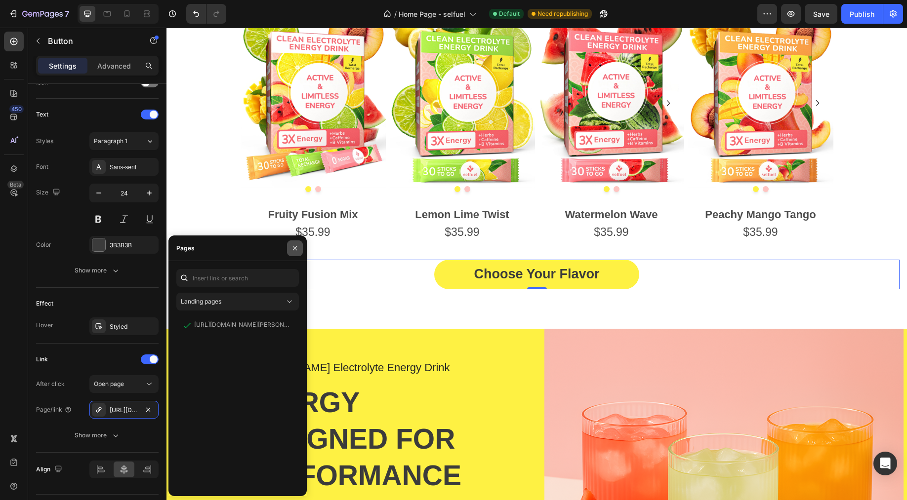
click at [295, 251] on icon "button" at bounding box center [295, 248] width 8 height 8
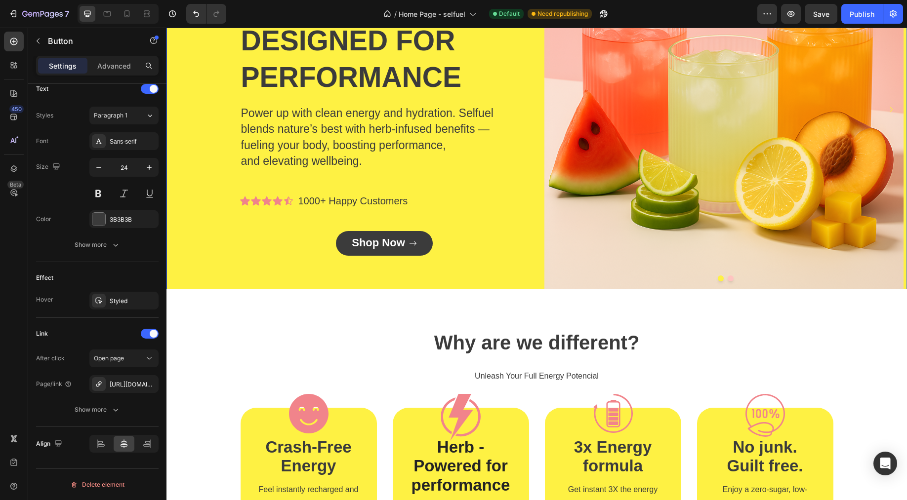
scroll to position [1053, 0]
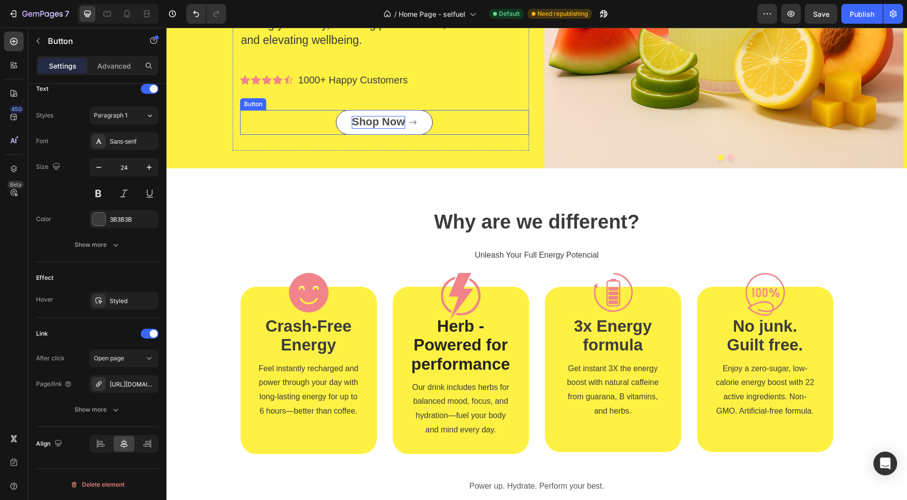
click at [370, 125] on span "Shop Now" at bounding box center [378, 122] width 53 height 12
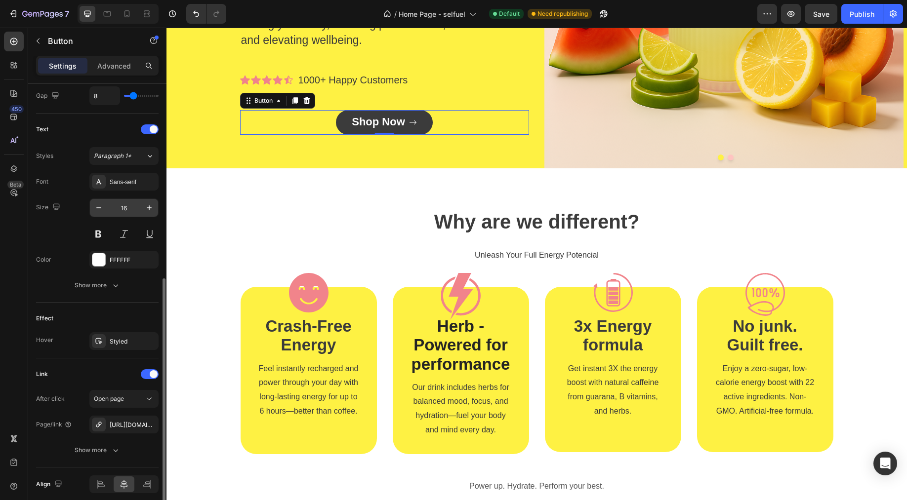
scroll to position [419, 0]
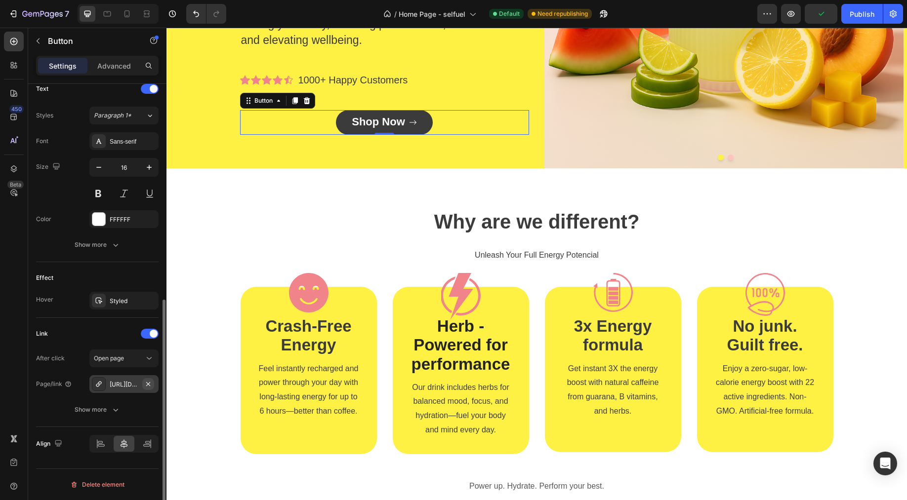
click at [146, 382] on icon "button" at bounding box center [148, 384] width 4 height 4
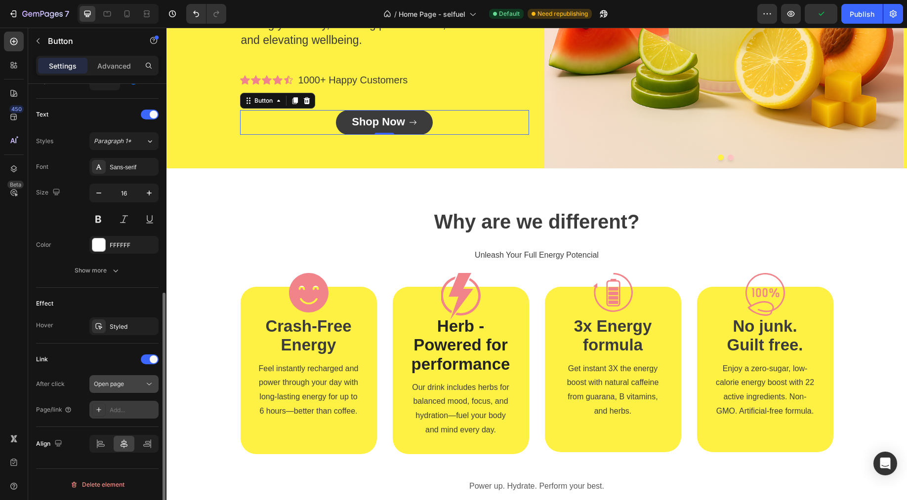
scroll to position [393, 0]
click at [121, 406] on div "Add..." at bounding box center [133, 410] width 46 height 9
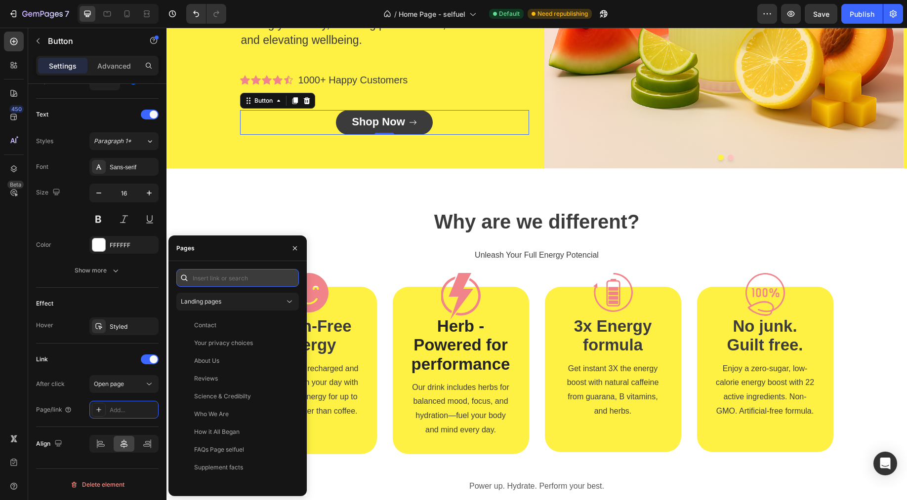
click at [212, 274] on input "text" at bounding box center [237, 278] width 122 height 18
paste input "https://www.selfuel.us/products/clean-electrolyte-energy-drink-mix-fruity-fuson…"
type input "https://www.selfuel.us/products/clean-electrolyte-energy-drink-mix-fruity-fuson…"
click at [285, 279] on input "https://www.selfuel.us/products/clean-electrolyte-energy-drink-mix-fruity-fuson…" at bounding box center [237, 278] width 122 height 18
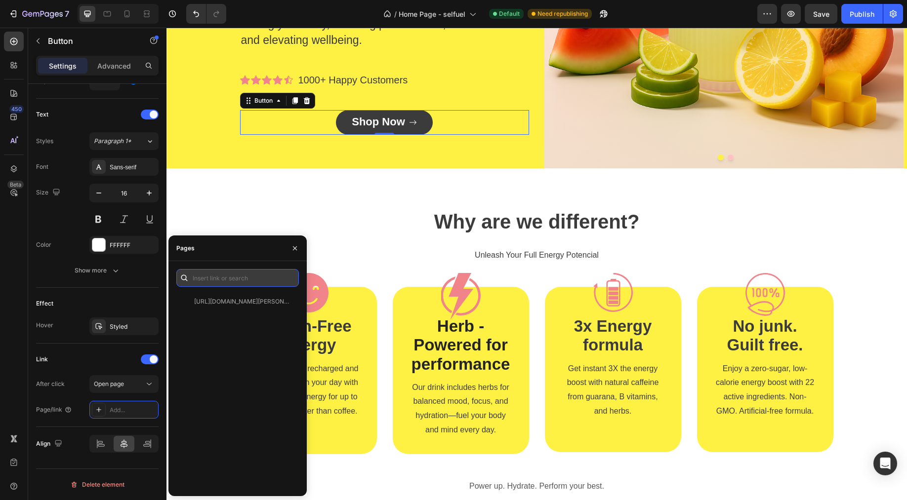
scroll to position [0, 0]
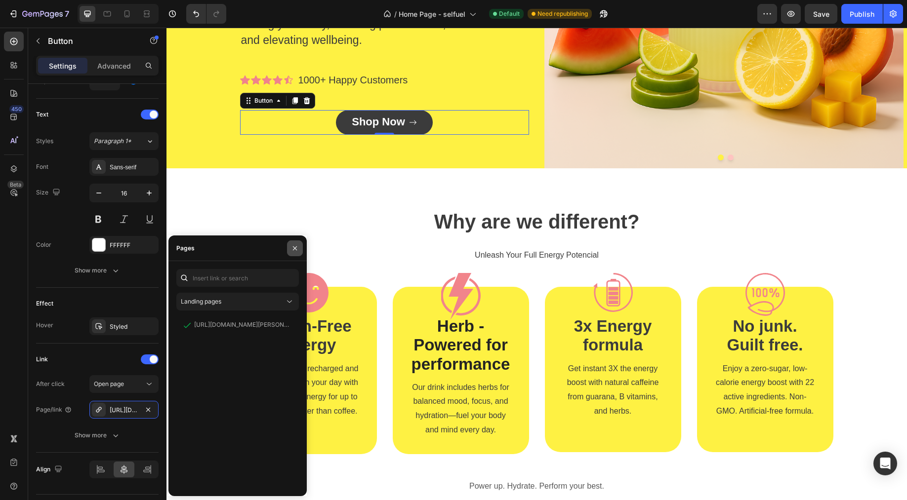
click at [300, 251] on button "button" at bounding box center [295, 248] width 16 height 16
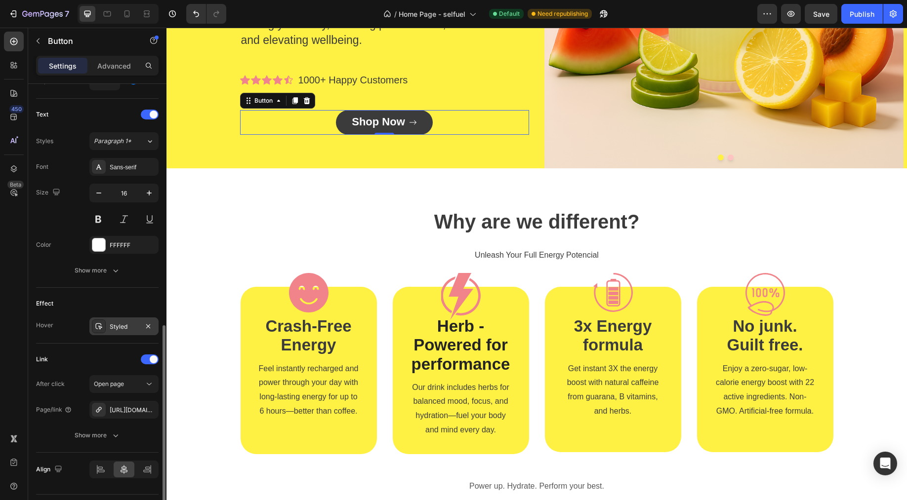
scroll to position [419, 0]
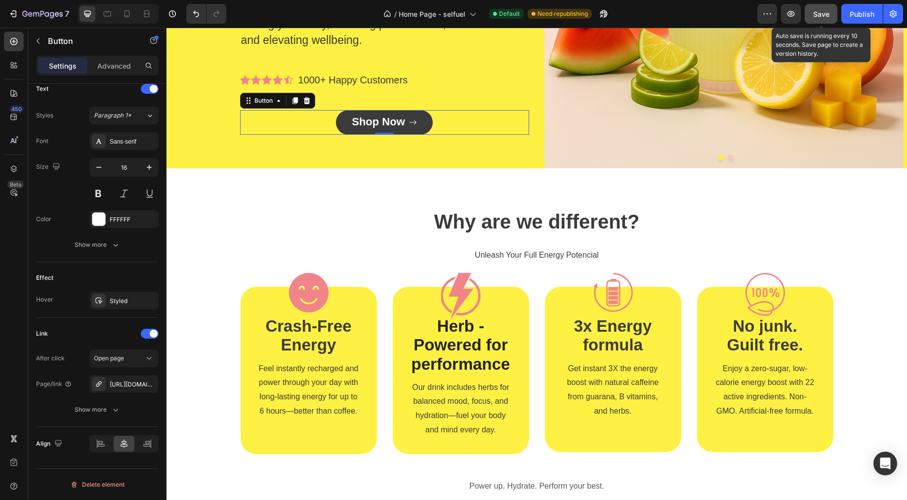
click at [815, 16] on span "Save" at bounding box center [821, 14] width 16 height 8
click at [112, 17] on icon at bounding box center [107, 14] width 10 height 10
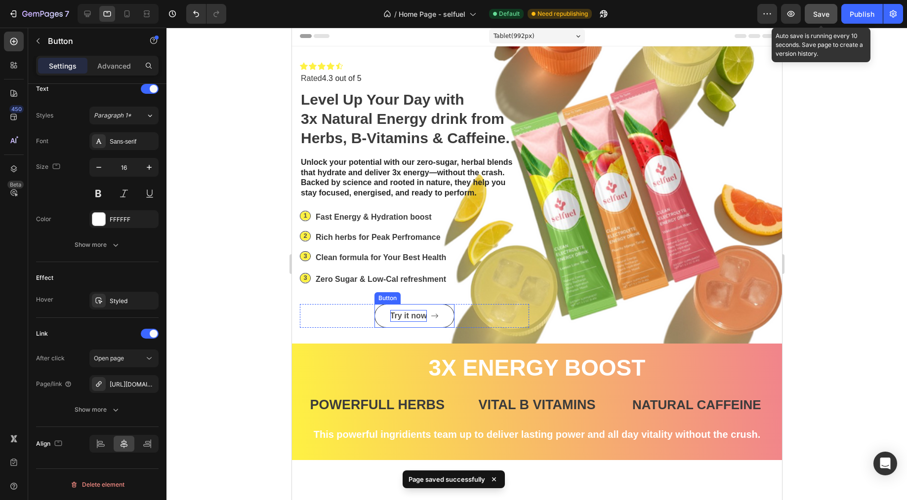
scroll to position [2, 0]
click at [405, 319] on p "Try it now" at bounding box center [408, 316] width 37 height 12
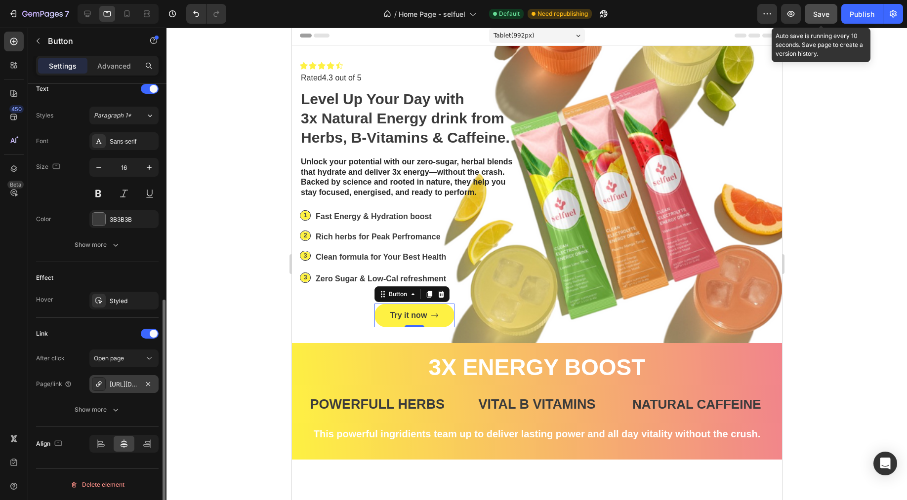
click at [155, 384] on div "https://www.selfuel.us/a/gempages?version=v7&shop_id=564224103939048243&theme_p…" at bounding box center [123, 384] width 69 height 18
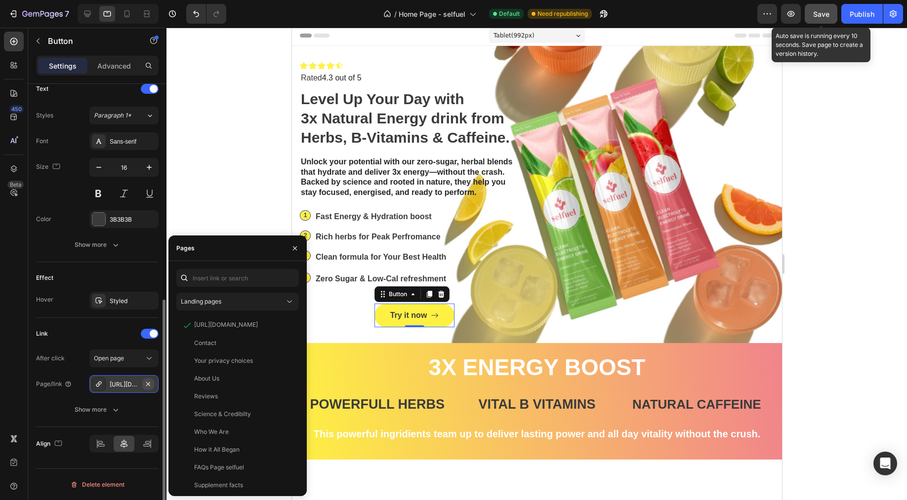
click at [142, 384] on button "button" at bounding box center [148, 384] width 12 height 12
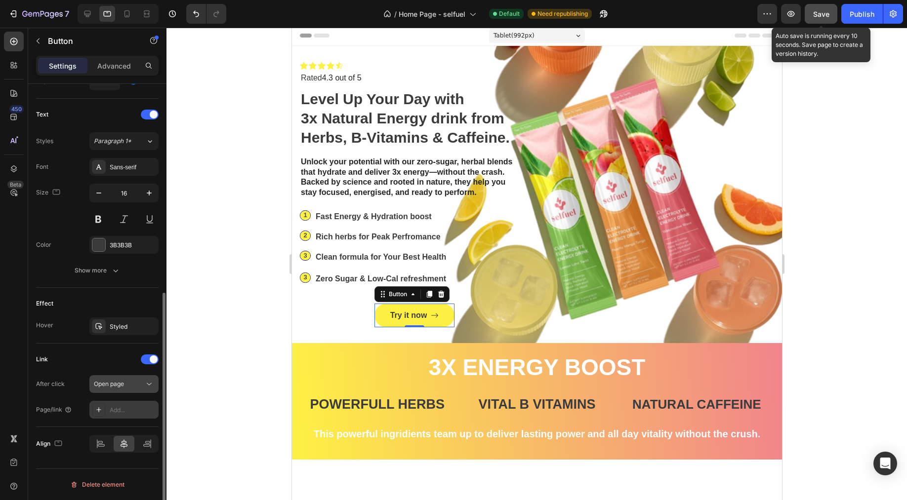
scroll to position [393, 0]
click at [130, 383] on div "Open page" at bounding box center [119, 384] width 50 height 9
click at [82, 352] on div "Link" at bounding box center [97, 360] width 122 height 16
click at [121, 413] on div "Add..." at bounding box center [133, 410] width 46 height 9
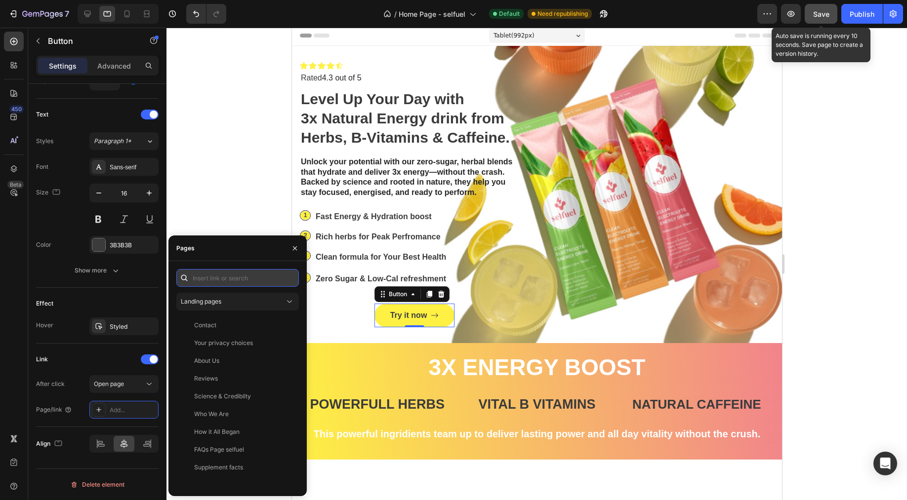
click at [222, 277] on input "text" at bounding box center [237, 278] width 122 height 18
paste input "https://www.selfuel.us/products/clean-electrolyte-energy-drink-mix-fruity-fuson…"
type input "https://www.selfuel.us/products/clean-electrolyte-energy-drink-mix-fruity-fuson…"
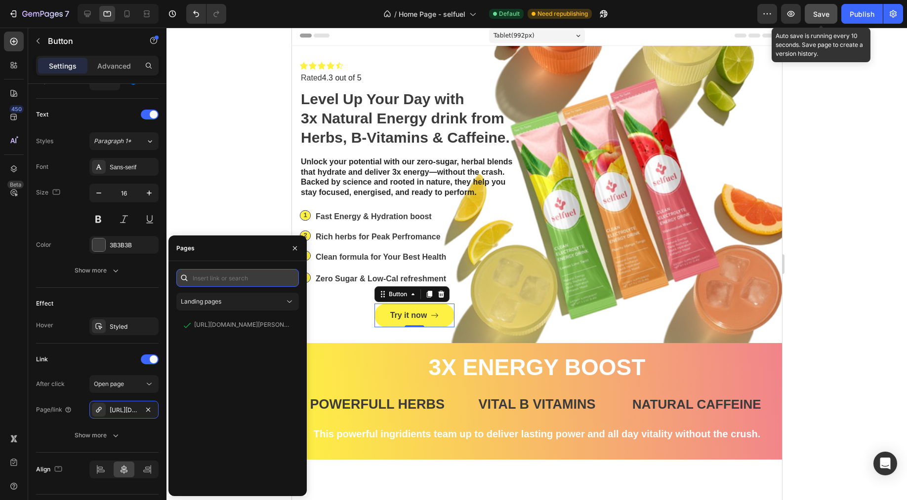
scroll to position [0, 0]
click at [297, 246] on icon "button" at bounding box center [295, 248] width 8 height 8
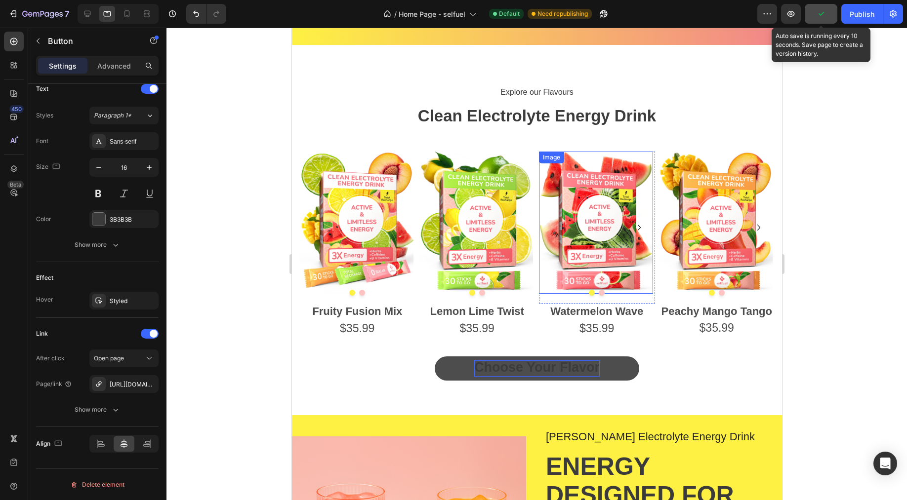
scroll to position [436, 0]
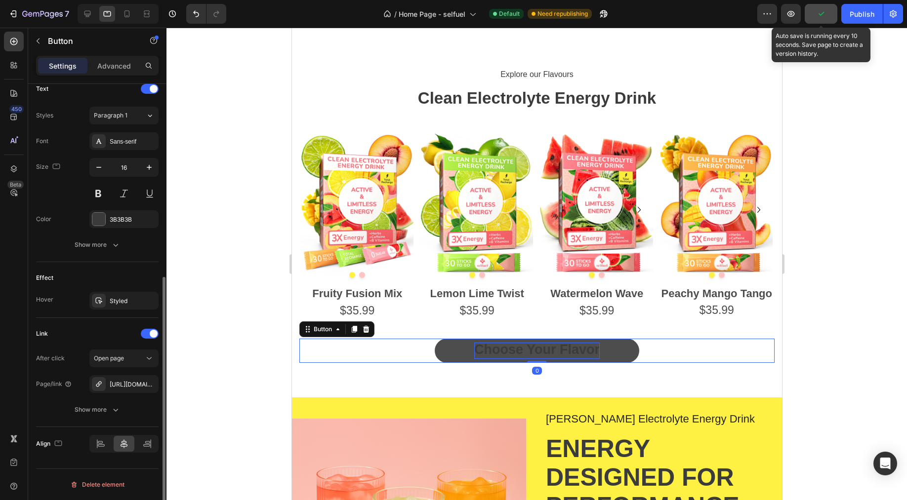
click at [474, 354] on strong "Choose Your Flavor" at bounding box center [536, 349] width 125 height 15
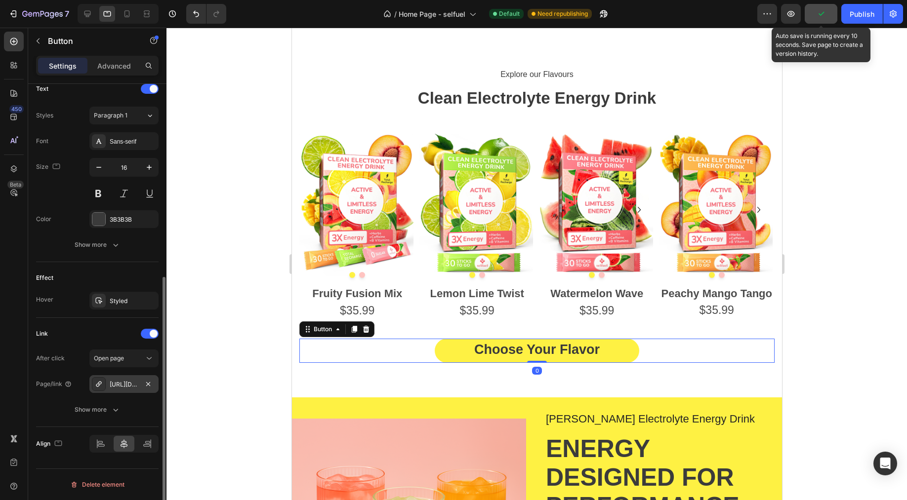
click at [139, 386] on div "https://www.selfuel.us/clean-electrolyte-energy-drink-mix-fruity-fuson-mix" at bounding box center [123, 384] width 69 height 18
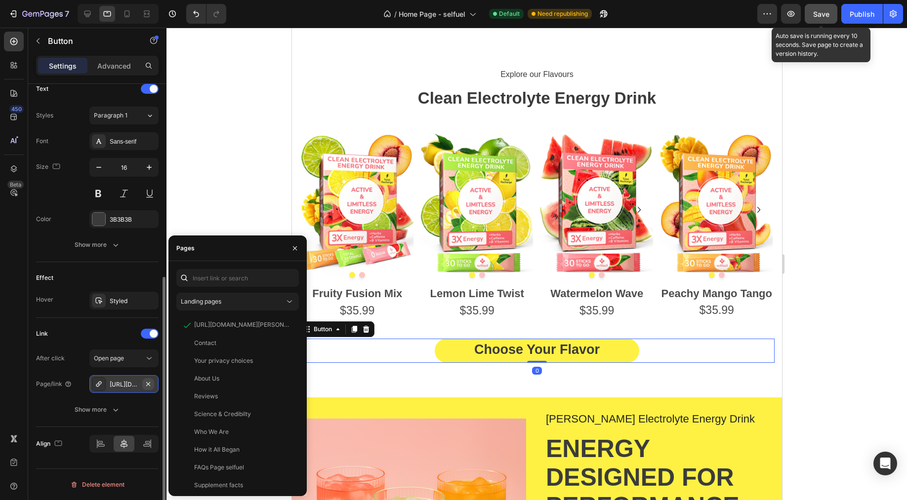
click at [146, 384] on icon "button" at bounding box center [148, 384] width 8 height 8
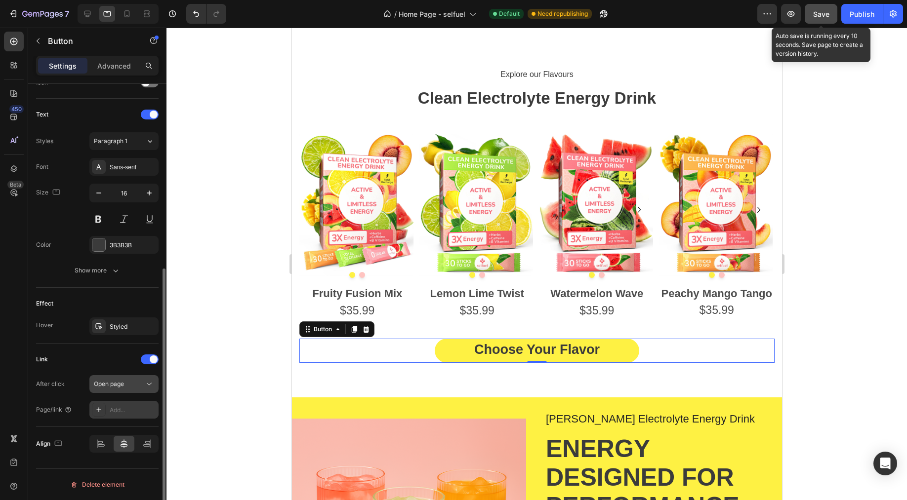
scroll to position [315, 0]
click at [112, 407] on div "Add..." at bounding box center [133, 410] width 46 height 9
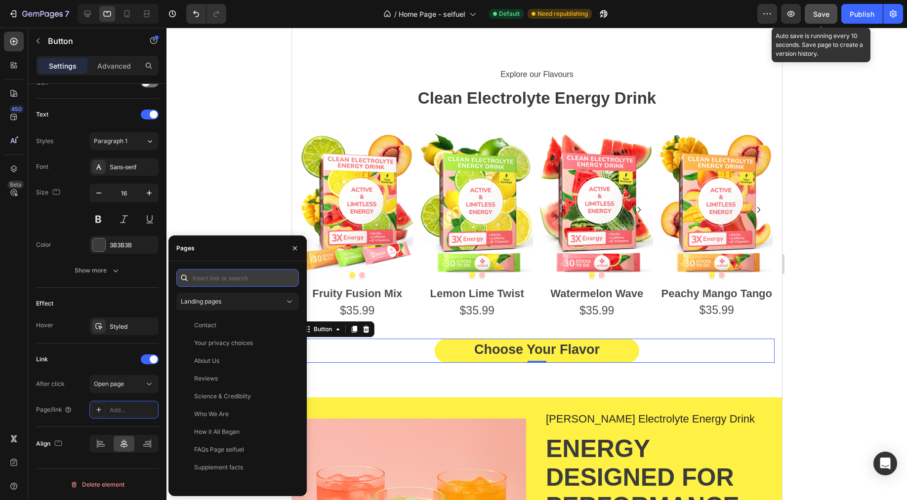
paste input "https://www.selfuel.us/products/clean-electrolyte-energy-drink-mix-fruity-fuson…"
type input "https://www.selfuel.us/products/clean-electrolyte-energy-drink-mix-fruity-fuson…"
click at [289, 277] on input "https://www.selfuel.us/products/clean-electrolyte-energy-drink-mix-fruity-fuson…" at bounding box center [237, 278] width 122 height 18
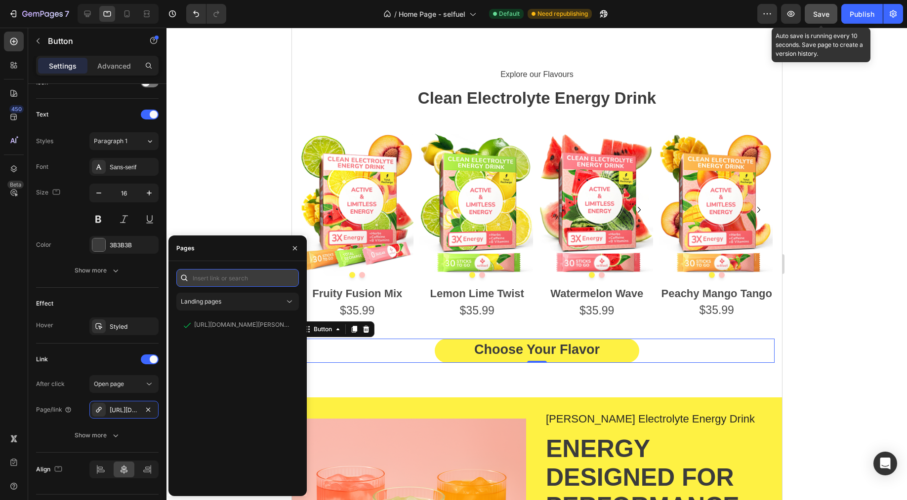
scroll to position [0, 0]
click at [291, 248] on icon "button" at bounding box center [295, 248] width 8 height 8
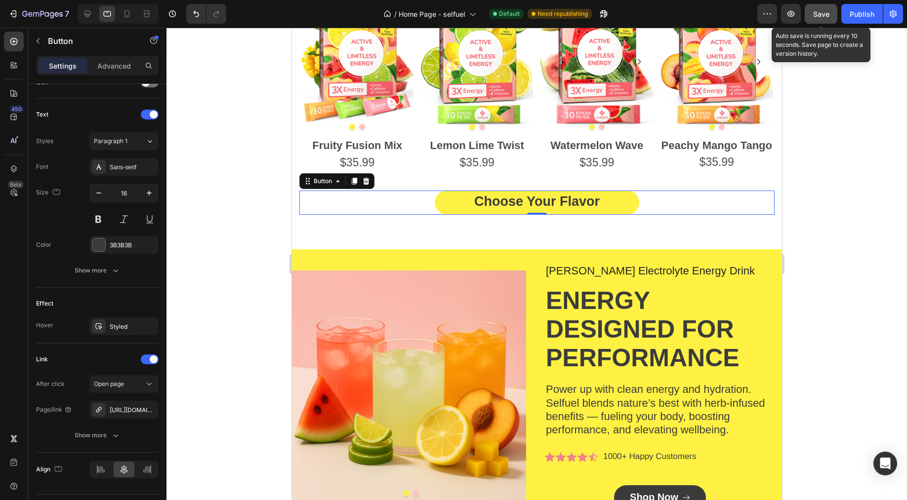
scroll to position [749, 0]
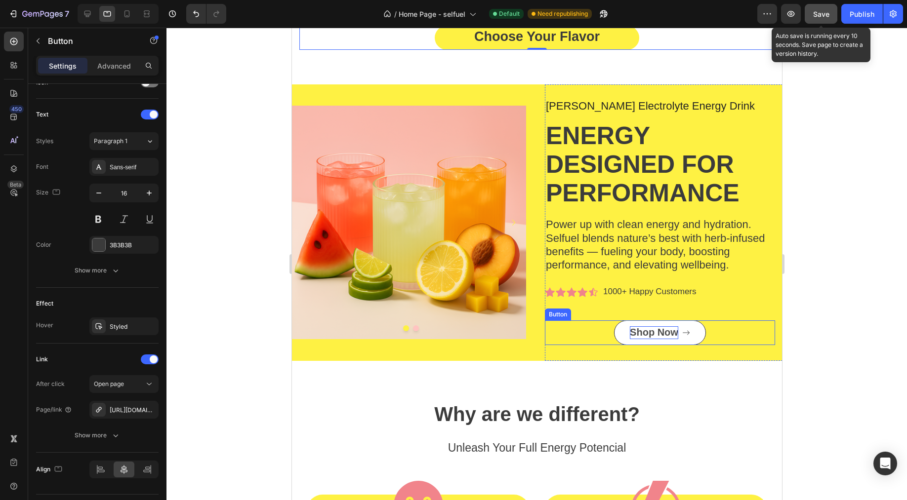
click at [637, 338] on span "Shop Now" at bounding box center [653, 332] width 48 height 11
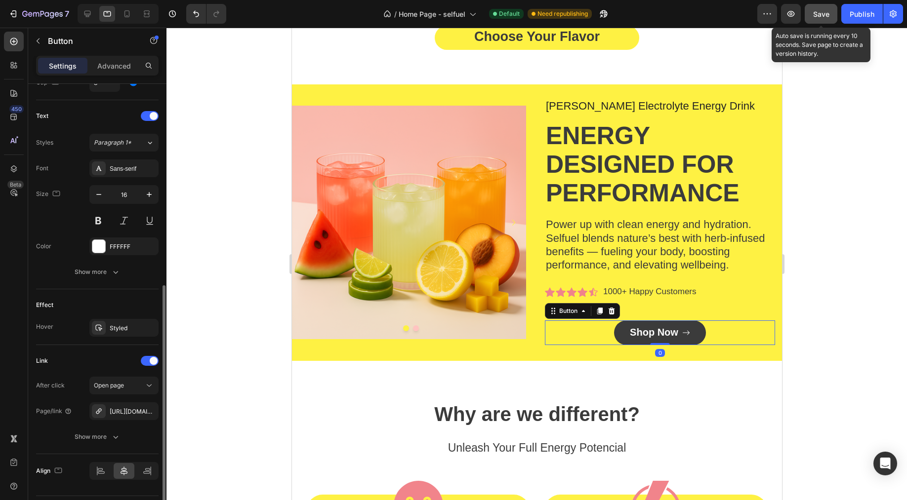
scroll to position [419, 0]
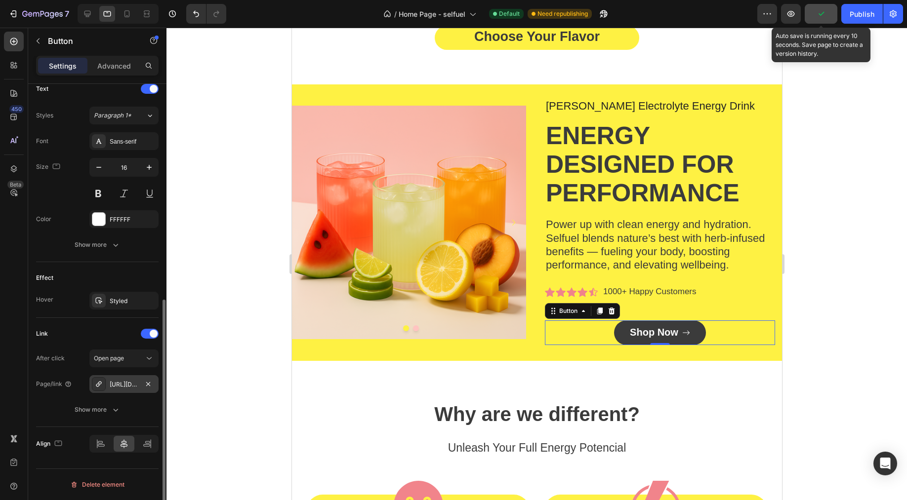
click at [133, 386] on div "https://www.amazon.com/stores/page/96B3FFE7-9999-4370-AD0C-6E46BE7F968D?ingress…" at bounding box center [124, 384] width 29 height 9
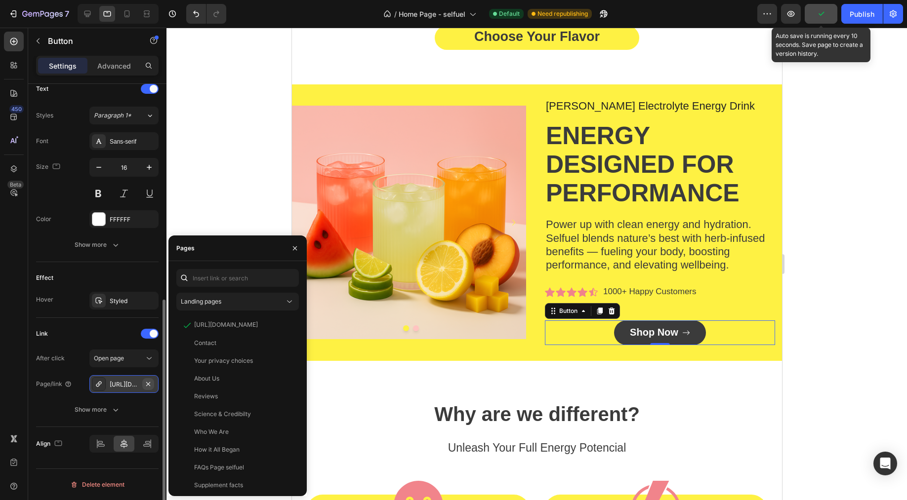
click at [153, 386] on button "button" at bounding box center [148, 384] width 12 height 12
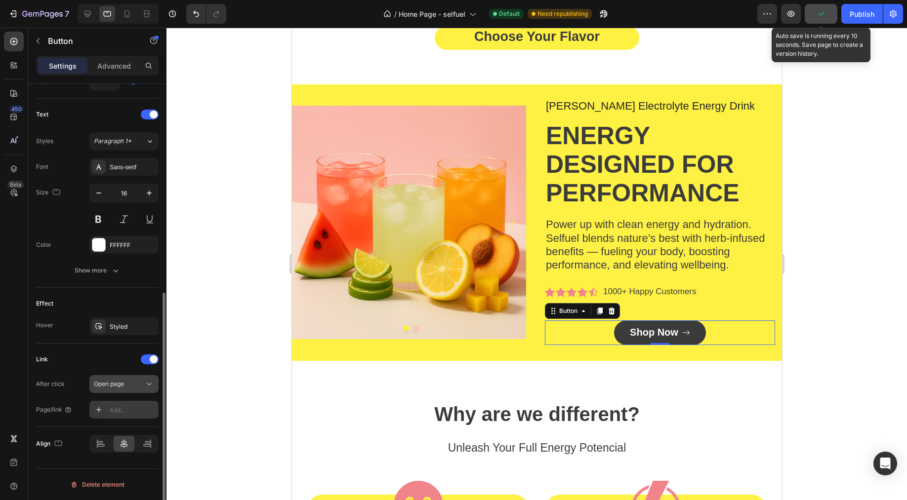
scroll to position [393, 0]
click at [121, 406] on div "Add..." at bounding box center [133, 410] width 46 height 9
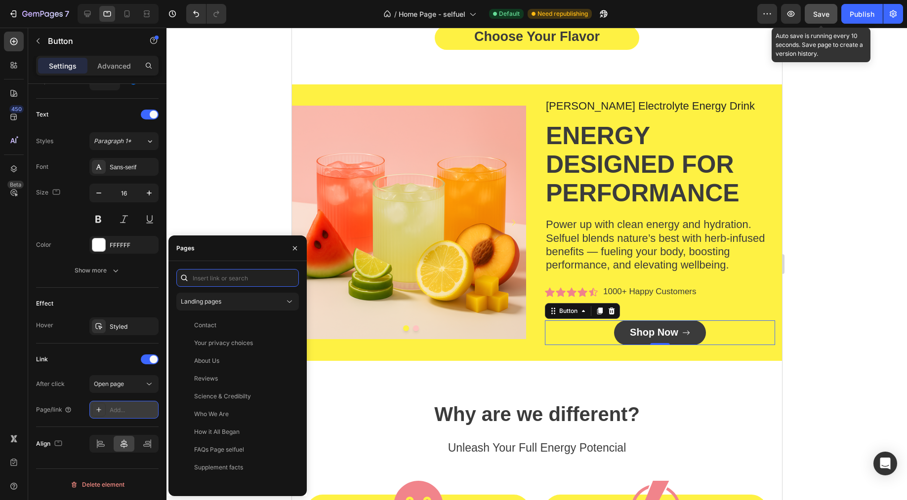
paste input "https://www.selfuel.us/products/clean-electrolyte-energy-drink-mix-fruity-fuson…"
type input "https://www.selfuel.us/products/clean-electrolyte-energy-drink-mix-fruity-fuson…"
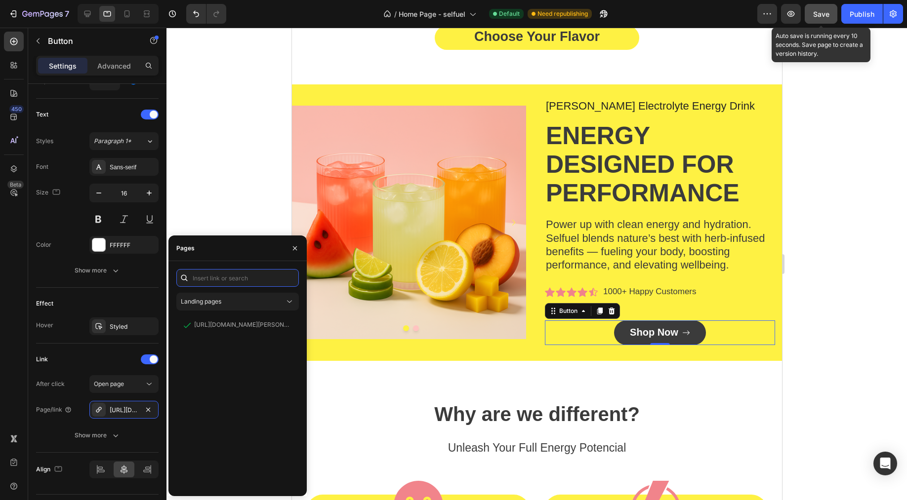
scroll to position [0, 0]
click at [297, 248] on icon "button" at bounding box center [295, 248] width 8 height 8
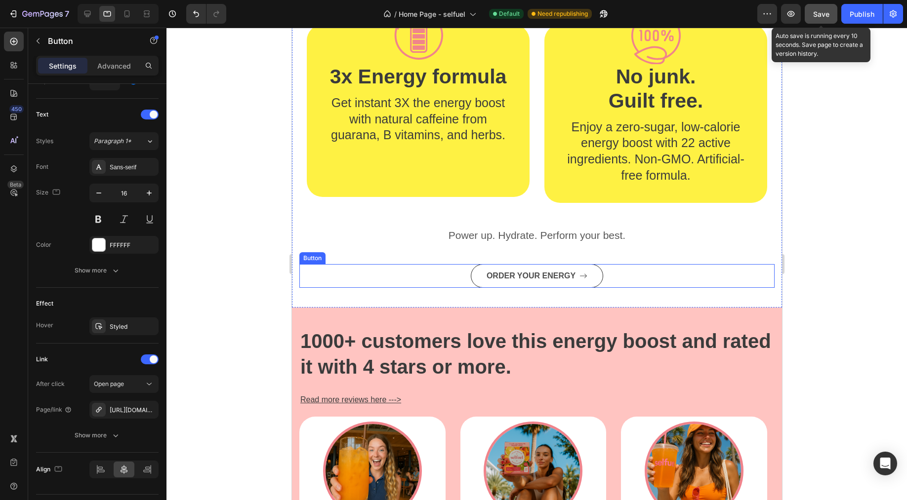
scroll to position [1427, 0]
click at [551, 274] on p "ORDER YOUR ENERGY" at bounding box center [530, 276] width 89 height 12
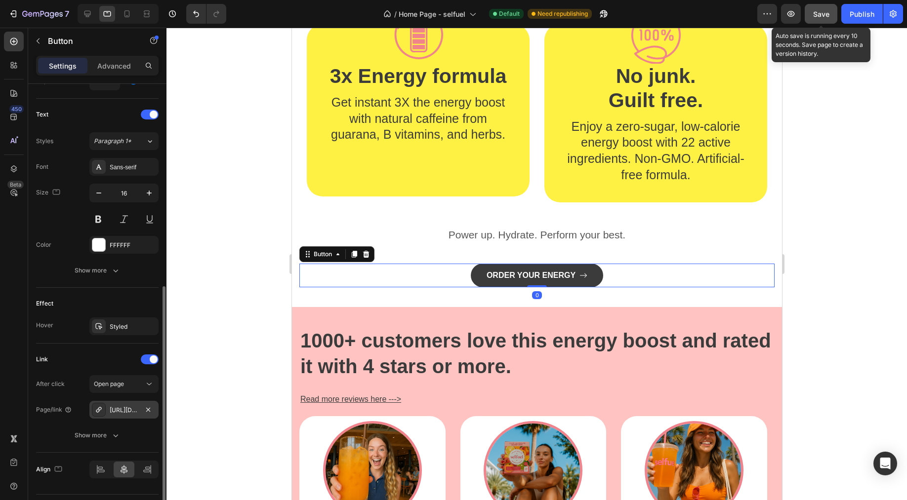
click at [123, 407] on div "https://www.selfuel.us/a/gempages?version=v7&shop_id=564224103939048243&theme_p…" at bounding box center [124, 410] width 29 height 9
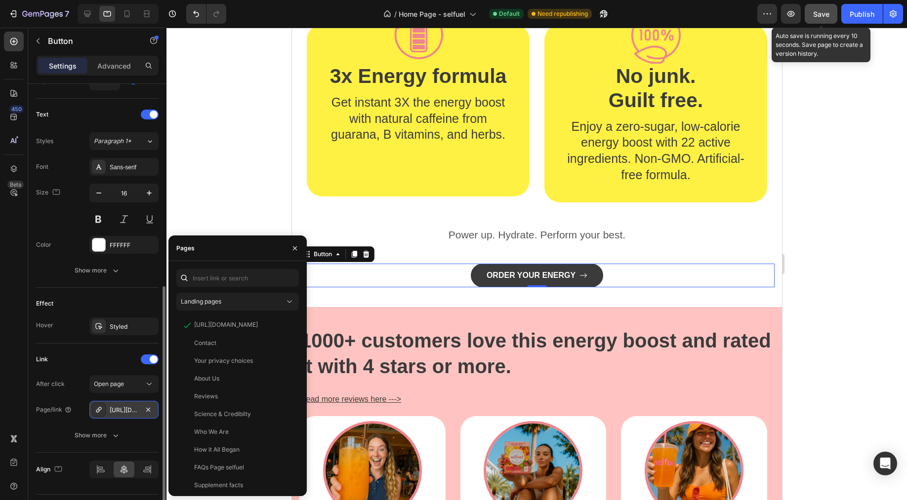
drag, startPoint x: 150, startPoint y: 408, endPoint x: 107, endPoint y: 412, distance: 42.7
click at [150, 409] on icon "button" at bounding box center [148, 410] width 8 height 8
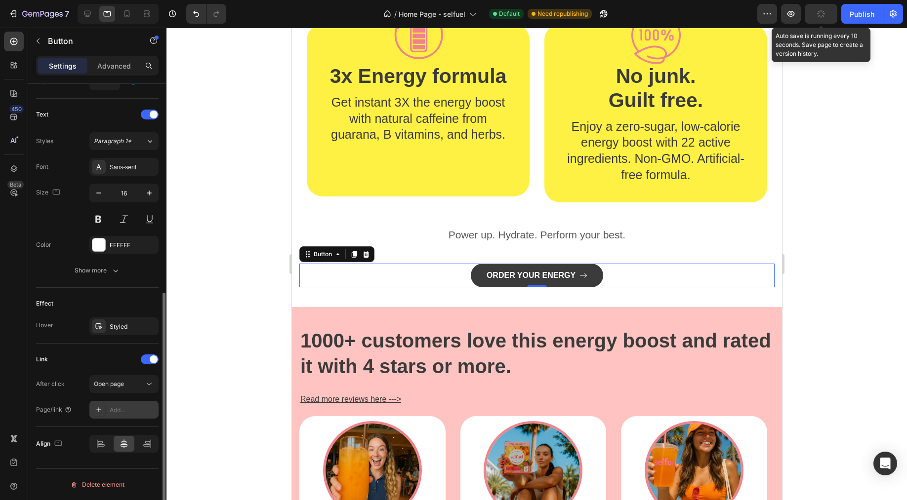
click at [107, 412] on div "Add..." at bounding box center [123, 410] width 69 height 18
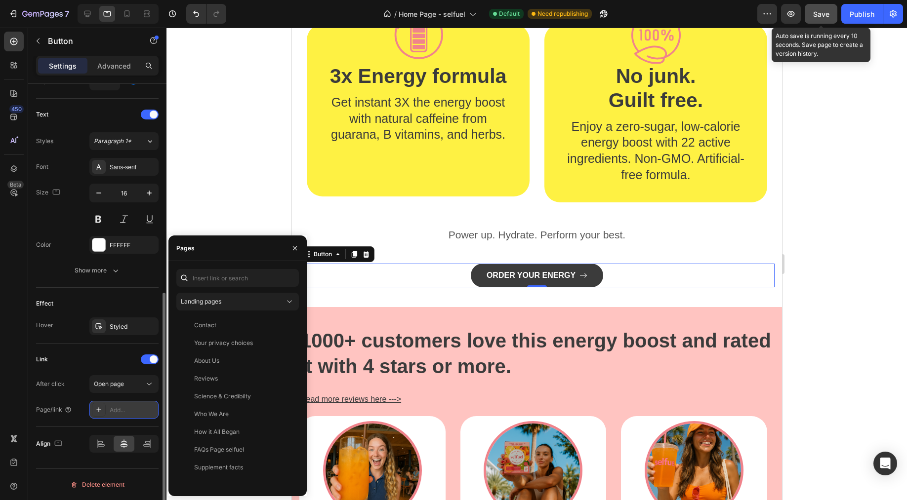
click at [112, 412] on div "Add..." at bounding box center [133, 410] width 46 height 9
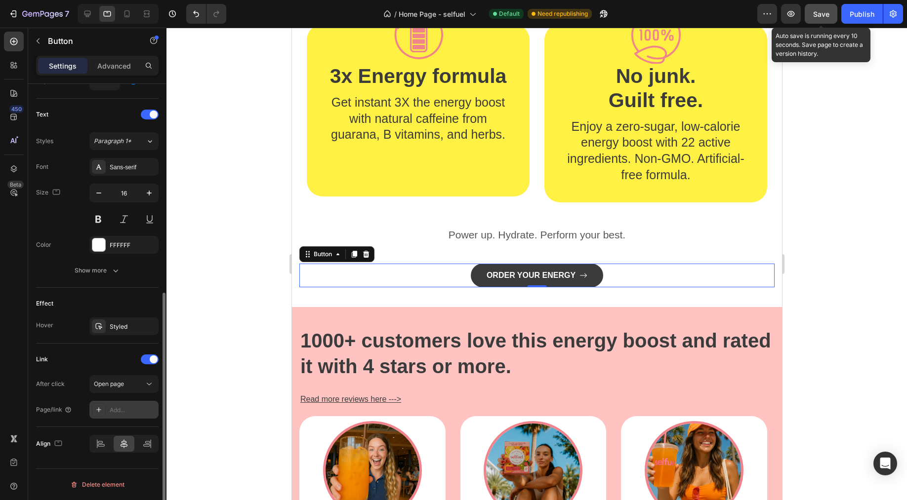
click at [119, 407] on div "Add..." at bounding box center [133, 410] width 46 height 9
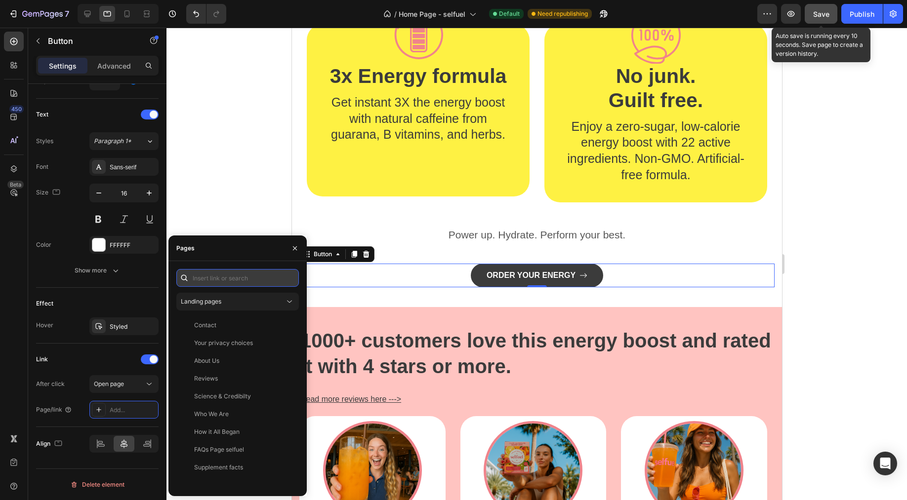
click at [231, 273] on input "text" at bounding box center [237, 278] width 122 height 18
paste input "https://www.selfuel.us/products/clean-electrolyte-energy-drink-mix-fruity-fuson…"
type input "https://www.selfuel.us/products/clean-electrolyte-energy-drink-mix-fruity-fuson…"
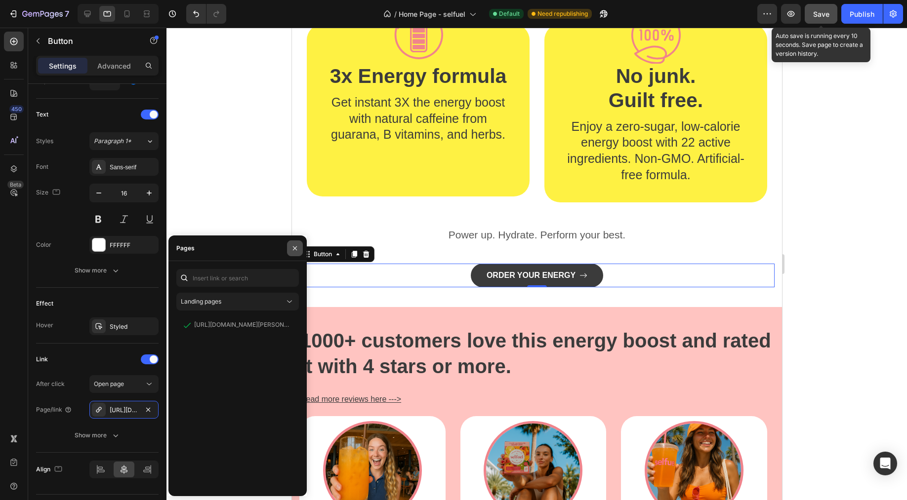
click at [302, 249] on button "button" at bounding box center [295, 248] width 16 height 16
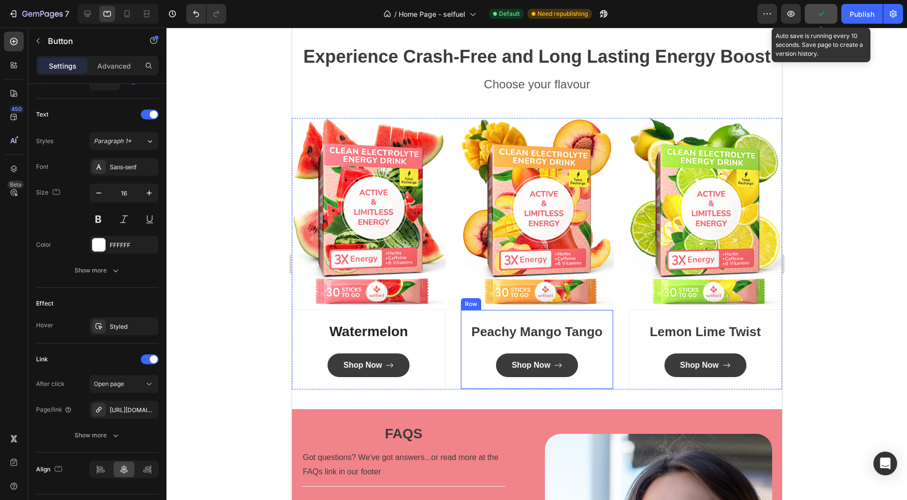
scroll to position [2936, 0]
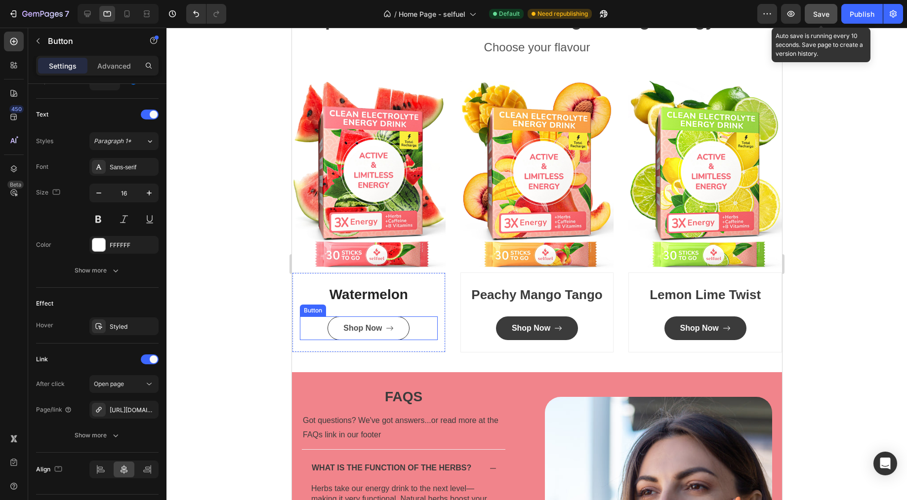
click at [385, 334] on span at bounding box center [389, 328] width 8 height 12
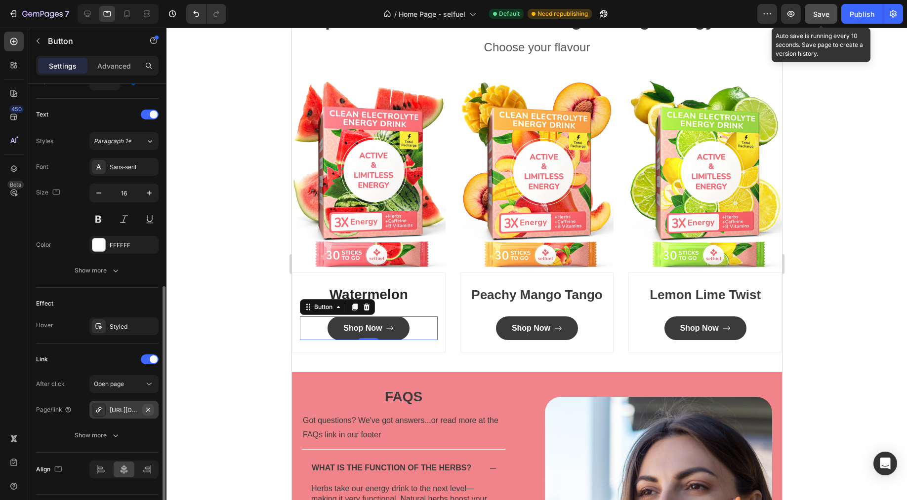
click at [147, 409] on icon "button" at bounding box center [148, 410] width 8 height 8
click at [125, 411] on div "Add..." at bounding box center [133, 410] width 46 height 9
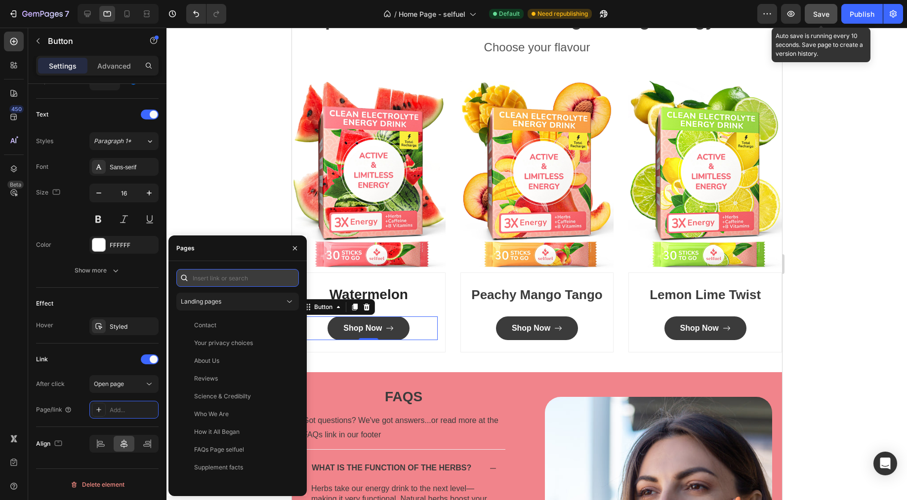
click at [235, 283] on input "text" at bounding box center [237, 278] width 122 height 18
paste input "https://www.selfuel.us/products/clean-electrolyte-energy-drink-mix-fruity-fuson…"
type input "https://www.selfuel.us/products/clean-electrolyte-energy-drink-mix-fruity-fuson…"
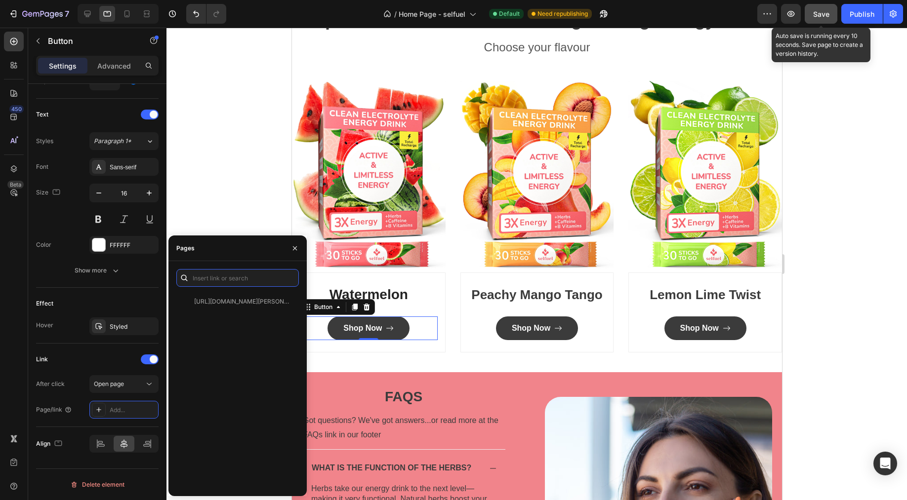
scroll to position [0, 0]
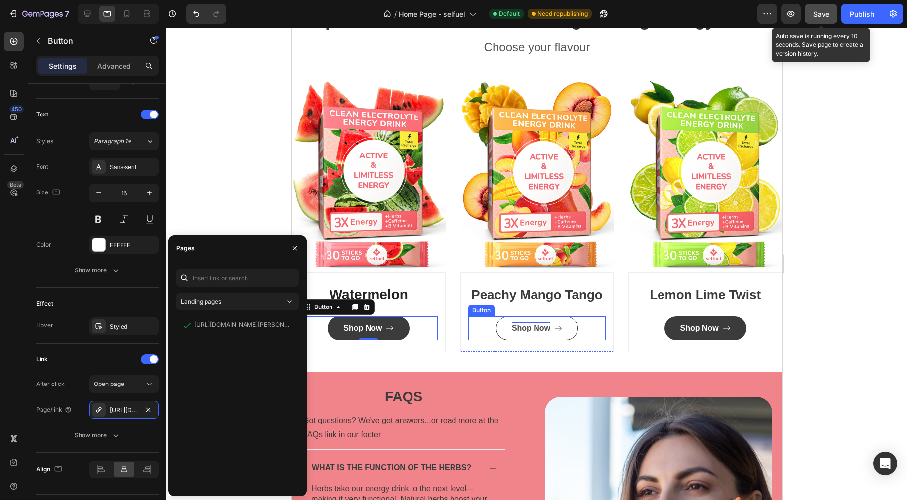
click at [511, 334] on div "Shop Now" at bounding box center [530, 328] width 39 height 12
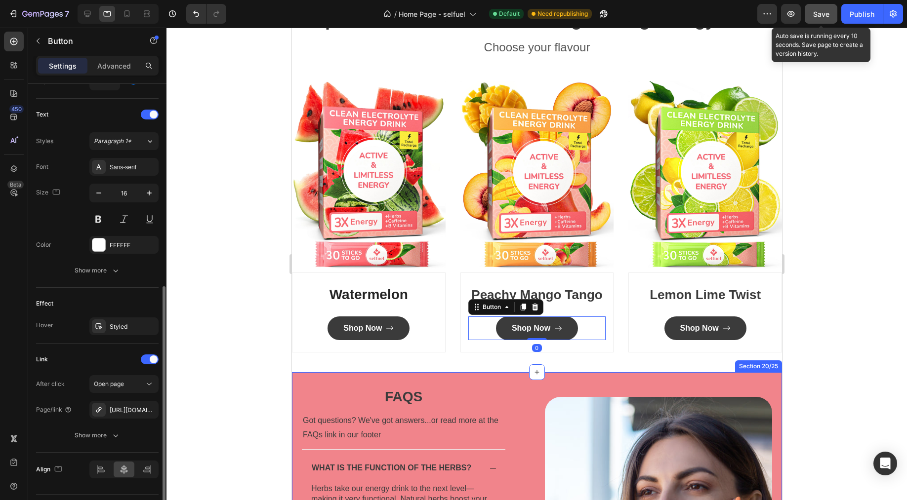
scroll to position [406, 0]
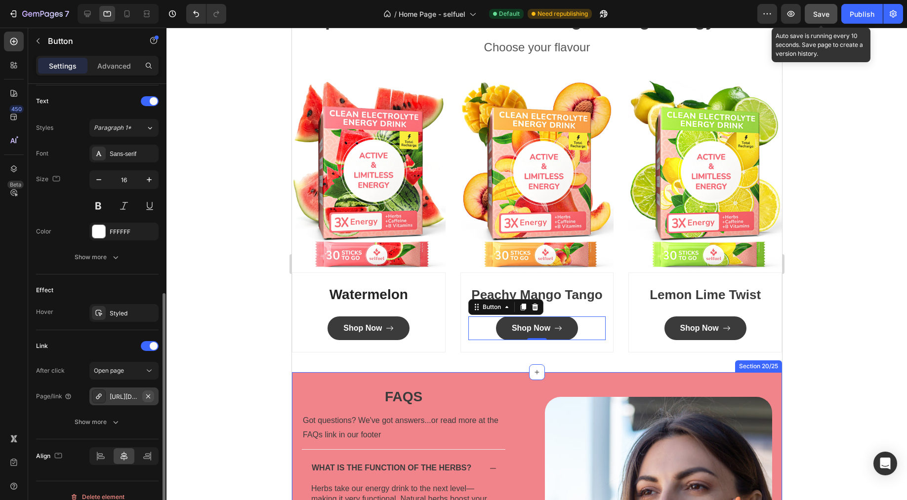
click at [151, 398] on icon "button" at bounding box center [148, 397] width 8 height 8
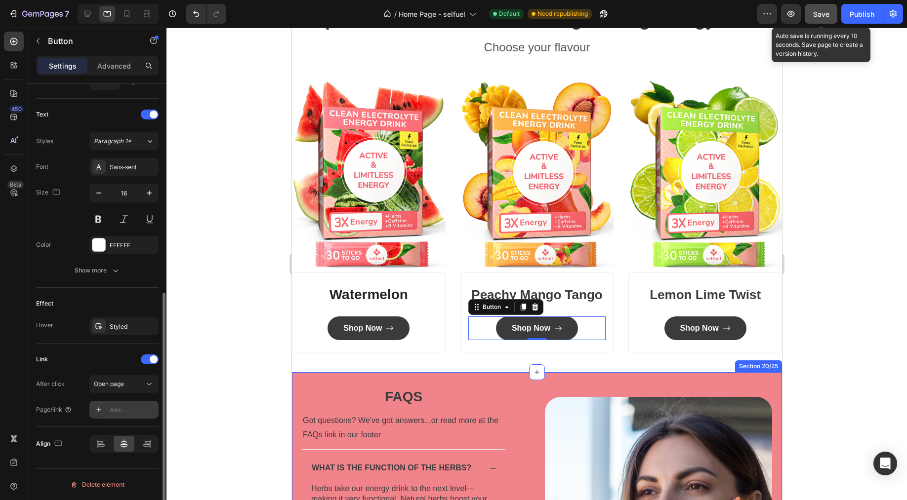
scroll to position [393, 0]
click at [142, 405] on div "Add..." at bounding box center [123, 410] width 69 height 18
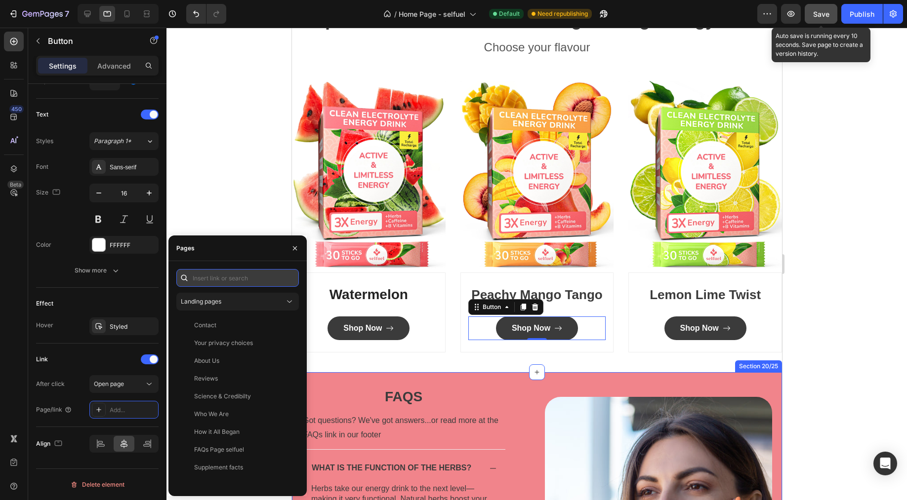
click at [233, 277] on input "text" at bounding box center [237, 278] width 122 height 18
paste input "https://www.selfuel.us/products/clean-electrolyte-energy-drink-mix-fruity-fuson…"
type input "https://www.selfuel.us/products/clean-electrolyte-energy-drink-mix-fruity-fuson…"
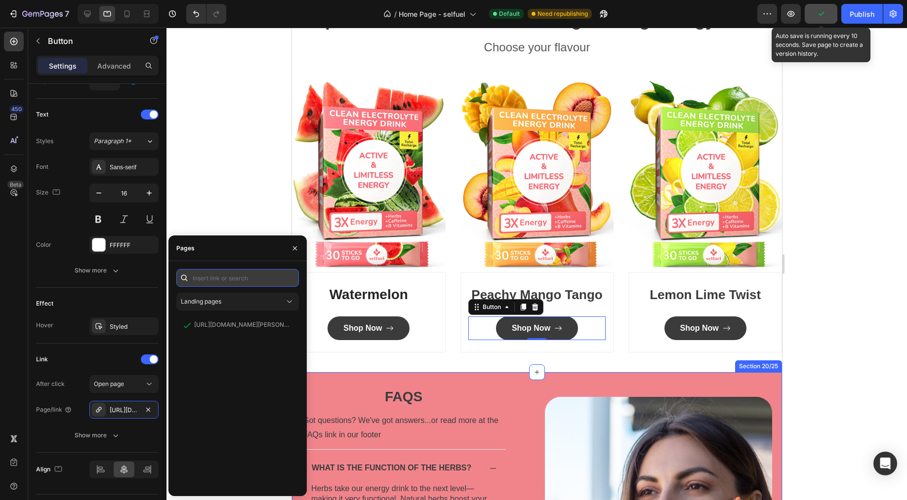
scroll to position [0, 0]
click at [293, 244] on icon "button" at bounding box center [295, 248] width 8 height 8
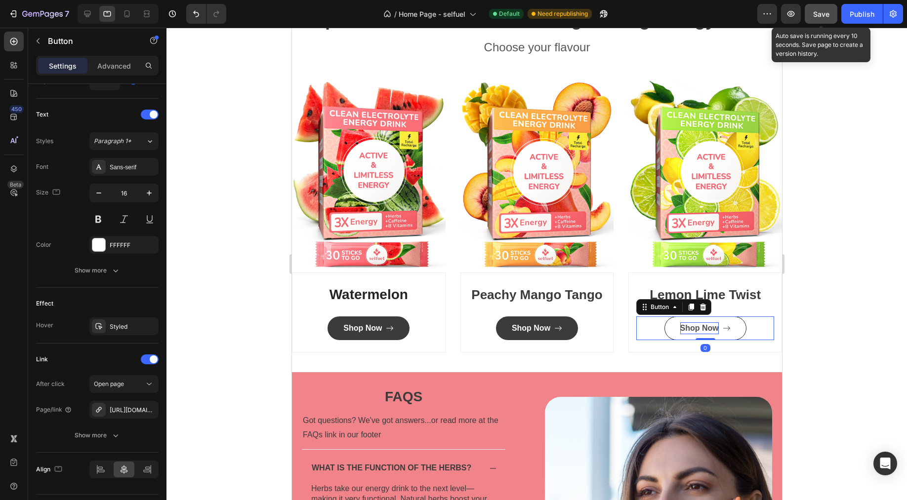
click at [697, 334] on div "Shop Now" at bounding box center [698, 328] width 39 height 12
click at [143, 410] on button "button" at bounding box center [148, 410] width 12 height 12
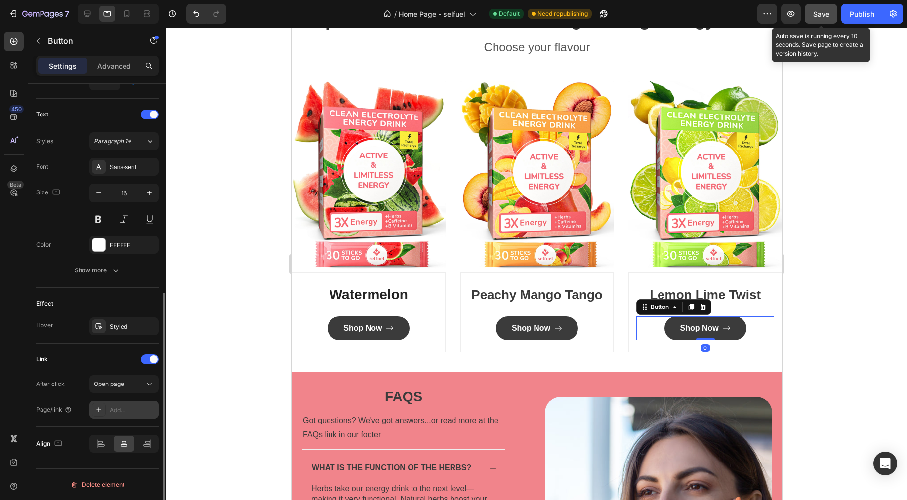
click at [140, 411] on div "Add..." at bounding box center [133, 410] width 46 height 9
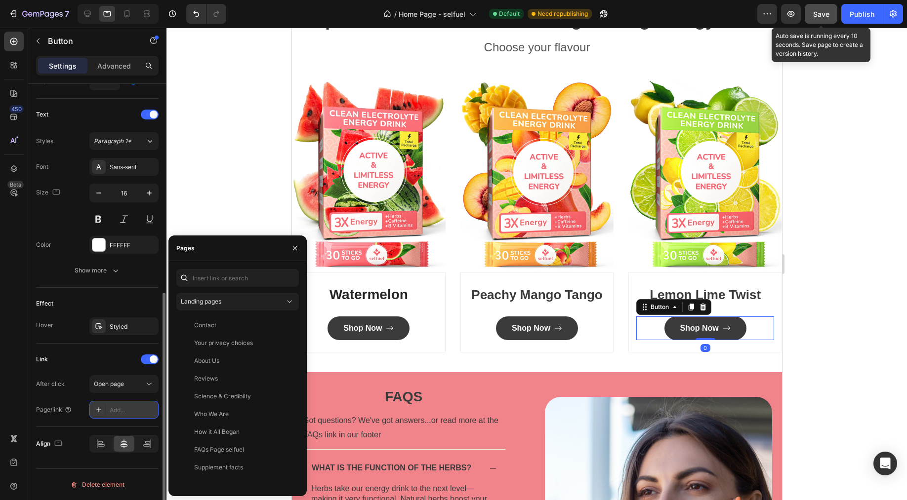
click at [122, 410] on div "Add..." at bounding box center [133, 410] width 46 height 9
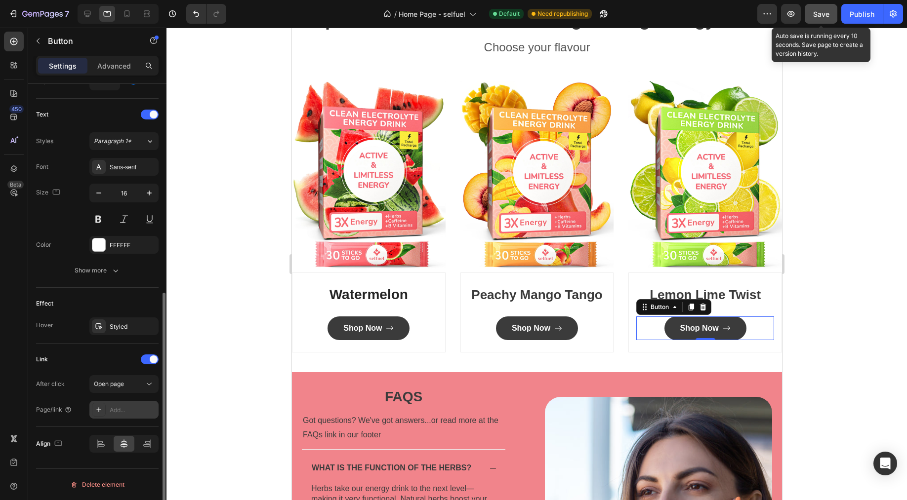
click at [113, 411] on div "Add..." at bounding box center [133, 410] width 46 height 9
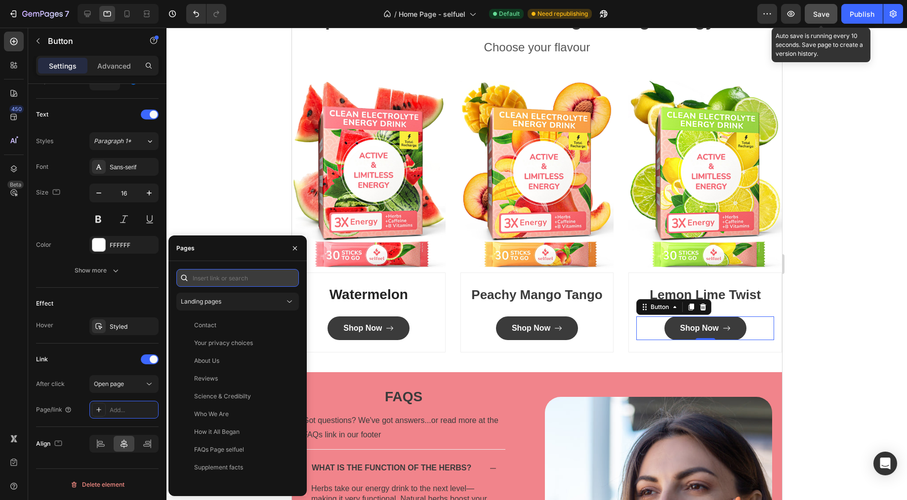
click at [226, 282] on input "text" at bounding box center [237, 278] width 122 height 18
paste input "https://www.selfuel.us/products/clean-electrolyte-energy-drink-mix-fruity-fuson…"
type input "https://www.selfuel.us/products/clean-electrolyte-energy-drink-mix-fruity-fuson…"
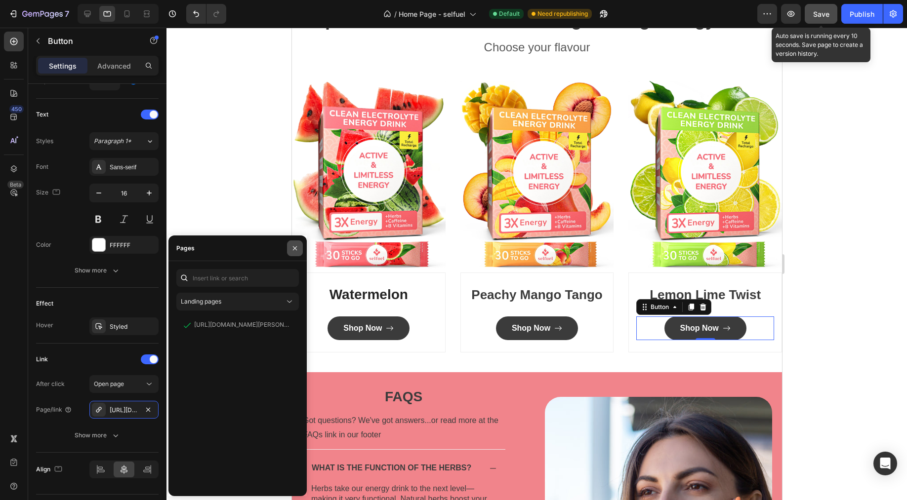
click at [298, 244] on icon "button" at bounding box center [295, 248] width 8 height 8
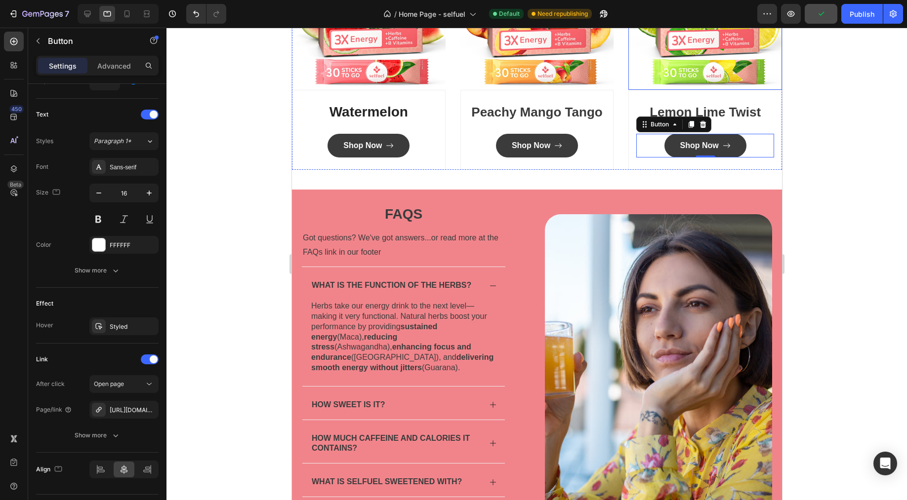
scroll to position [3120, 0]
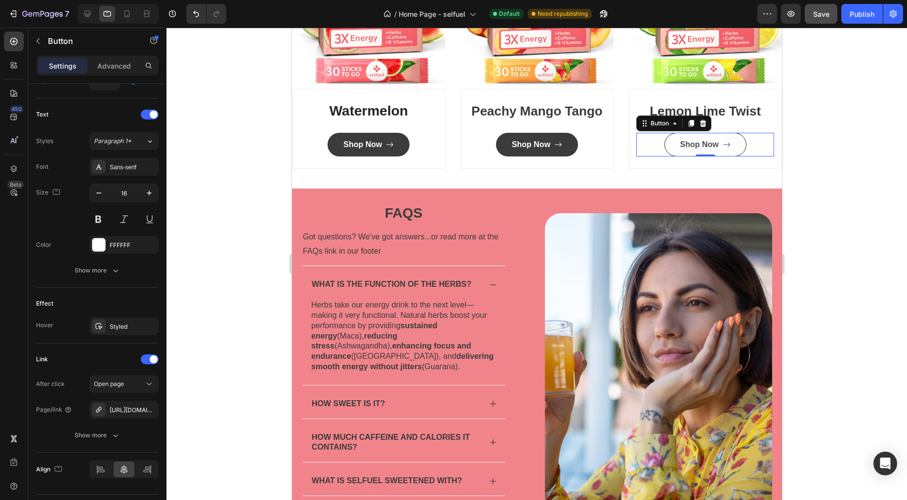
click at [714, 151] on div "Shop Now" at bounding box center [704, 145] width 50 height 12
click at [140, 412] on div "https://www.selfuel.us/clean-electrolyte-energy-drink-mix-fruity-fuson-mix" at bounding box center [123, 410] width 69 height 18
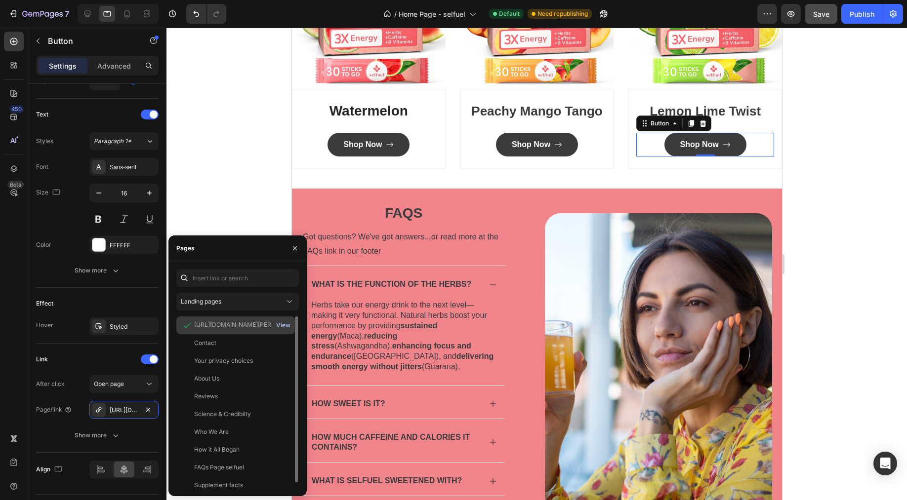
click at [281, 321] on div "View" at bounding box center [283, 325] width 14 height 9
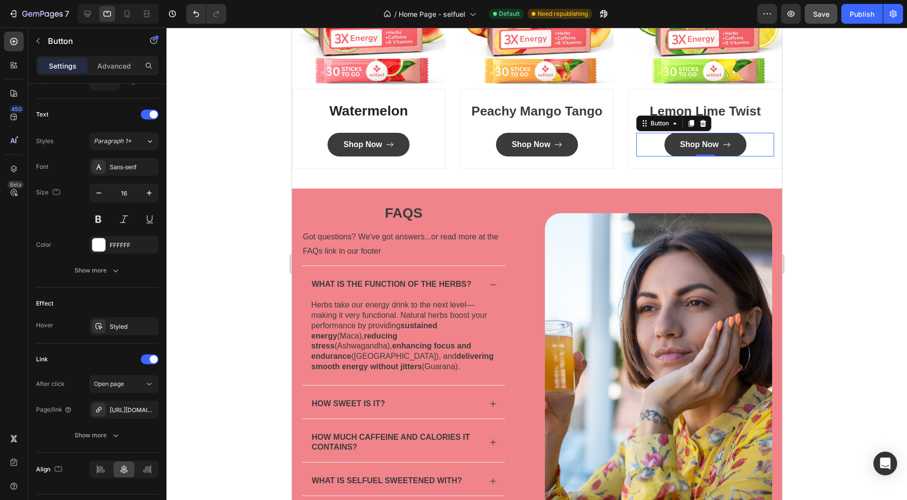
click at [255, 204] on div at bounding box center [536, 264] width 740 height 473
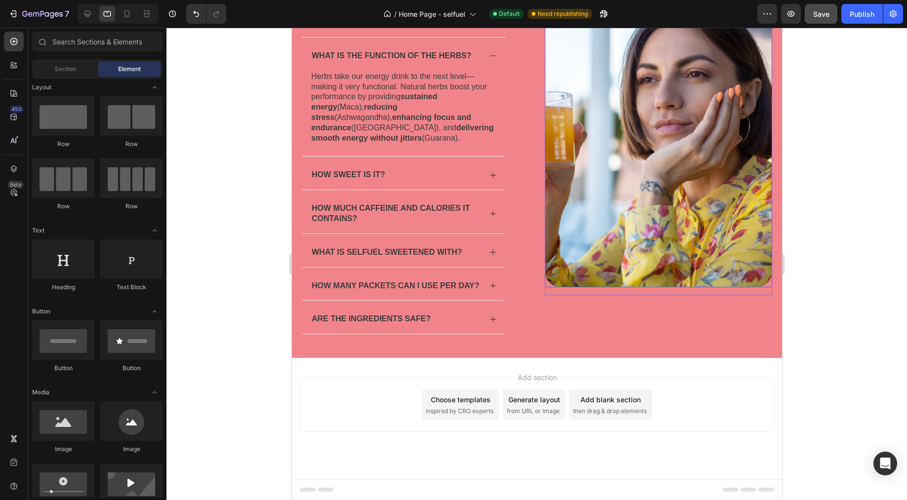
scroll to position [3288, 0]
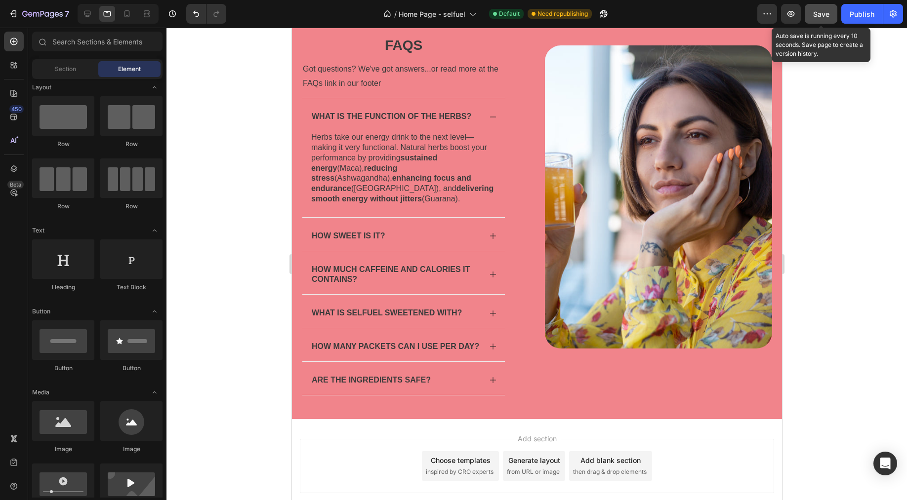
click at [813, 18] on span "Save" at bounding box center [821, 14] width 16 height 8
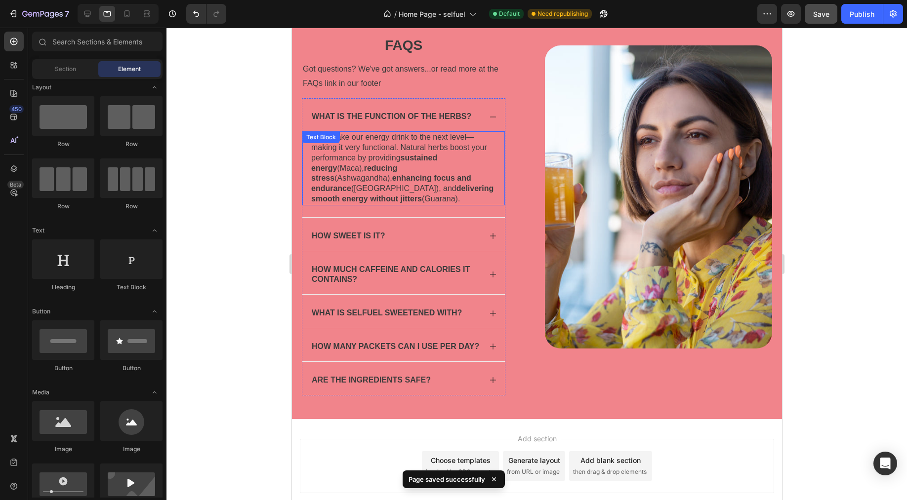
scroll to position [2990, 0]
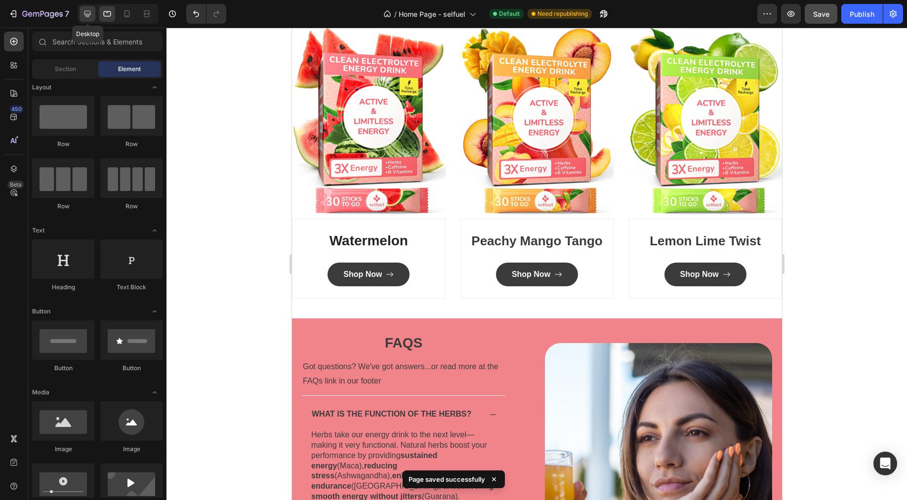
click at [86, 16] on icon at bounding box center [87, 14] width 6 height 6
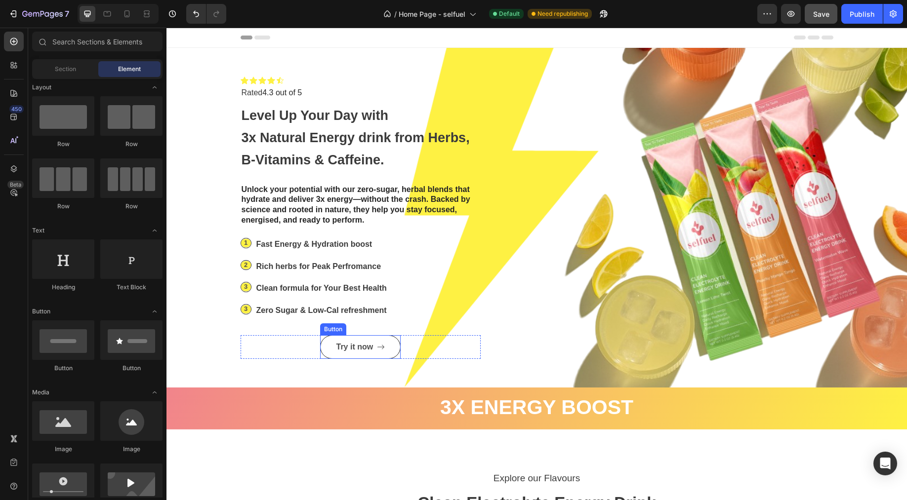
click at [328, 349] on link "Try it now" at bounding box center [360, 347] width 80 height 24
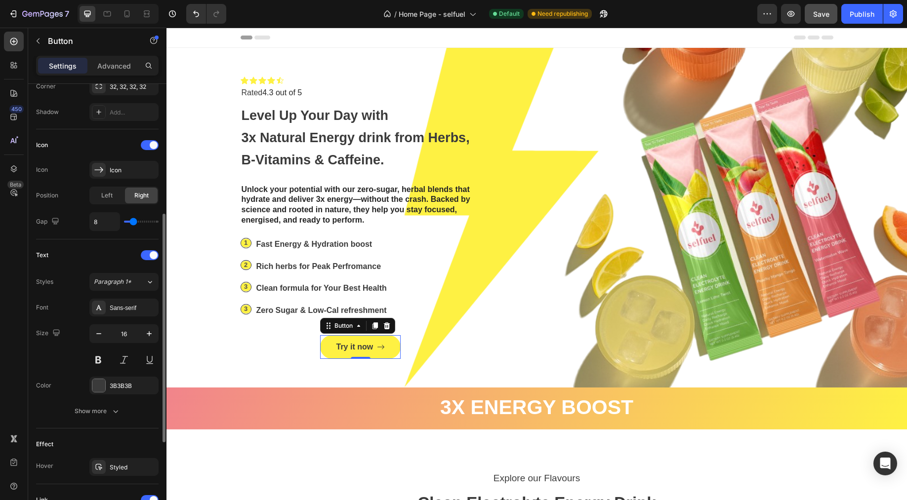
scroll to position [404, 0]
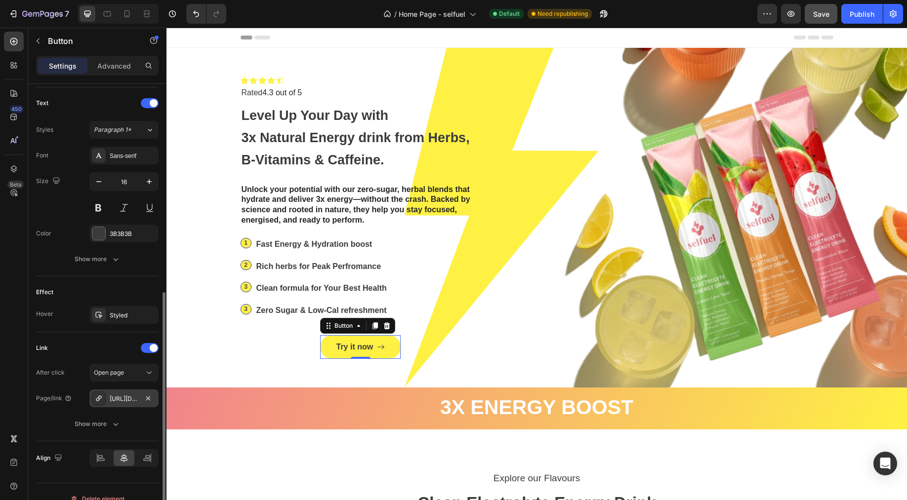
click at [128, 400] on div "https://www.selfuel.us/clean-electrolyte-energy-drink-mix-fruity-fuson-mix" at bounding box center [124, 399] width 29 height 9
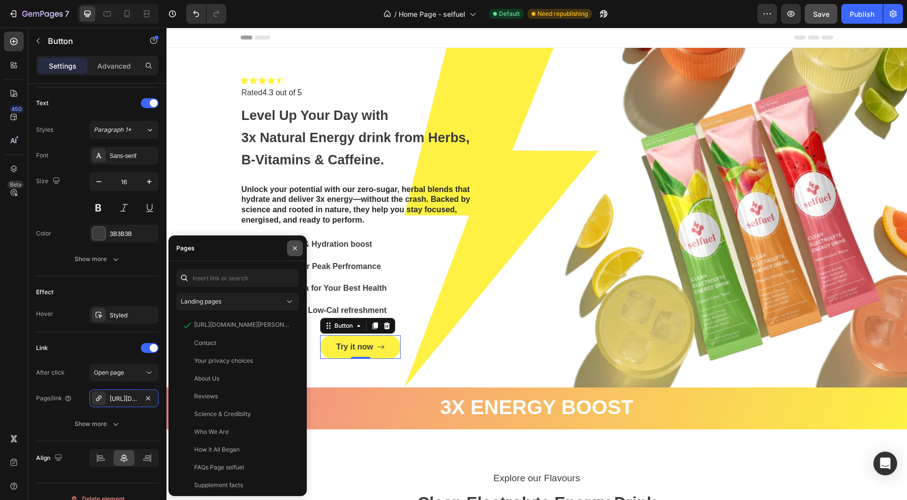
click at [291, 247] on icon "button" at bounding box center [295, 248] width 8 height 8
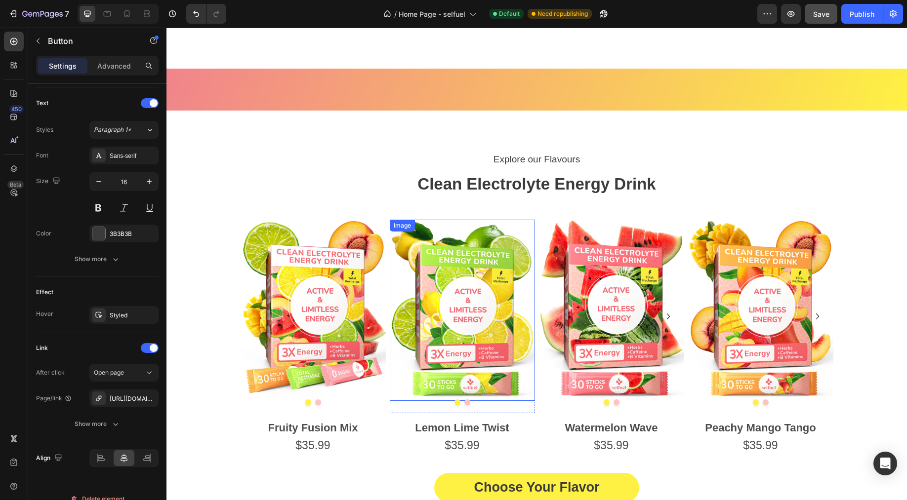
scroll to position [513, 0]
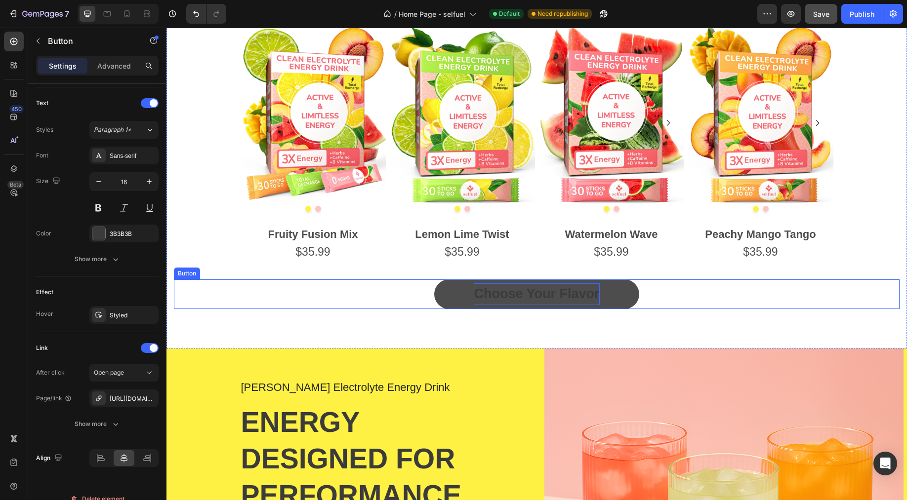
click at [509, 292] on strong "Choose Your Flavor" at bounding box center [536, 293] width 125 height 15
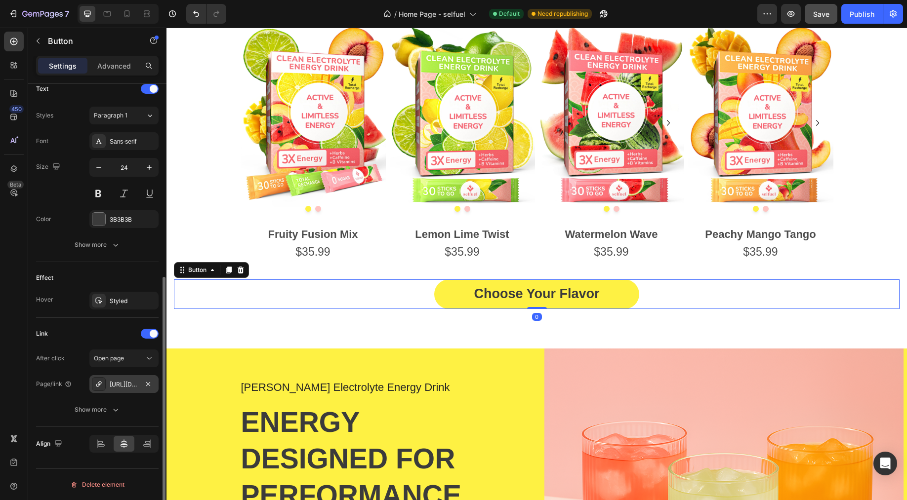
click at [129, 385] on div "https://www.selfuel.us/clean-electrolyte-energy-drink-mix-fruity-fuson-mix" at bounding box center [124, 384] width 29 height 9
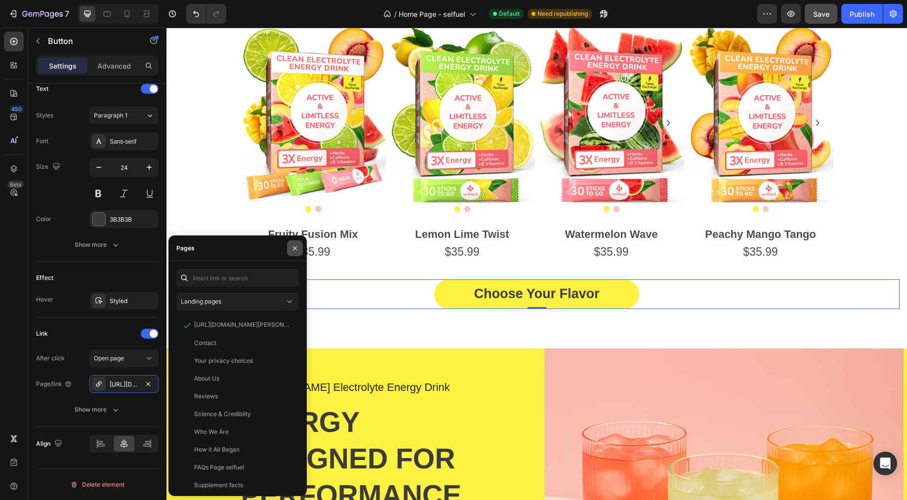
click at [298, 252] on icon "button" at bounding box center [295, 248] width 8 height 8
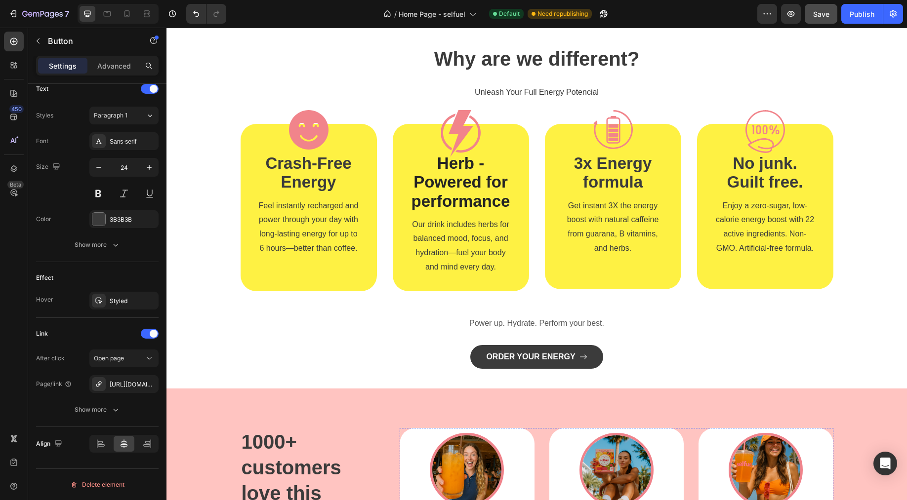
scroll to position [1216, 0]
click at [416, 286] on div "Image Herb - Powered for performance Text Block Our drink includes herbs for ba…" at bounding box center [461, 206] width 136 height 167
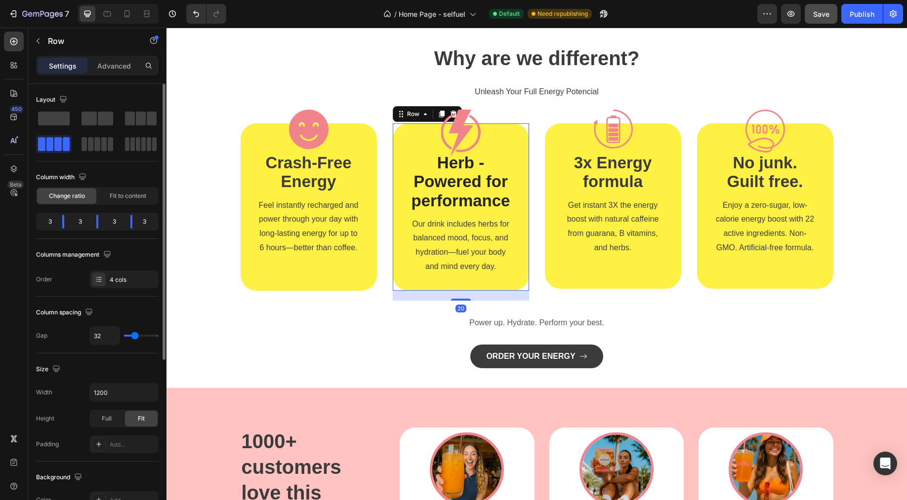
click at [361, 290] on div "Image Crash-Free Energy Text Block Feel instantly recharged and power through y…" at bounding box center [308, 211] width 136 height 177
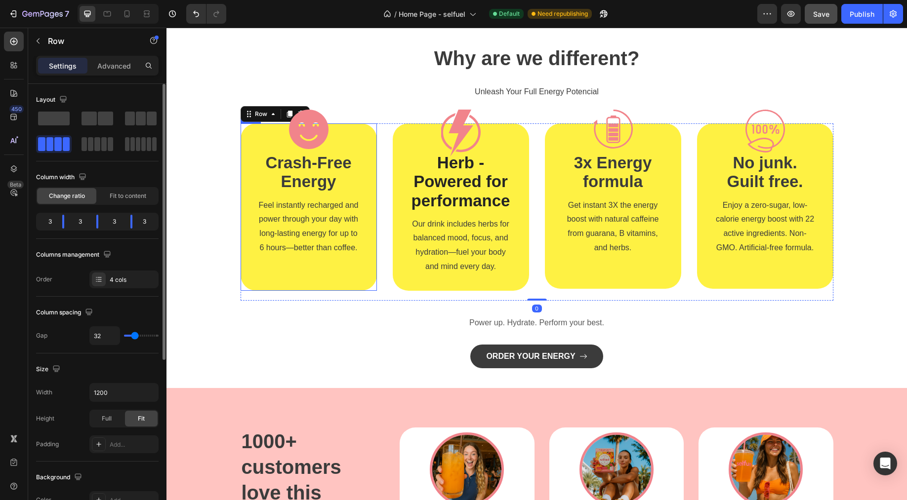
click at [347, 281] on div "Image Crash-Free Energy Text Block Feel instantly recharged and power through y…" at bounding box center [308, 206] width 136 height 167
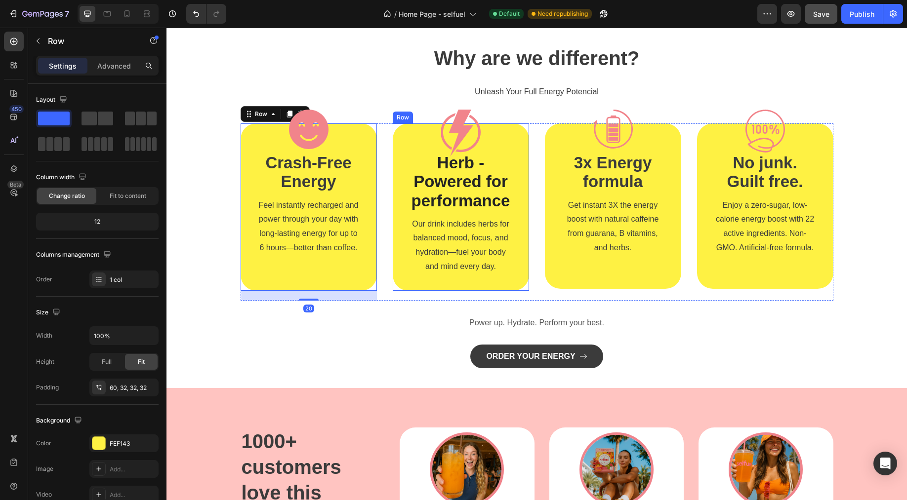
click at [550, 275] on div "Image 3x Energy formula Text Block Get instant 3X the energy boost with natural…" at bounding box center [613, 205] width 136 height 165
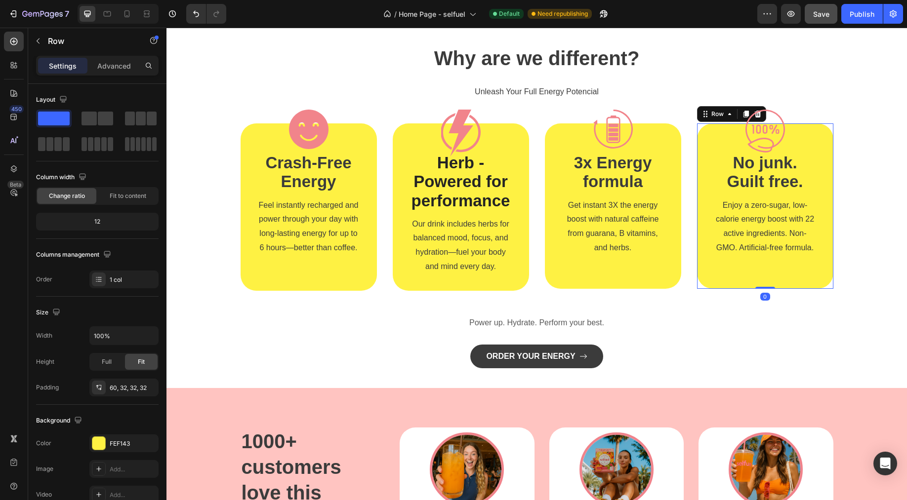
click at [743, 282] on div "Image No junk. Guilt free. Text Block Enjoy a zero-sugar, low-calorie energy bo…" at bounding box center [765, 205] width 136 height 165
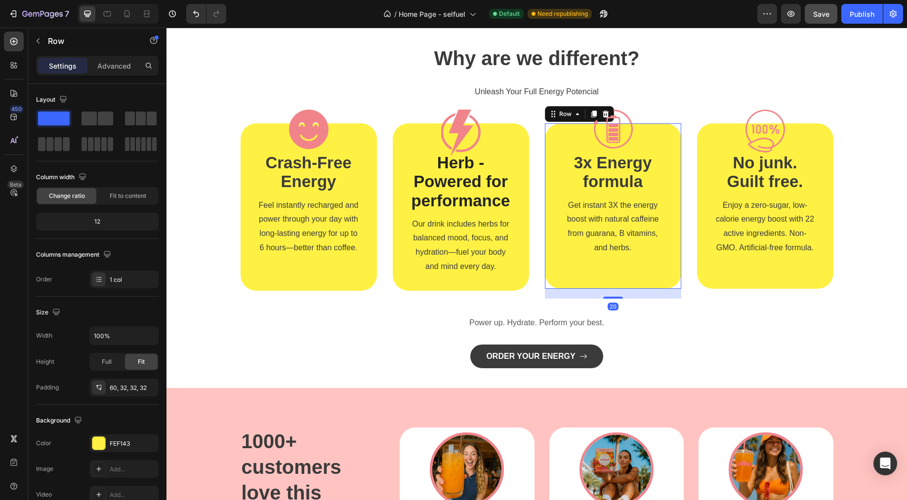
click at [636, 284] on div "Image 3x Energy formula Text Block Get instant 3X the energy boost with natural…" at bounding box center [613, 205] width 136 height 165
click at [469, 288] on div "Image Herb - Powered for performance Text Block Our drink includes herbs for ba…" at bounding box center [461, 211] width 136 height 177
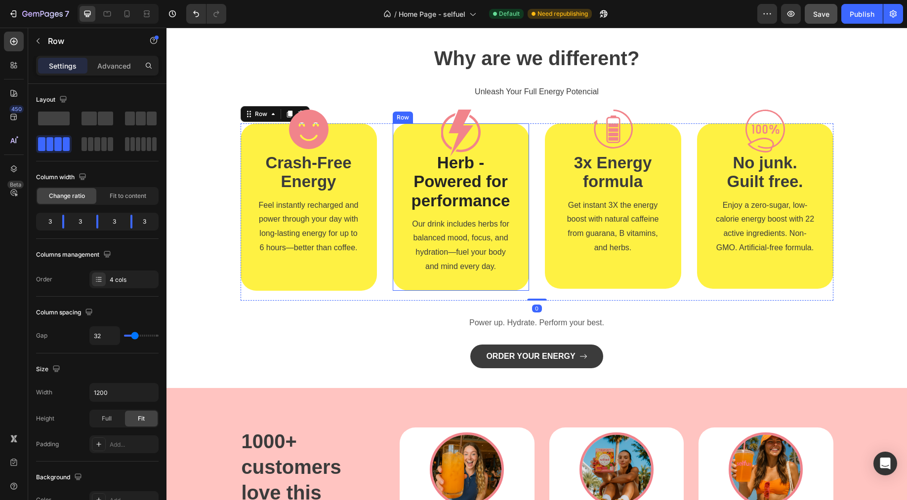
click at [474, 279] on div "Image Herb - Powered for performance Text Block Our drink includes herbs for ba…" at bounding box center [461, 206] width 136 height 167
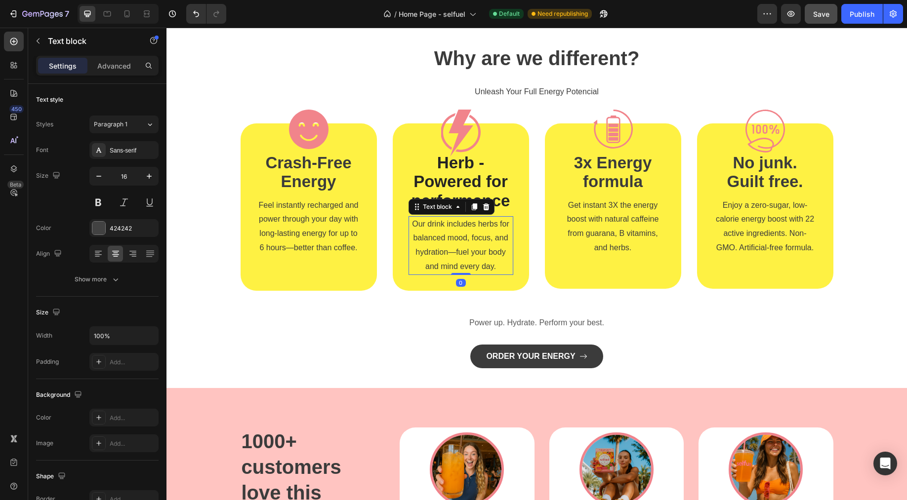
click at [478, 265] on span "Our drink includes herbs for balanced mood, focus, and hydration—fuel your body…" at bounding box center [460, 245] width 97 height 51
click at [589, 243] on span "Get instant 3X the energy boost with natural caffeine from guarana, B vitamins,…" at bounding box center [613, 226] width 92 height 51
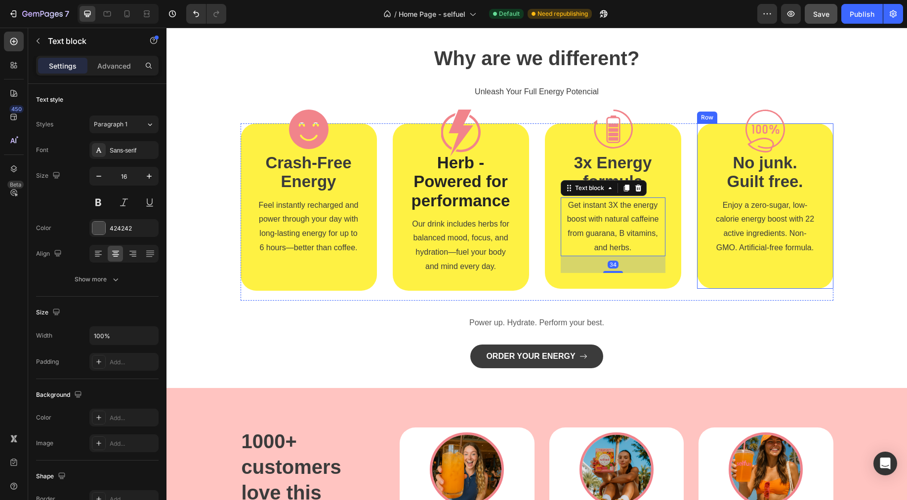
click at [741, 240] on p "Enjoy a zero-sugar, low-calorie energy boost with 22 active ingredients. Non-GM…" at bounding box center [765, 227] width 103 height 57
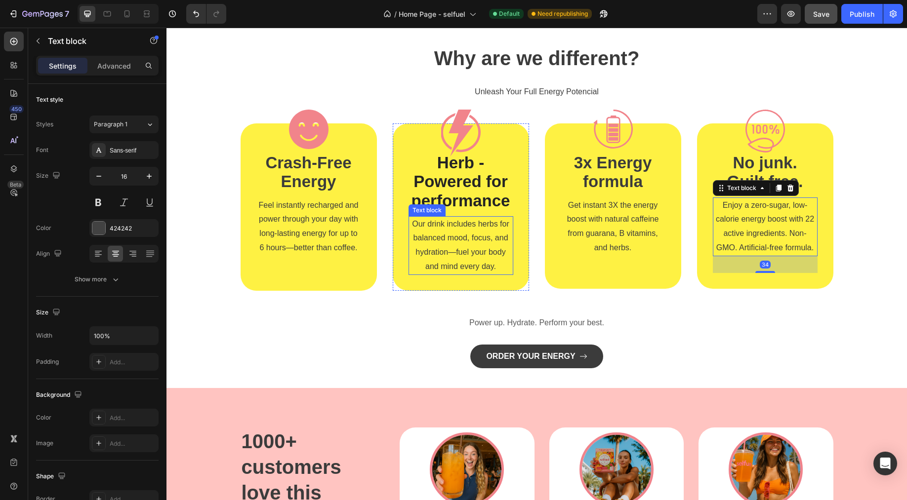
click at [447, 256] on p "Our drink includes herbs for balanced mood, focus, and hydration—fuel your body…" at bounding box center [460, 245] width 103 height 57
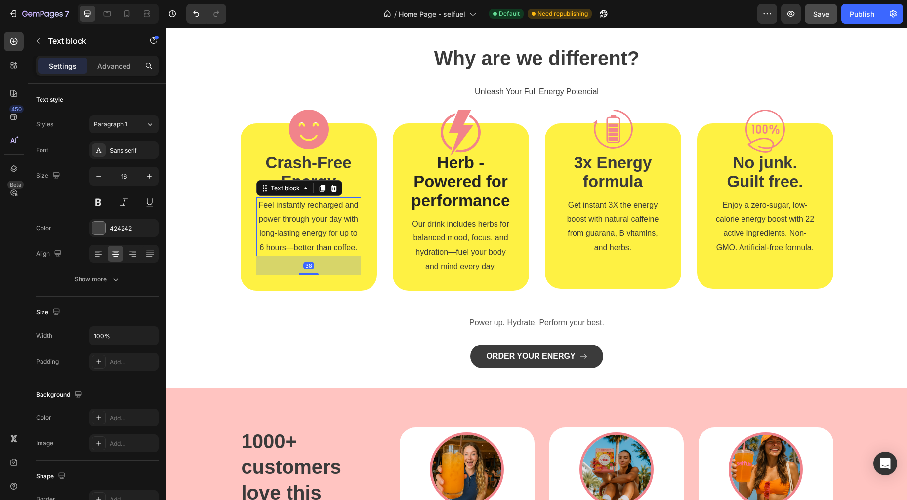
click at [335, 251] on p "Feel instantly recharged and power through your day with long-lasting energy fo…" at bounding box center [308, 227] width 103 height 57
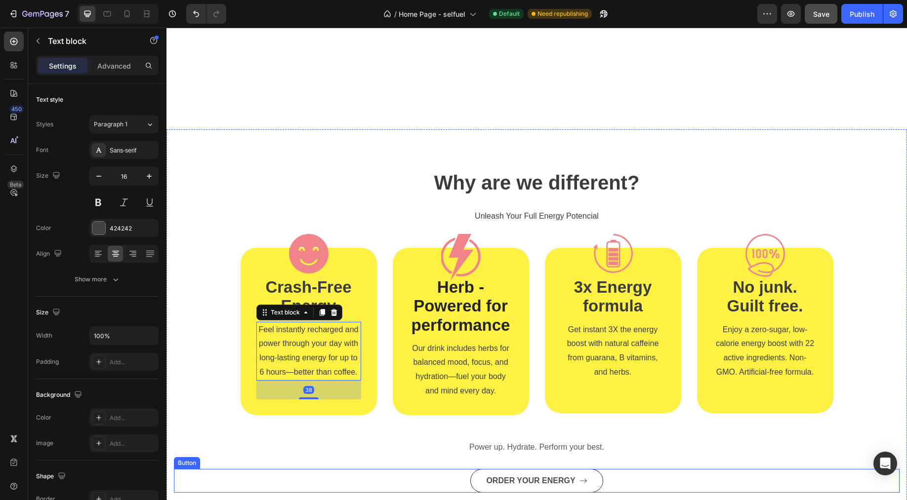
scroll to position [1401, 0]
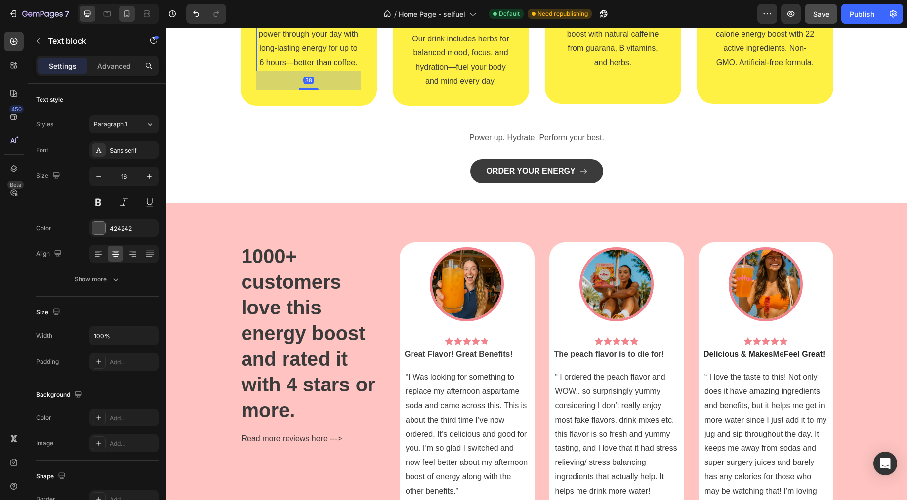
click at [128, 17] on icon at bounding box center [127, 14] width 10 height 10
type input "14"
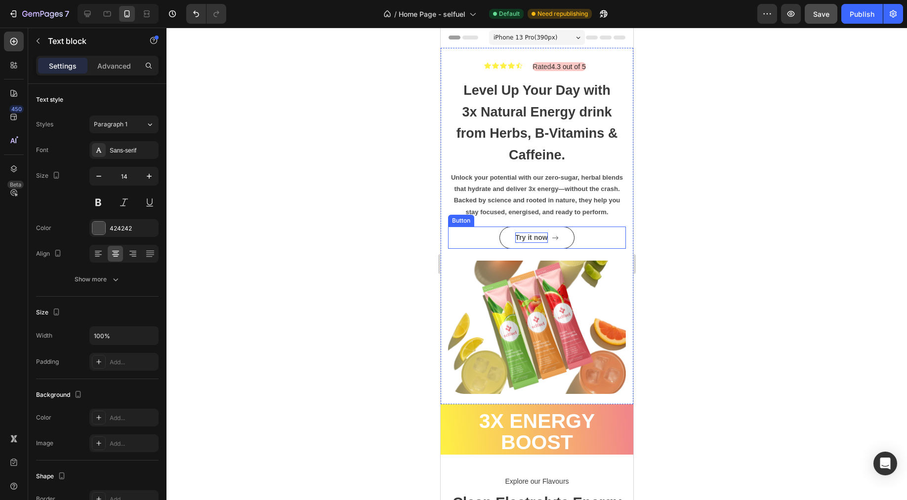
click at [542, 243] on p "Try it now" at bounding box center [531, 238] width 32 height 10
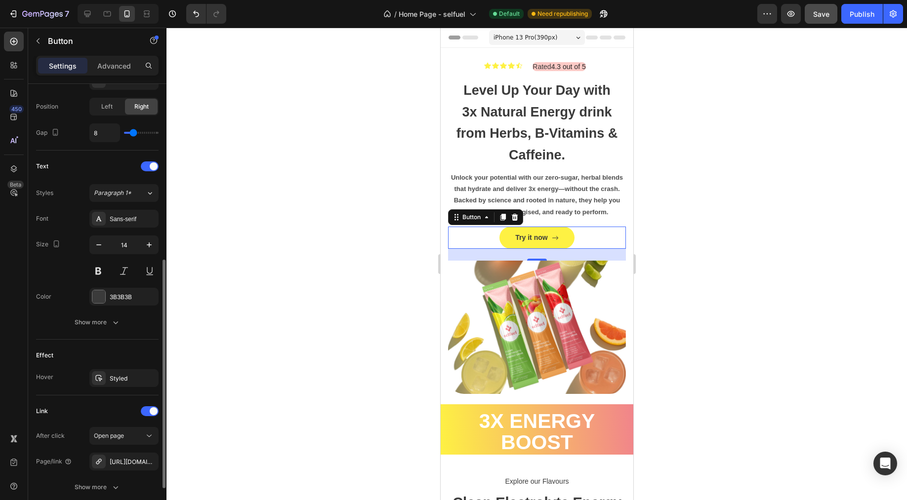
scroll to position [419, 0]
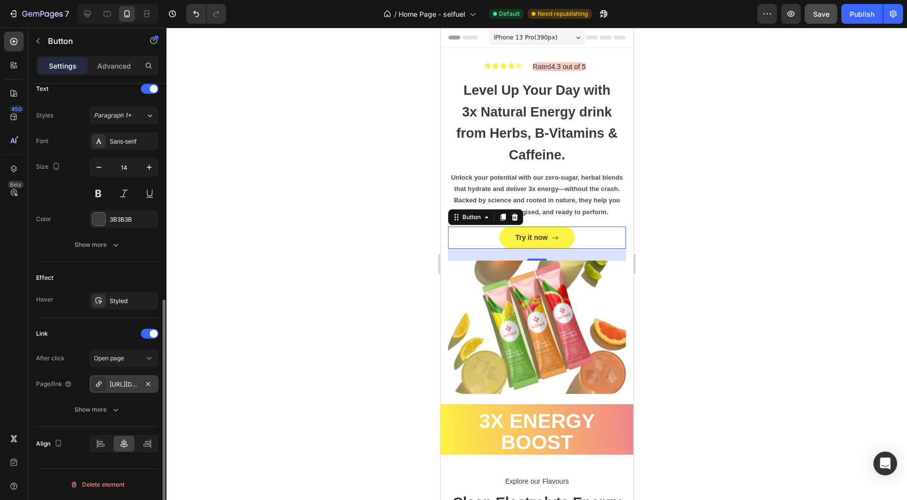
click at [125, 387] on div "https://www.selfuel.us/a/gempages?version=v7&shop_id=564224103939048243&theme_p…" at bounding box center [124, 384] width 29 height 9
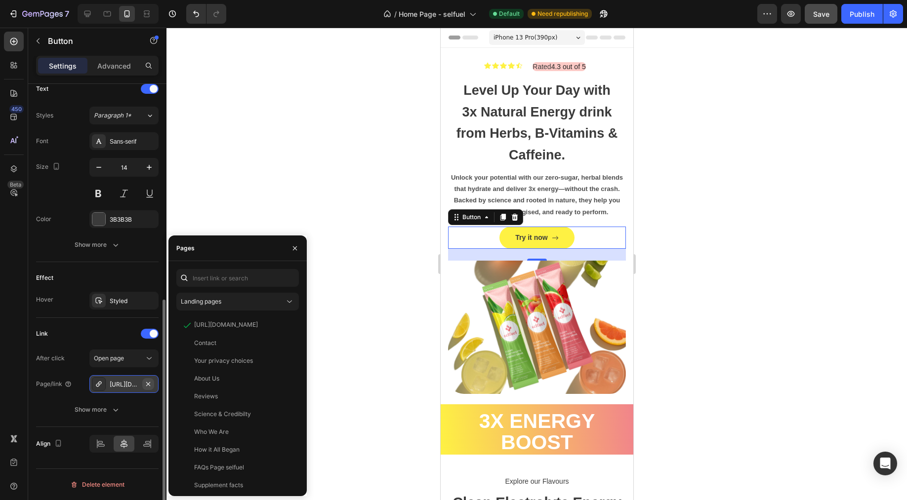
click at [150, 384] on icon "button" at bounding box center [148, 384] width 8 height 8
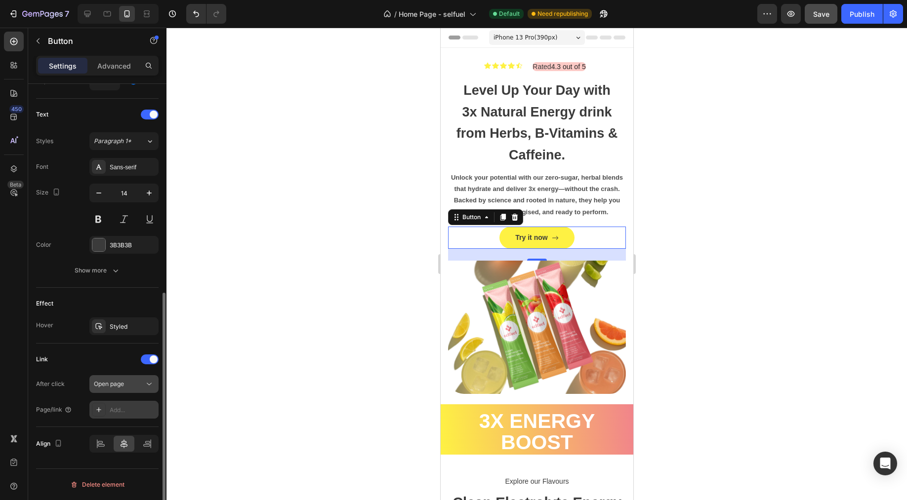
scroll to position [393, 0]
click at [113, 407] on div "Add..." at bounding box center [133, 410] width 46 height 9
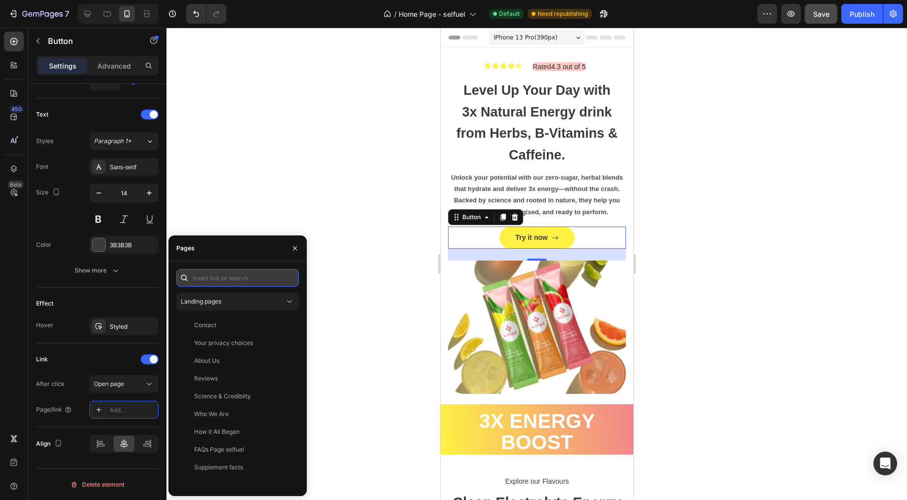
click at [214, 281] on input "text" at bounding box center [237, 278] width 122 height 18
paste input "https://www.selfuel.us/products/clean-electrolyte-energy-drink-mix-fruity-fuson…"
type input "https://www.selfuel.us/products/clean-electrolyte-energy-drink-mix-fruity-fuson…"
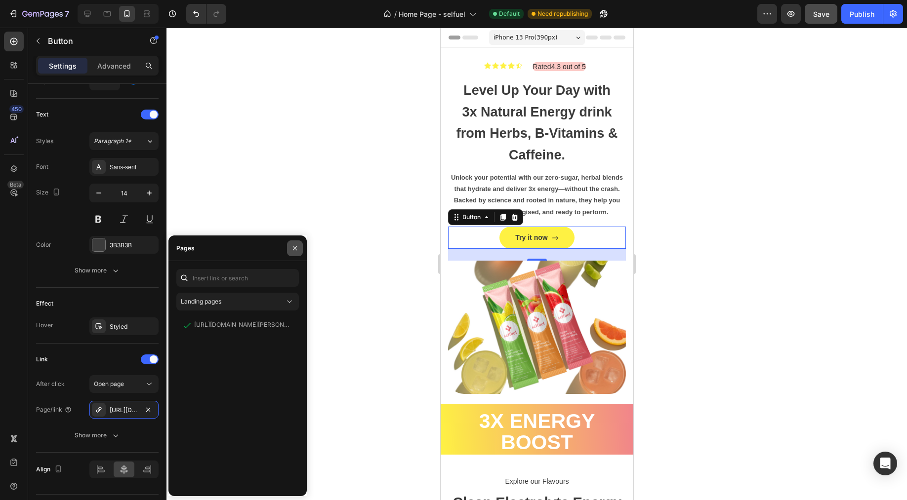
click at [298, 248] on icon "button" at bounding box center [295, 248] width 8 height 8
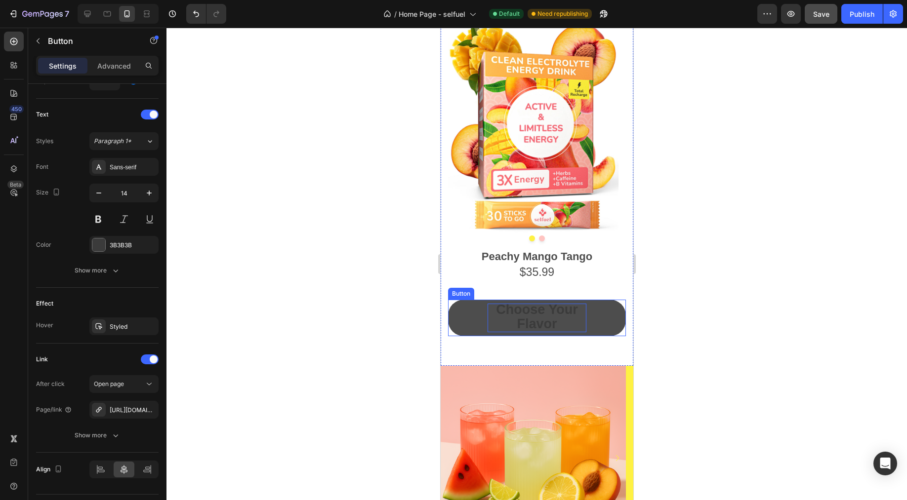
scroll to position [1325, 0]
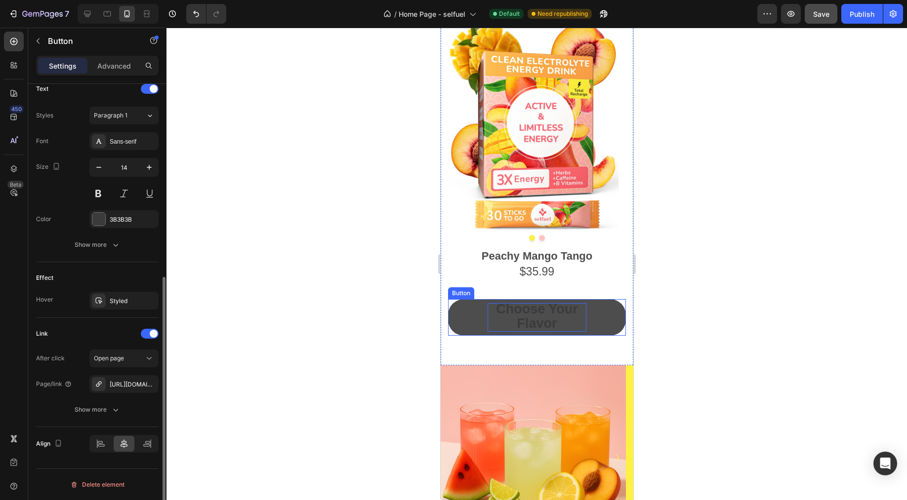
click at [511, 320] on p "Choose Your Flavor" at bounding box center [536, 317] width 99 height 29
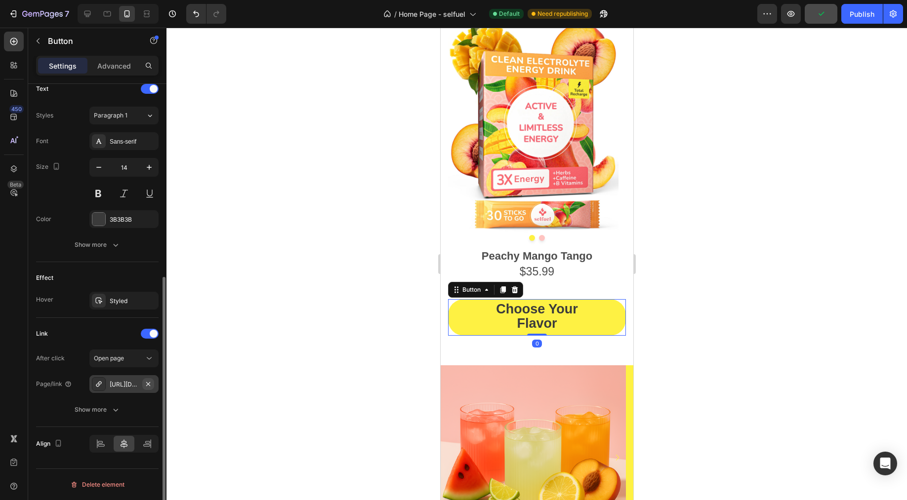
click at [152, 383] on button "button" at bounding box center [148, 384] width 12 height 12
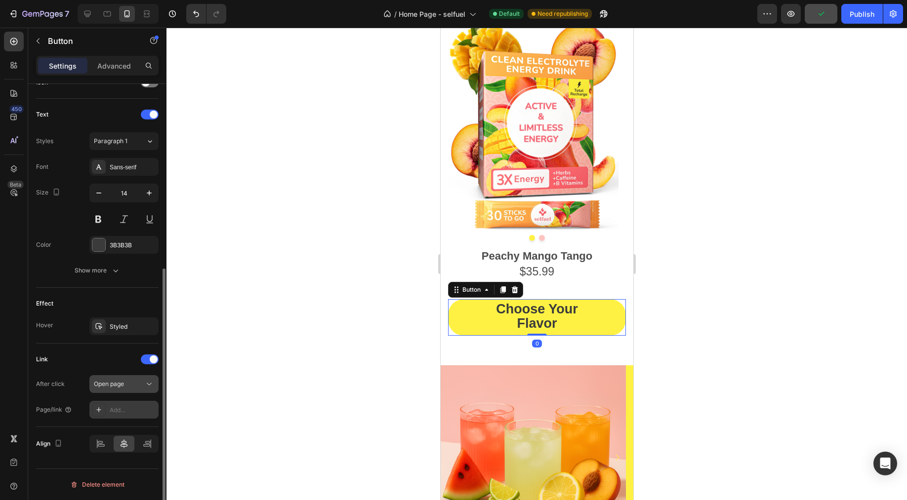
scroll to position [315, 0]
click at [110, 413] on div "Add..." at bounding box center [133, 410] width 46 height 9
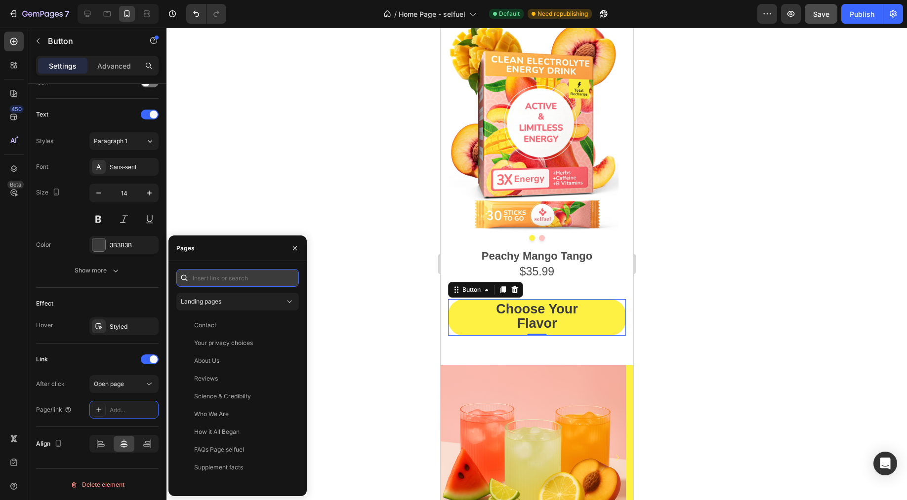
click at [227, 275] on input "text" at bounding box center [237, 278] width 122 height 18
paste input "https://www.selfuel.us/products/clean-electrolyte-energy-drink-mix-fruity-fuson…"
type input "https://www.selfuel.us/products/clean-electrolyte-energy-drink-mix-fruity-fuson…"
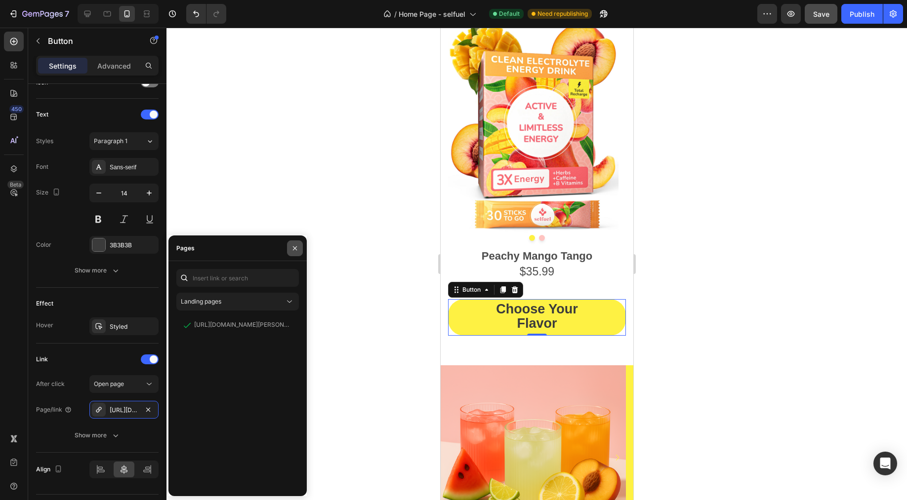
click at [300, 250] on button "button" at bounding box center [295, 248] width 16 height 16
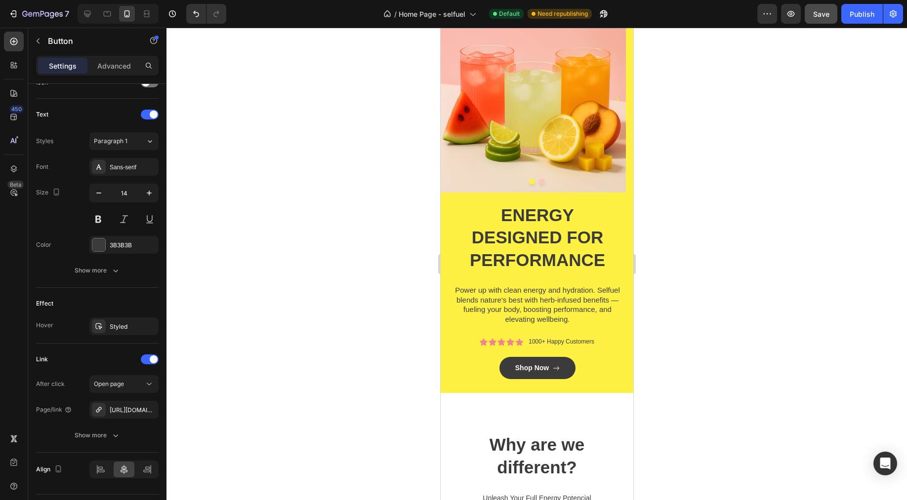
scroll to position [1696, 0]
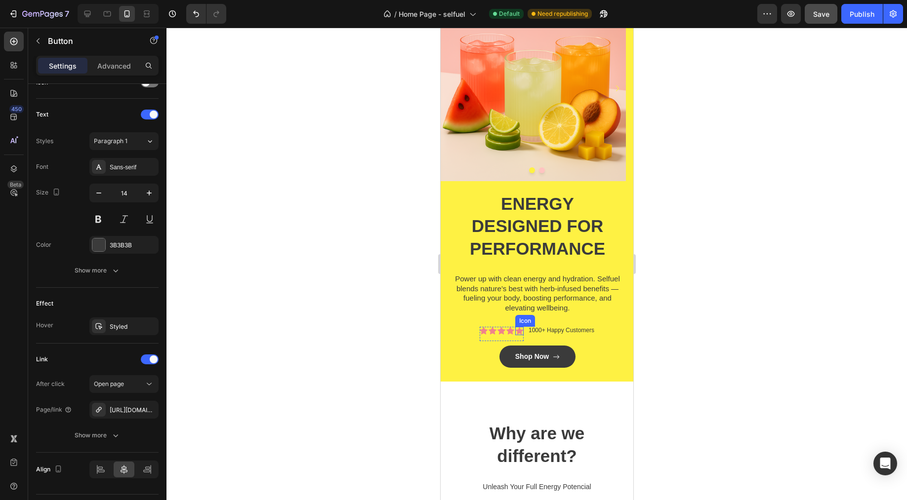
click at [515, 332] on icon at bounding box center [518, 330] width 7 height 7
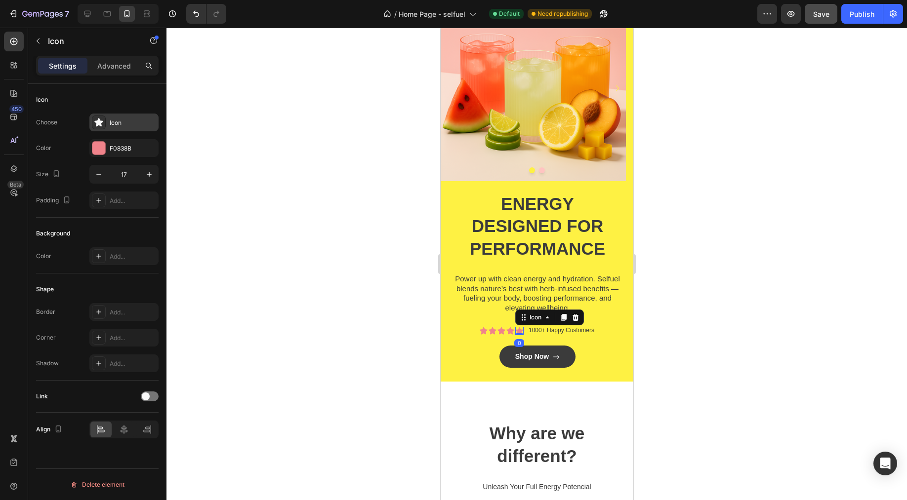
click at [110, 114] on div "Icon" at bounding box center [123, 123] width 69 height 18
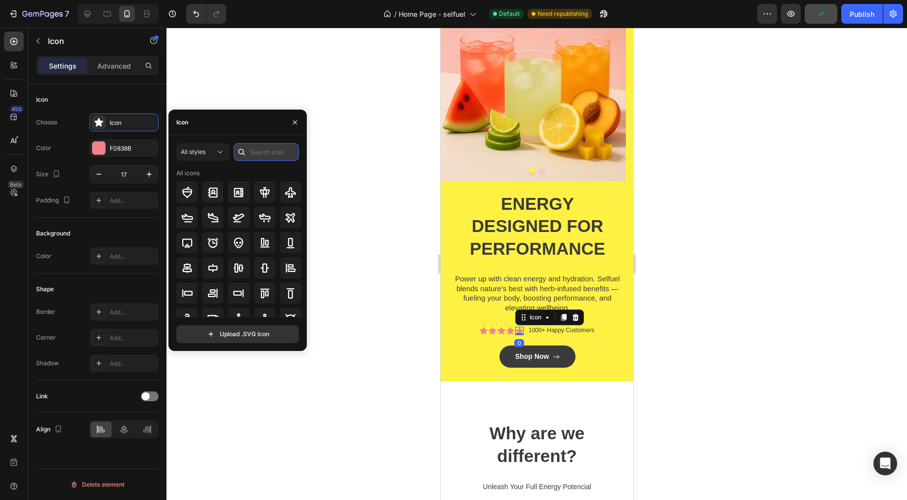
click at [274, 152] on input "text" at bounding box center [266, 152] width 65 height 18
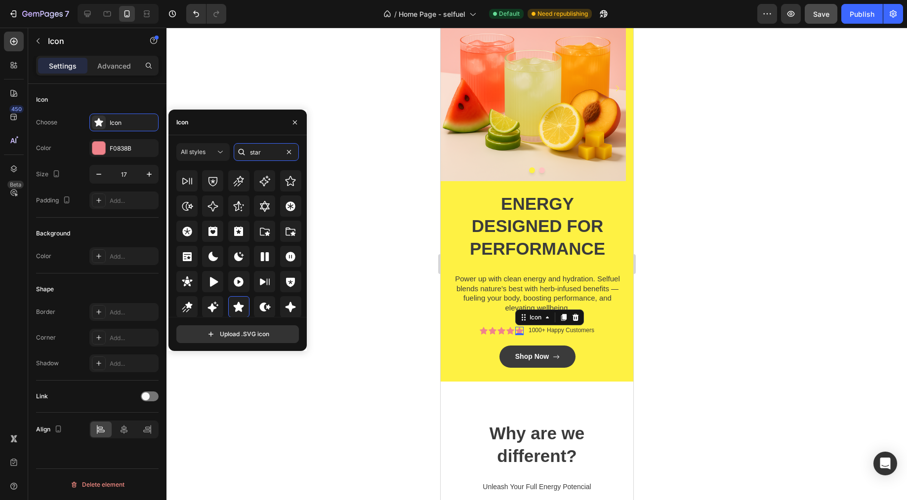
scroll to position [300, 0]
type input "star"
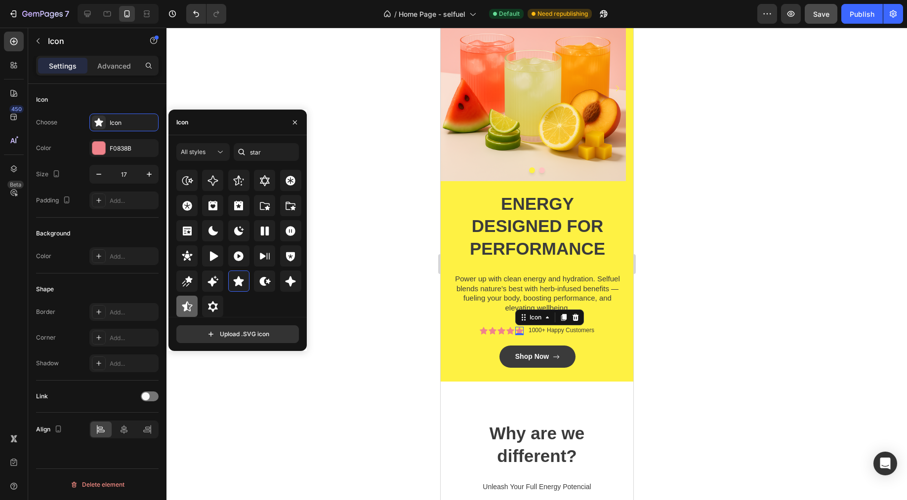
click at [195, 312] on div at bounding box center [186, 306] width 21 height 21
click at [290, 121] on button "button" at bounding box center [295, 123] width 16 height 16
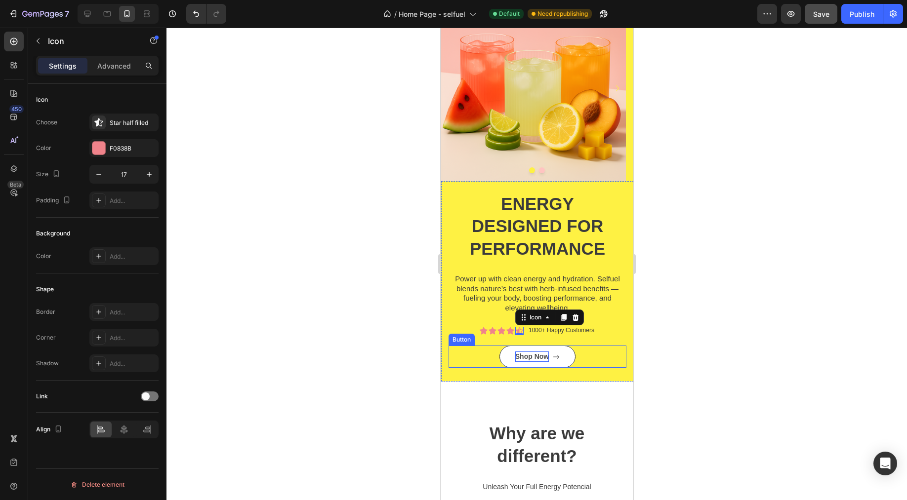
click at [535, 355] on div "Shop Now" at bounding box center [532, 357] width 34 height 10
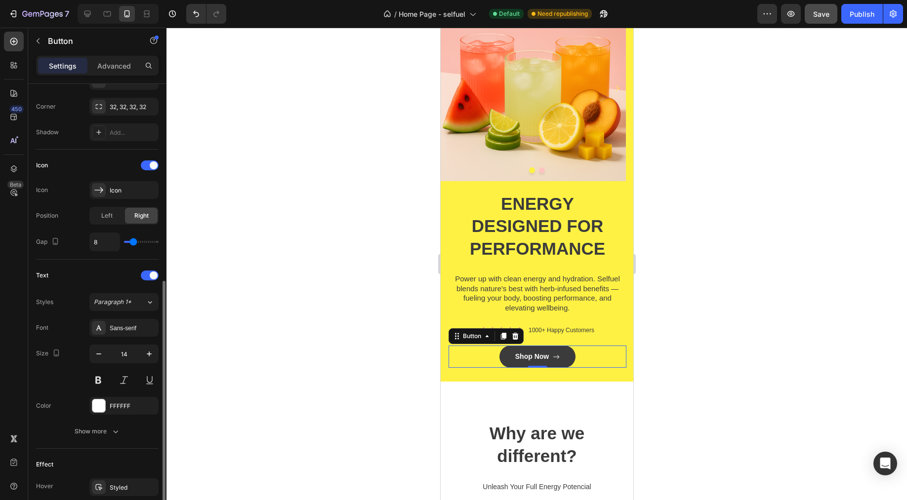
scroll to position [342, 0]
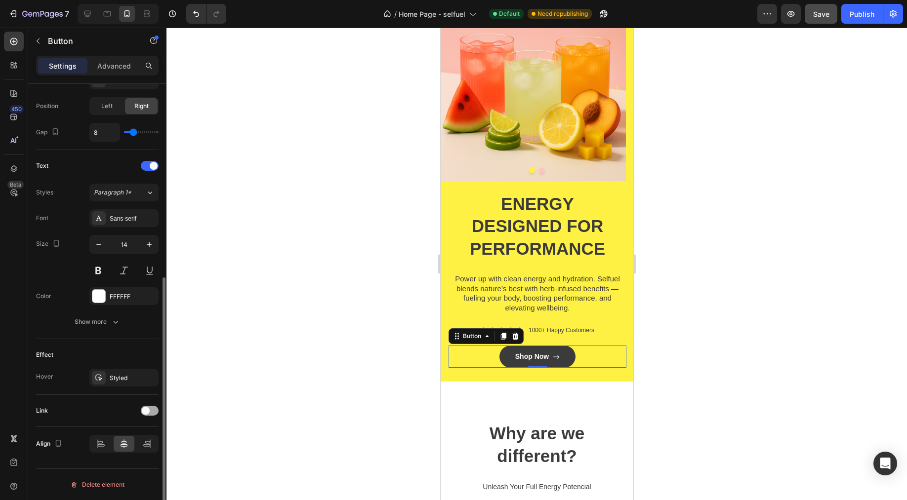
click at [148, 408] on span at bounding box center [146, 411] width 8 height 8
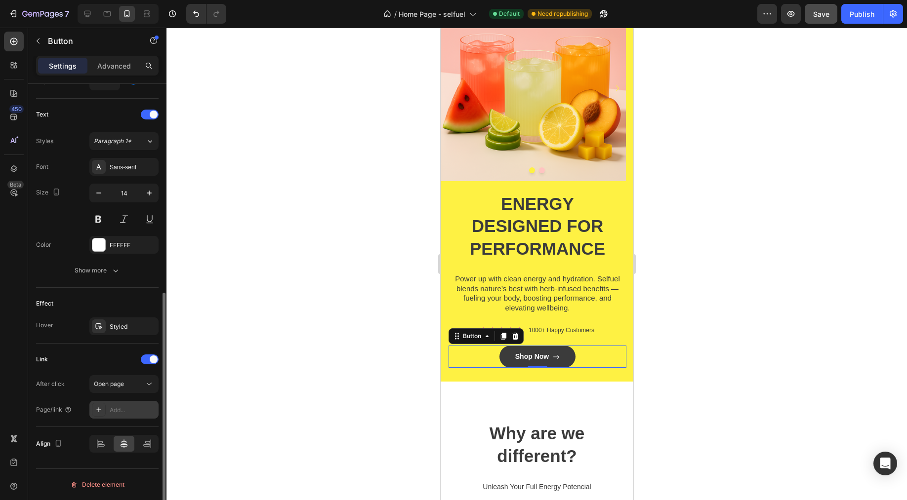
click at [127, 408] on div "Add..." at bounding box center [133, 410] width 46 height 9
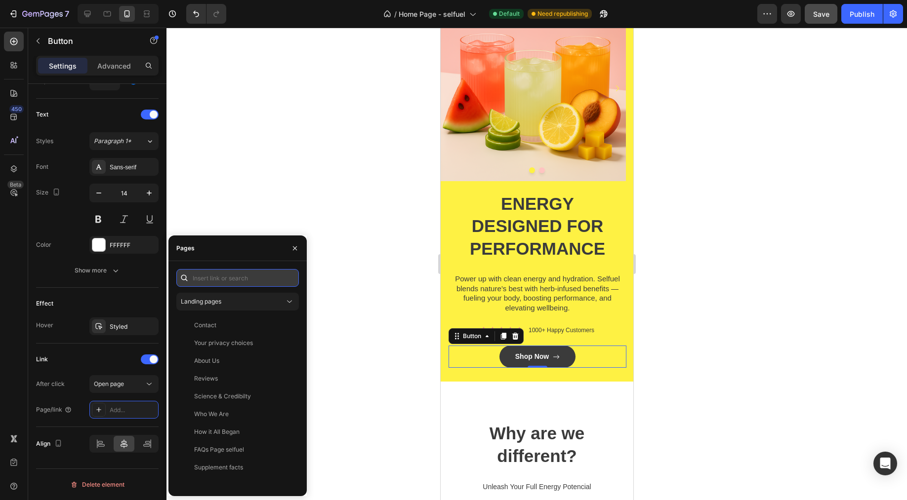
click at [218, 273] on input "text" at bounding box center [237, 278] width 122 height 18
paste input "https://www.selfuel.us/products/clean-electrolyte-energy-drink-mix-fruity-fuson…"
type input "https://www.selfuel.us/products/clean-electrolyte-energy-drink-mix-fruity-fuson…"
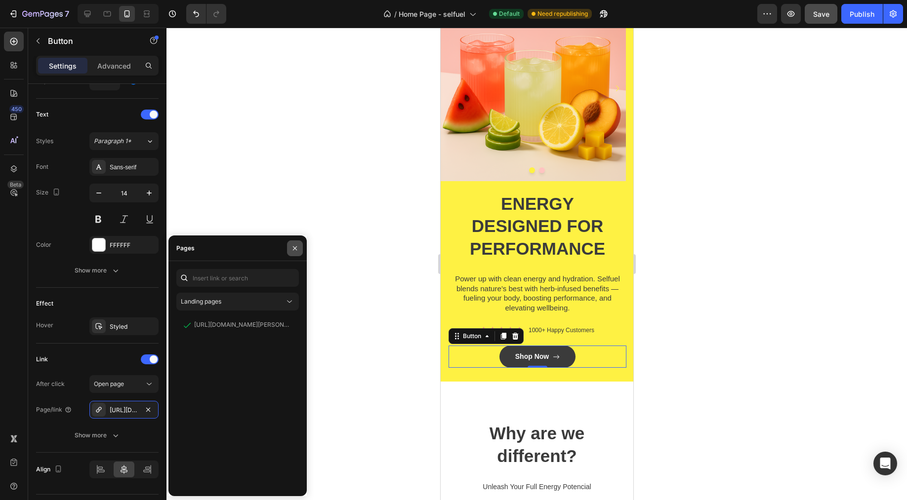
click at [298, 243] on button "button" at bounding box center [295, 248] width 16 height 16
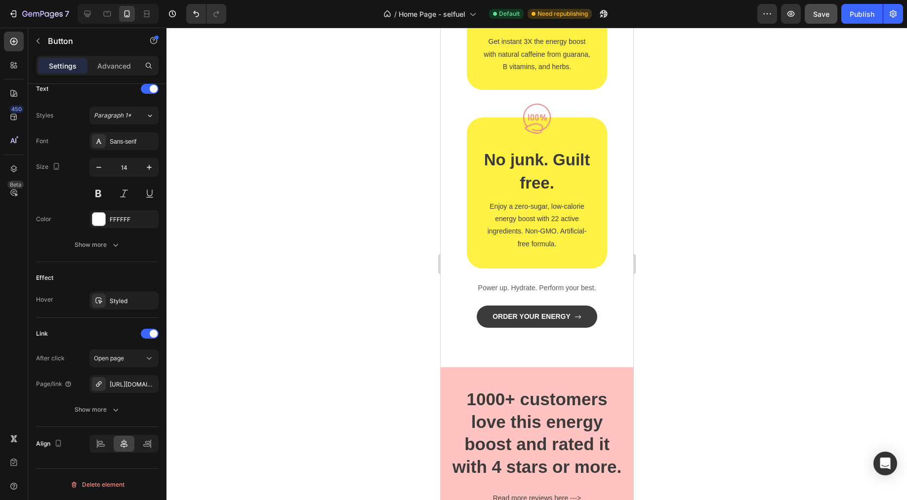
scroll to position [2699, 0]
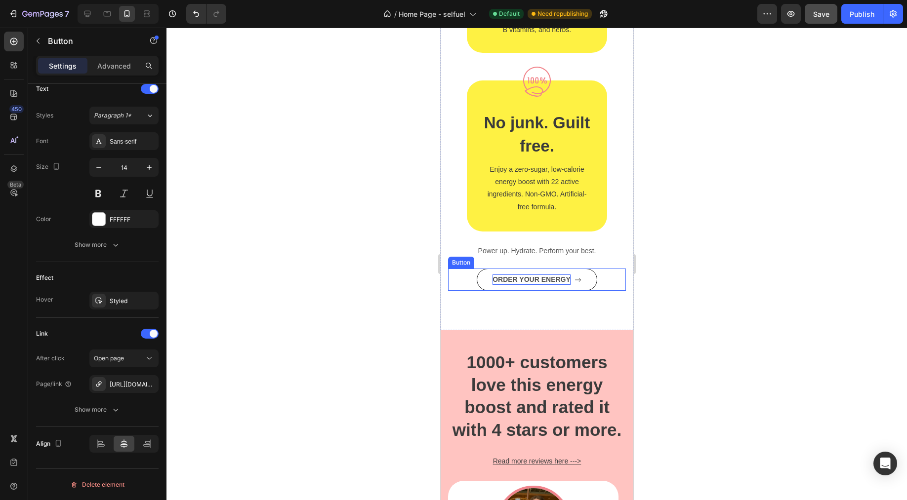
click at [510, 285] on p "ORDER YOUR ENERGY" at bounding box center [531, 280] width 78 height 10
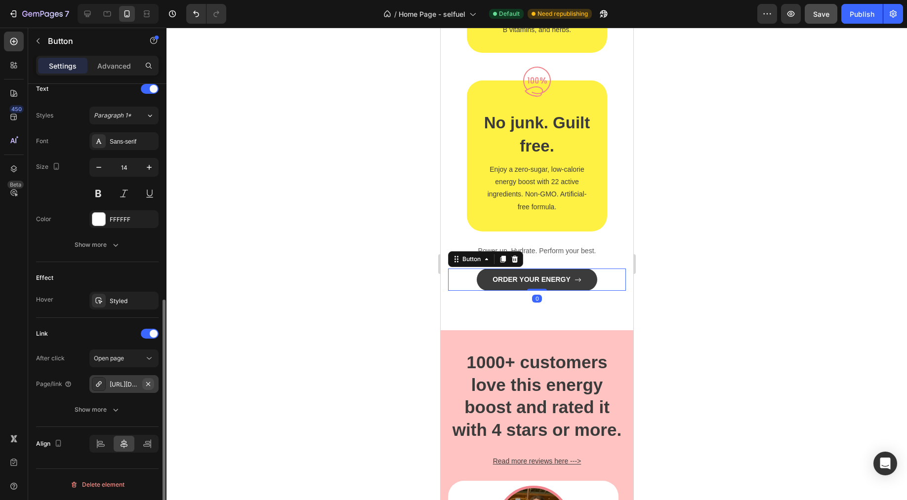
click at [145, 384] on icon "button" at bounding box center [148, 384] width 8 height 8
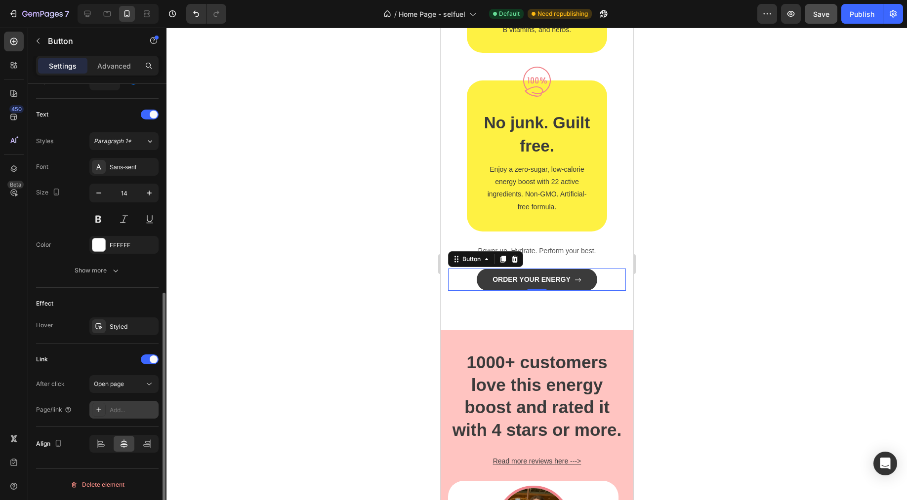
scroll to position [393, 0]
click at [116, 407] on div "Add..." at bounding box center [133, 410] width 46 height 9
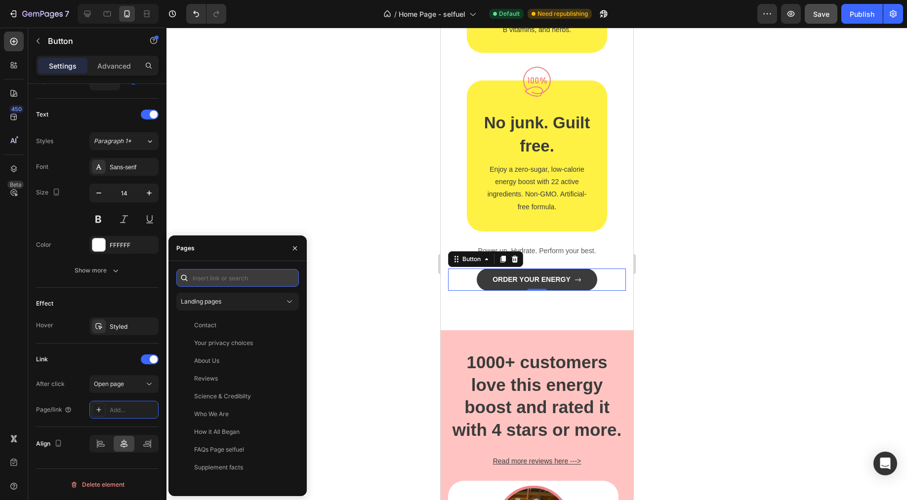
click at [213, 282] on input "text" at bounding box center [237, 278] width 122 height 18
paste input "https://www.selfuel.us/products/clean-electrolyte-energy-drink-mix-fruity-fuson…"
type input "https://www.selfuel.us/products/clean-electrolyte-energy-drink-mix-fruity-fuson…"
click at [279, 279] on input "https://www.selfuel.us/products/clean-electrolyte-energy-drink-mix-fruity-fuson…" at bounding box center [237, 278] width 122 height 18
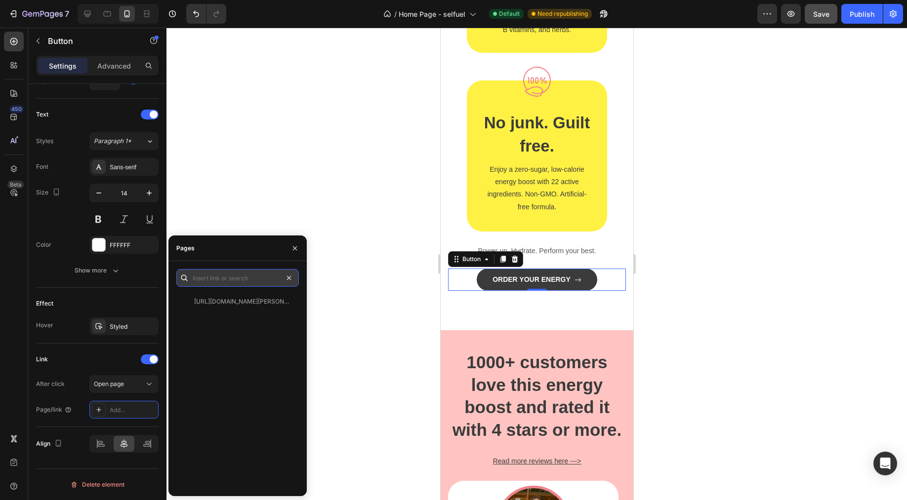
scroll to position [0, 0]
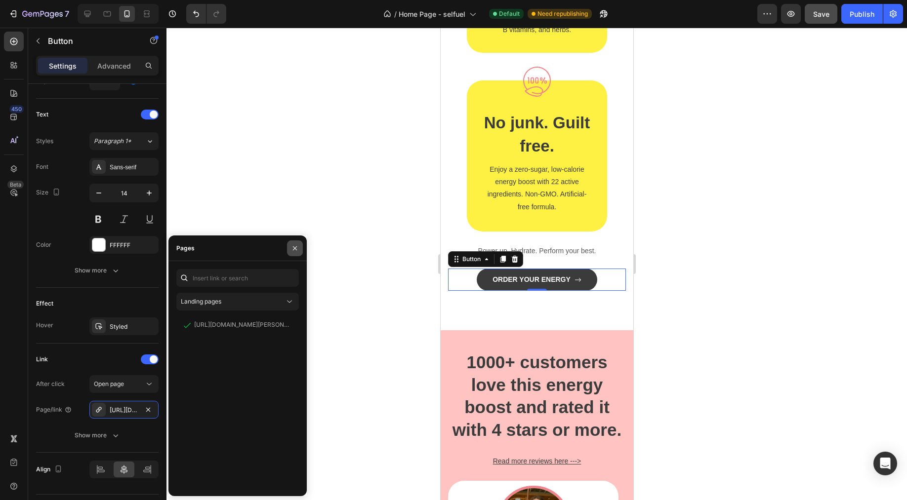
click at [292, 247] on icon "button" at bounding box center [295, 248] width 8 height 8
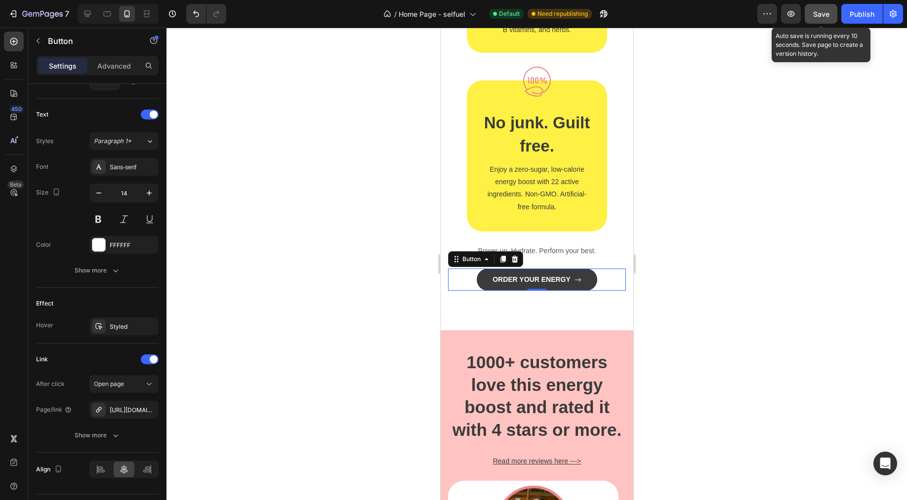
click at [818, 10] on span "Save" at bounding box center [821, 14] width 16 height 8
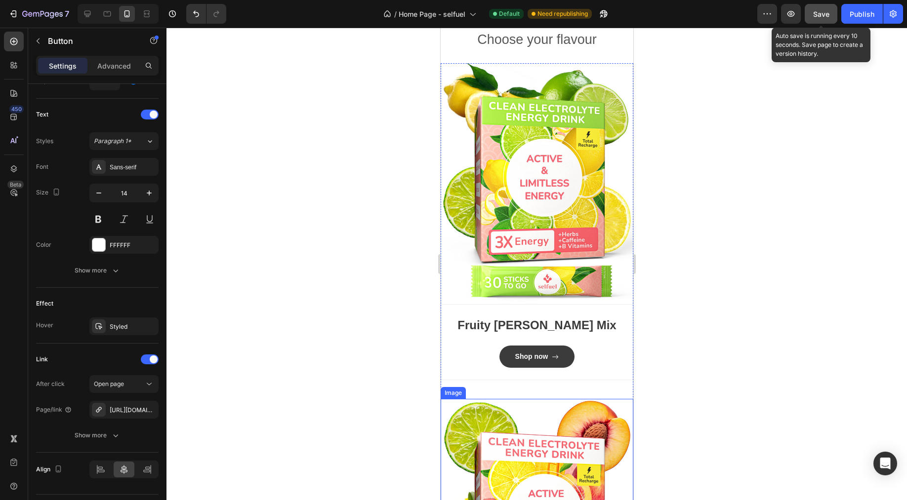
scroll to position [4481, 0]
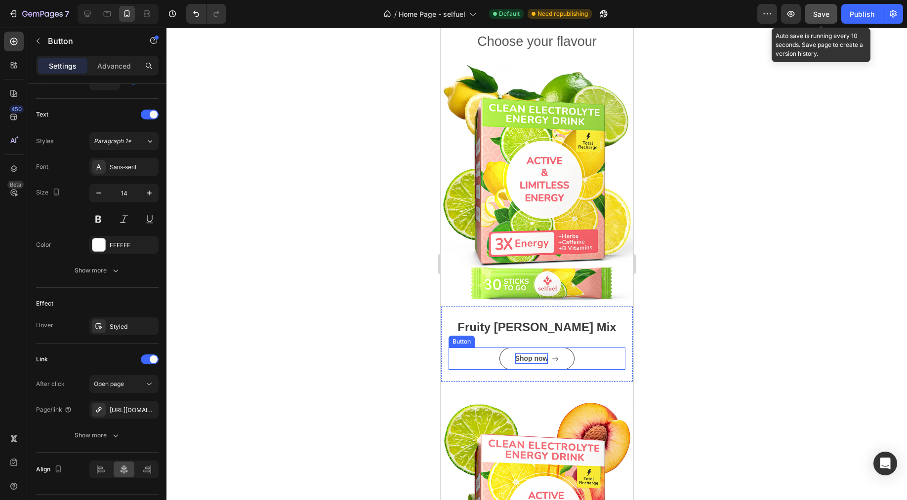
click at [535, 354] on p "Shop now" at bounding box center [531, 359] width 33 height 10
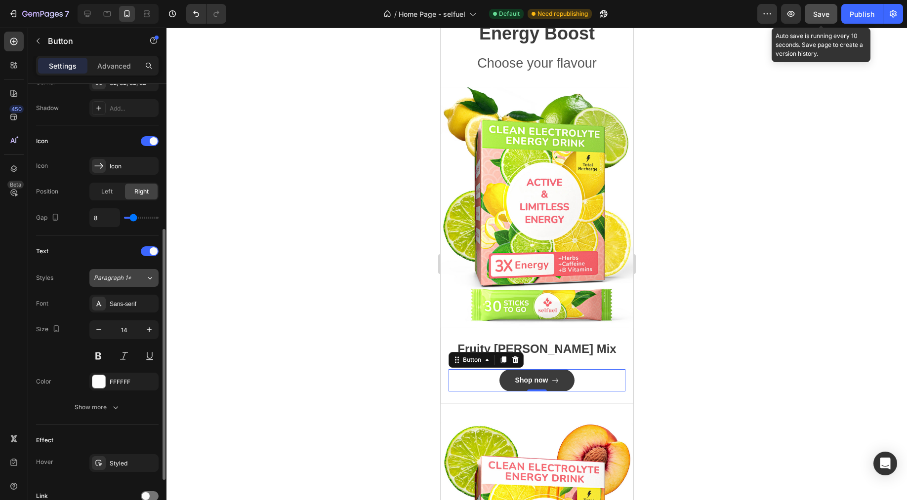
scroll to position [189, 0]
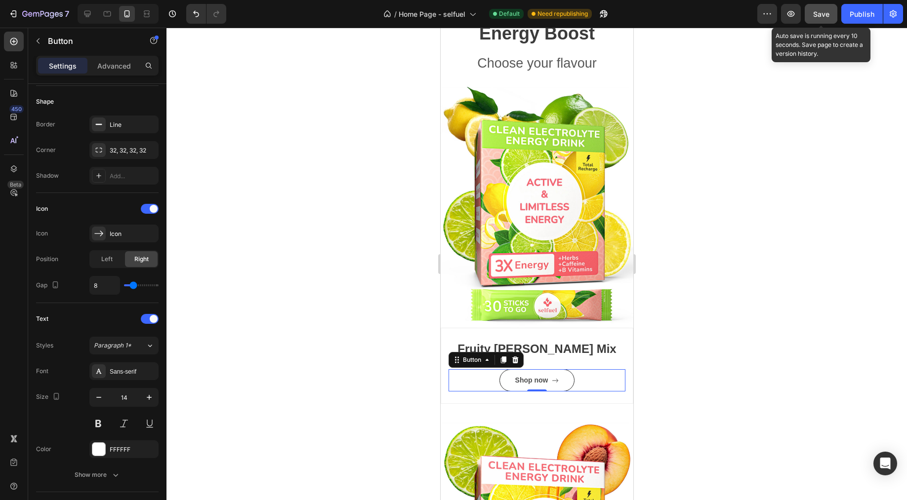
click at [551, 377] on icon "<p>Shop now</p>" at bounding box center [554, 380] width 7 height 7
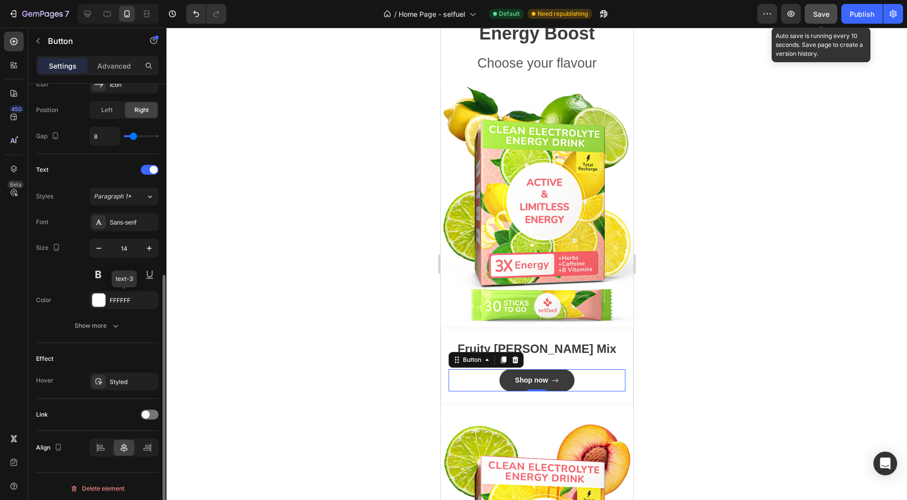
scroll to position [342, 0]
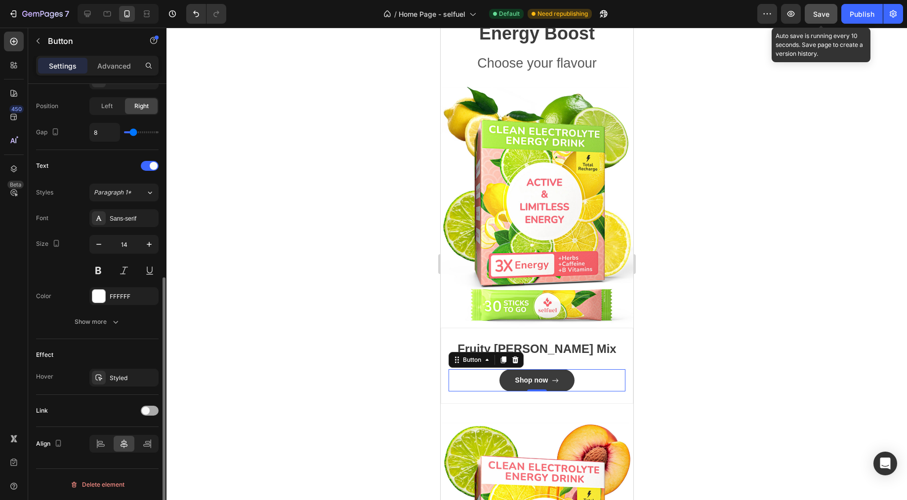
click at [155, 412] on div at bounding box center [150, 411] width 18 height 10
click at [125, 464] on div "Add..." at bounding box center [133, 461] width 46 height 9
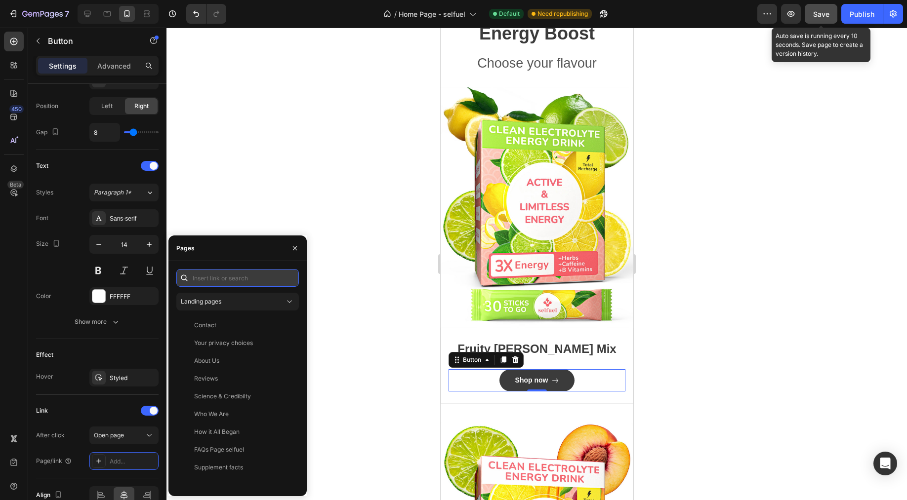
click at [216, 275] on input "text" at bounding box center [237, 278] width 122 height 18
paste input "https://www.selfuel.us/products/clean-electrolyte-energy-drink-mix-fruity-fuson…"
type input "https://www.selfuel.us/products/clean-electrolyte-energy-drink-mix-fruity-fuson…"
click at [282, 282] on input "https://www.selfuel.us/products/clean-electrolyte-energy-drink-mix-fruity-fuson…" at bounding box center [237, 278] width 122 height 18
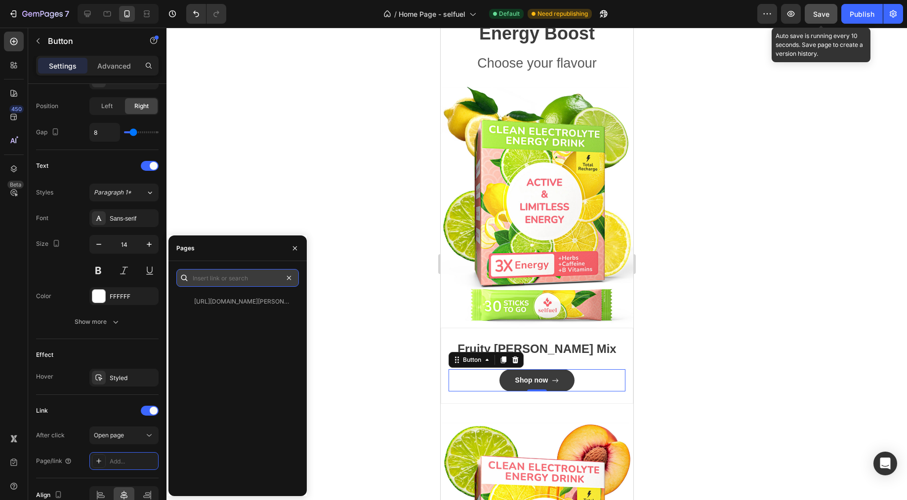
scroll to position [0, 0]
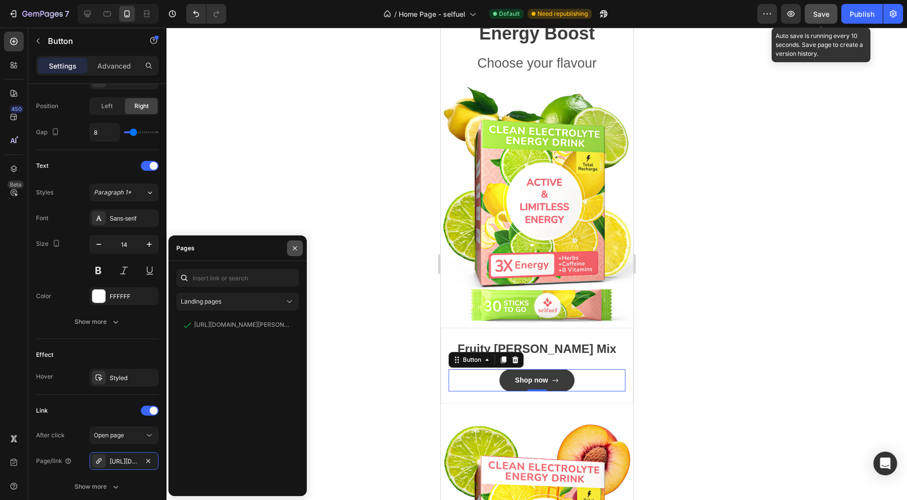
click at [292, 245] on icon "button" at bounding box center [295, 248] width 8 height 8
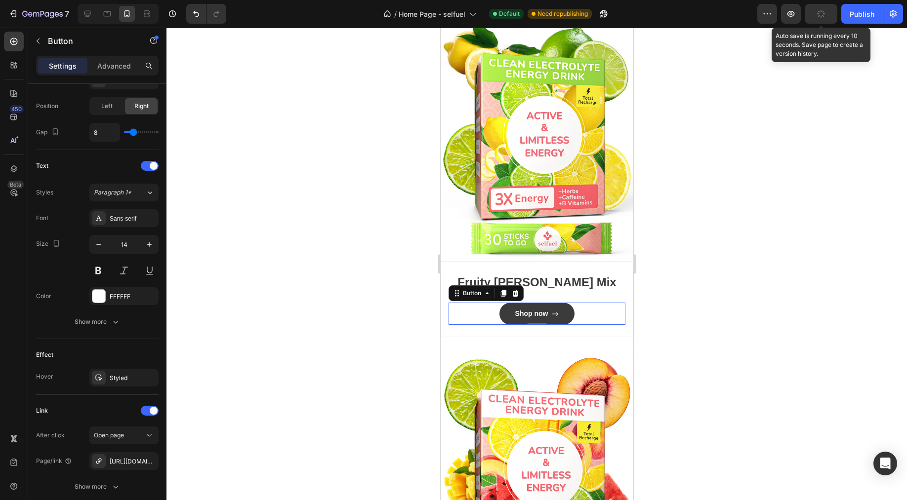
scroll to position [4769, 0]
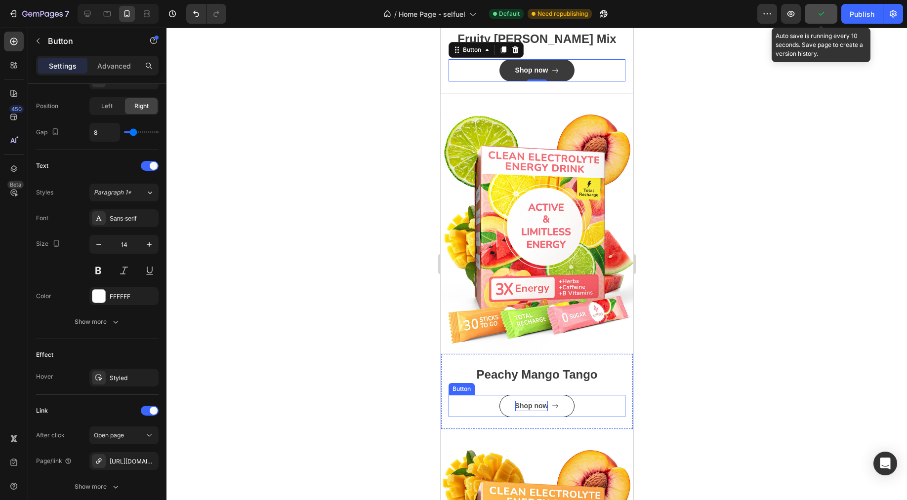
click at [530, 401] on p "Shop now" at bounding box center [531, 406] width 33 height 10
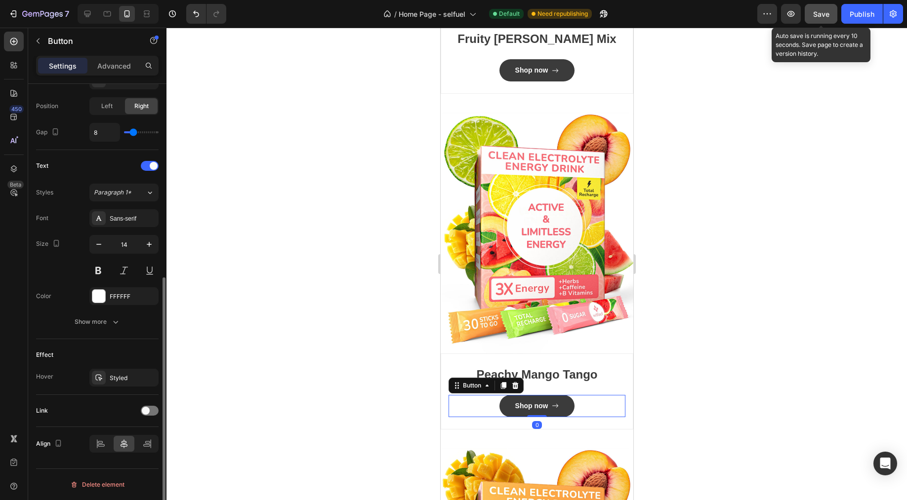
click at [150, 412] on div at bounding box center [150, 411] width 18 height 10
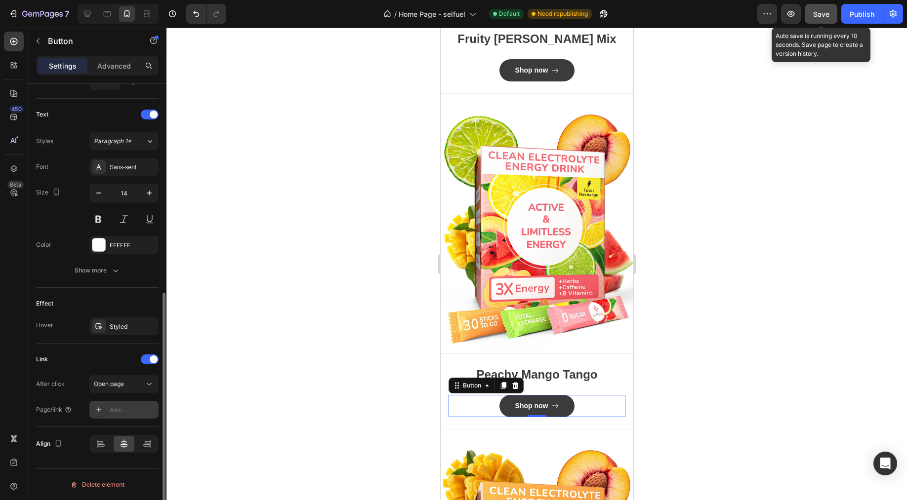
click at [121, 409] on div "Add..." at bounding box center [133, 410] width 46 height 9
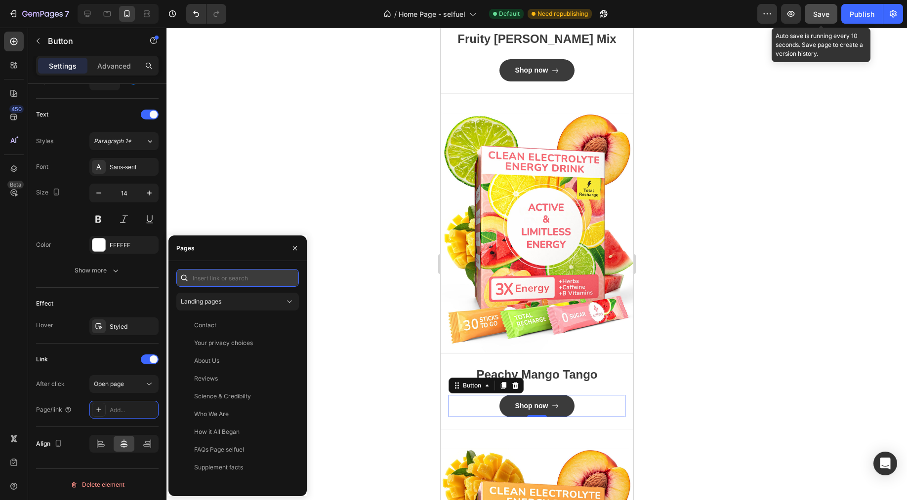
click at [228, 276] on input "text" at bounding box center [237, 278] width 122 height 18
paste input "https://www.selfuel.us/products/clean-electrolyte-energy-drink-mix-fruity-fuson…"
type input "https://www.selfuel.us/products/clean-electrolyte-energy-drink-mix-fruity-fuson…"
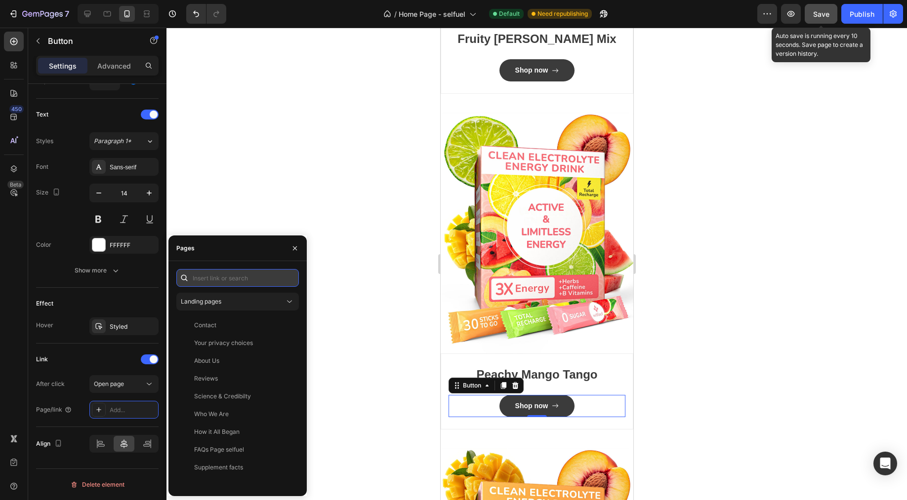
click at [236, 278] on input "text" at bounding box center [237, 278] width 122 height 18
paste input "https://www.selfuel.us/products/clean-electrolyte-energy-drink-mix-fruity-fuson…"
type input "https://www.selfuel.us/products/clean-electrolyte-energy-drink-mix-fruity-fuson…"
click at [280, 279] on input "https://www.selfuel.us/products/clean-electrolyte-energy-drink-mix-fruity-fuson…" at bounding box center [237, 278] width 122 height 18
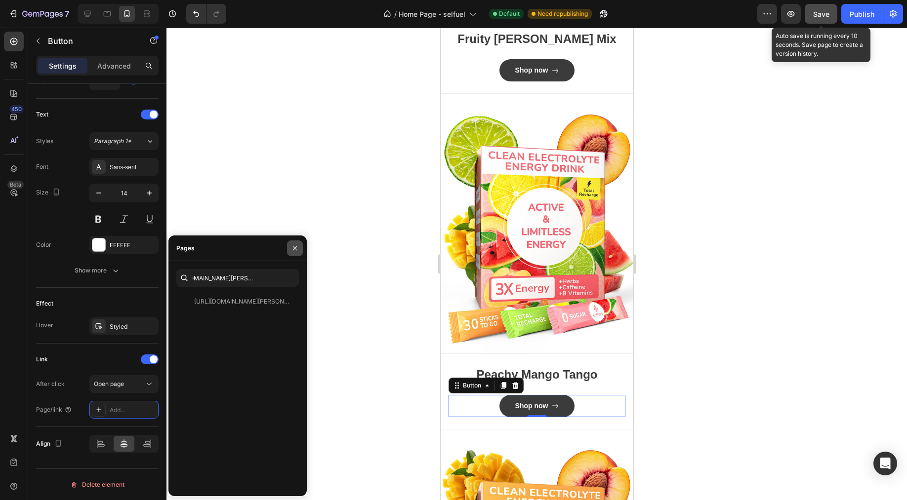
click at [296, 242] on button "button" at bounding box center [295, 248] width 16 height 16
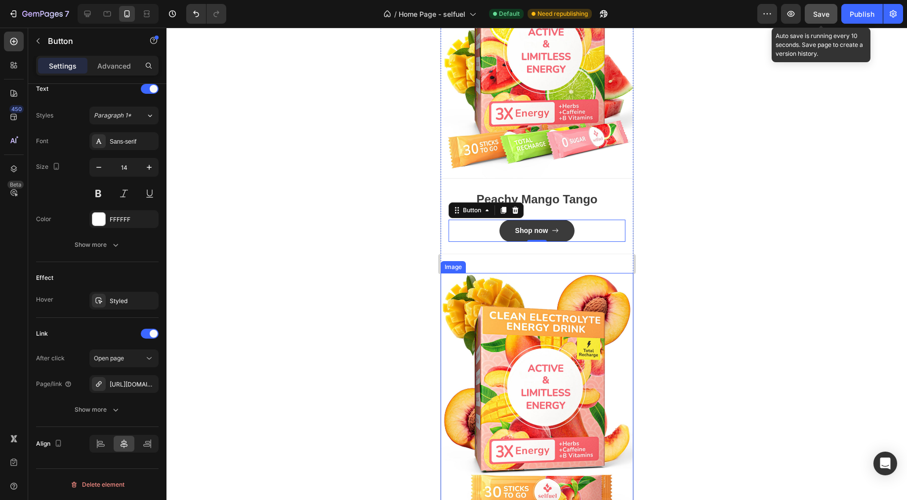
scroll to position [5126, 0]
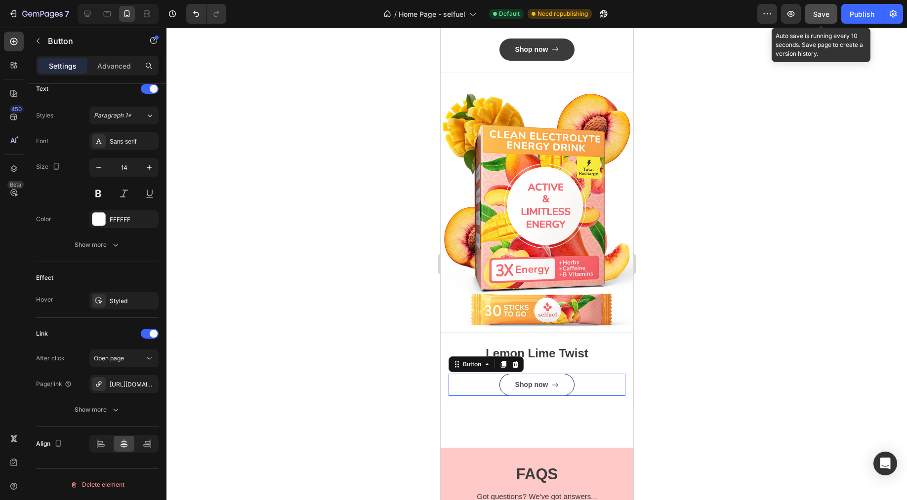
click at [508, 374] on link "Shop now" at bounding box center [537, 385] width 76 height 22
click at [130, 383] on div "https://www.selfuel.us/a/gempages?version=v7&shop_id=564224103939048243&theme_p…" at bounding box center [124, 384] width 29 height 9
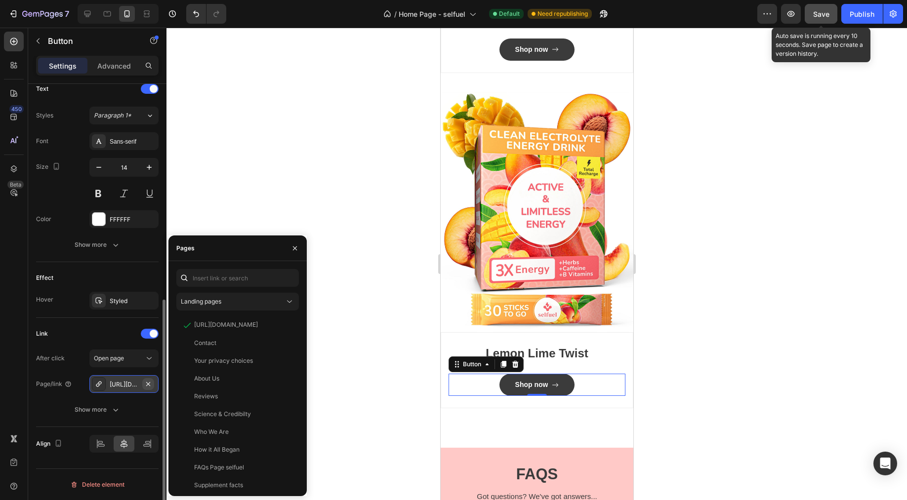
click at [147, 385] on icon "button" at bounding box center [148, 384] width 4 height 4
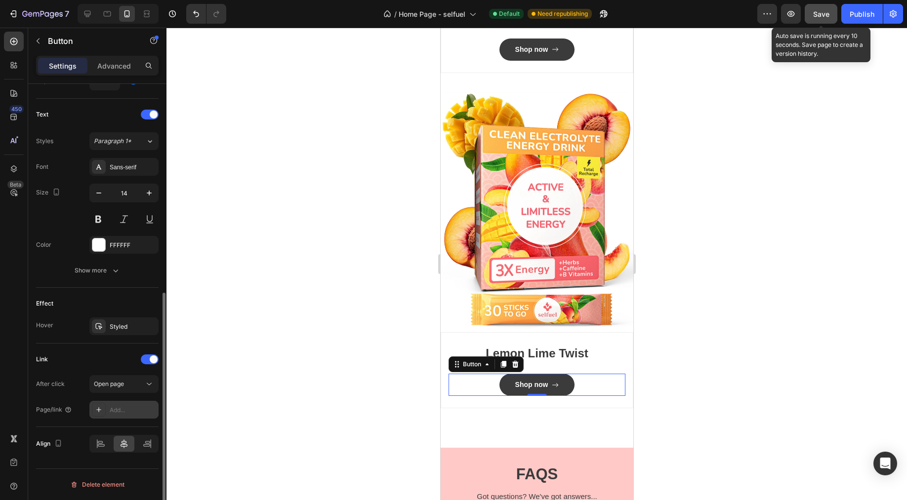
click at [127, 414] on div "Add..." at bounding box center [123, 410] width 69 height 18
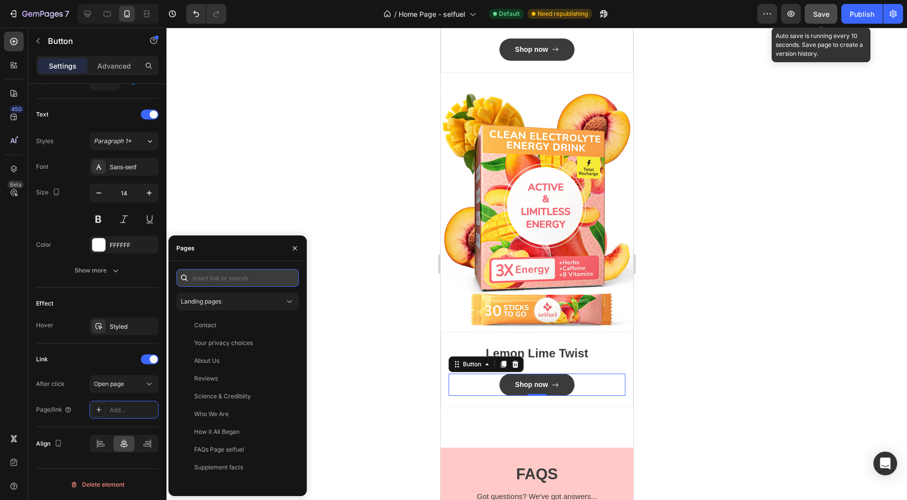
click at [241, 277] on input "text" at bounding box center [237, 278] width 122 height 18
paste input "https://www.selfuel.us/products/clean-electrolyte-energy-drink-mix-fruity-fuson…"
type input "https://www.selfuel.us/products/clean-electrolyte-energy-drink-mix-fruity-fuson…"
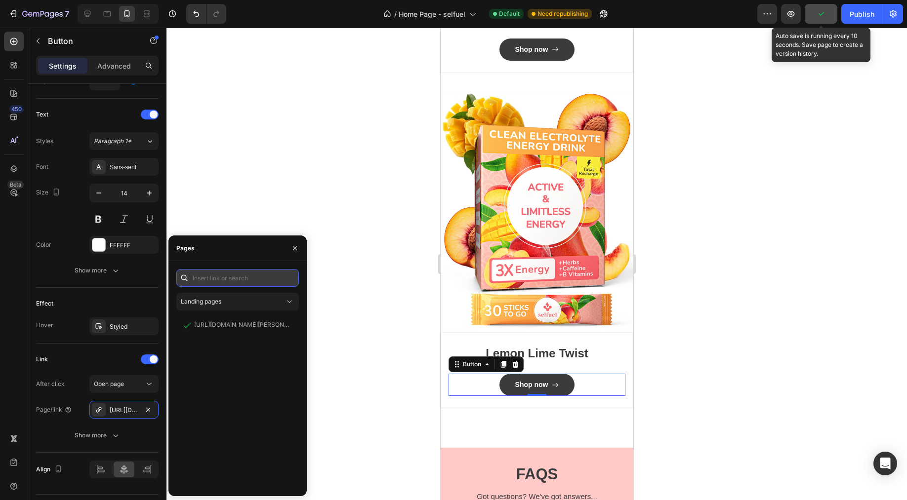
scroll to position [0, 0]
click at [292, 255] on button "button" at bounding box center [295, 248] width 16 height 16
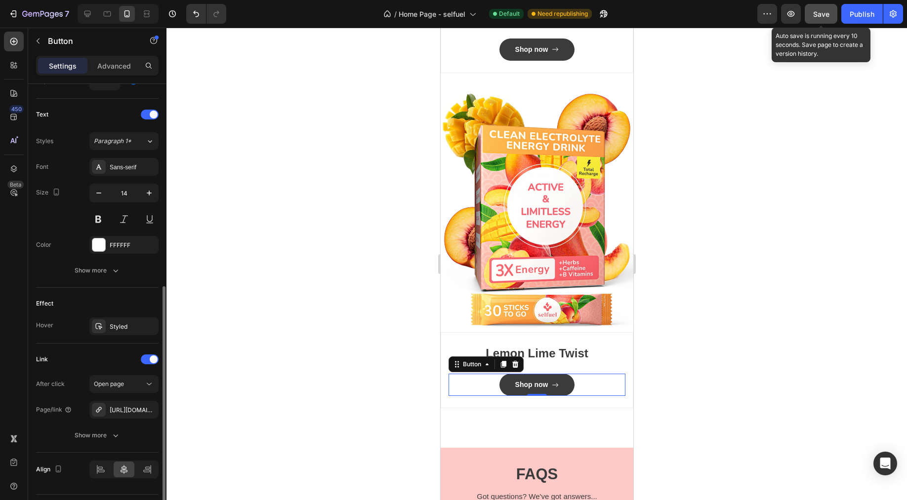
scroll to position [419, 0]
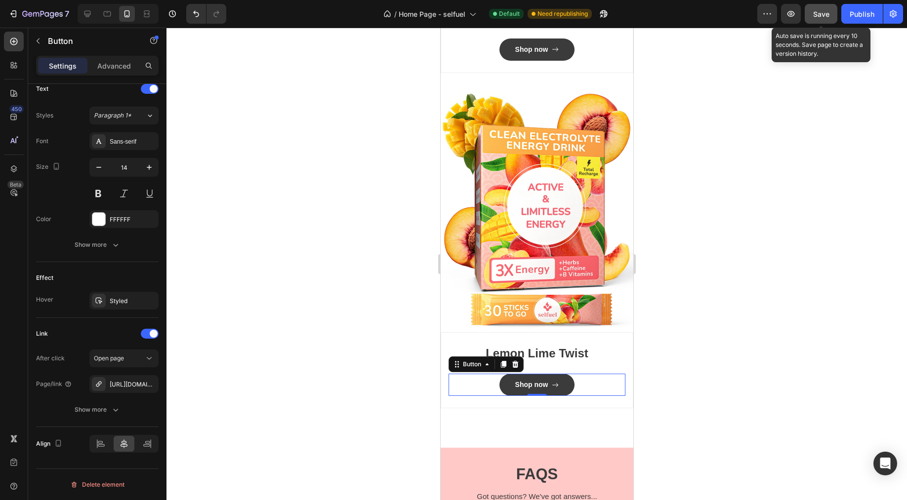
click at [818, 18] on div "Save" at bounding box center [821, 14] width 16 height 10
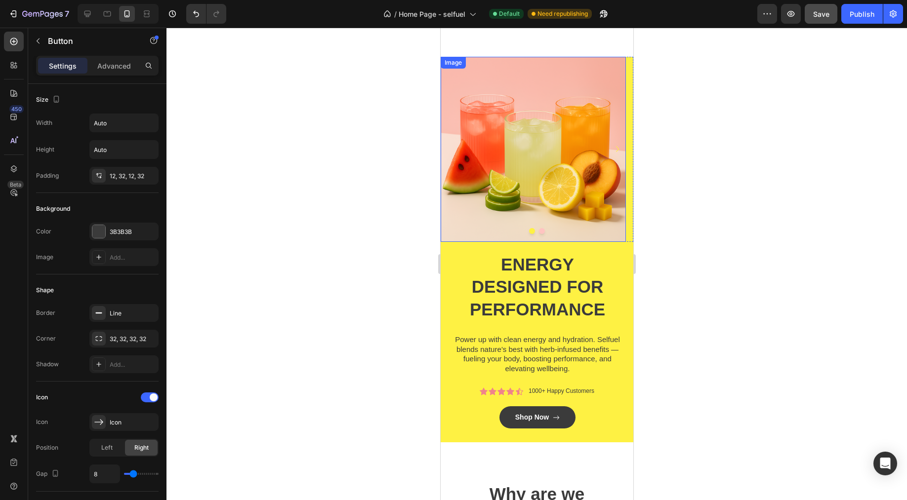
scroll to position [1137, 0]
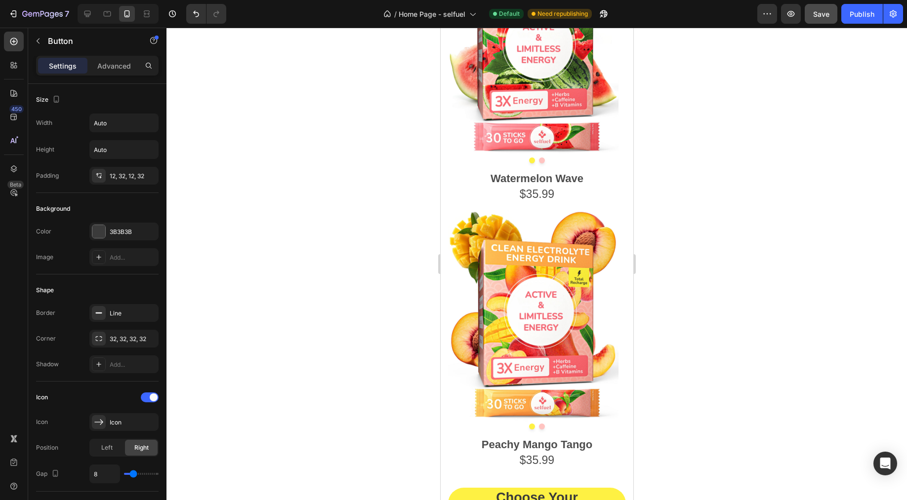
click at [827, 16] on span "Save" at bounding box center [821, 14] width 16 height 8
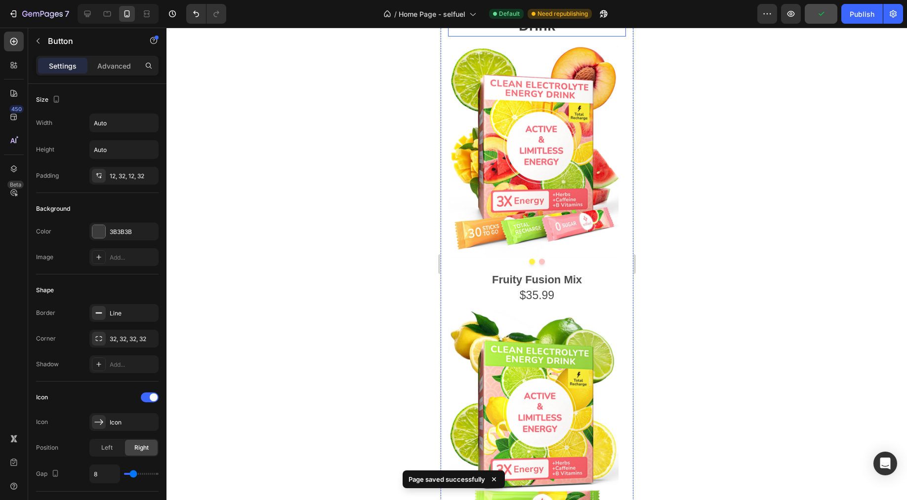
scroll to position [0, 0]
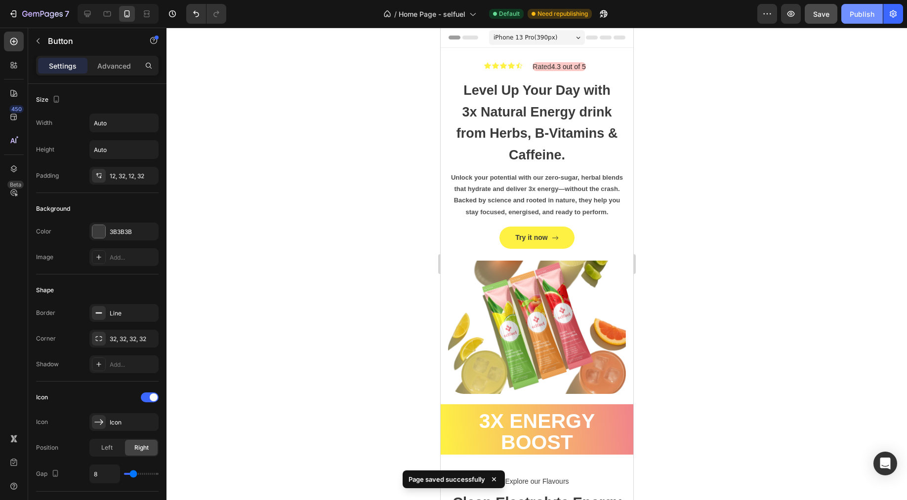
click at [866, 16] on div "Publish" at bounding box center [861, 14] width 25 height 10
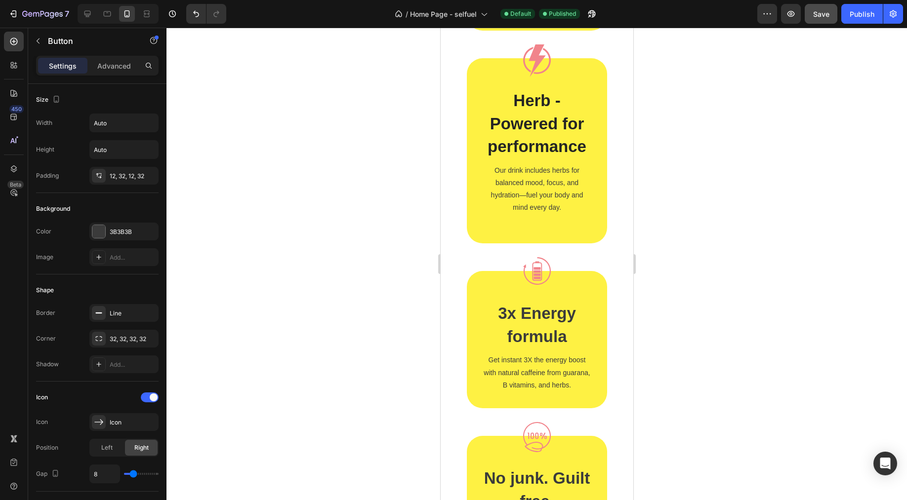
scroll to position [2623, 0]
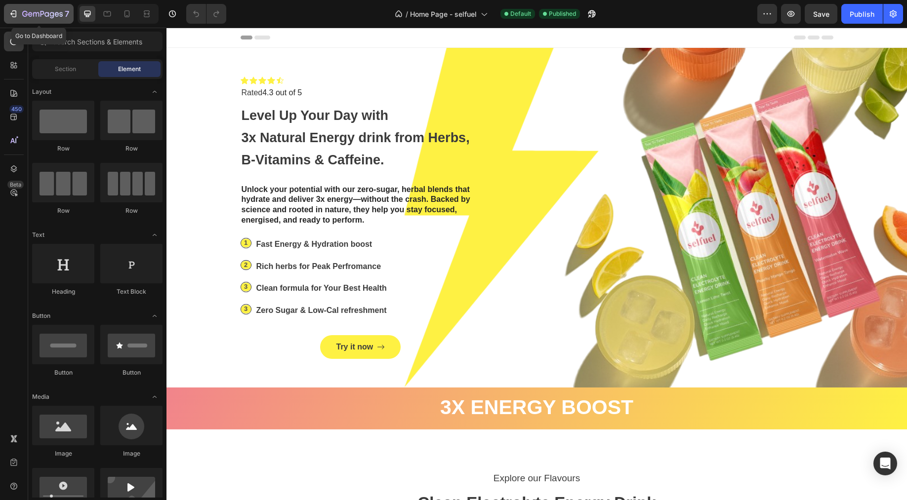
click at [42, 13] on icon "button" at bounding box center [42, 14] width 40 height 8
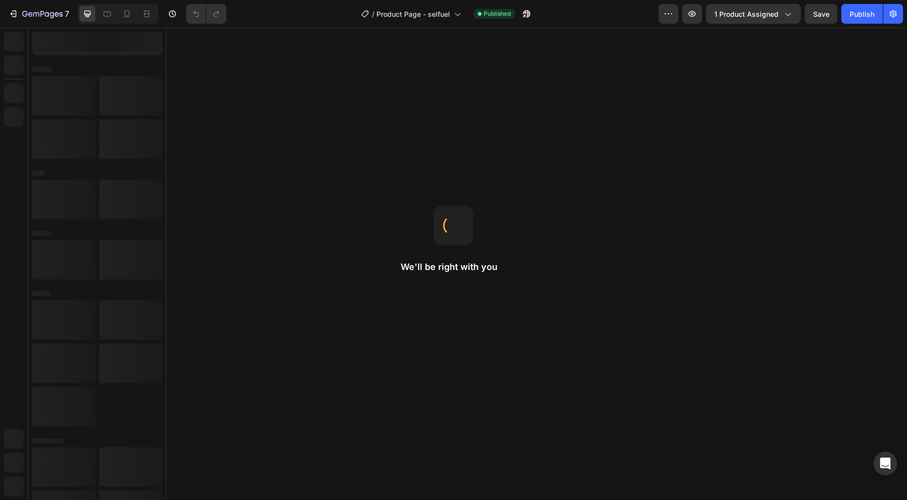
radio input "false"
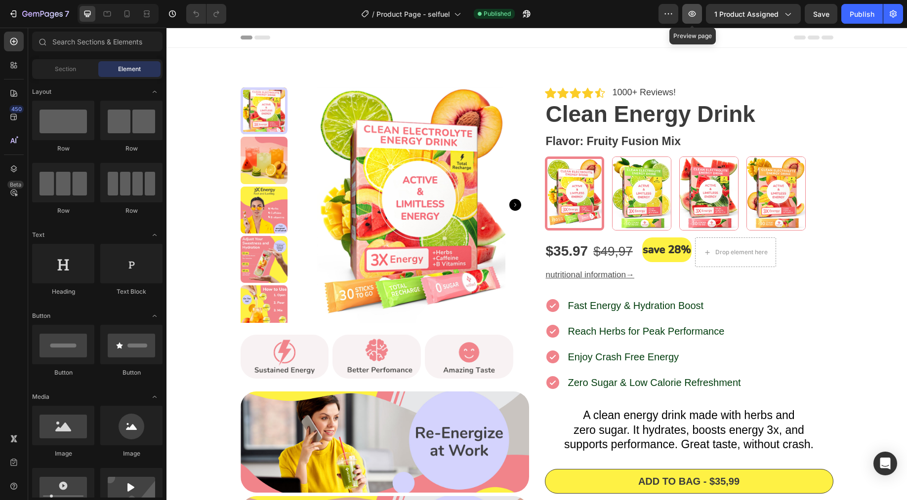
click at [696, 20] on button "button" at bounding box center [692, 14] width 20 height 20
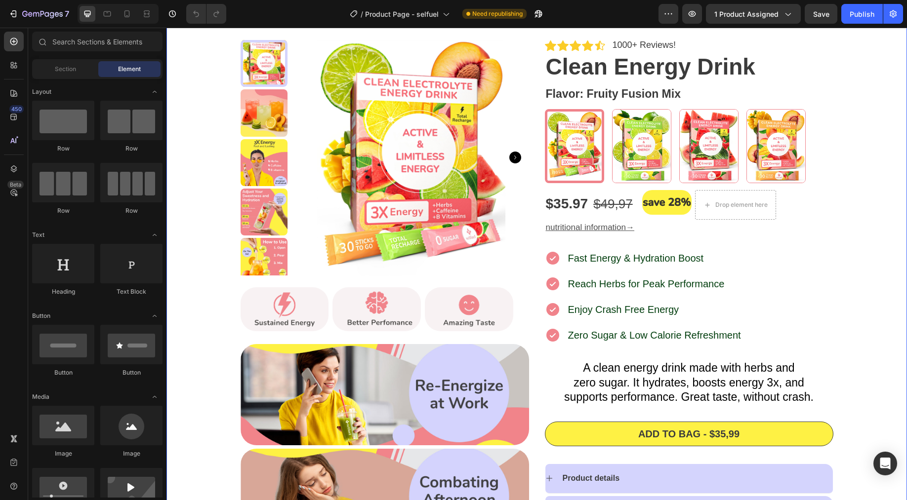
scroll to position [61, 0]
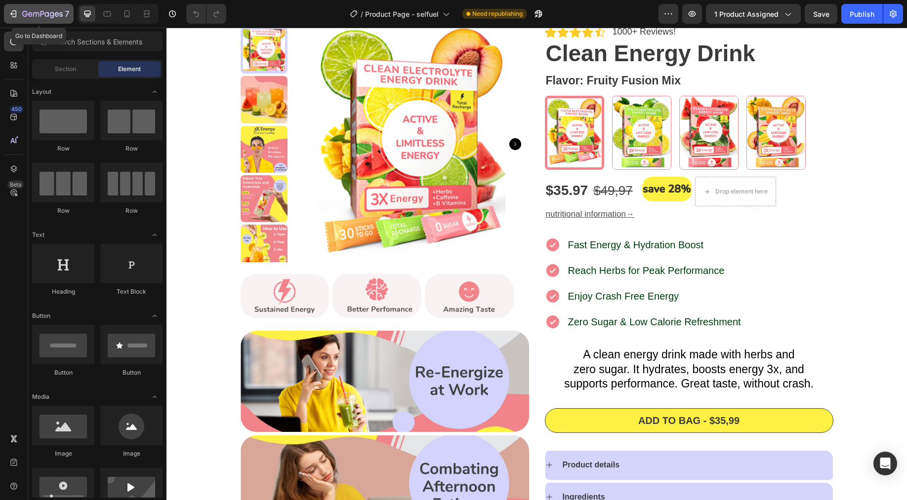
click at [47, 17] on icon "button" at bounding box center [42, 14] width 40 height 8
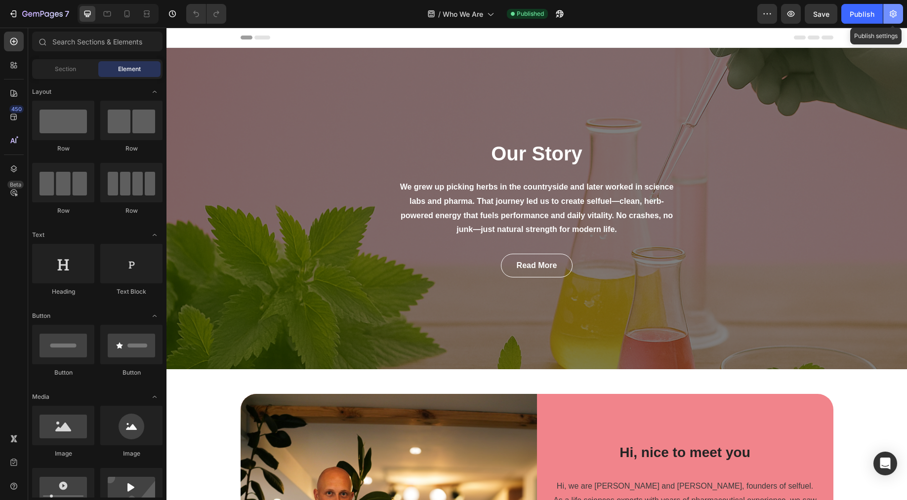
click at [894, 10] on icon "button" at bounding box center [893, 14] width 10 height 10
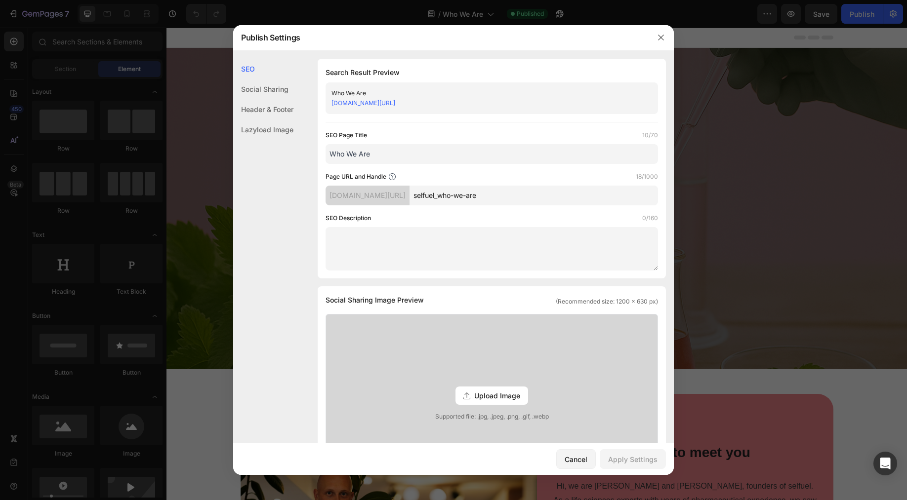
drag, startPoint x: 494, startPoint y: 106, endPoint x: 303, endPoint y: 100, distance: 191.2
click at [303, 100] on div "SEO Search Result Preview Who We Are [DOMAIN_NAME][URL] SEO Page Title 10/70 Wh…" at bounding box center [453, 443] width 440 height 768
copy link "[DOMAIN_NAME][URL]"
click at [664, 39] on icon "button" at bounding box center [661, 38] width 8 height 8
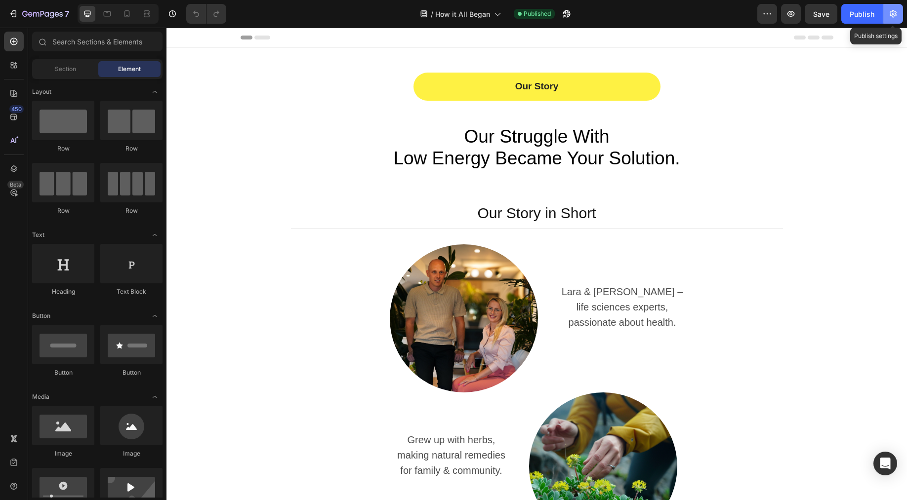
click at [898, 10] on button "button" at bounding box center [893, 14] width 20 height 20
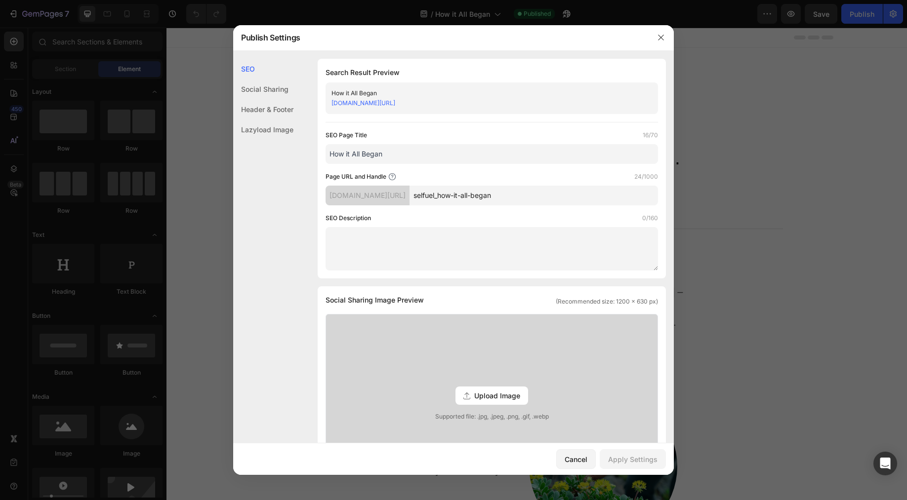
drag, startPoint x: 503, startPoint y: 102, endPoint x: 321, endPoint y: 102, distance: 182.2
click at [321, 102] on div "Search Result Preview How it All Began [DOMAIN_NAME][URL] SEO Page Title 16/70 …" at bounding box center [492, 169] width 348 height 220
copy link "[DOMAIN_NAME][URL]"
click at [660, 43] on button "button" at bounding box center [661, 38] width 16 height 16
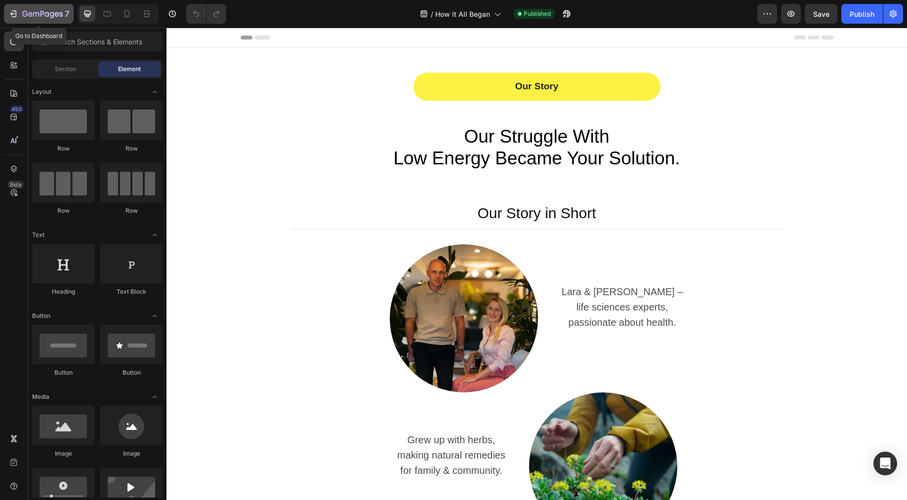
click at [50, 8] on div "7" at bounding box center [45, 14] width 47 height 12
